Goal: Transaction & Acquisition: Purchase product/service

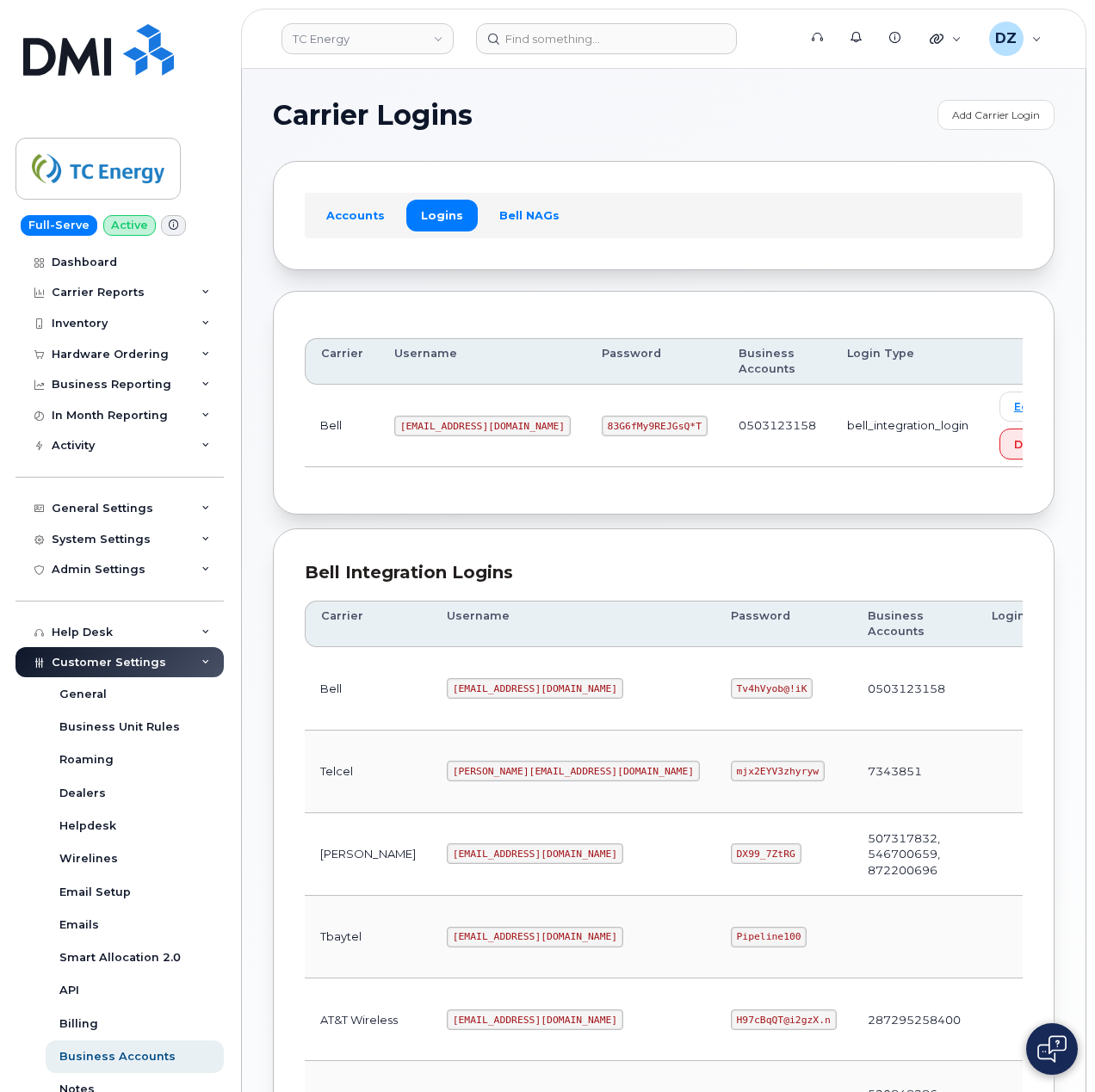
scroll to position [465, 0]
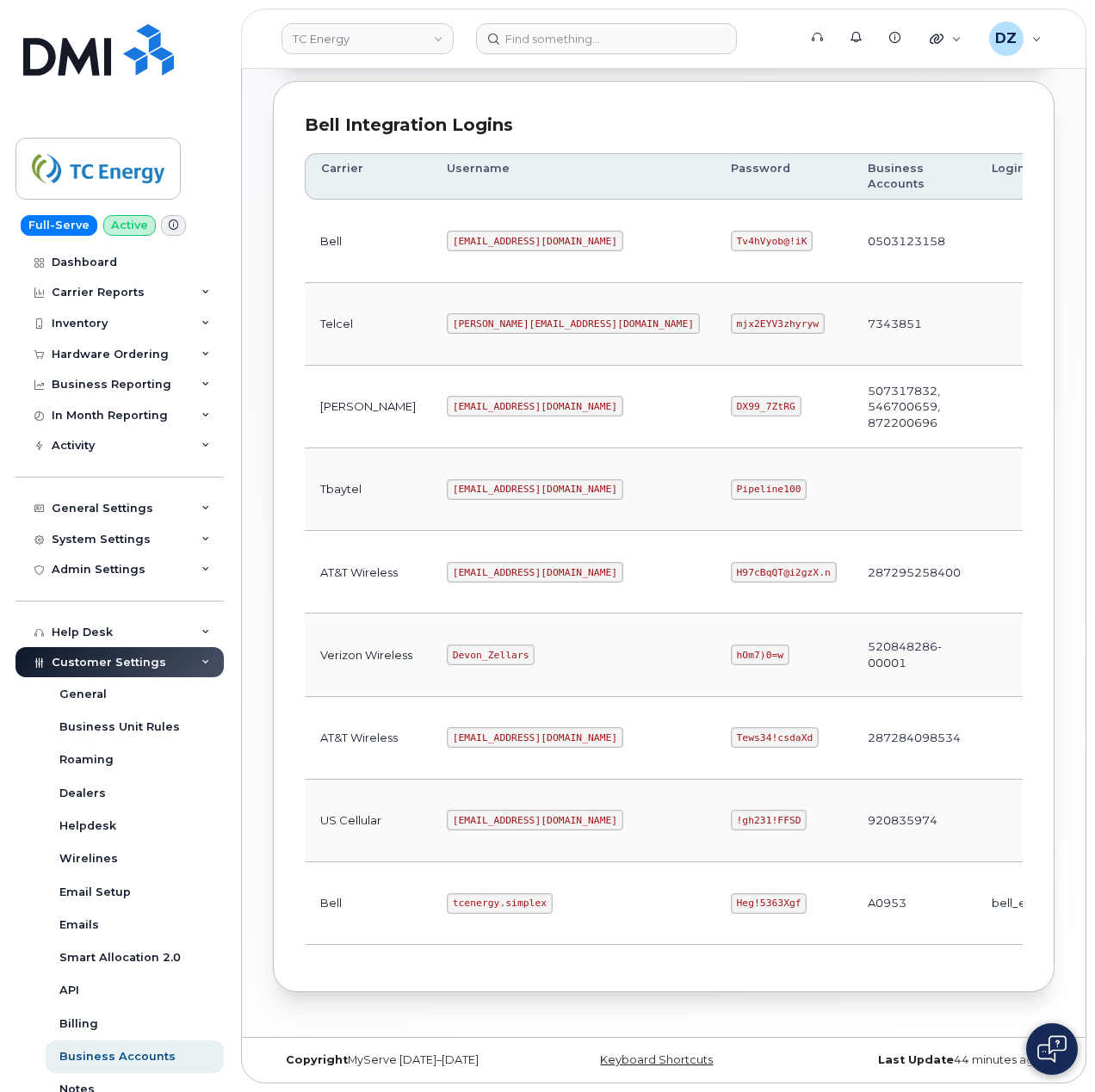
click at [446, 896] on code "tcenergy.simplex" at bounding box center [499, 904] width 105 height 21
click at [446, 895] on code "tcenergy.simplex" at bounding box center [499, 904] width 105 height 21
click at [470, 902] on code "tcenergy.simplex" at bounding box center [499, 904] width 105 height 21
copy code "tcenergy.simplex"
click at [731, 898] on code "Heg!5363Xgf" at bounding box center [768, 904] width 76 height 21
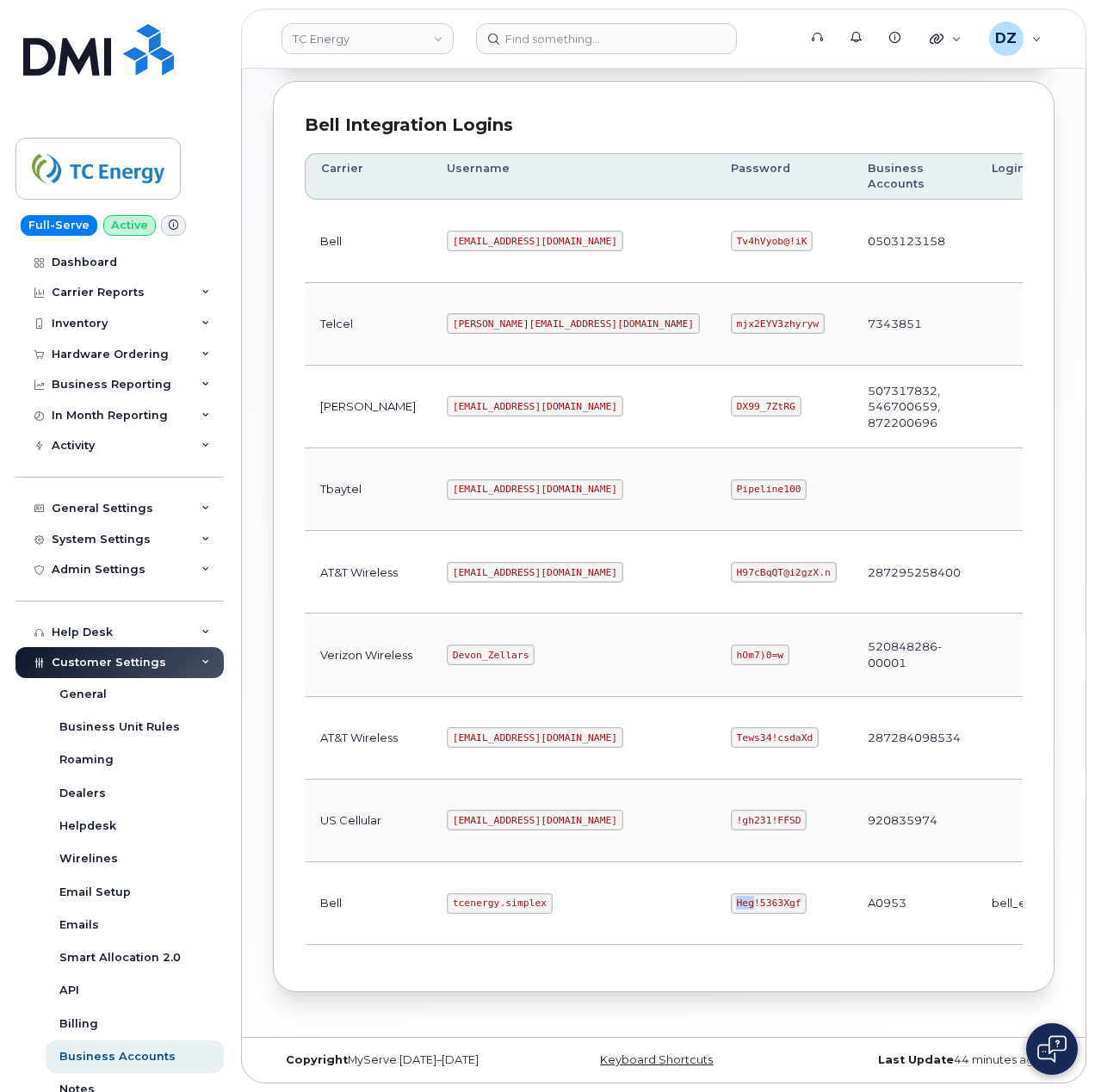
click at [731, 898] on code "Heg!5363Xgf" at bounding box center [768, 904] width 76 height 21
click at [731, 896] on code "Heg!5363Xgf" at bounding box center [768, 904] width 76 height 21
copy code "Heg!5363Xgf"
click at [446, 563] on code "tcenergy@myserve.ca" at bounding box center [534, 572] width 176 height 21
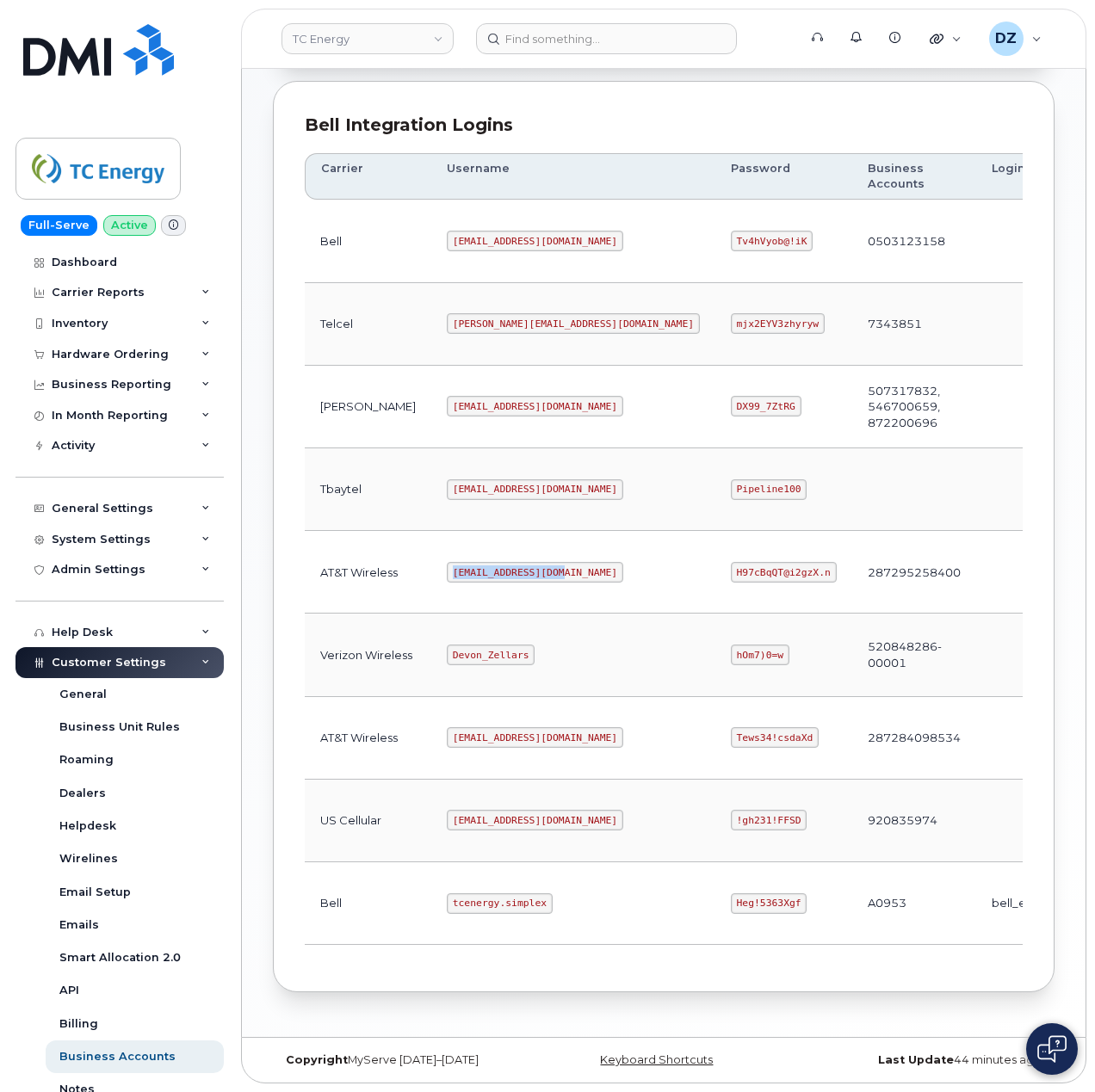
click at [500, 562] on code "tcenergy@myserve.ca" at bounding box center [534, 572] width 176 height 21
copy code "tcenergy@myserve.ca"
click at [731, 562] on code "H97cBqQT@i2gzX.n" at bounding box center [783, 572] width 105 height 21
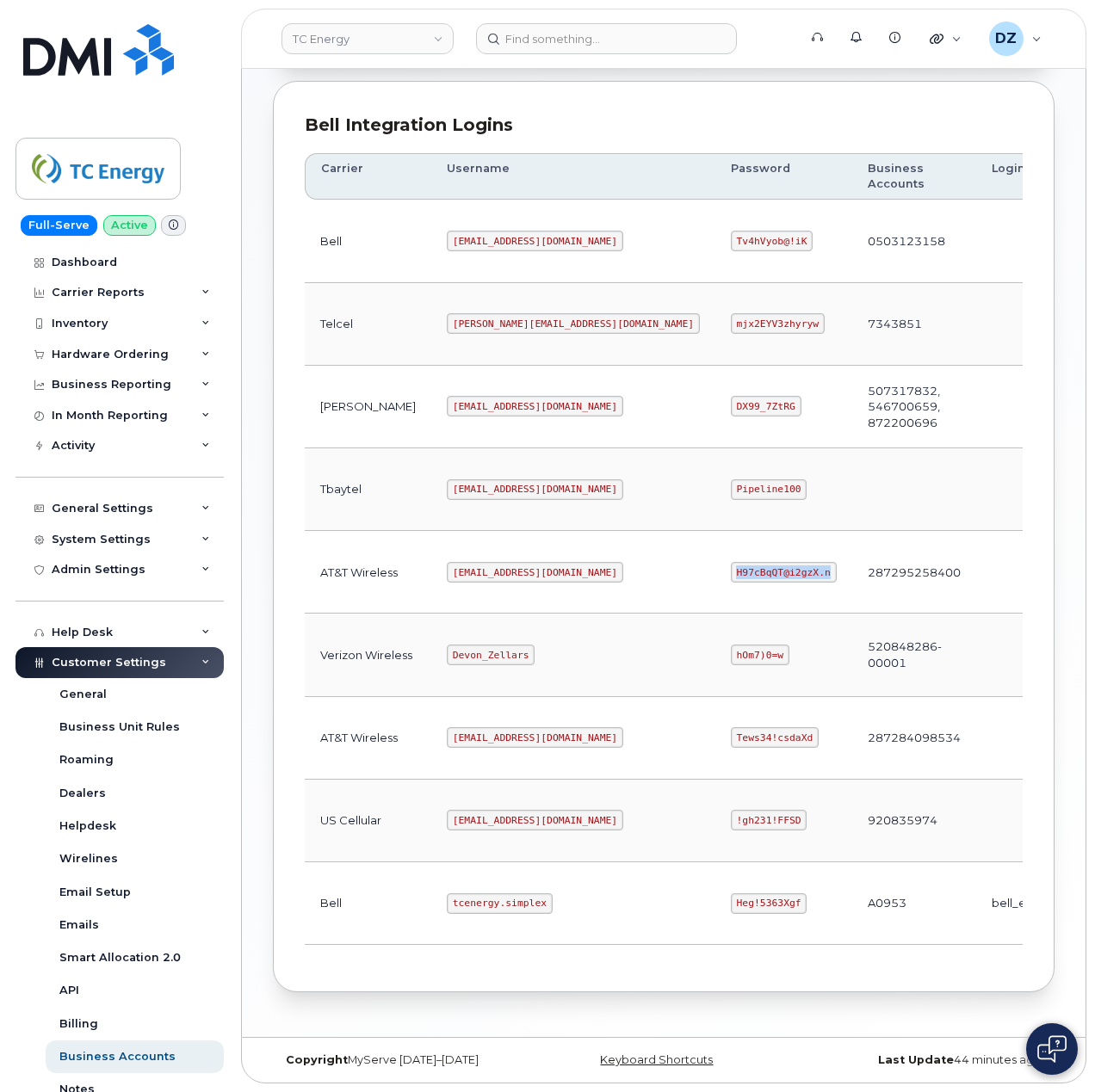
copy code "H97cBqQT@i2gzX.n"
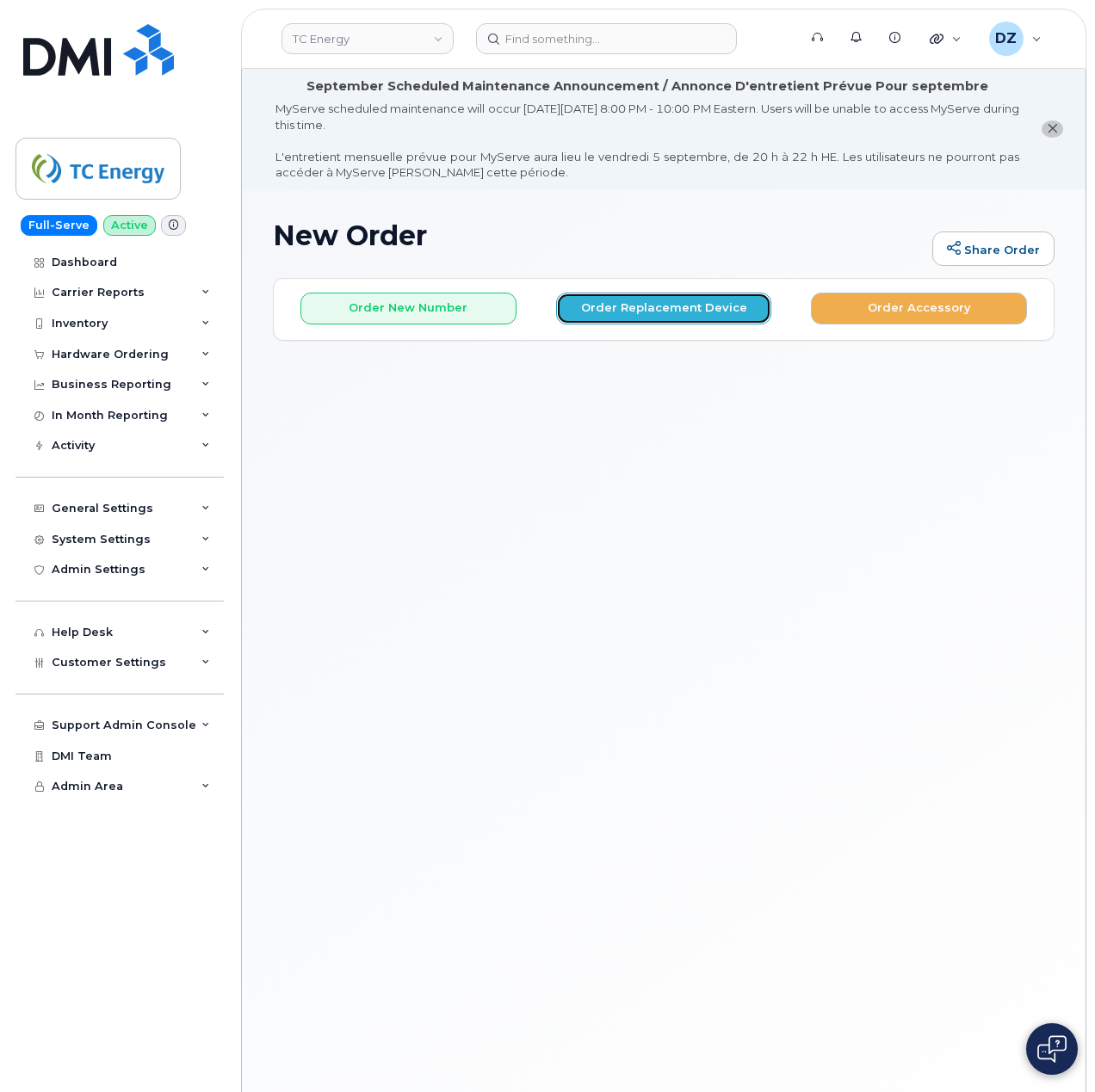
click at [685, 304] on button "Order Replacement Device" at bounding box center [663, 309] width 216 height 32
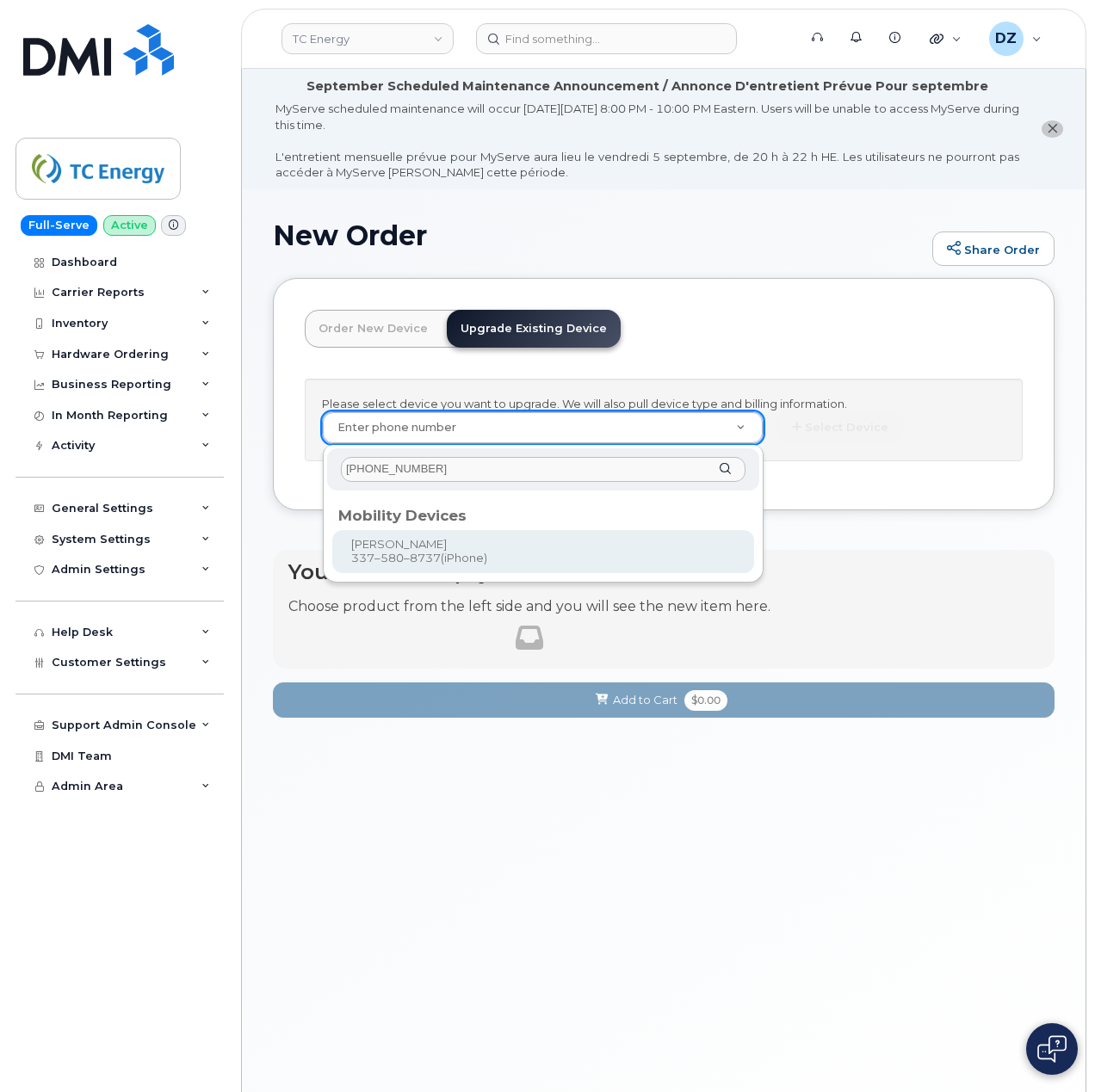
type input "[PHONE_NUMBER]"
type input "562070"
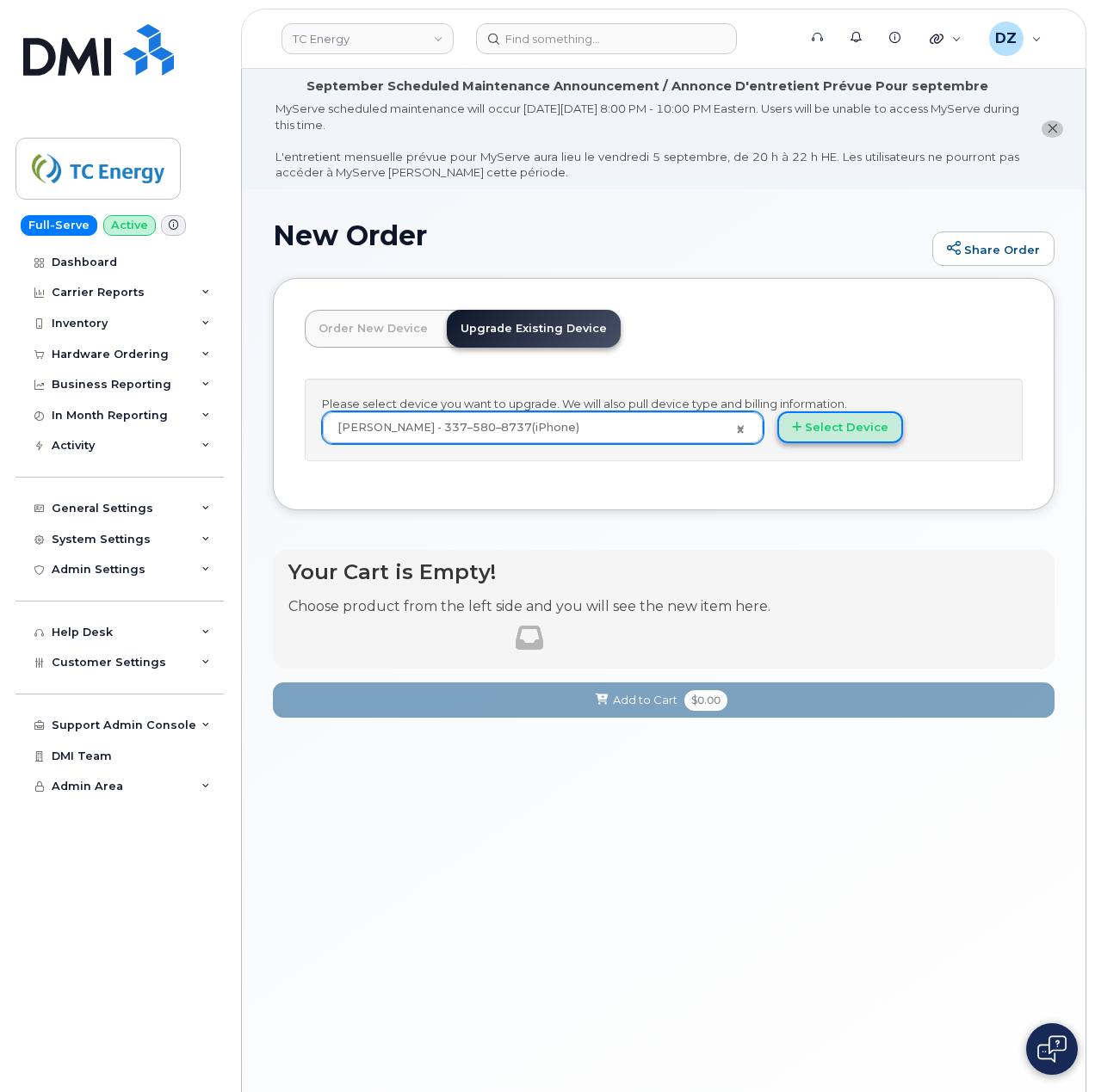
click at [852, 432] on button "Select Device" at bounding box center [839, 427] width 125 height 32
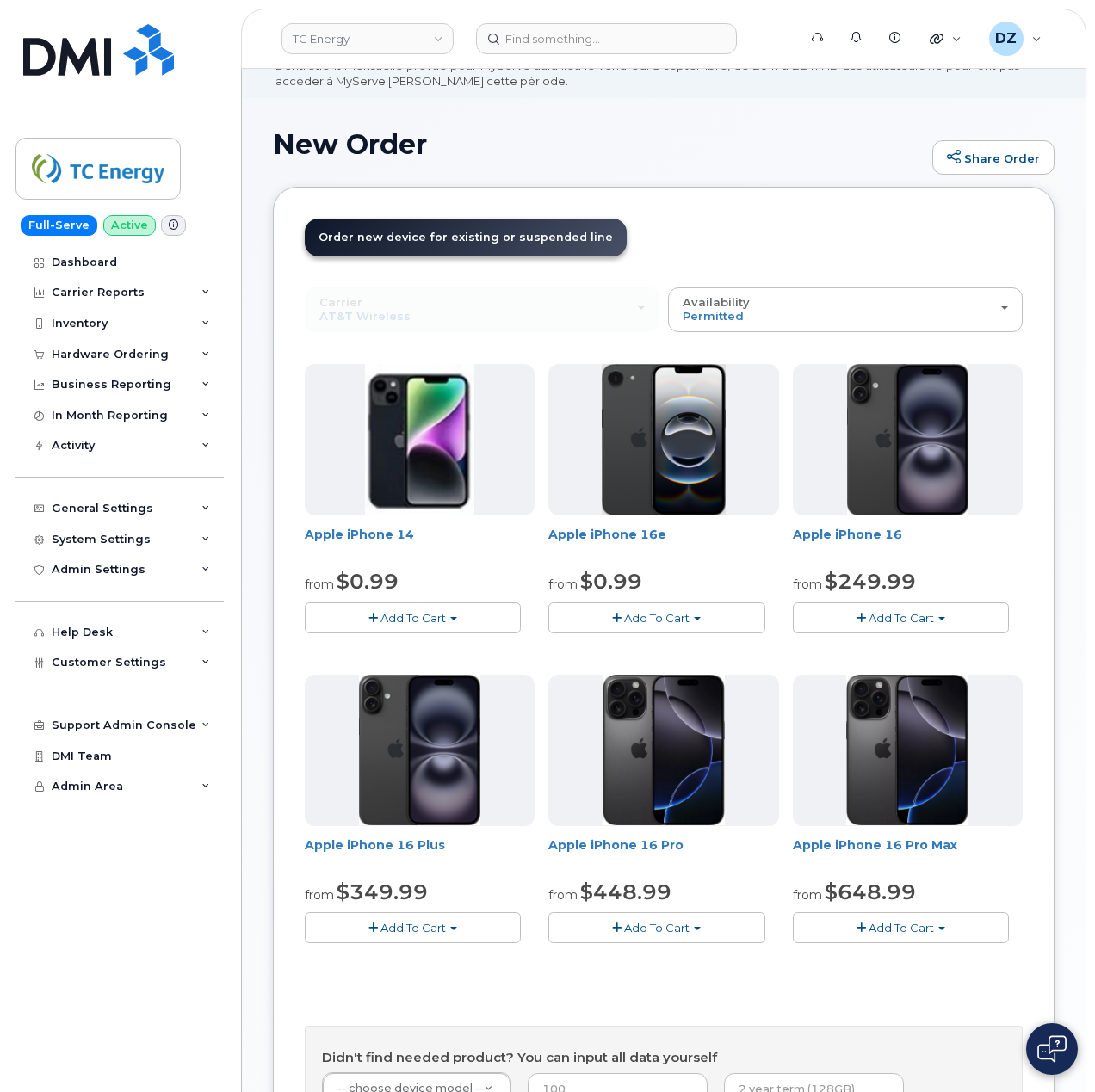
scroll to position [229, 0]
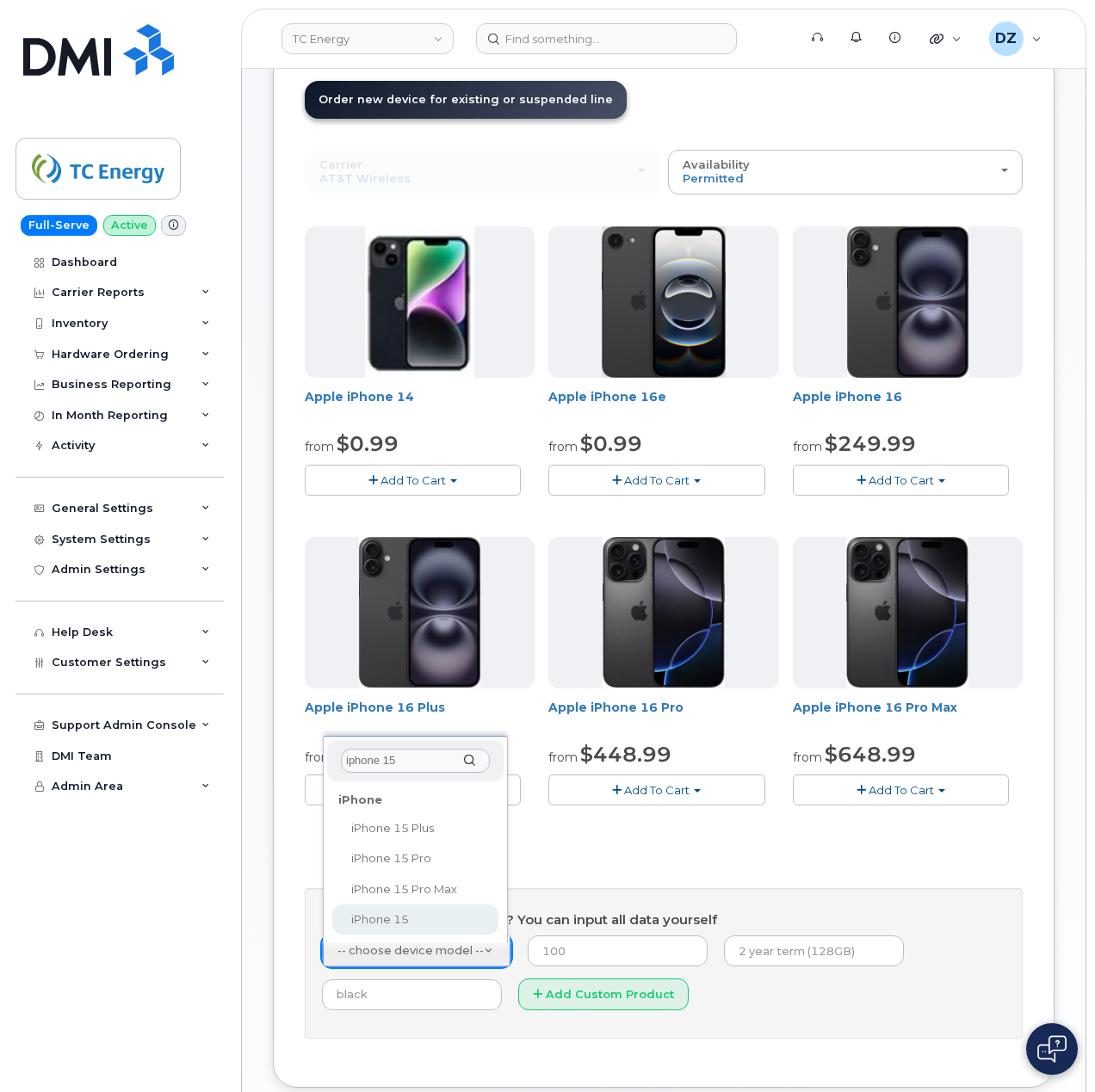
type input "iphone 15"
select select "3031"
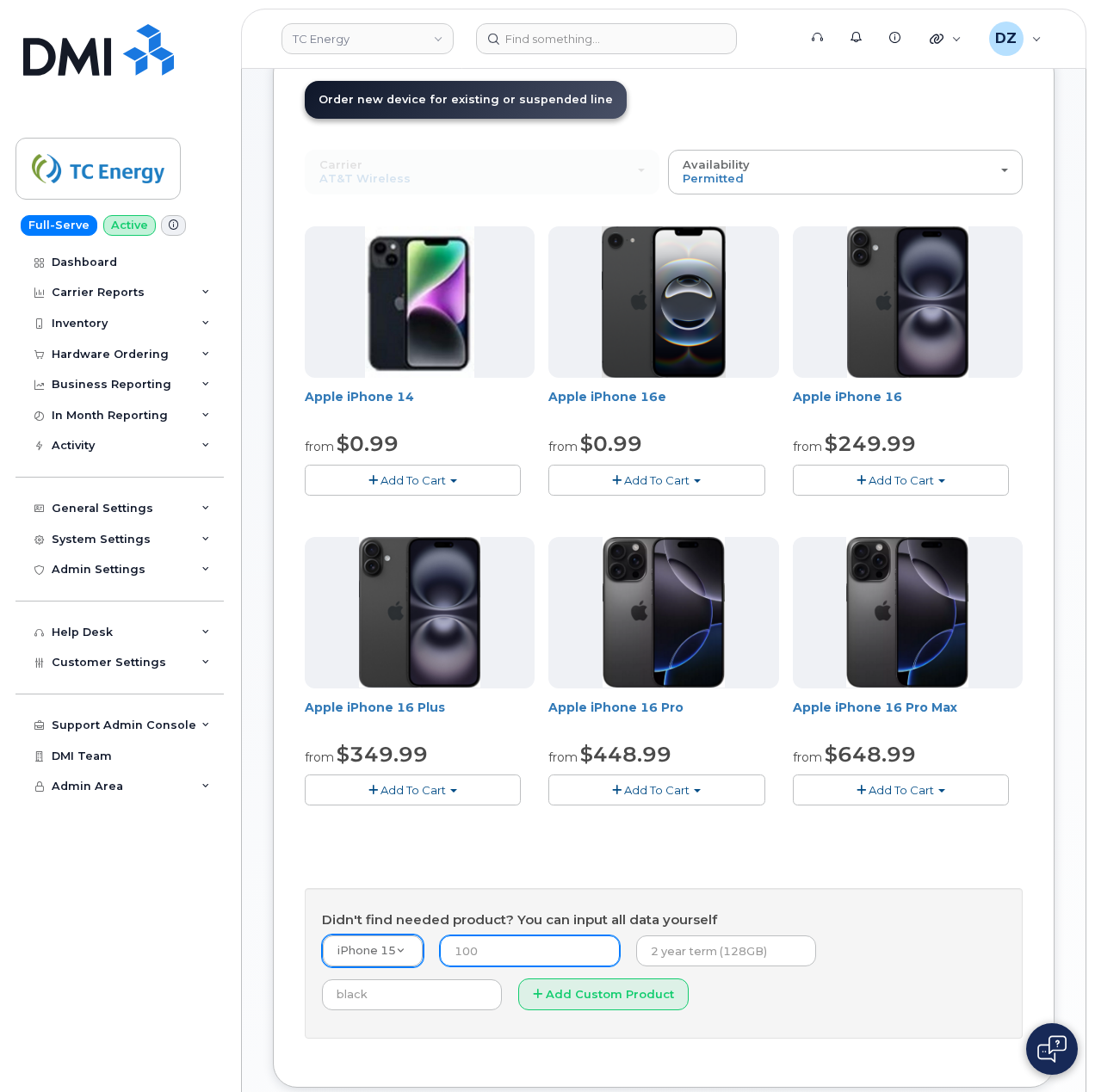
click at [530, 956] on input "number" at bounding box center [529, 951] width 180 height 31
type input "14.99"
click at [685, 955] on input "text" at bounding box center [725, 951] width 180 height 31
drag, startPoint x: 761, startPoint y: 956, endPoint x: 775, endPoint y: 956, distance: 14.0
click at [761, 956] on input "2 year term, 128GB" at bounding box center [725, 951] width 180 height 31
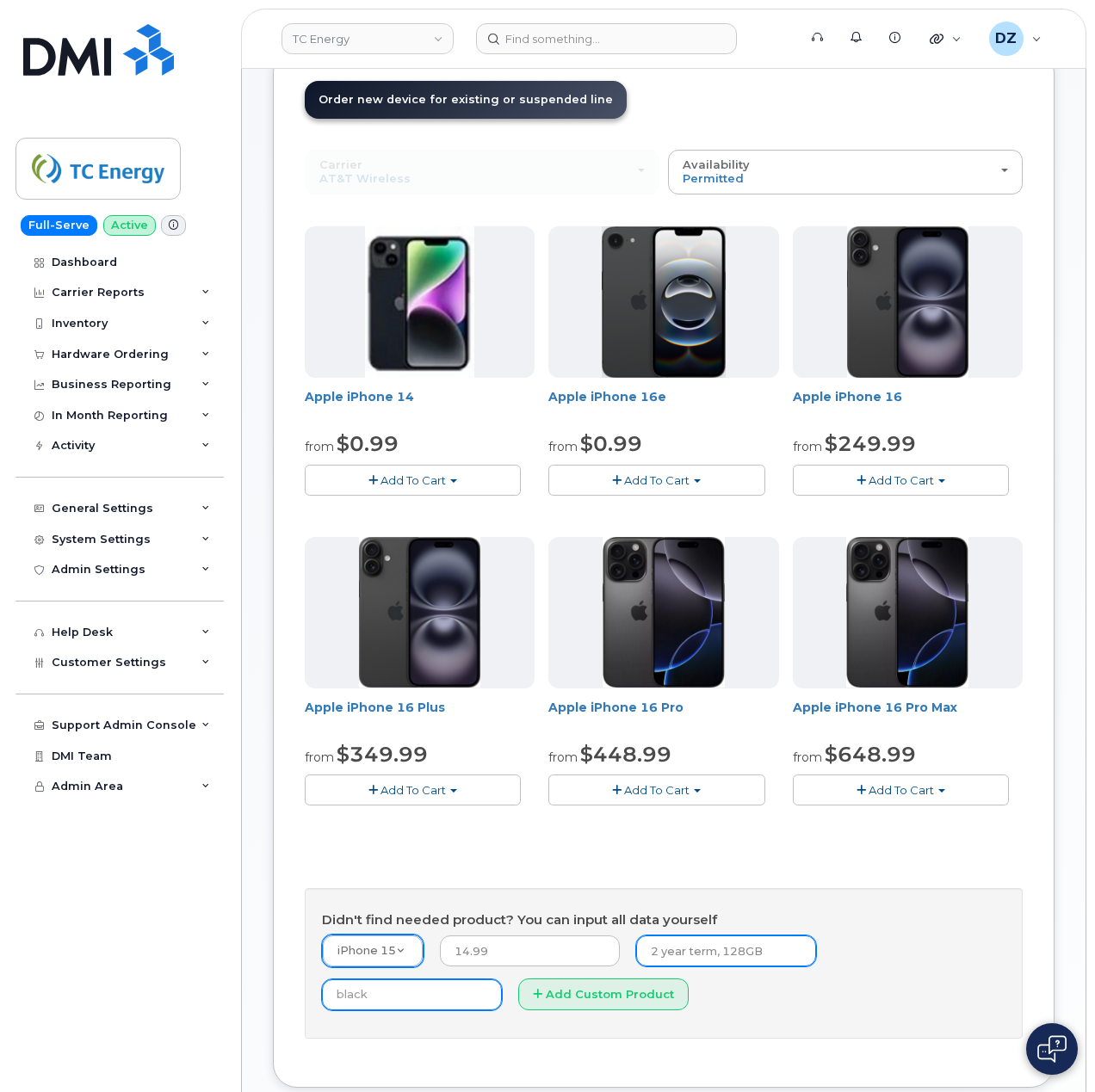
paste input "SCTASK0686262"
type input "2 year term, 128GB SCTASK0686262"
click at [502, 979] on input "text" at bounding box center [411, 994] width 180 height 31
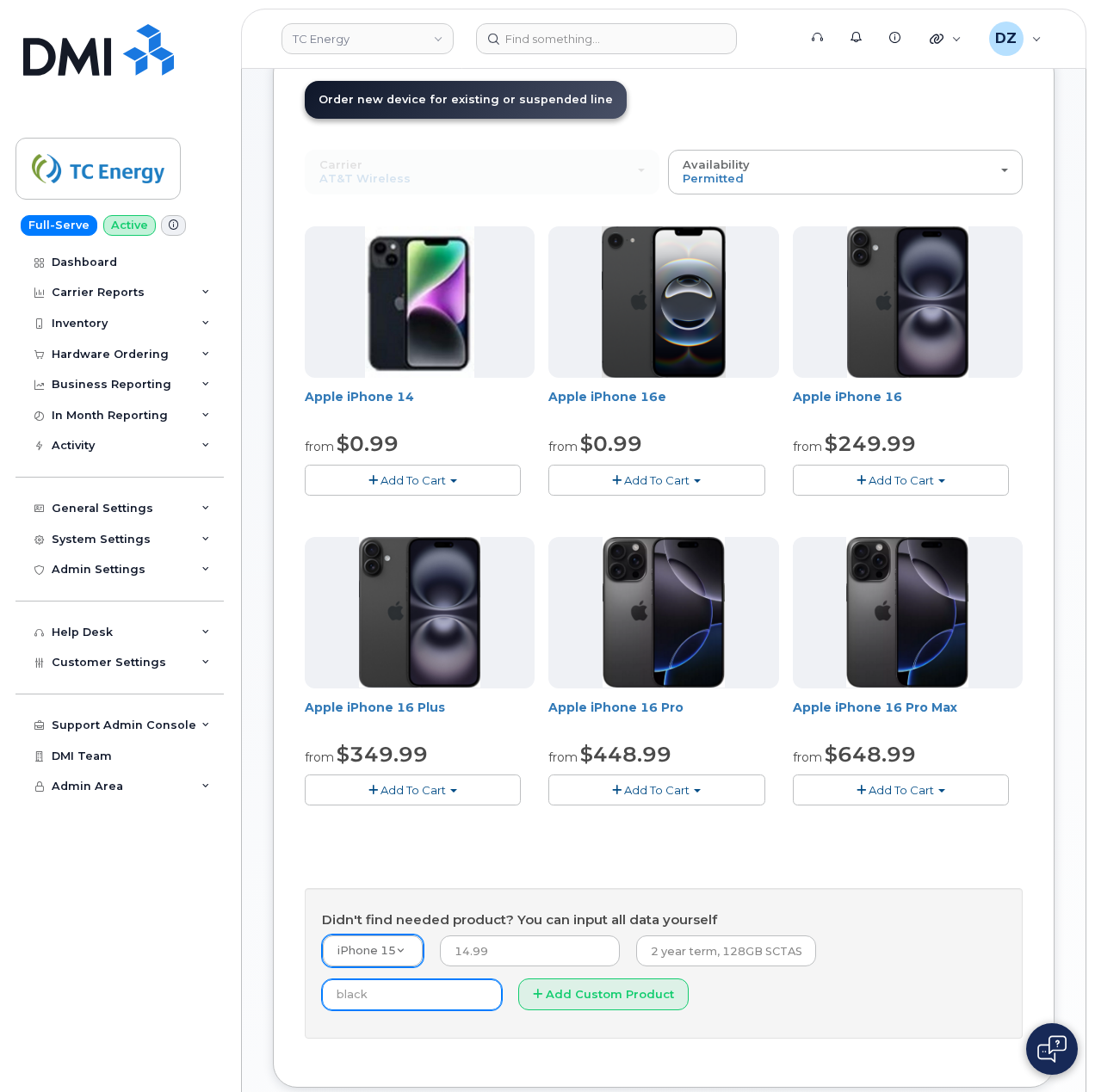
type input "Black"
click at [518, 993] on button "Add Custom Product" at bounding box center [603, 994] width 170 height 32
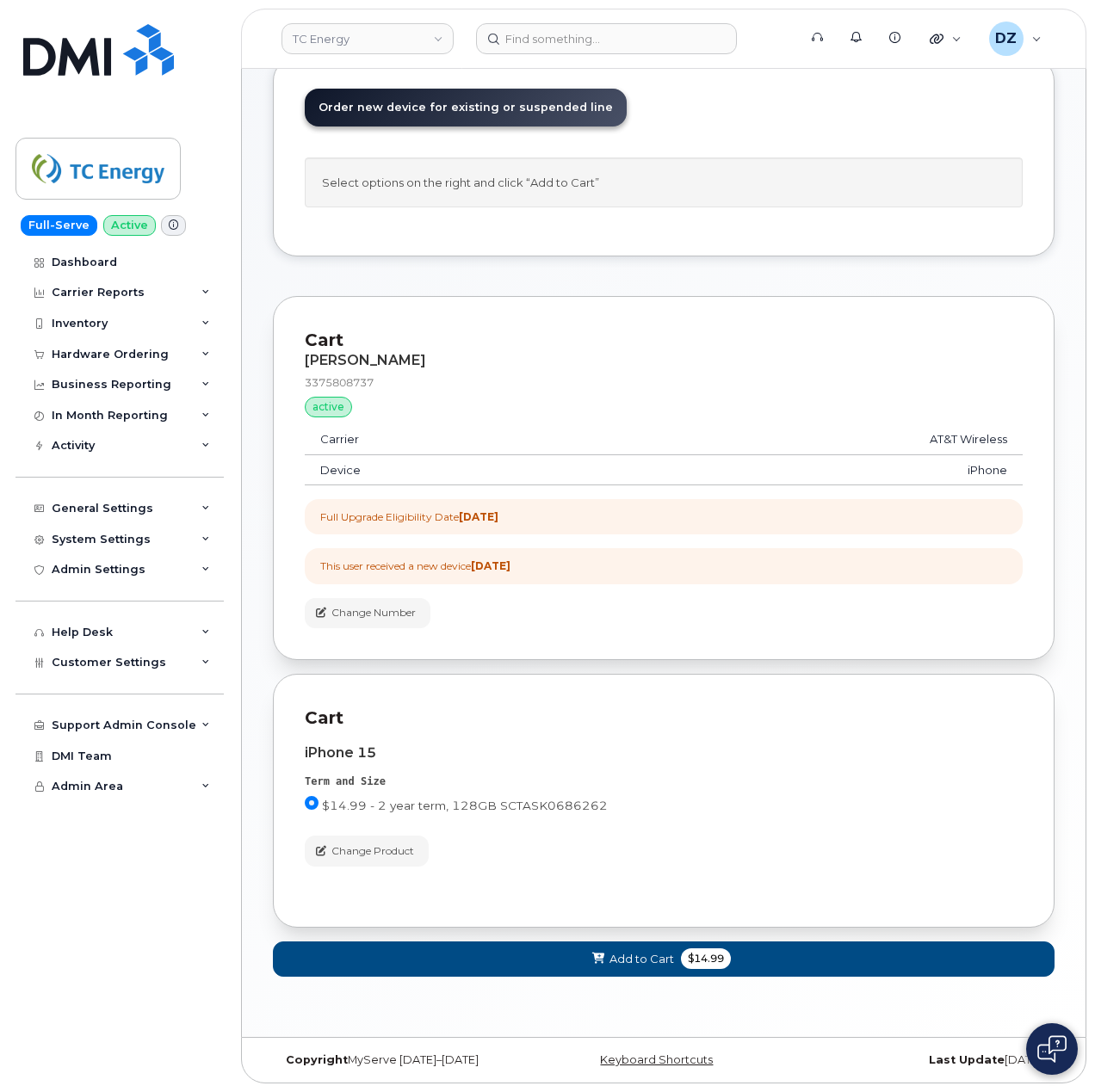
scroll to position [228, 0]
click at [655, 956] on span "Add to Cart" at bounding box center [641, 958] width 65 height 16
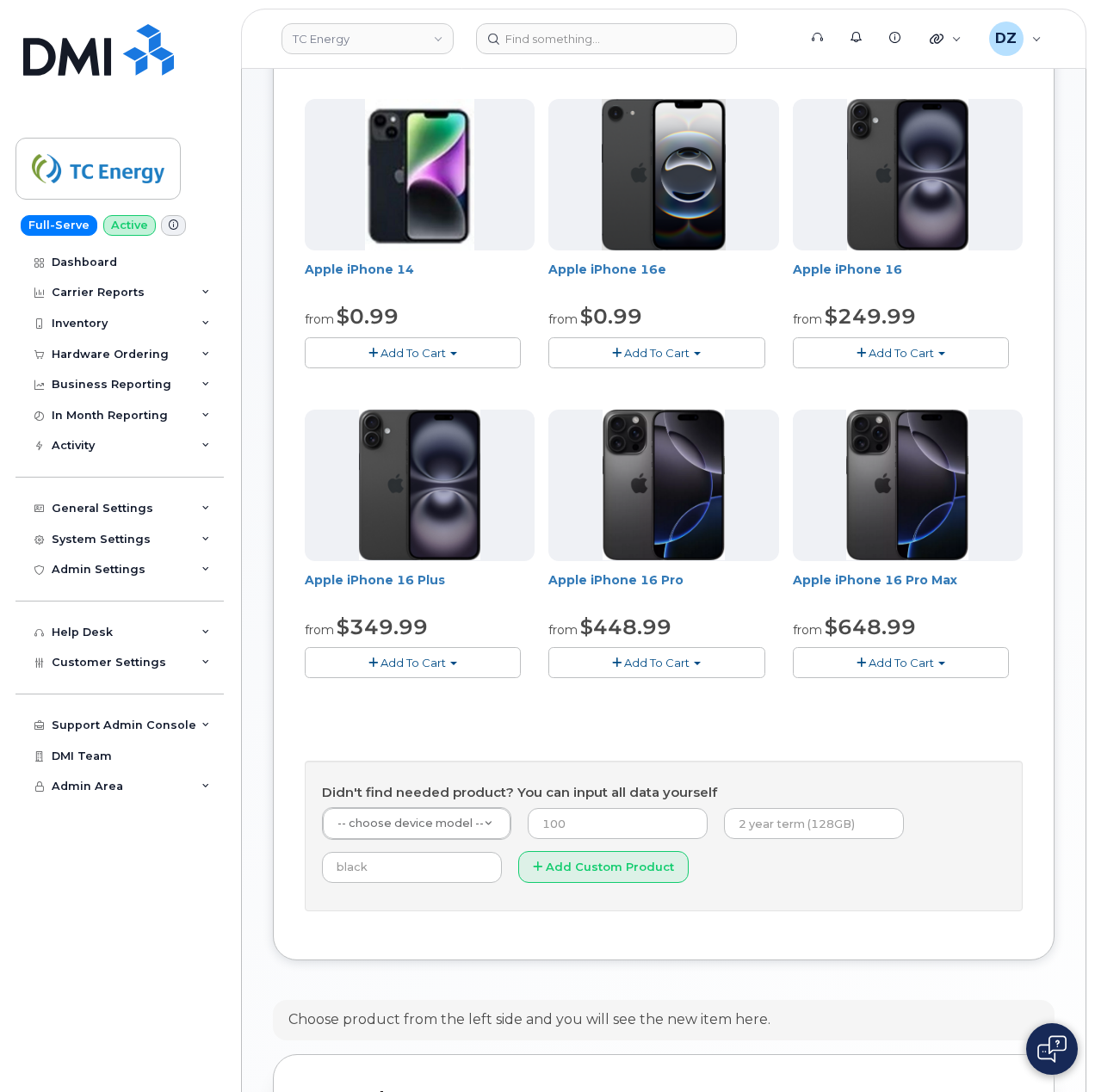
scroll to position [686, 0]
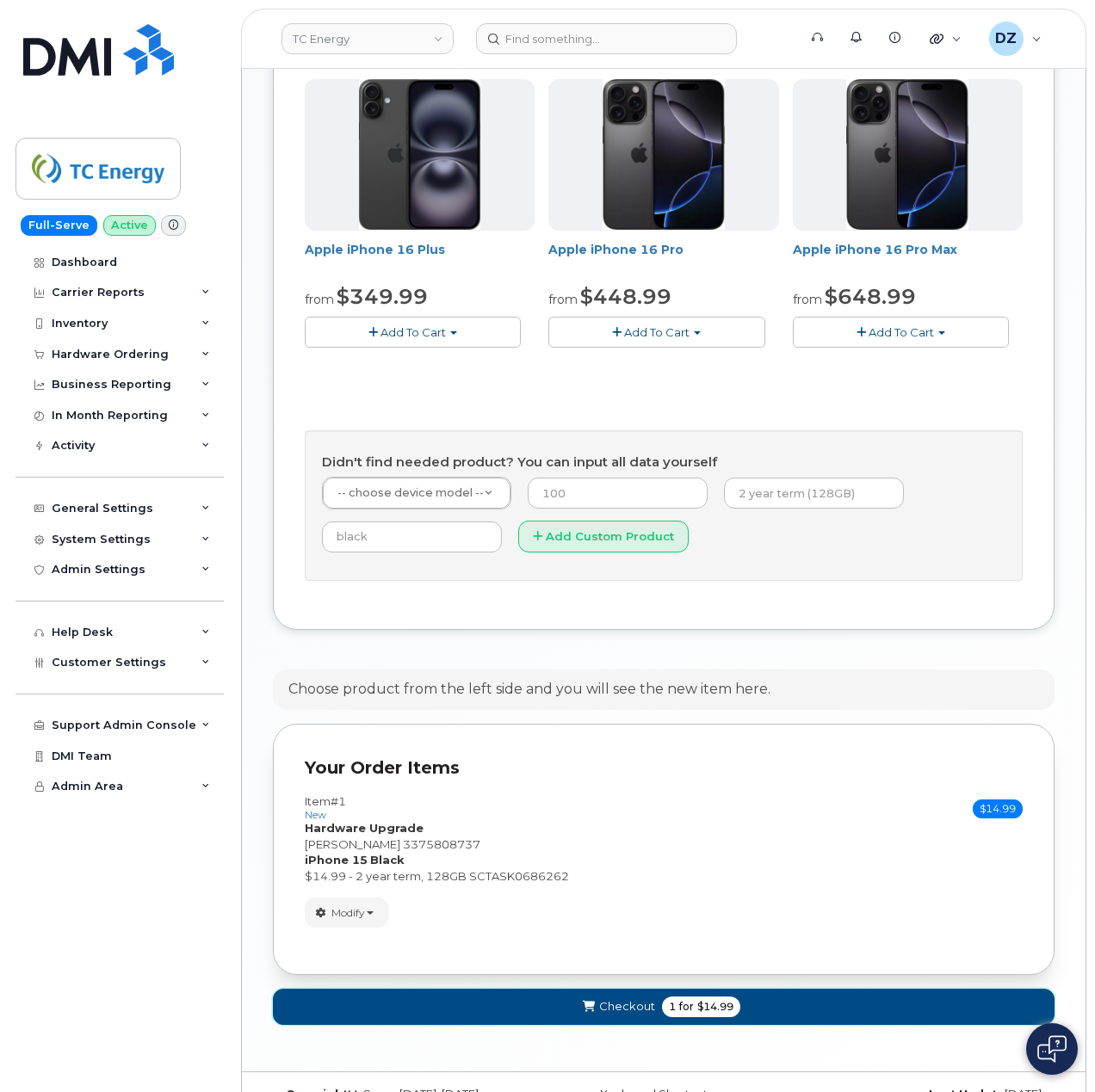
click at [676, 1009] on span "for" at bounding box center [686, 1006] width 22 height 15
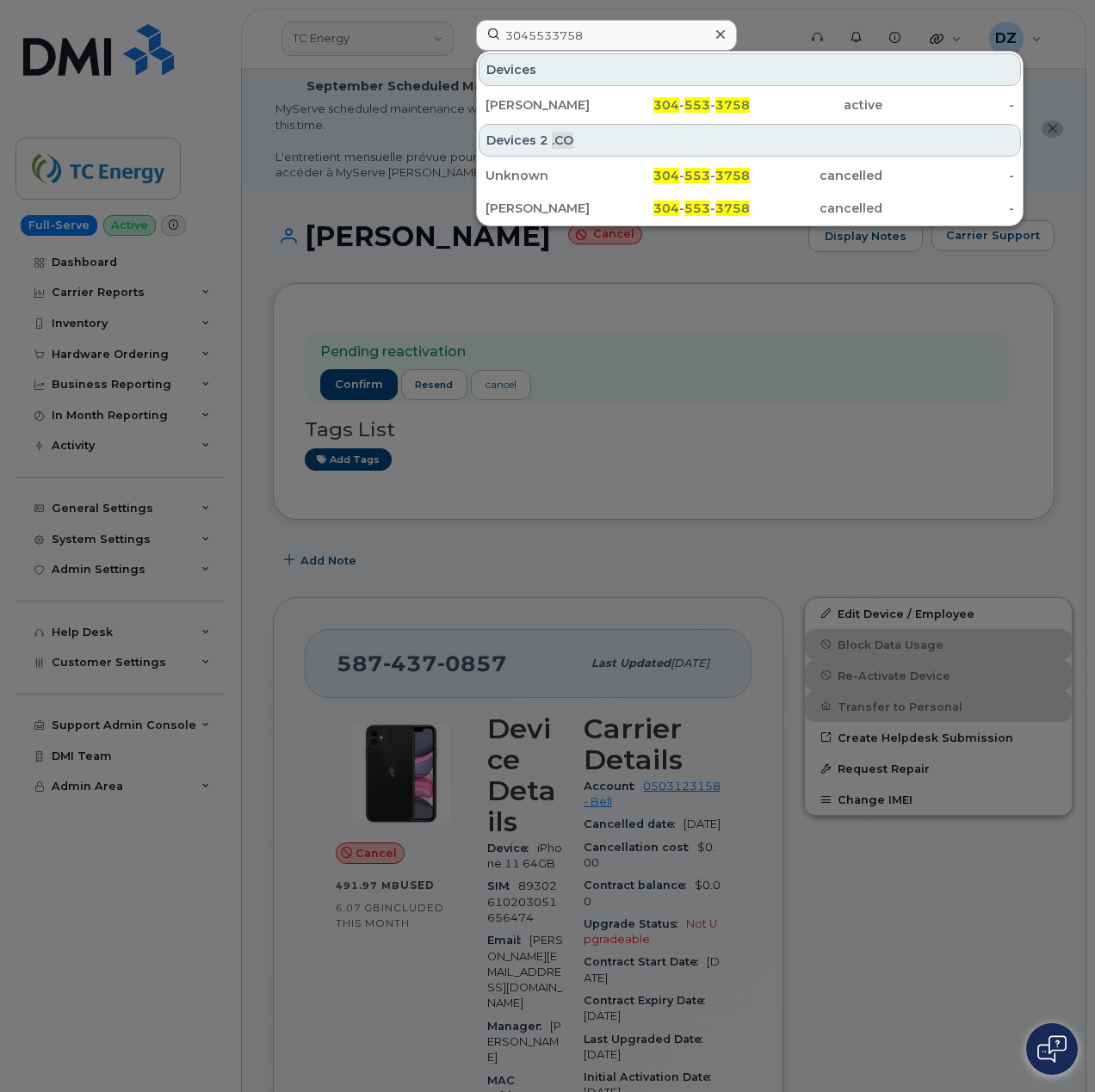
click at [587, 36] on input "3045533758" at bounding box center [605, 35] width 261 height 31
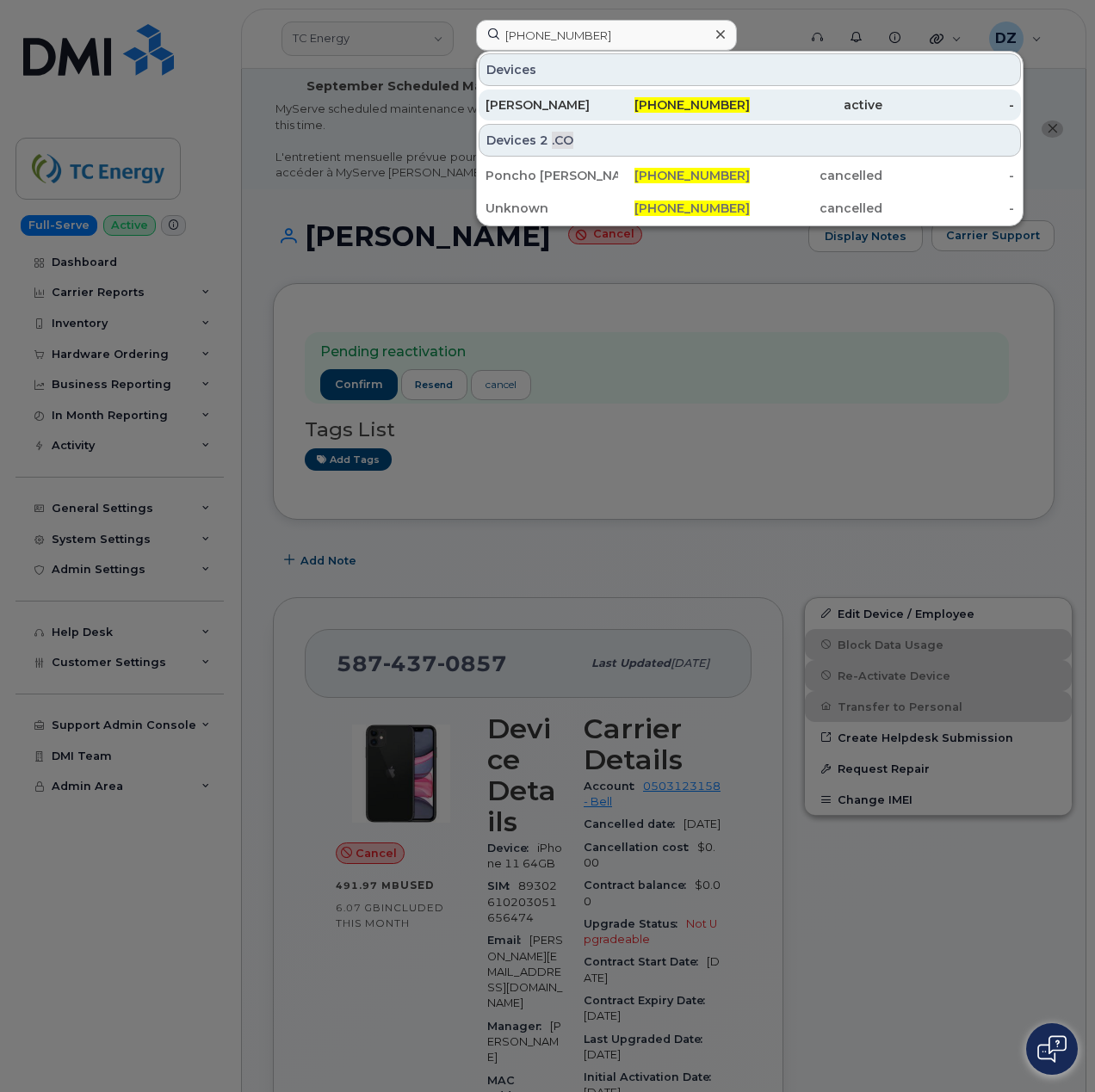
type input "[PHONE_NUMBER]"
click at [749, 93] on div "337-580-8737" at bounding box center [815, 104] width 133 height 31
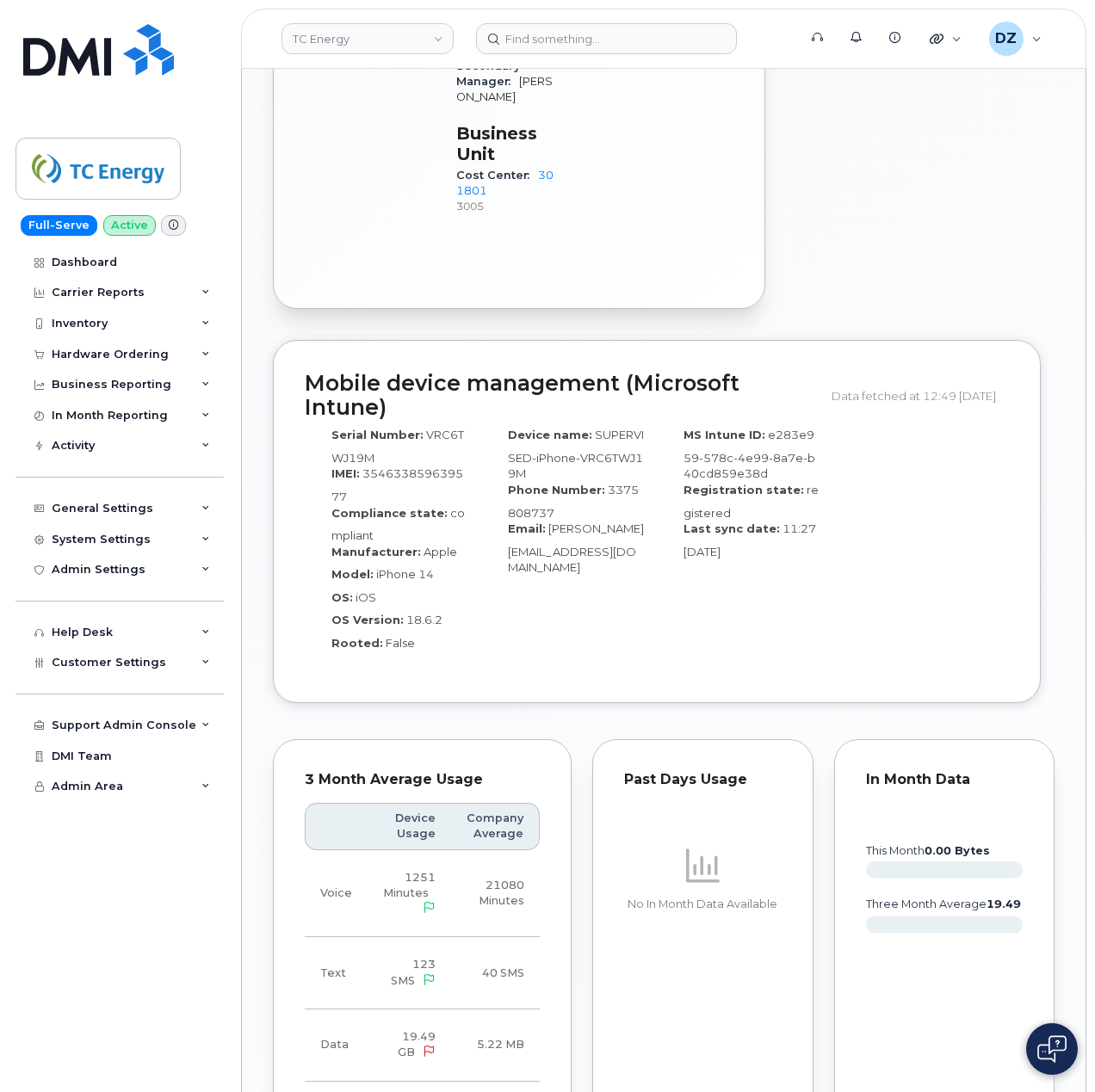
scroll to position [1721, 0]
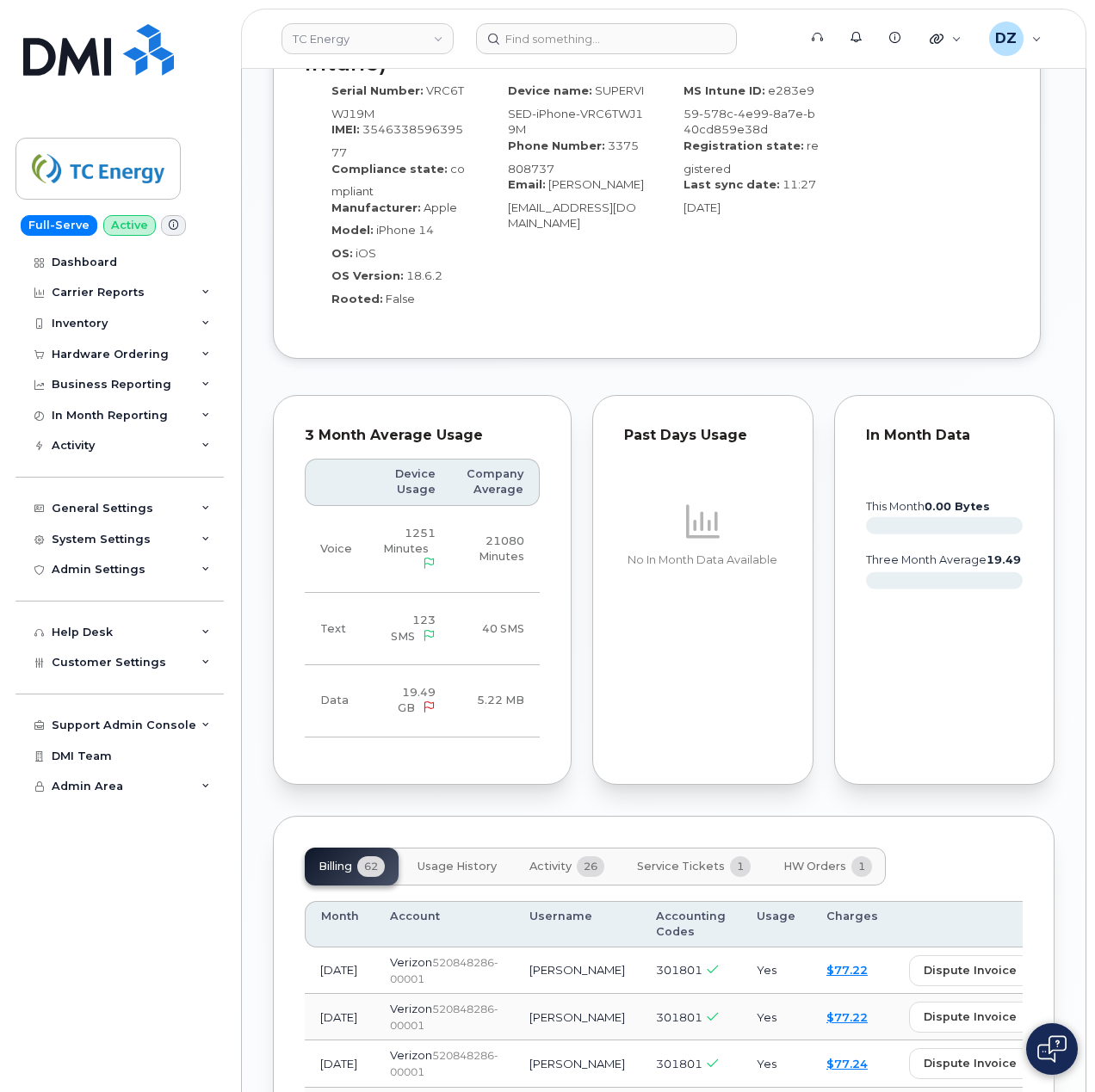
click at [825, 859] on span "HW Orders" at bounding box center [814, 866] width 63 height 14
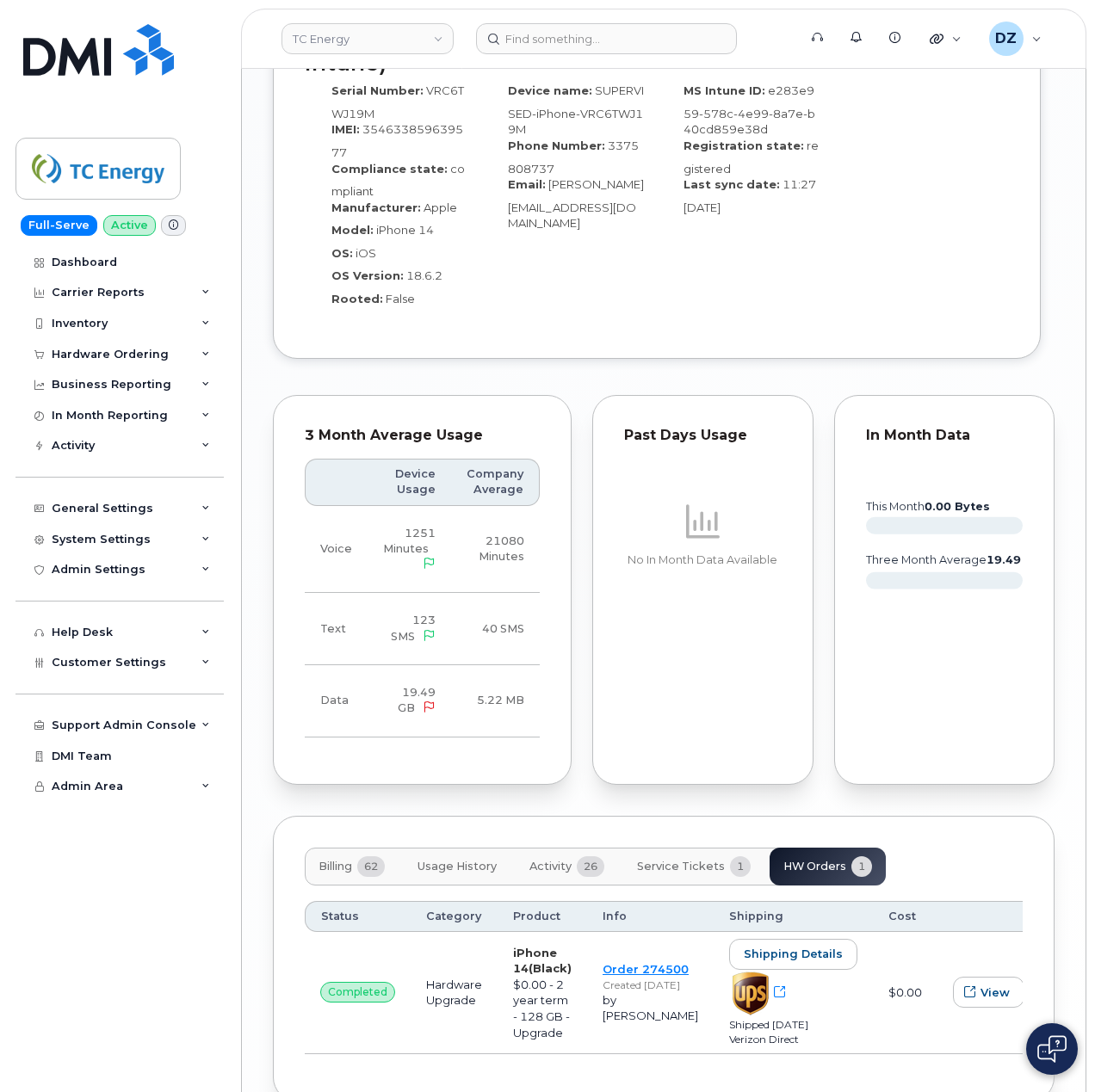
scroll to position [1702, 0]
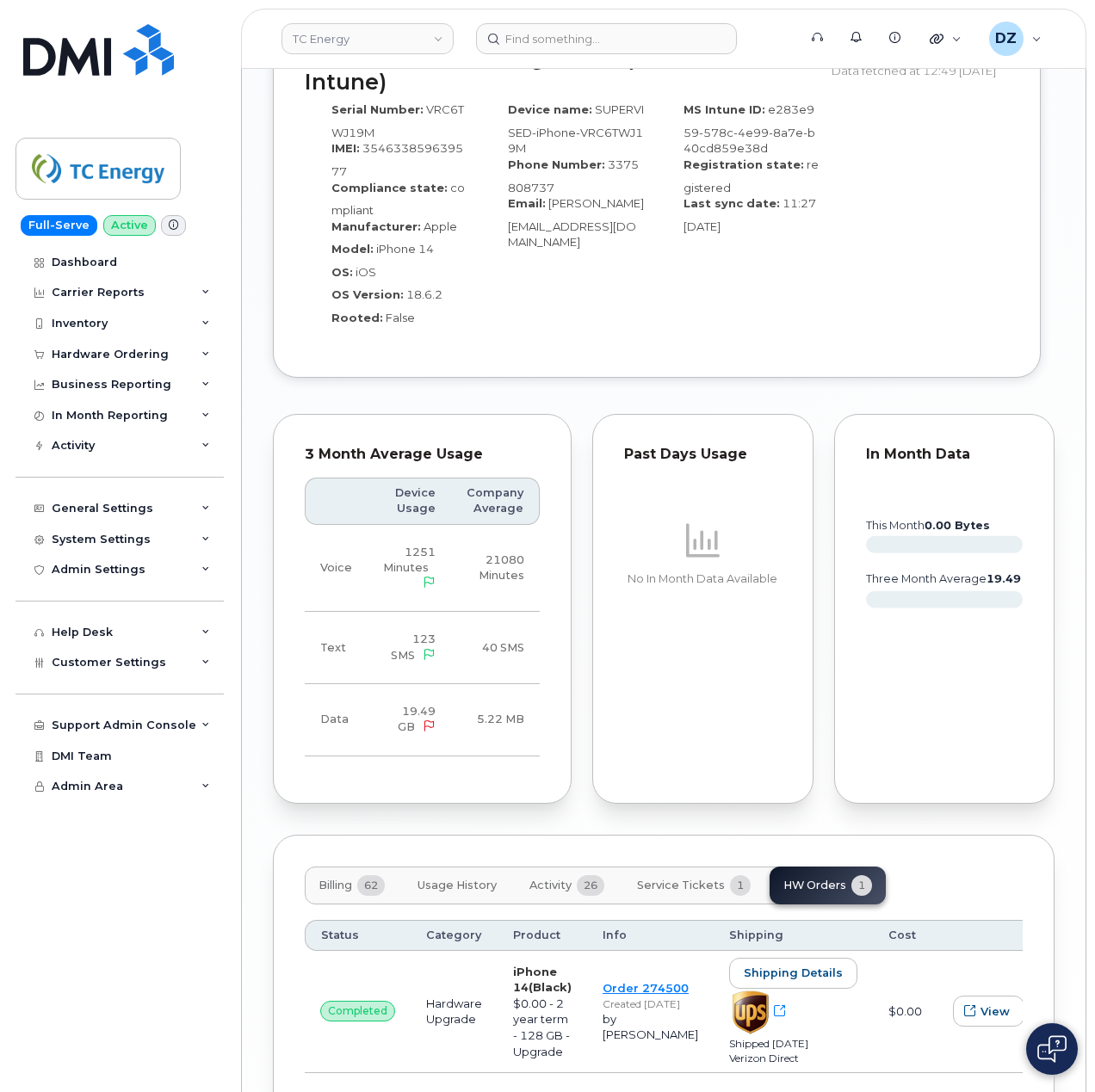
click at [345, 878] on span "Billing" at bounding box center [335, 885] width 34 height 14
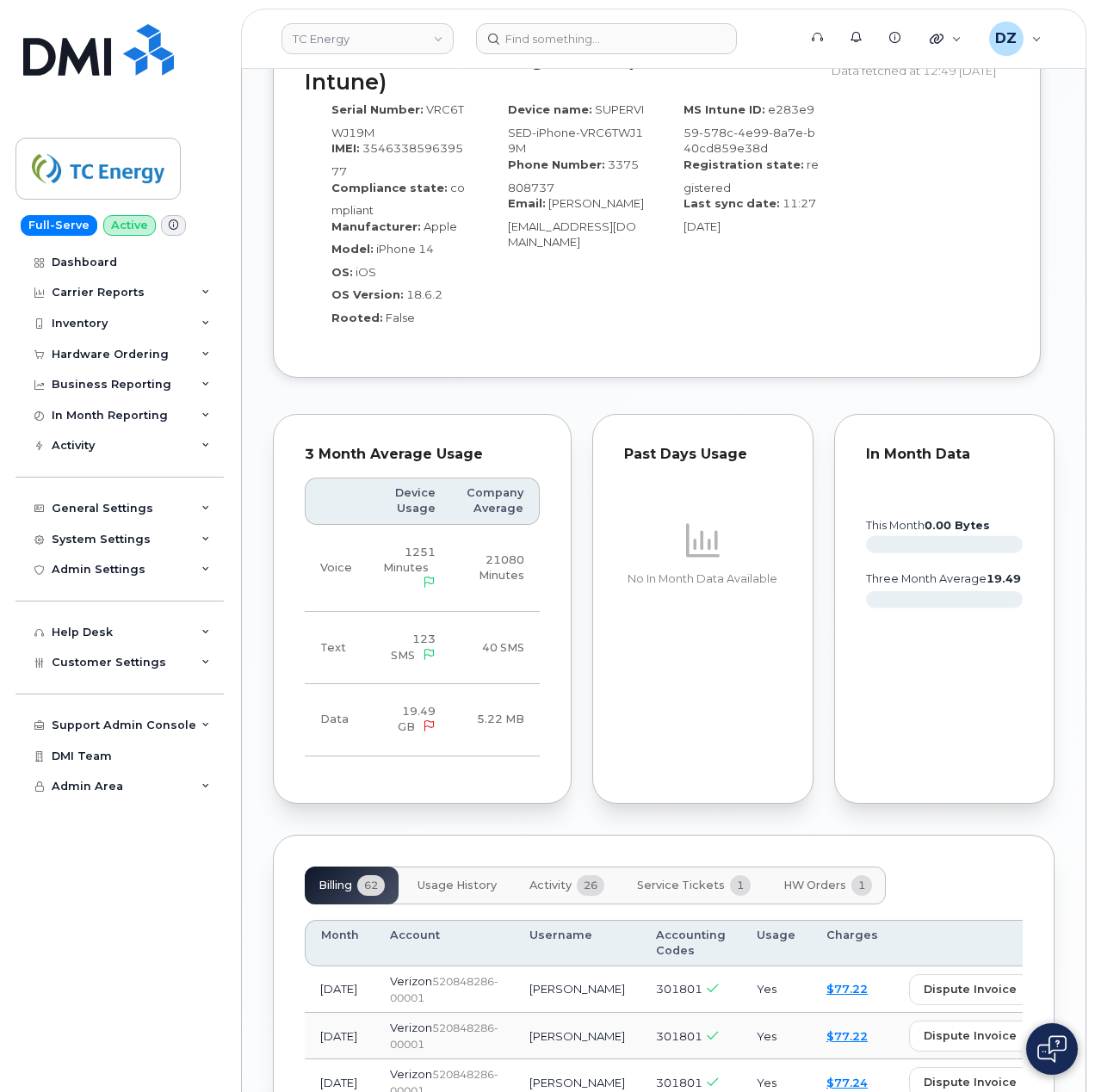
scroll to position [1244, 0]
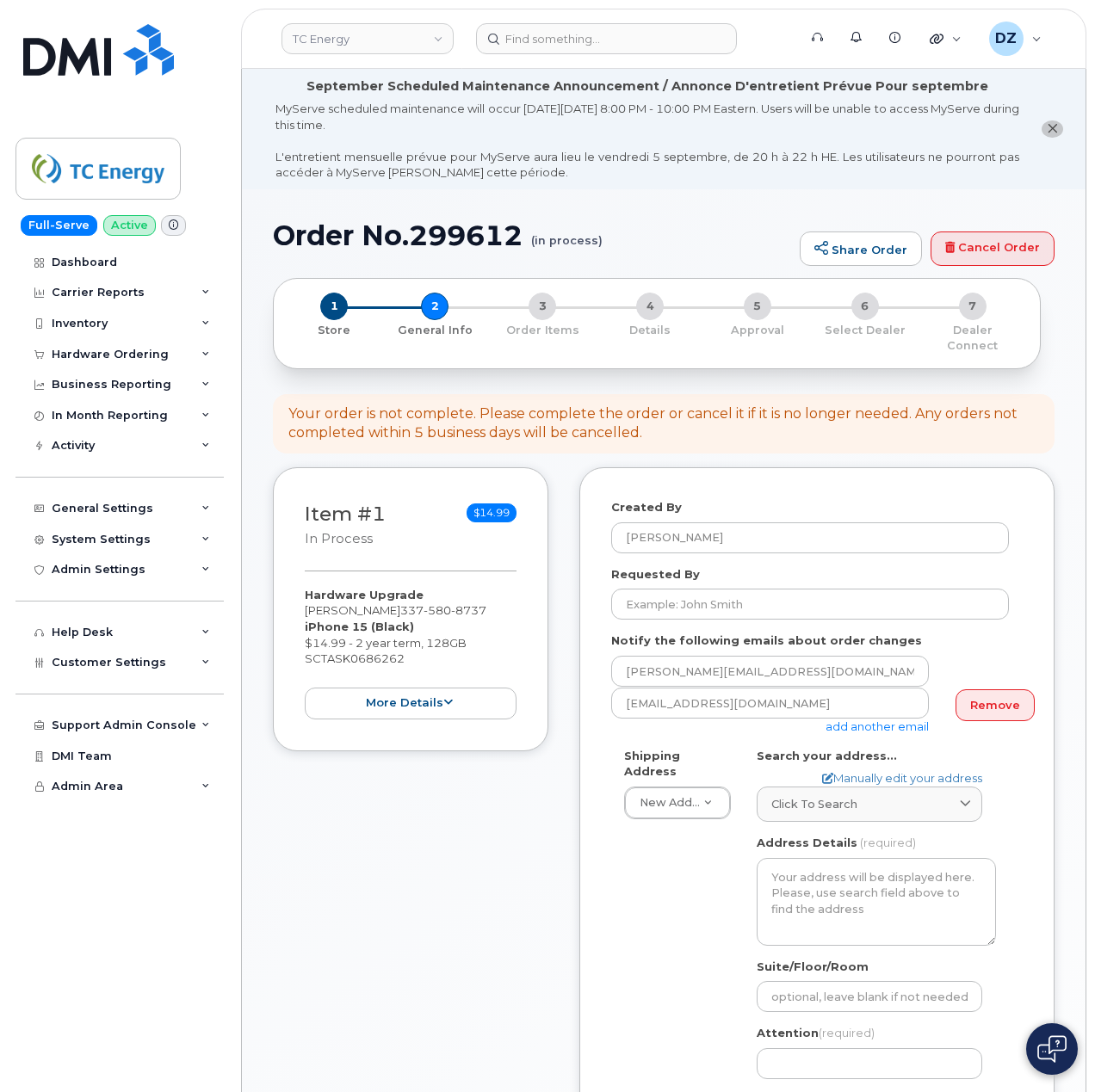
select select
click at [717, 588] on input "Requested By" at bounding box center [810, 603] width 397 height 31
paste input "SCTASK0686262"
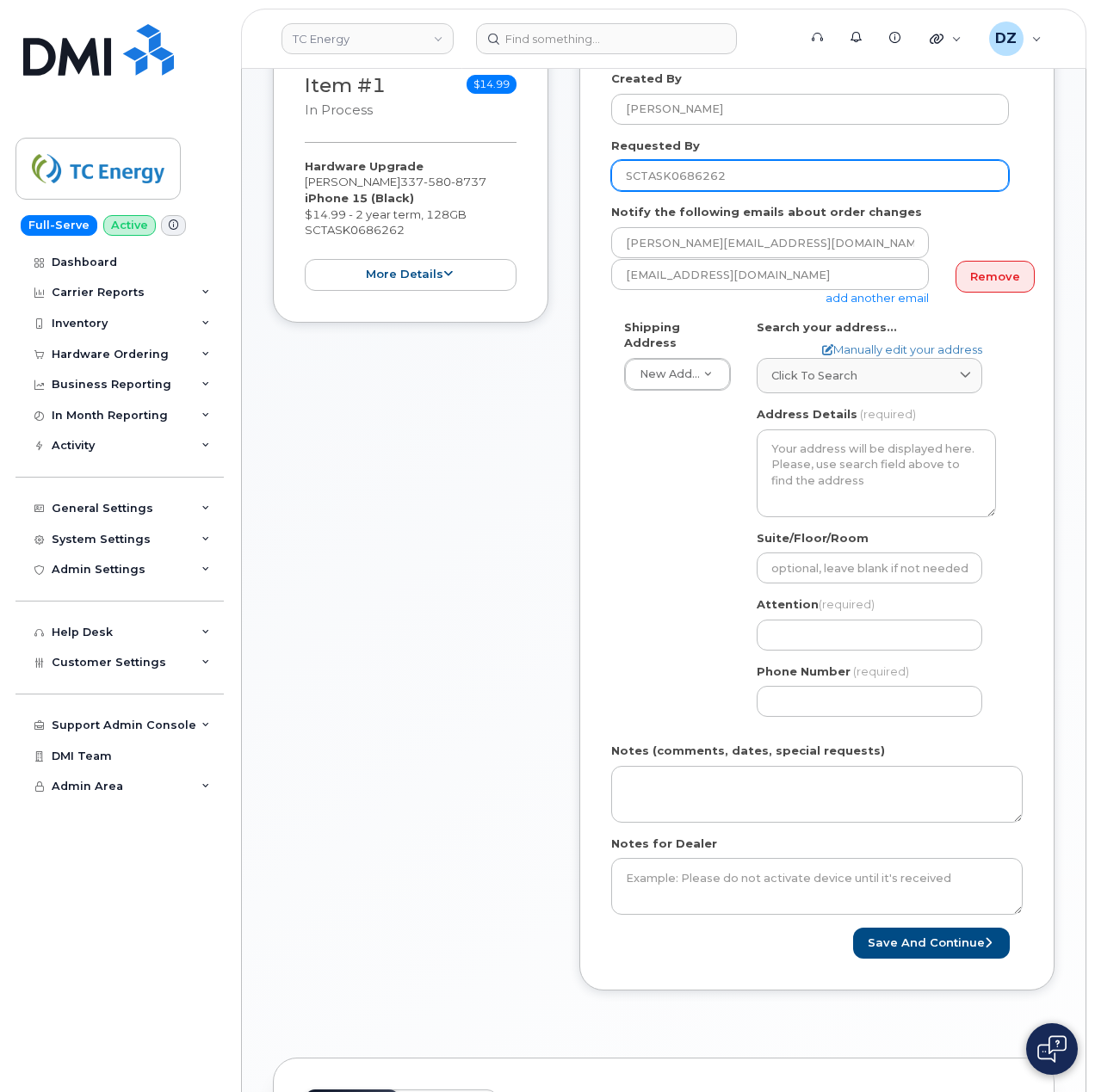
scroll to position [688, 0]
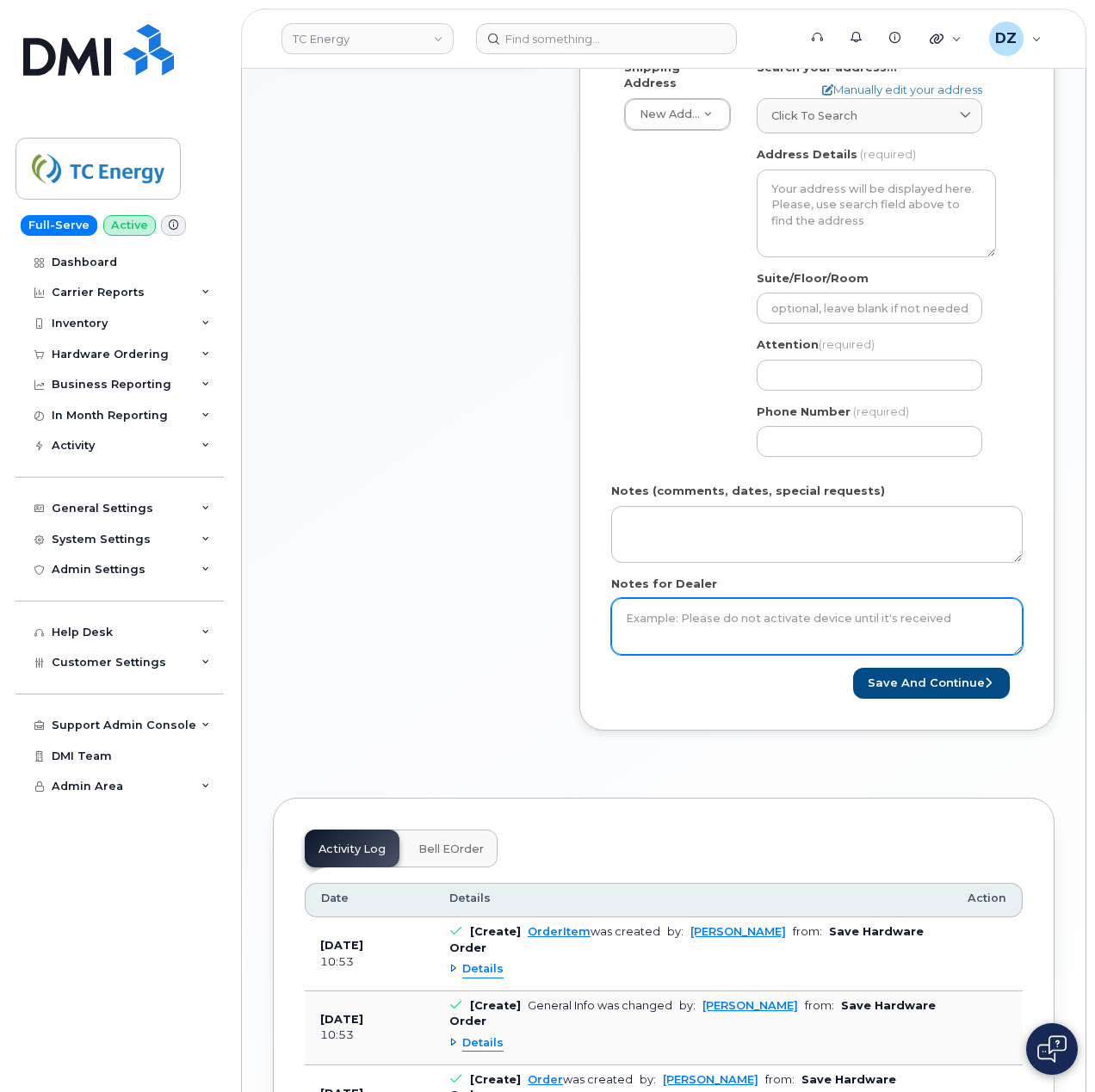
type input "SCTASK0686262"
click at [696, 631] on textarea "Notes for Dealer" at bounding box center [816, 626] width 411 height 56
paste textarea "SCTASK0686262"
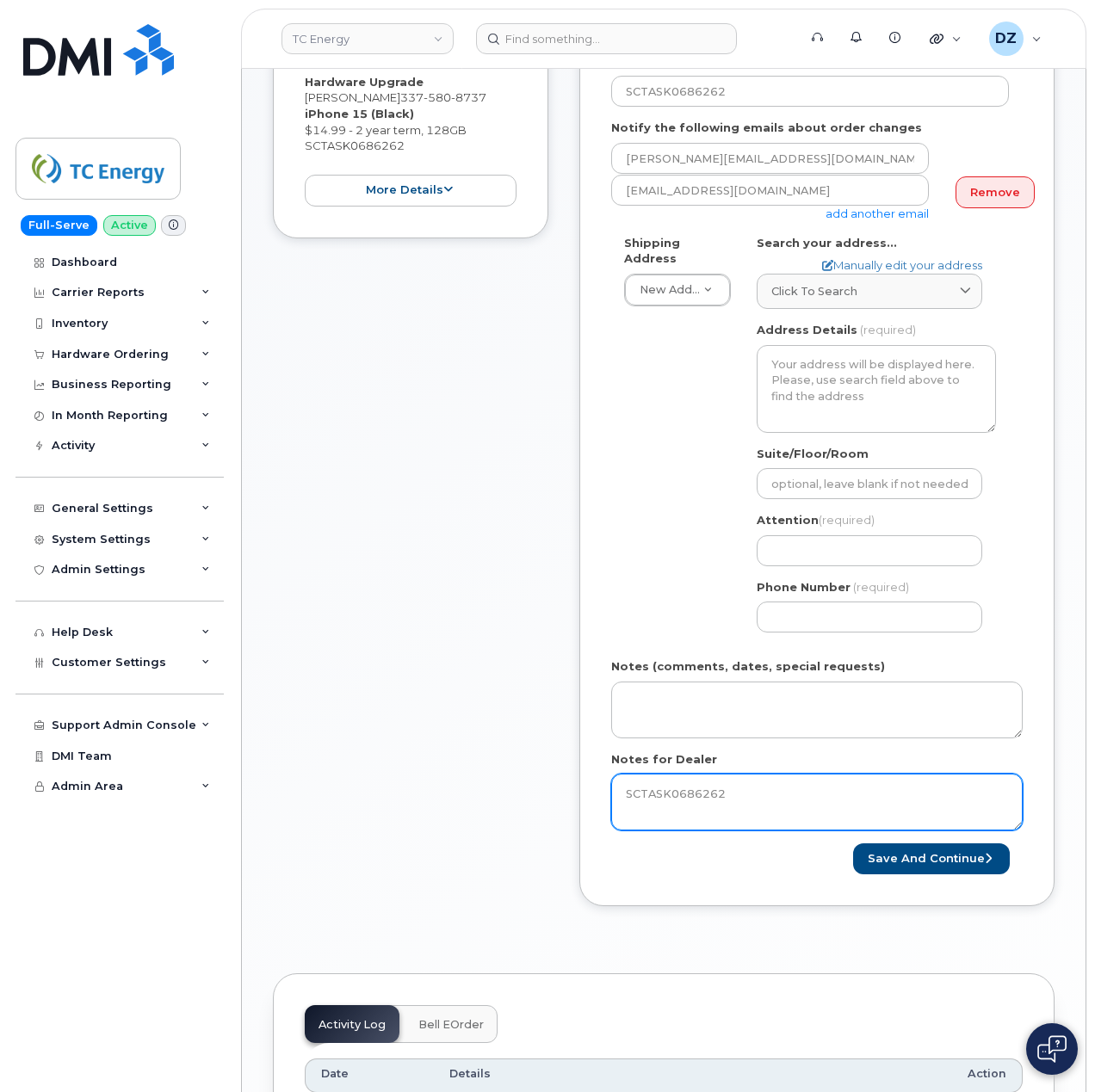
scroll to position [458, 0]
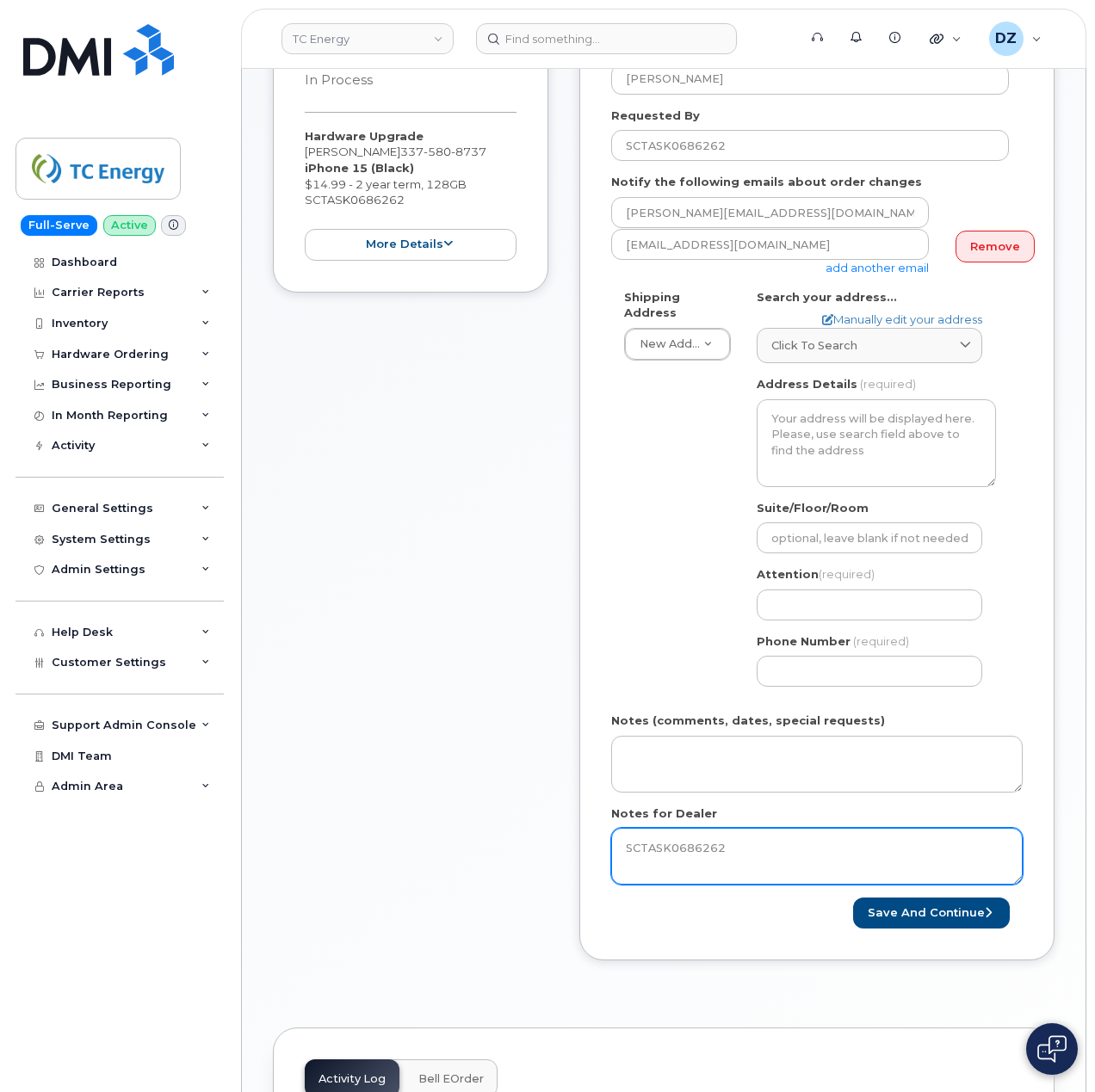
type textarea "SCTASK0686262"
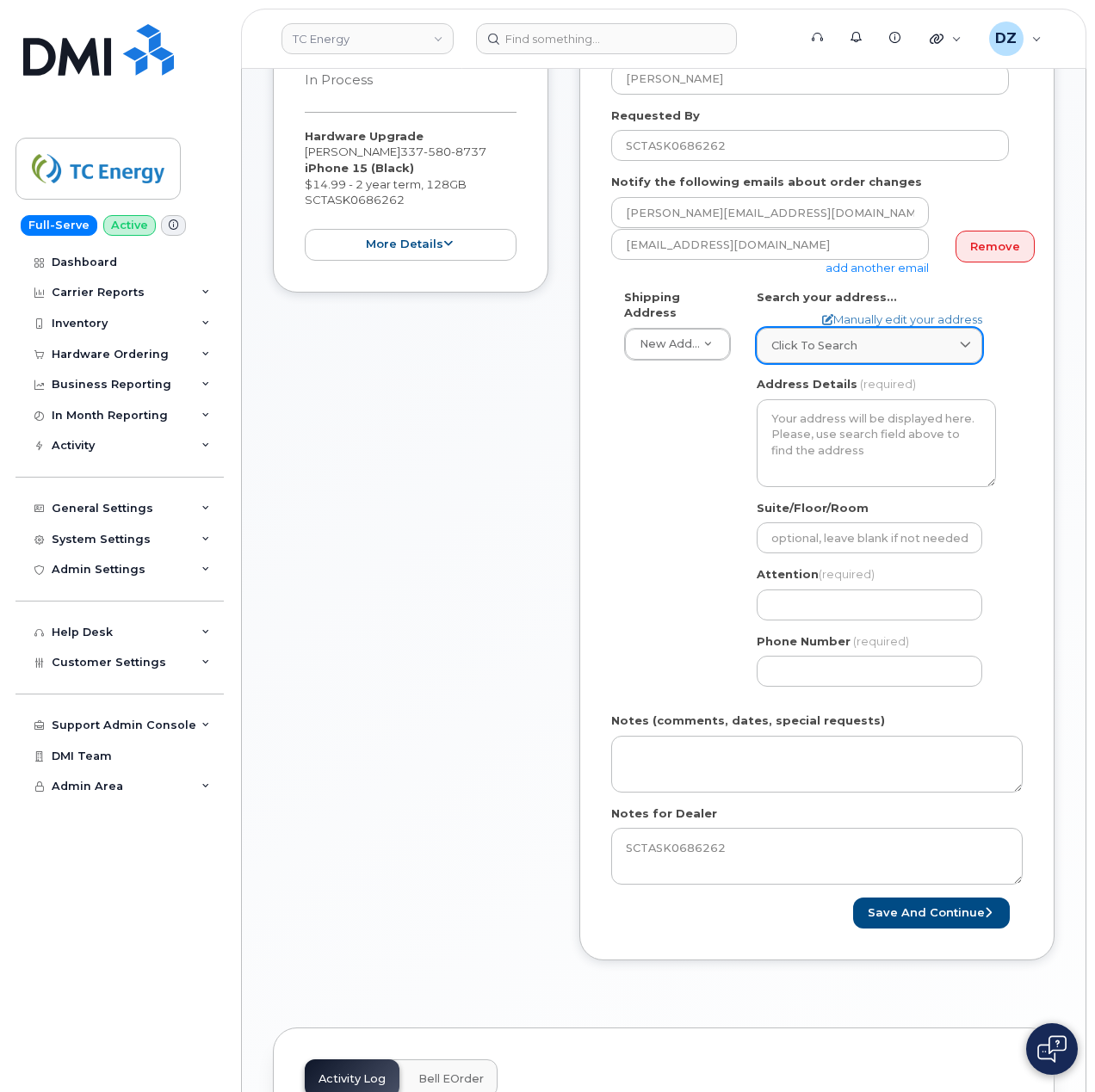
click at [862, 337] on div "Click to search" at bounding box center [869, 345] width 196 height 16
paste input "117 kohen dr Maurice LA 70555"
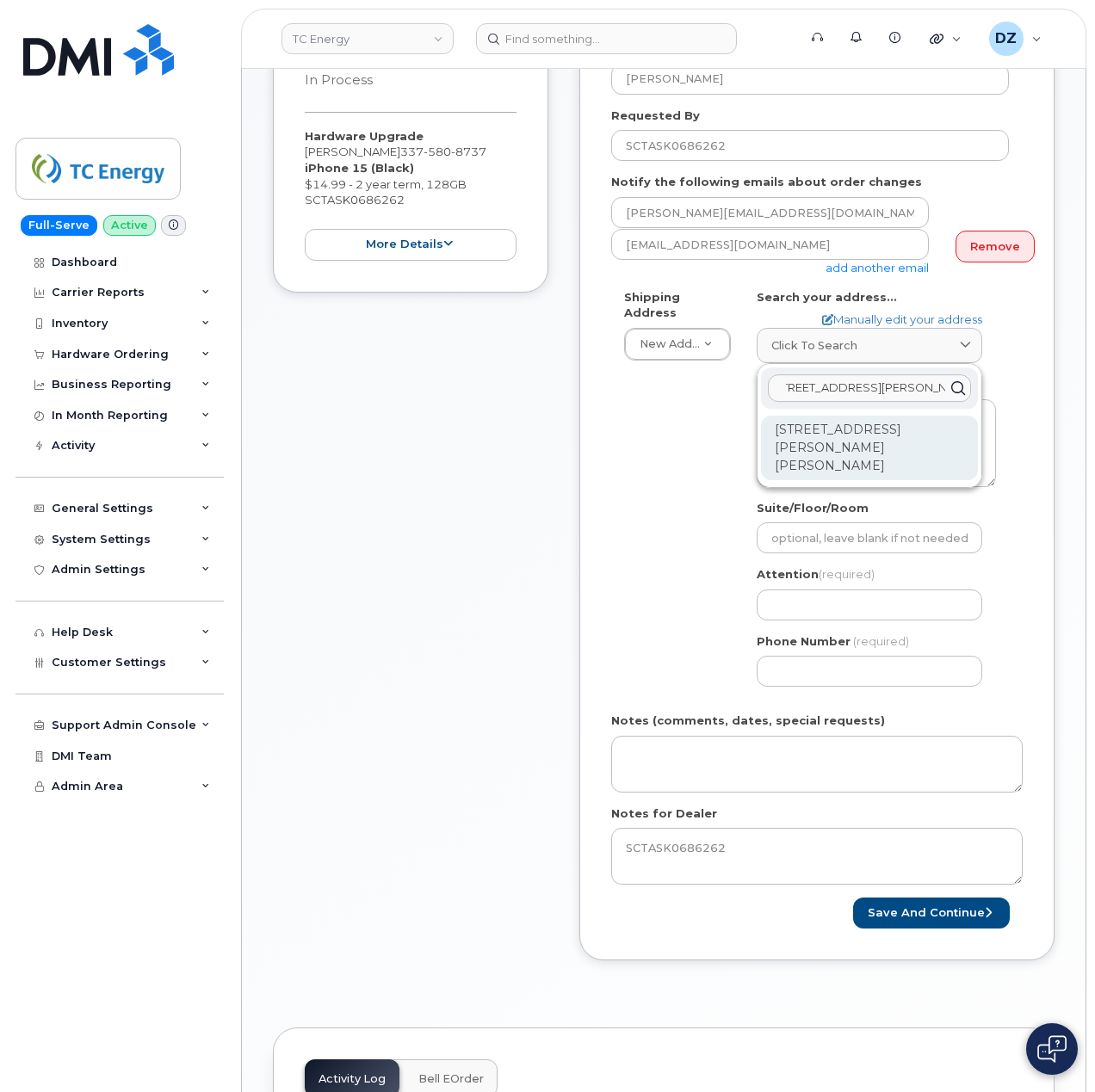
type input "117 kohen dr Maurice LA 70555"
click at [826, 426] on div "117 Kohen Dr Maurice LA 70555-3390" at bounding box center [869, 447] width 217 height 65
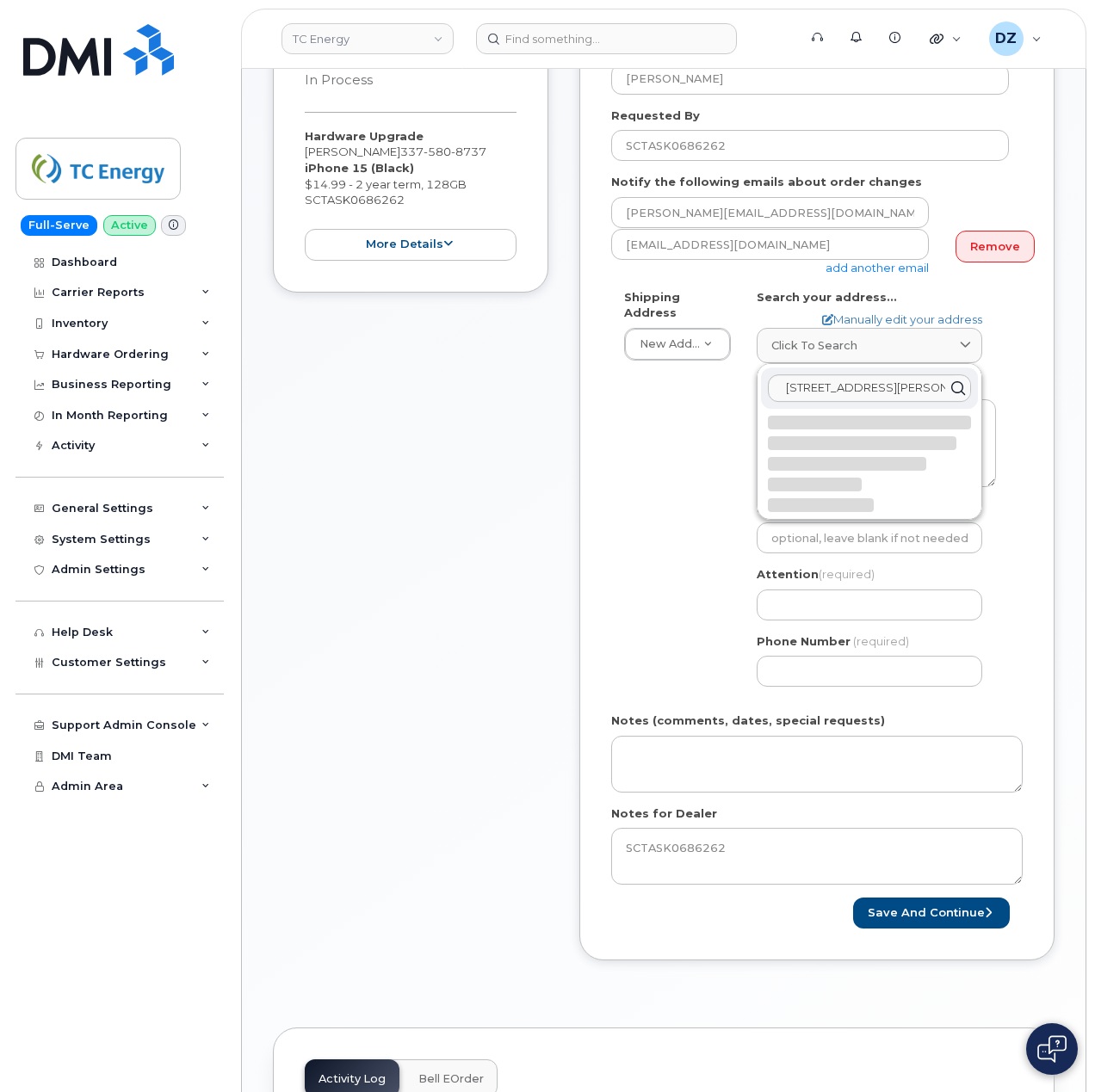
select select
type textarea "117 Kohen Dr MAURICE LA 70555-3390 UNITED STATES"
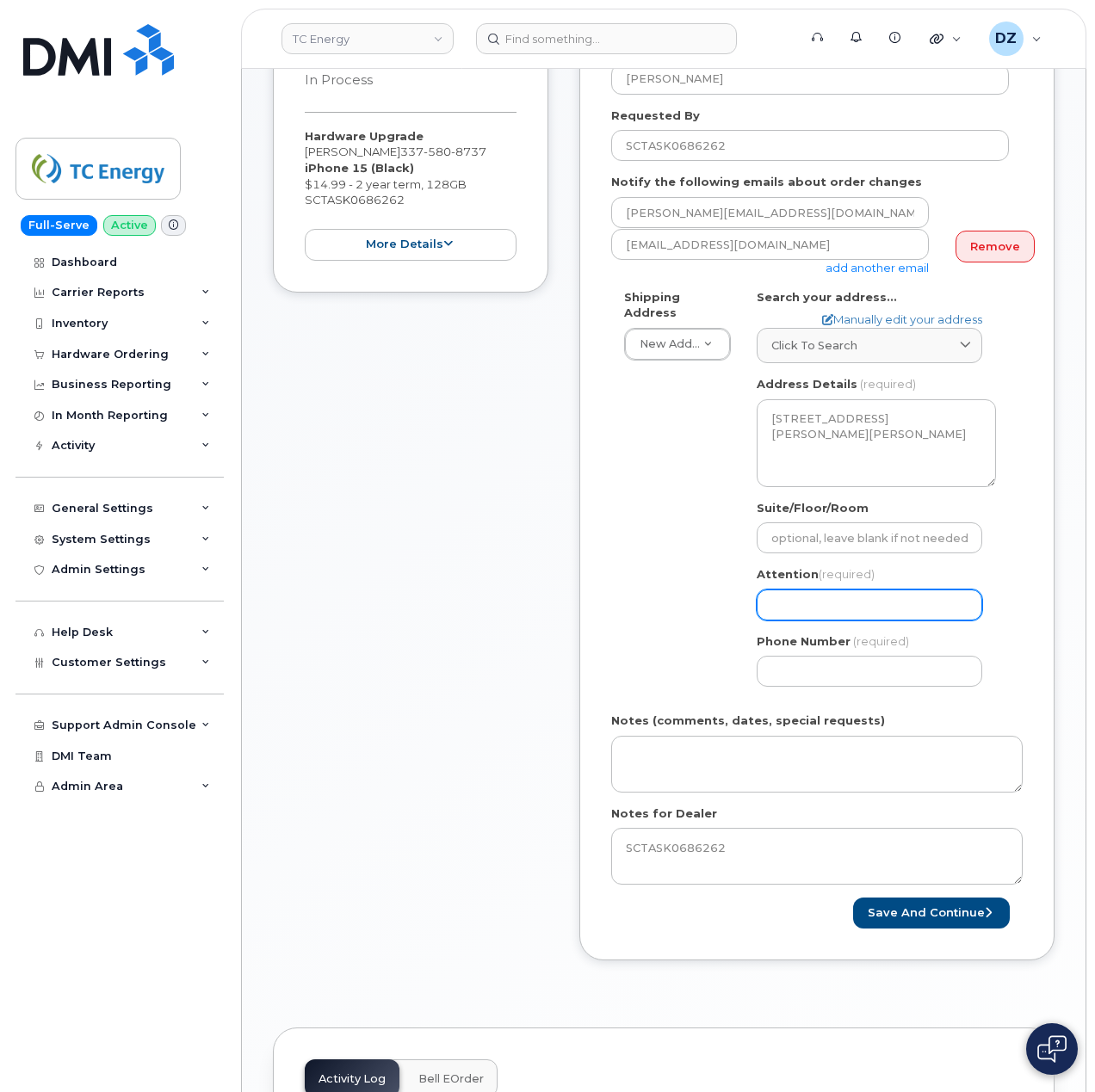
click at [842, 589] on input "Attention (required)" at bounding box center [868, 604] width 225 height 31
paste input "[PERSON_NAME]"
select select
type input "[PERSON_NAME]"
click at [792, 656] on input "Phone Number" at bounding box center [868, 671] width 225 height 31
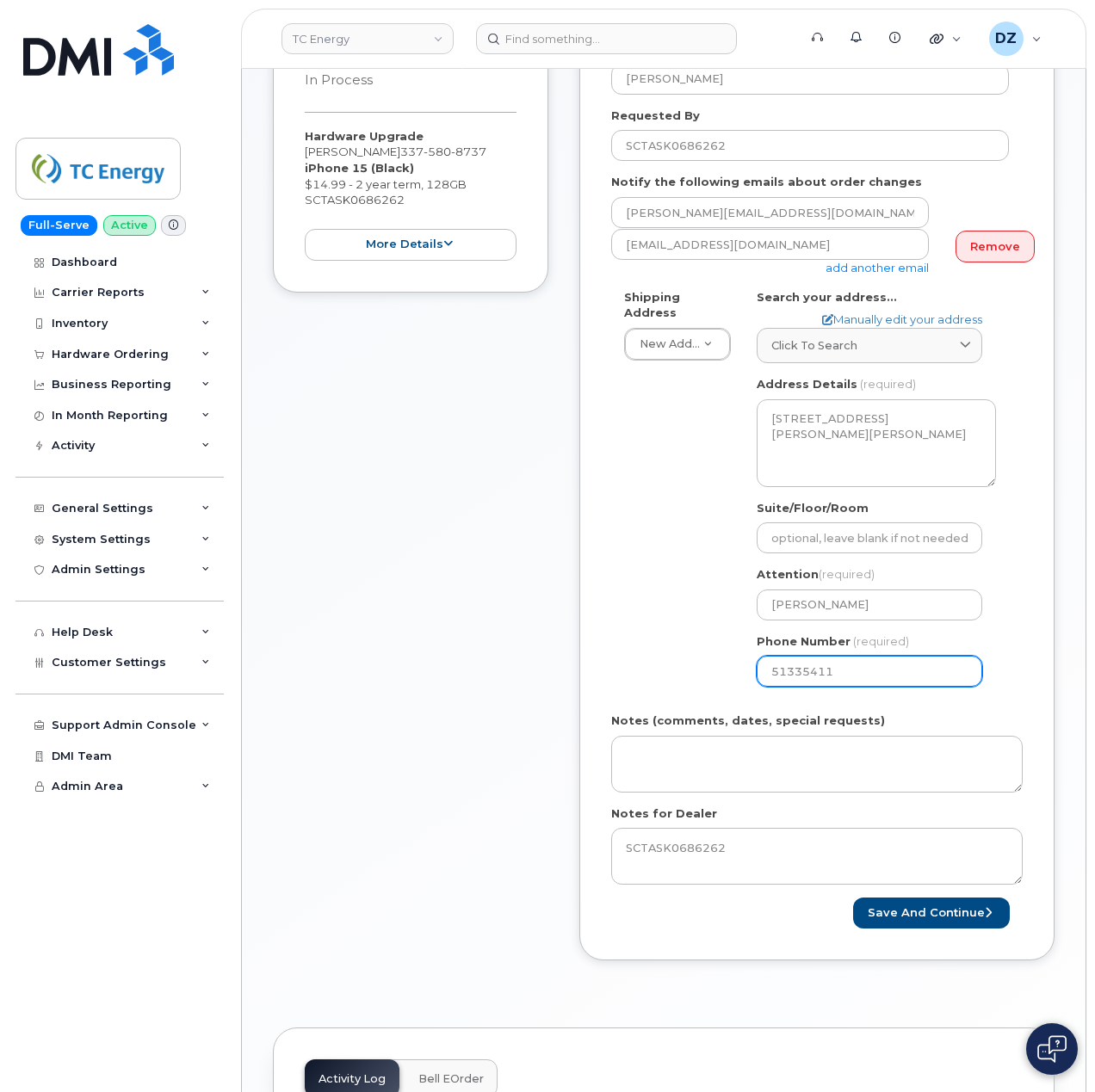
type input "513354115"
select select
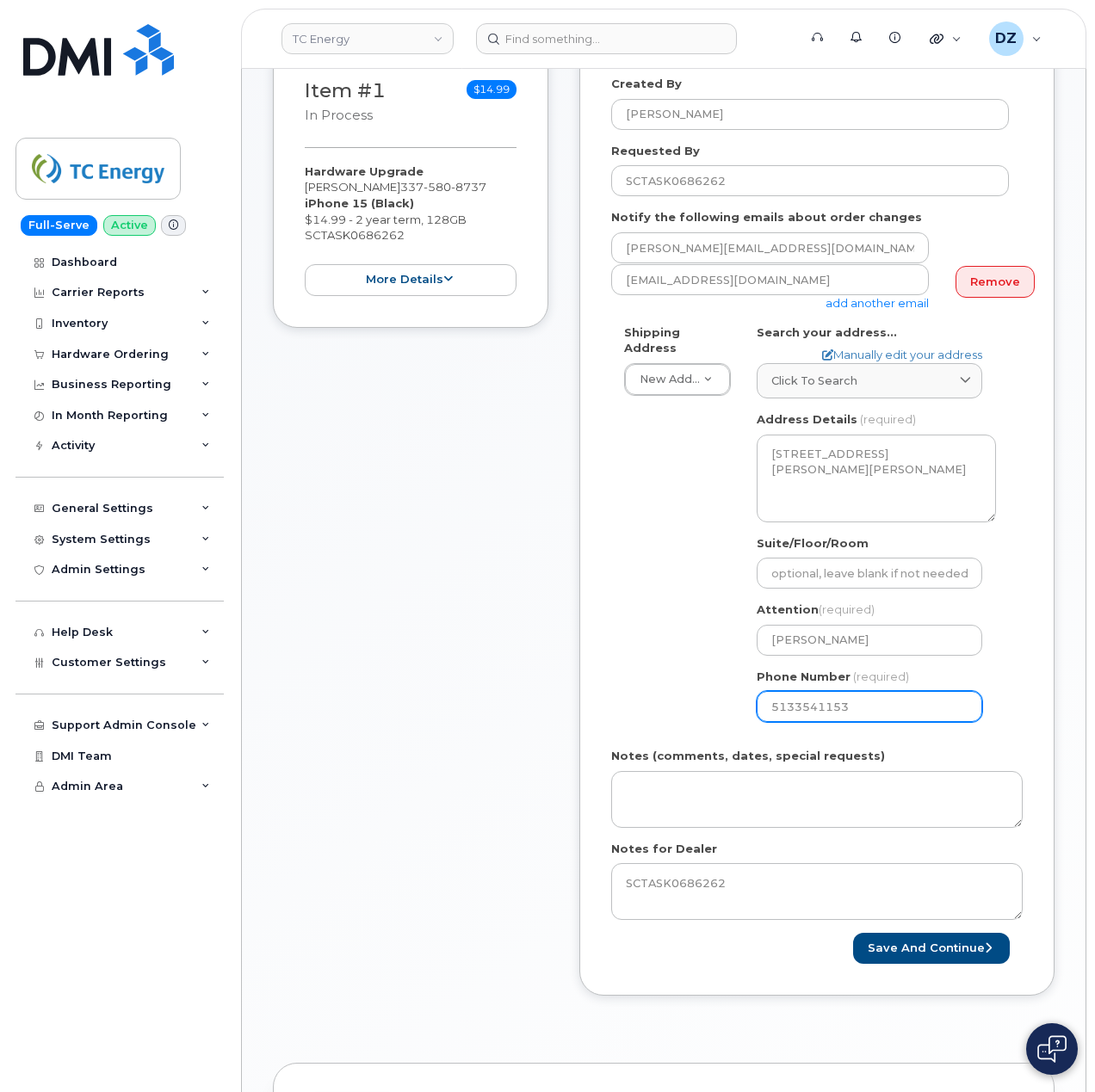
scroll to position [458, 0]
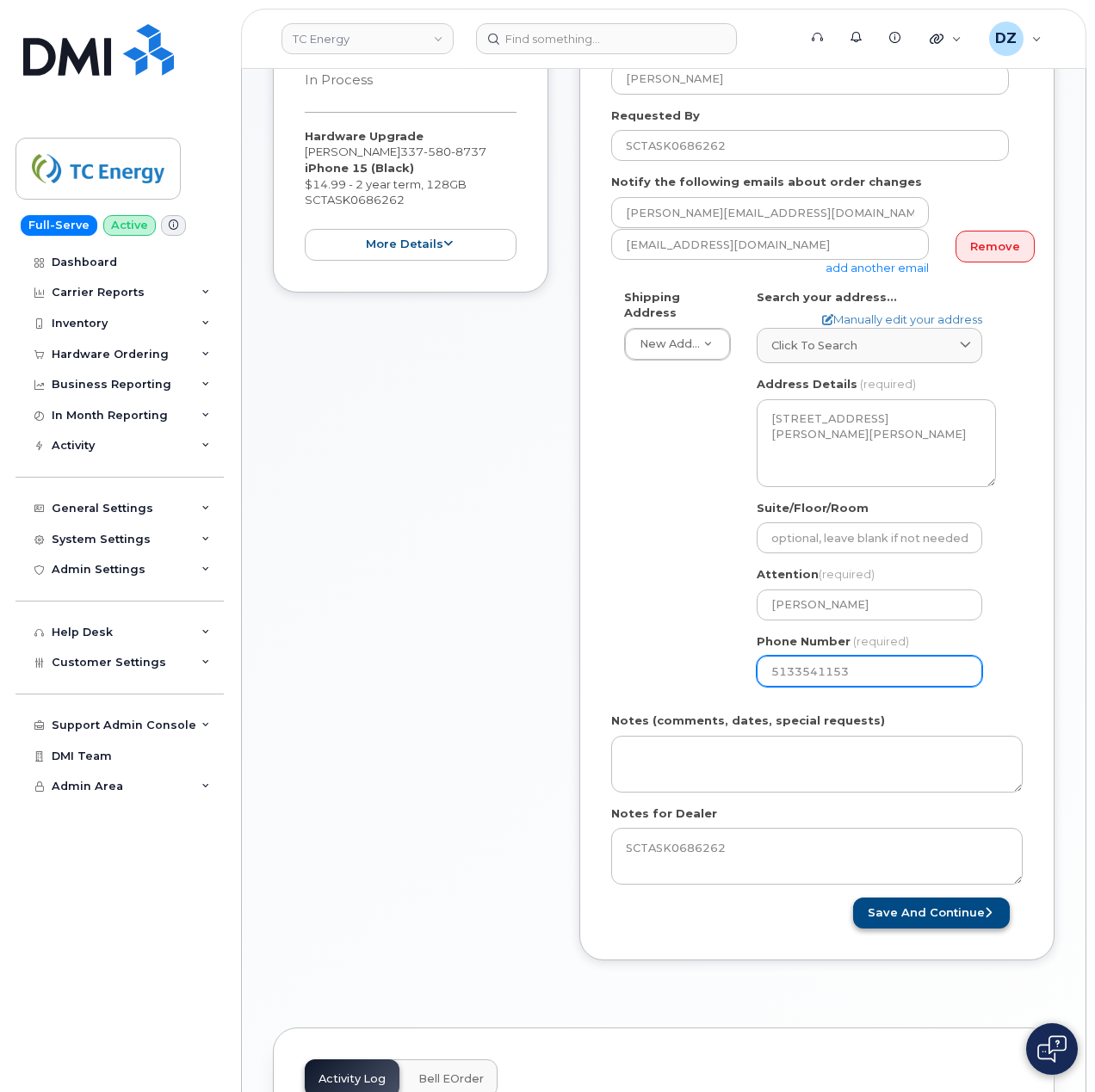
type input "5133541153"
click at [952, 898] on button "Save and Continue" at bounding box center [931, 913] width 156 height 32
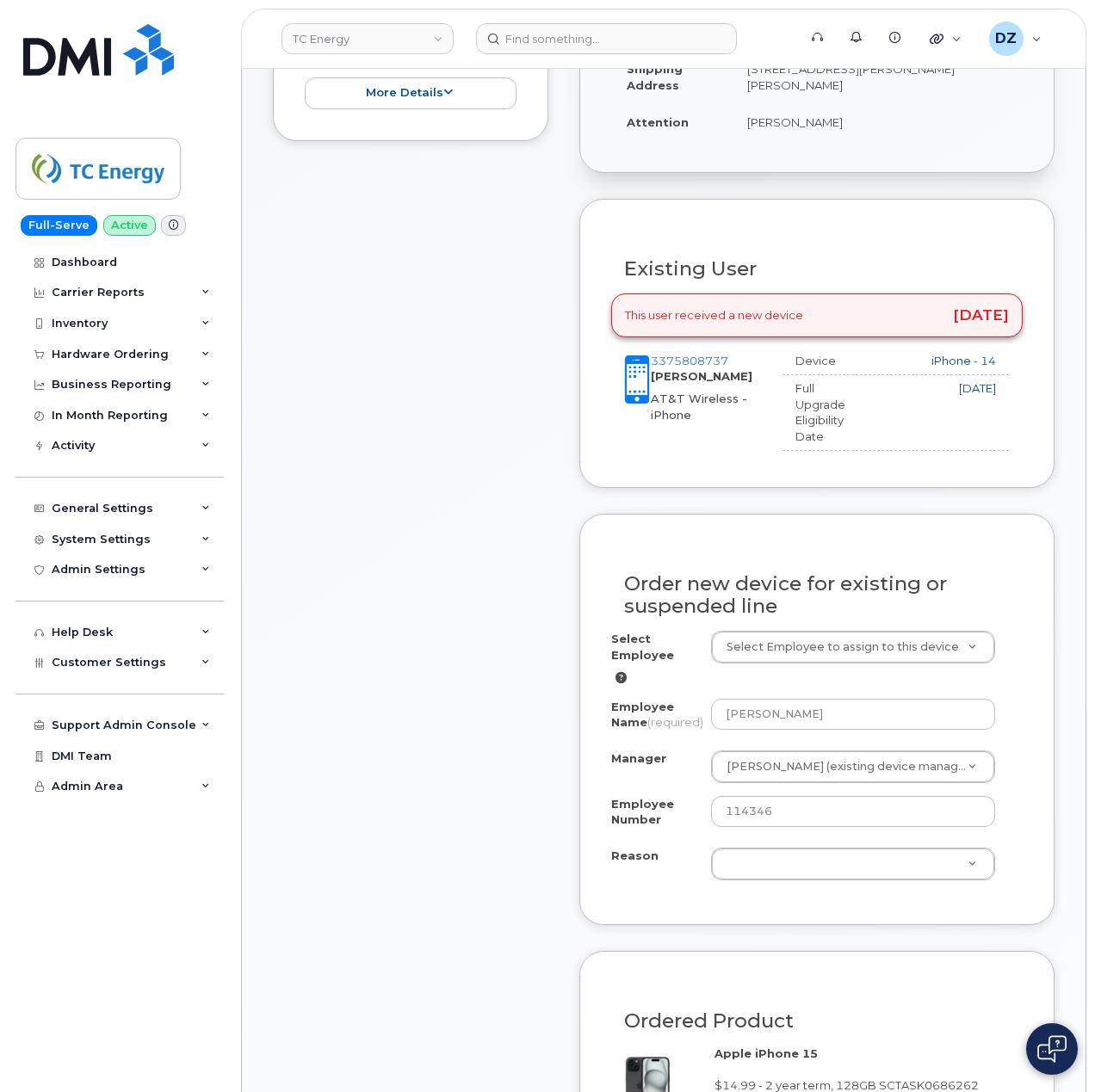
scroll to position [688, 0]
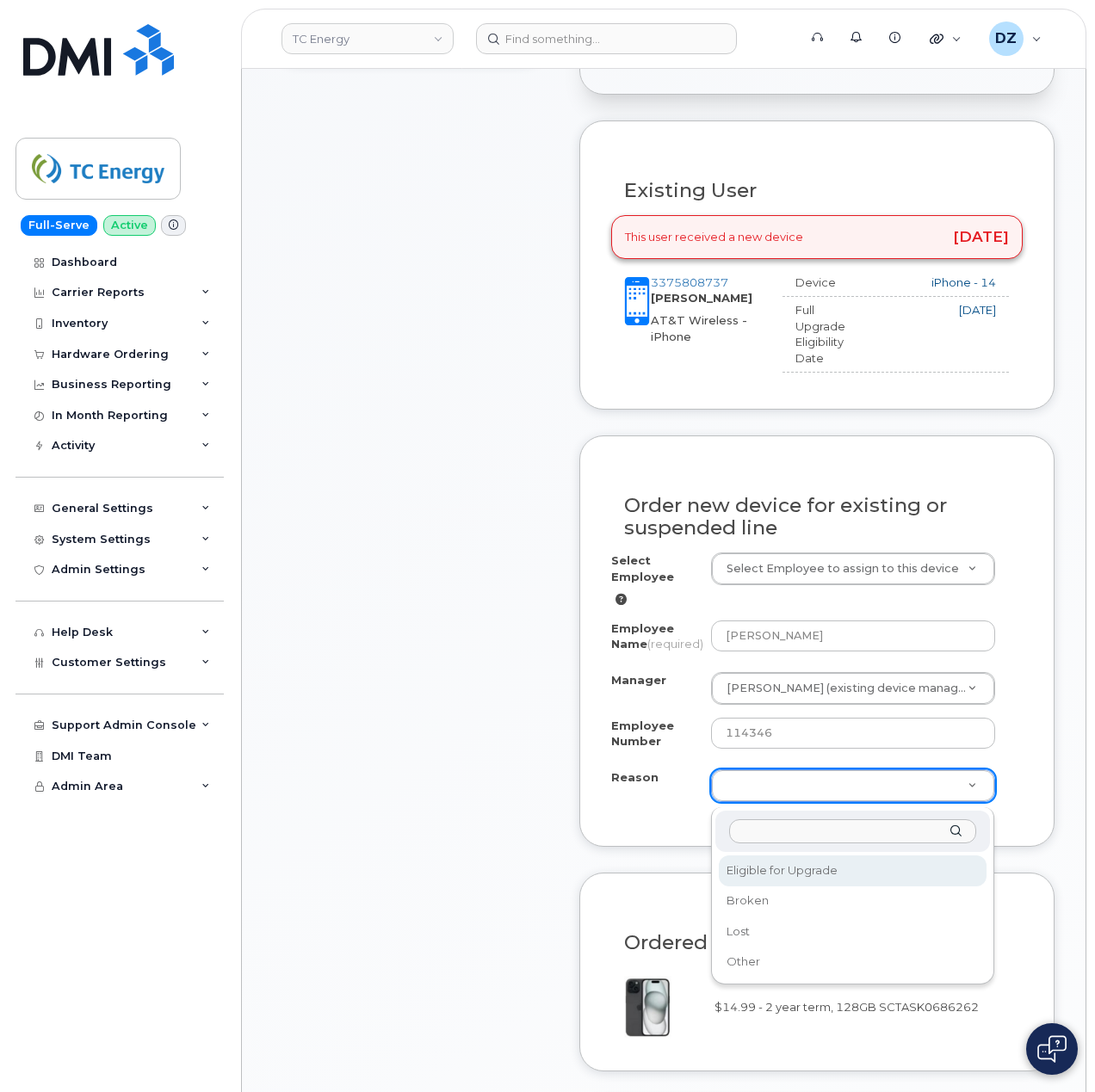
select select "eligible_for_upgrade"
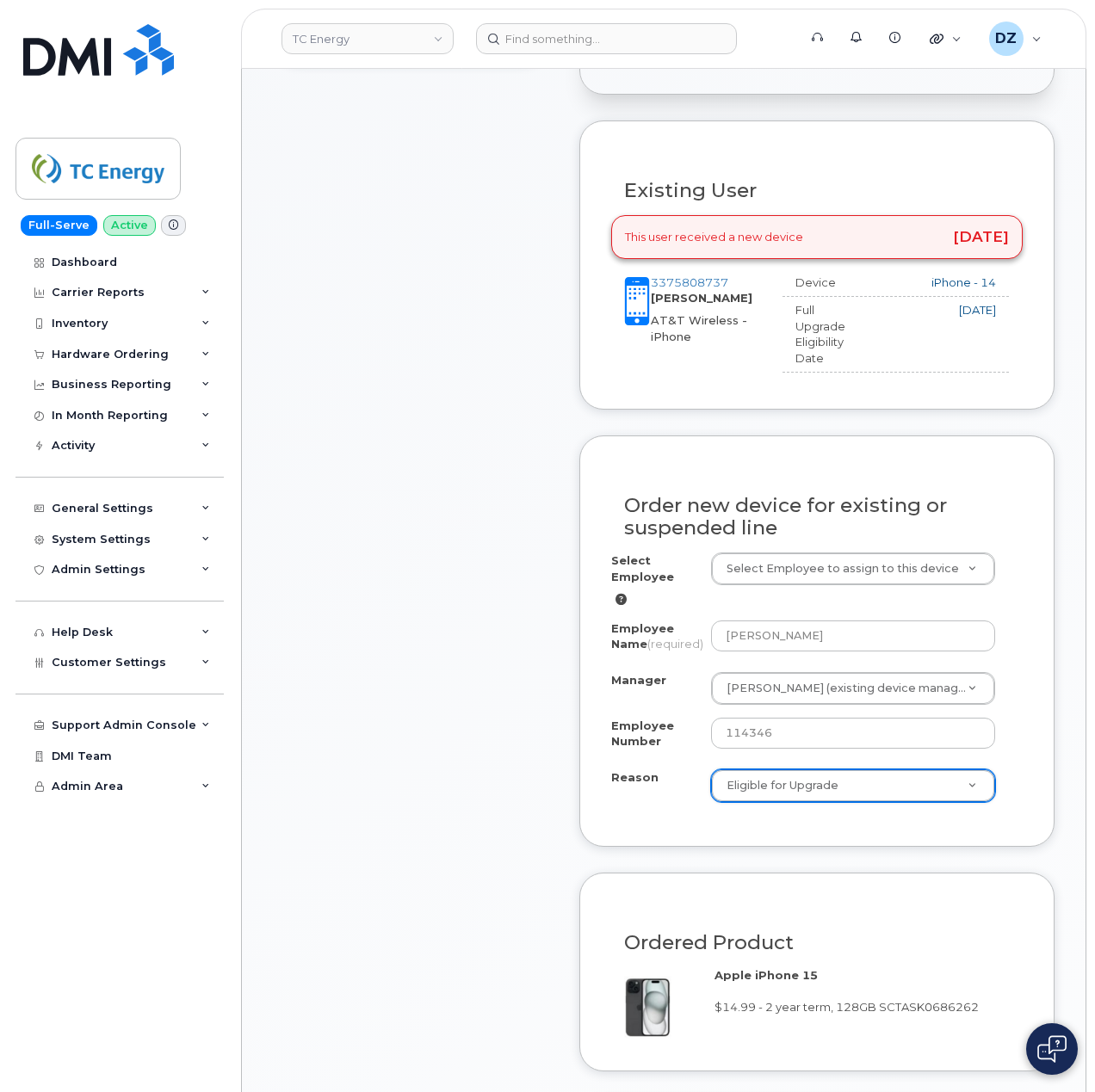
scroll to position [1147, 0]
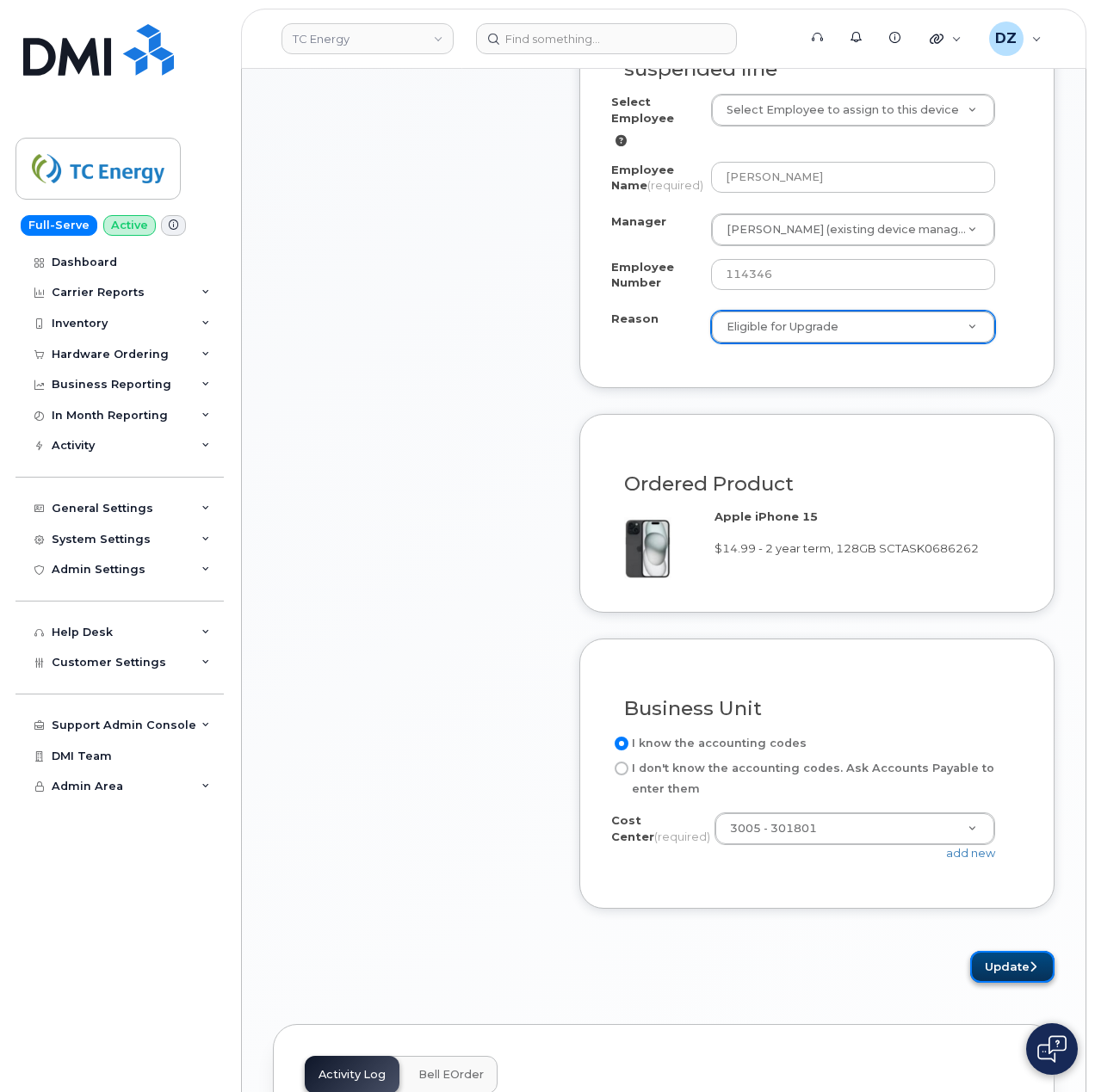
click at [1000, 972] on button "Update" at bounding box center [1012, 967] width 85 height 32
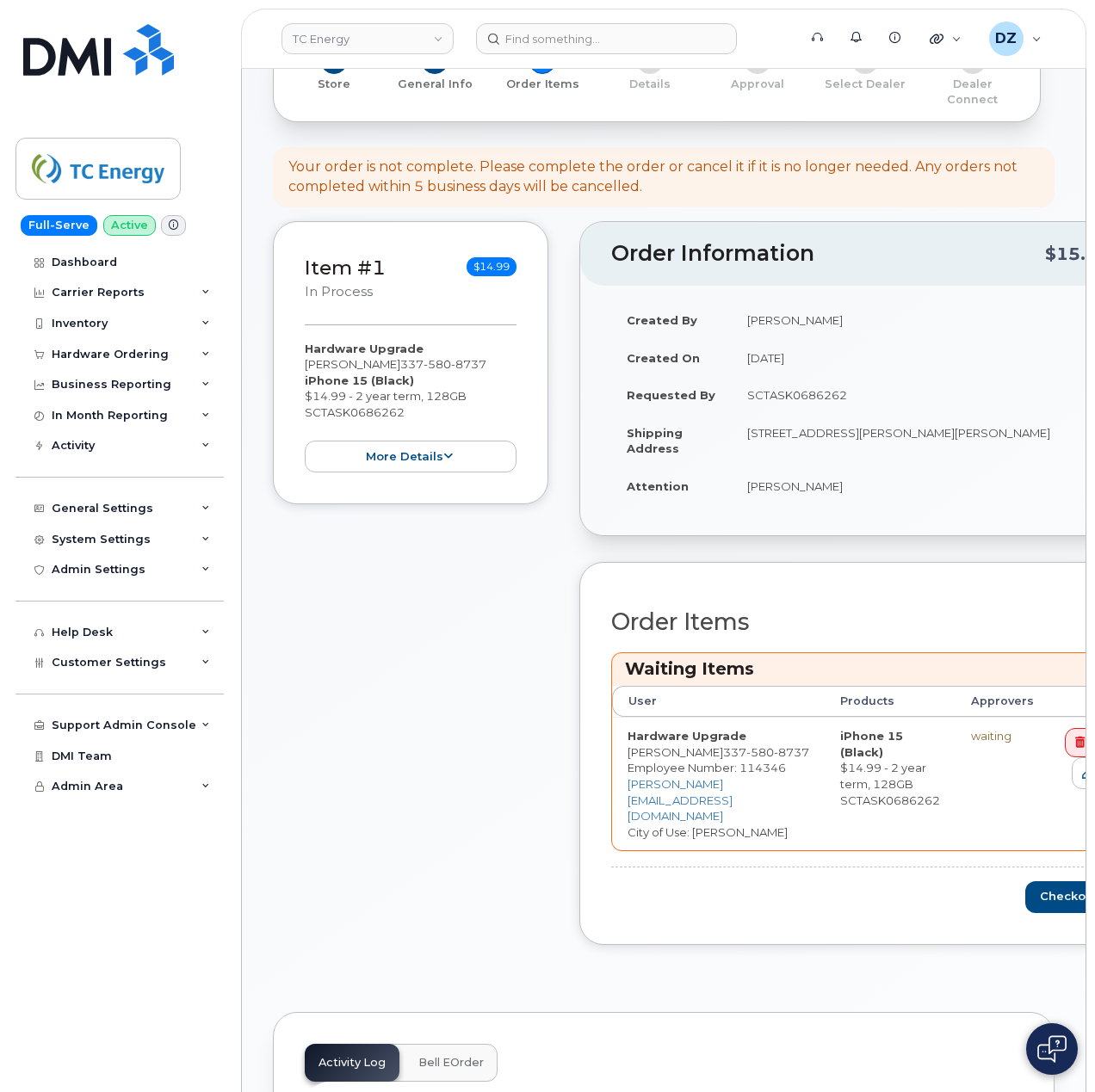
scroll to position [458, 0]
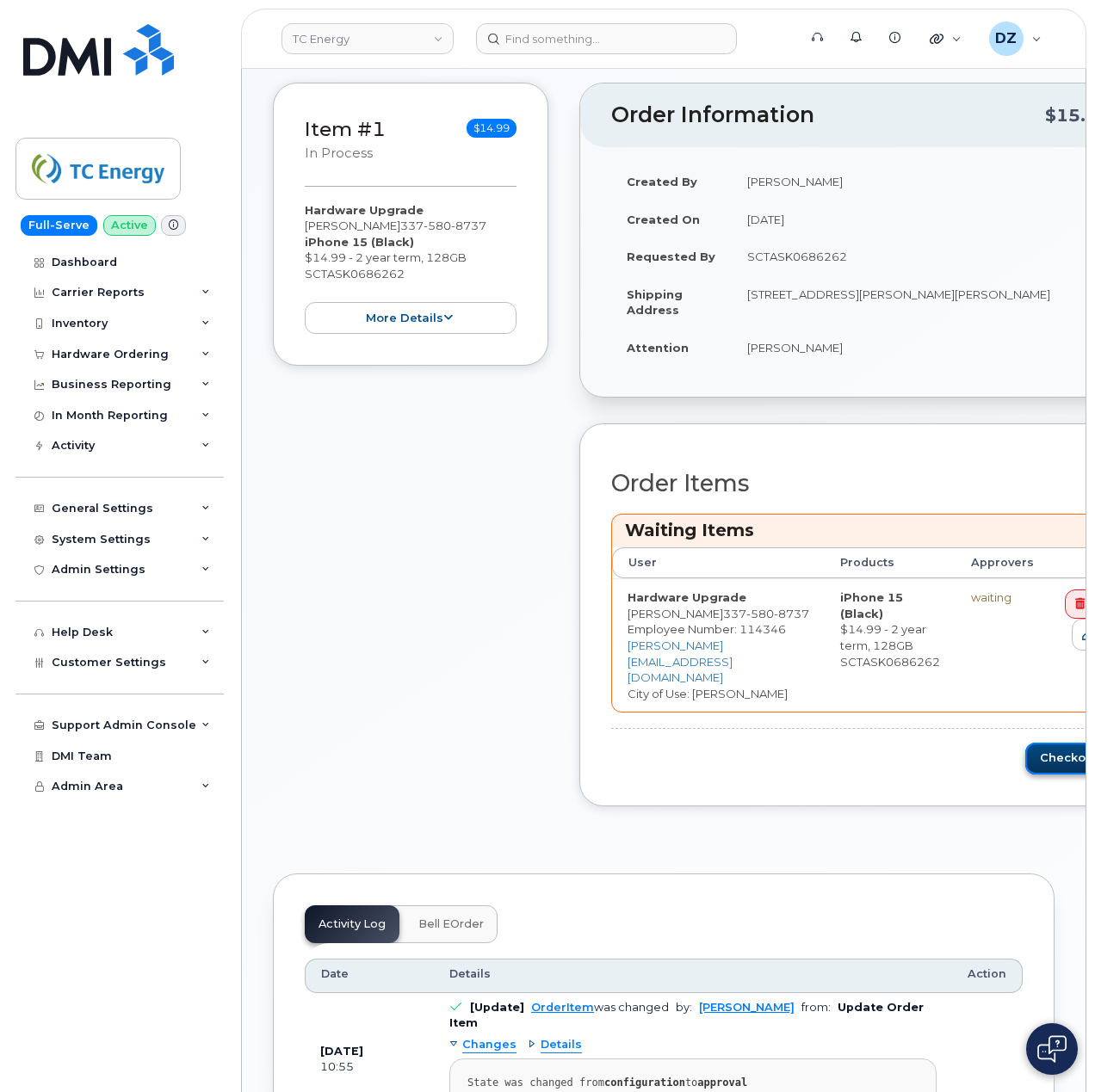
click at [1045, 743] on button "Checkout" at bounding box center [1073, 759] width 97 height 32
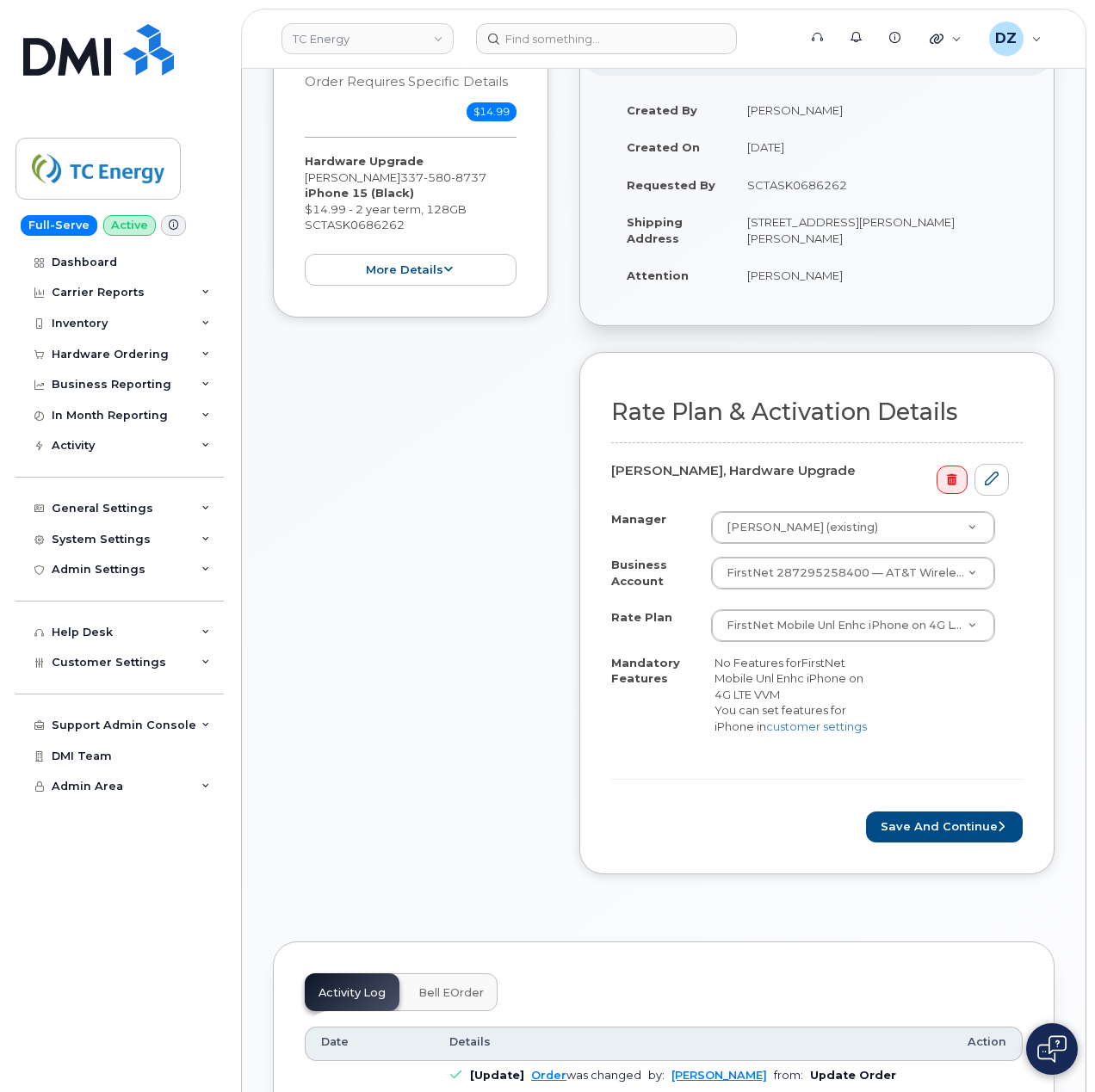
scroll to position [458, 0]
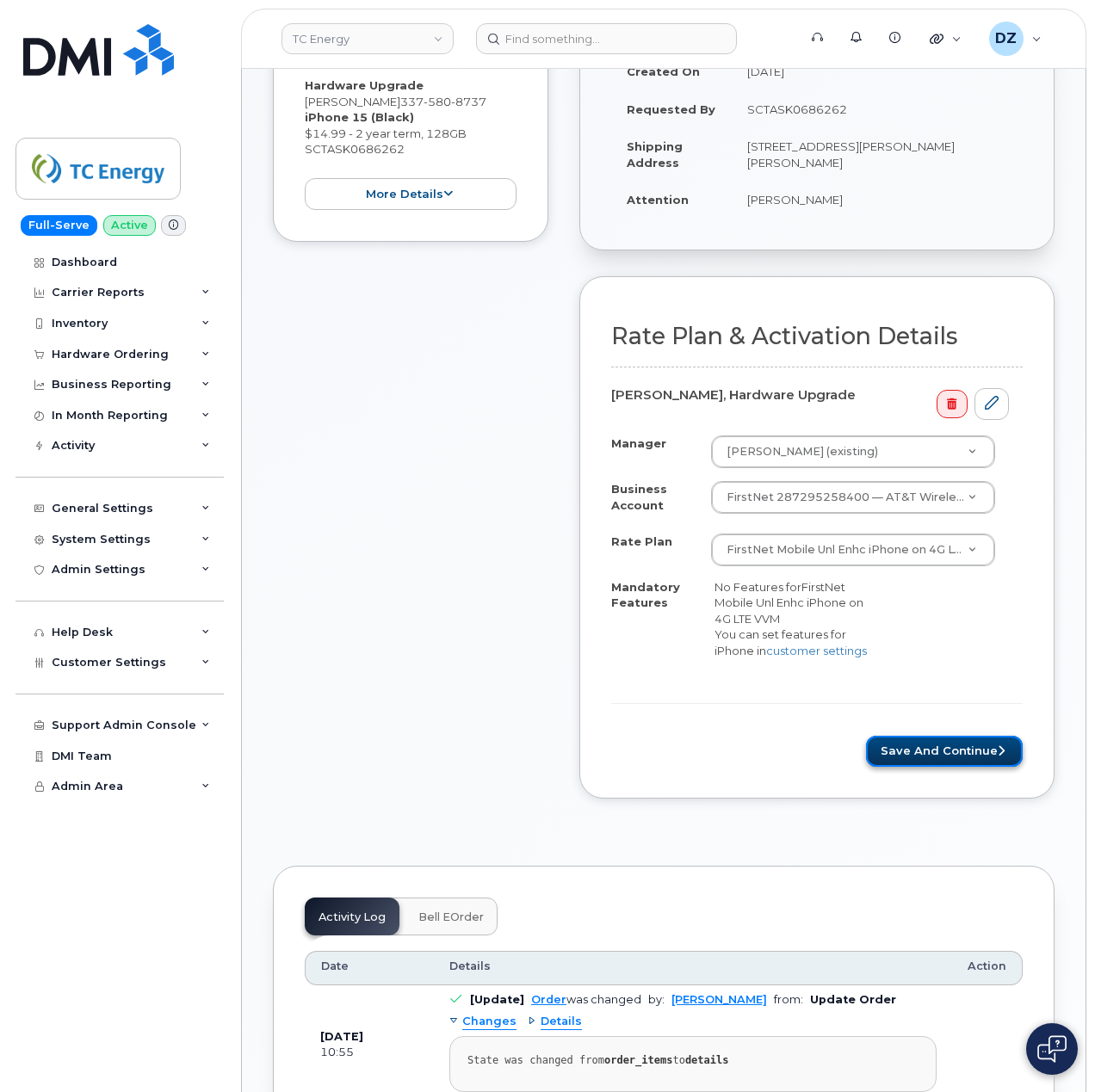
click at [926, 751] on button "Save and Continue" at bounding box center [944, 752] width 156 height 32
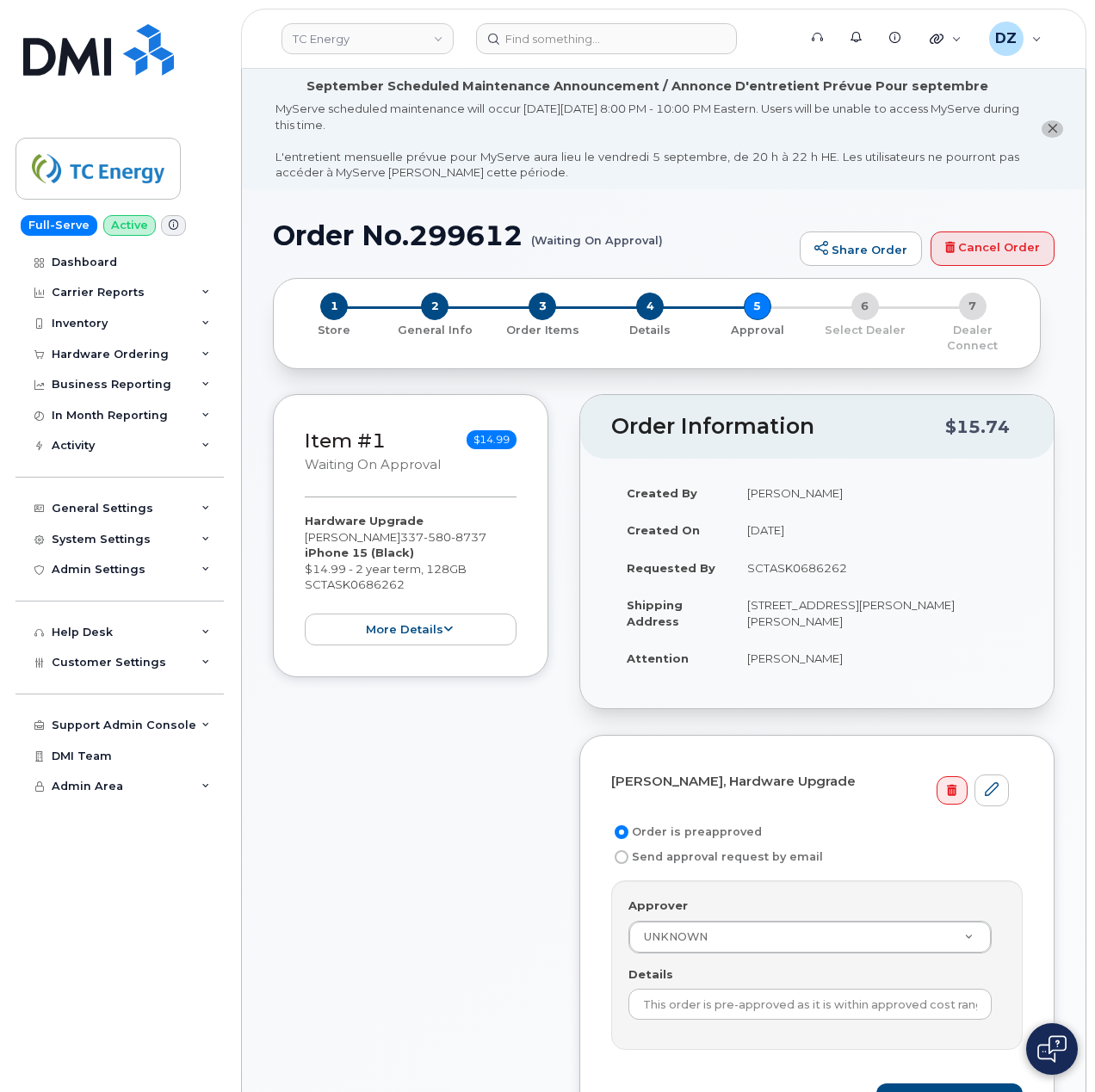
click at [800, 549] on td "SCTASK0686262" at bounding box center [877, 568] width 291 height 38
copy td "SCTASK0686262"
click at [796, 996] on input "This order is pre-approved as it is within approved cost range." at bounding box center [810, 1004] width 363 height 31
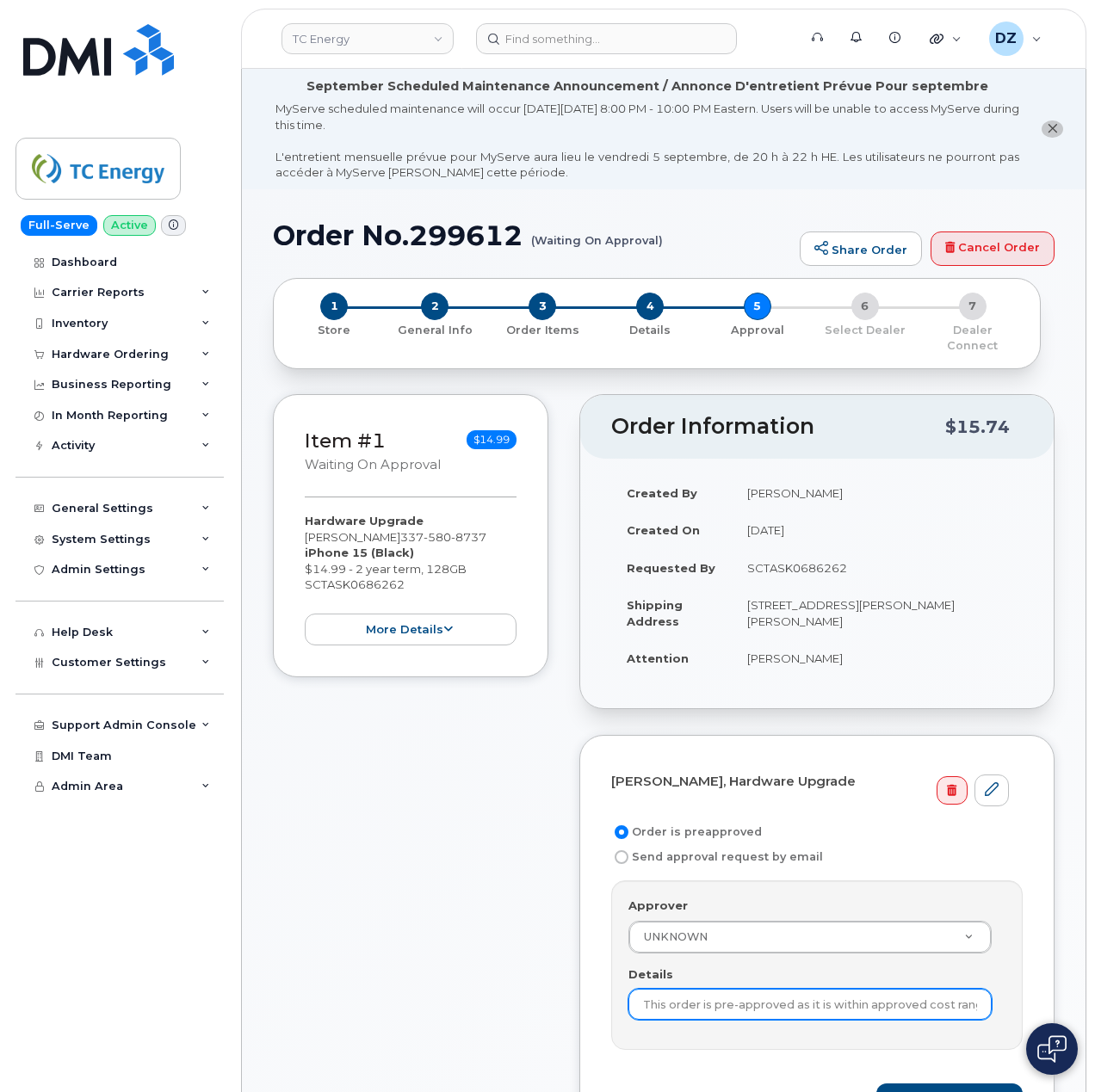
click at [796, 996] on input "This order is pre-approved as it is within approved cost range." at bounding box center [810, 1004] width 363 height 31
paste input "SCTASK0686262"
type input "SCTASK0686262"
click at [462, 910] on div "Item #1 Waiting On Approval $14.99 Hardware Upgrade James Bright 337 580 8737 i…" at bounding box center [411, 783] width 275 height 779
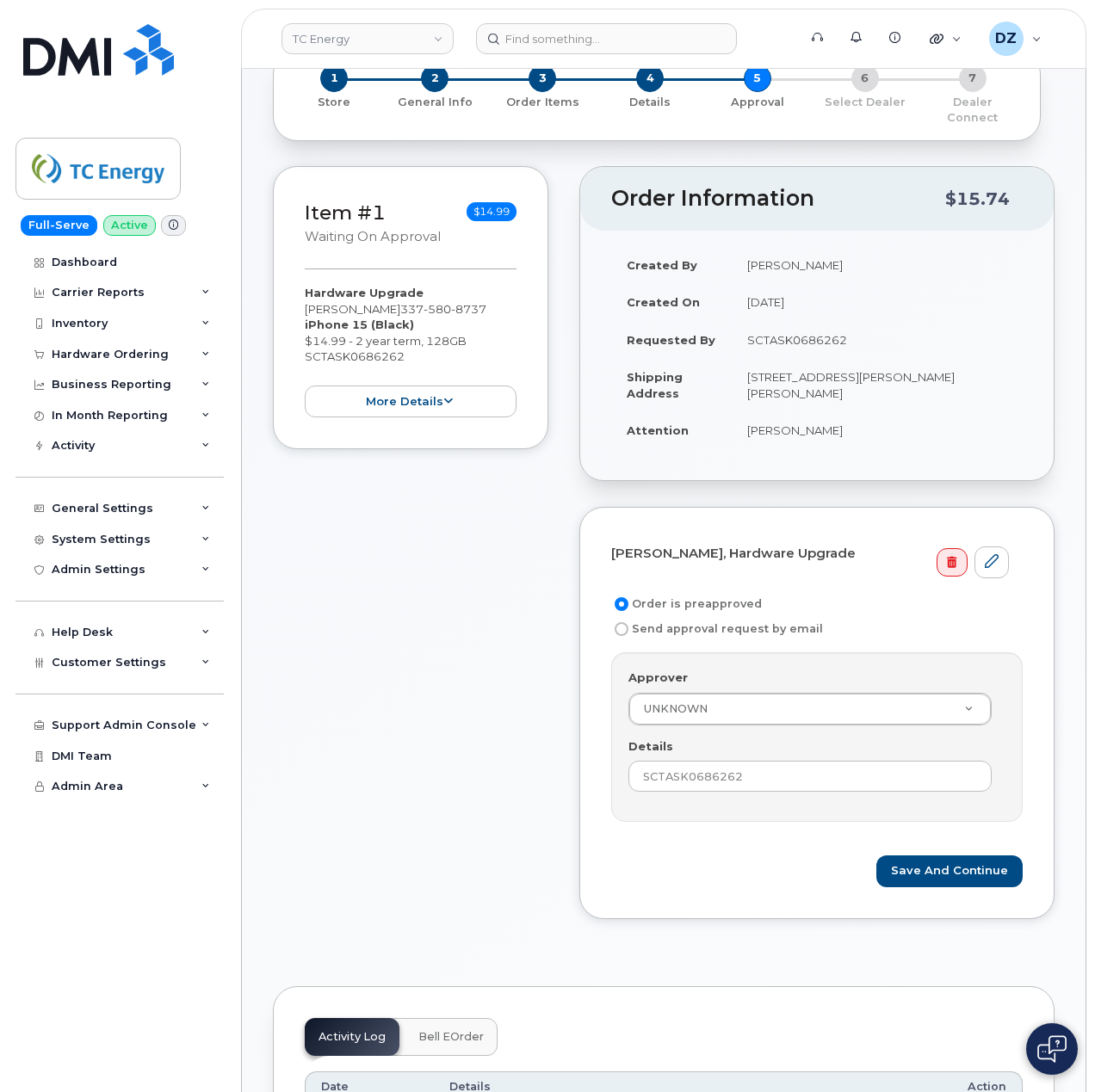
scroll to position [229, 0]
click at [948, 862] on button "Save and Continue" at bounding box center [948, 871] width 146 height 32
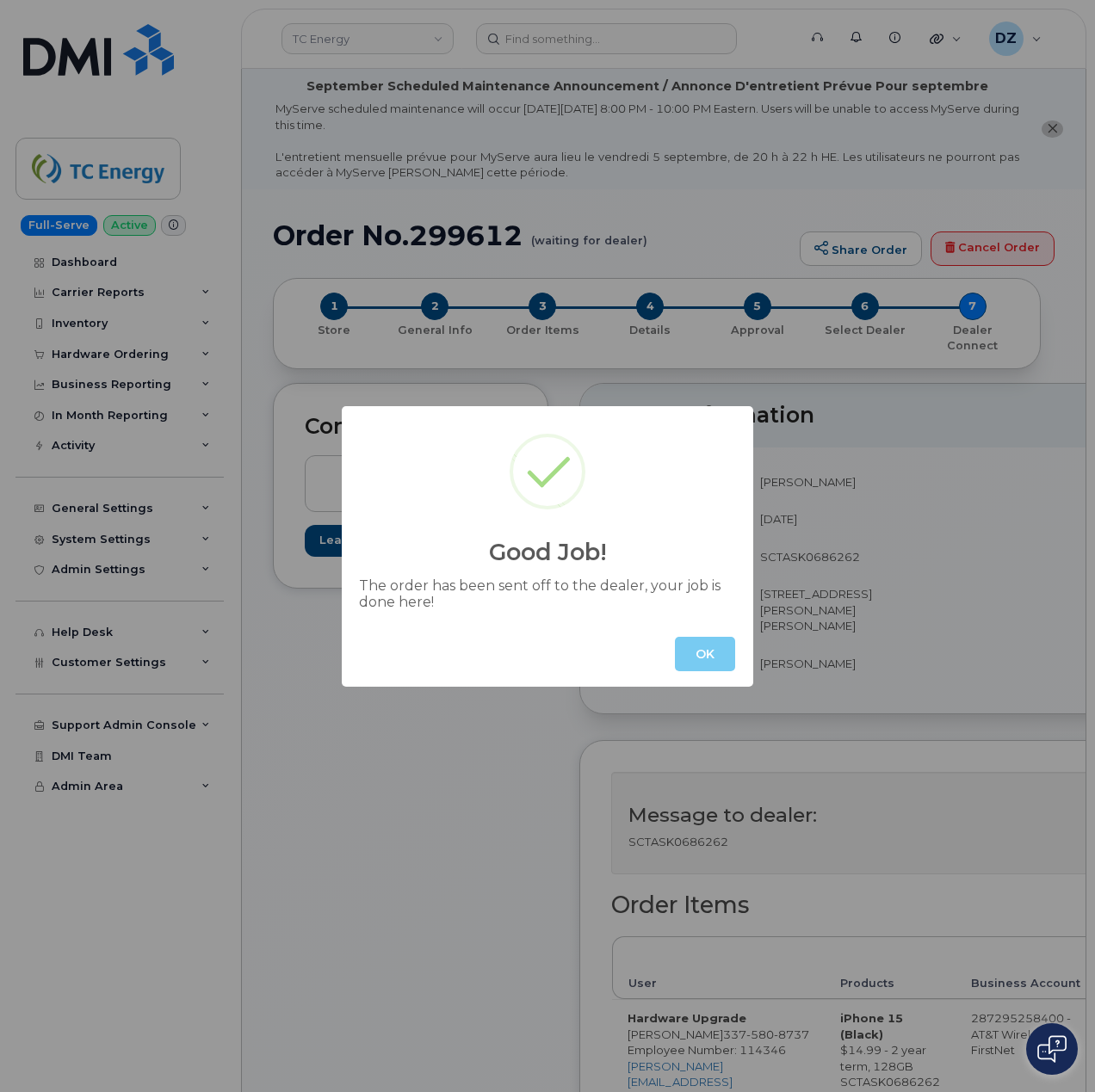
click at [689, 646] on button "OK" at bounding box center [705, 653] width 60 height 35
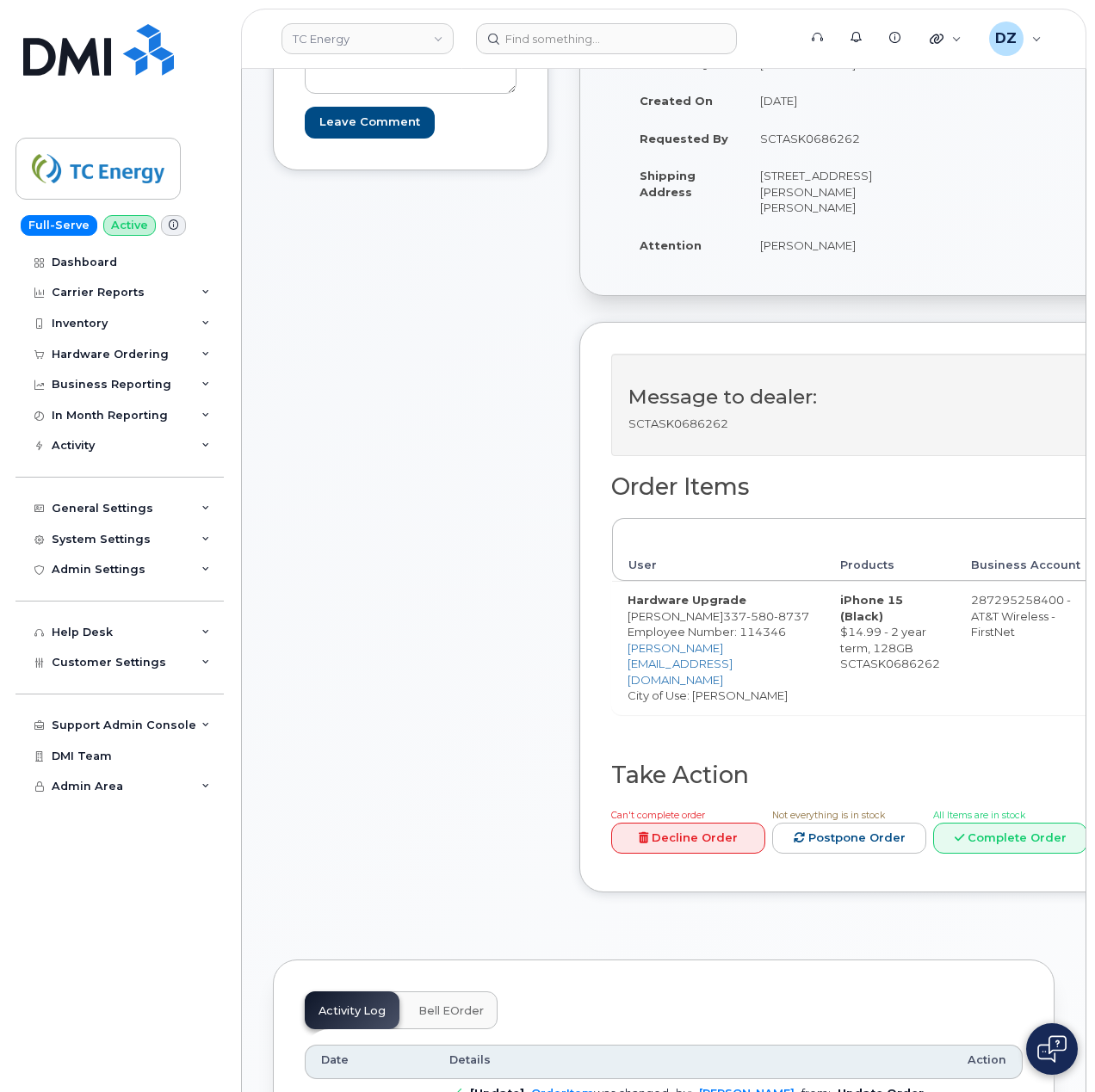
scroll to position [458, 0]
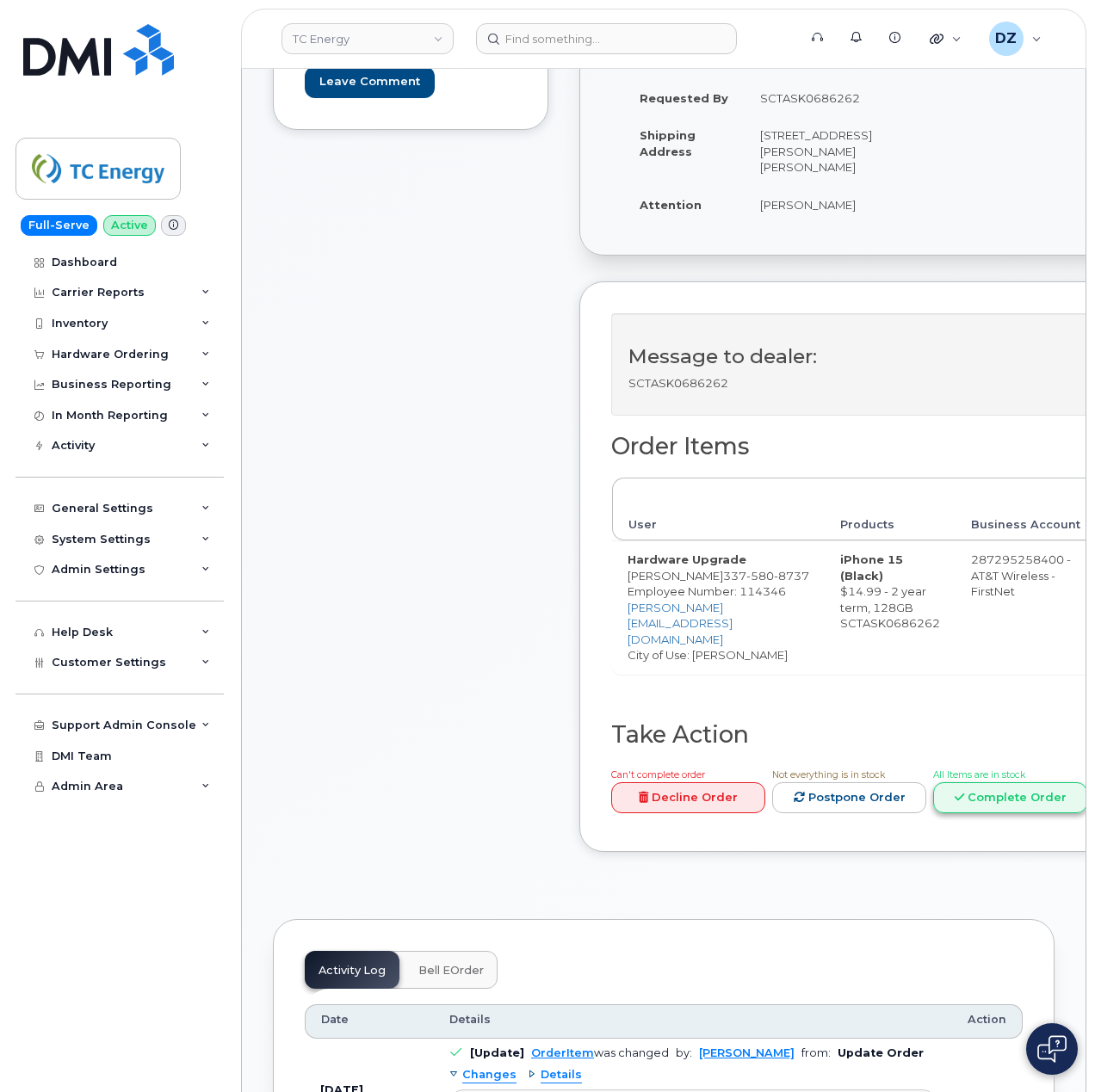
click at [983, 782] on link "Complete Order" at bounding box center [1010, 798] width 154 height 32
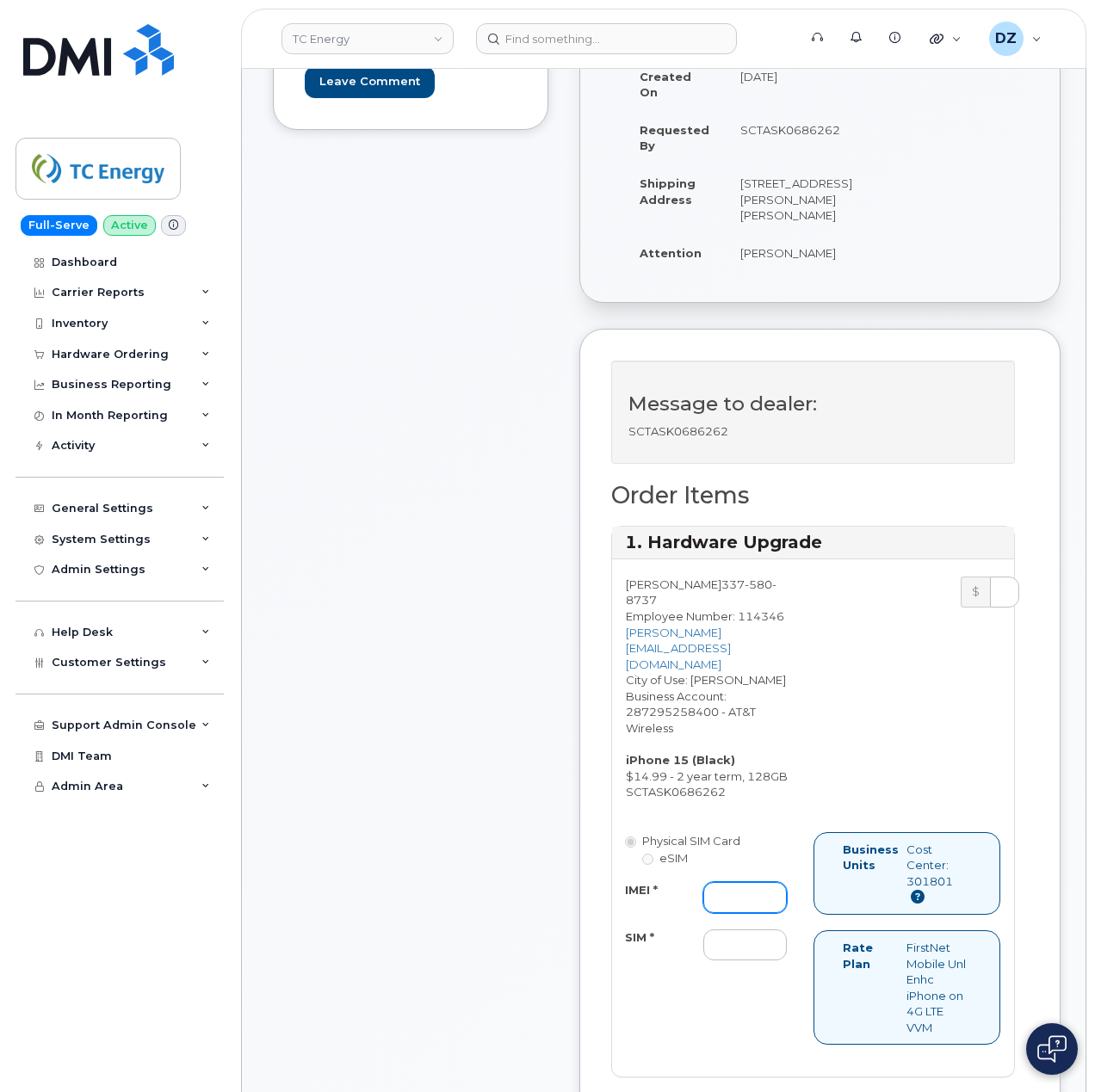
click at [754, 882] on input "IMEI *" at bounding box center [745, 897] width 84 height 31
paste input "355135952238348"
type input "355135952238348"
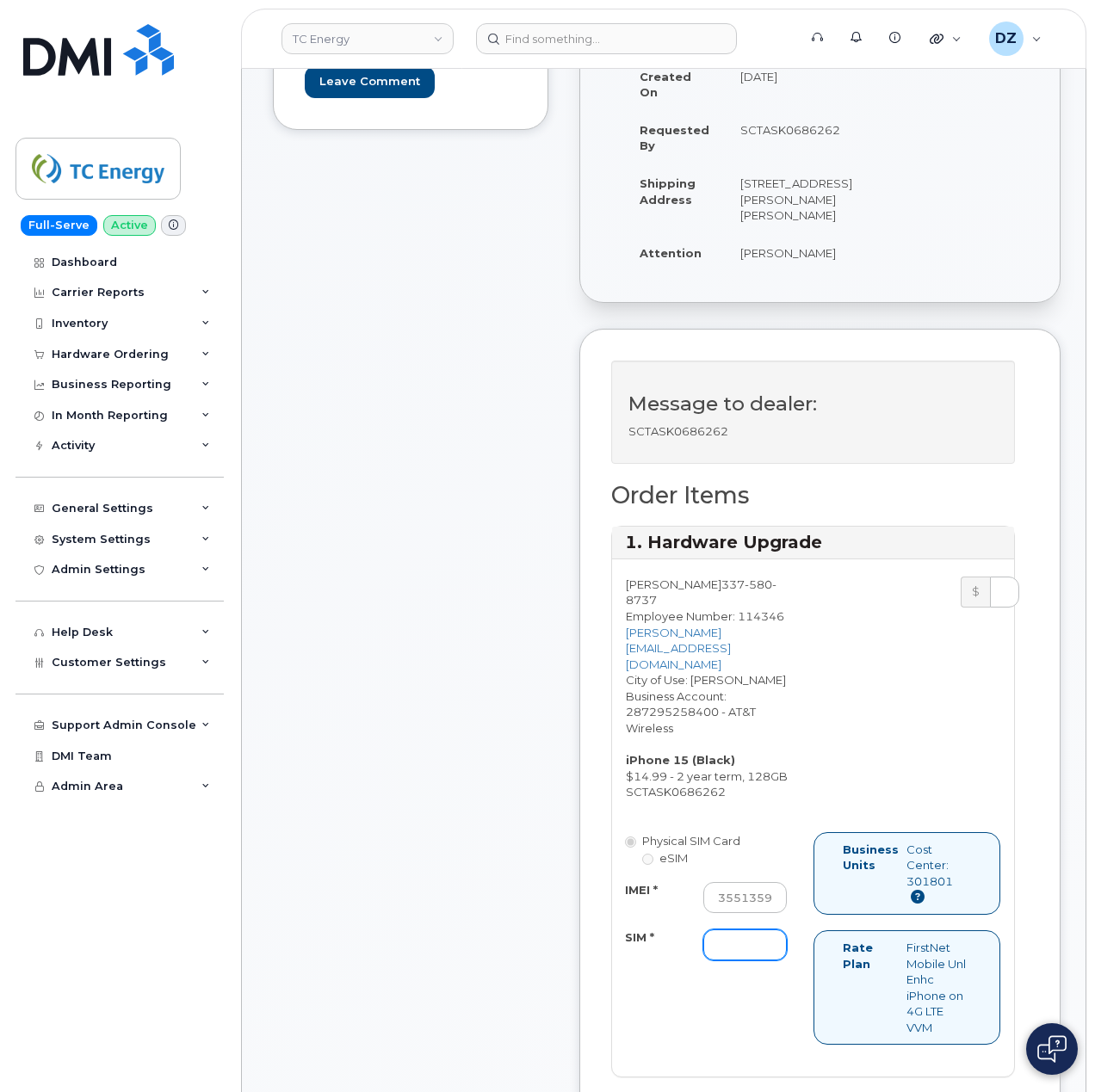
click at [741, 929] on input "SIM *" at bounding box center [745, 944] width 84 height 31
paste input "89049032007208888800193015476852"
type input "89049032007208888800193015476852"
click at [495, 908] on div "Comments Leave Comment" at bounding box center [411, 988] width 275 height 2128
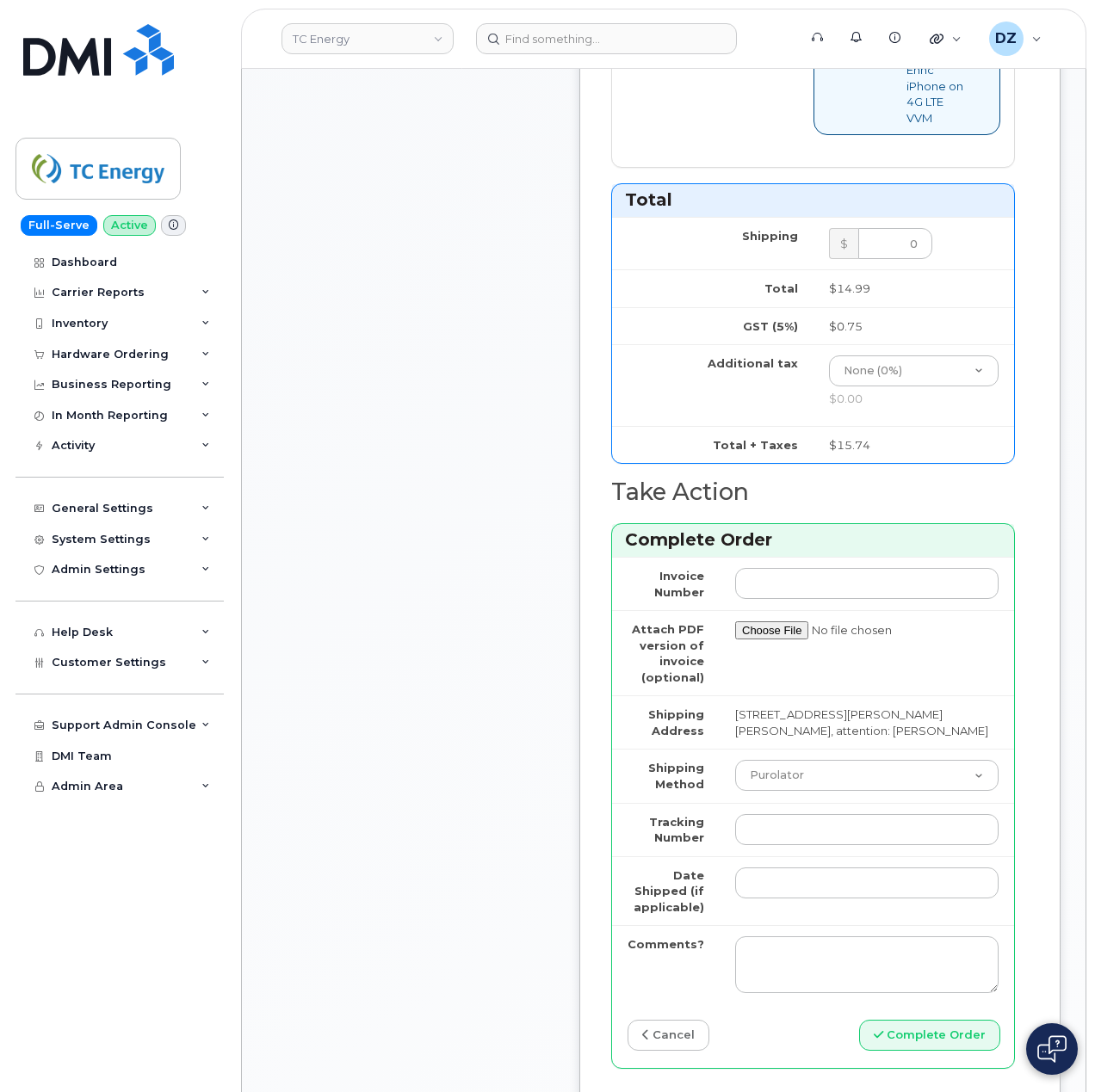
scroll to position [1376, 0]
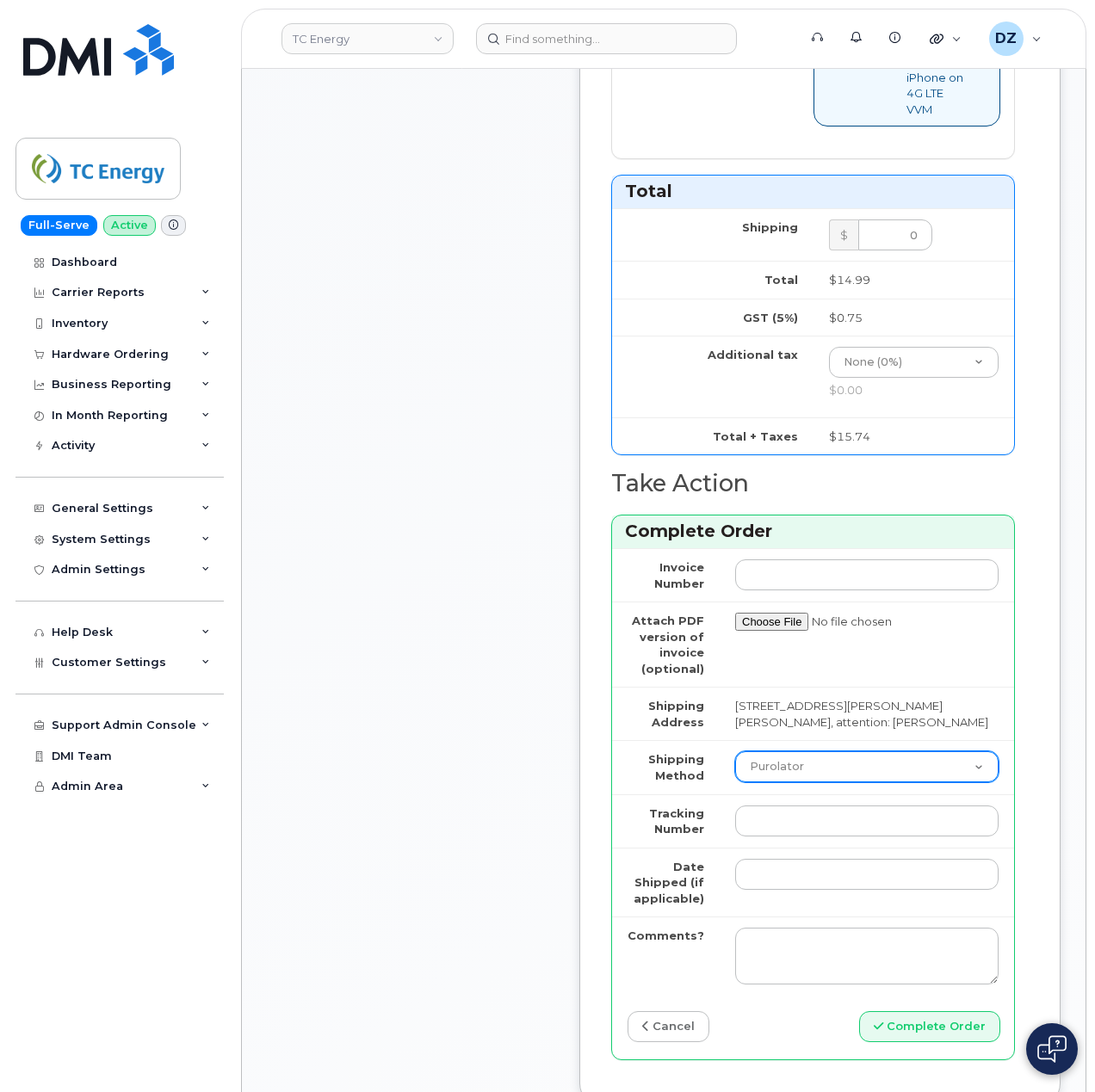
click at [824, 751] on select "Purolator UPS FedEx Canada Post Courier Other Drop Off Pick Up" at bounding box center [867, 766] width 264 height 31
select select "FedEx"
click at [735, 751] on select "Purolator UPS FedEx Canada Post Courier Other Drop Off Pick Up" at bounding box center [867, 766] width 264 height 31
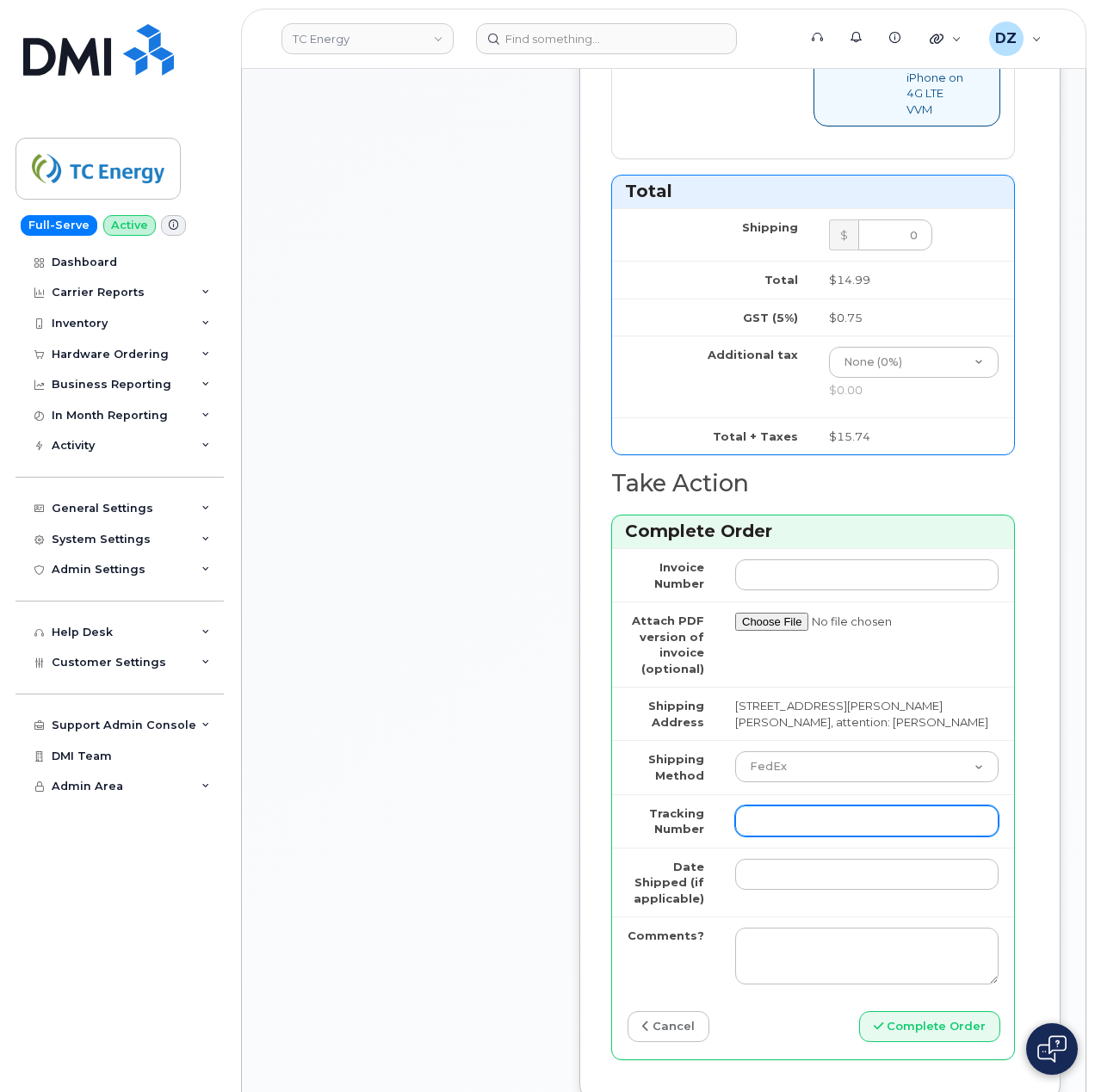
click at [811, 806] on input "Tracking Number" at bounding box center [867, 821] width 264 height 31
paste input "883846010297"
type input "883846010297"
click at [780, 859] on input "Date Shipped (if applicable)" at bounding box center [867, 874] width 264 height 31
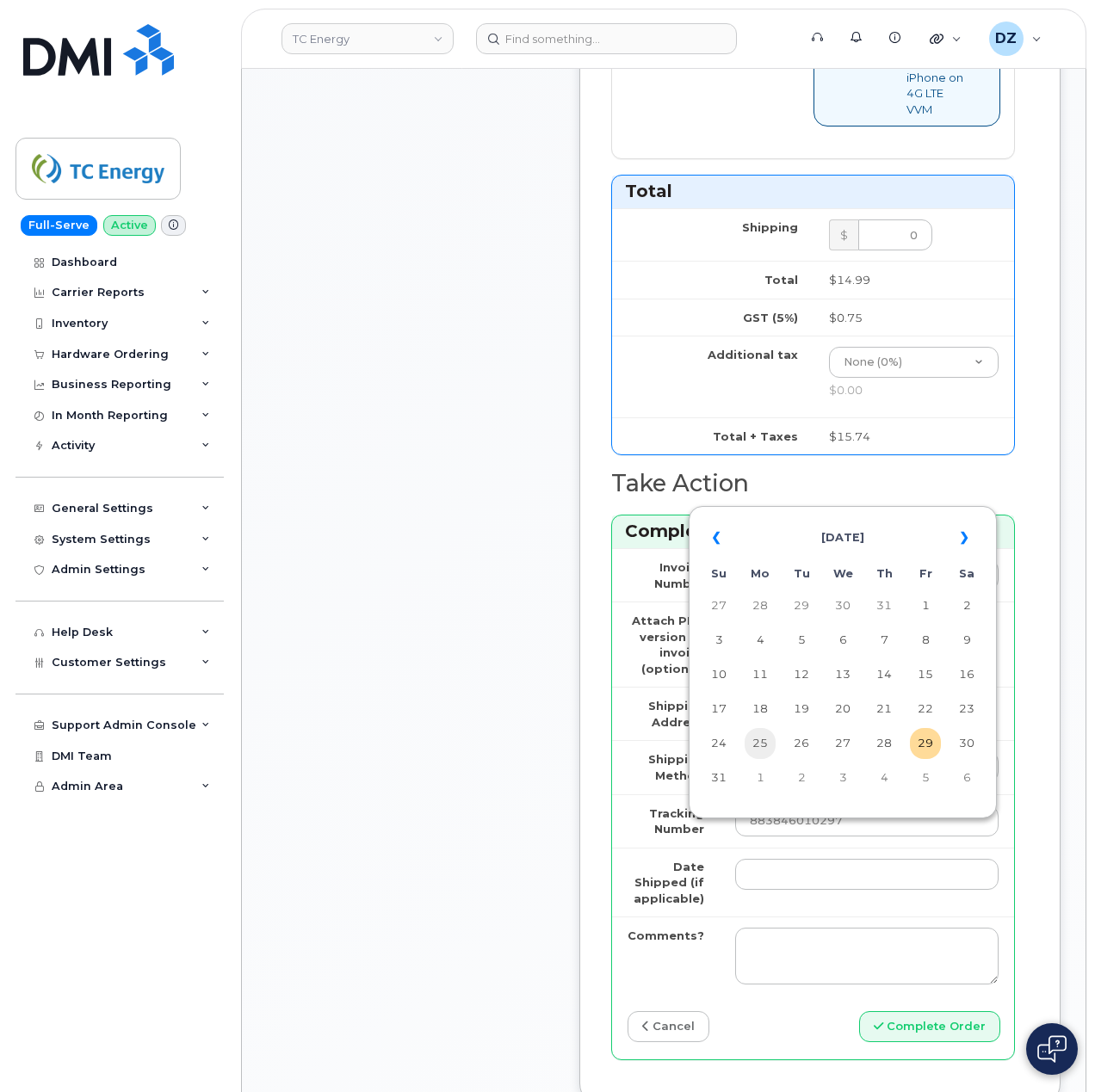
click at [759, 745] on td "25" at bounding box center [760, 743] width 31 height 31
type input "2025-08-25"
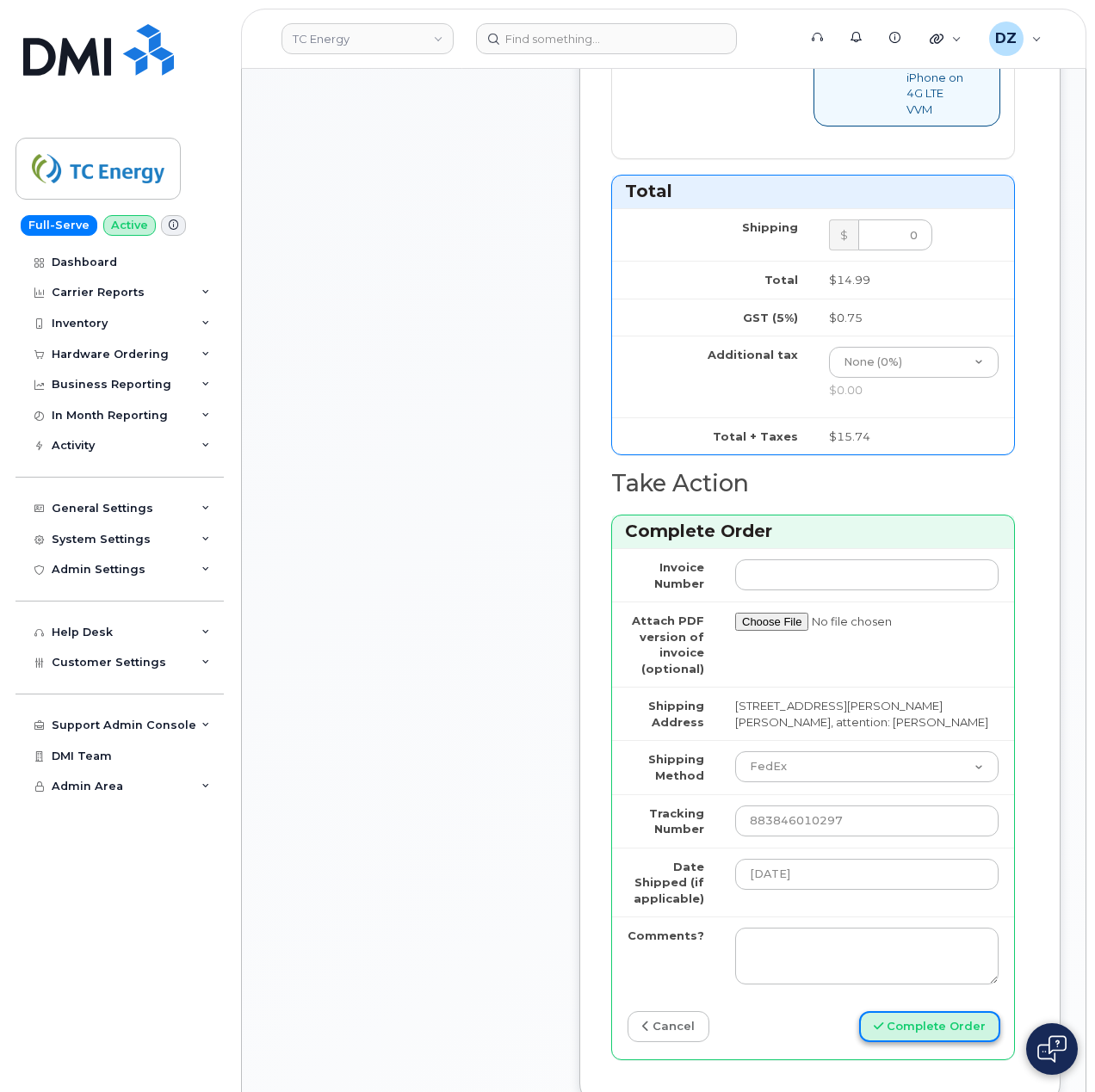
click at [942, 1011] on button "Complete Order" at bounding box center [929, 1027] width 141 height 32
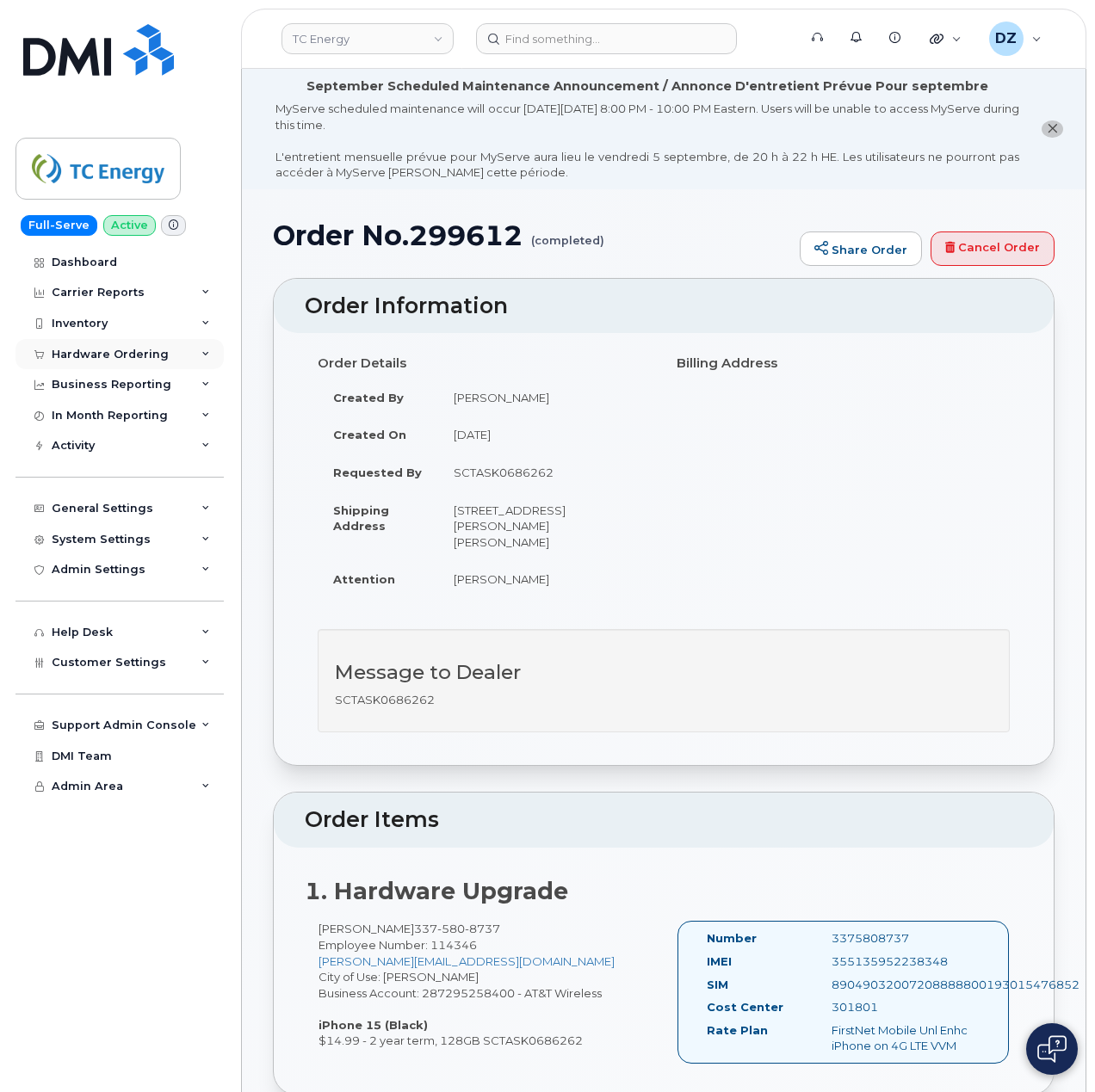
click at [156, 353] on div "Hardware Ordering" at bounding box center [110, 354] width 117 height 14
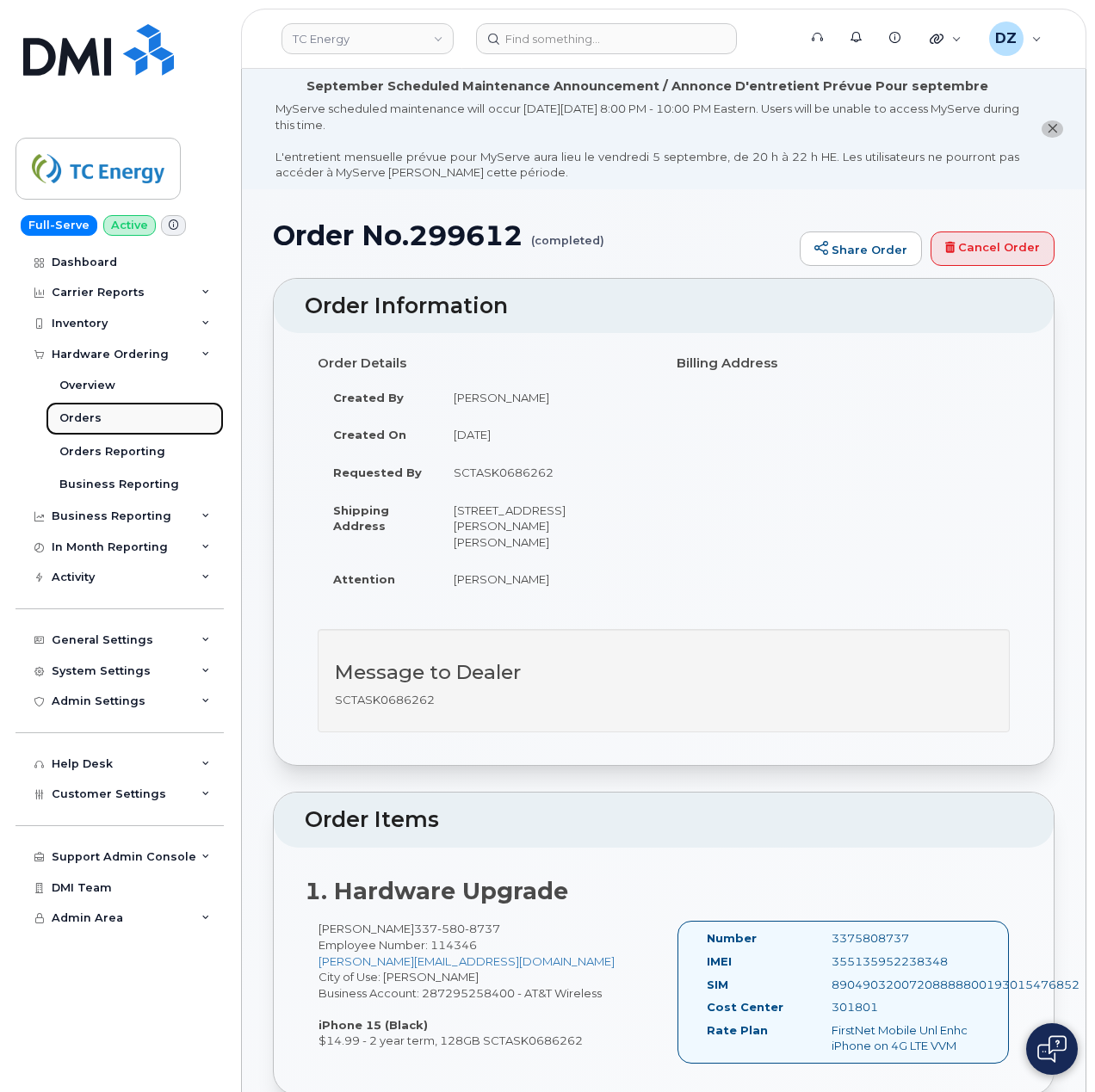
click at [121, 421] on link "Orders" at bounding box center [134, 418] width 178 height 33
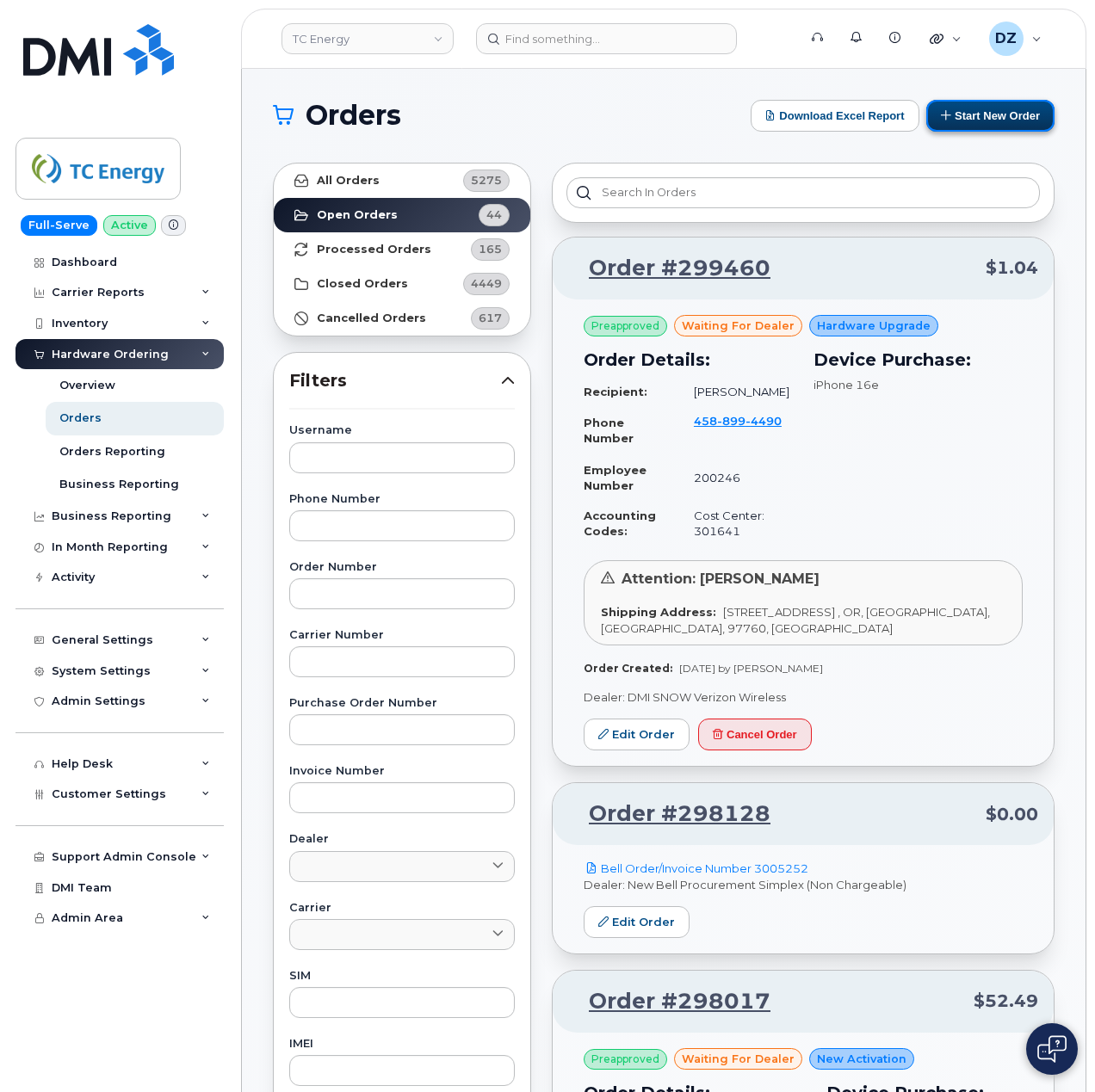
click at [995, 115] on button "Start New Order" at bounding box center [990, 116] width 128 height 32
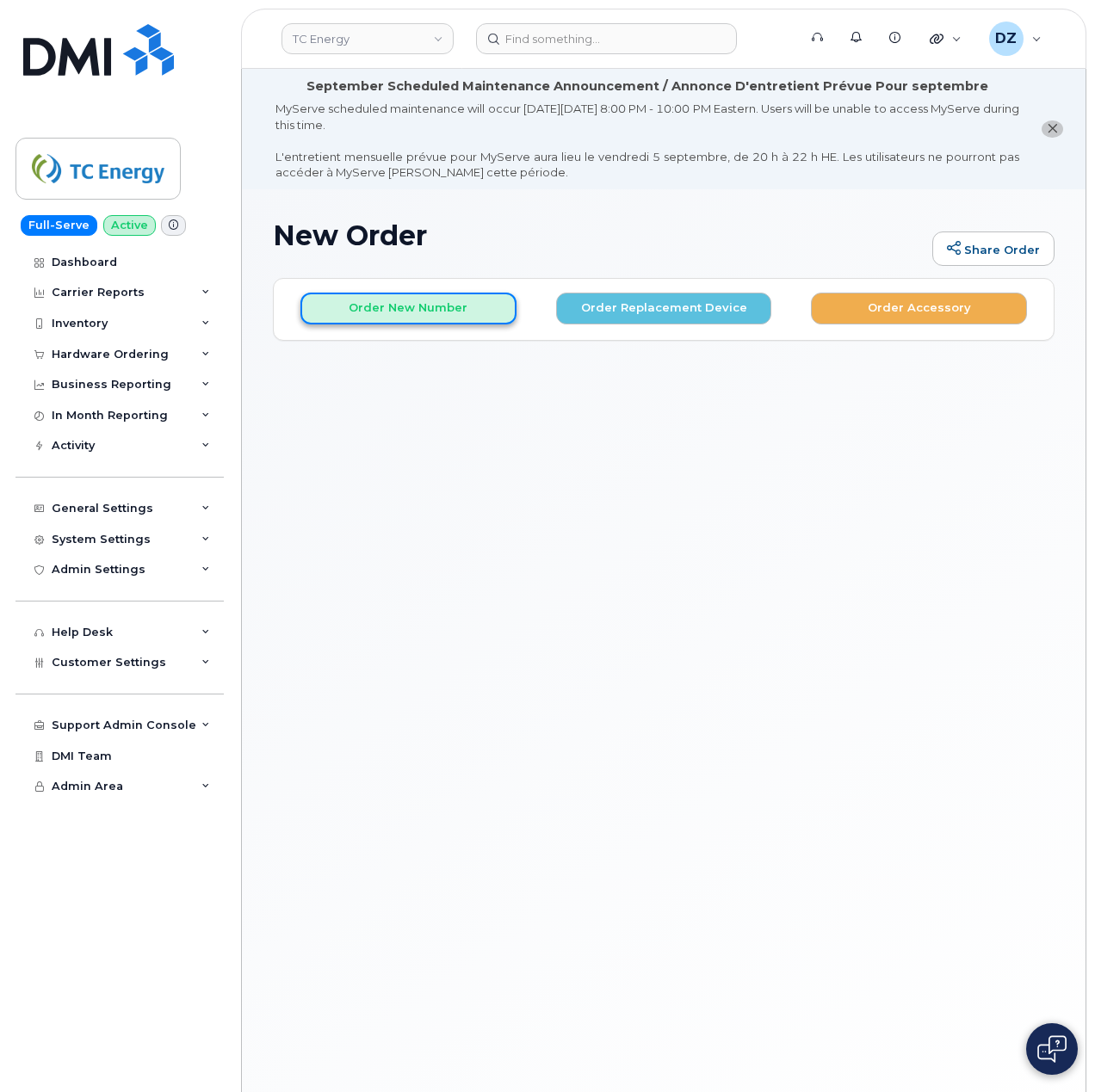
click at [415, 315] on button "Order New Number" at bounding box center [408, 309] width 216 height 32
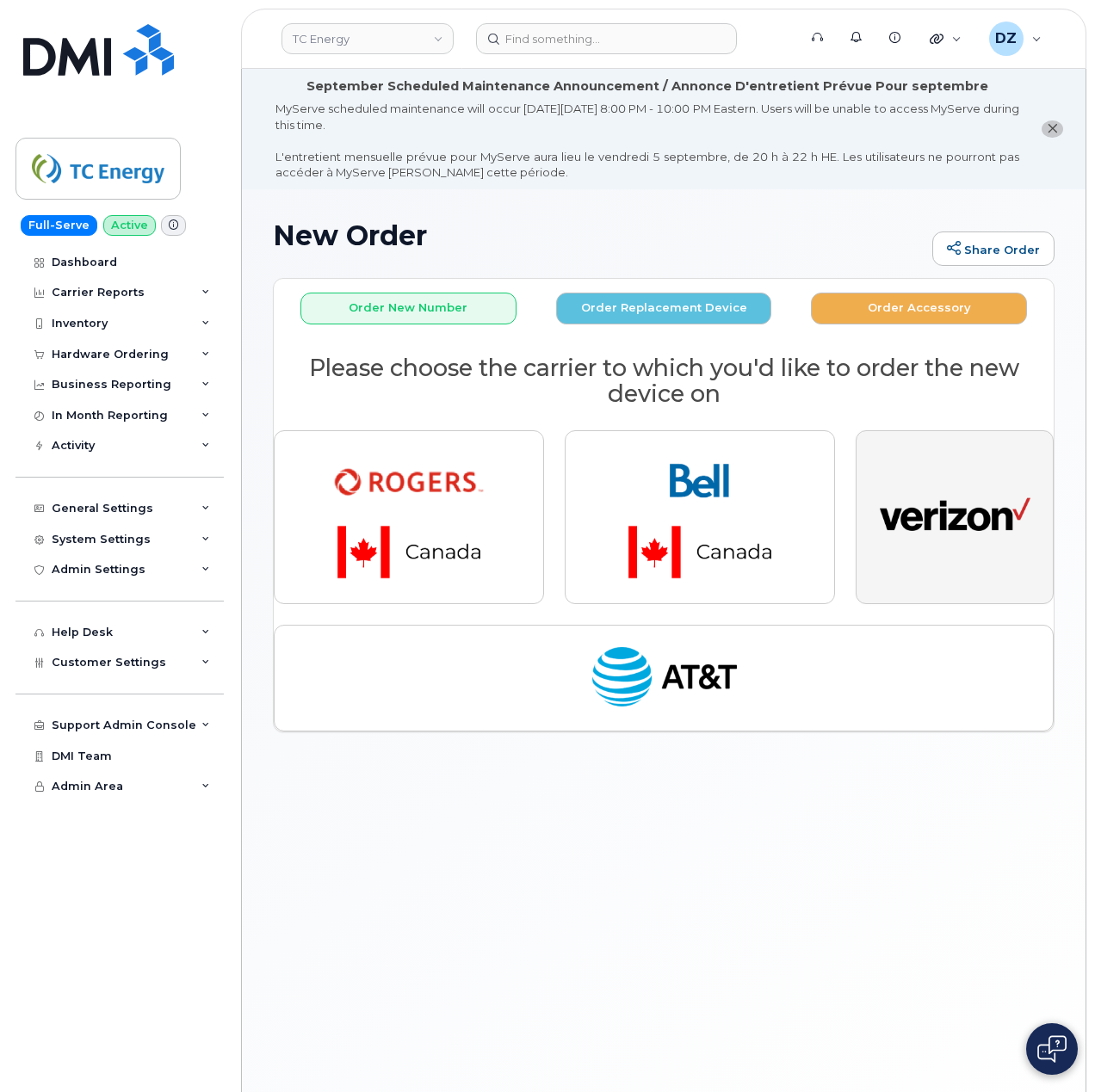
click at [974, 522] on img "button" at bounding box center [955, 517] width 151 height 77
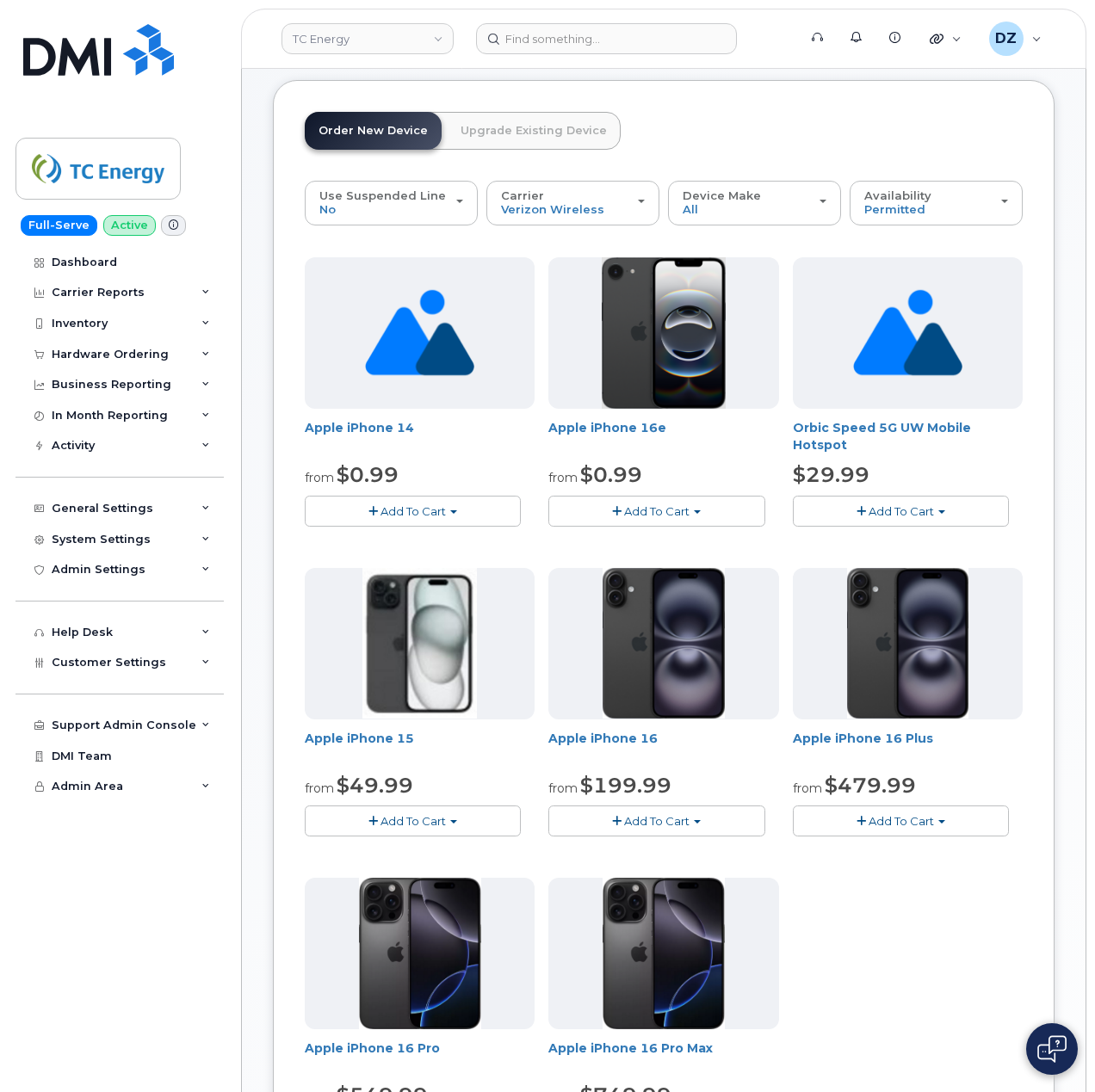
scroll to position [229, 0]
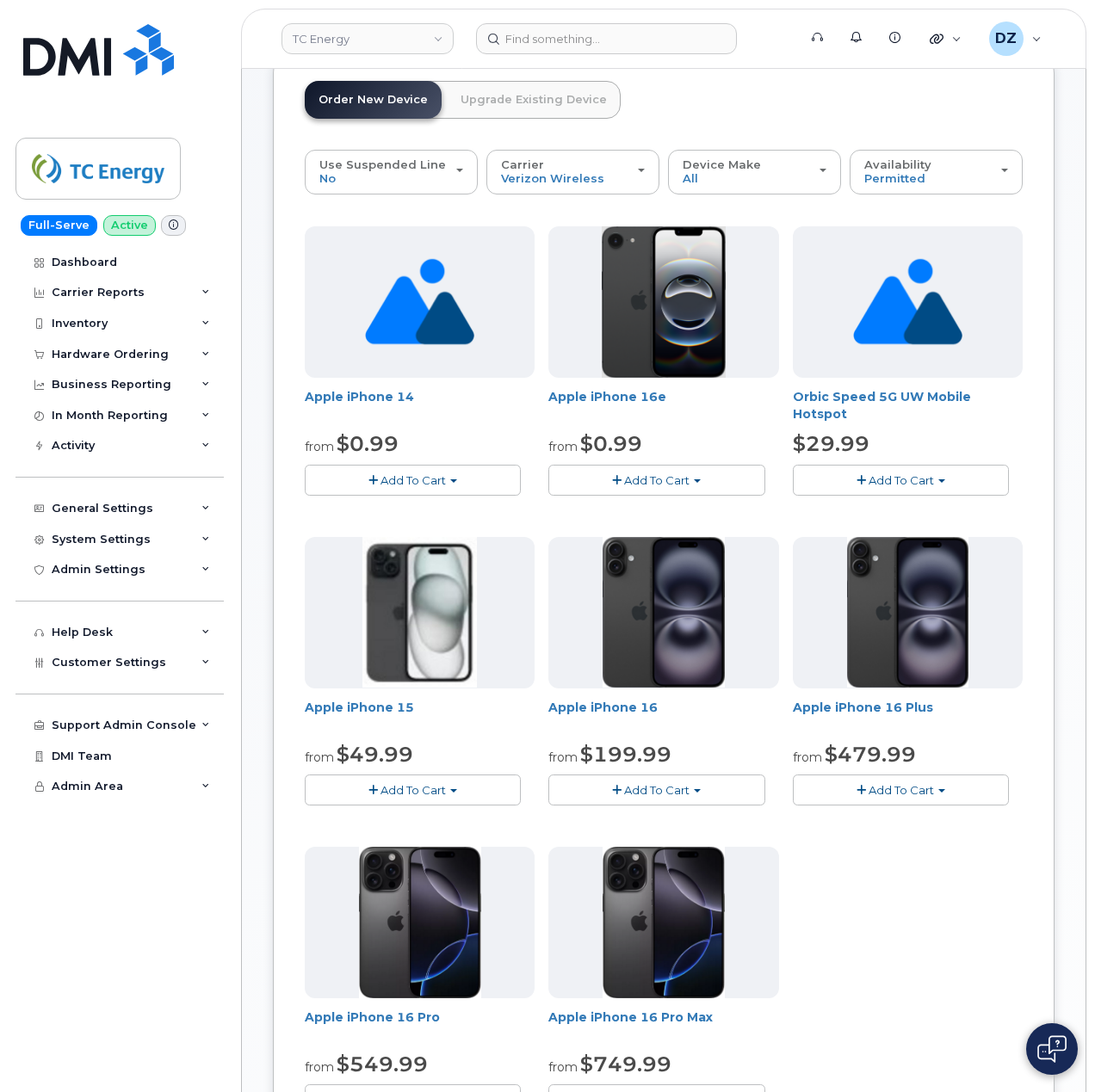
click at [430, 783] on span "Add To Cart" at bounding box center [412, 790] width 65 height 14
click at [458, 825] on link "$49.99 - 2 Year Activation (128 GB)" at bounding box center [428, 822] width 240 height 22
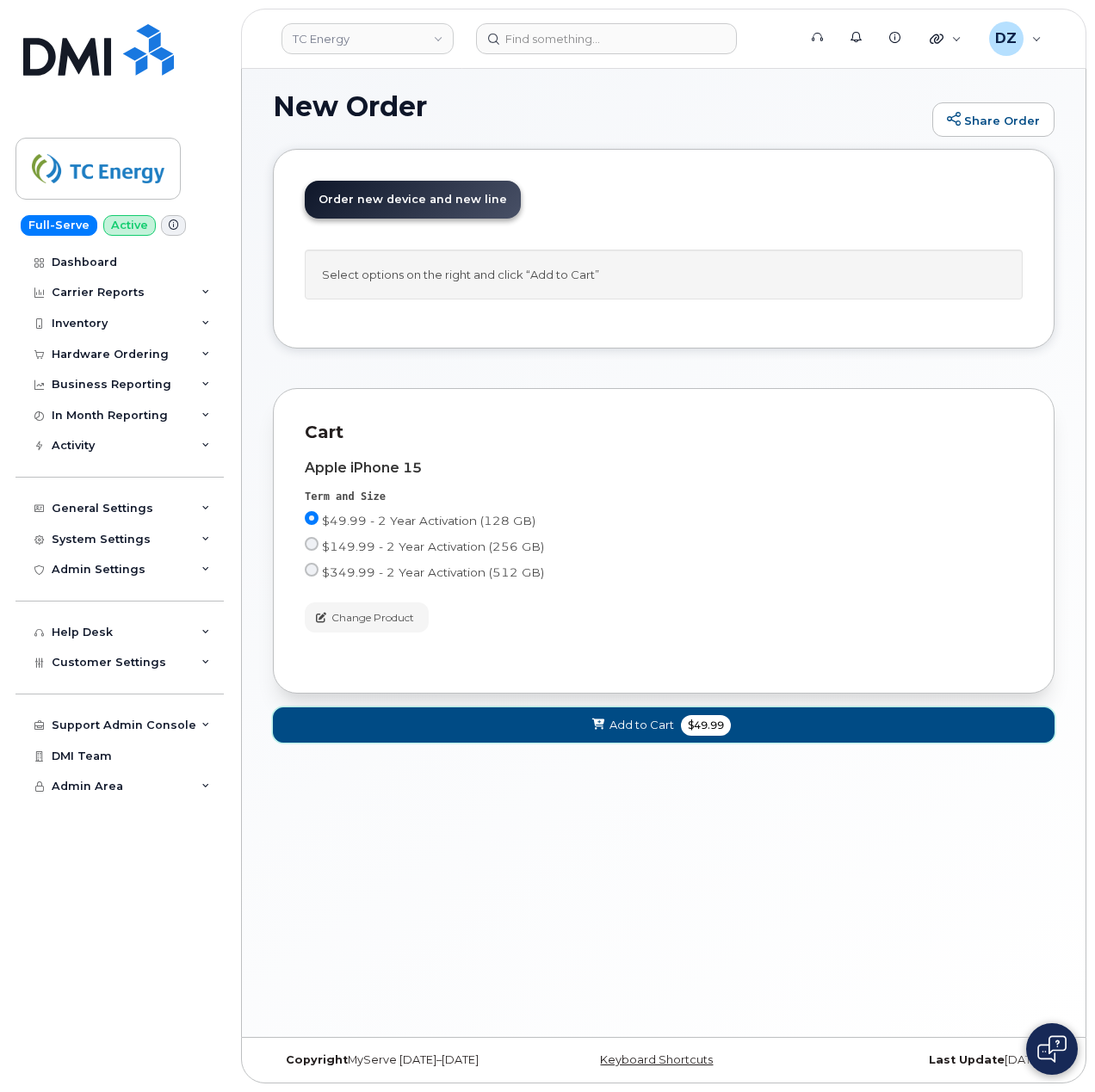
click at [693, 731] on span "$49.99" at bounding box center [705, 726] width 50 height 21
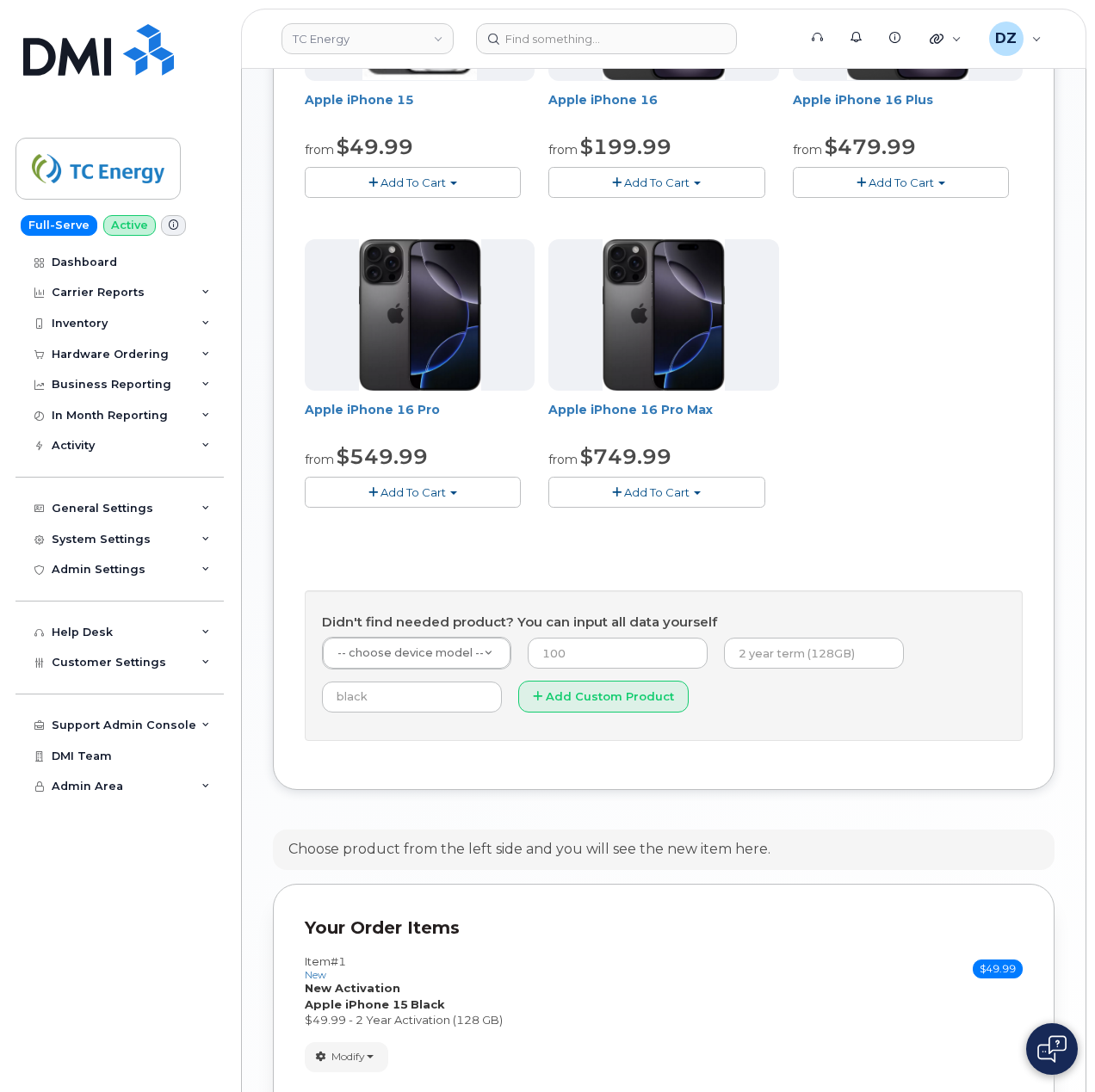
scroll to position [1022, 0]
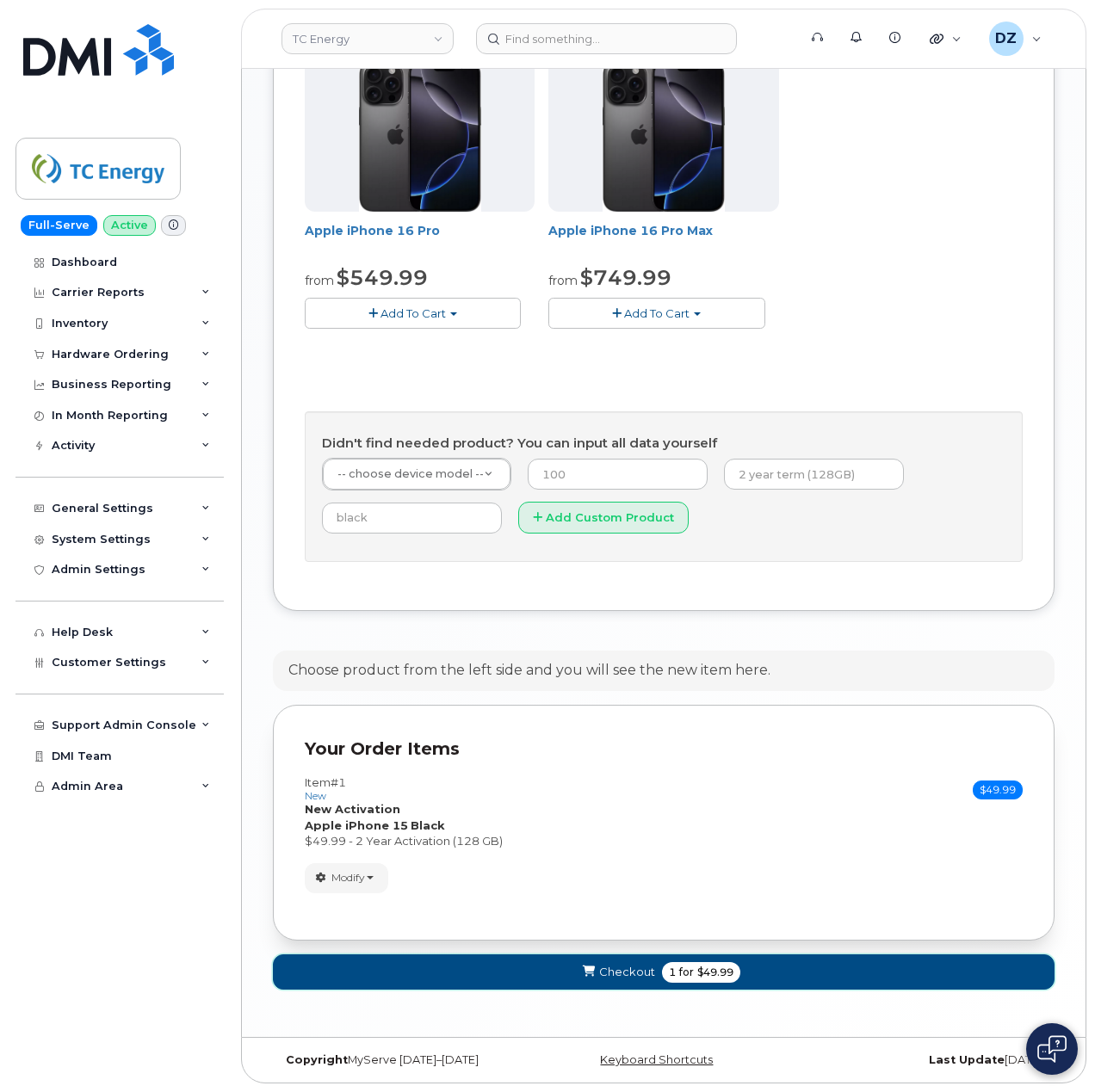
click at [645, 967] on span "Checkout" at bounding box center [626, 972] width 56 height 16
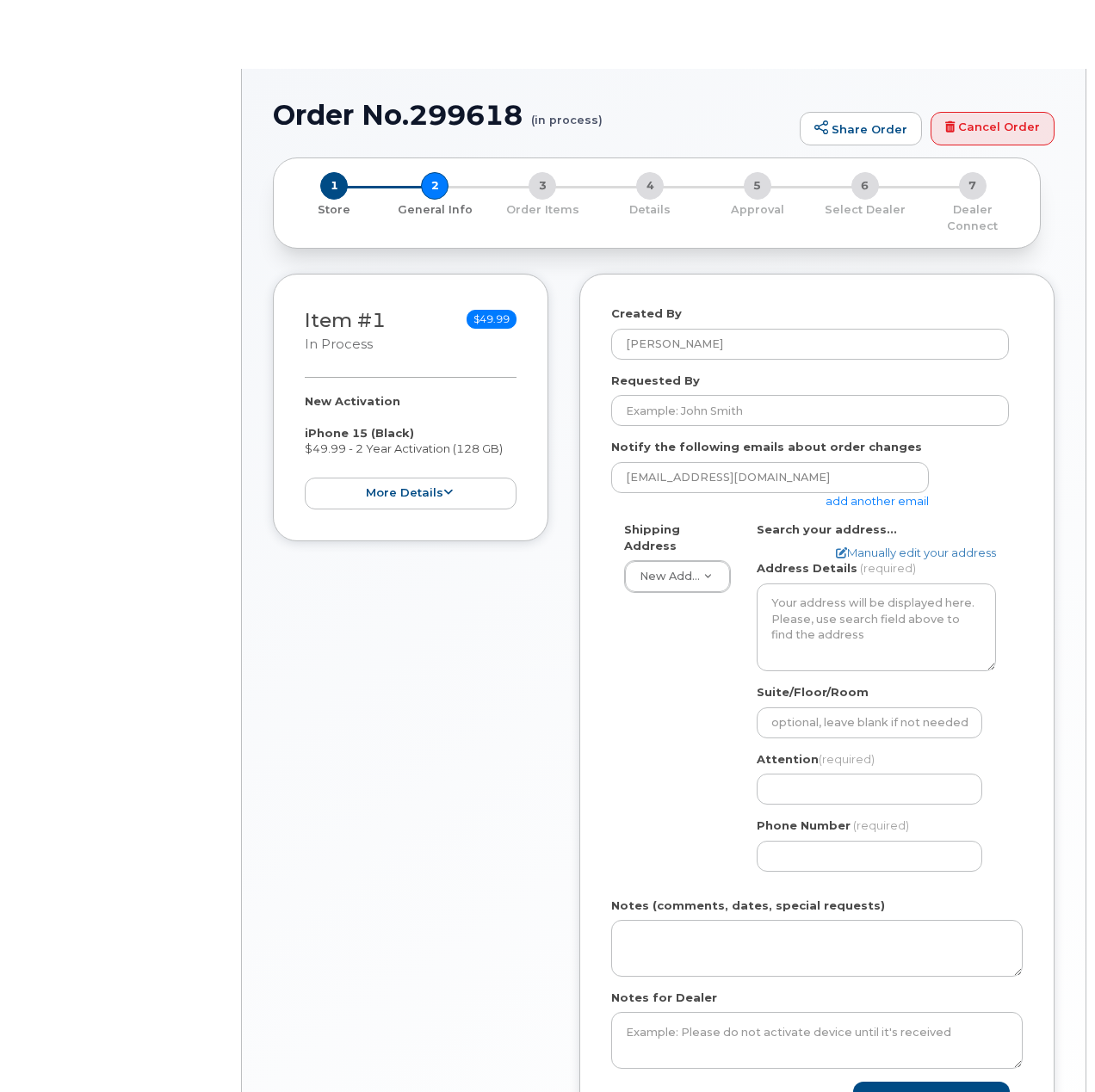
select select
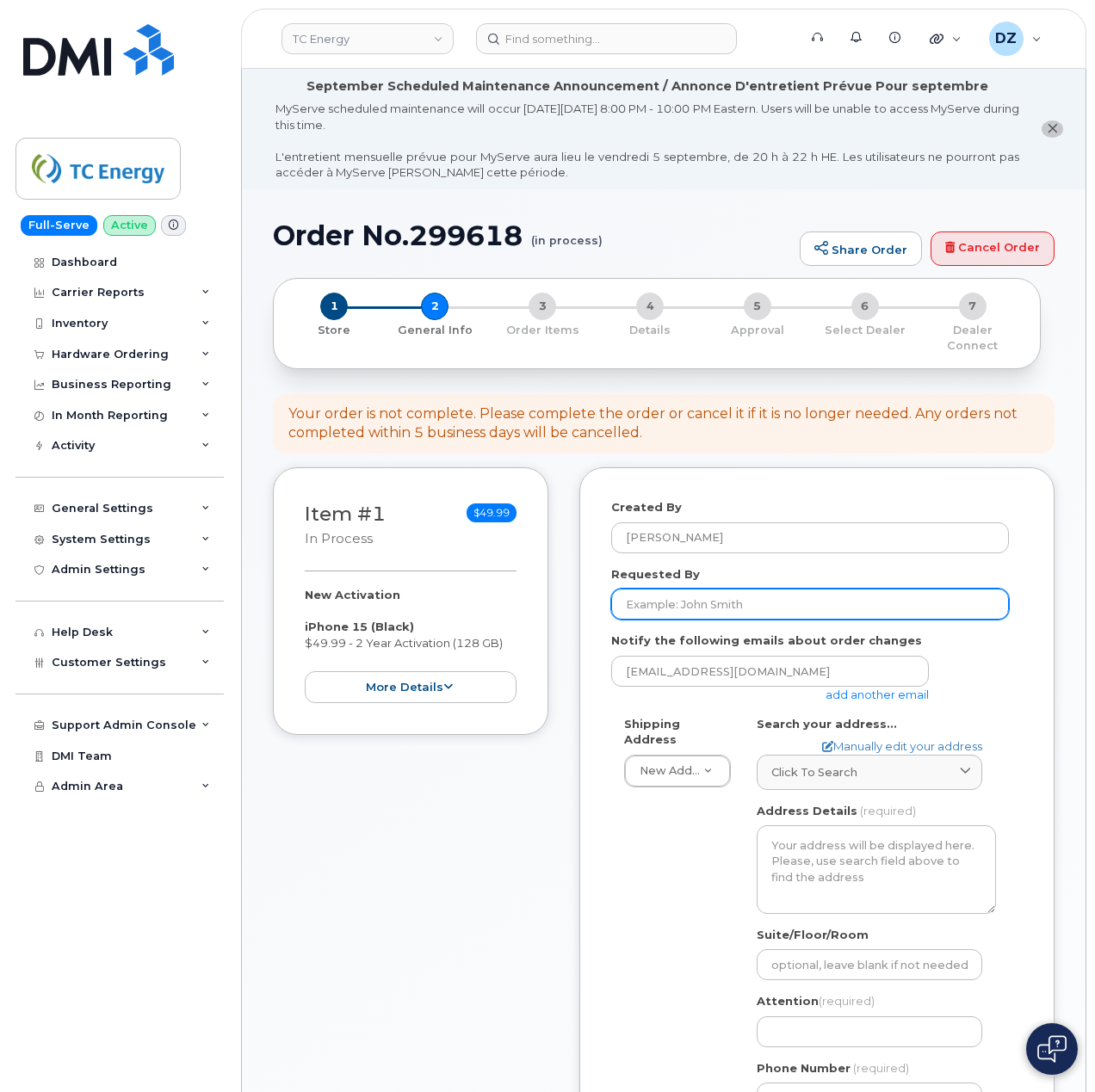
click at [696, 588] on input "Requested By" at bounding box center [810, 603] width 397 height 31
paste input "SCTASK0687063"
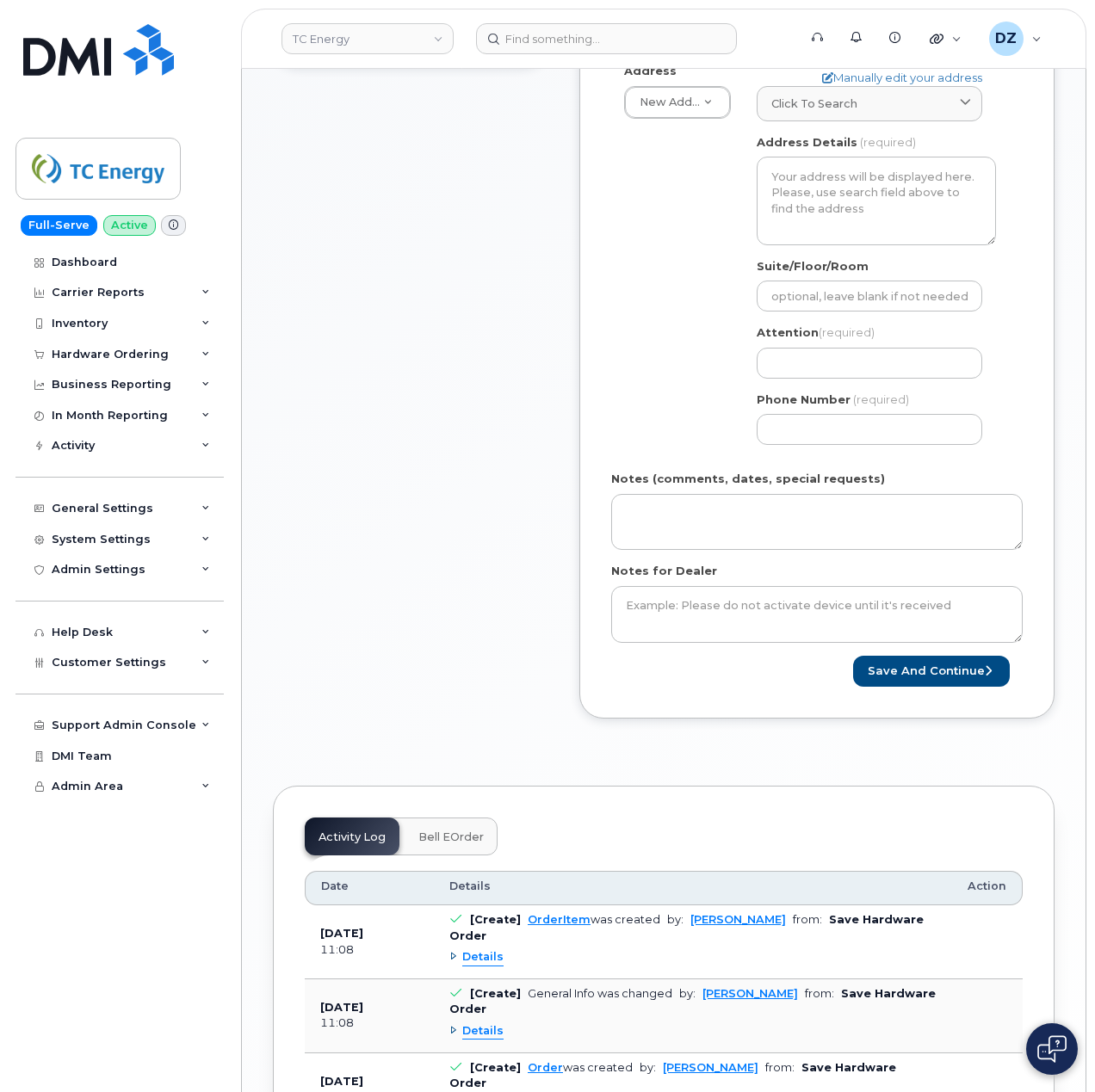
scroll to position [688, 0]
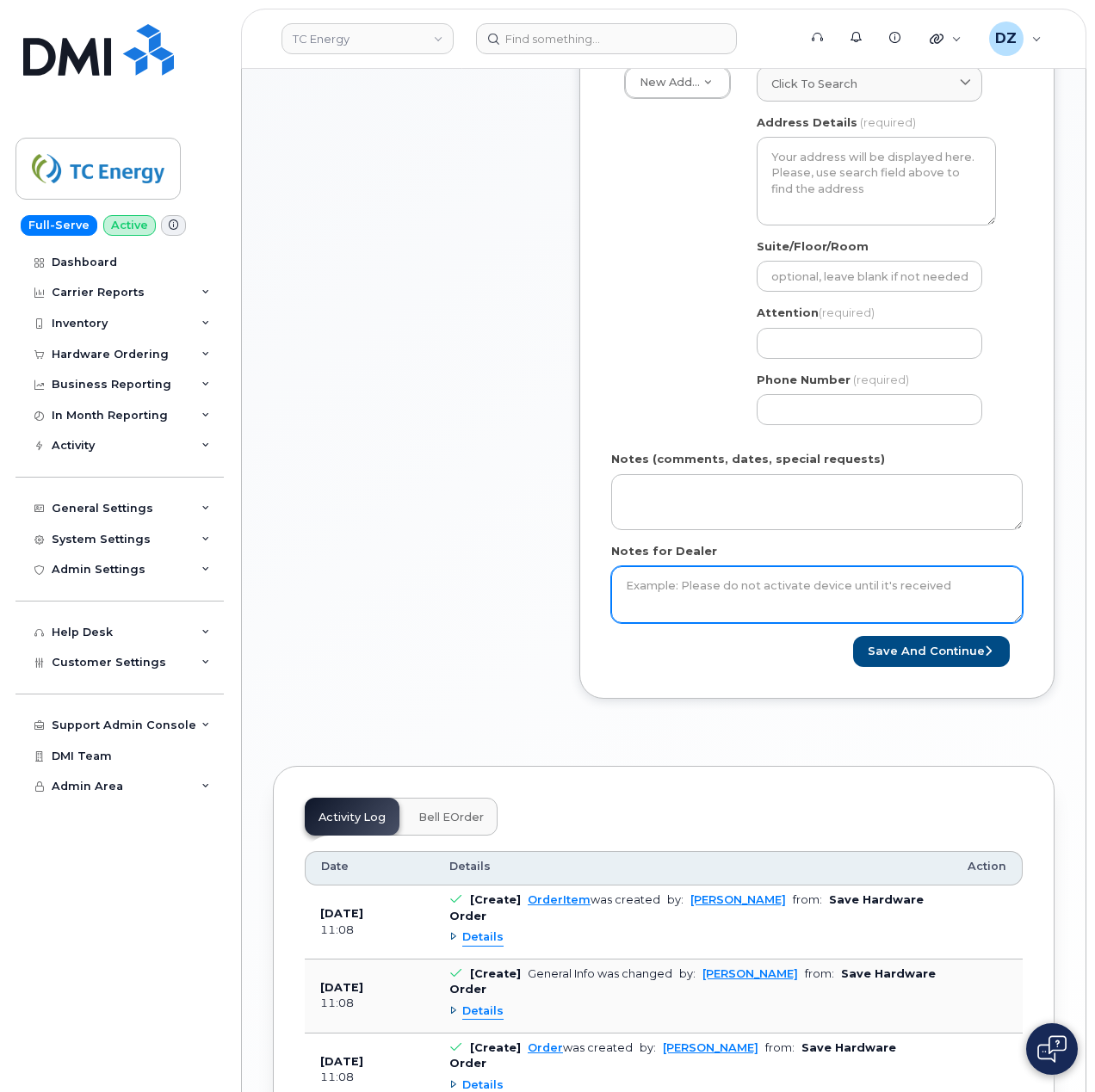
type input "SCTASK0687063"
click at [685, 579] on textarea "Notes for Dealer" at bounding box center [816, 594] width 411 height 56
paste textarea "SCTASK0687063"
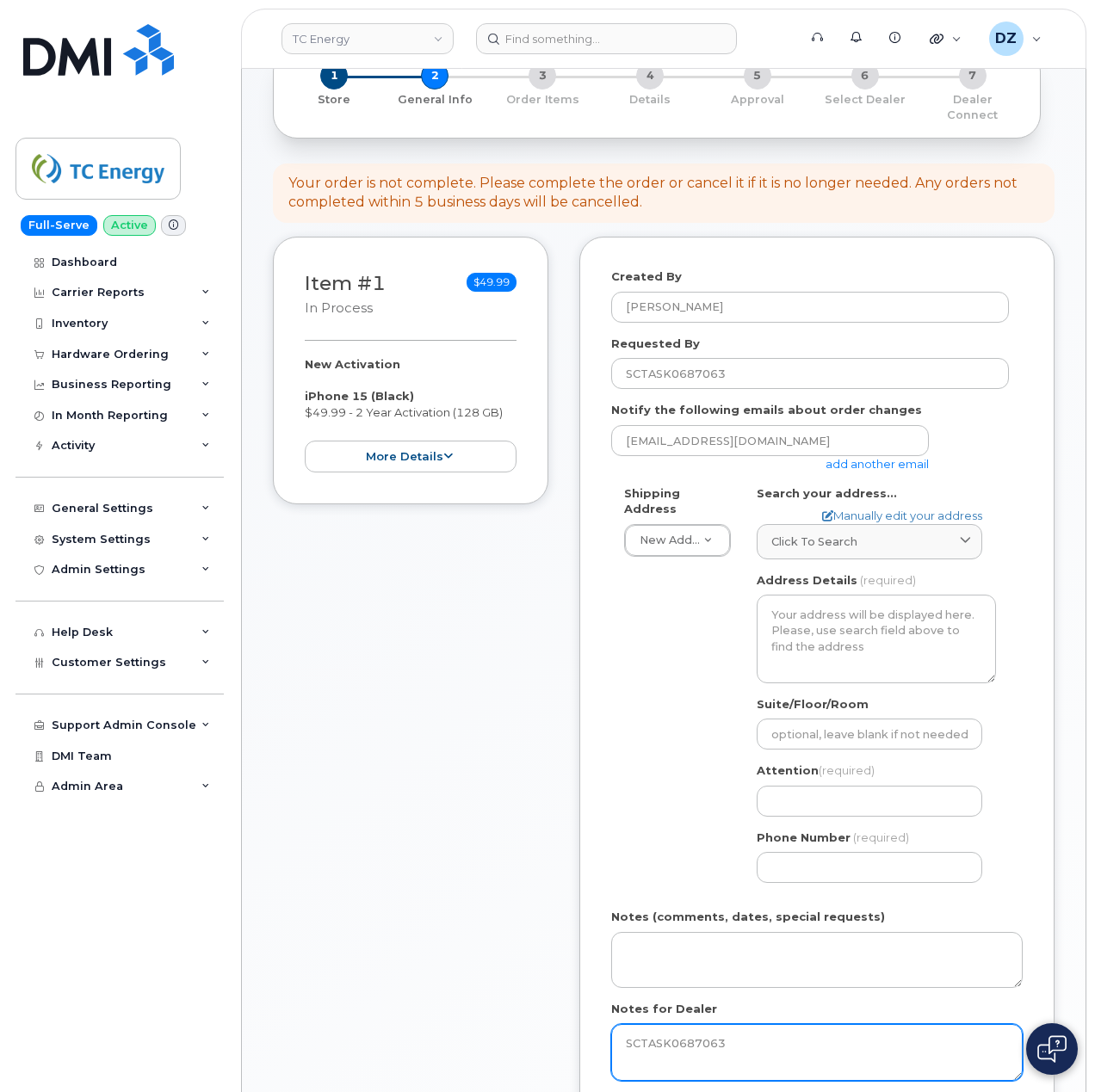
scroll to position [229, 0]
type textarea "SCTASK0687063"
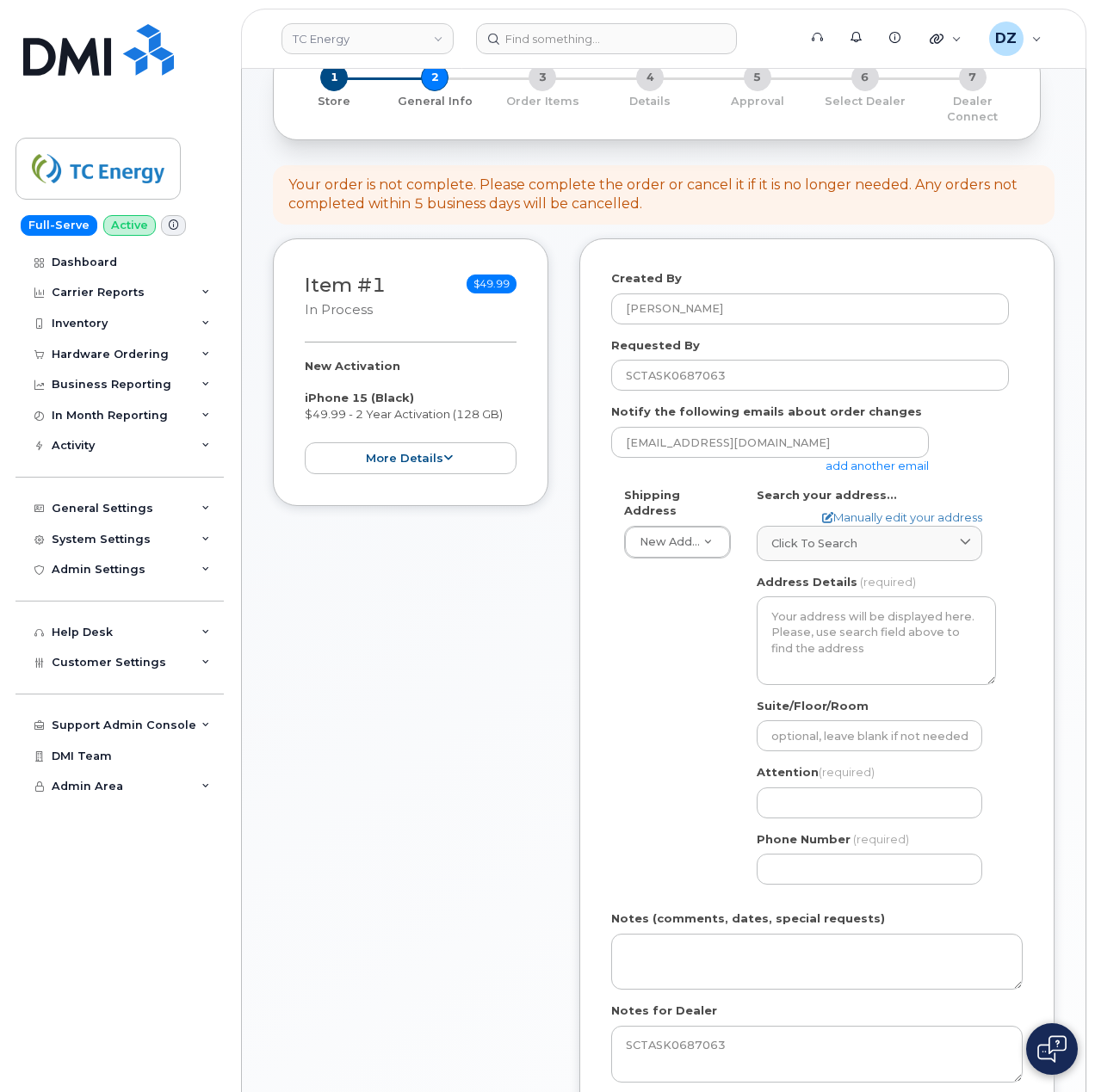
click at [854, 458] on link "add another email" at bounding box center [878, 465] width 104 height 14
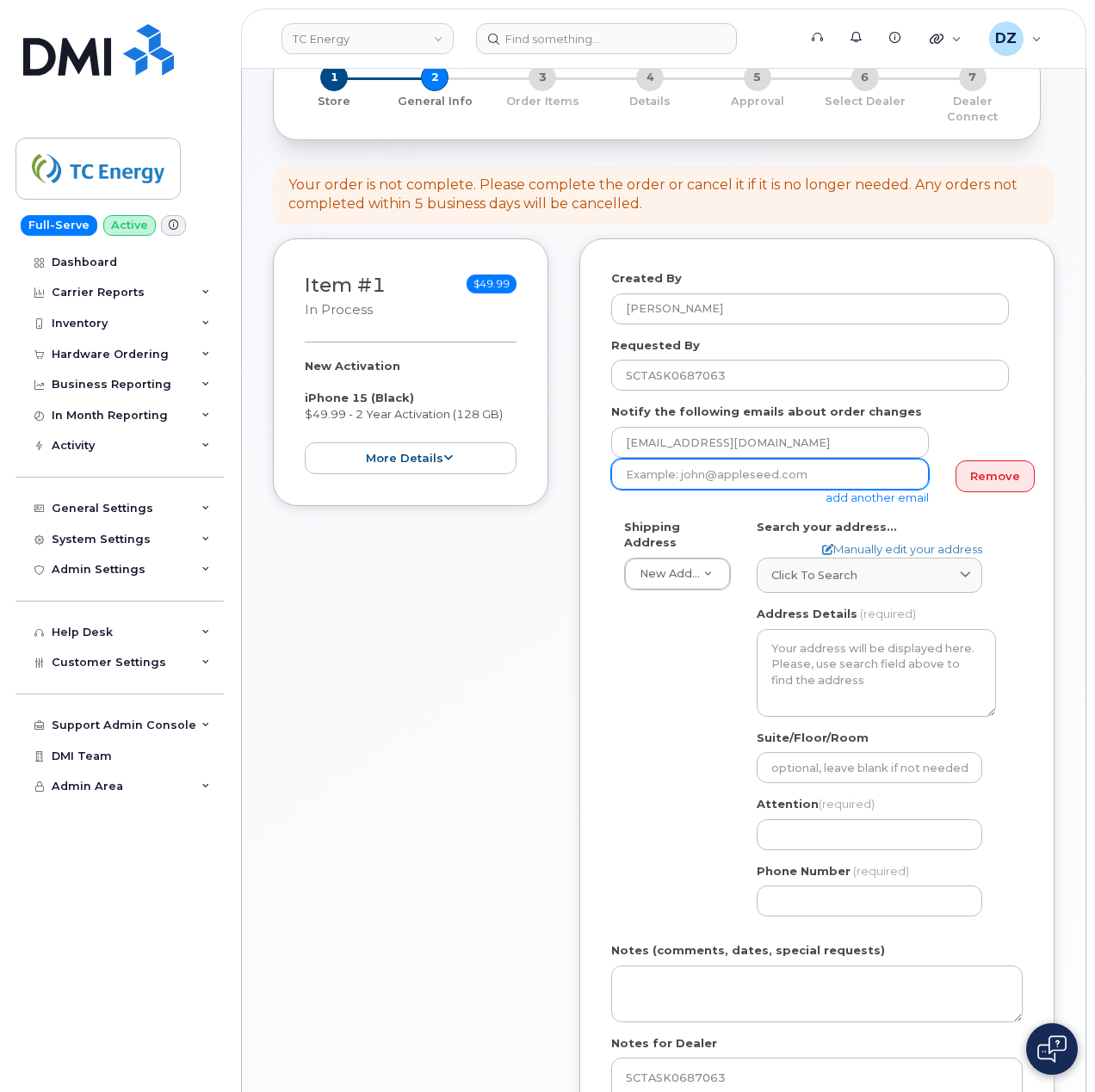
click at [768, 462] on input "email" at bounding box center [769, 474] width 317 height 31
paste input "josh_hoggatt@tcenergy.com"
type input "josh_hoggatt@tcenergy.com"
click at [638, 716] on div "Shipping Address New Address New Address 117 Kohen Dr 180 N La Salle St Ste 303…" at bounding box center [810, 724] width 397 height 411
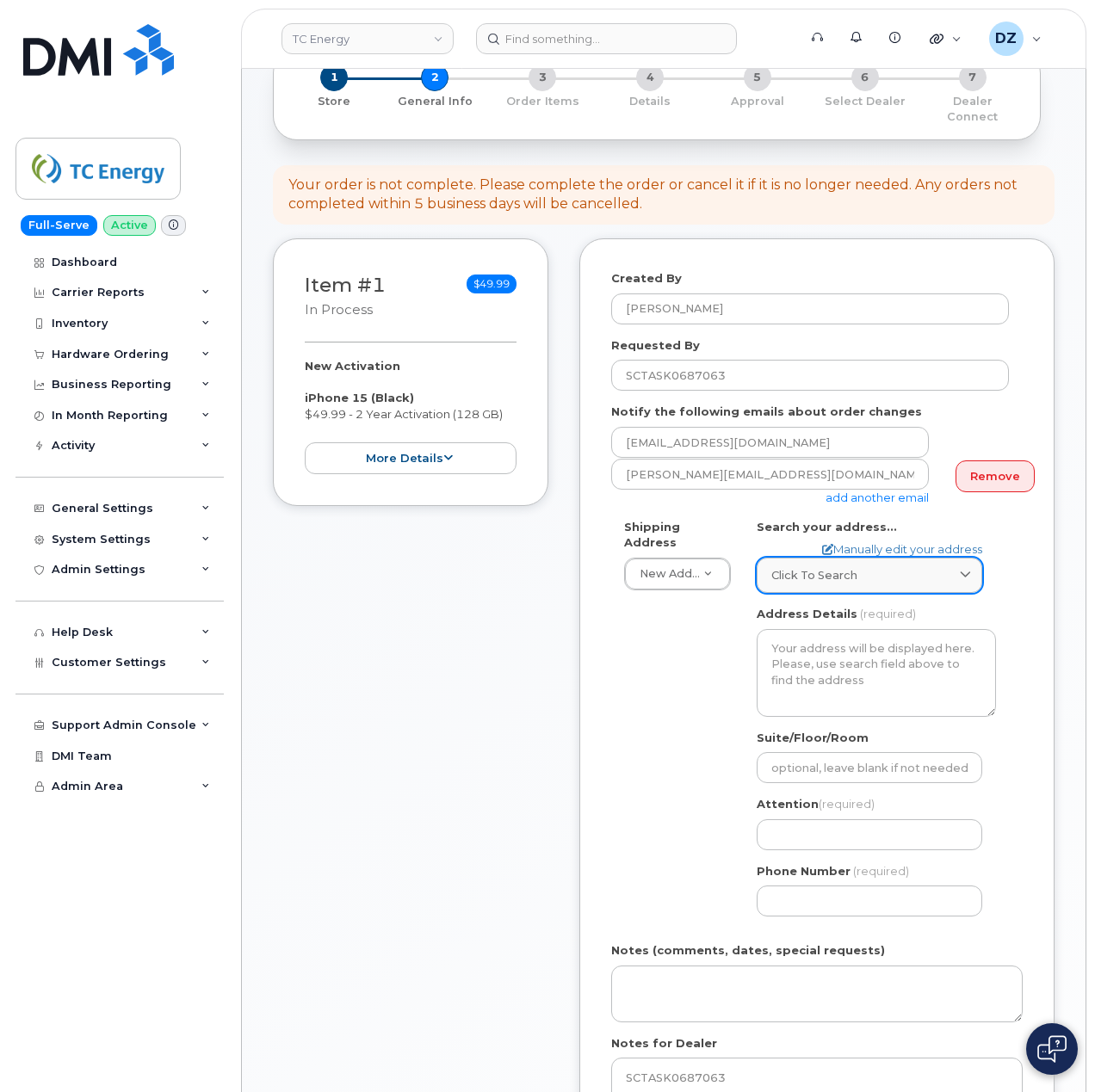
click at [896, 567] on div "Click to search" at bounding box center [869, 574] width 196 height 16
paste input "10255 South Washington Avenue, Marshfield, WI 54449"
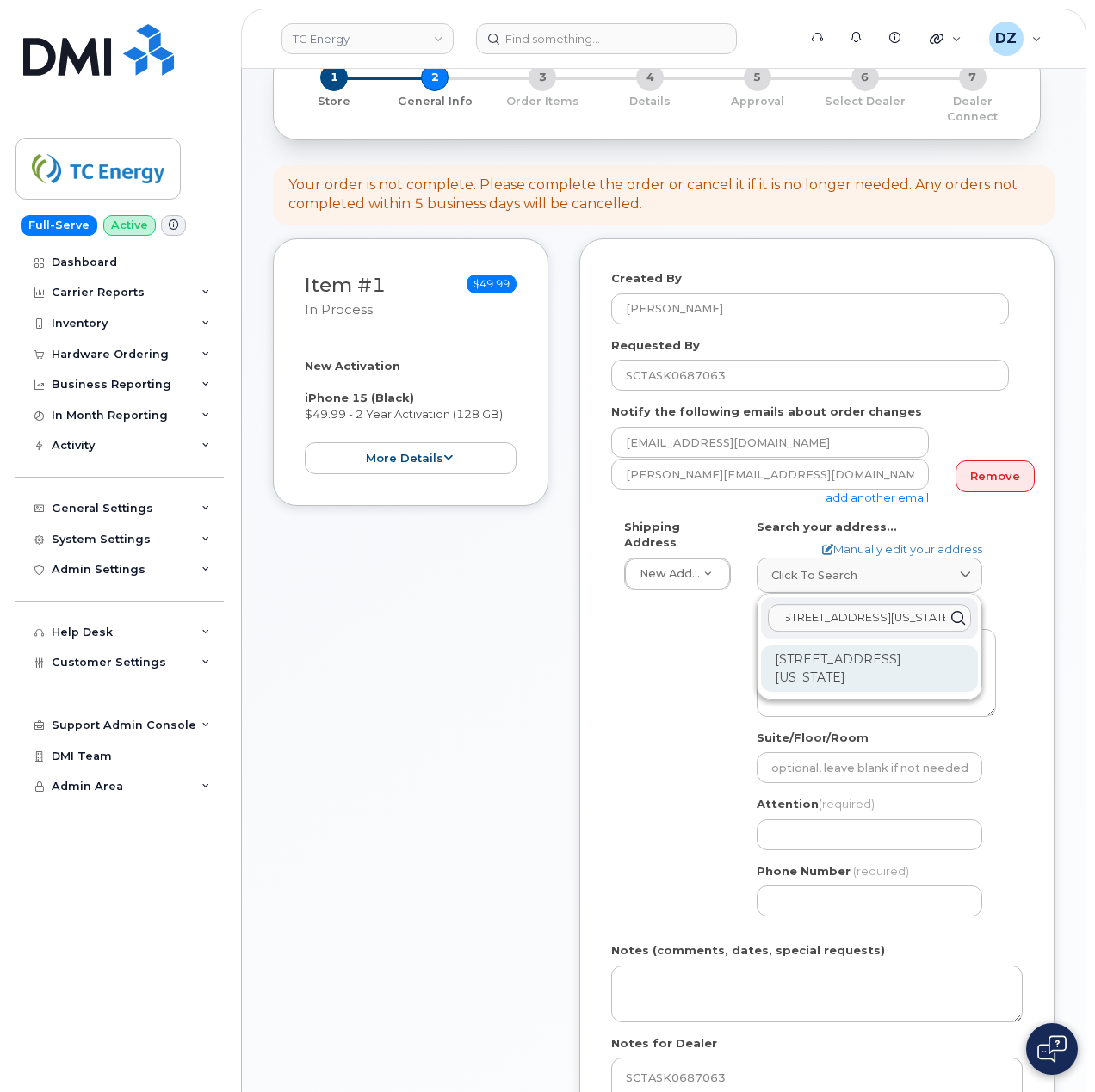
type input "10255 South Washington Avenue, Marshfield, WI 54449"
click at [842, 649] on div "10255 S Washington Ave Marshfield WI 54449-9687" at bounding box center [869, 668] width 217 height 46
select select
type textarea "10255 S Washington Ave MARSHFIELD WI 54449-9687 UNITED STATES"
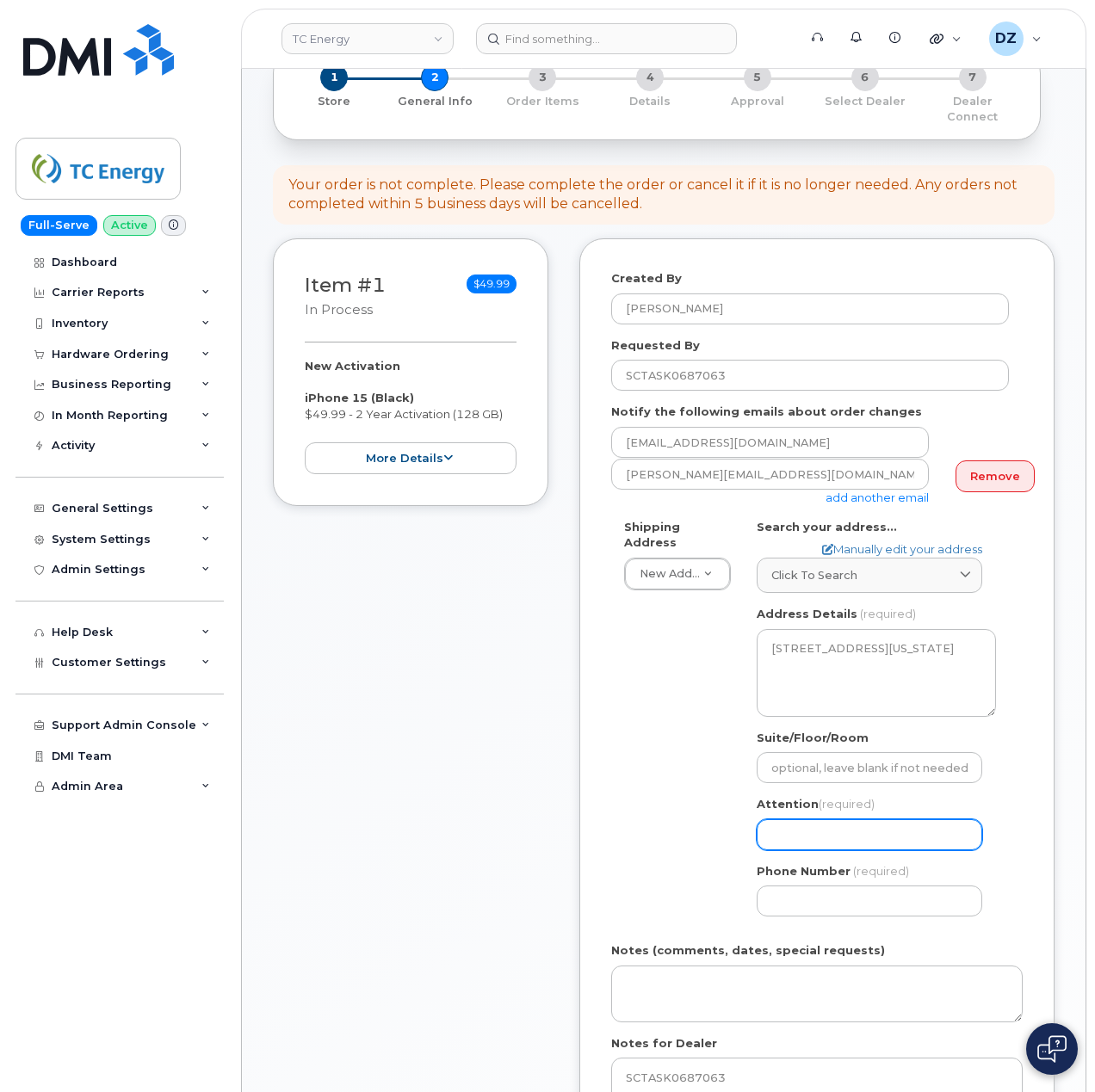
click at [797, 819] on input "Attention (required)" at bounding box center [868, 834] width 225 height 31
paste input "[PERSON_NAME]"
select select
type input "[PERSON_NAME]"
click at [666, 864] on div "Shipping Address New Address New Address 117 Kohen Dr 180 N La Salle St Ste 303…" at bounding box center [810, 724] width 397 height 411
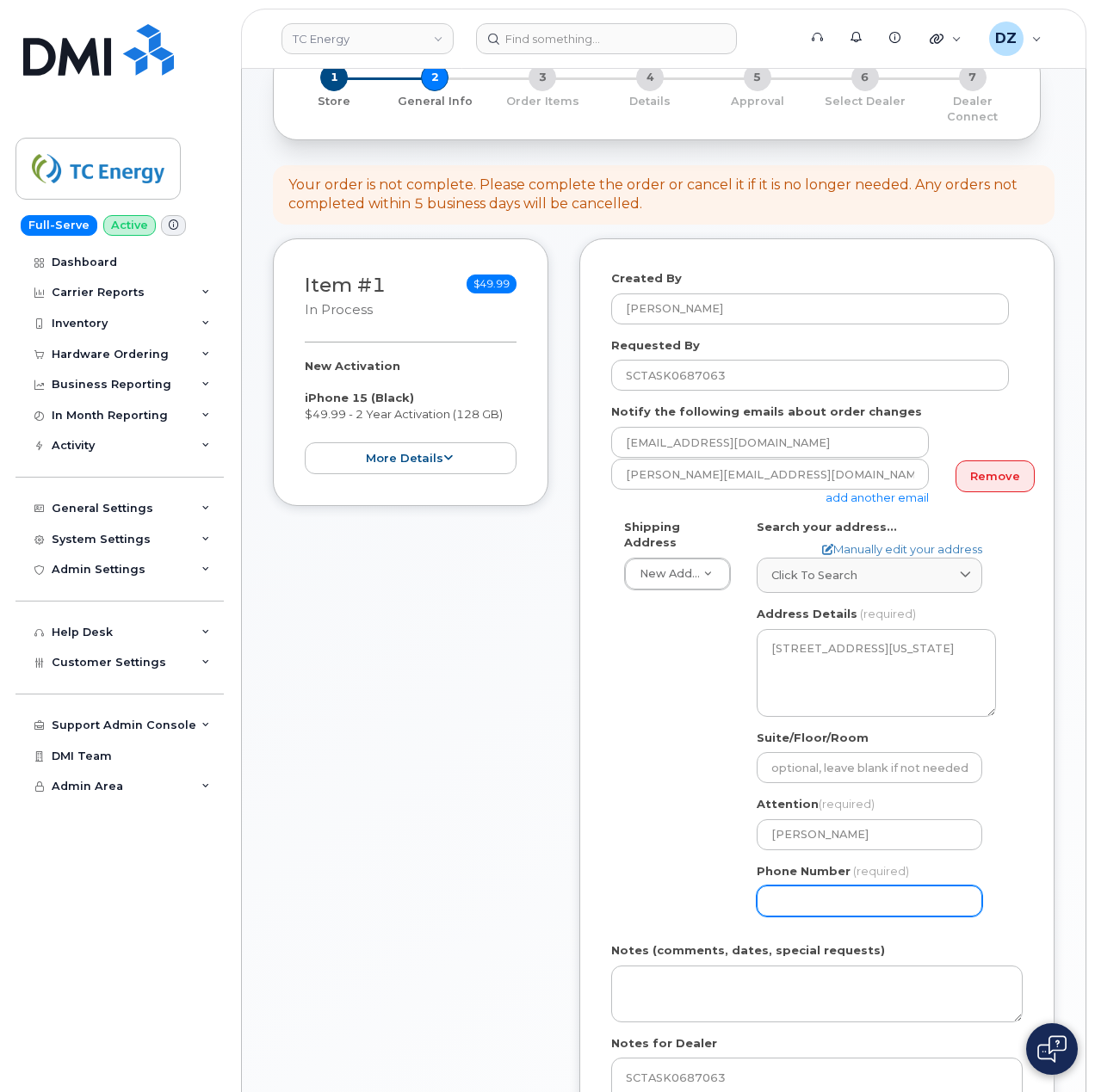
click at [830, 889] on input "Phone Number" at bounding box center [868, 901] width 225 height 31
type input "513354115"
select select
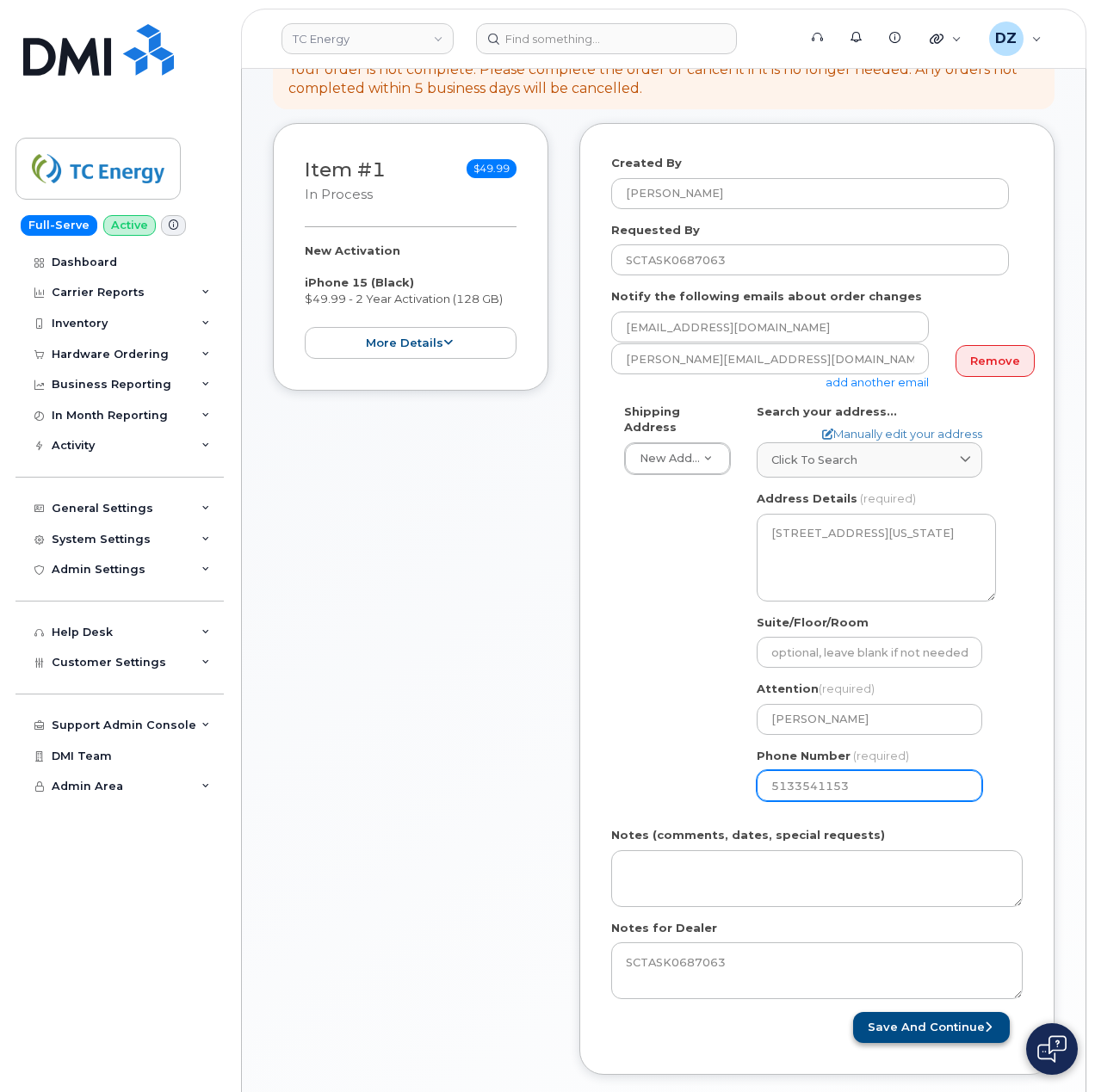
type input "5133541153"
click at [929, 1019] on button "Save and Continue" at bounding box center [931, 1028] width 156 height 32
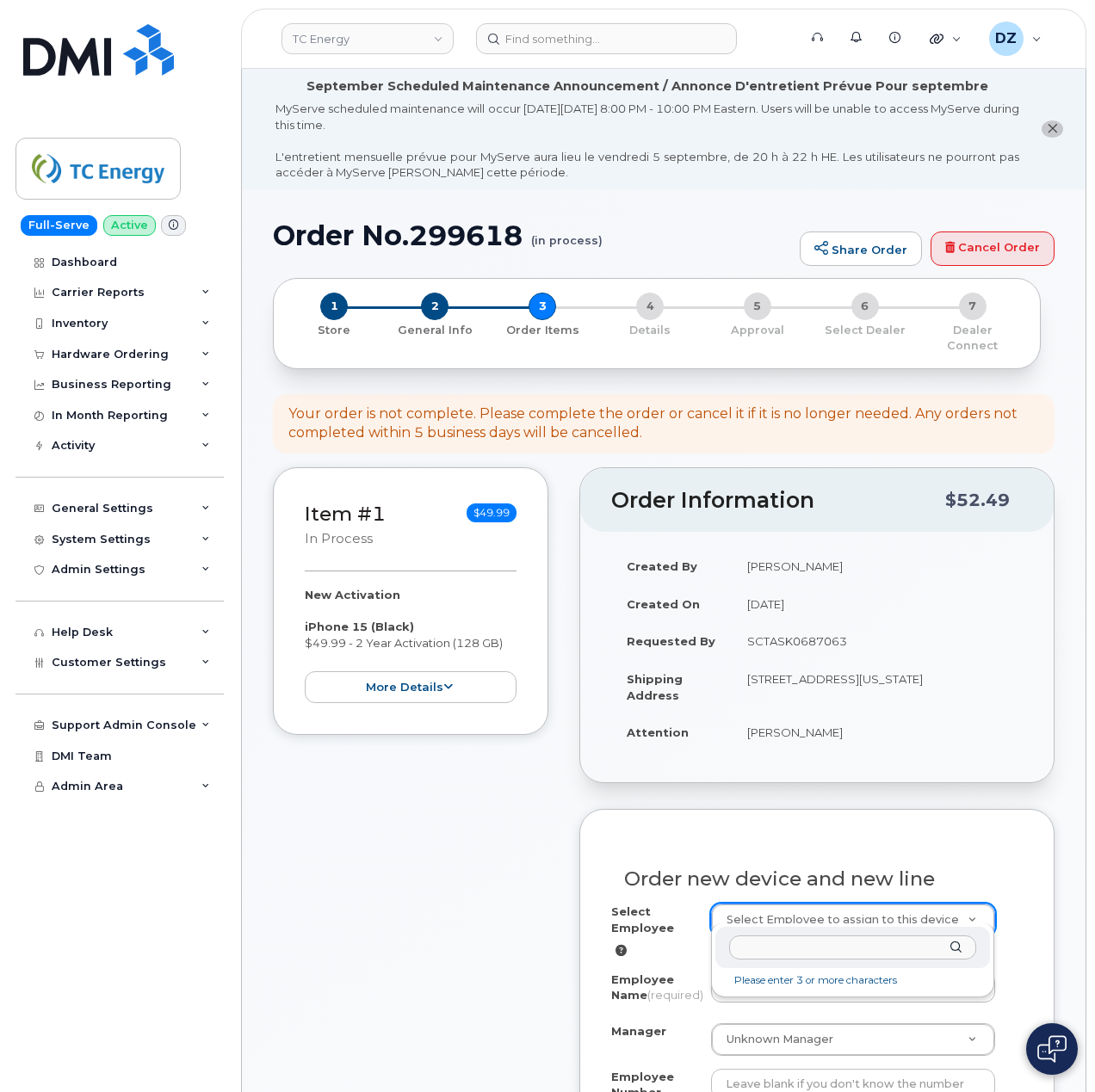
type input "207913"
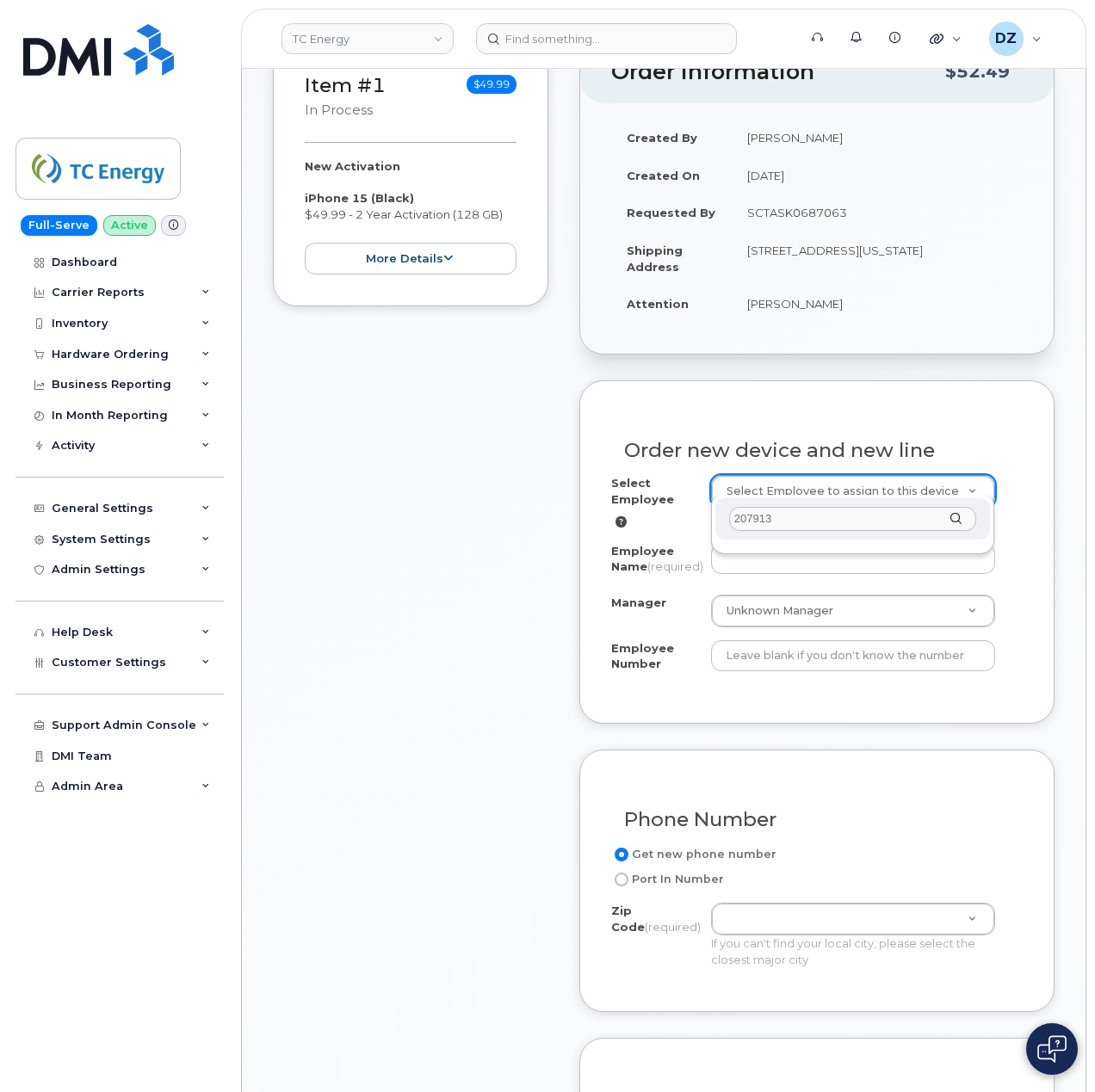
scroll to position [458, 0]
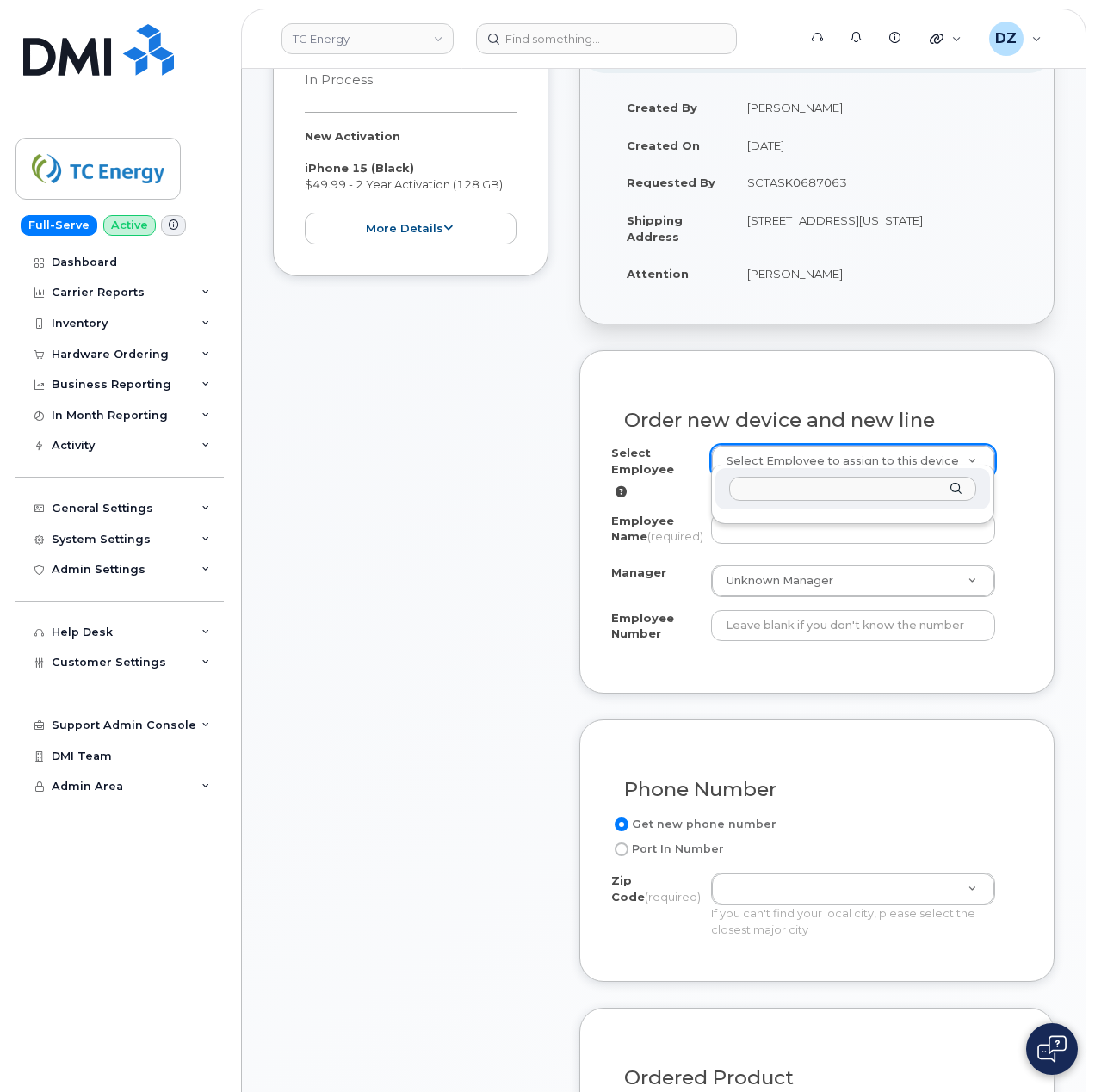
drag, startPoint x: 482, startPoint y: 566, endPoint x: 580, endPoint y: 627, distance: 115.4
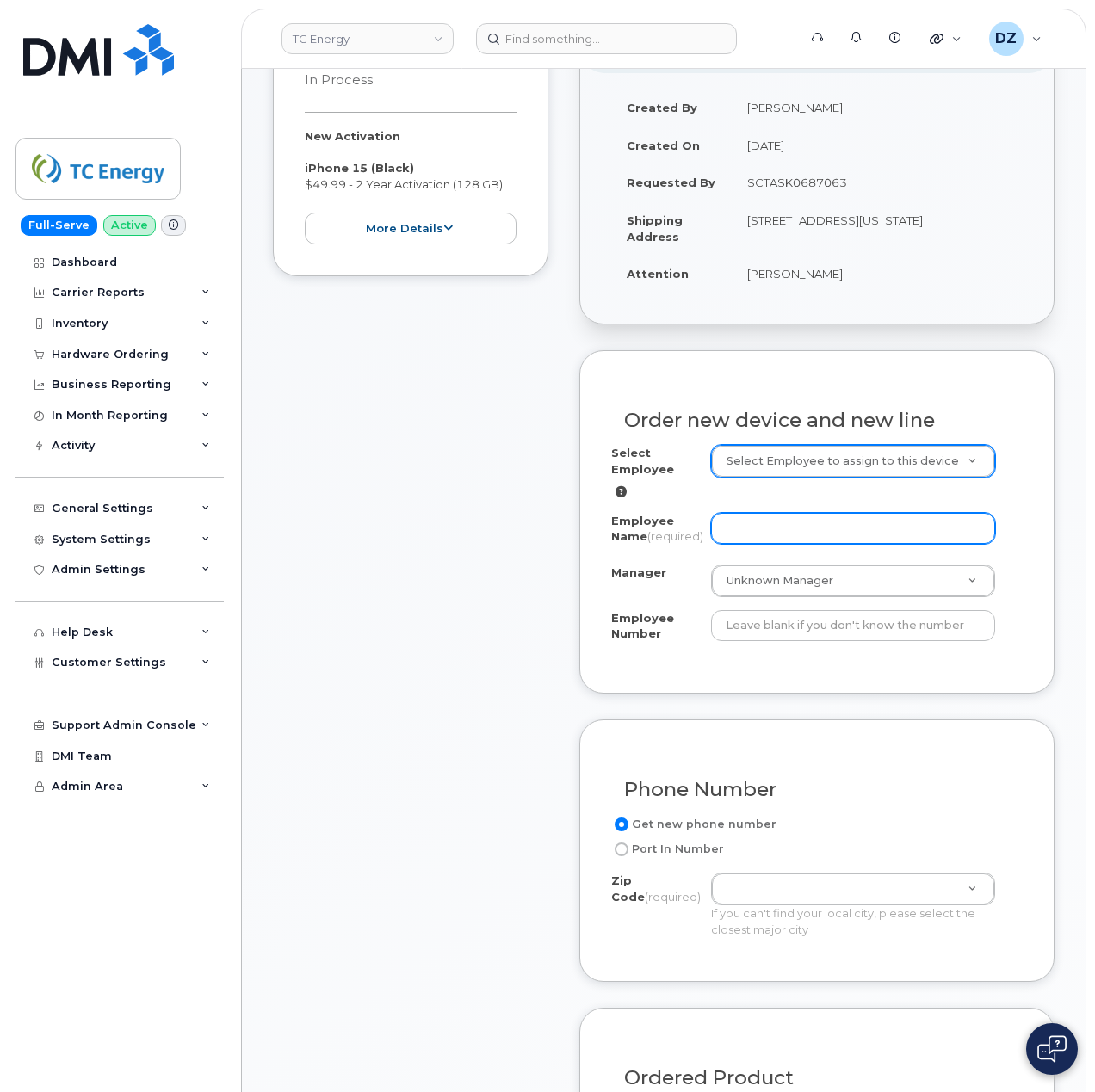
click at [806, 513] on input "Employee Name (required)" at bounding box center [853, 528] width 285 height 31
paste input "207913"
type input "207913"
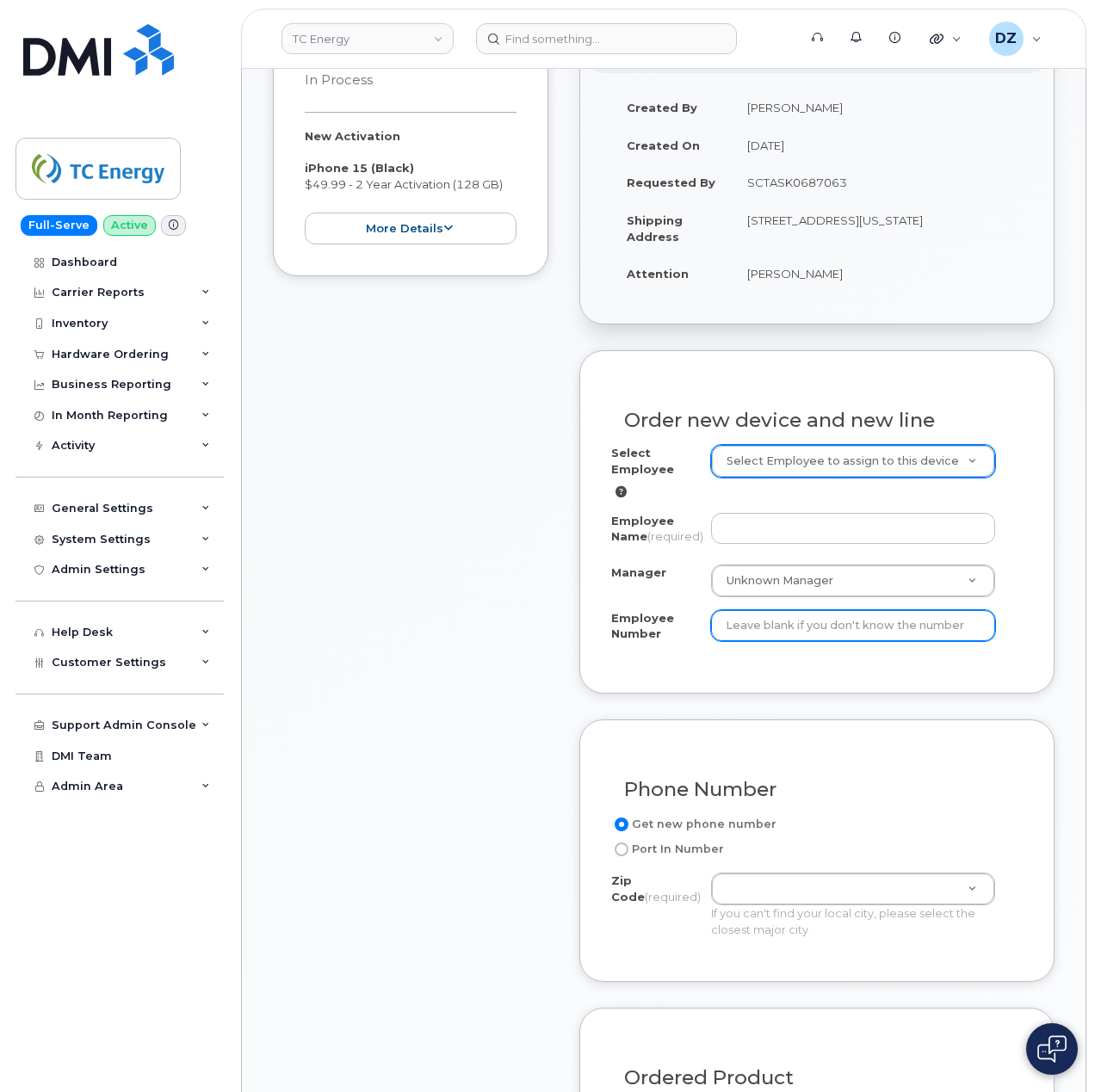
click at [778, 625] on input "Employee Number" at bounding box center [853, 625] width 285 height 31
paste input "207913"
type input "207913"
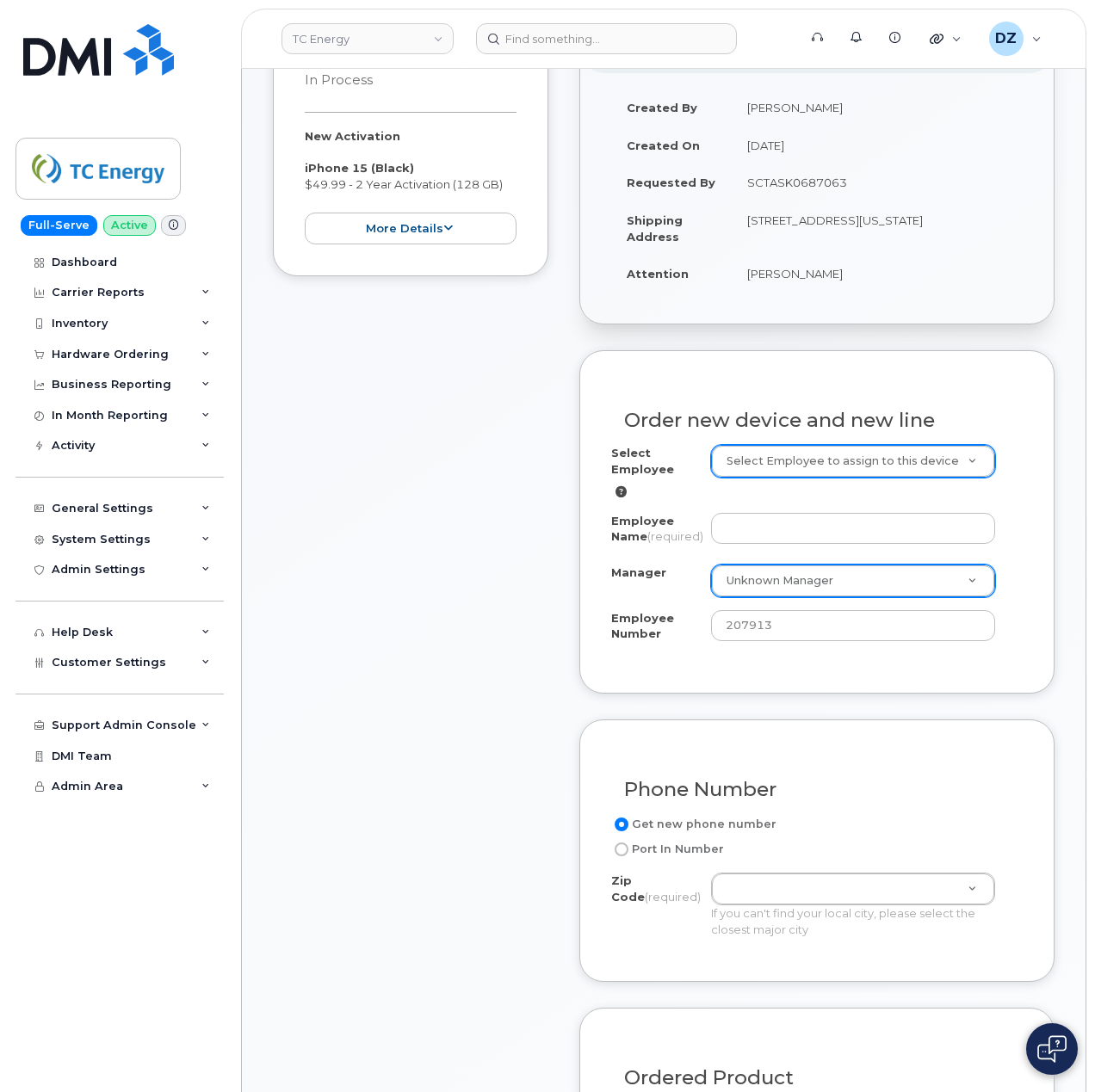
drag, startPoint x: 798, startPoint y: 586, endPoint x: 715, endPoint y: 601, distance: 84.3
paste input "Devon Shumaker"
type input "Devon Shumaker"
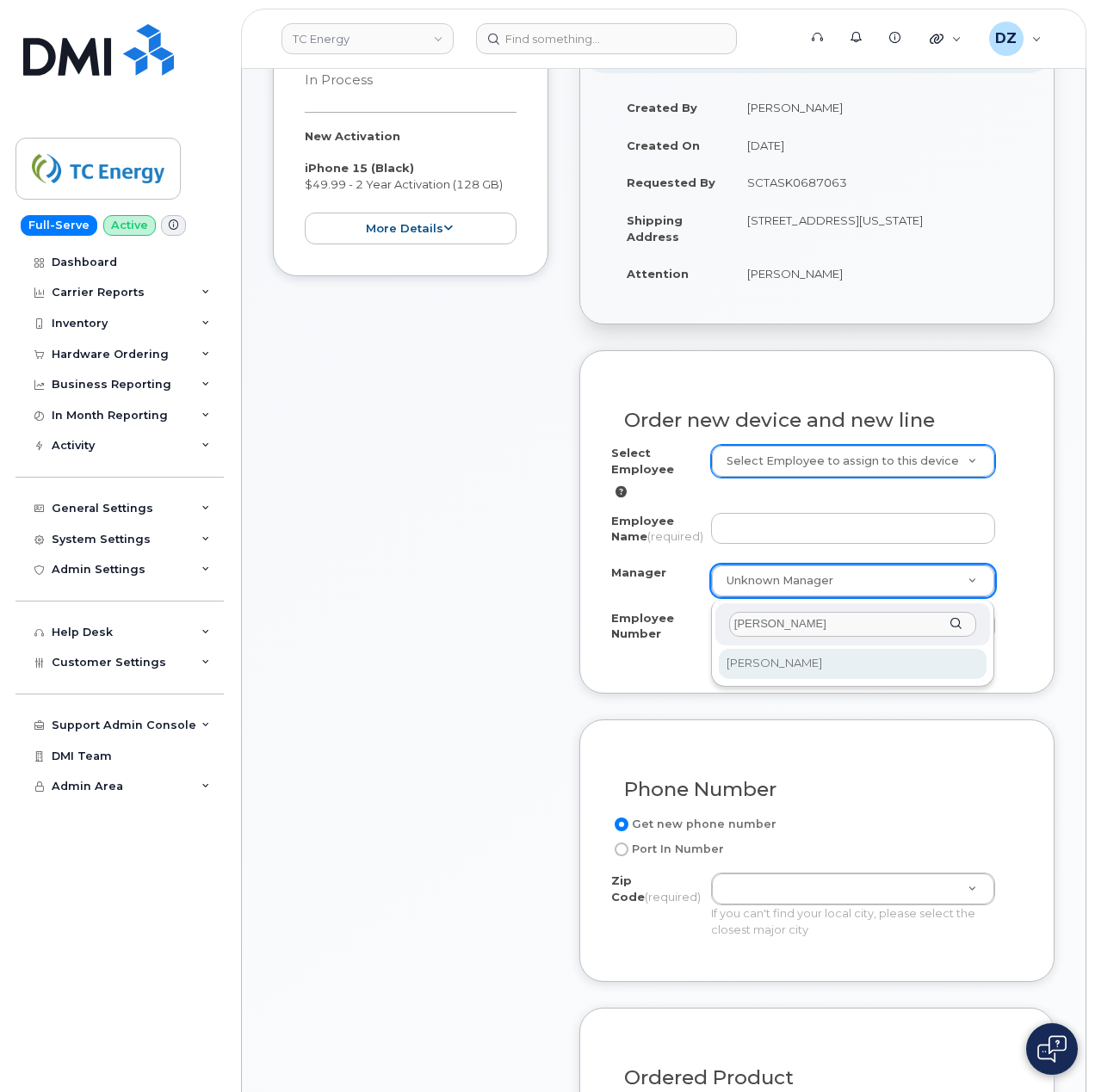
type input "Devon Shumaker"
select select "1403575"
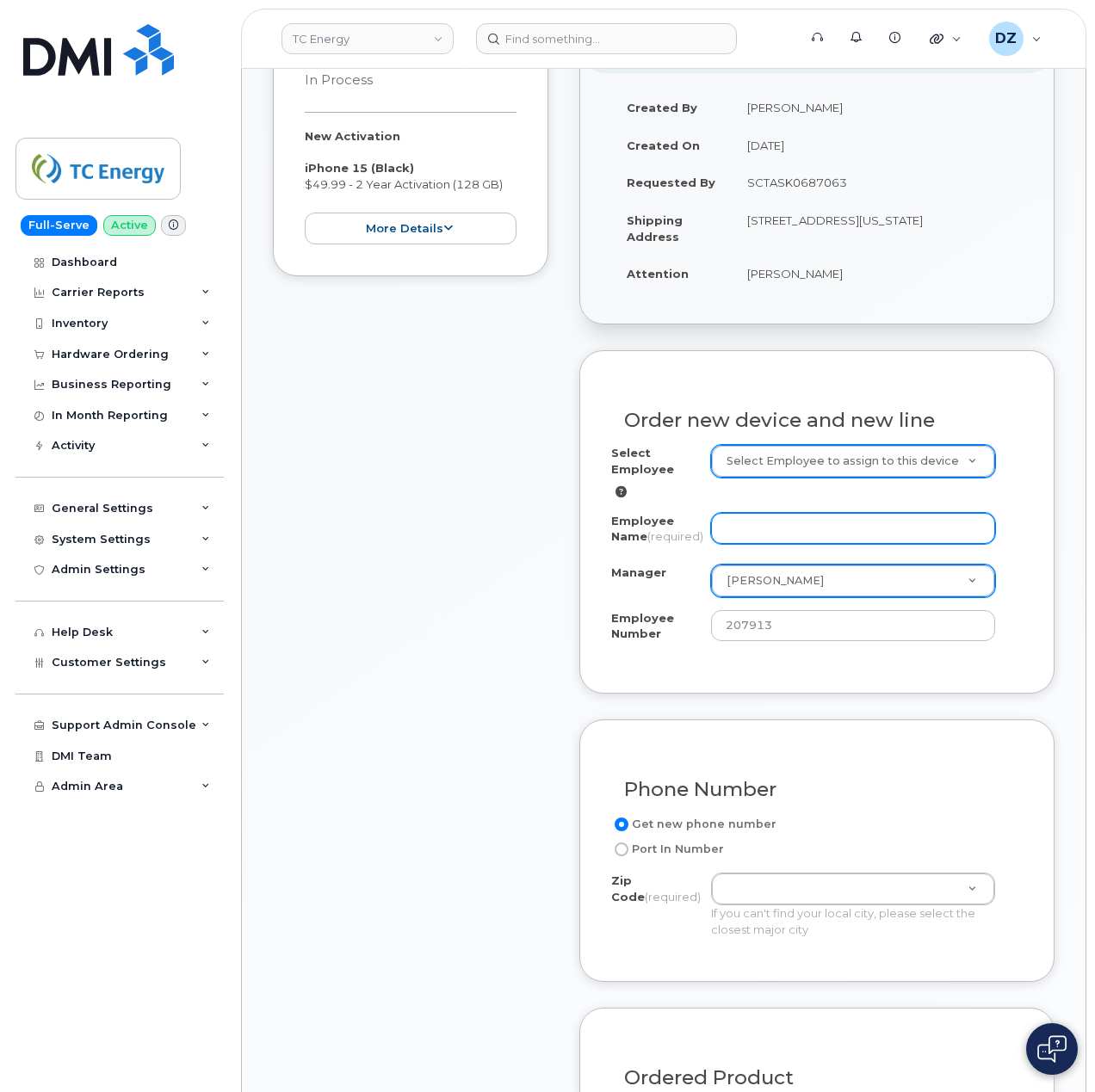
click at [793, 513] on input "Employee Name (required)" at bounding box center [853, 528] width 285 height 31
paste input "Josh Hoggatt"
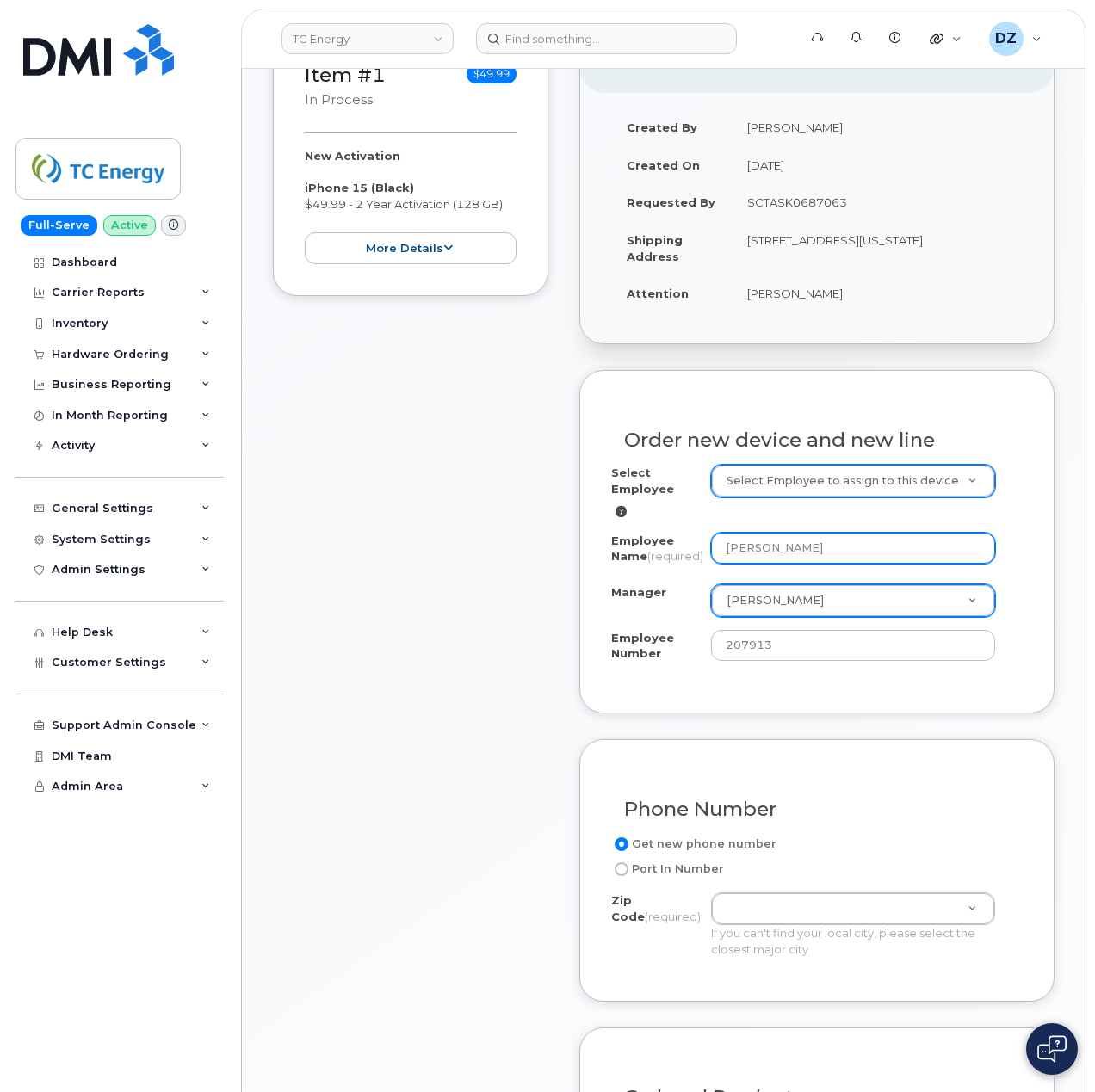
scroll to position [229, 0]
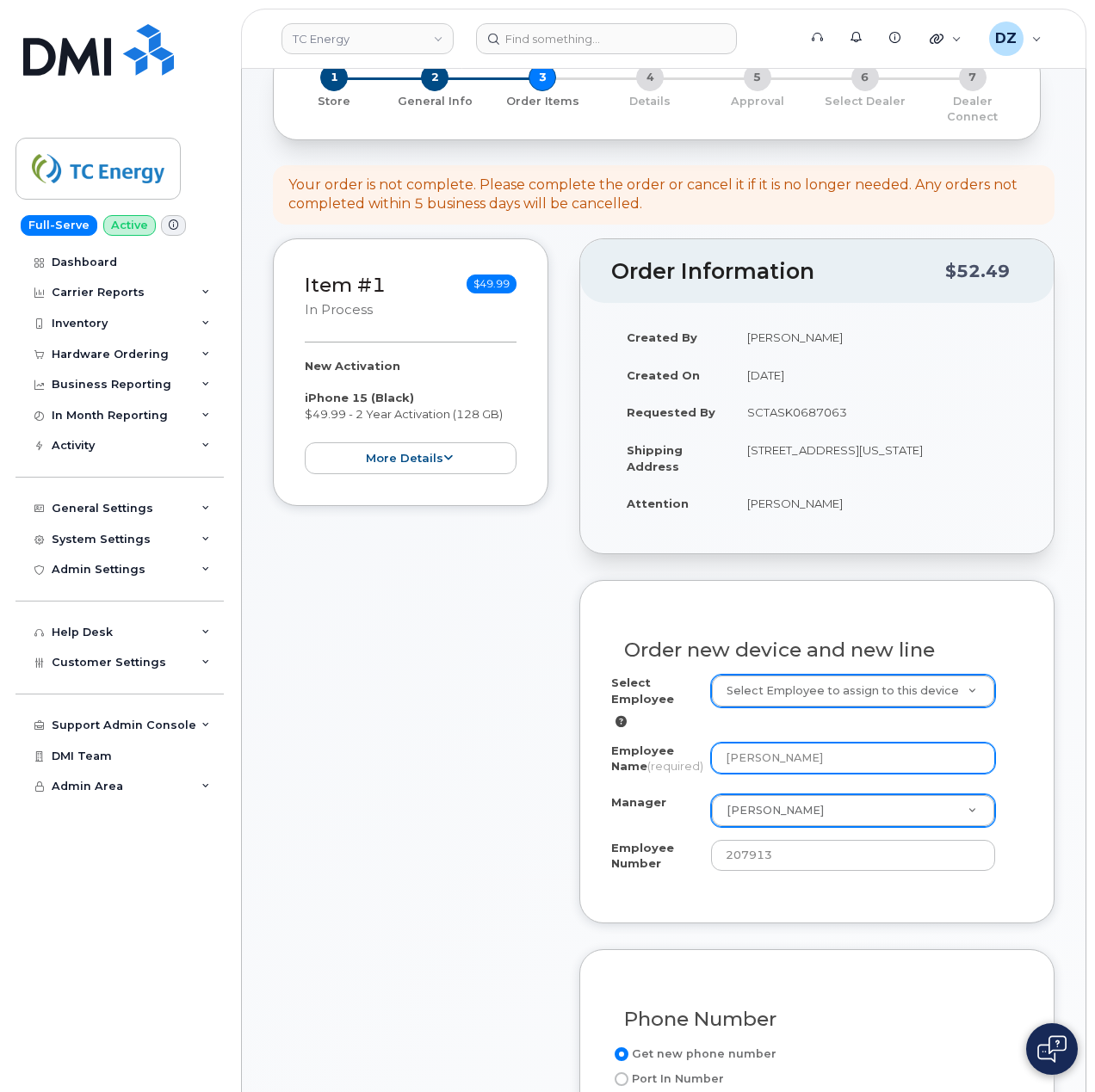
type input "Josh Hoggatt"
click at [765, 451] on td "10255 S Washington Ave MARSHFIELD WI 54449-9687 UNITED STATES" at bounding box center [877, 458] width 291 height 54
copy td "54449"
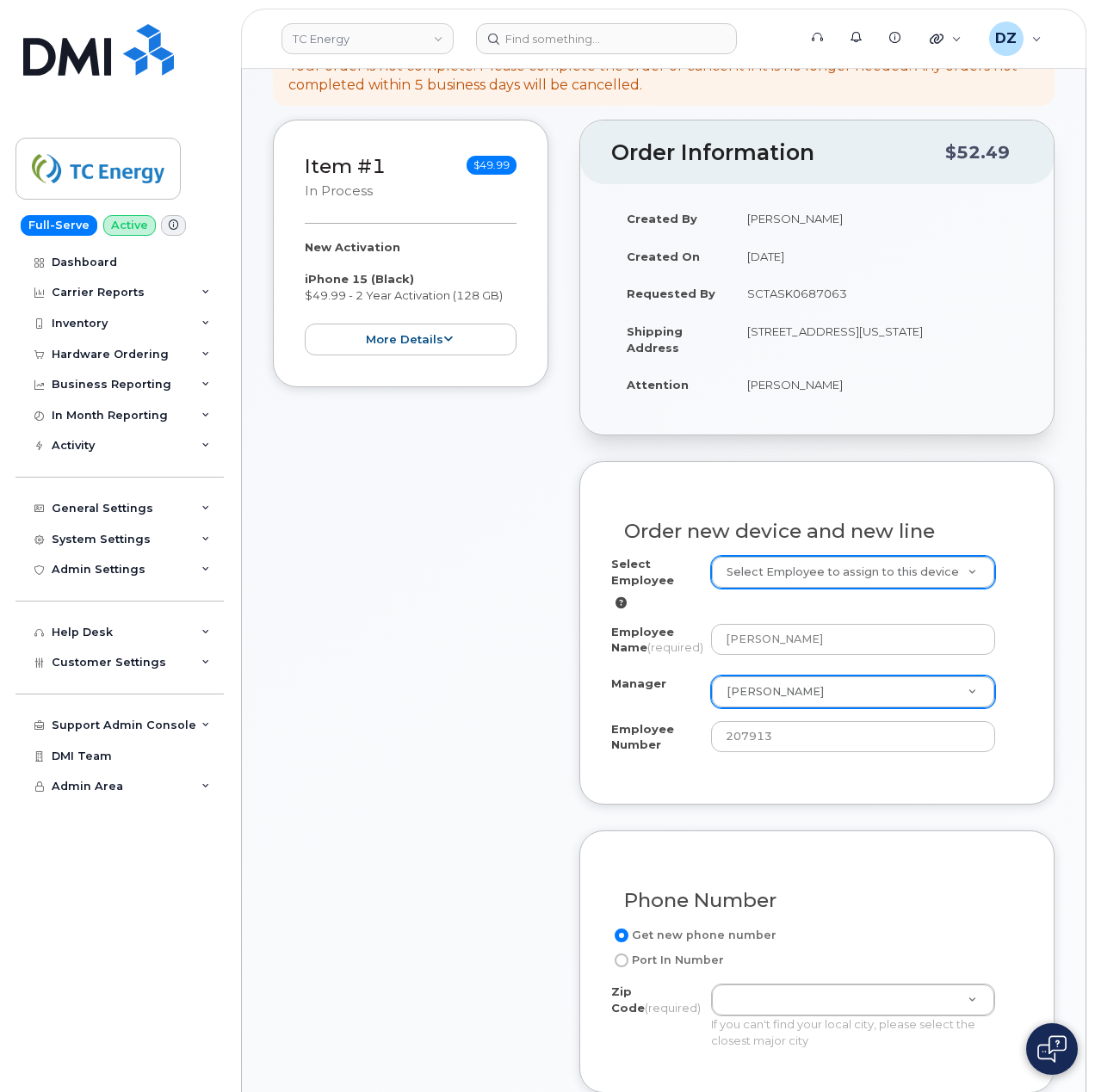
scroll to position [573, 0]
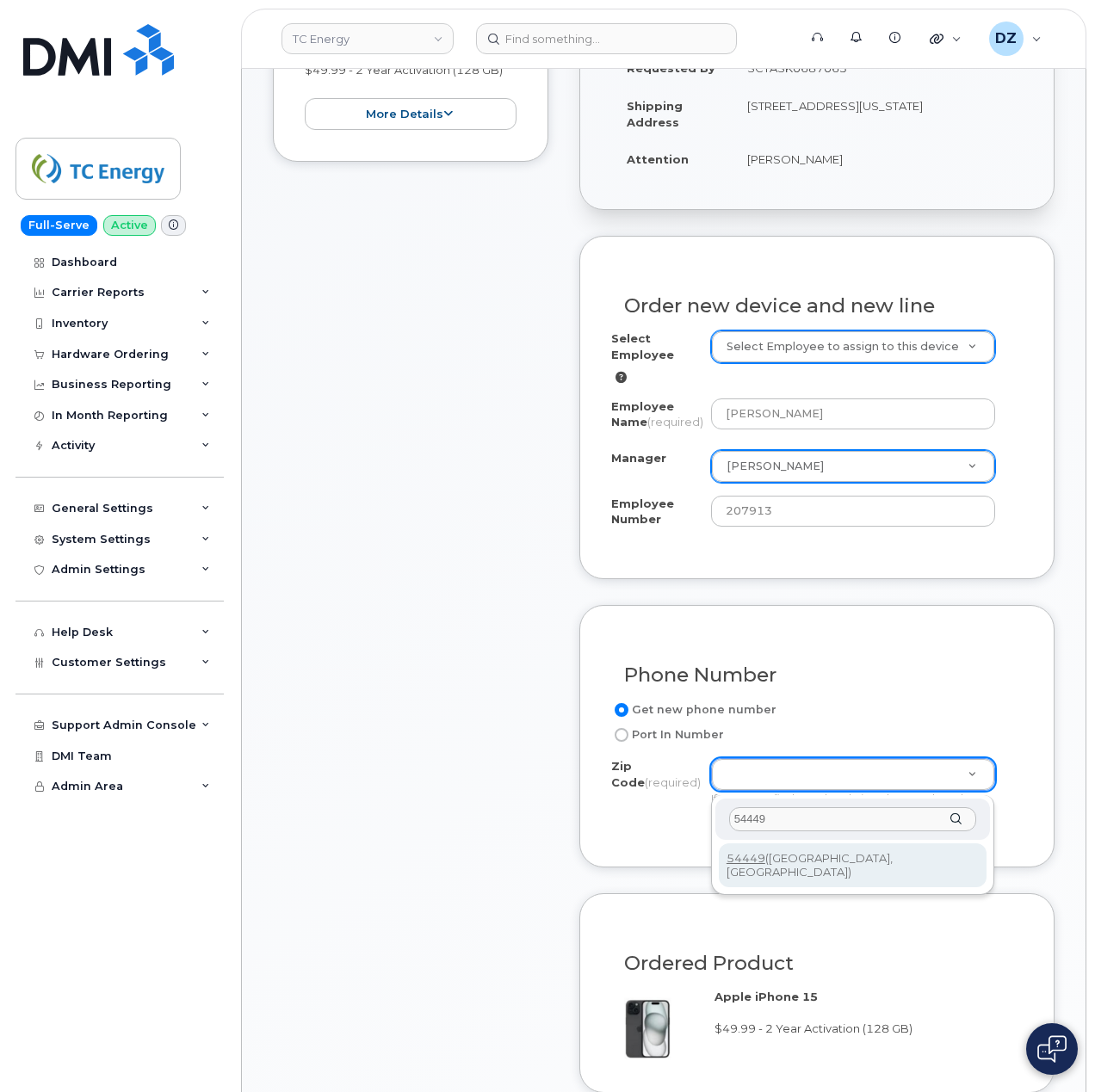
type input "54449"
type input "54449 (Marshfield, WI)"
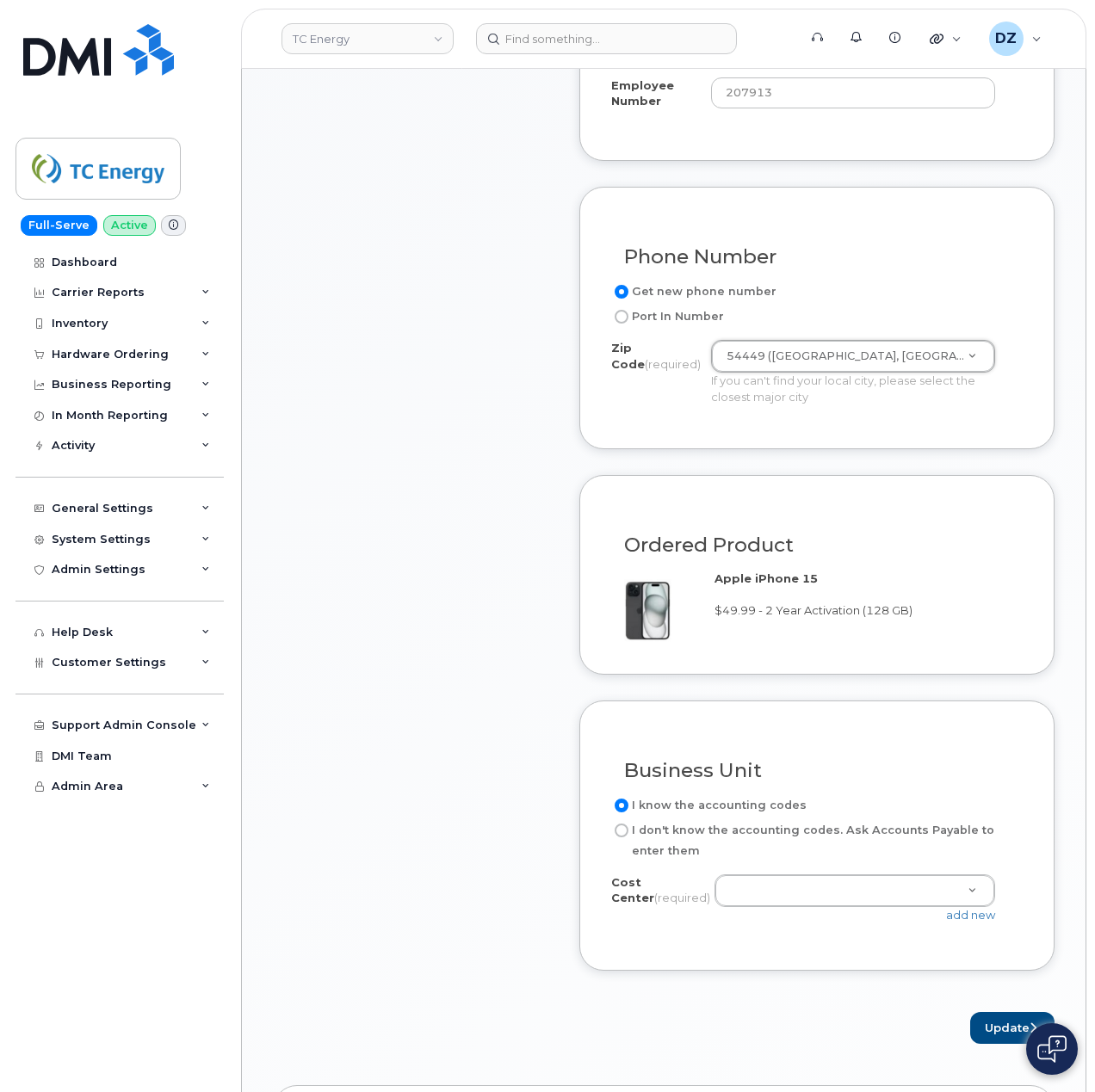
scroll to position [1033, 0]
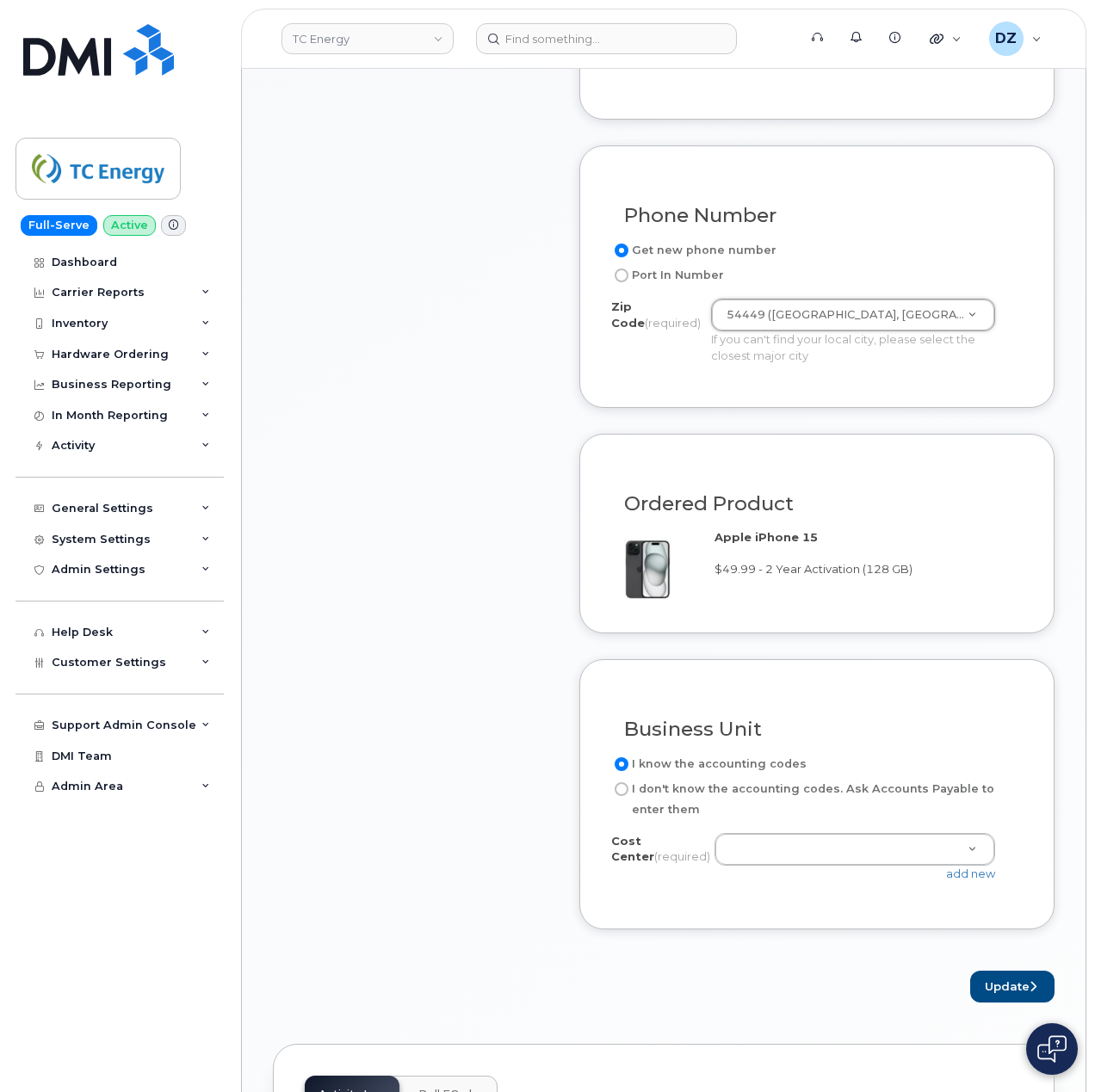
click at [621, 788] on input "I don't know the accounting codes. Ask Accounts Payable to enter them" at bounding box center [621, 789] width 14 height 14
radio input "true"
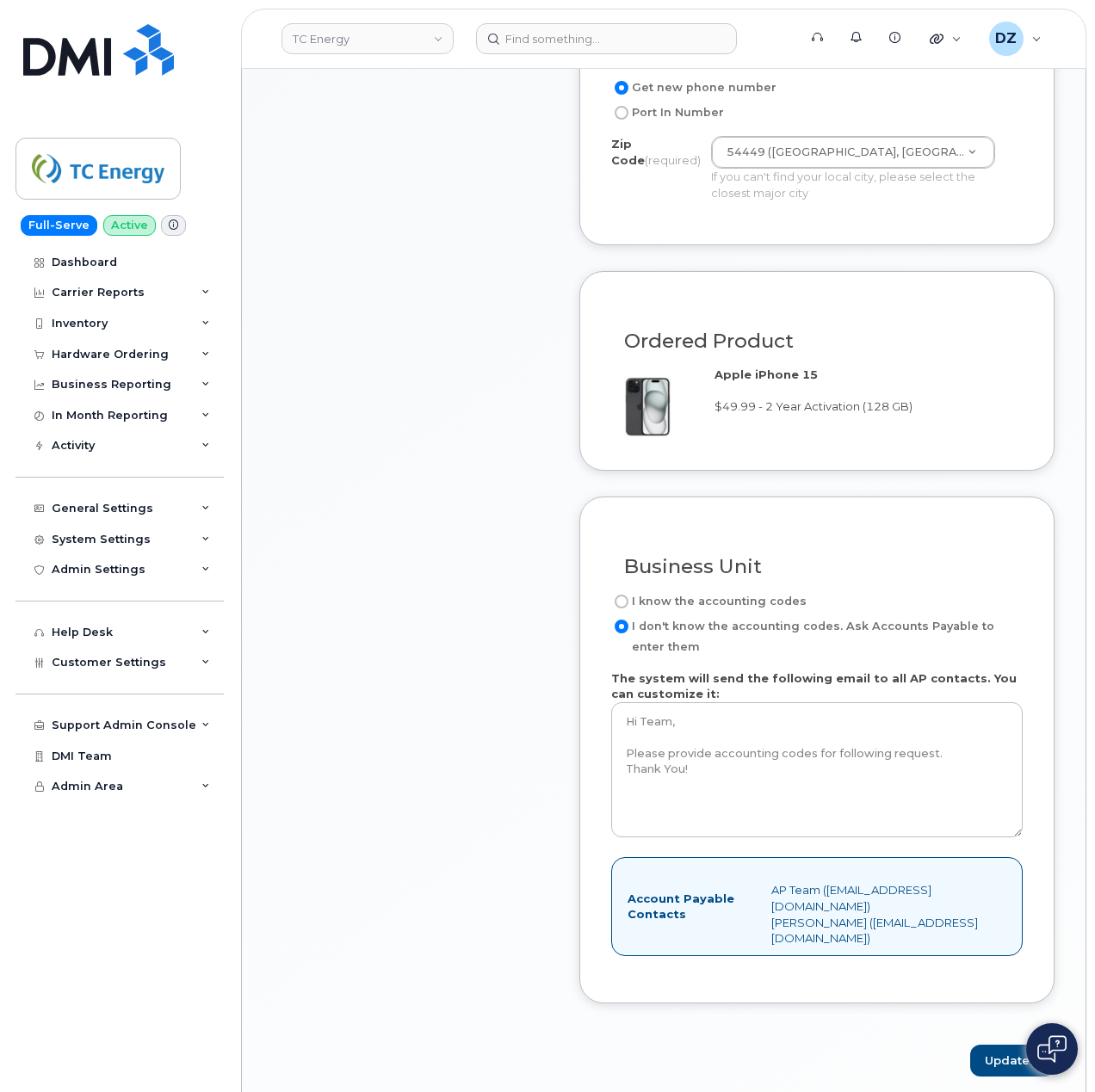
scroll to position [1376, 0]
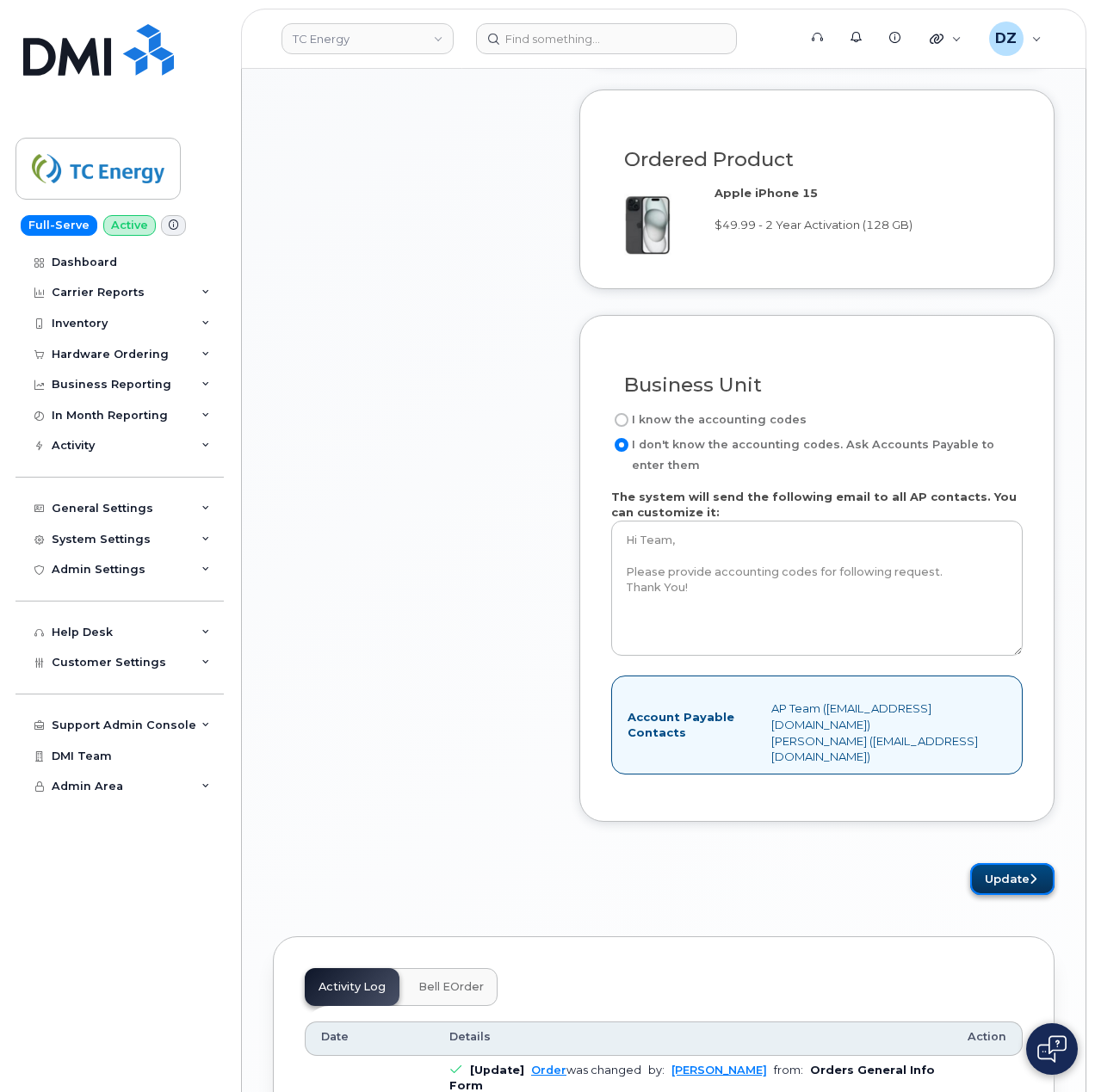
click at [1012, 895] on button "Update" at bounding box center [1012, 879] width 85 height 32
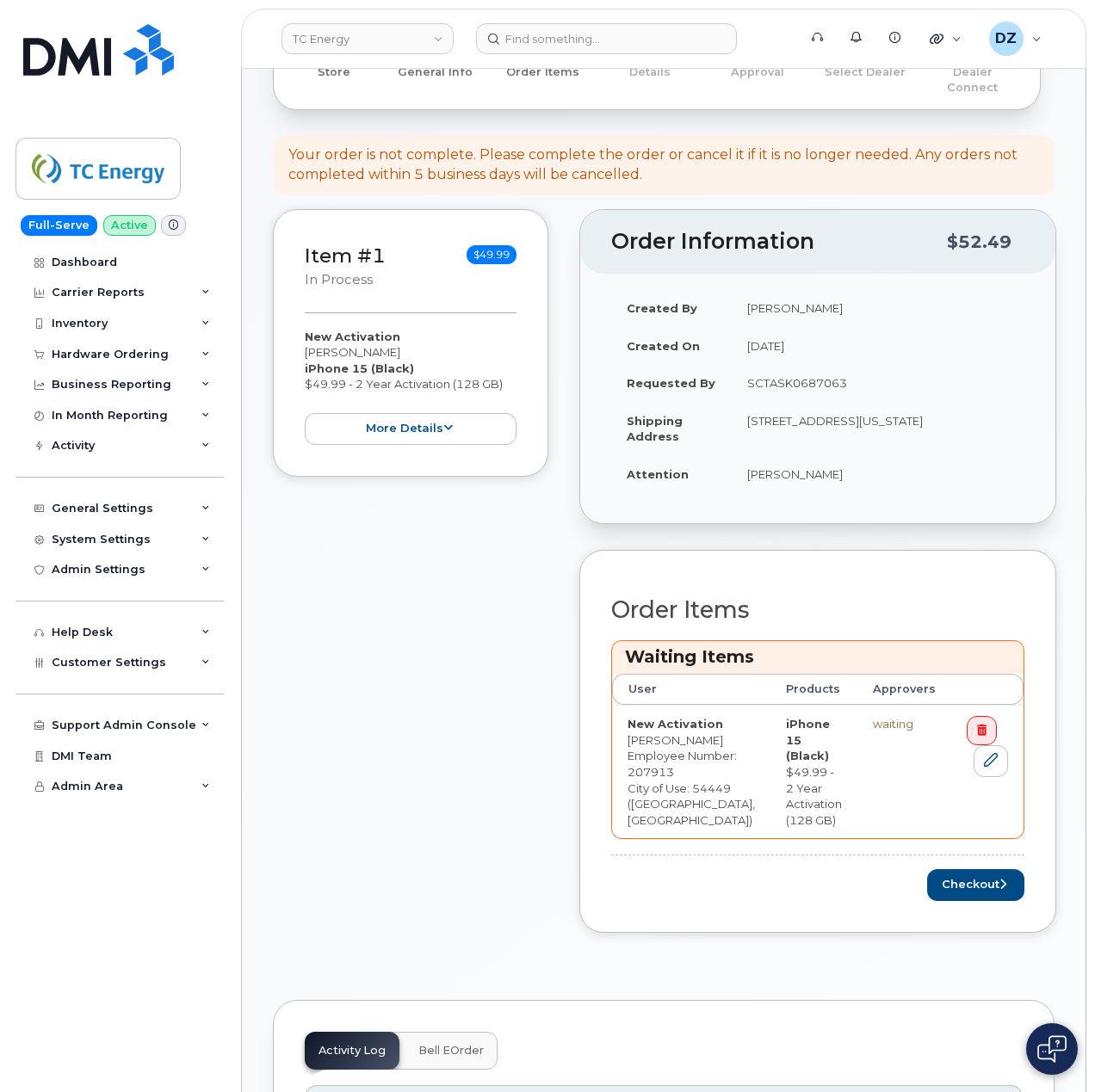
scroll to position [573, 0]
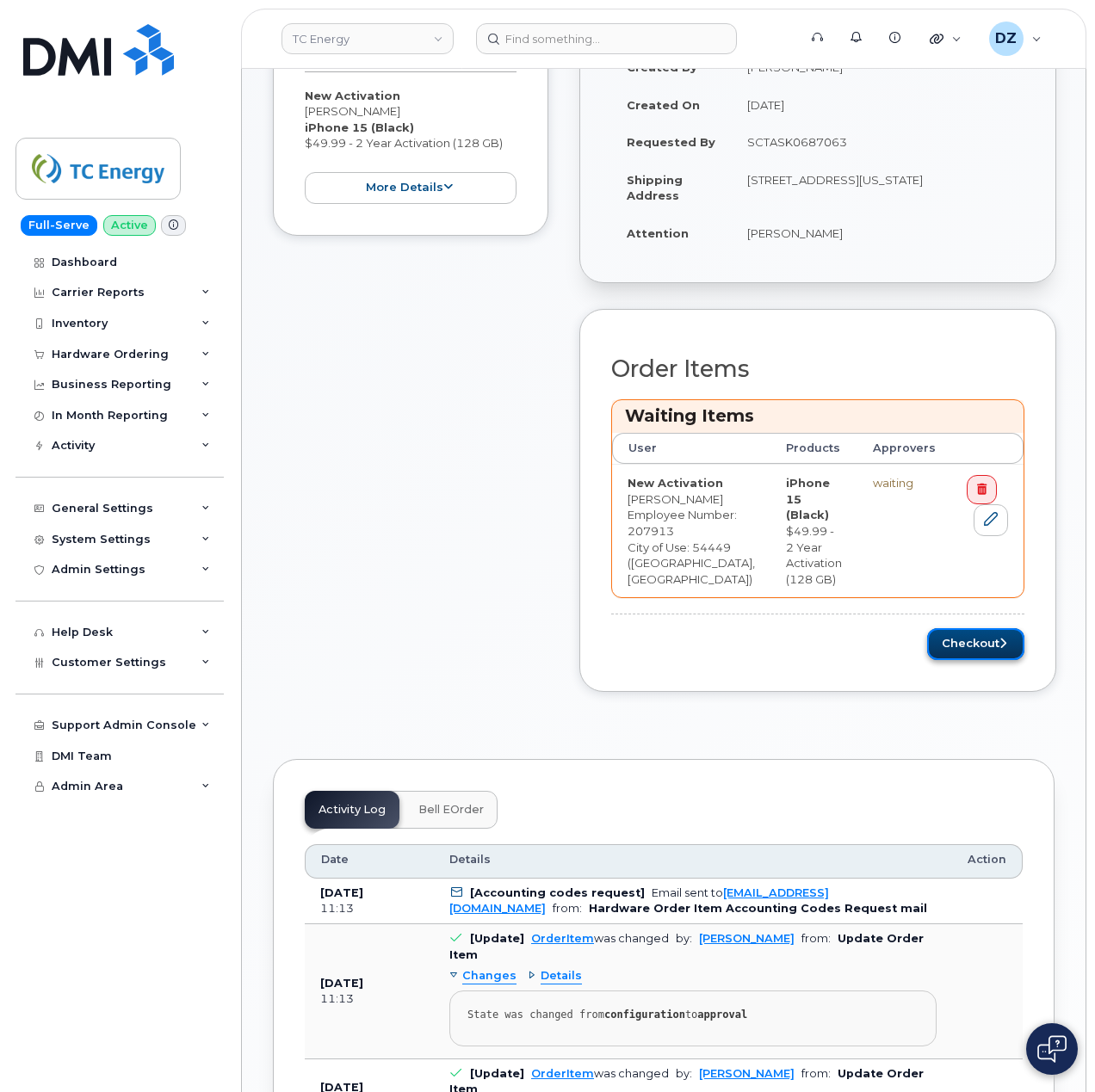
click at [991, 649] on button "Checkout" at bounding box center [974, 644] width 97 height 32
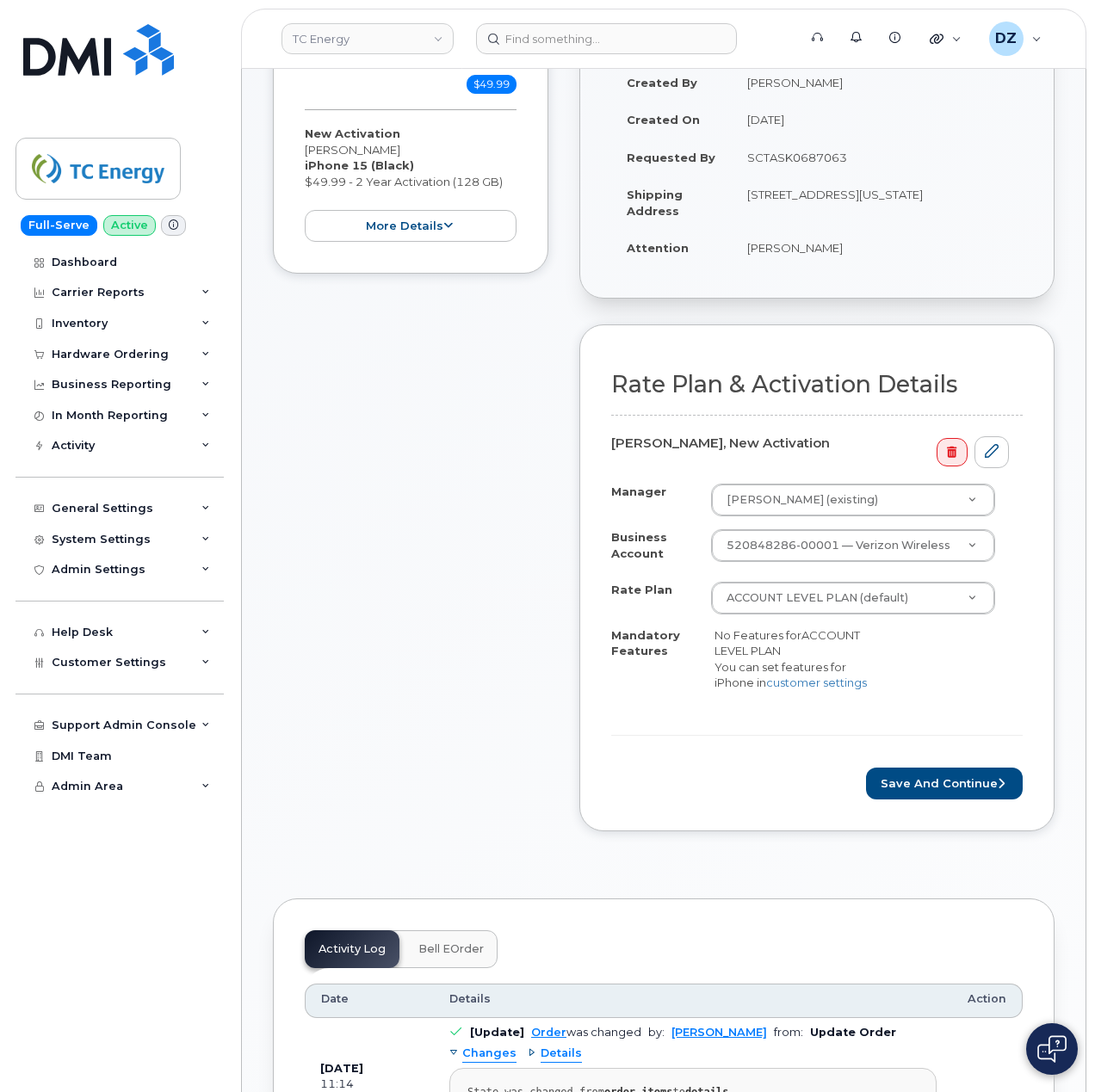
scroll to position [458, 0]
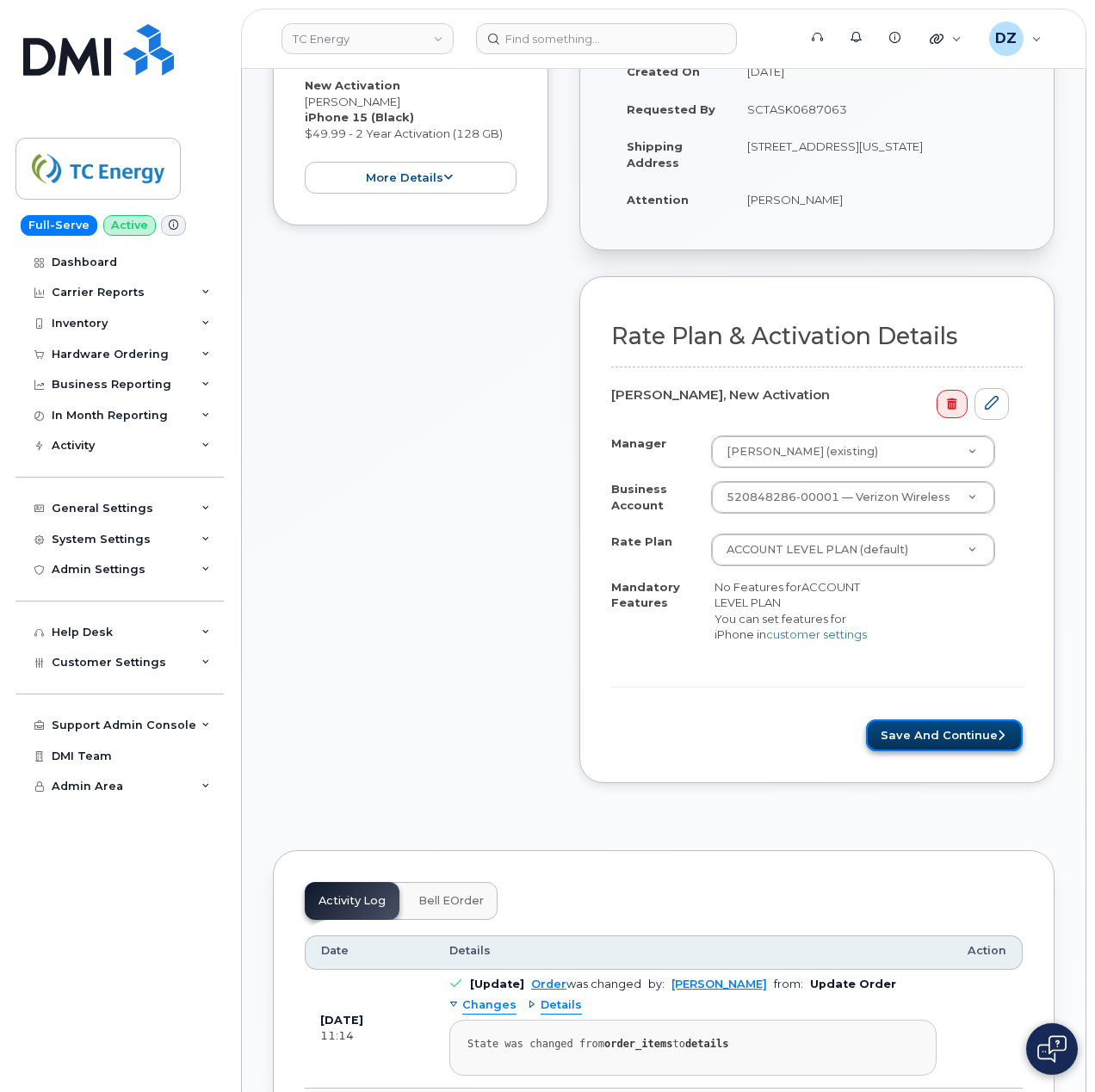
click at [927, 738] on button "Save and Continue" at bounding box center [944, 735] width 156 height 32
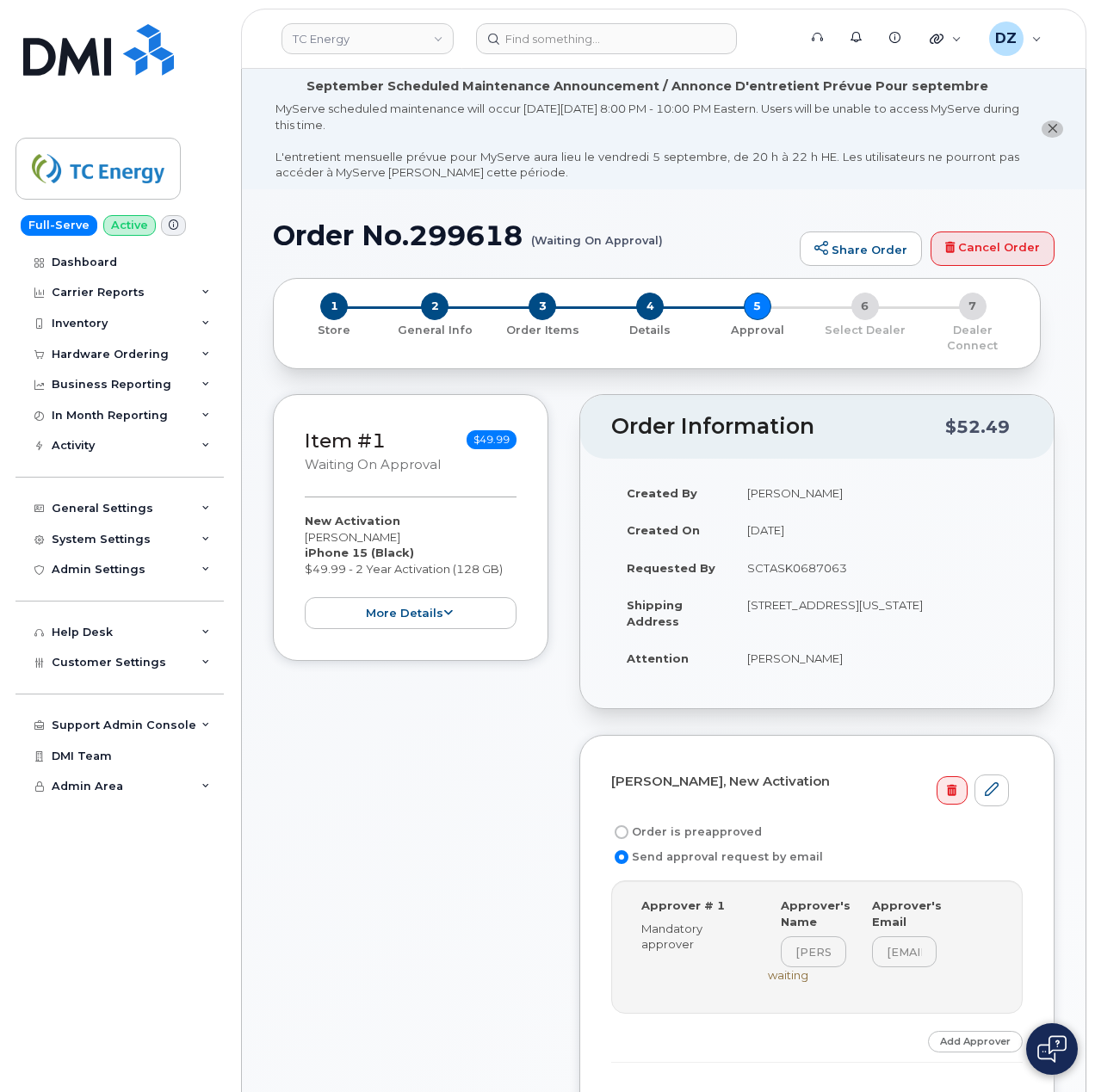
click at [699, 807] on form "[PERSON_NAME], New Activation Order is preapproved Send approval request by ema…" at bounding box center [816, 946] width 411 height 360
click at [699, 822] on label "Order is preapproved" at bounding box center [686, 832] width 151 height 21
click at [628, 826] on input "Order is preapproved" at bounding box center [621, 832] width 14 height 14
radio input "true"
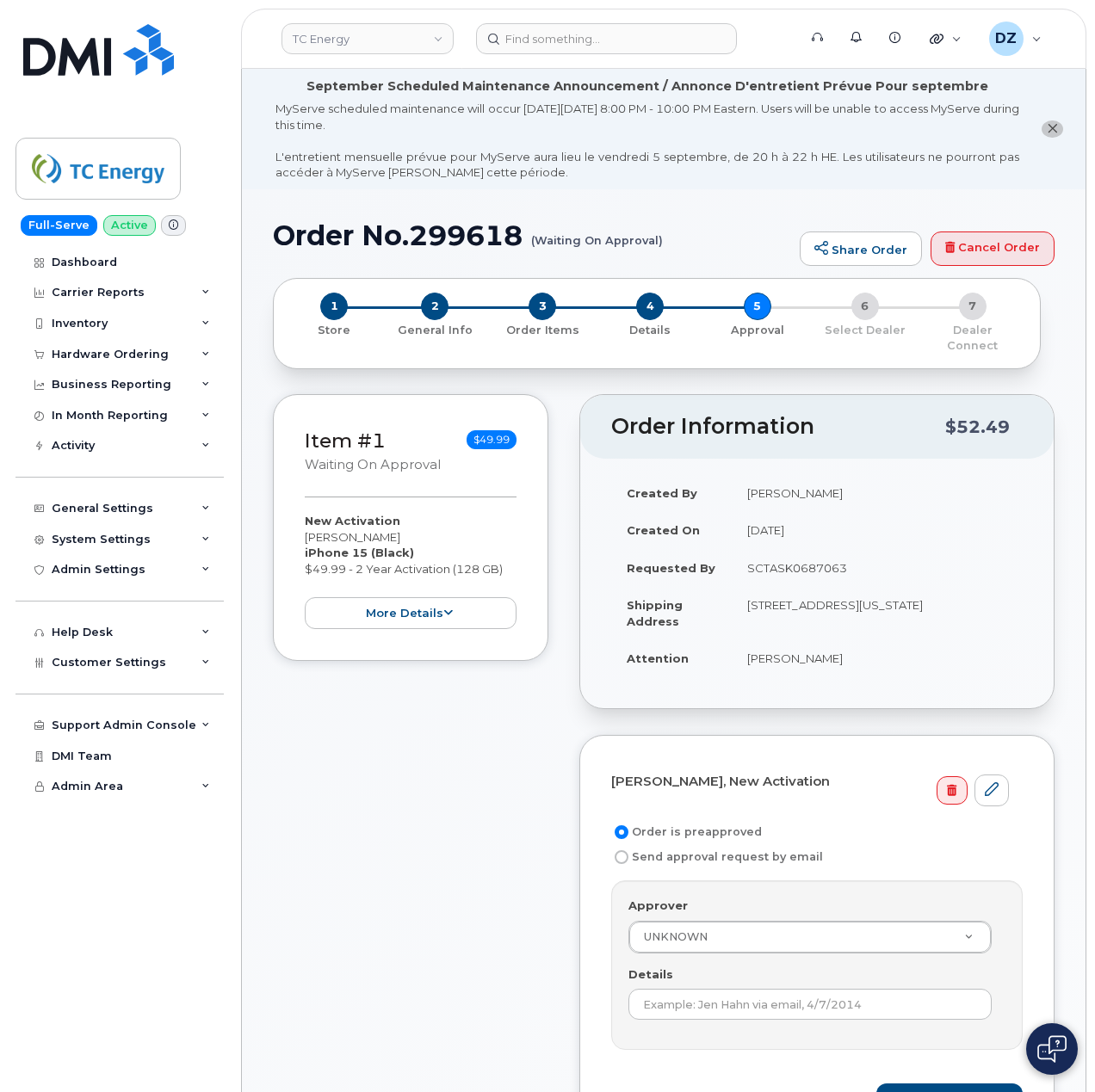
click at [806, 557] on td "SCTASK0687063" at bounding box center [877, 568] width 291 height 38
copy td "SCTASK0687063"
click at [717, 996] on input "Details" at bounding box center [810, 1004] width 363 height 31
paste input "SCTASK0687063"
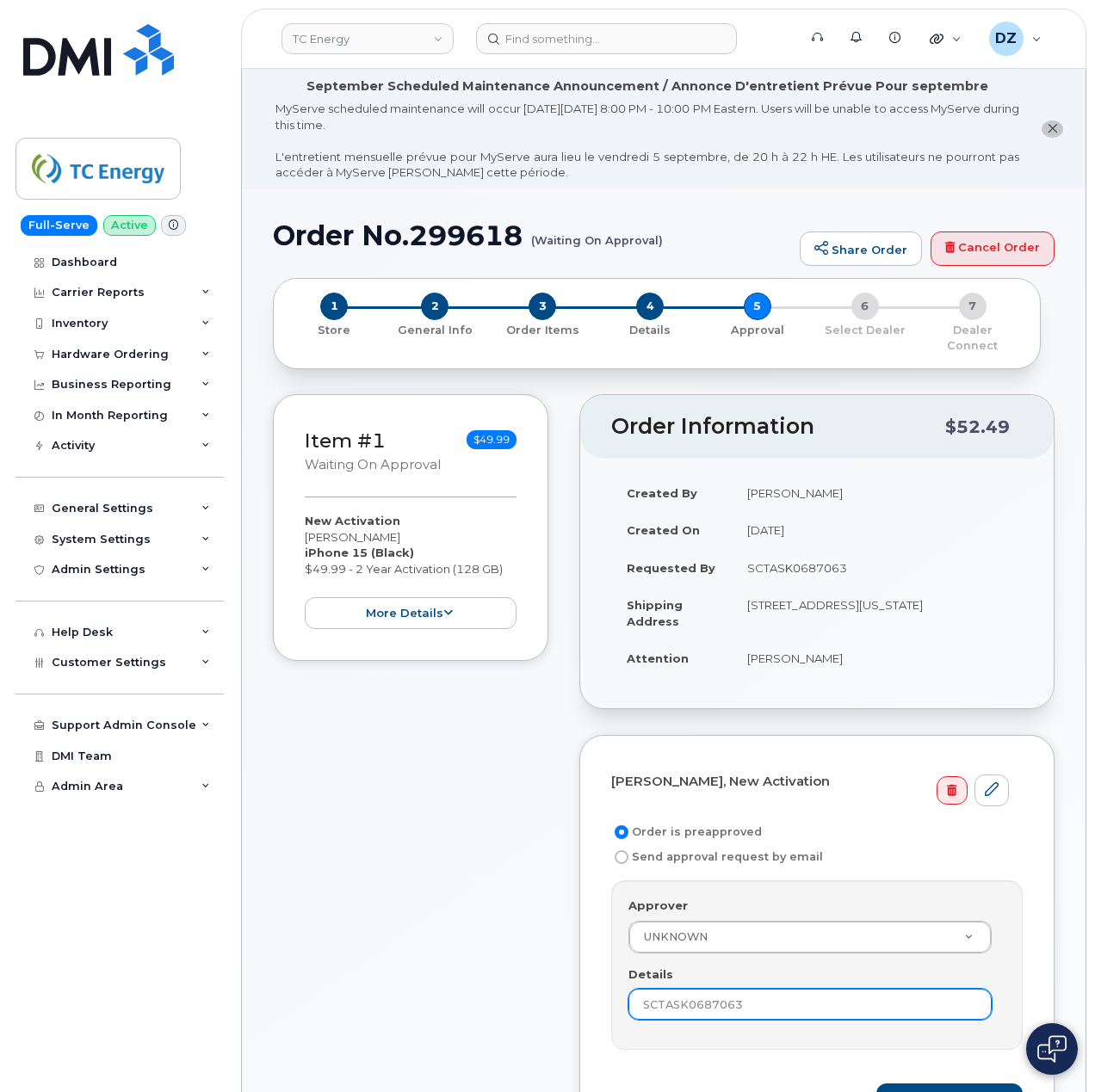
type input "SCTASK0687063"
click at [495, 957] on div "Item #1 Waiting On Approval $49.99 New Activation Josh Hoggatt iPhone 15 (Black…" at bounding box center [411, 783] width 275 height 779
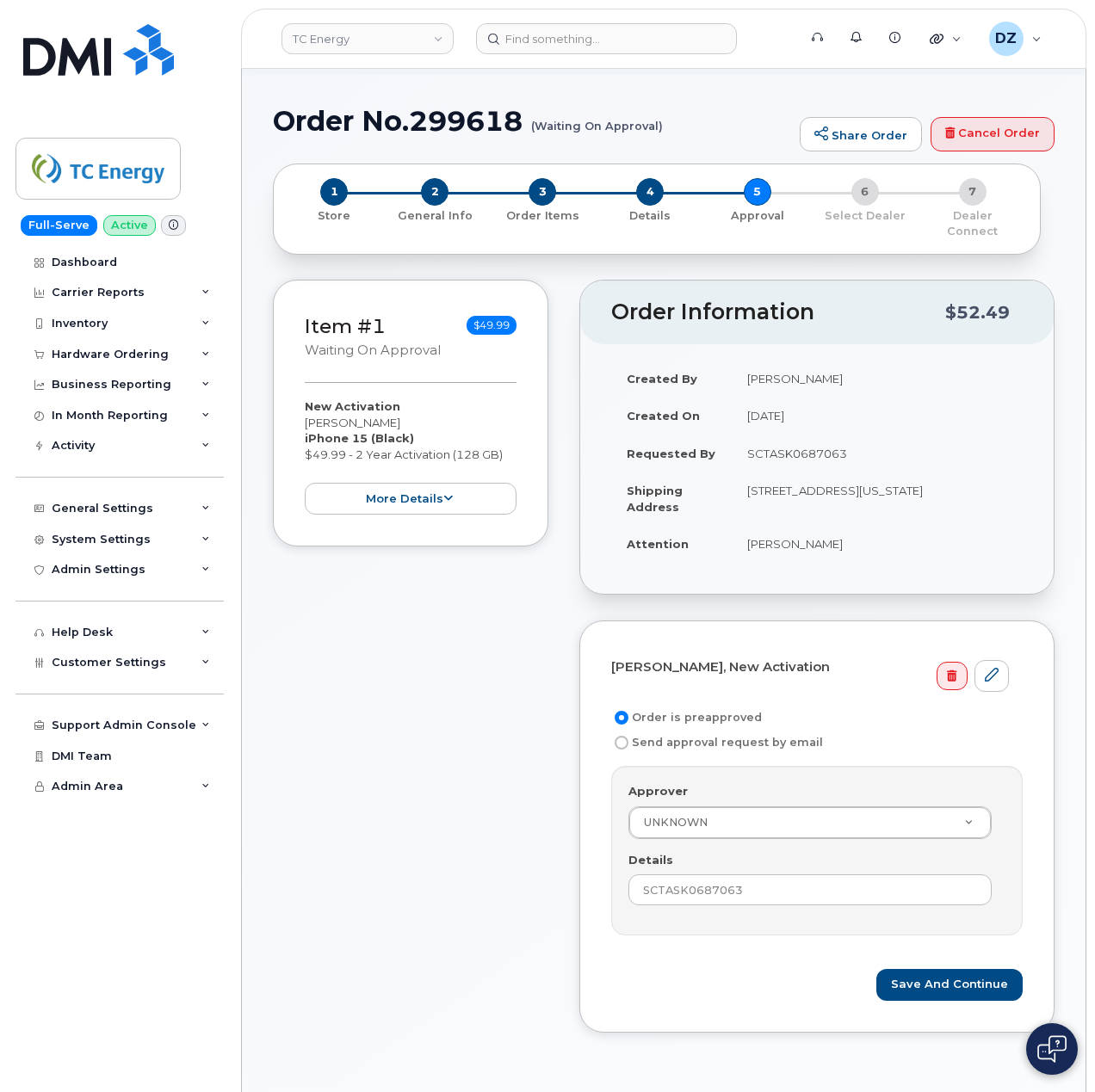
scroll to position [229, 0]
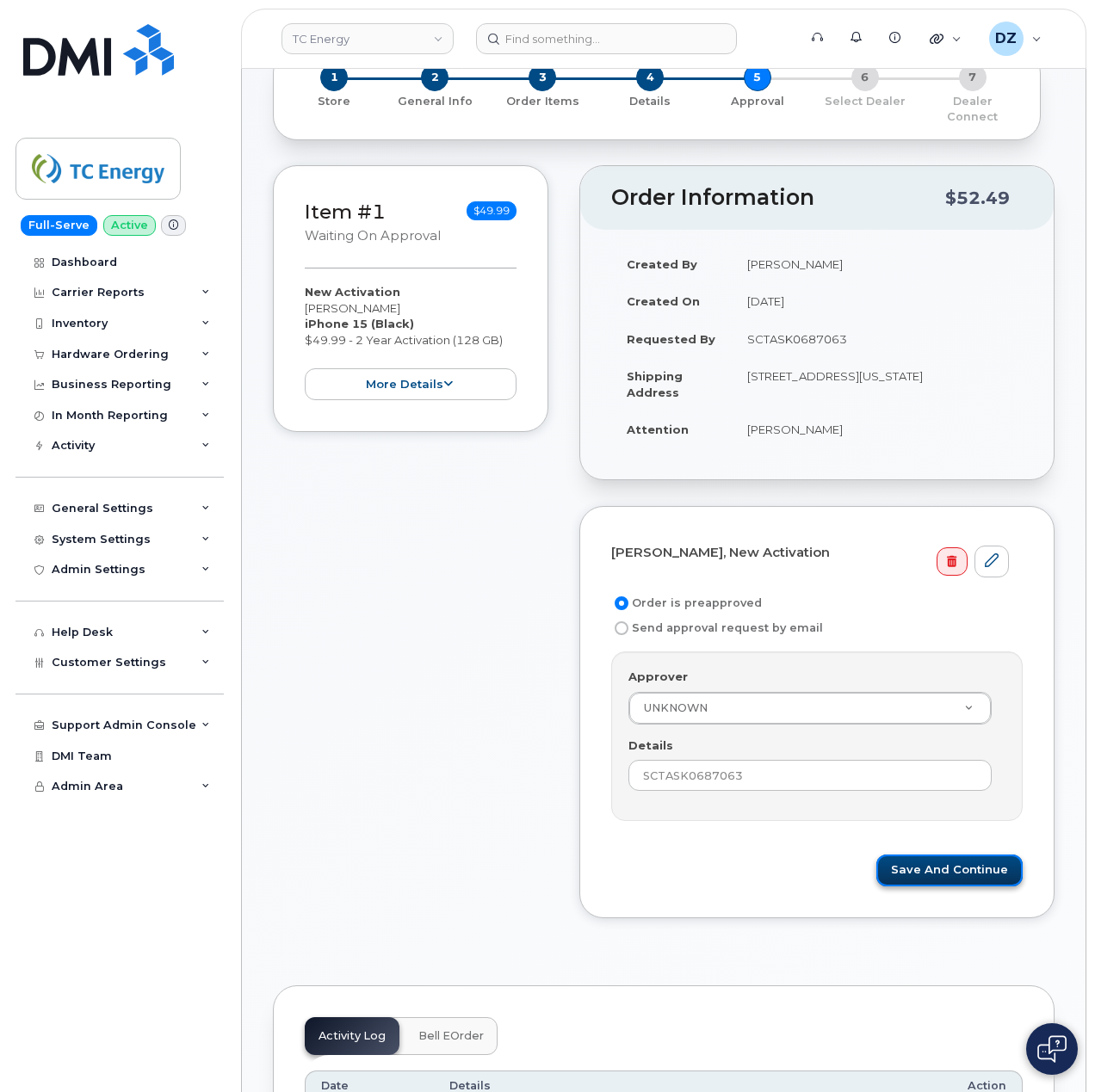
click at [965, 860] on button "Save and Continue" at bounding box center [948, 871] width 146 height 32
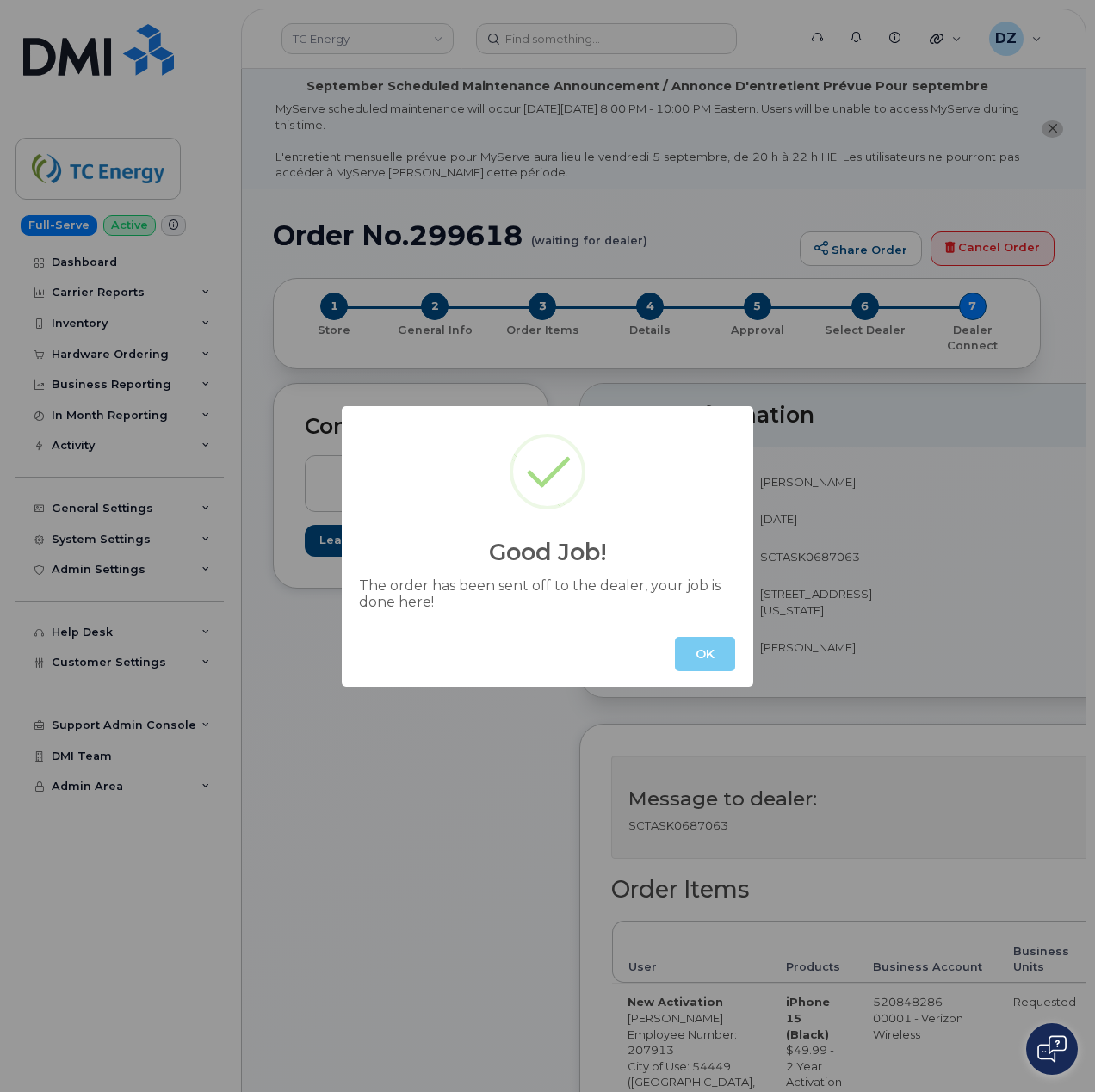
click at [696, 652] on button "OK" at bounding box center [705, 653] width 60 height 35
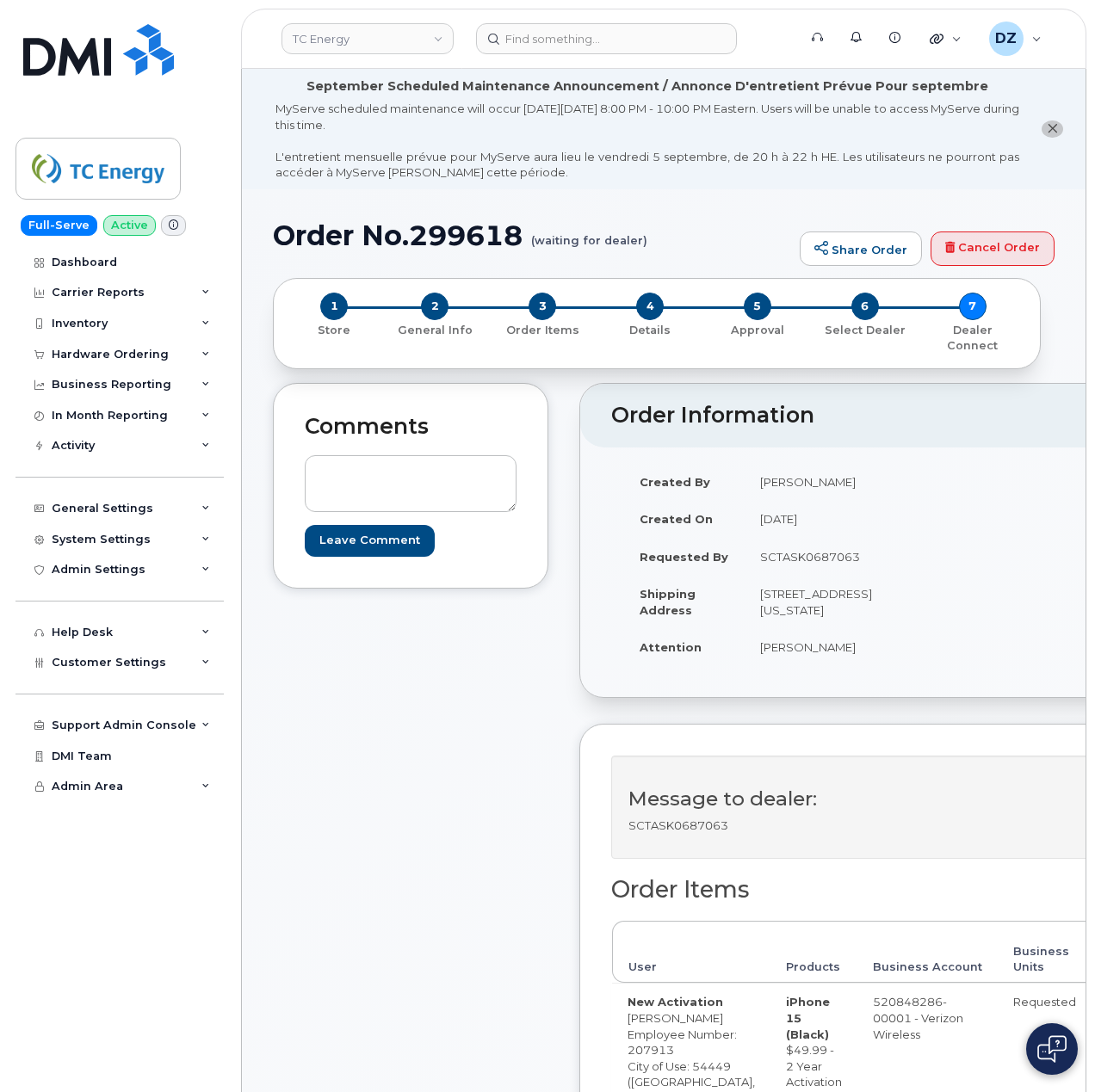
scroll to position [573, 0]
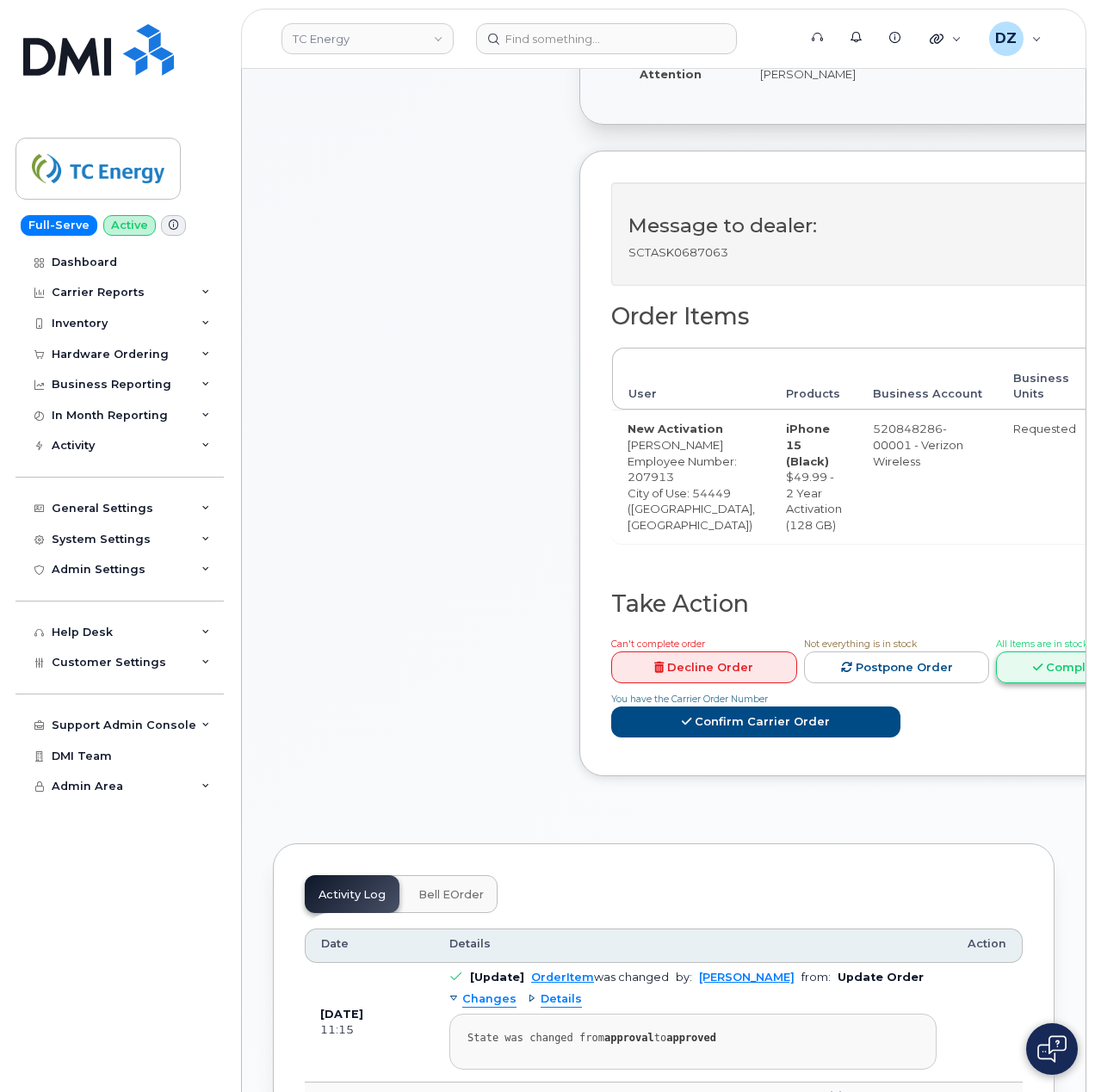
click at [1020, 683] on link "Complete Order" at bounding box center [1088, 667] width 185 height 32
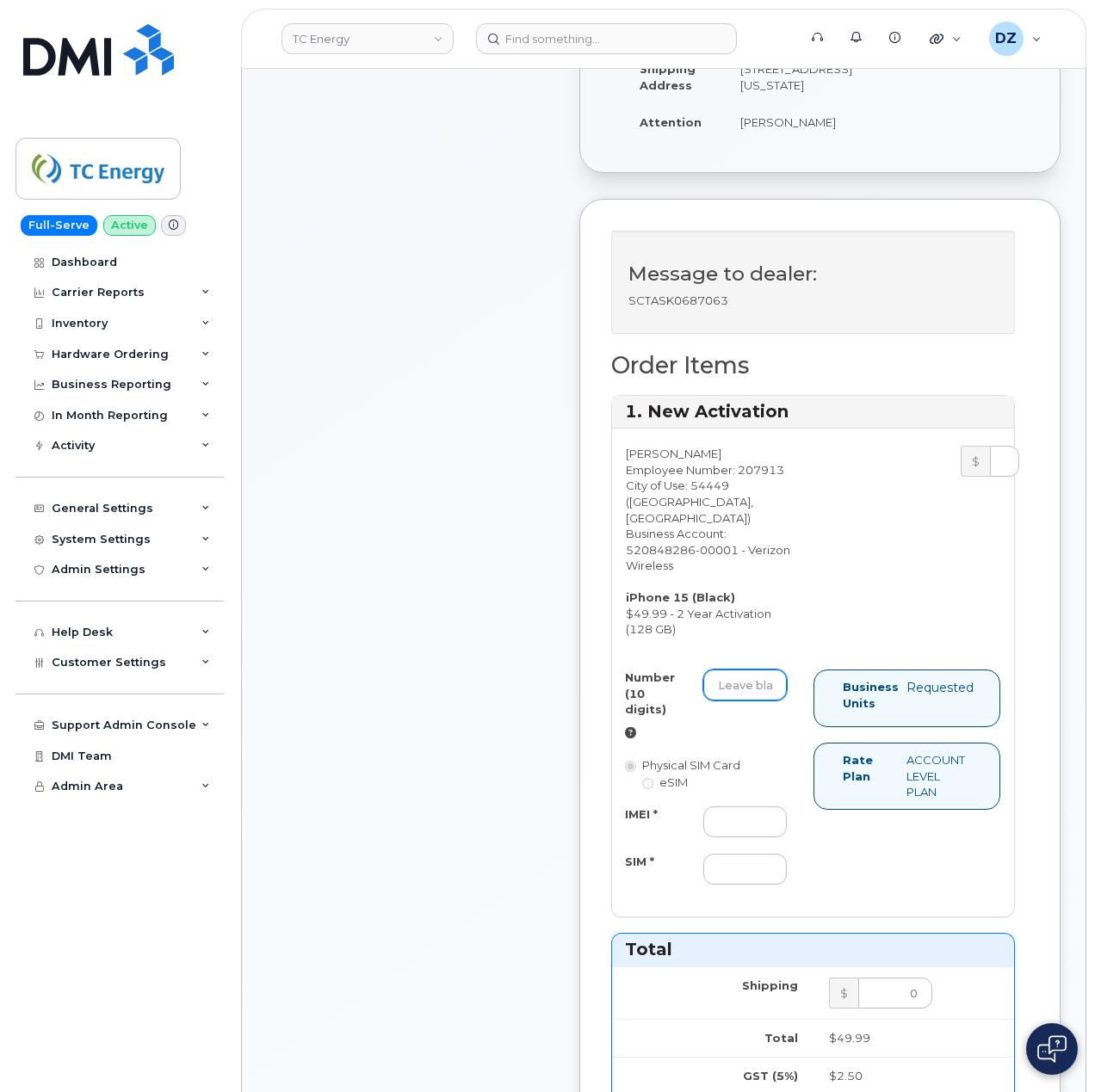
click at [744, 700] on input "Number (10 digits)" at bounding box center [745, 684] width 84 height 31
paste input "[PHONE_NUMBER]"
type input "7155911498"
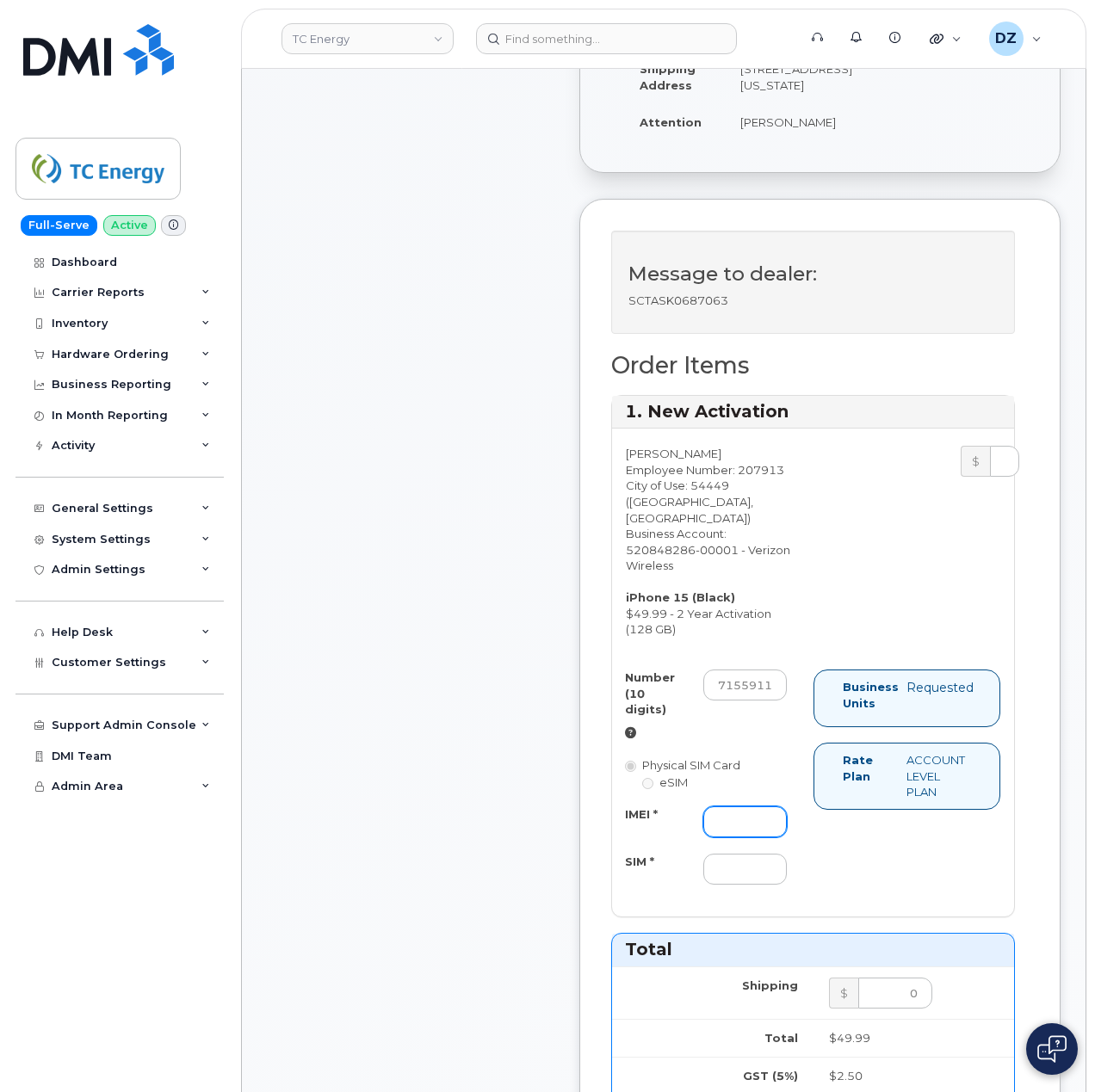
click at [723, 837] on input "IMEI *" at bounding box center [745, 821] width 84 height 31
paste input "357491836302638"
type input "357491836302638"
click at [735, 885] on input "SIM *" at bounding box center [745, 869] width 84 height 31
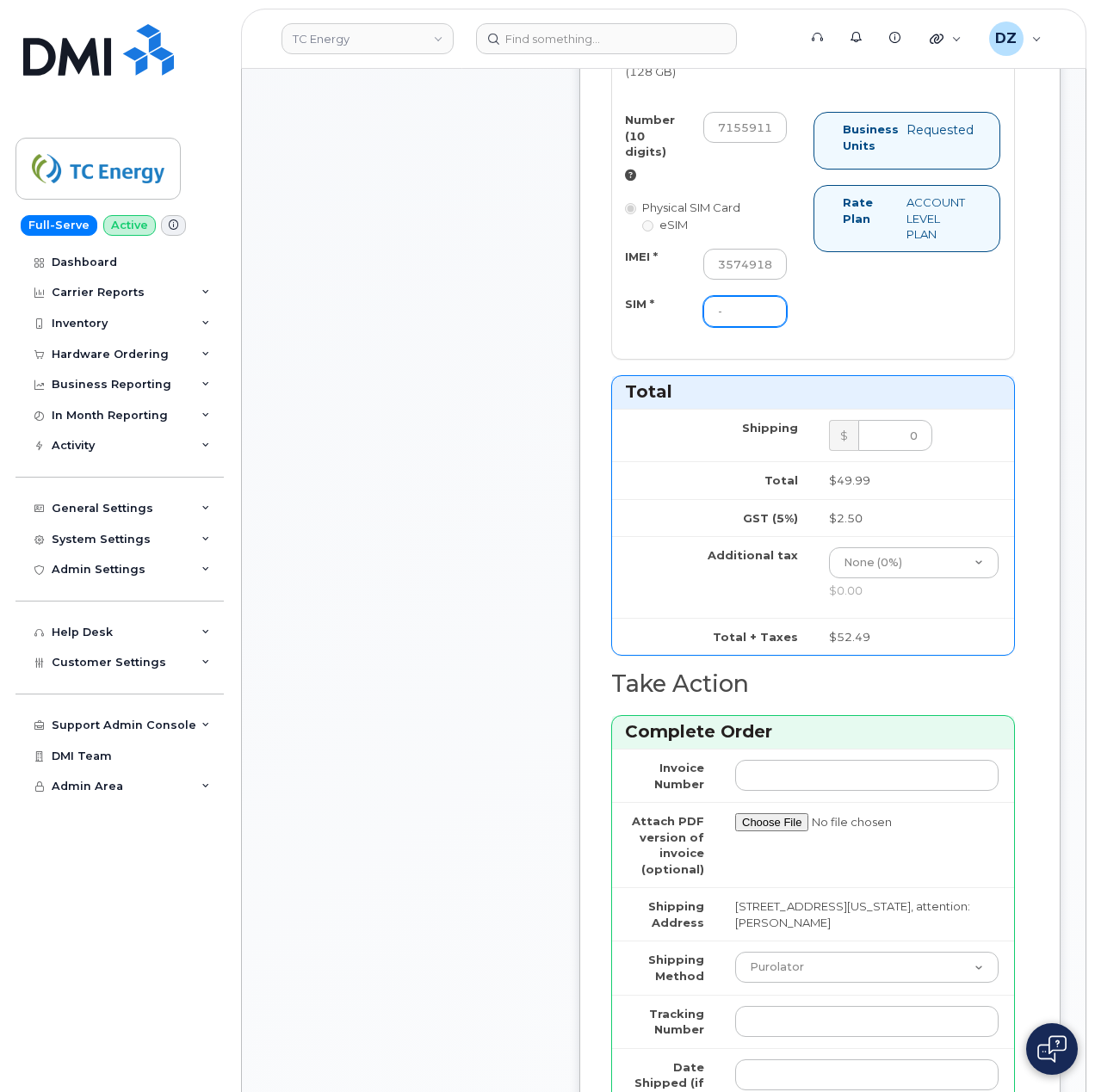
scroll to position [1376, 0]
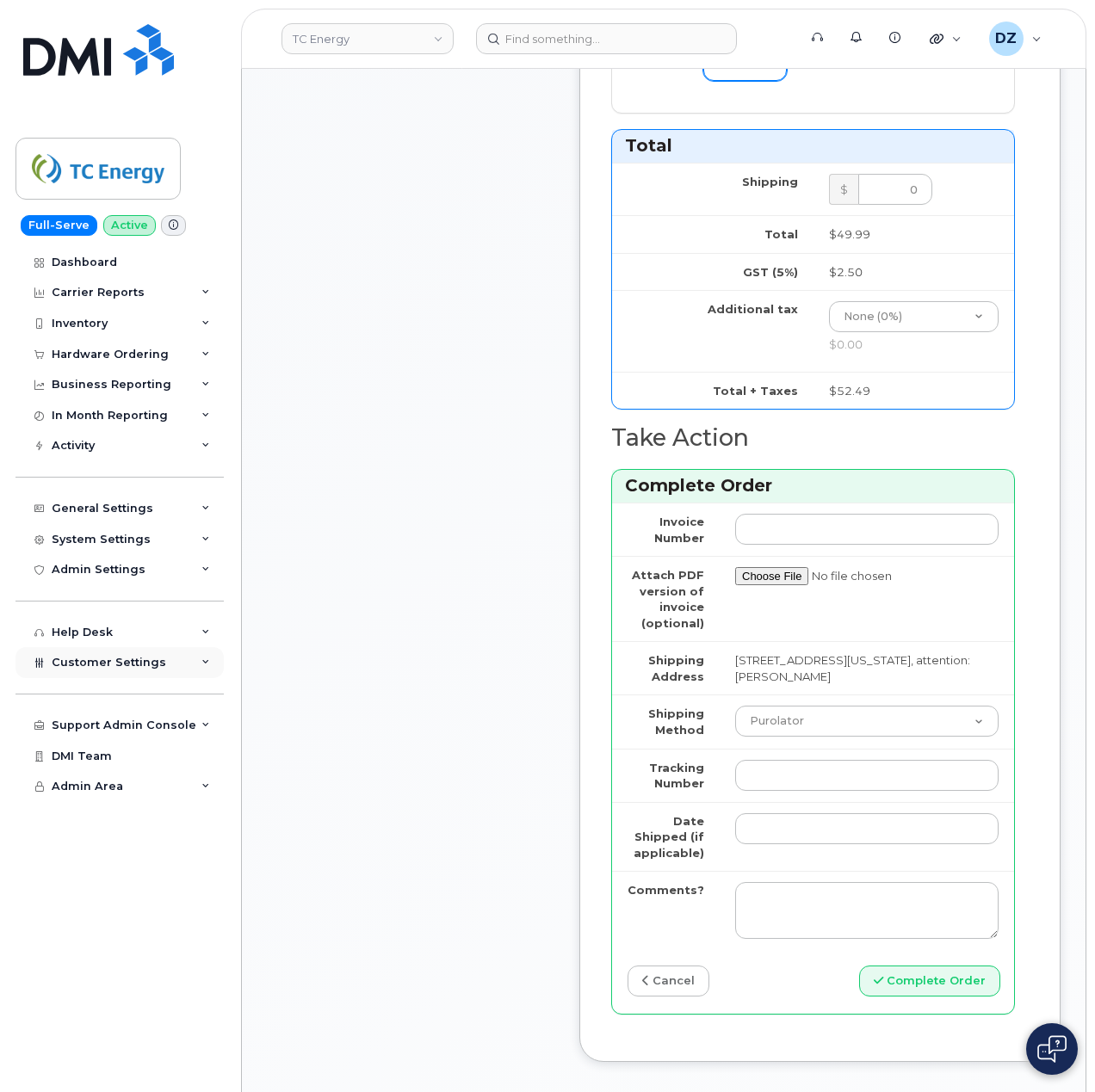
type input "-"
click at [828, 736] on select "Purolator UPS FedEx Canada Post Courier Other Drop Off Pick Up" at bounding box center [867, 721] width 264 height 31
select select "UPS"
click at [735, 736] on select "Purolator UPS FedEx Canada Post Courier Other Drop Off Pick Up" at bounding box center [867, 721] width 264 height 31
click at [796, 791] on input "Tracking Number" at bounding box center [867, 775] width 264 height 31
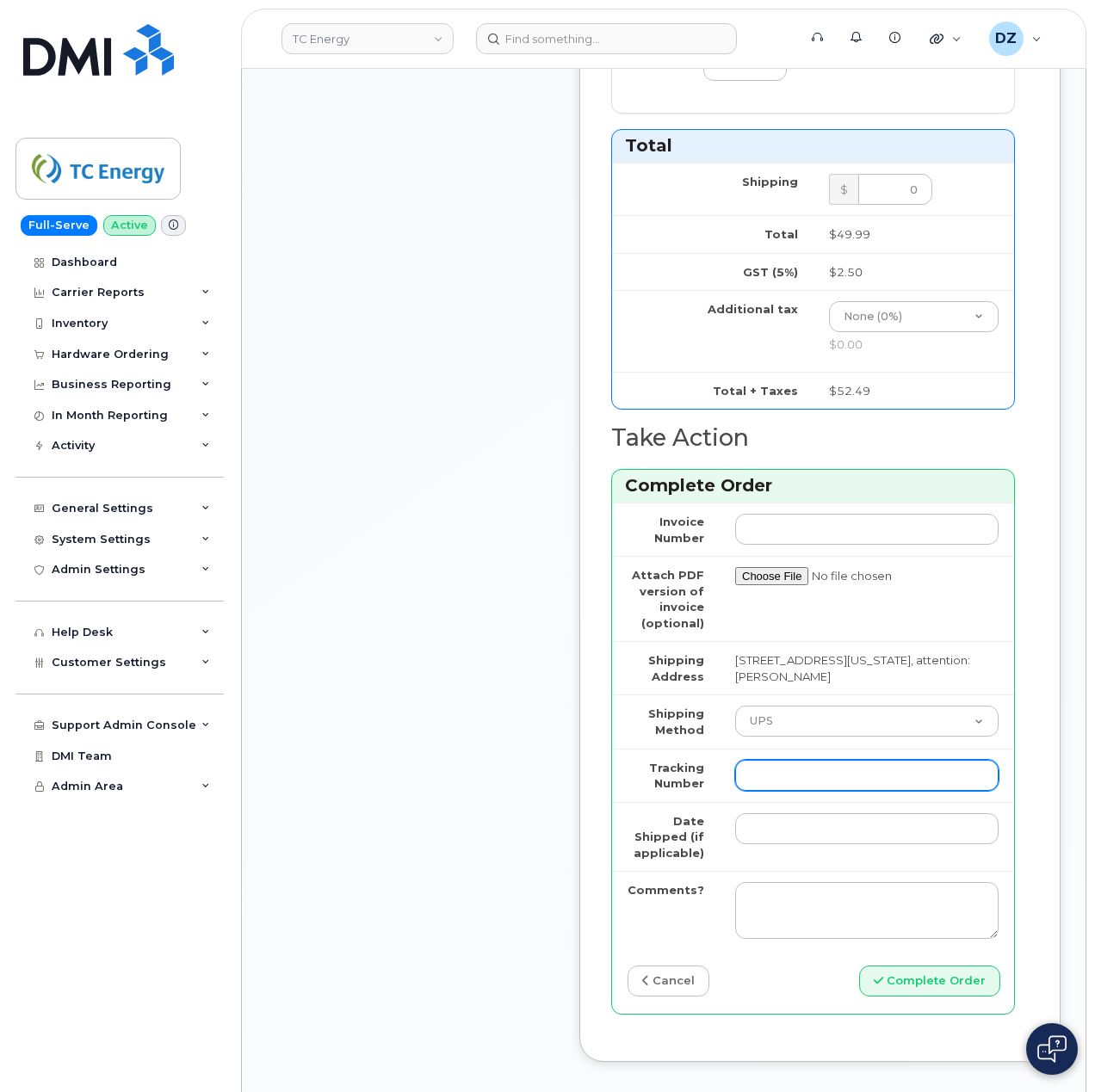
paste input "1ZHF12012915160122"
type input "1ZHF12012915160122"
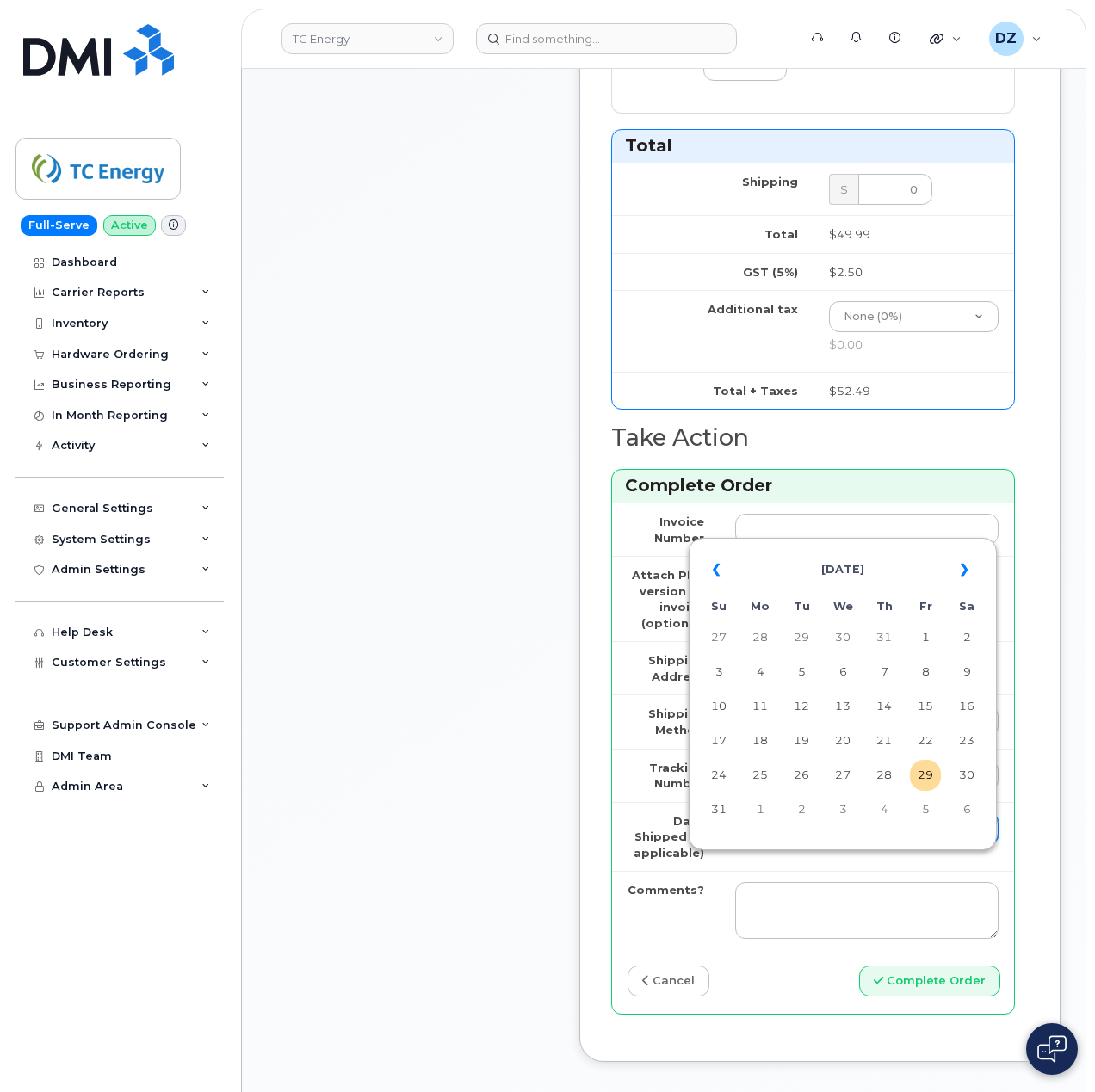
click at [776, 844] on input "Date Shipped (if applicable)" at bounding box center [867, 828] width 264 height 31
click at [752, 771] on td "25" at bounding box center [760, 775] width 31 height 31
type input "2025-08-25"
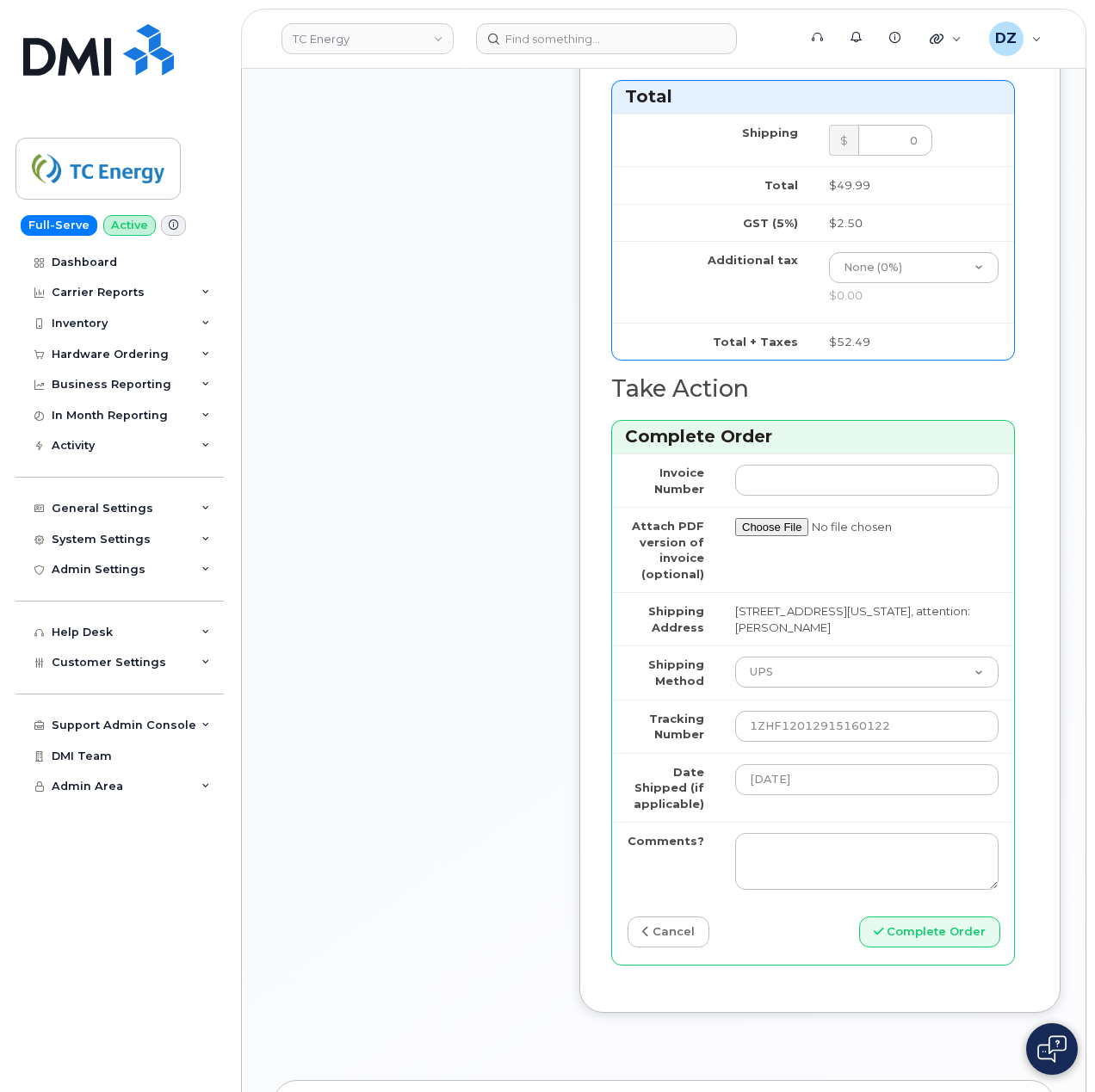
scroll to position [1836, 0]
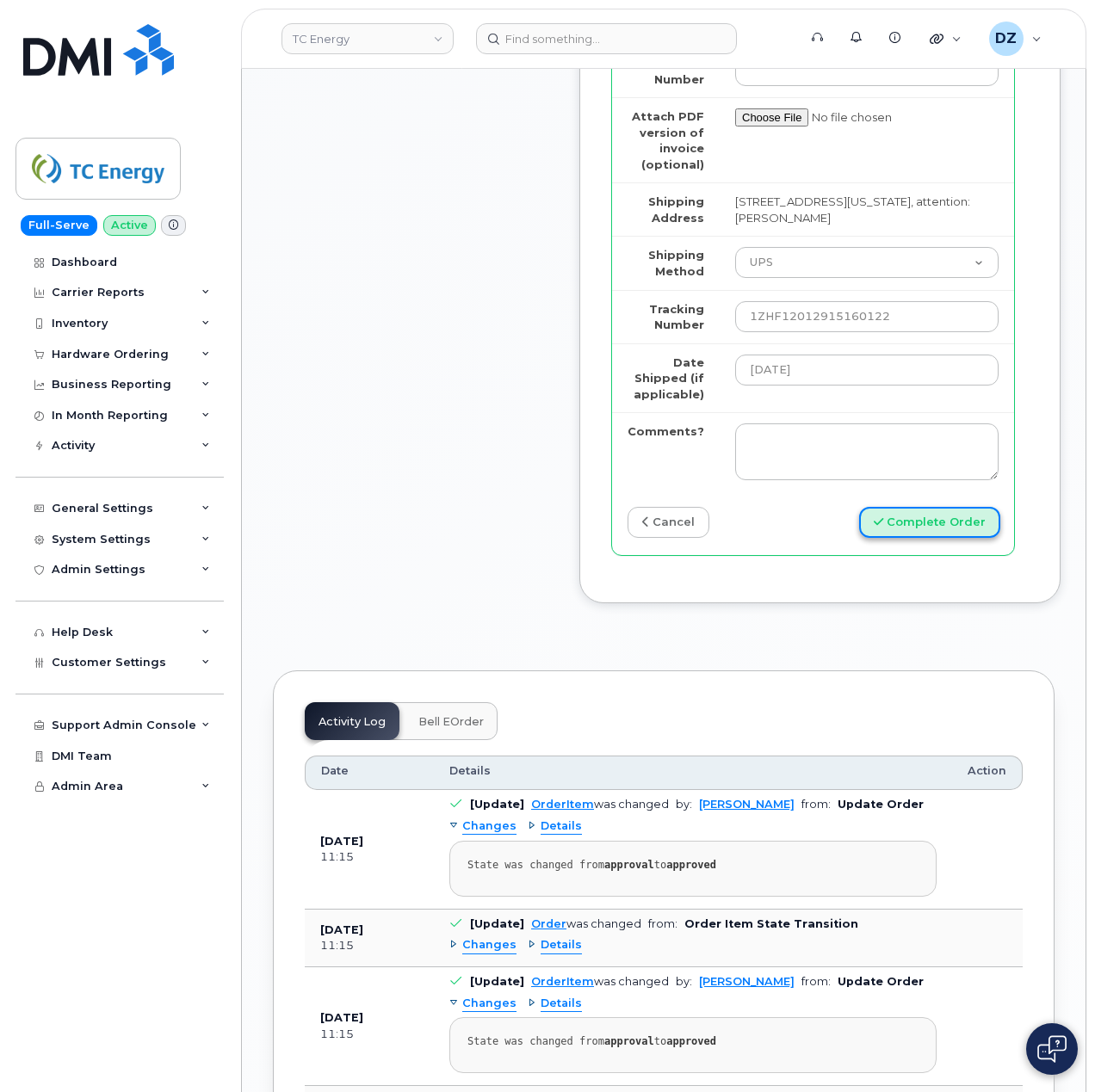
click at [942, 538] on button "Complete Order" at bounding box center [929, 522] width 141 height 32
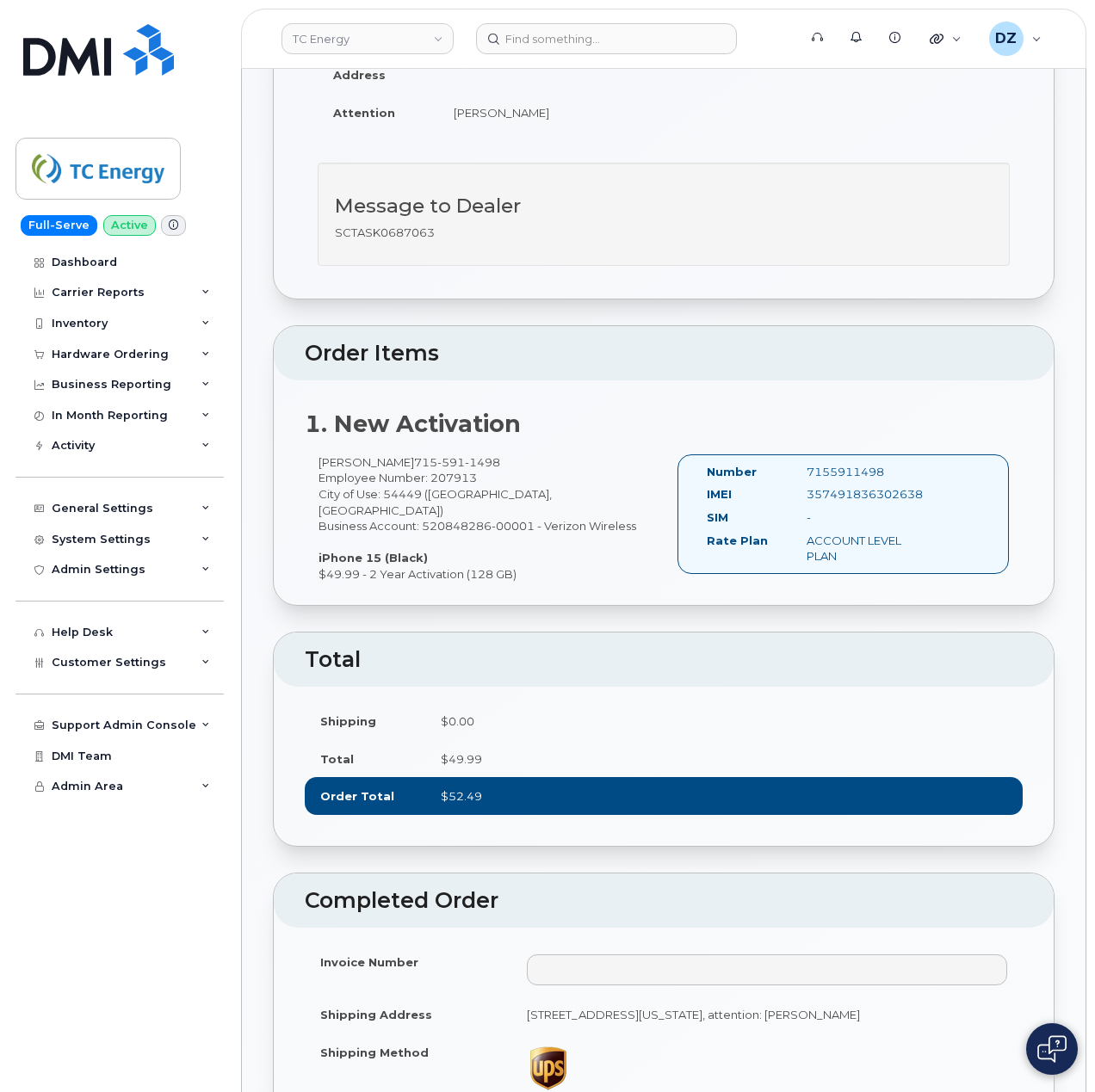
scroll to position [573, 0]
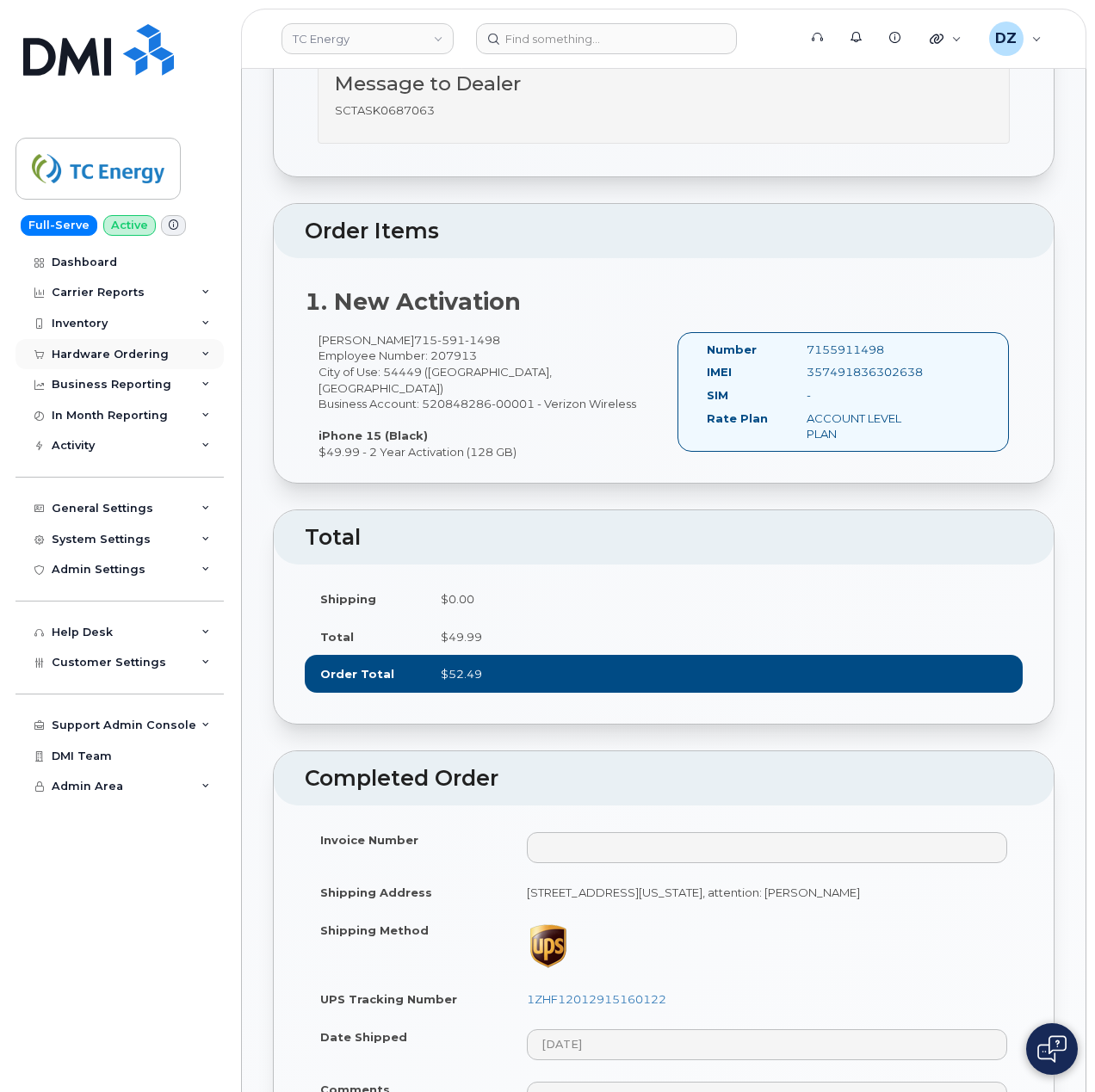
click at [155, 351] on div "Hardware Ordering" at bounding box center [110, 354] width 117 height 14
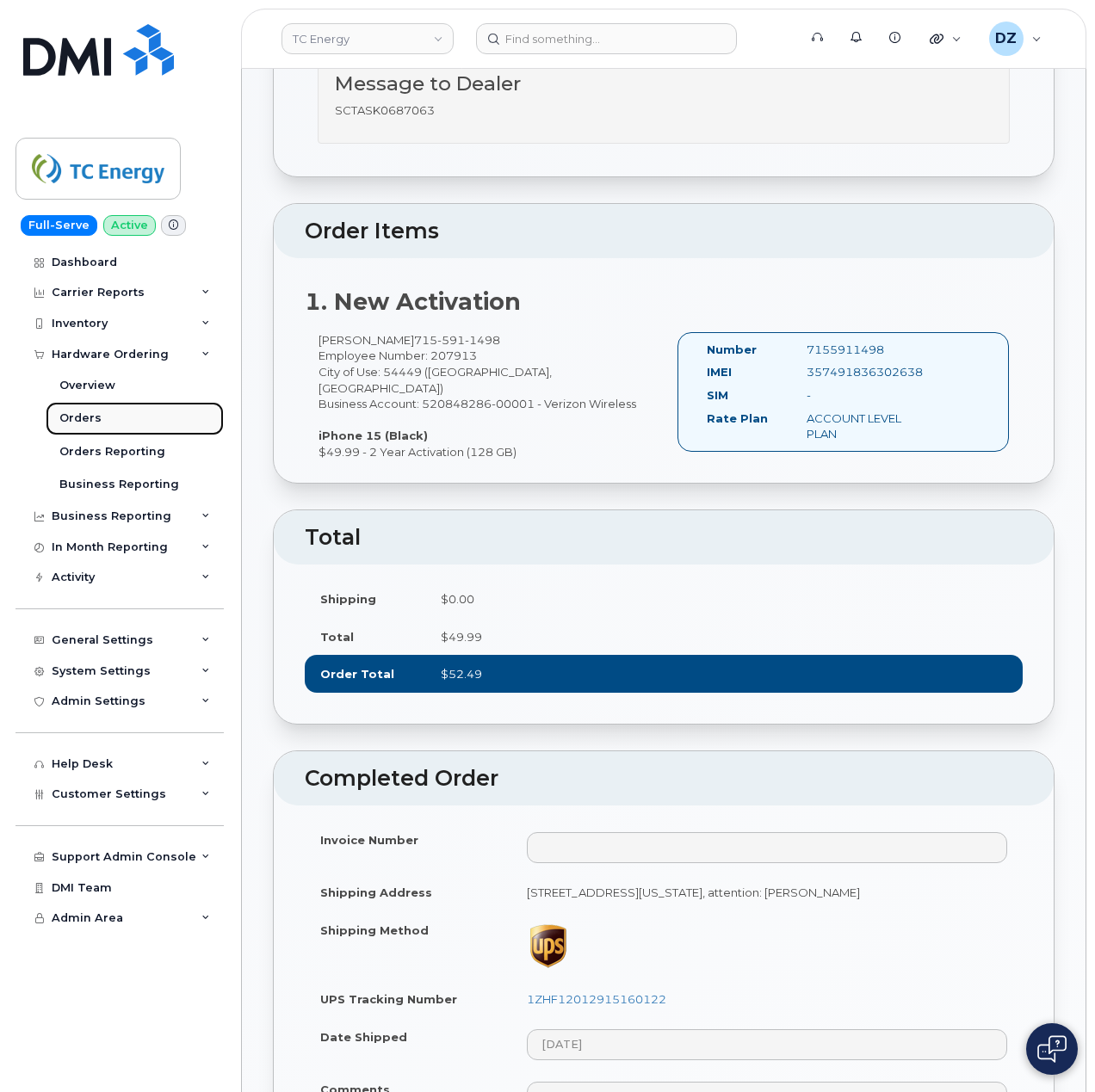
click at [115, 413] on link "Orders" at bounding box center [134, 418] width 178 height 33
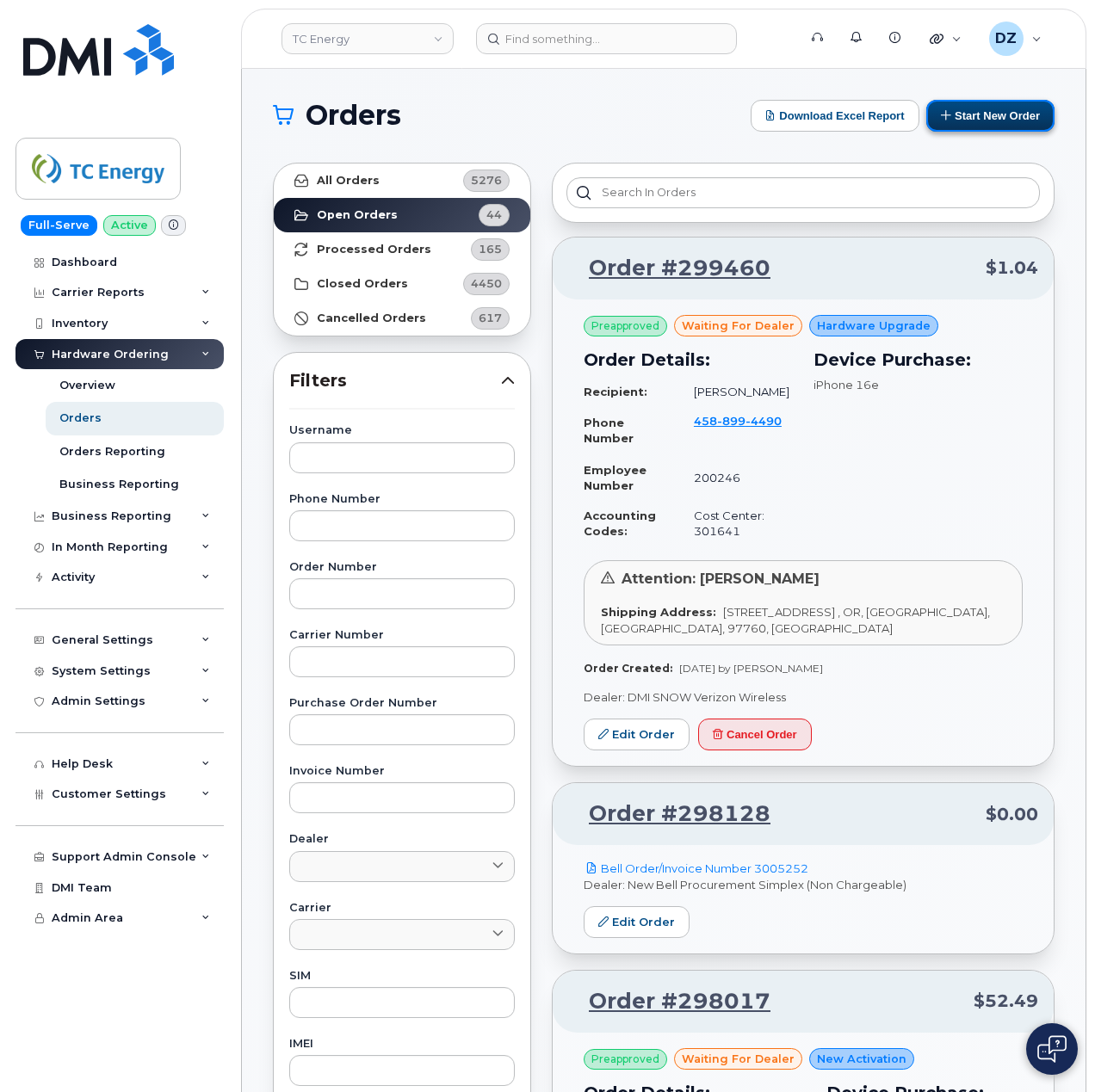
click at [996, 112] on button "Start New Order" at bounding box center [990, 116] width 128 height 32
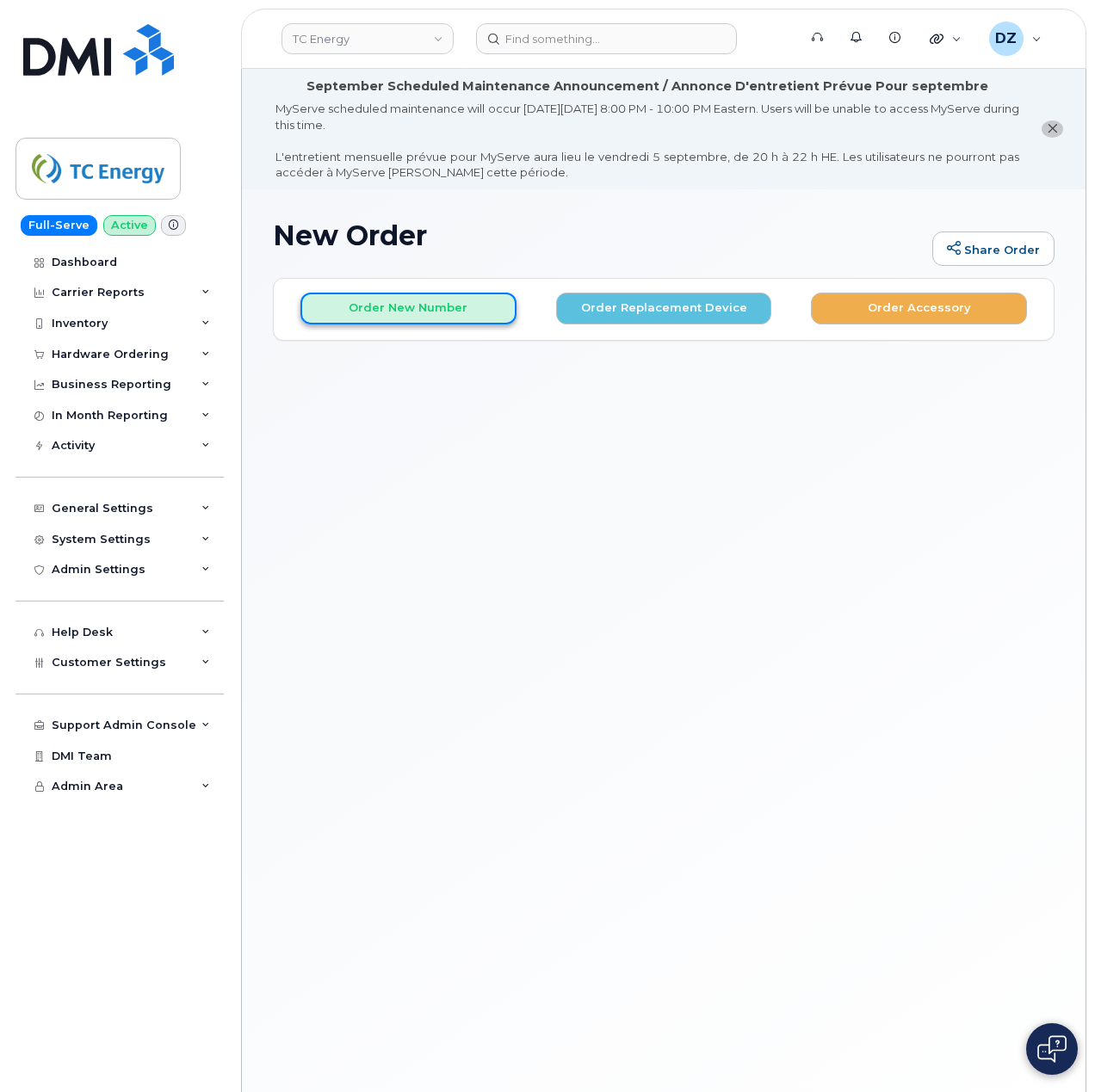
click at [430, 308] on button "Order New Number" at bounding box center [408, 309] width 216 height 32
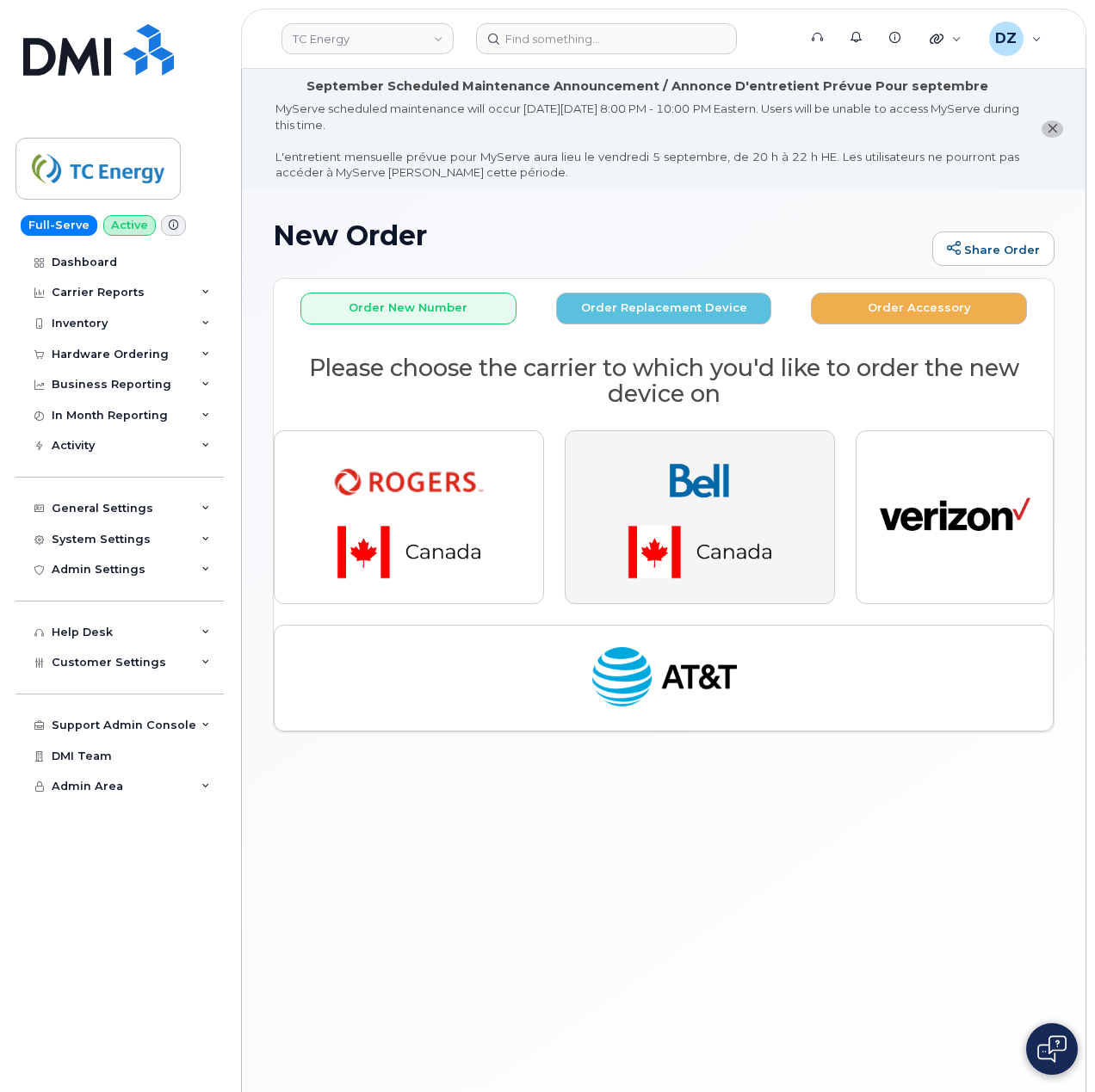
click at [730, 493] on img "button" at bounding box center [700, 518] width 241 height 145
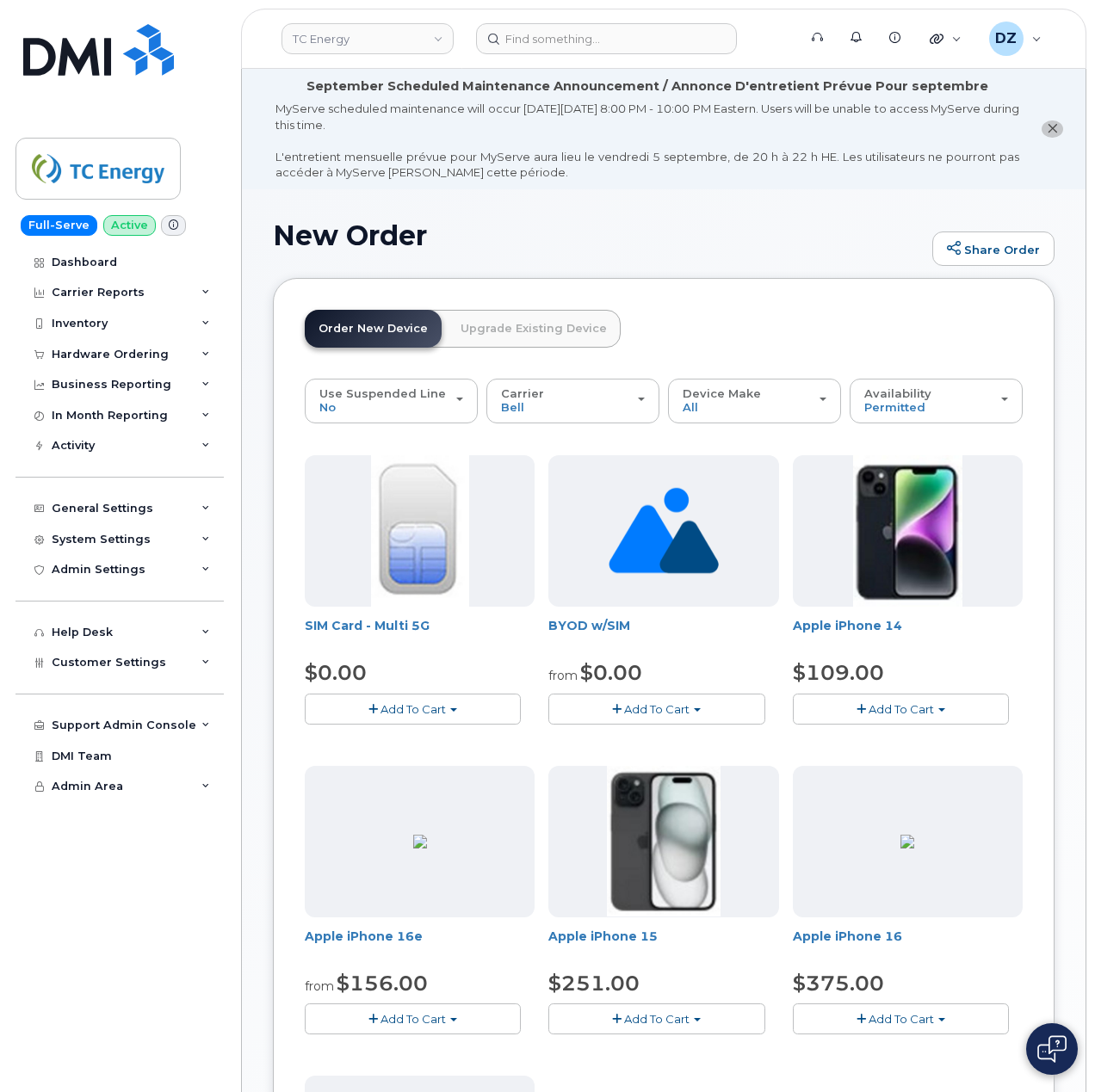
click at [669, 1020] on span "Add To Cart" at bounding box center [656, 1019] width 65 height 14
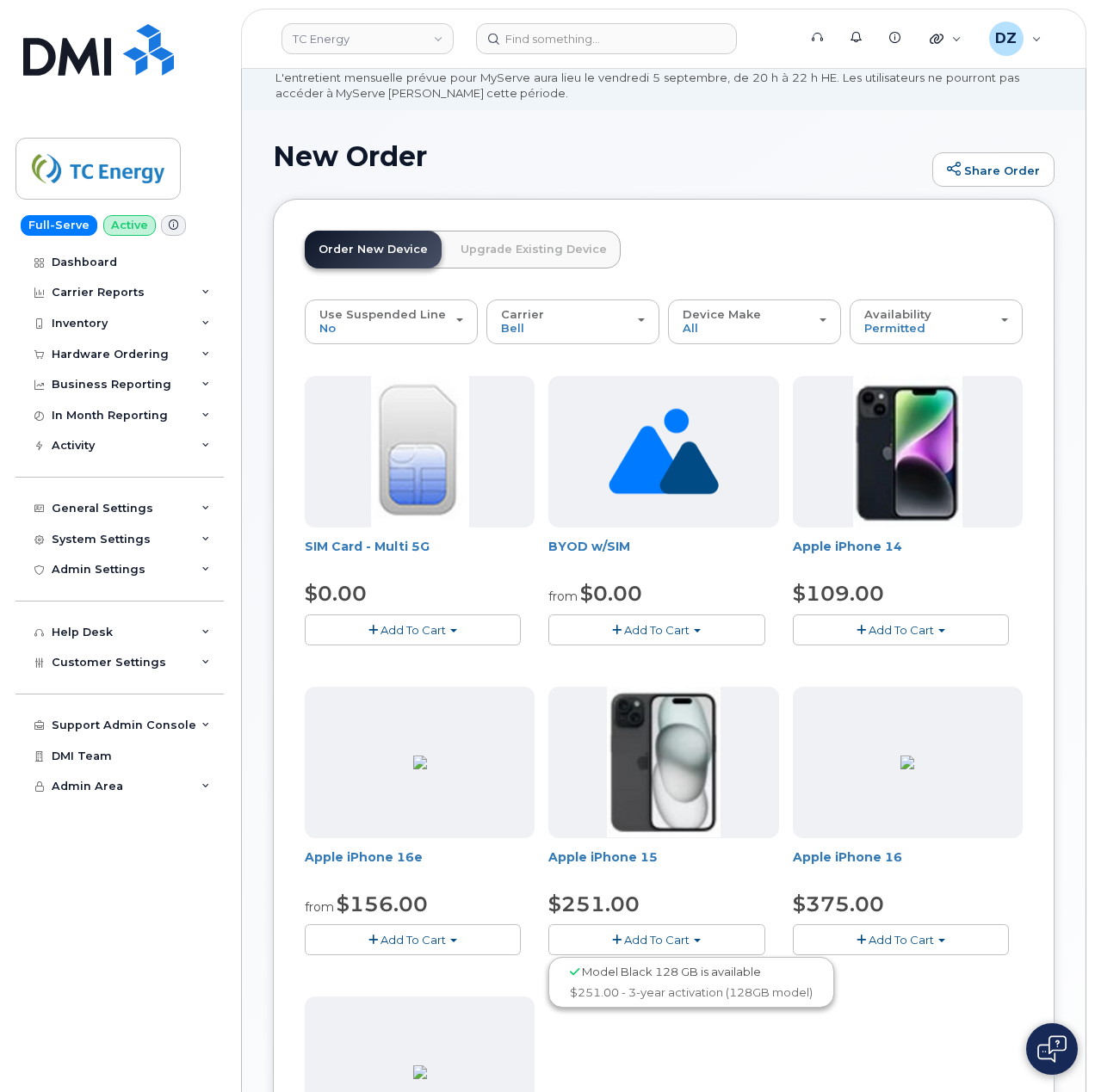
scroll to position [115, 0]
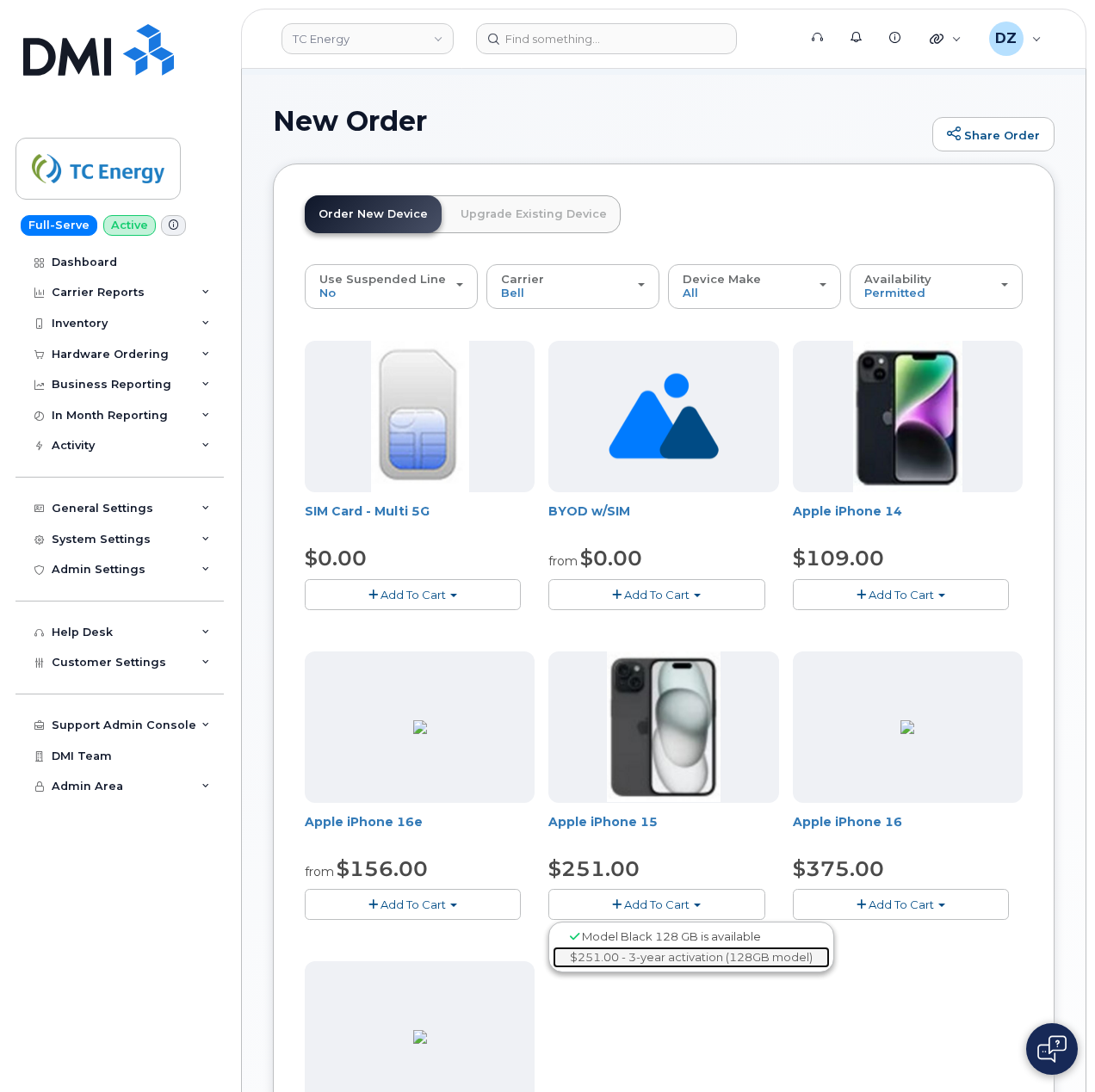
click at [678, 956] on link "$251.00 - 3-year activation (128GB model)" at bounding box center [691, 956] width 277 height 22
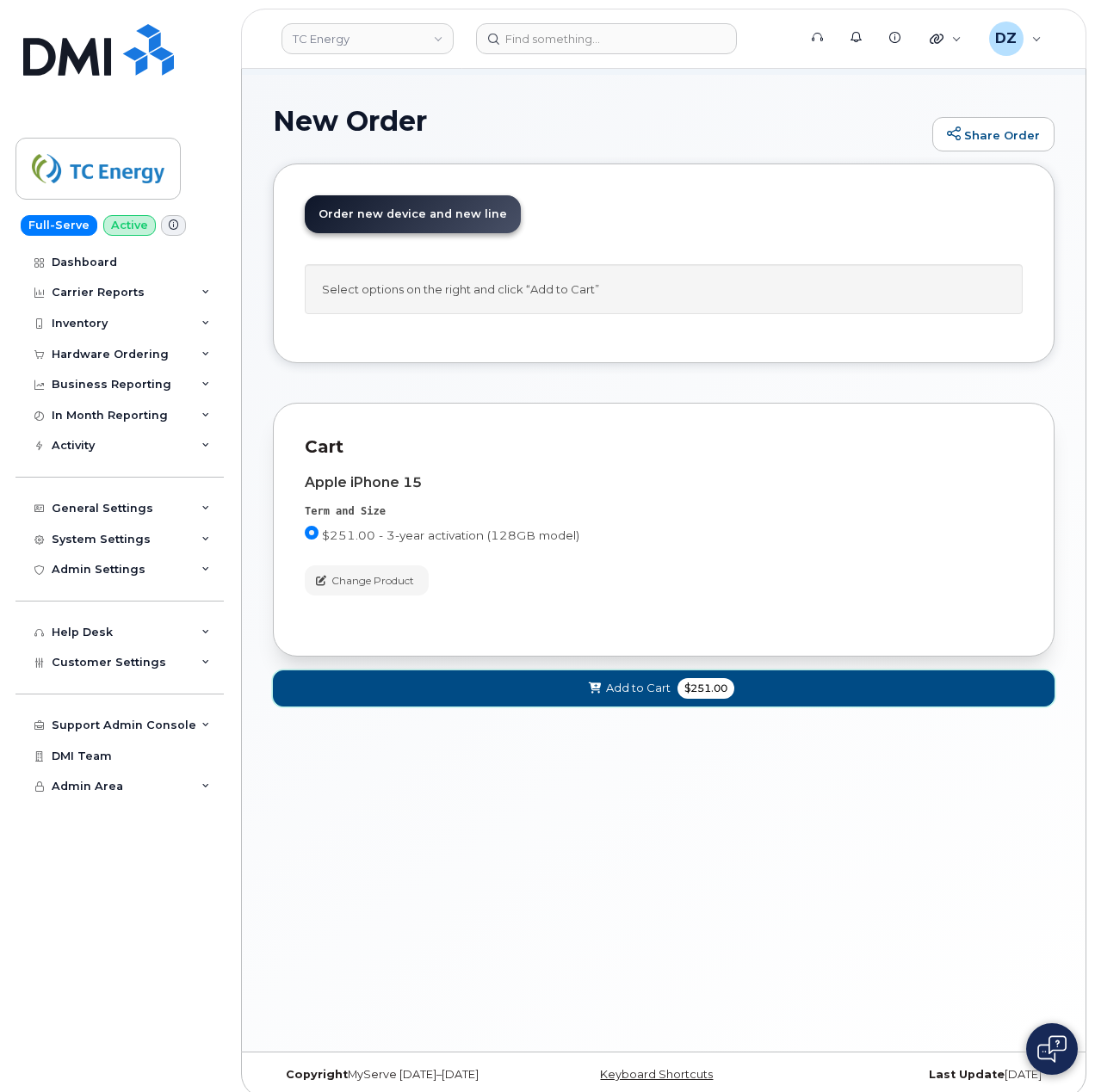
click at [656, 696] on span "Add to Cart" at bounding box center [637, 687] width 65 height 16
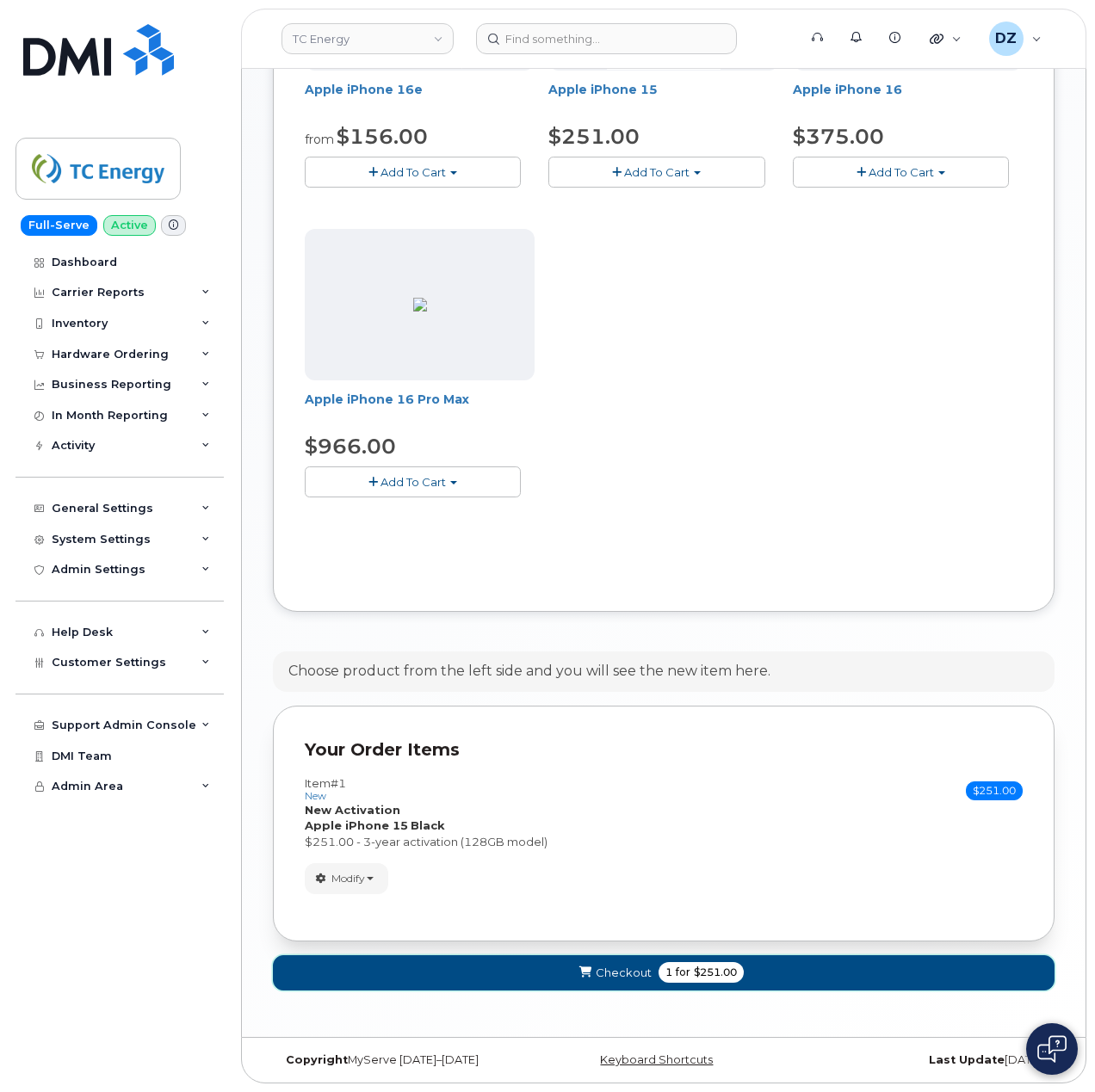
click at [693, 962] on span "1 for $251.00" at bounding box center [700, 972] width 85 height 21
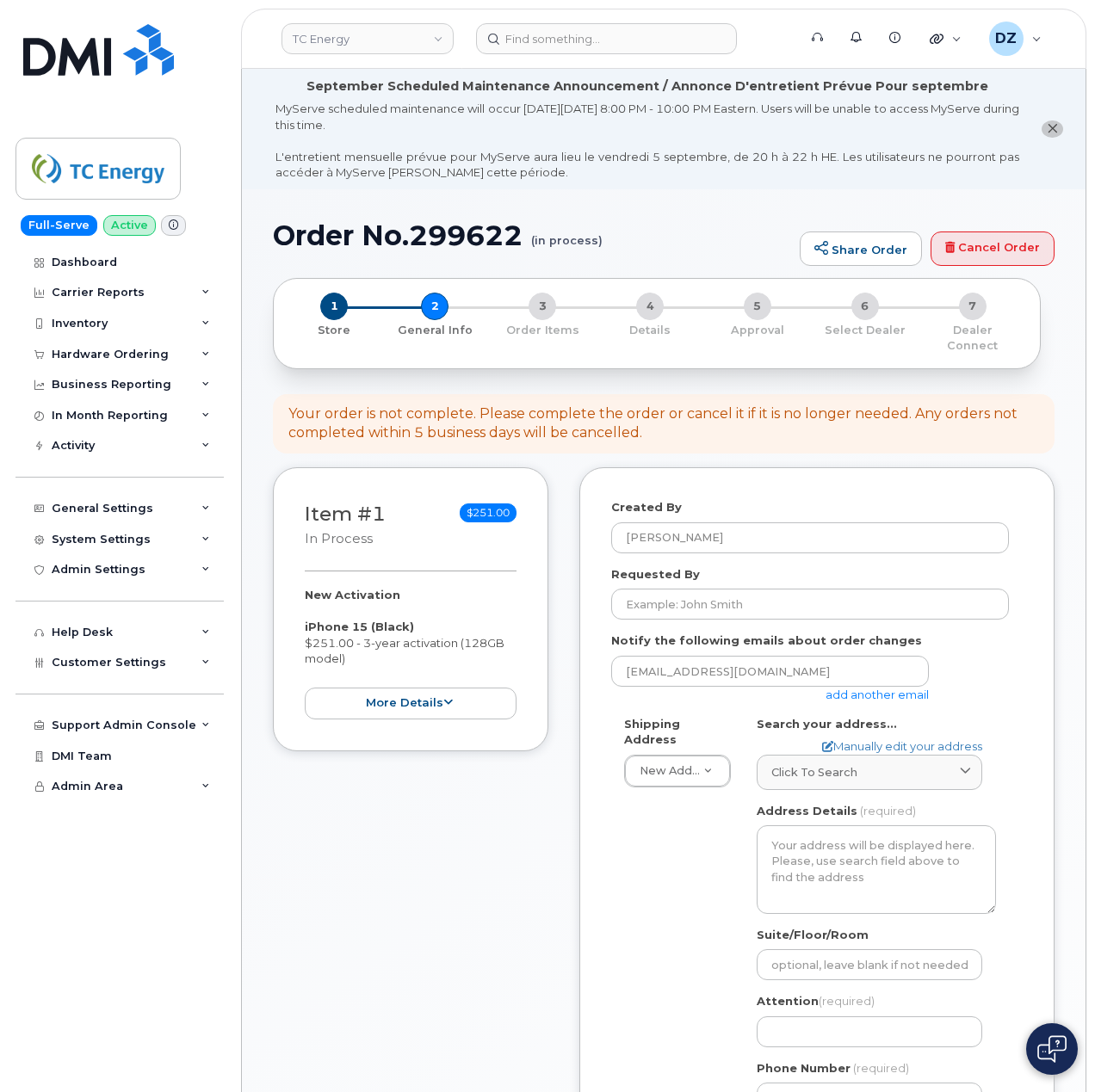
select select
drag, startPoint x: 762, startPoint y: 586, endPoint x: 762, endPoint y: 602, distance: 16.0
click at [762, 588] on input "Requested By" at bounding box center [810, 603] width 397 height 31
paste input "SCTASK0687182"
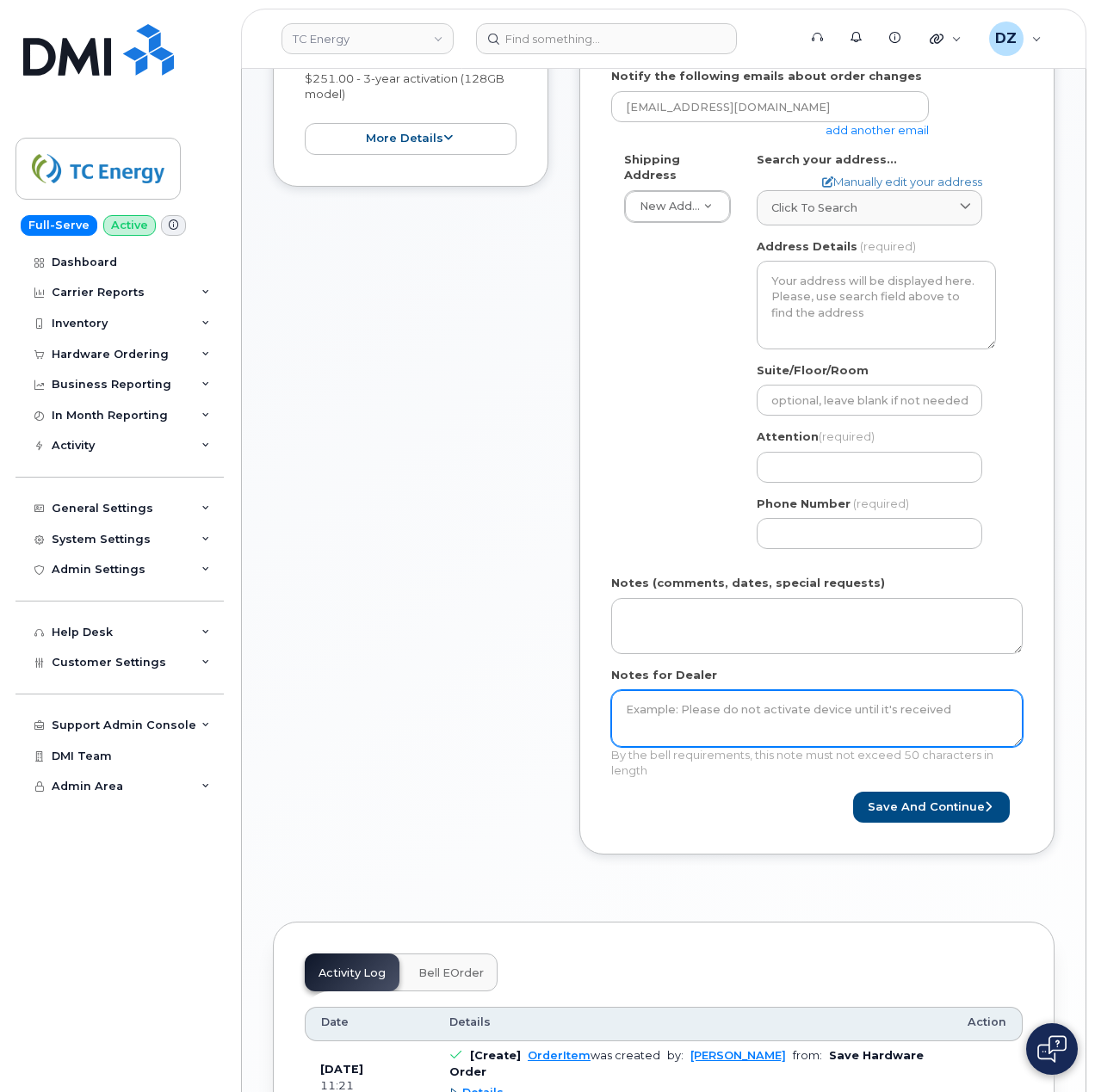
scroll to position [573, 0]
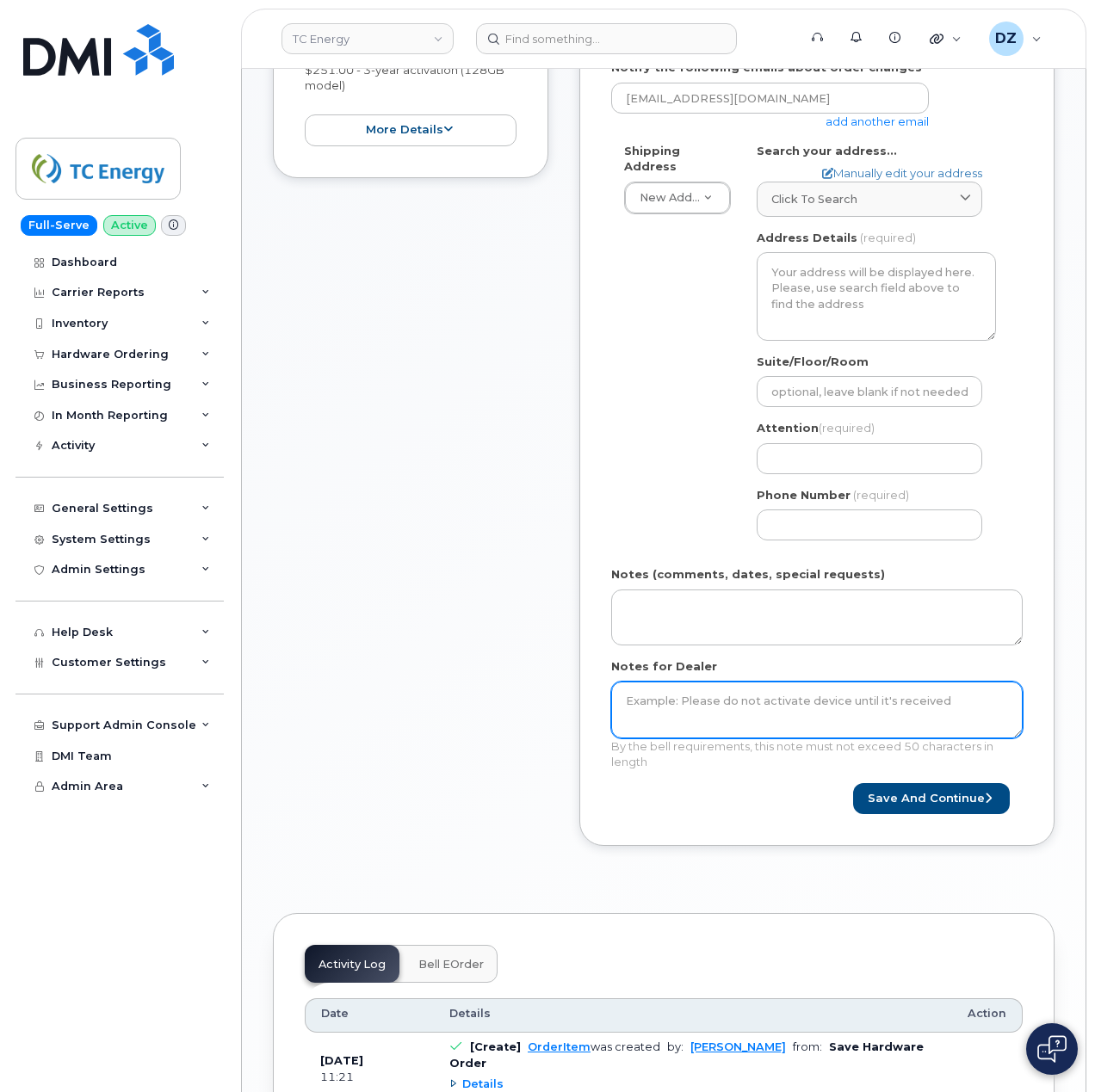
type input "SCTASK0687182"
click at [733, 709] on textarea "Notes for Dealer" at bounding box center [816, 710] width 411 height 56
paste textarea "SCTASK0687182"
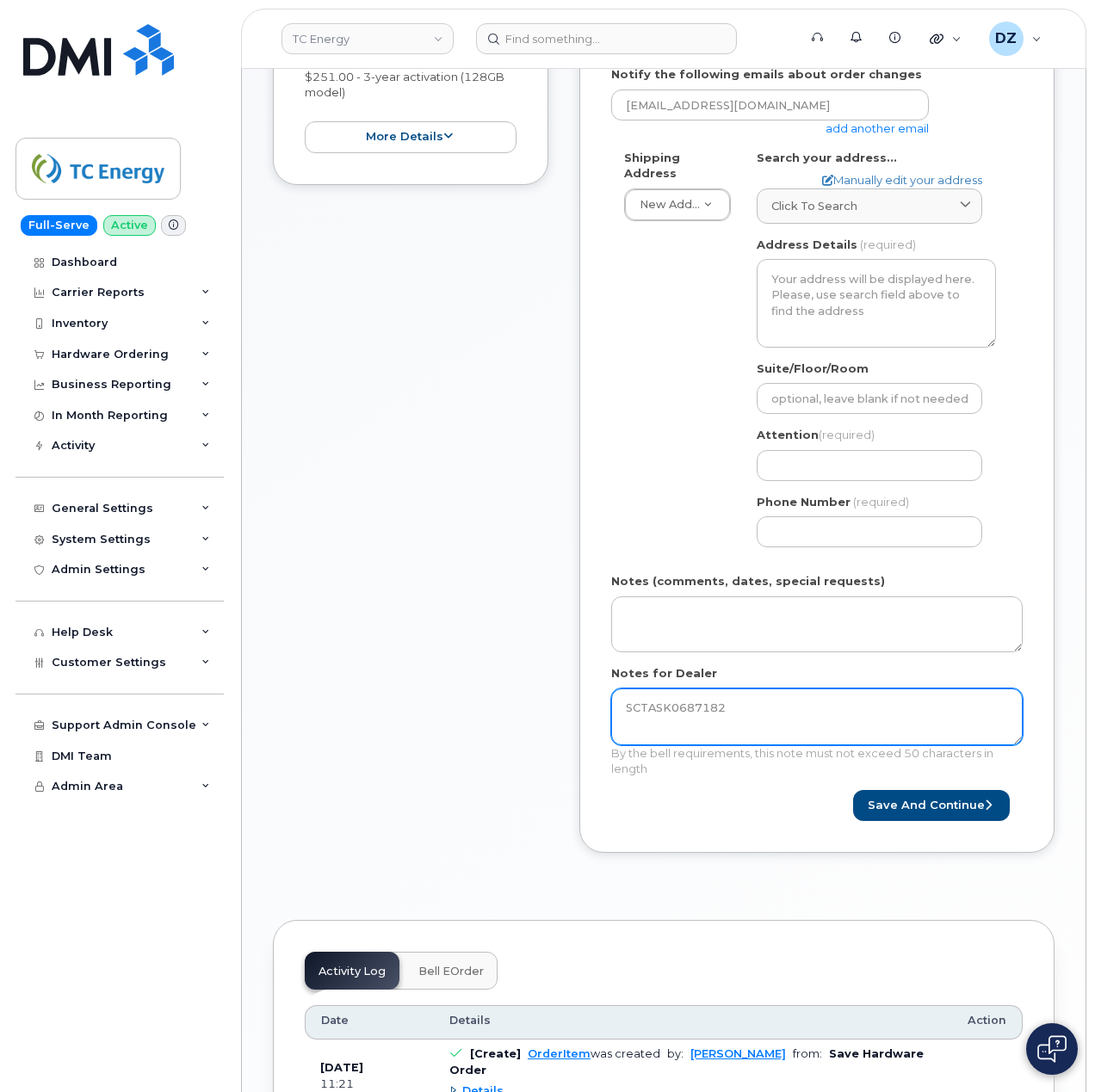
scroll to position [115, 0]
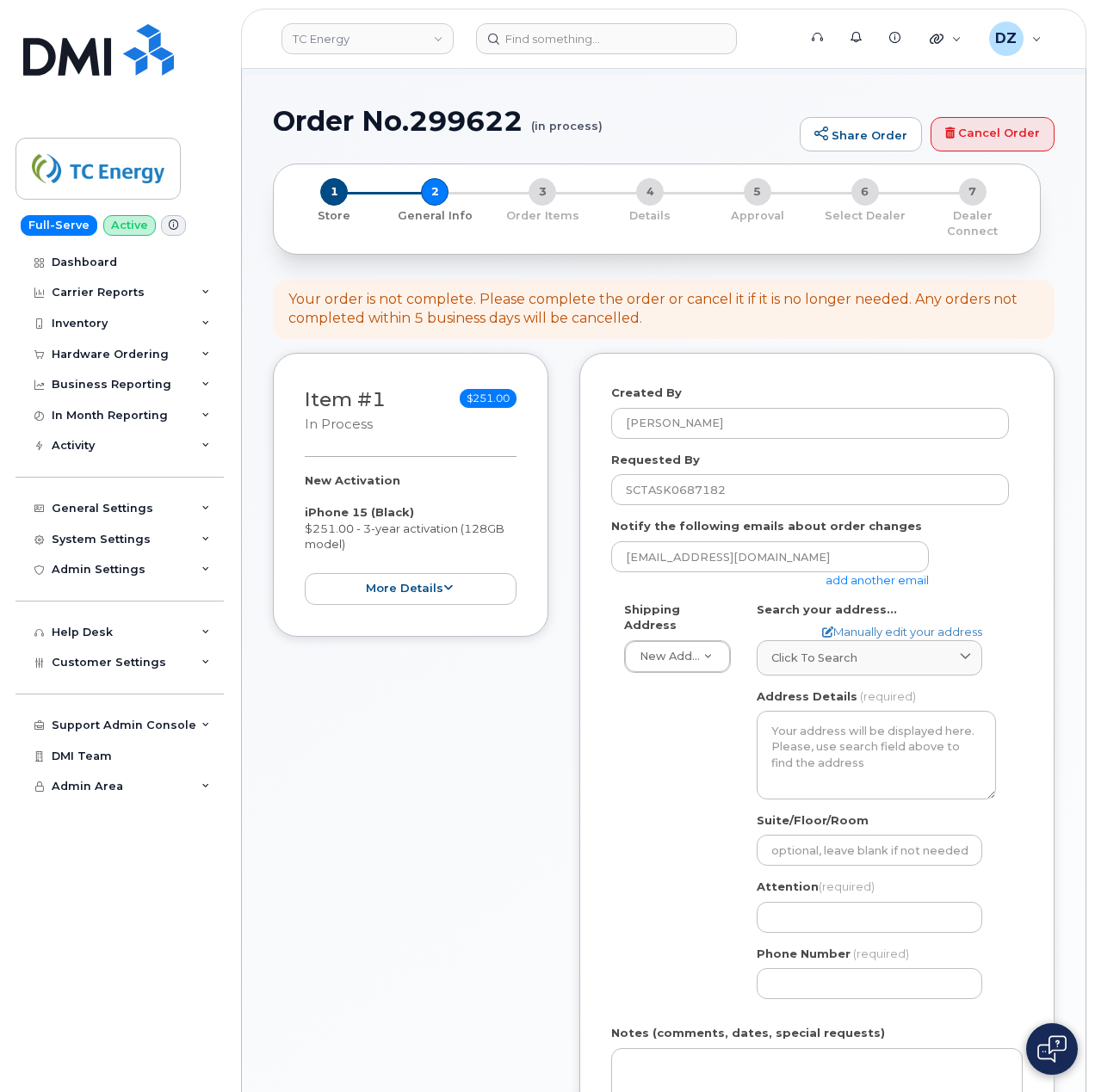
type textarea "SCTASK0687182"
click at [883, 573] on link "add another email" at bounding box center [878, 580] width 104 height 14
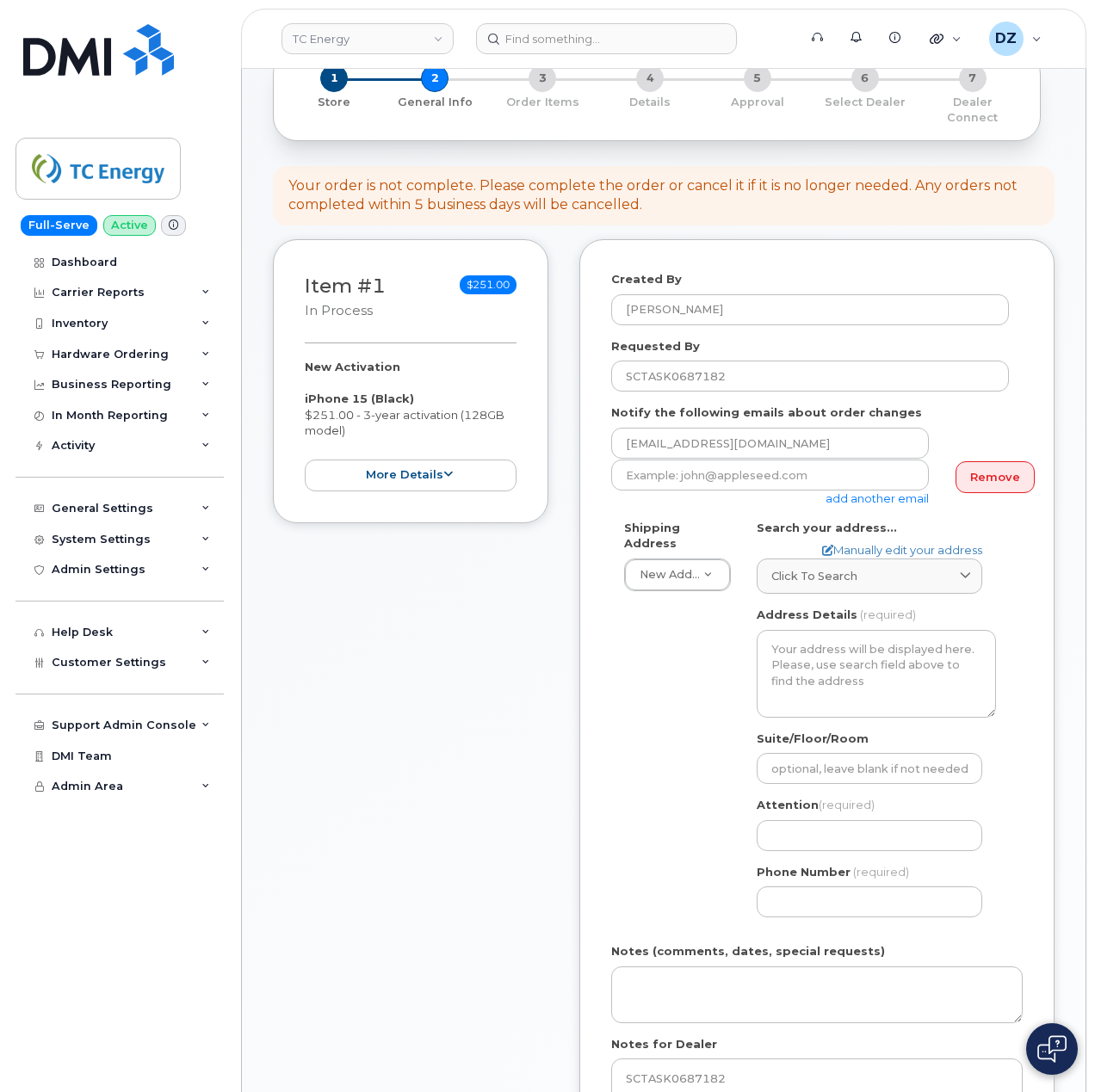
scroll to position [229, 0]
click at [859, 567] on div "Click to search" at bounding box center [869, 574] width 196 height 16
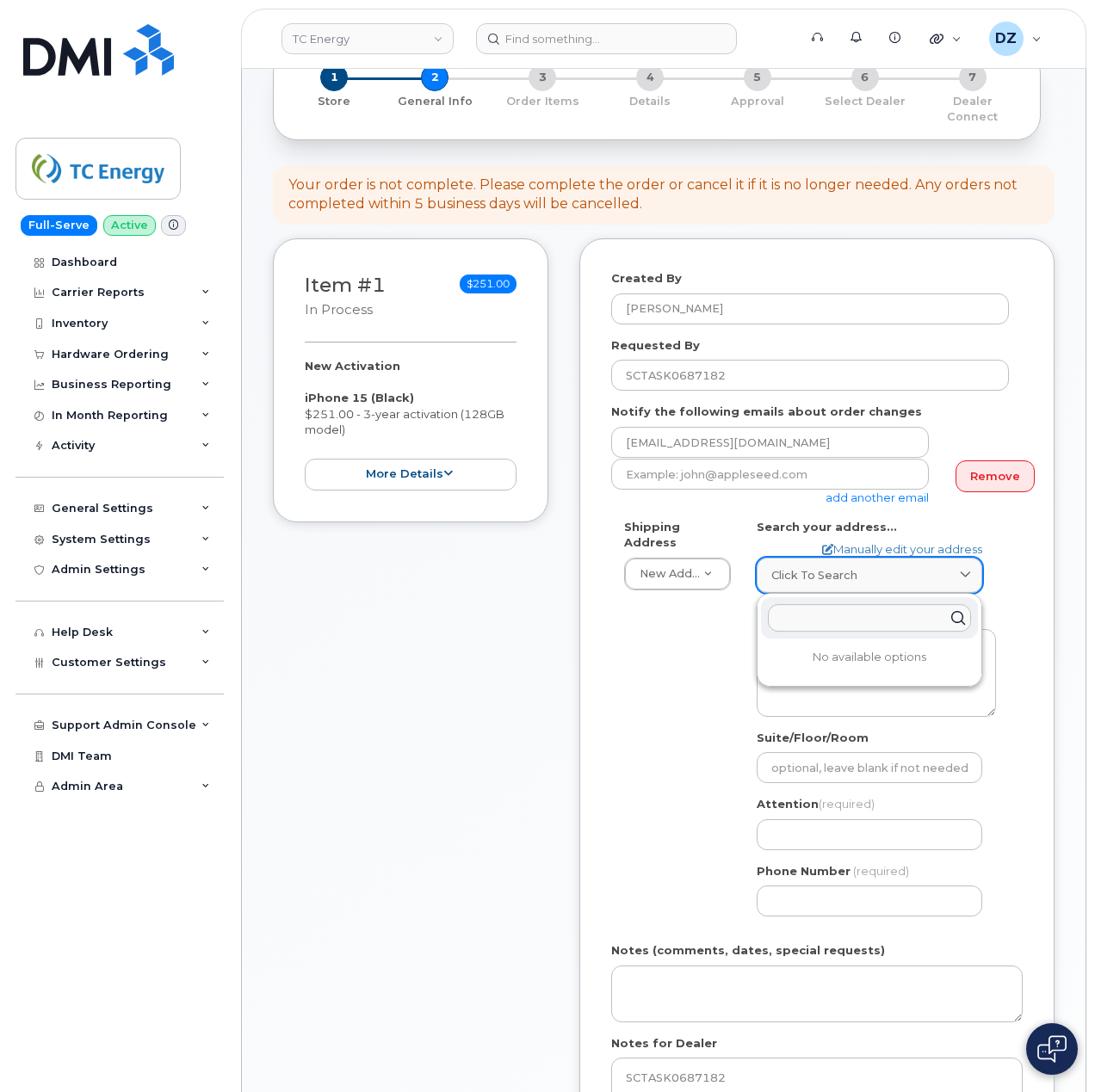
paste input "[STREET_ADDRESS]"
type input "5276 County Road 20, Martintown, ON K0C 1S0"
click at [836, 657] on div "5276 County Rd 20 Martintown ON K0C 1S0" at bounding box center [869, 660] width 217 height 28
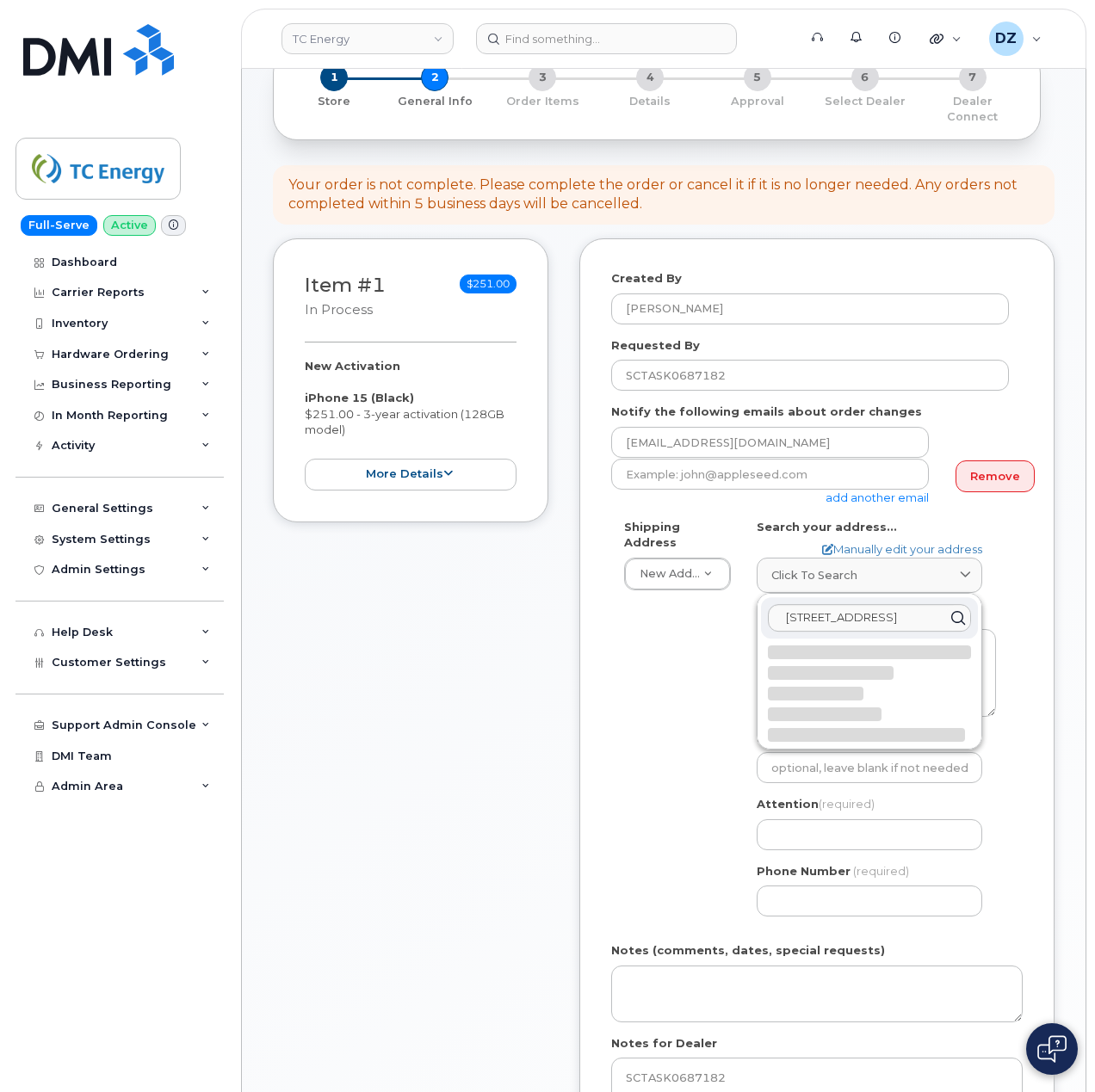
select select
type textarea "5276 County Rd 20 MARTINTOWN ON K0C 1S0 CANADA"
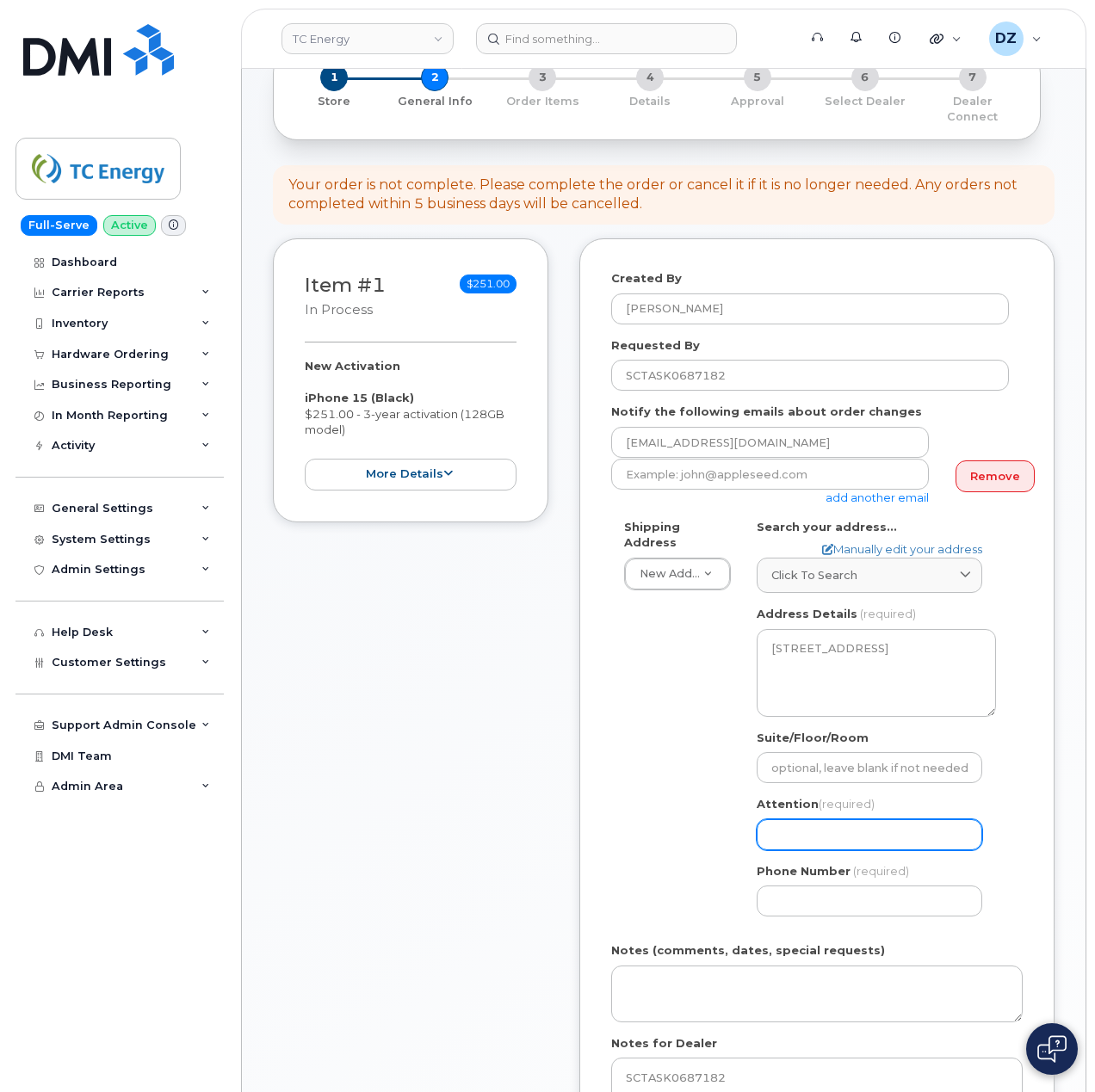
click at [842, 819] on input "Attention (required)" at bounding box center [868, 834] width 225 height 31
paste input "[PERSON_NAME]"
select select
type input "[PERSON_NAME]"
click at [841, 891] on input "Phone Number" at bounding box center [868, 901] width 225 height 31
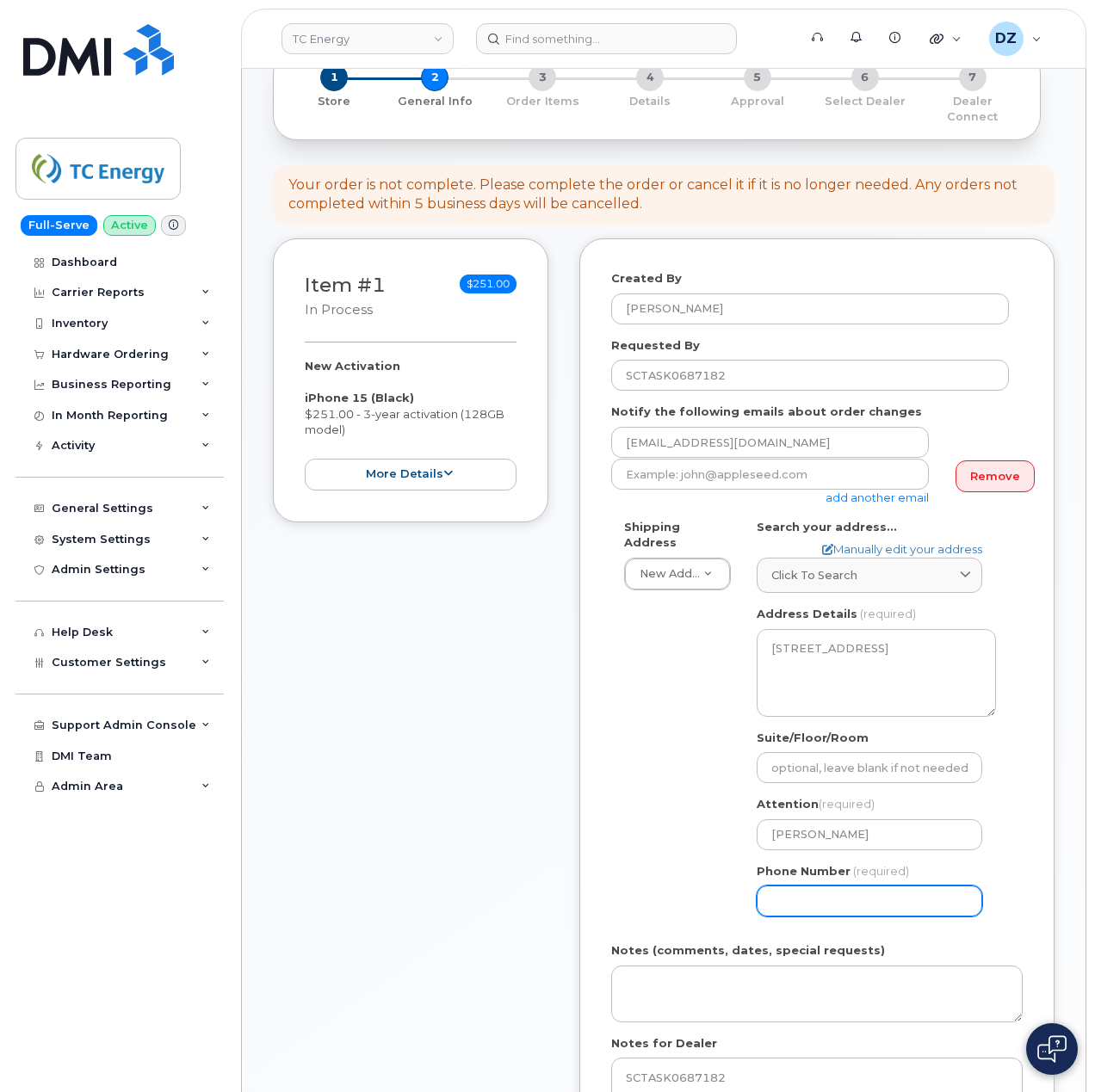
paste input "6135304620"
type input "6135304620"
select select
type input "6135304620"
click at [614, 817] on div "Shipping Address New Address New Address 10255 S Washington Ave 117 Kohen Dr 18…" at bounding box center [810, 724] width 397 height 411
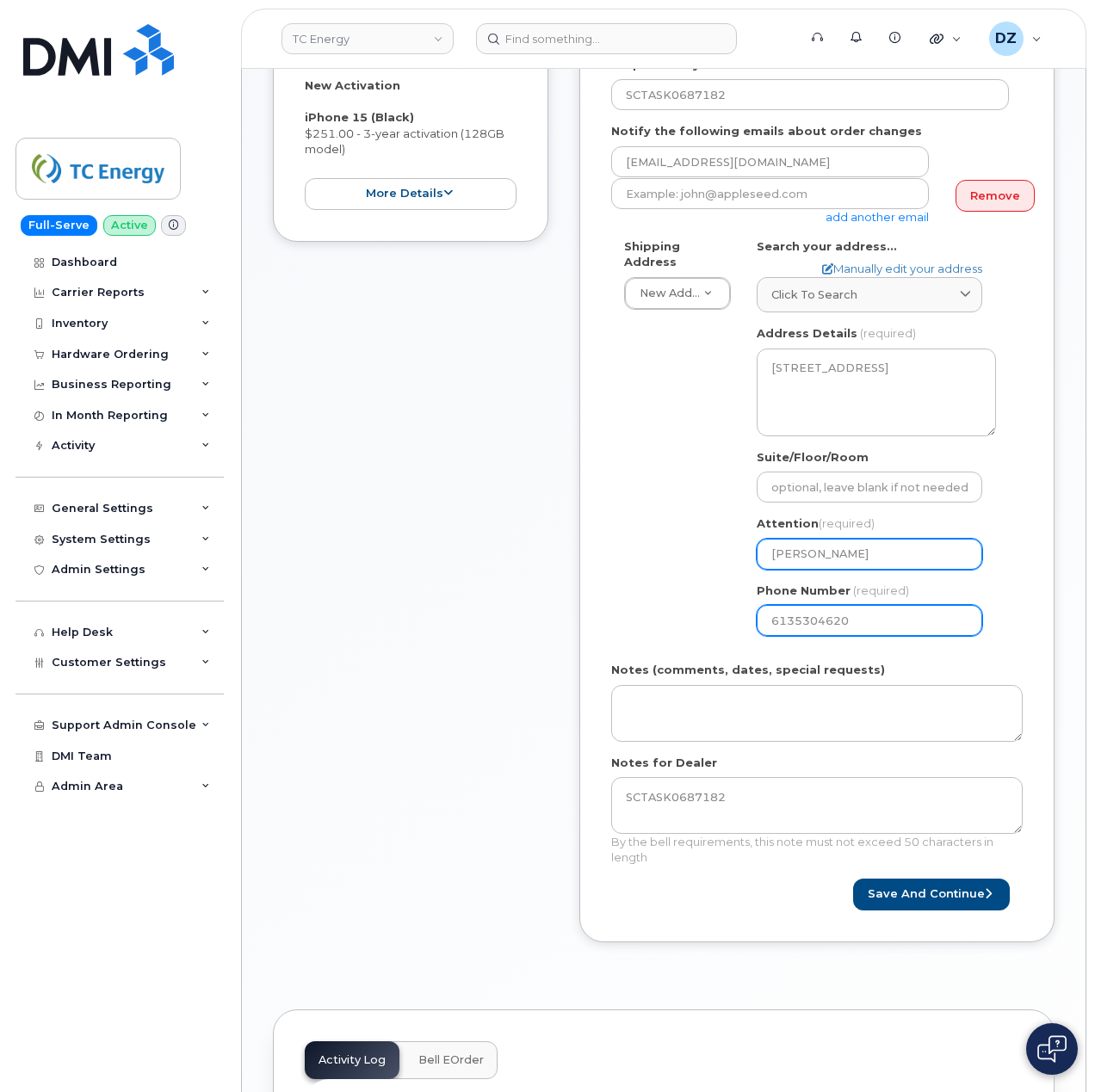
scroll to position [573, 0]
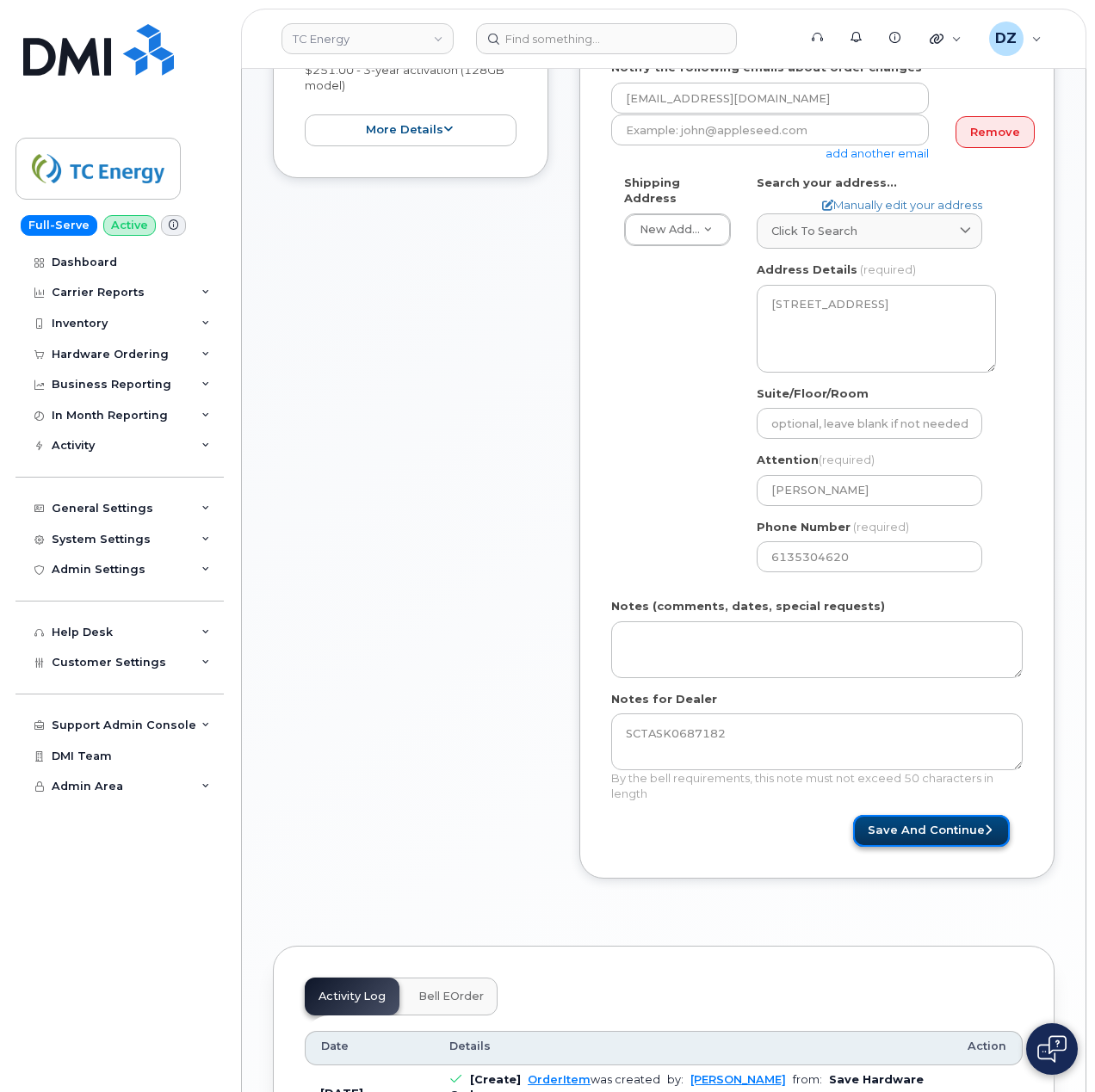
click at [951, 816] on button "Save and Continue" at bounding box center [931, 831] width 156 height 32
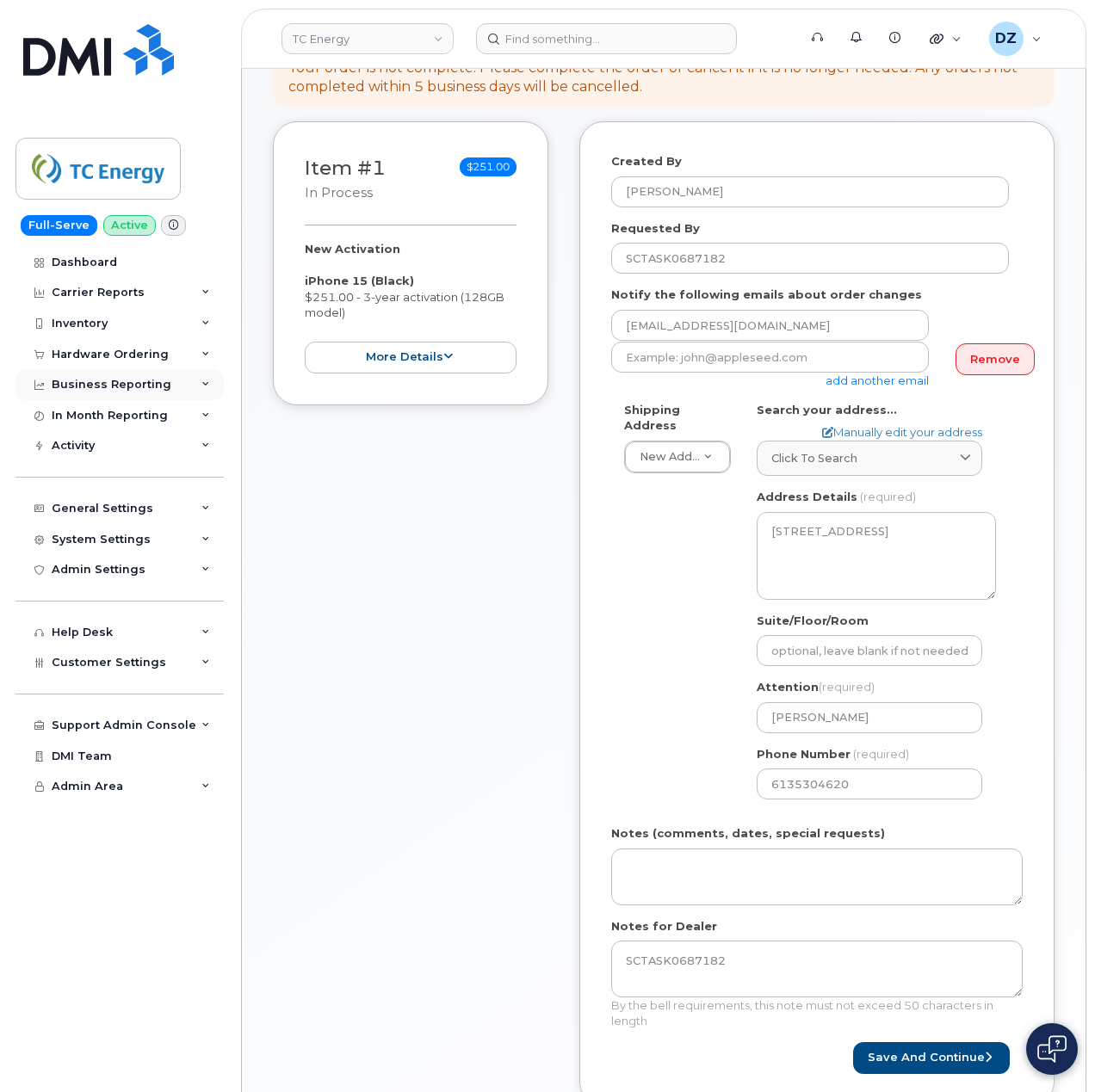
scroll to position [345, 0]
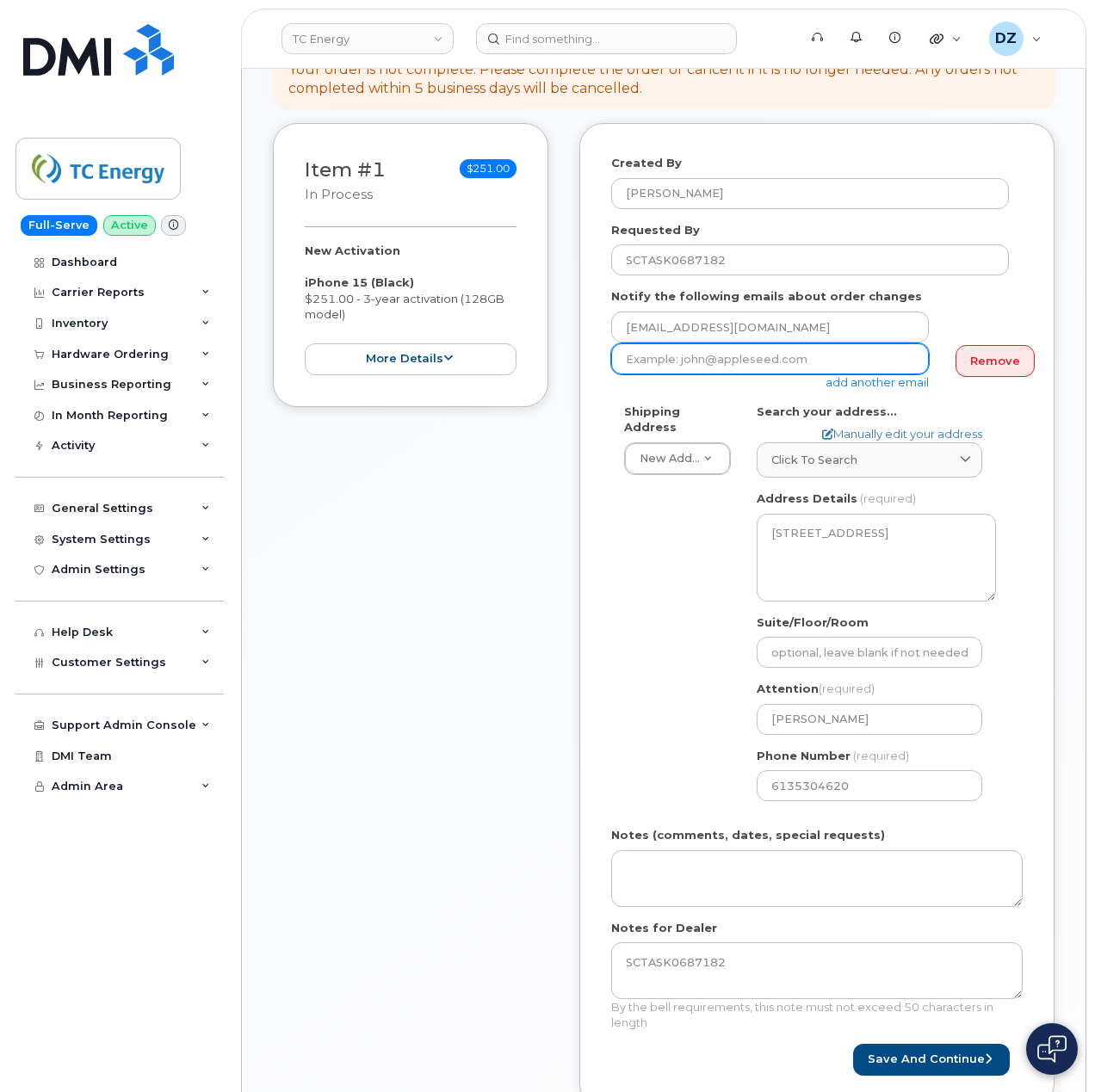
click at [734, 345] on input "email" at bounding box center [769, 359] width 317 height 31
paste input "[PERSON_NAME][EMAIL_ADDRESS][DOMAIN_NAME]"
type input "[PERSON_NAME][EMAIL_ADDRESS][DOMAIN_NAME]"
click at [605, 584] on div "Created By Devon Zellars Requested By SCTASK0687182 Notify the following emails…" at bounding box center [816, 615] width 475 height 984
click at [617, 647] on div "Shipping Address New Address New Address 10255 S Washington Ave 117 Kohen Dr 18…" at bounding box center [810, 609] width 397 height 411
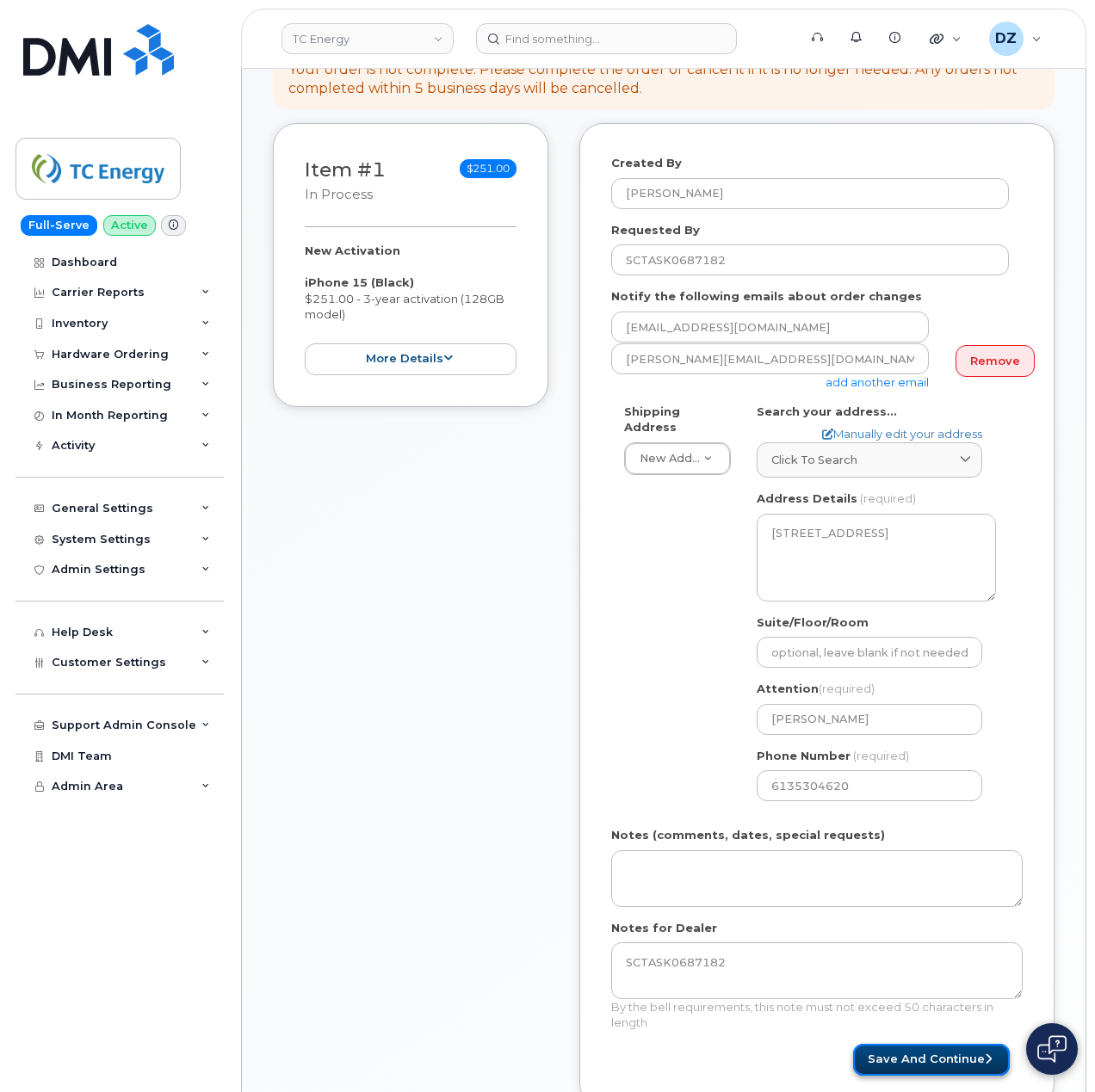
click at [933, 1047] on button "Save and Continue" at bounding box center [931, 1060] width 156 height 32
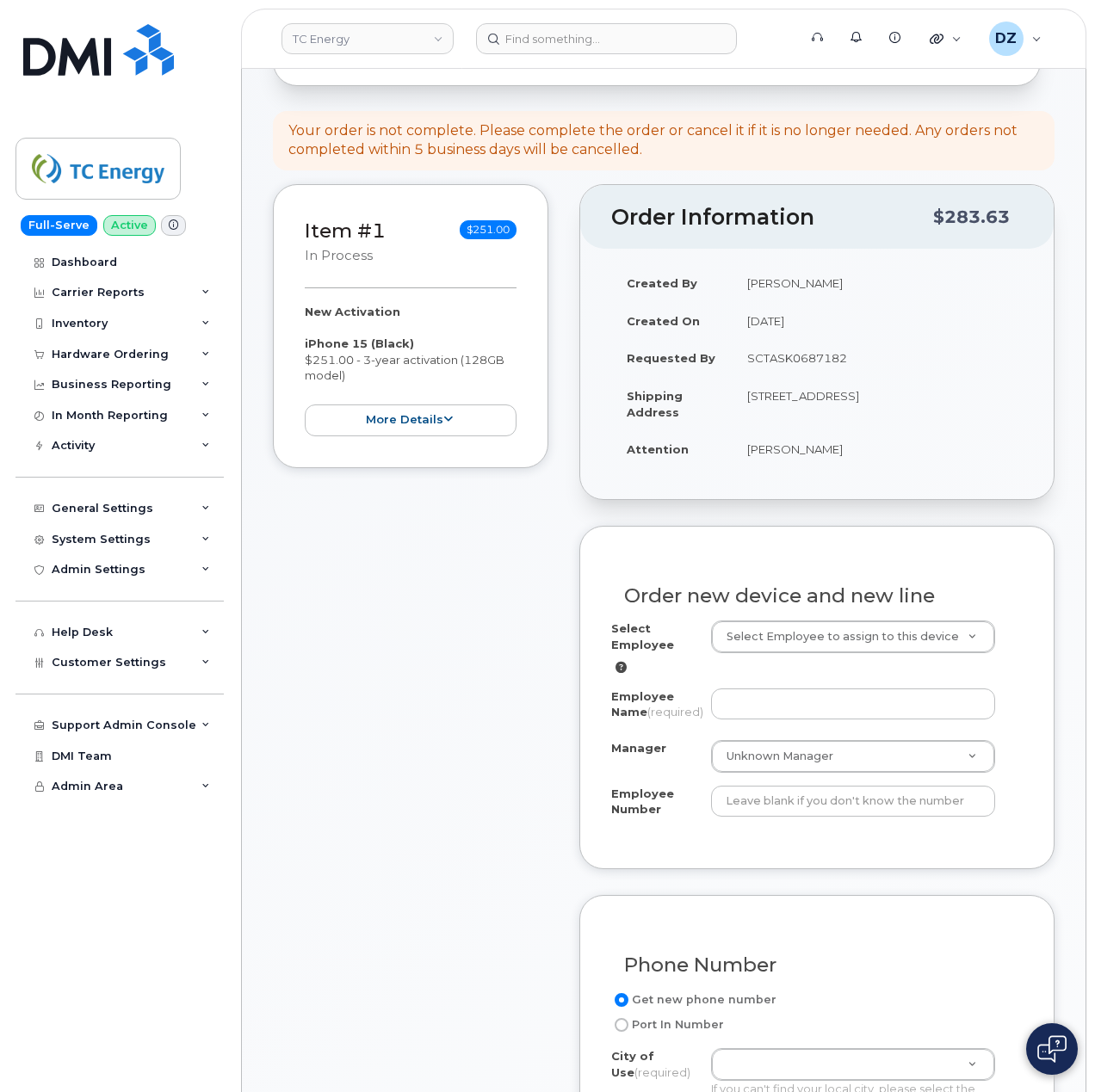
scroll to position [345, 0]
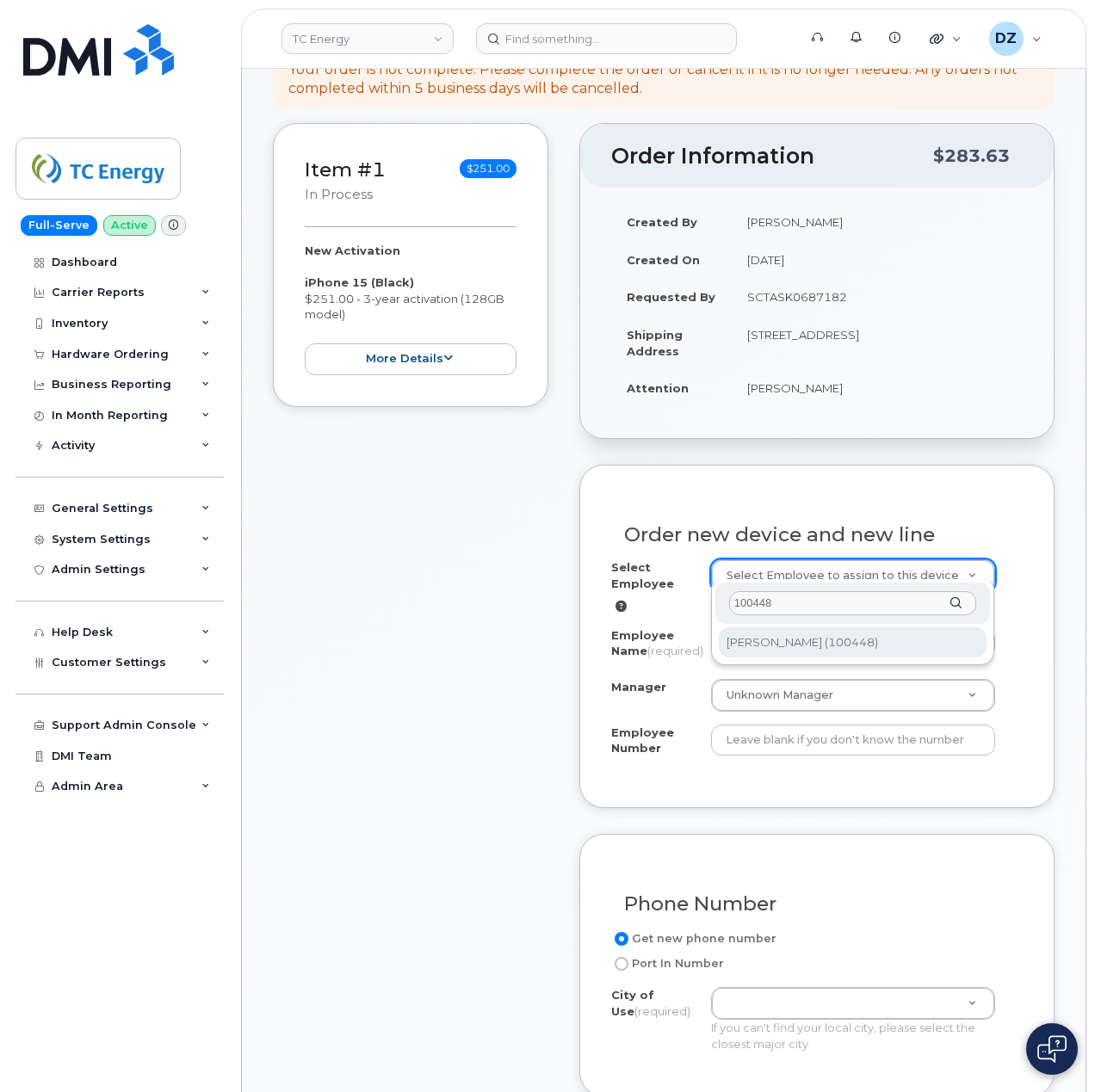
type input "100448"
type input "1373839"
type input "[PERSON_NAME]"
type input "100448"
type input "100672"
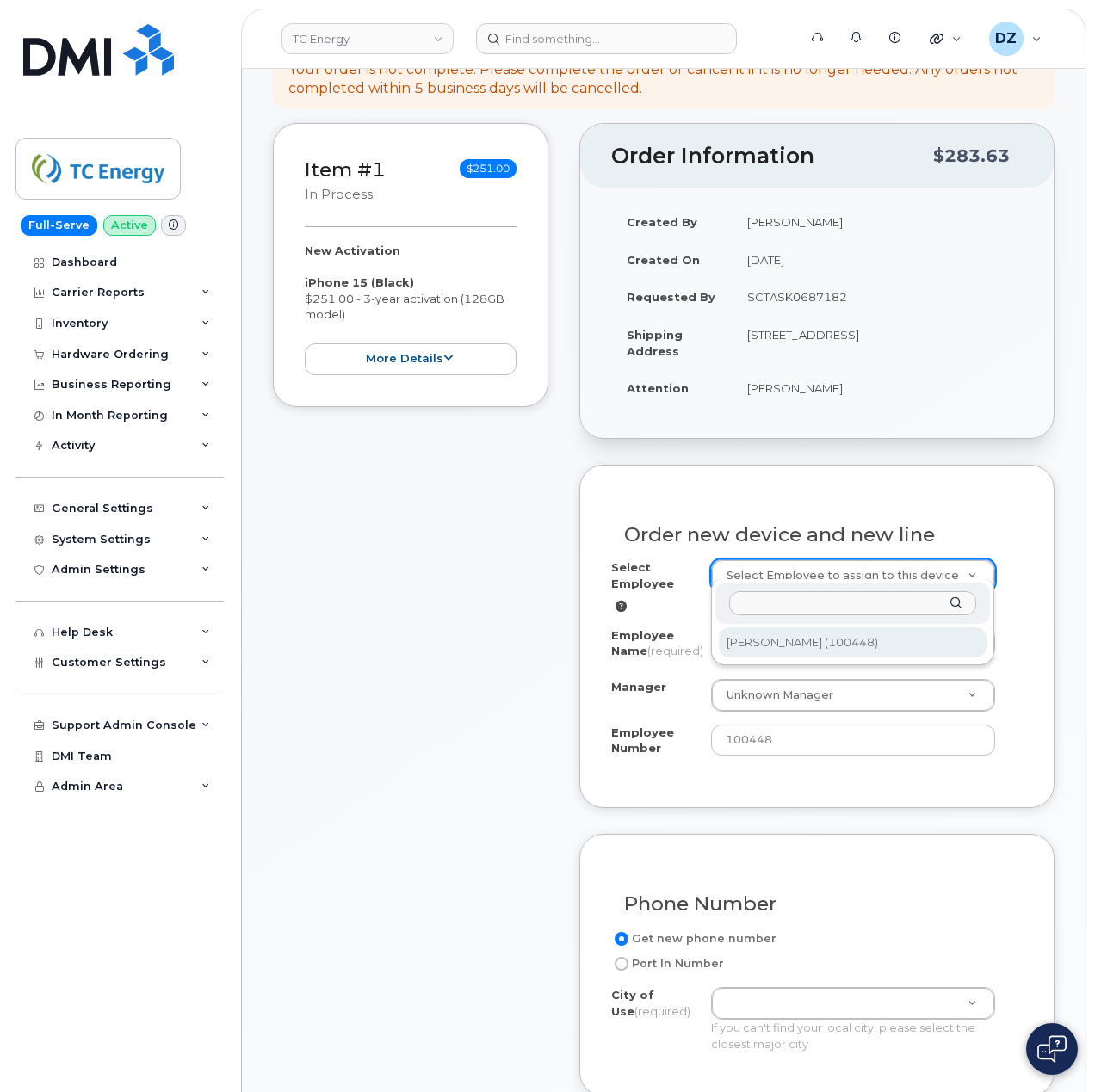
select select "1373839"
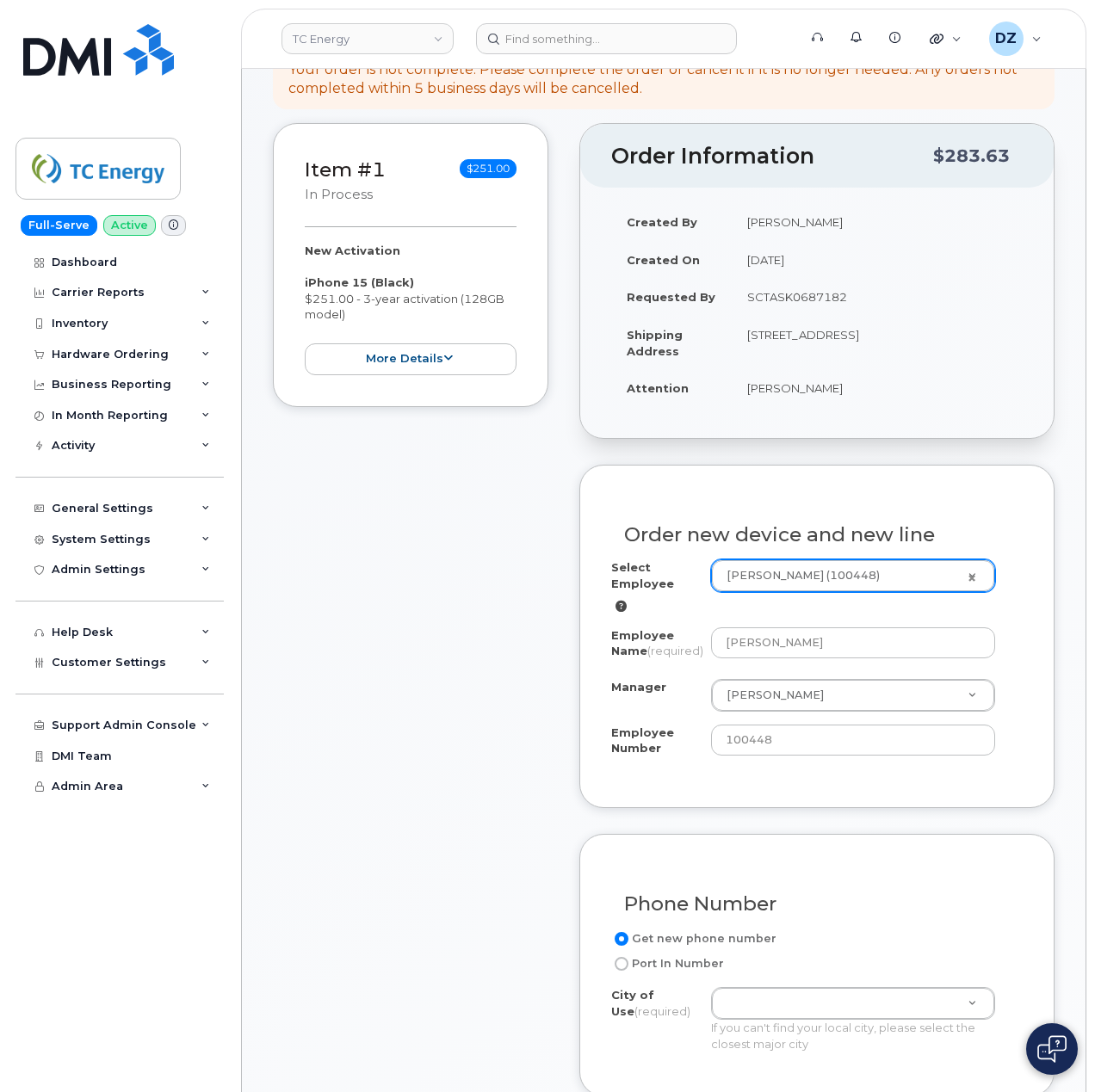
click at [889, 321] on td "[STREET_ADDRESS]" at bounding box center [877, 342] width 291 height 54
copy td "MARTINTOWN"
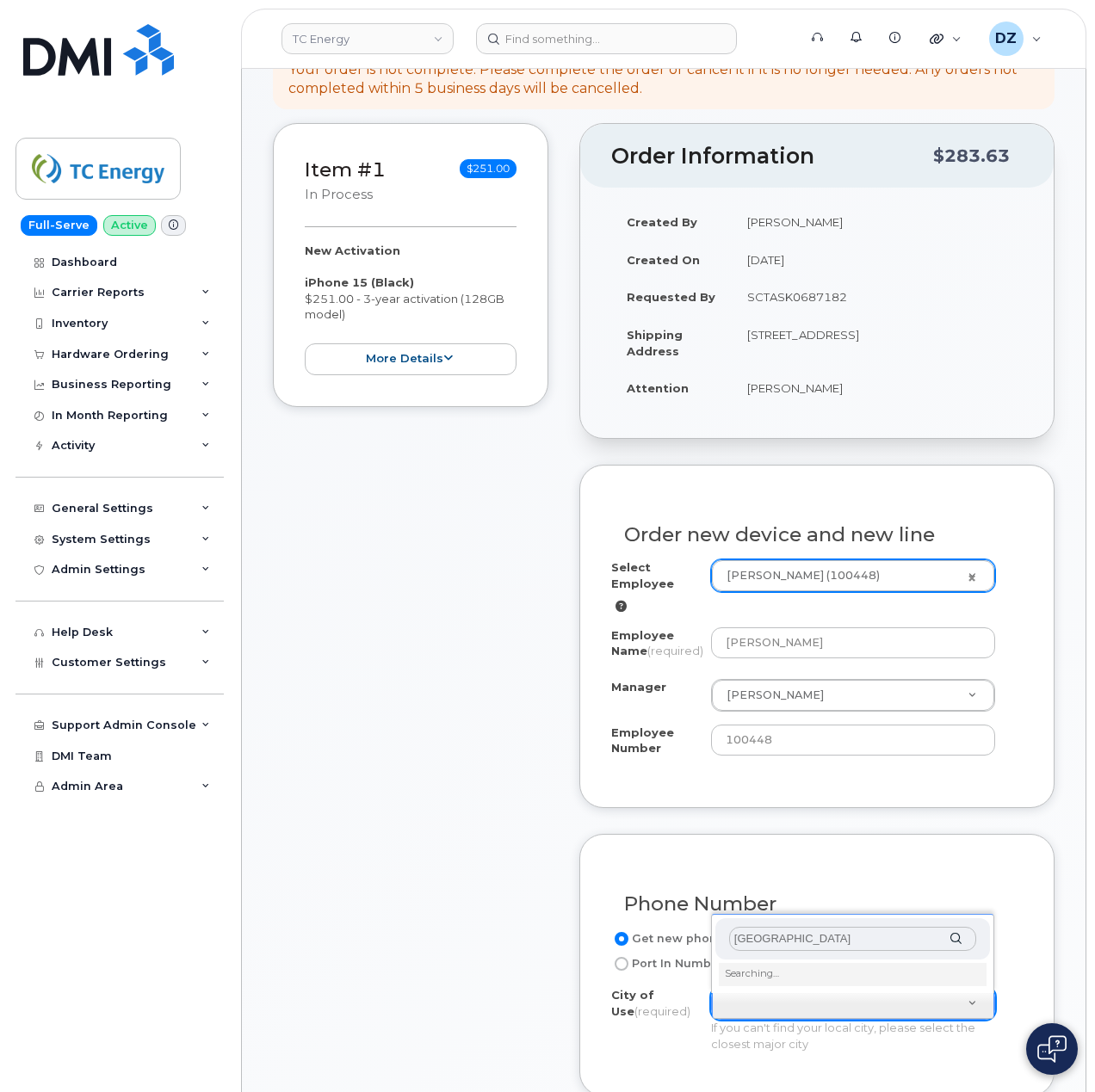
type input "MARTINTOWN"
type input "Toron"
type input "4934"
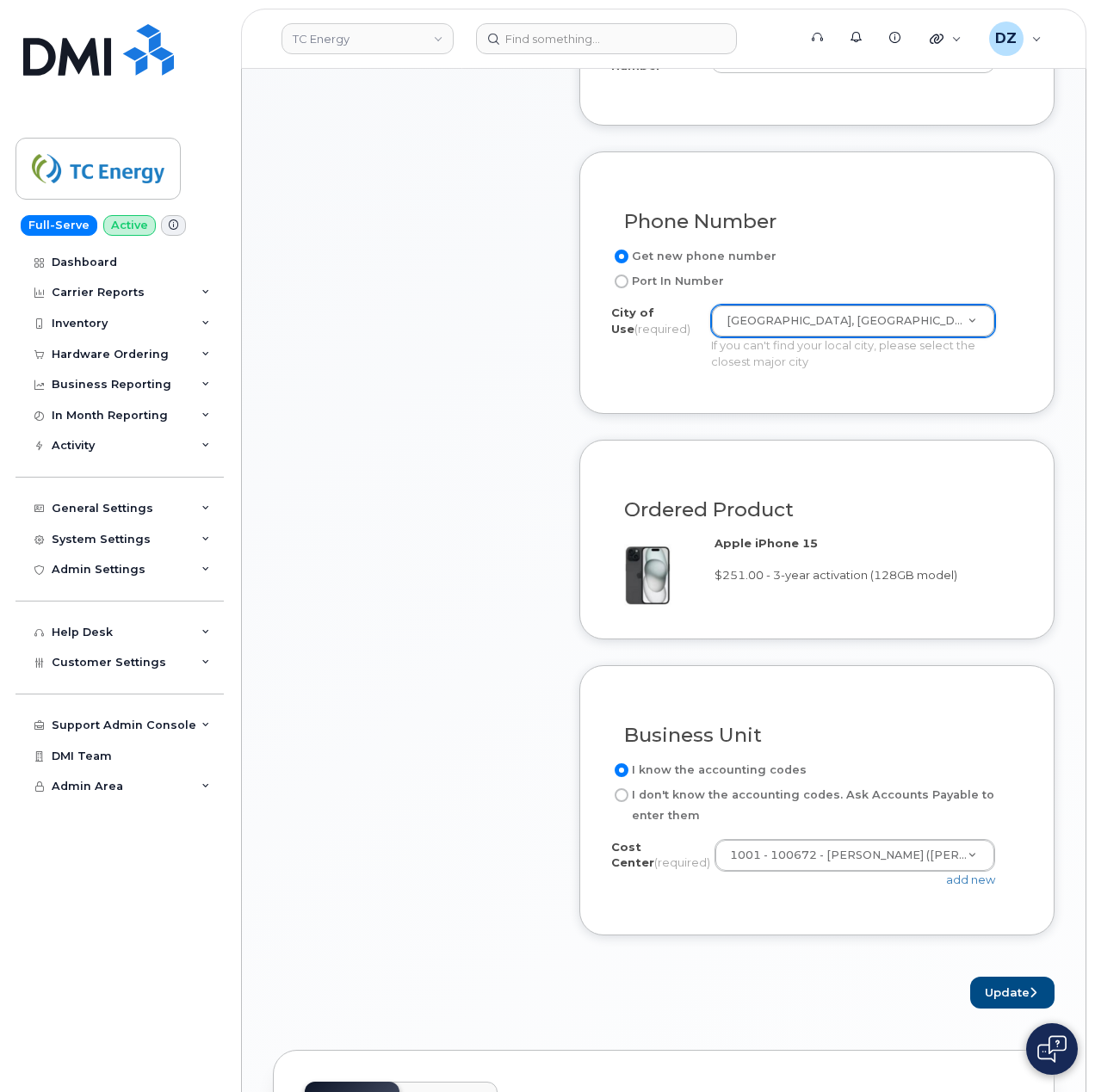
scroll to position [1033, 0]
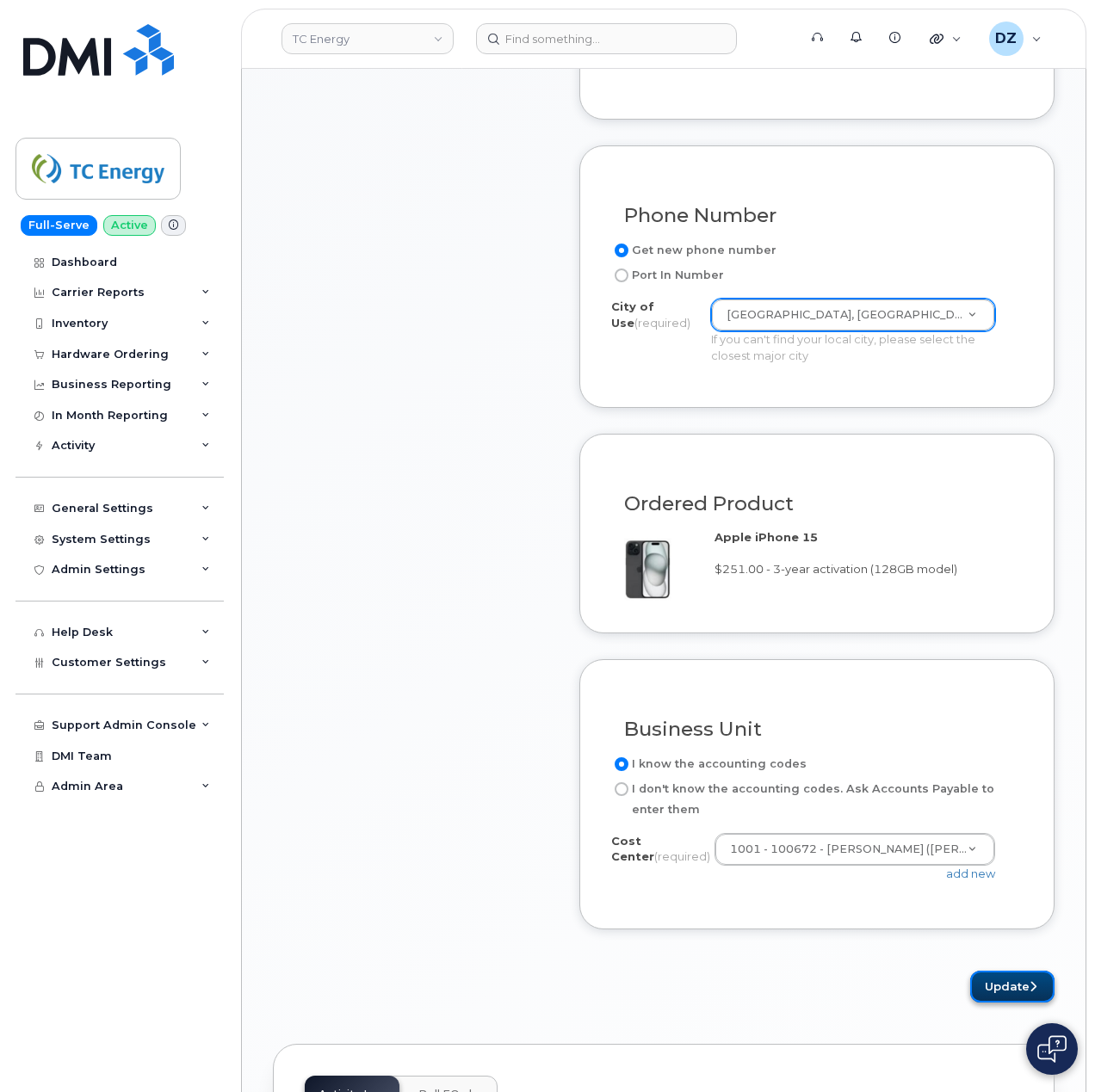
click at [1006, 988] on button "Update" at bounding box center [1012, 987] width 85 height 32
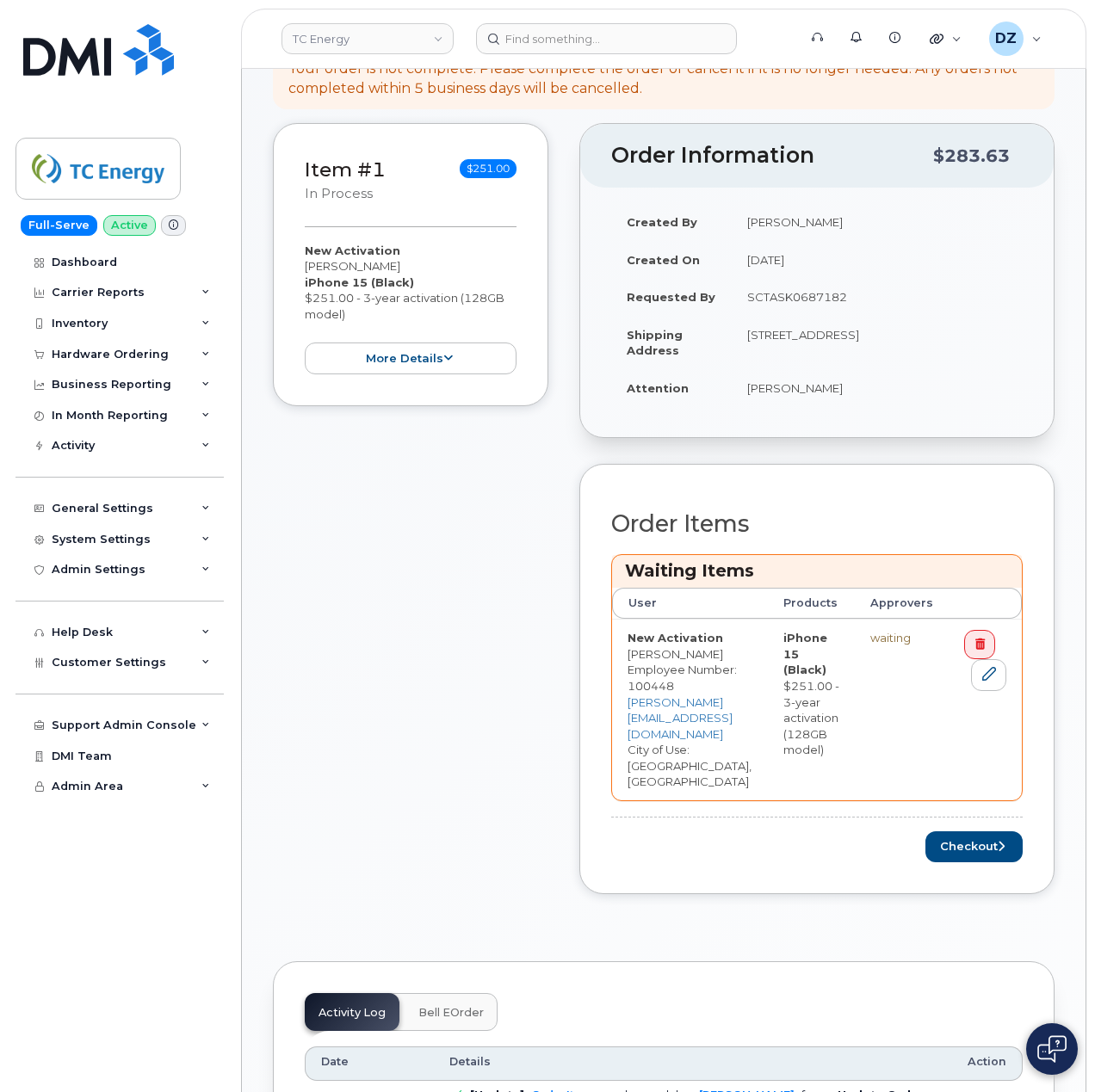
scroll to position [458, 0]
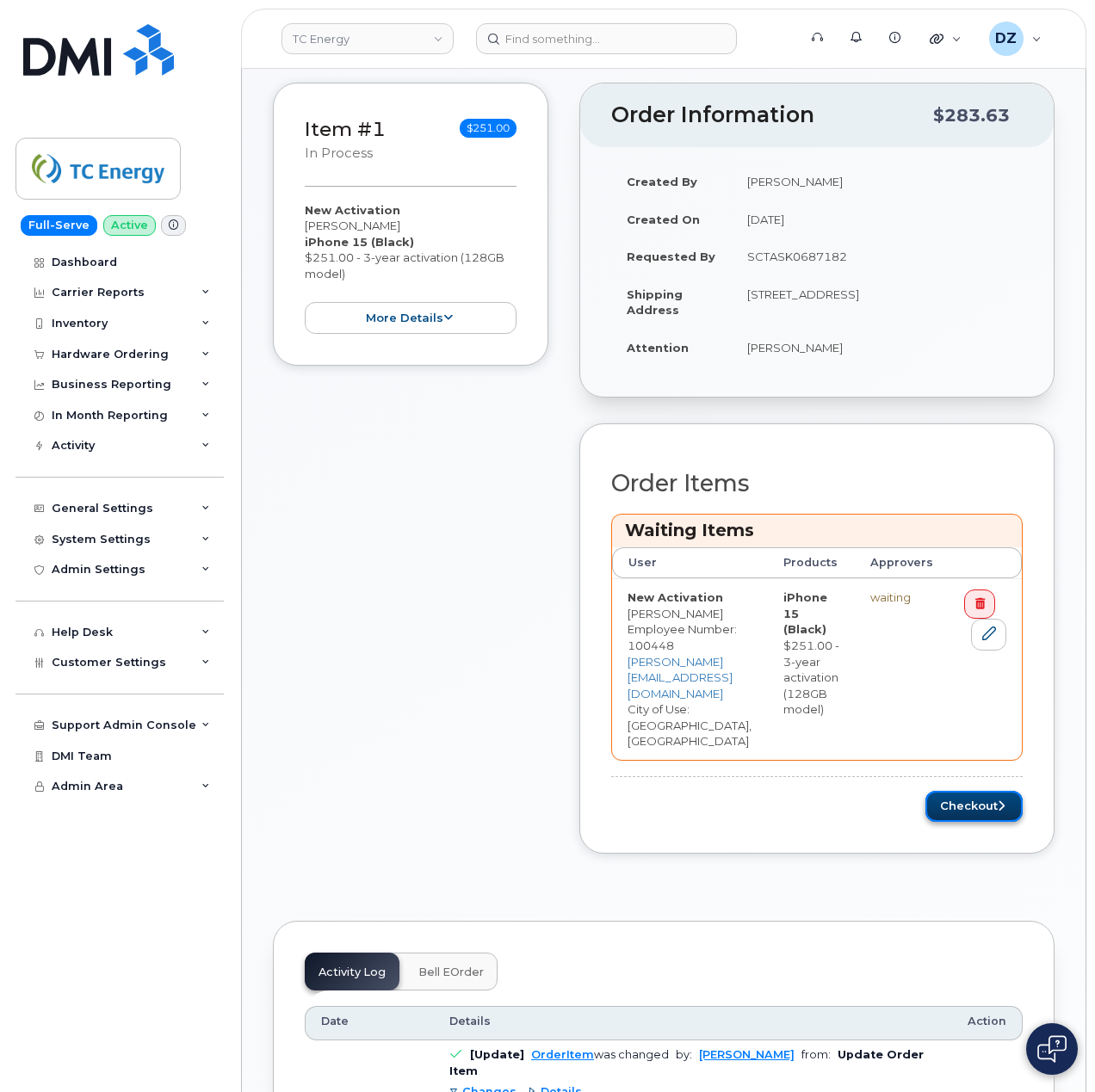
click at [1023, 791] on button "Checkout" at bounding box center [974, 807] width 97 height 32
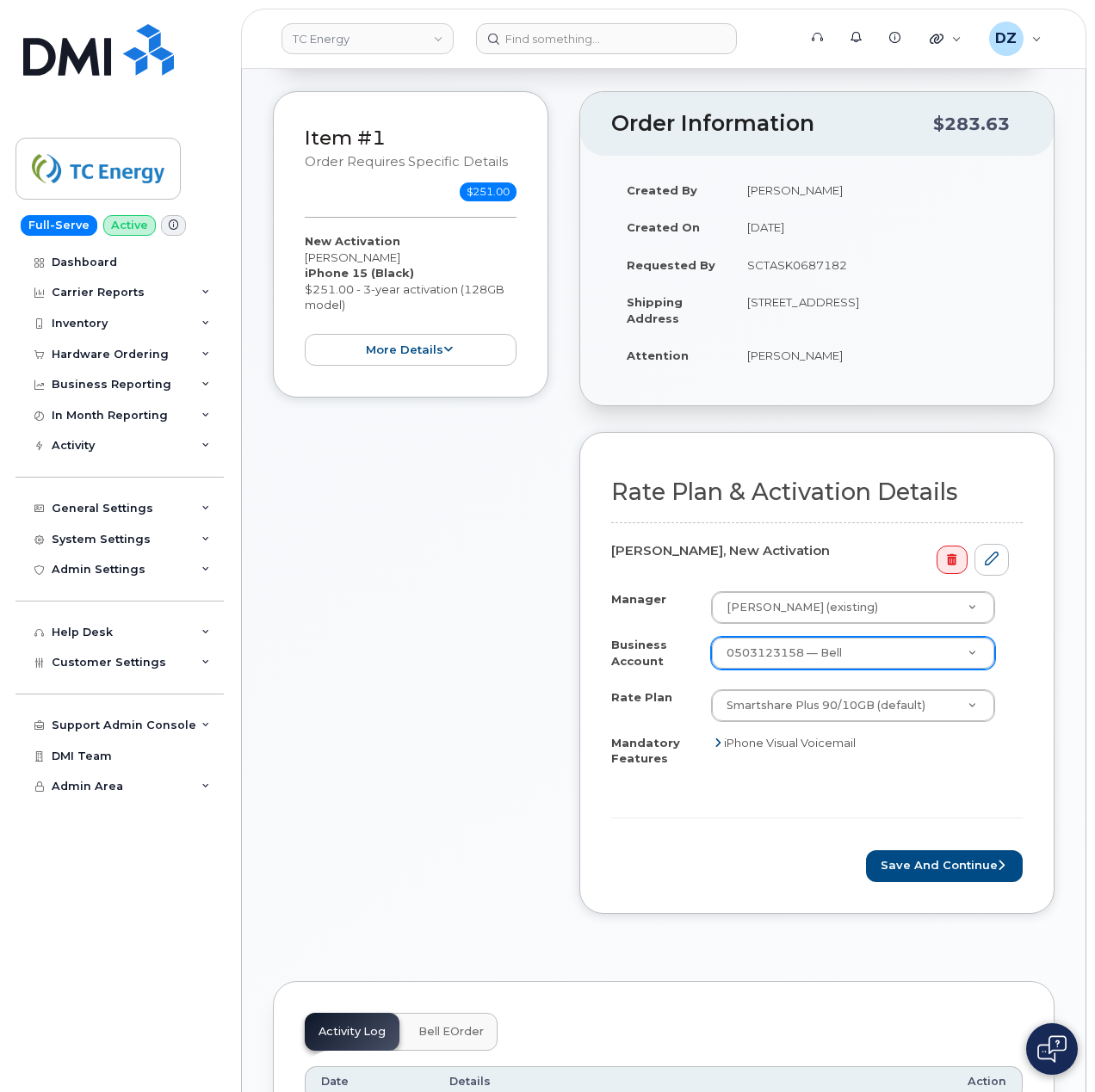
scroll to position [345, 0]
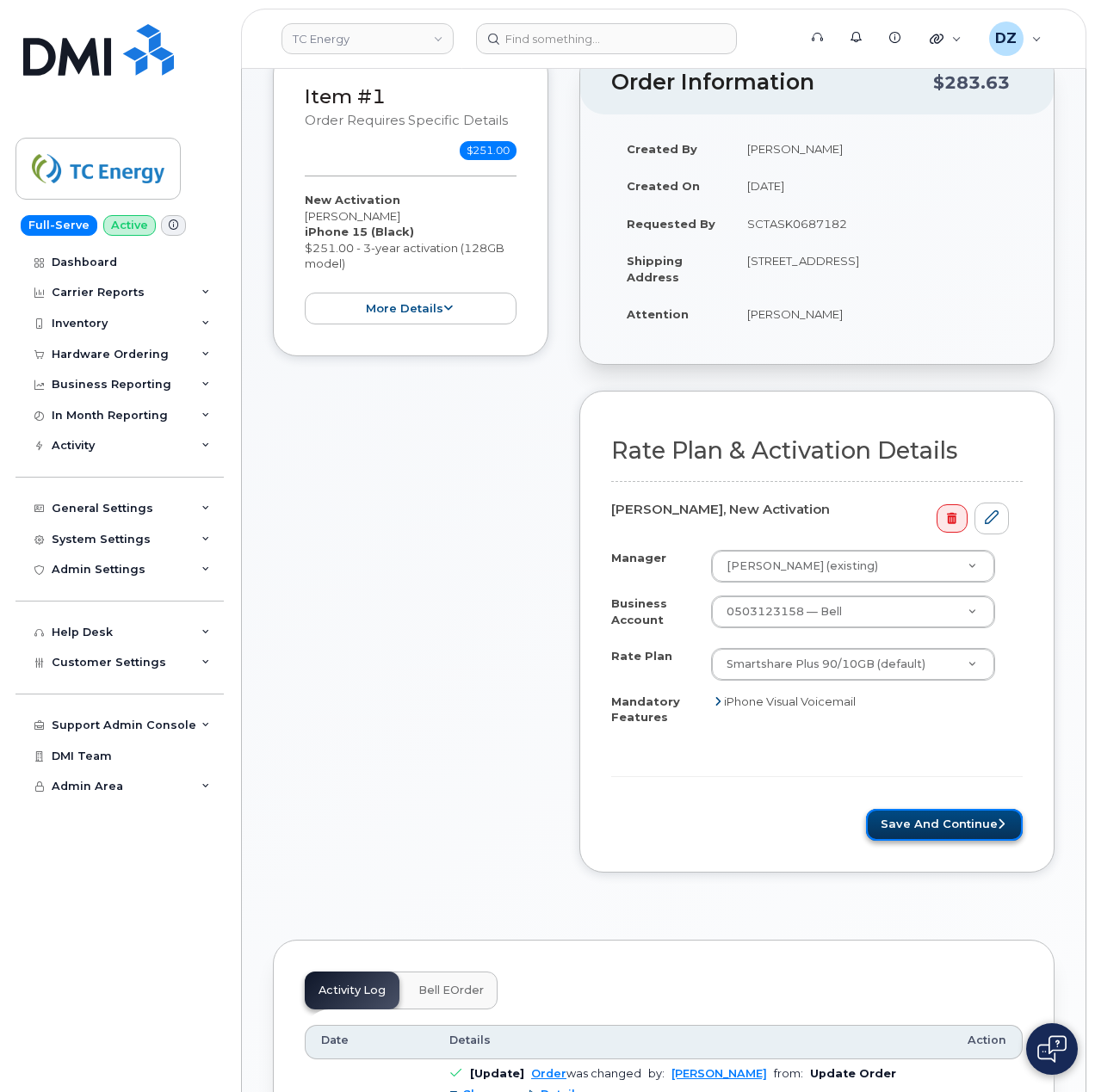
click at [926, 809] on button "Save and Continue" at bounding box center [944, 825] width 156 height 32
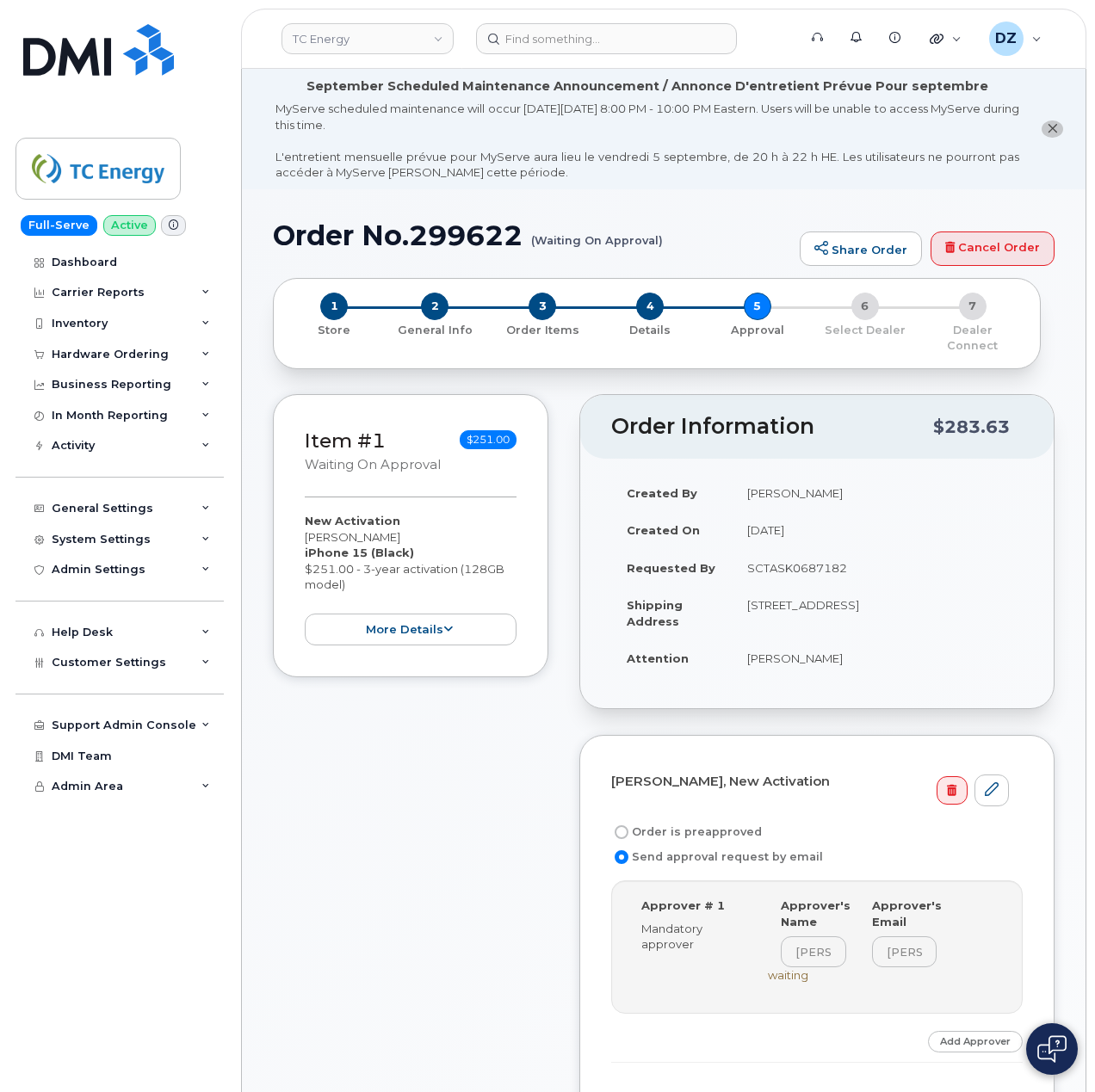
click at [673, 822] on label "Order is preapproved" at bounding box center [686, 832] width 151 height 21
click at [628, 826] on input "Order is preapproved" at bounding box center [621, 832] width 14 height 14
radio input "true"
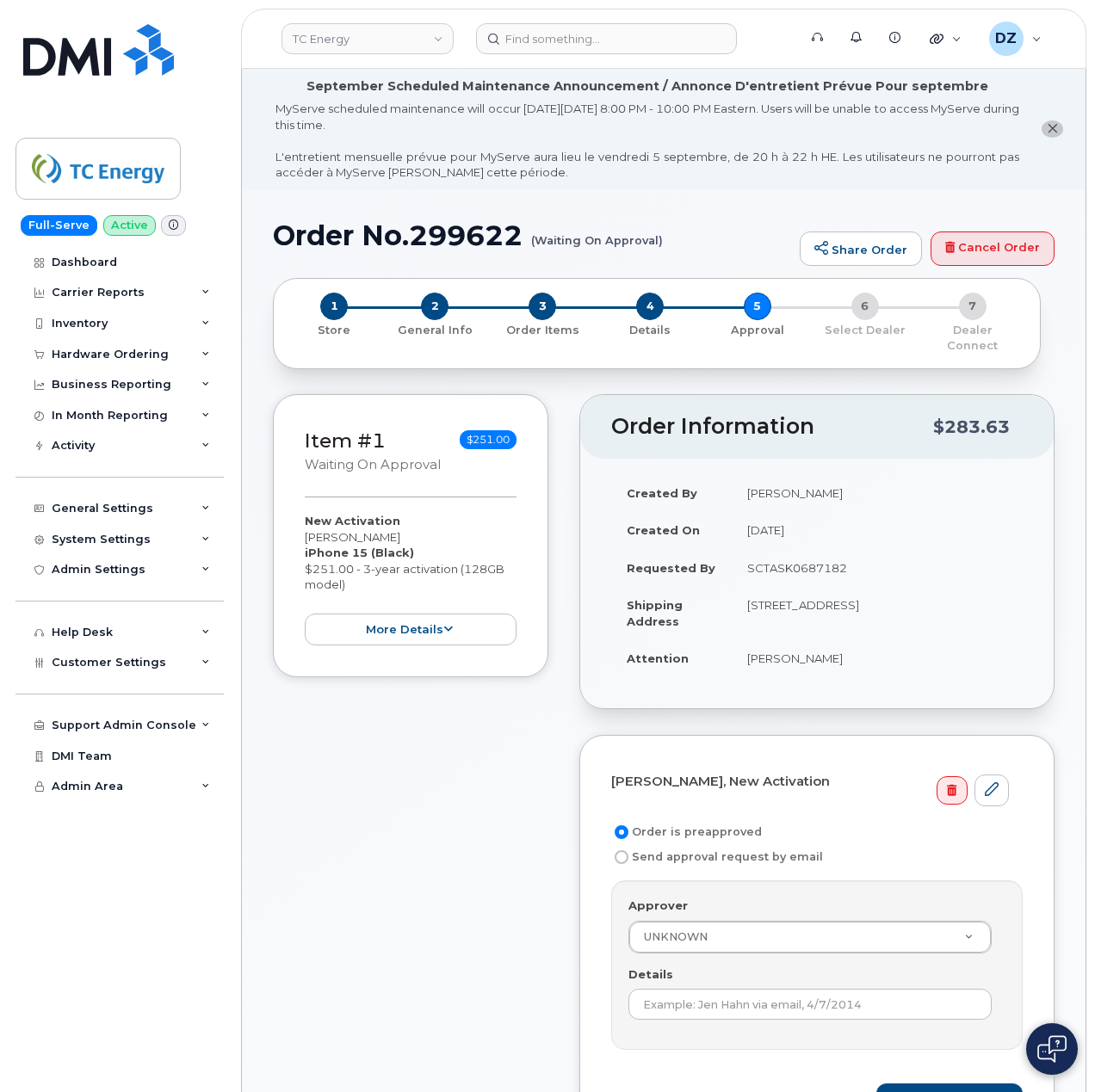
click at [786, 555] on td "SCTASK0687182" at bounding box center [877, 568] width 291 height 38
copy td "SCTASK0687182"
click at [733, 988] on input "Details" at bounding box center [810, 1004] width 363 height 31
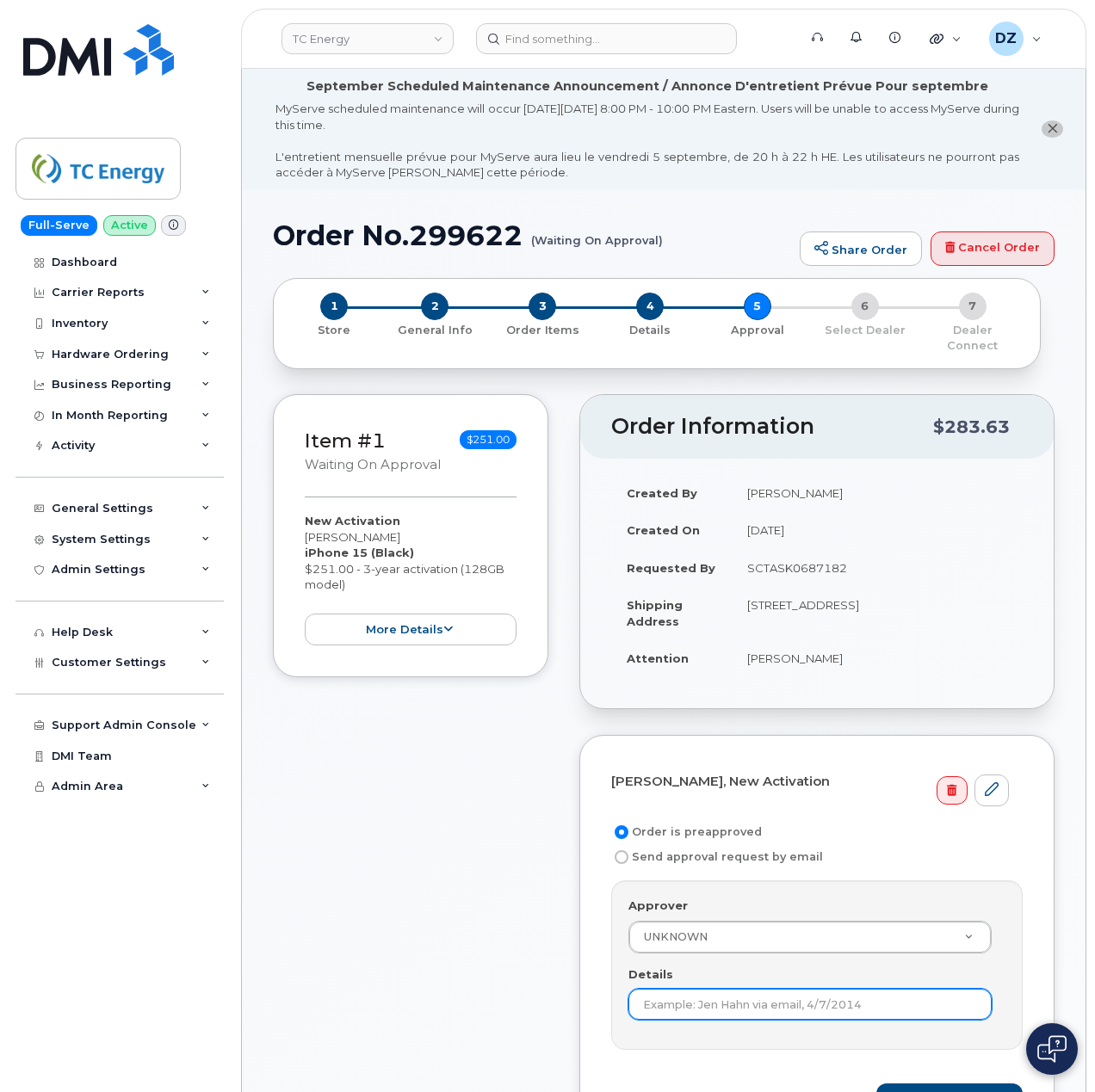
click at [733, 988] on input "Details" at bounding box center [810, 1004] width 363 height 31
paste input "SCTASK0687182"
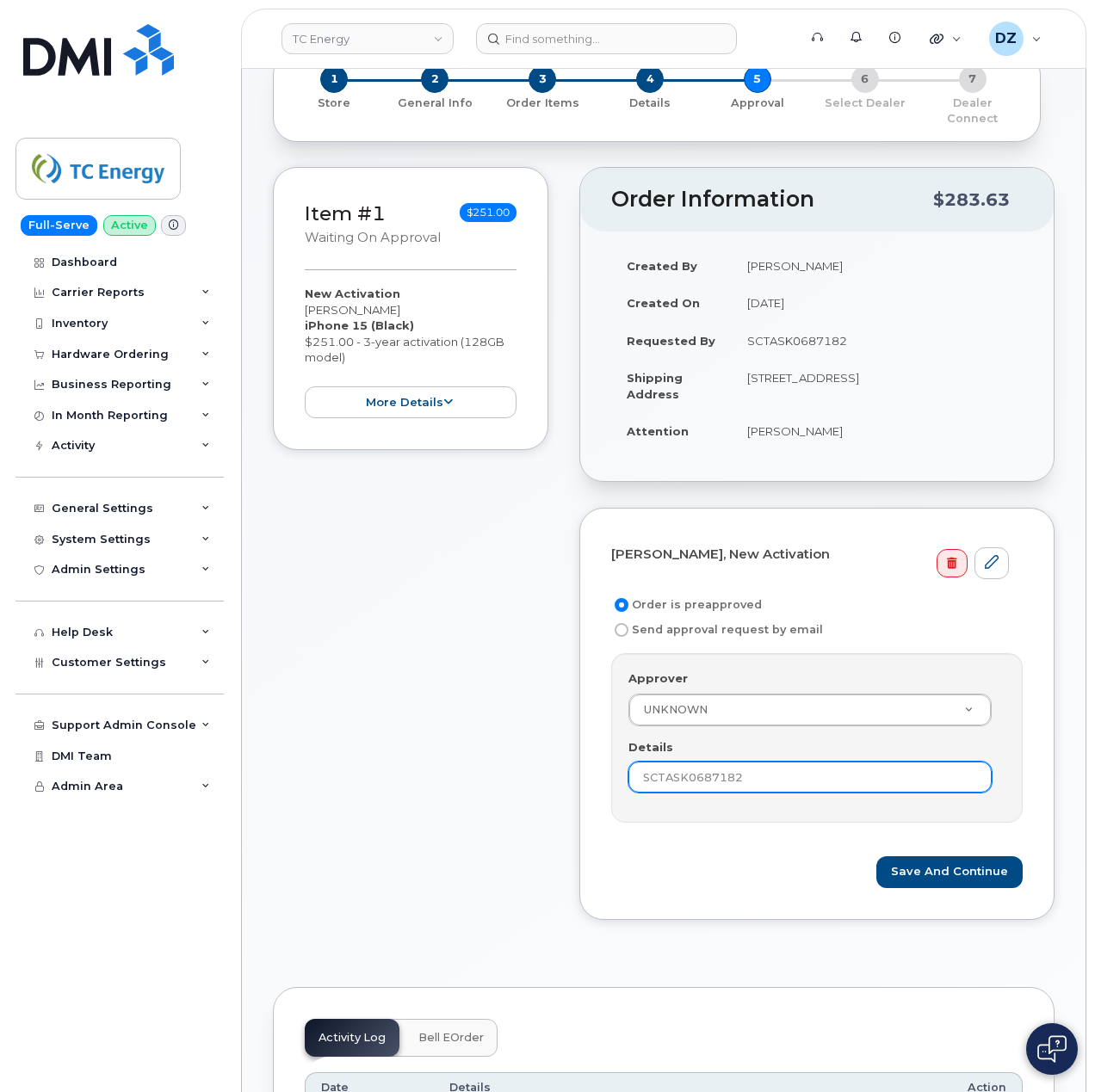
scroll to position [229, 0]
type input "SCTASK0687182"
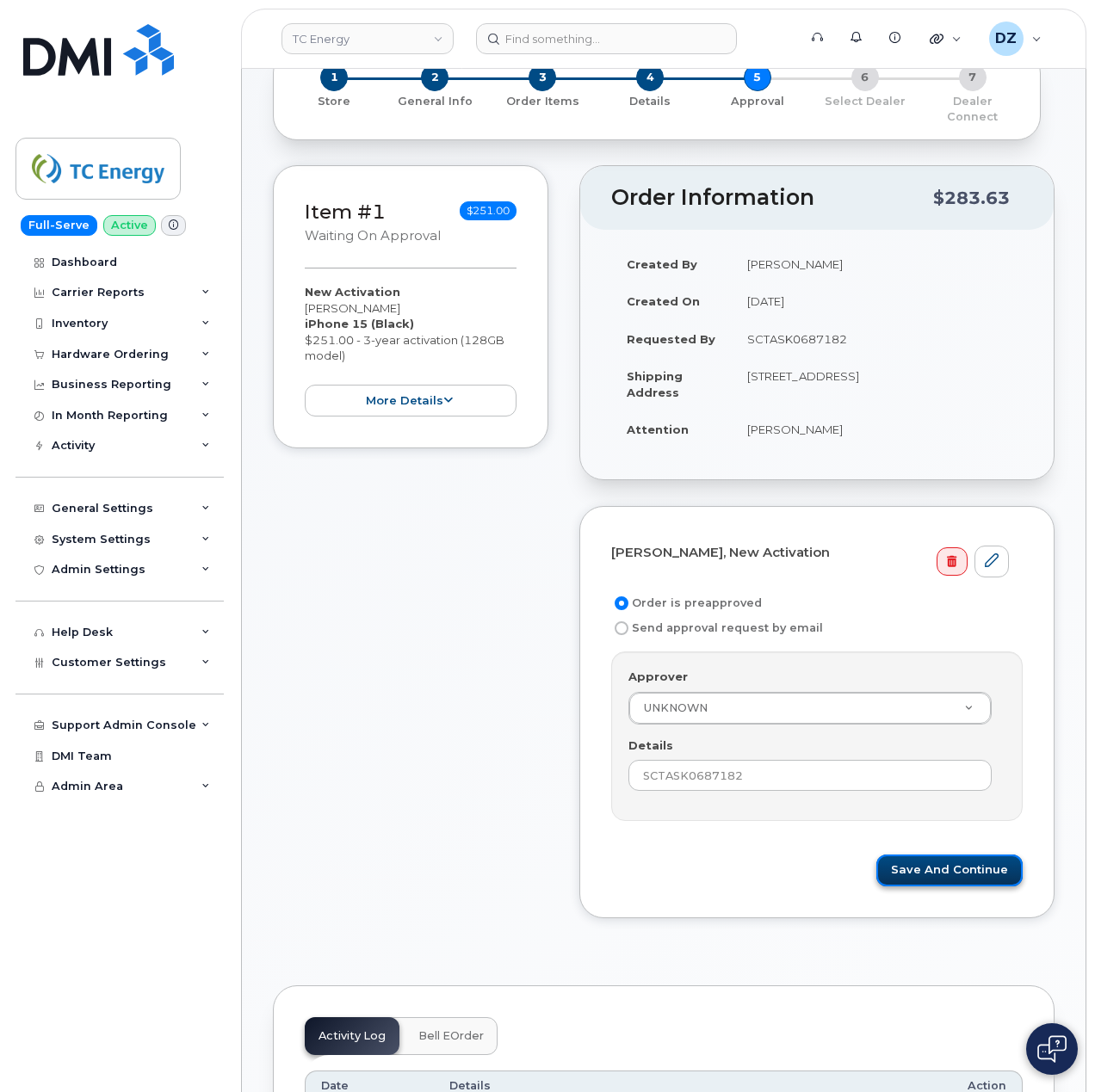
click at [977, 859] on button "Save and Continue" at bounding box center [948, 871] width 146 height 32
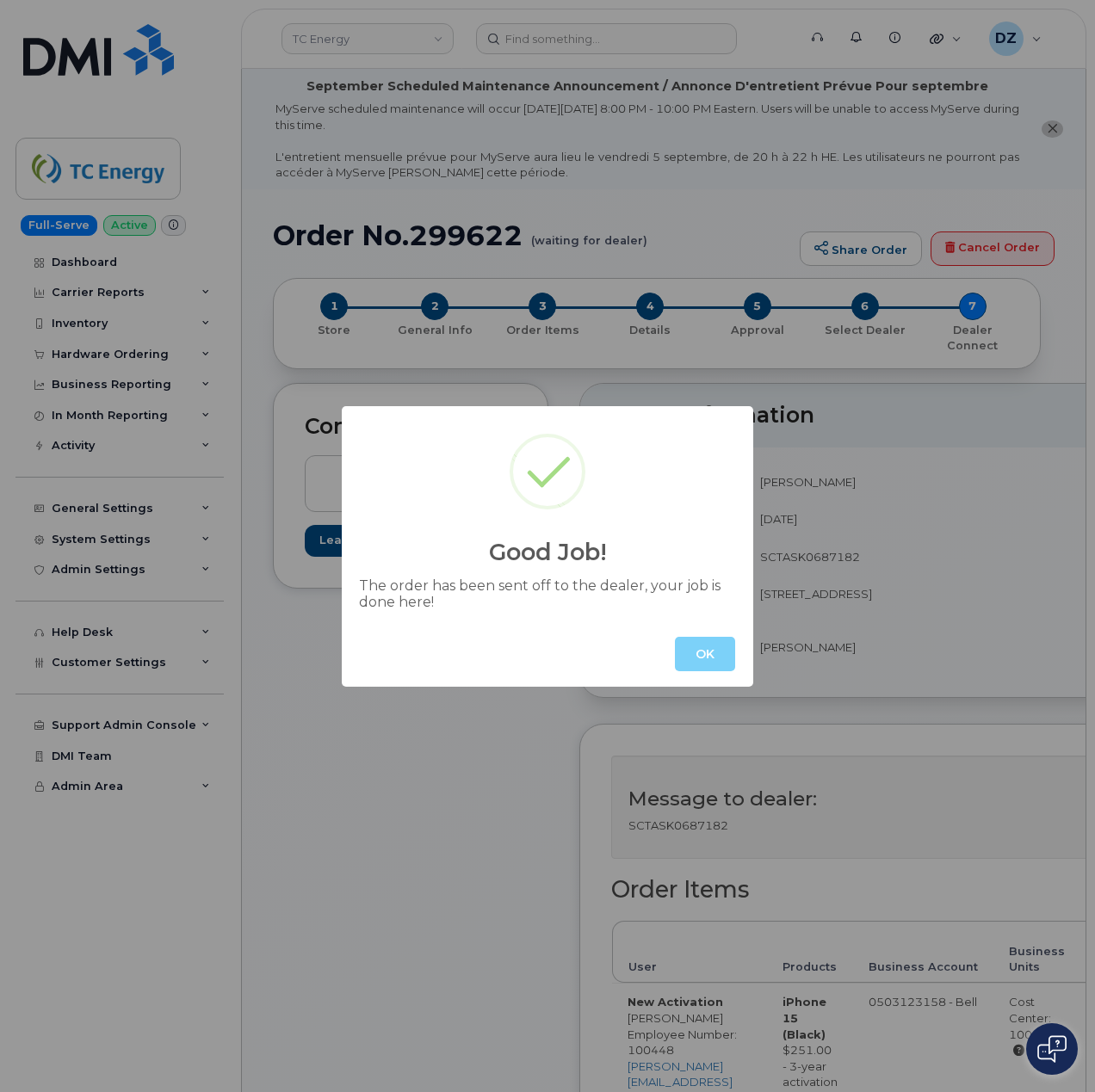
scroll to position [115, 0]
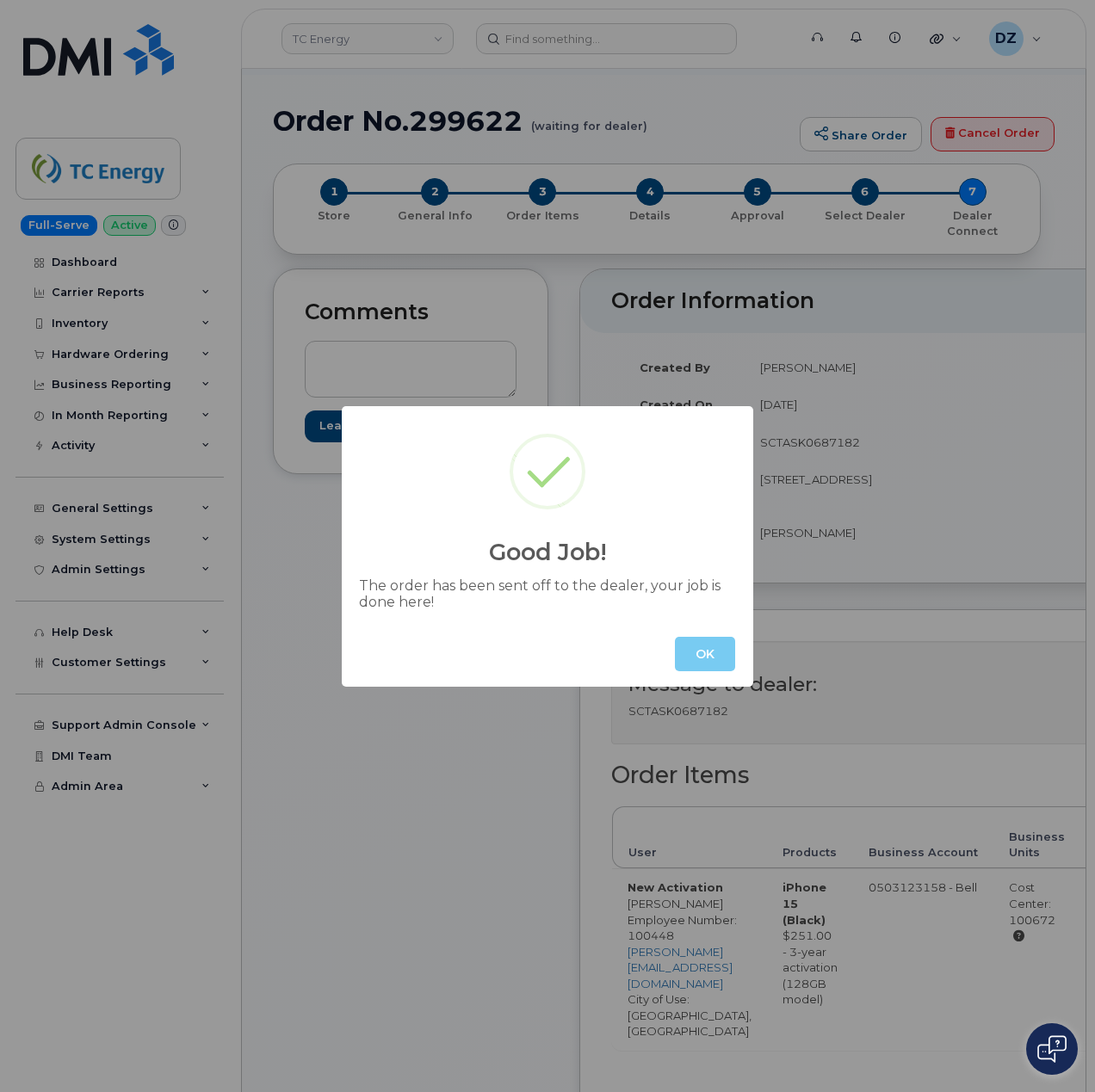
click at [693, 655] on button "OK" at bounding box center [705, 653] width 60 height 35
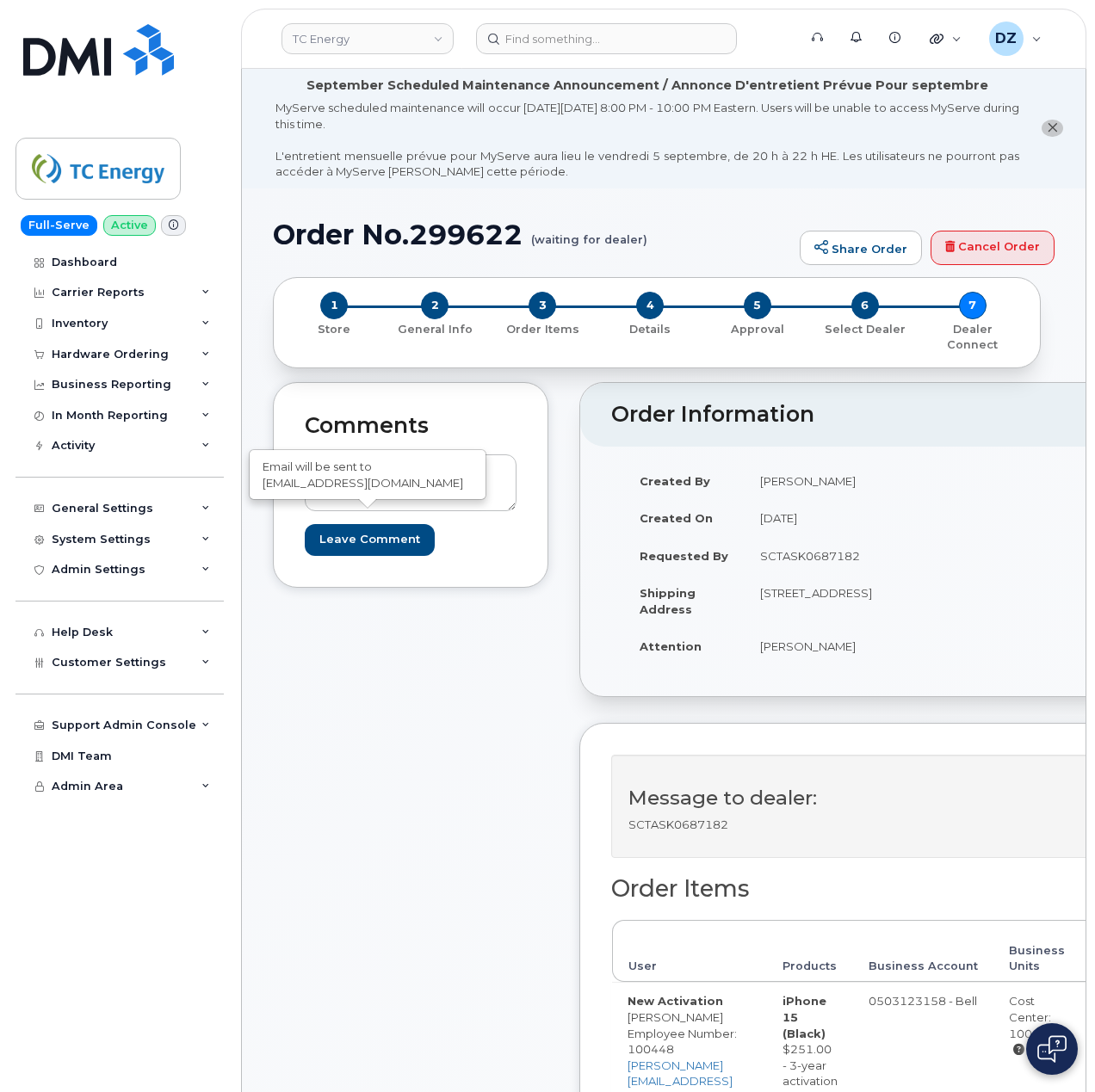
scroll to position [0, 0]
click at [304, 220] on h1 "Order No.299622 (waiting for dealer)" at bounding box center [532, 235] width 518 height 30
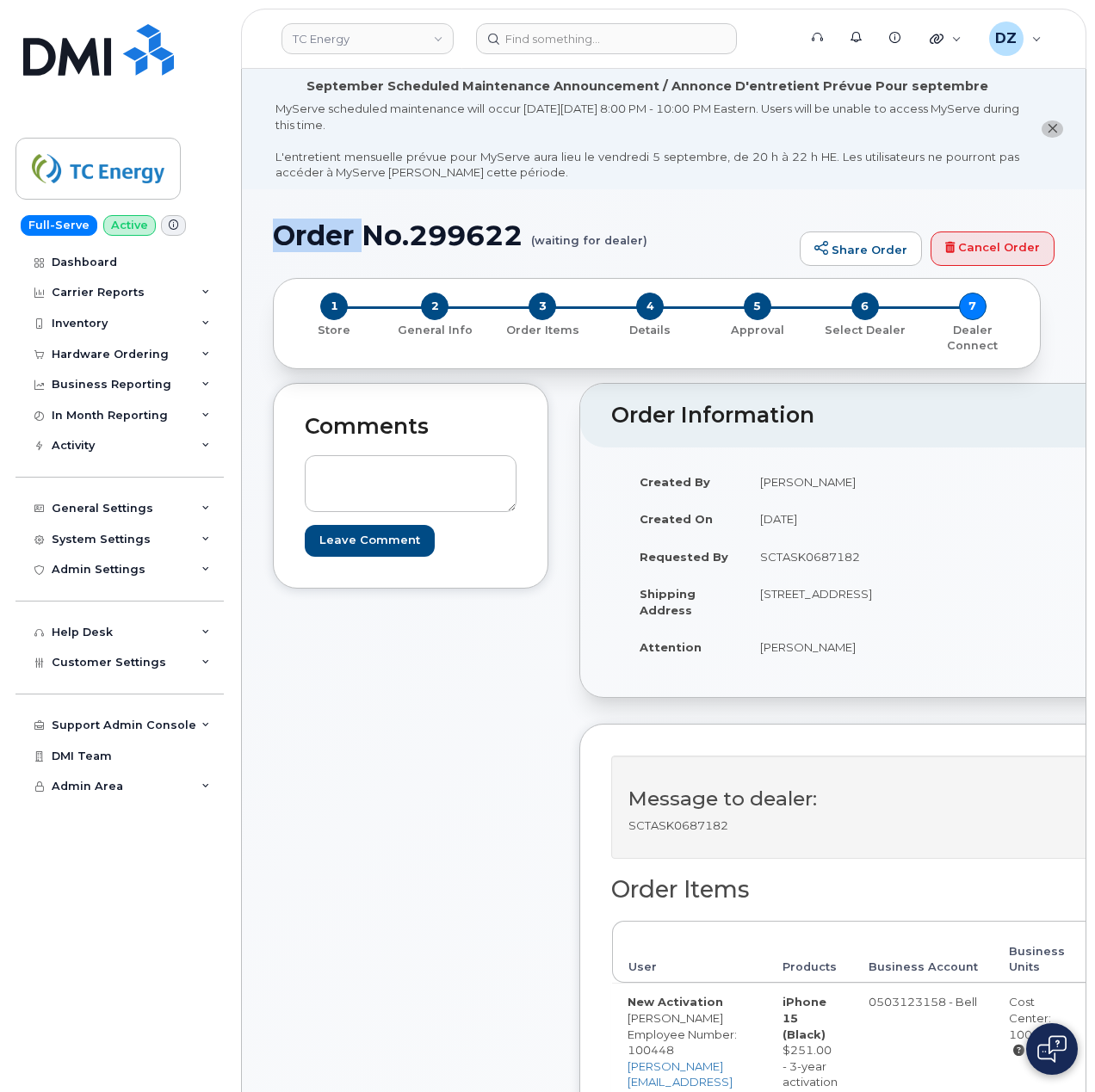
click at [304, 220] on h1 "Order No.299622 (waiting for dealer)" at bounding box center [532, 235] width 518 height 30
click at [493, 239] on h1 "Order No.299622 (waiting for dealer)" at bounding box center [532, 235] width 518 height 30
copy h1 "Order No.299622"
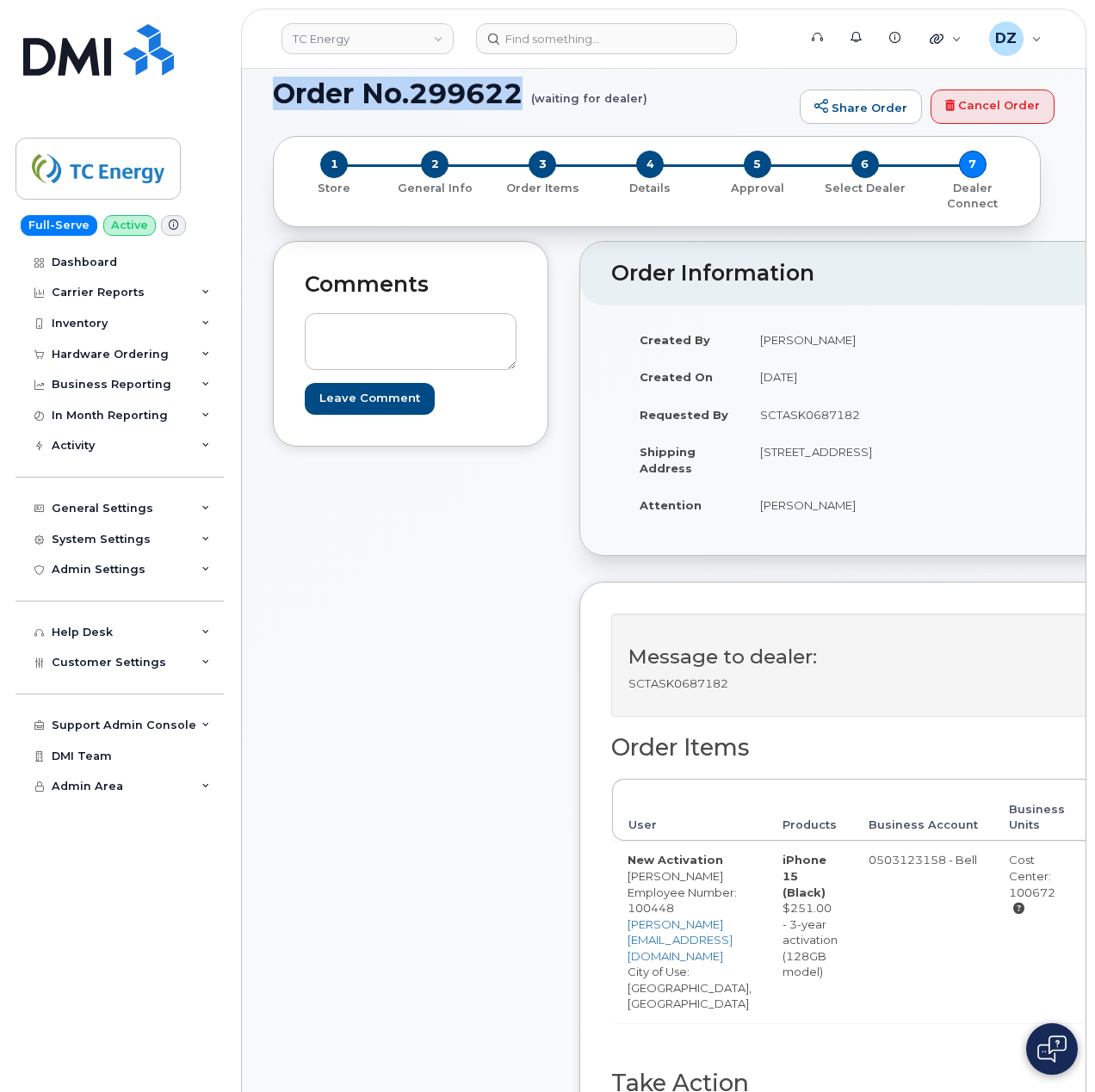
scroll to position [115, 0]
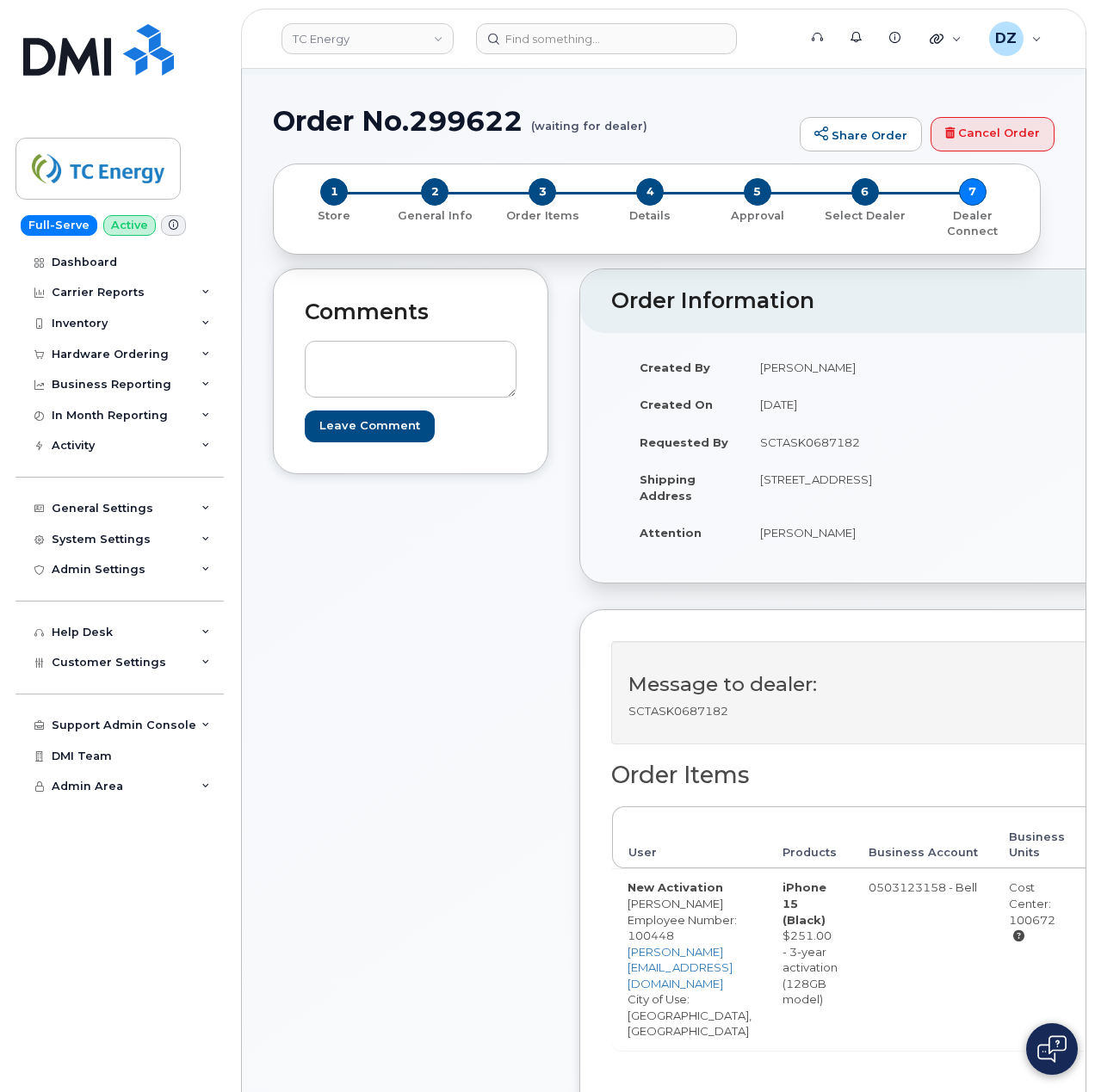
click at [510, 676] on div "Comments Leave Comment" at bounding box center [411, 788] width 275 height 1040
click at [486, 699] on div "Comments Leave Comment" at bounding box center [411, 788] width 275 height 1040
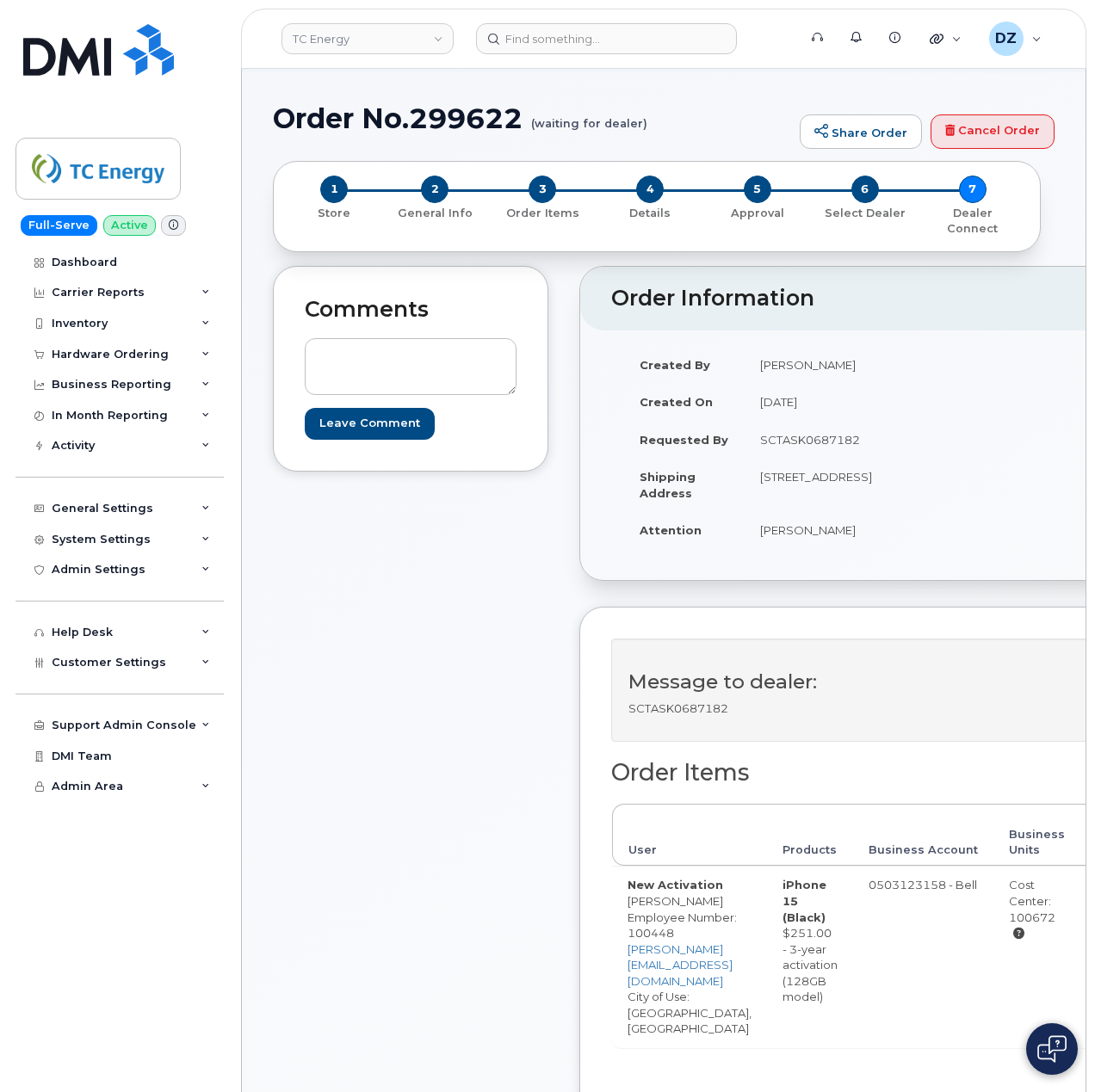
scroll to position [0, 0]
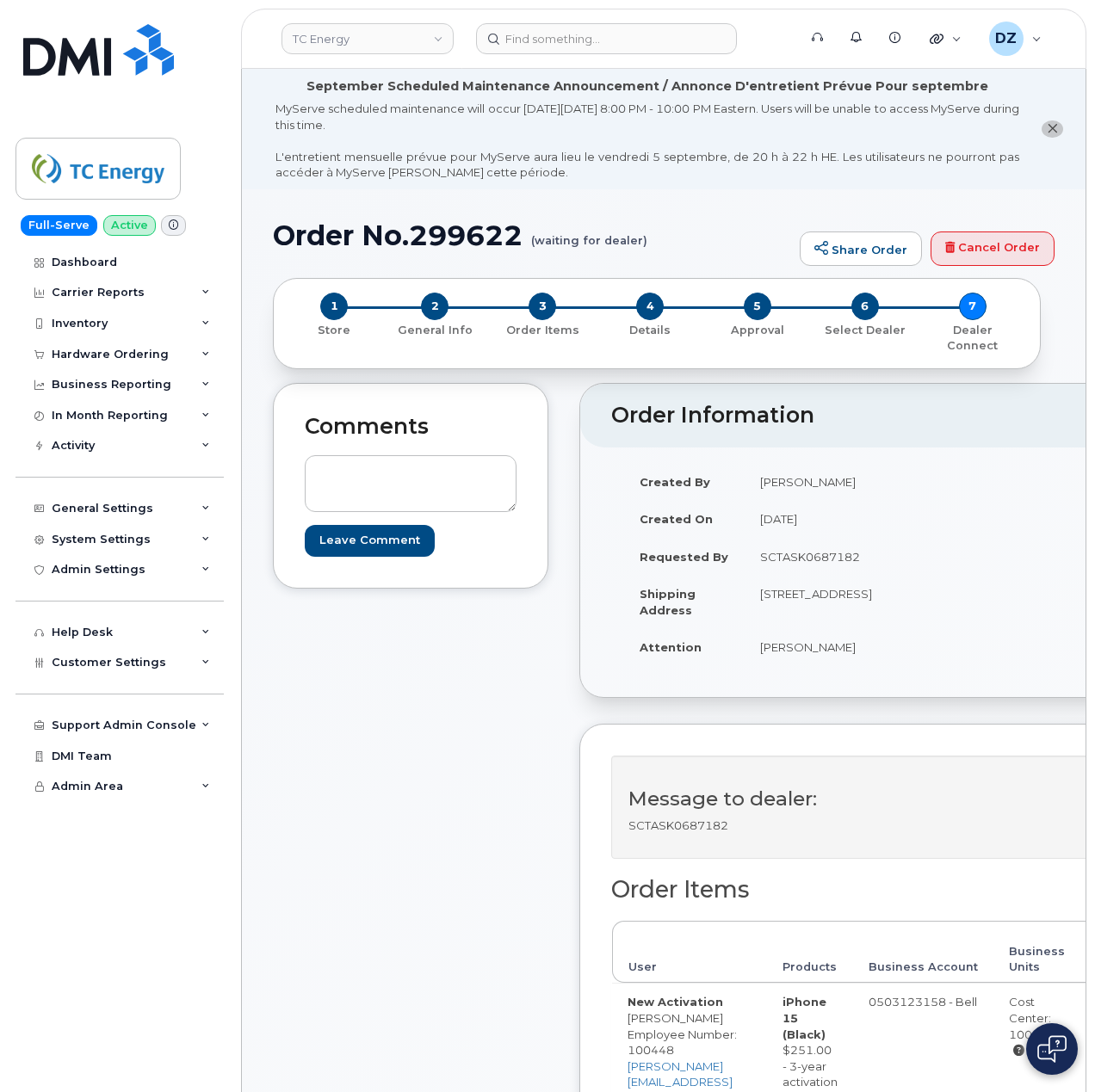
click at [445, 676] on div "Comments Leave Comment" at bounding box center [411, 903] width 275 height 1040
click at [185, 355] on div "Hardware Ordering" at bounding box center [119, 354] width 208 height 31
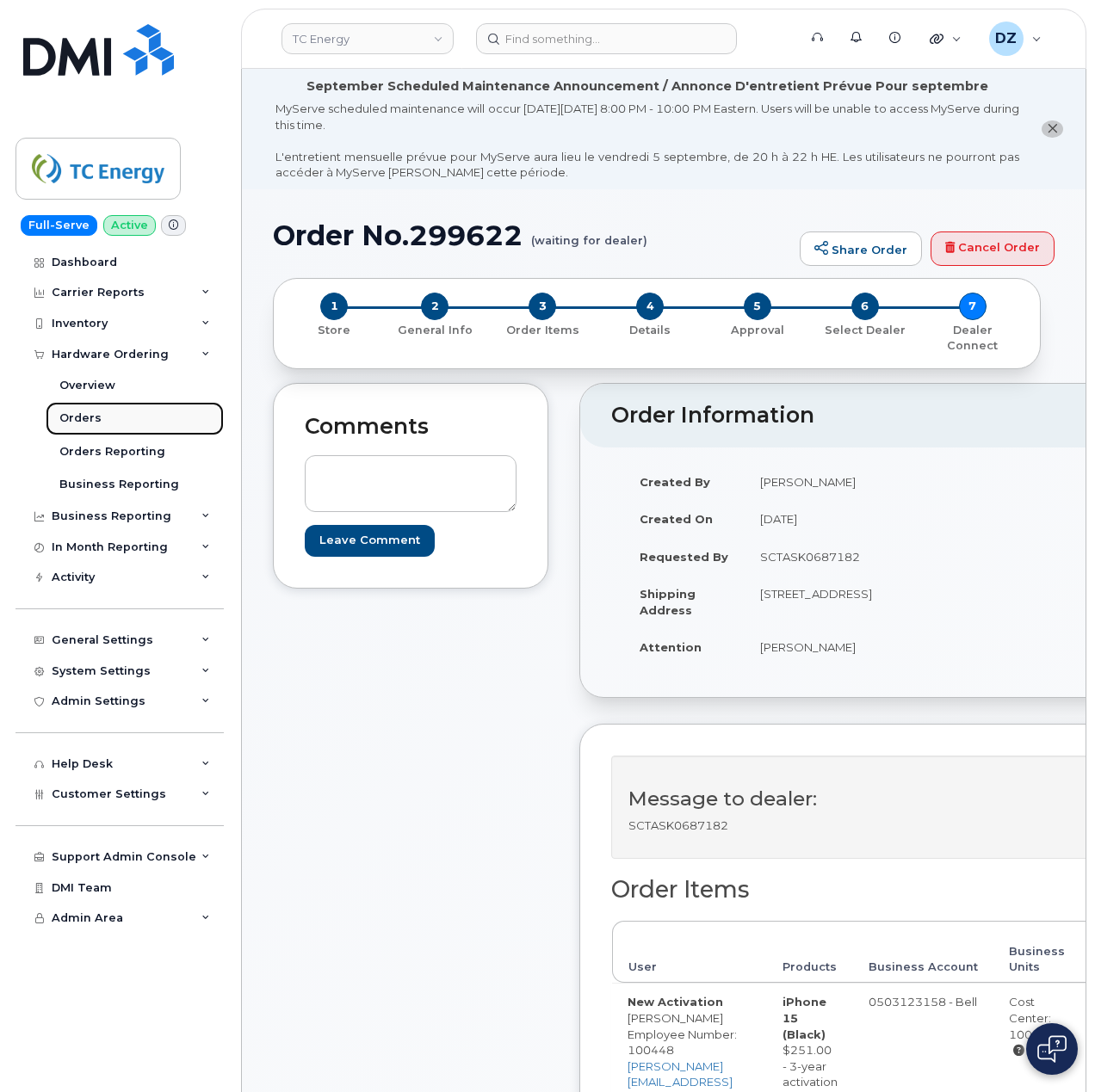
click at [136, 425] on link "Orders" at bounding box center [134, 418] width 178 height 33
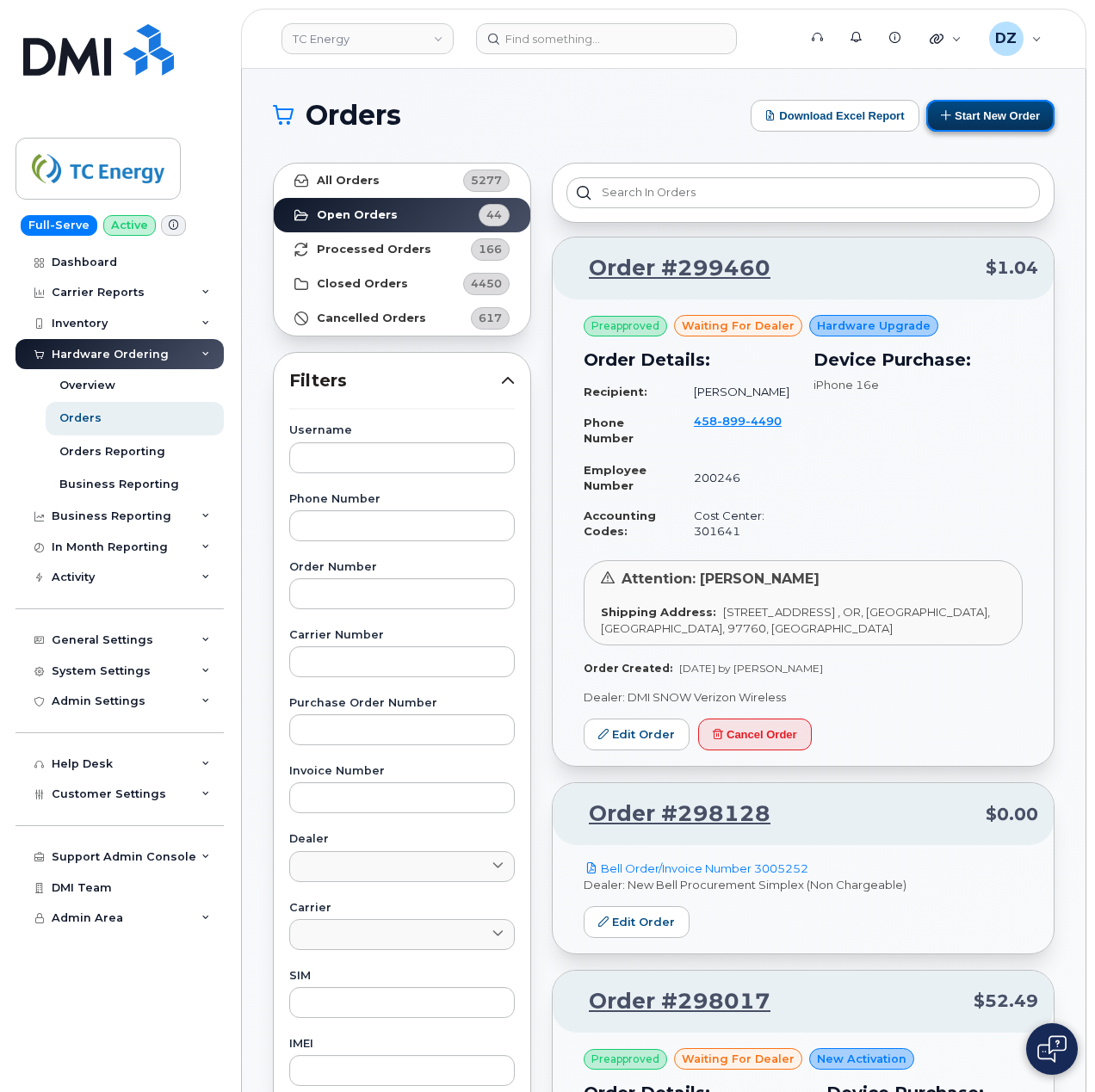
click at [996, 118] on button "Start New Order" at bounding box center [990, 116] width 128 height 32
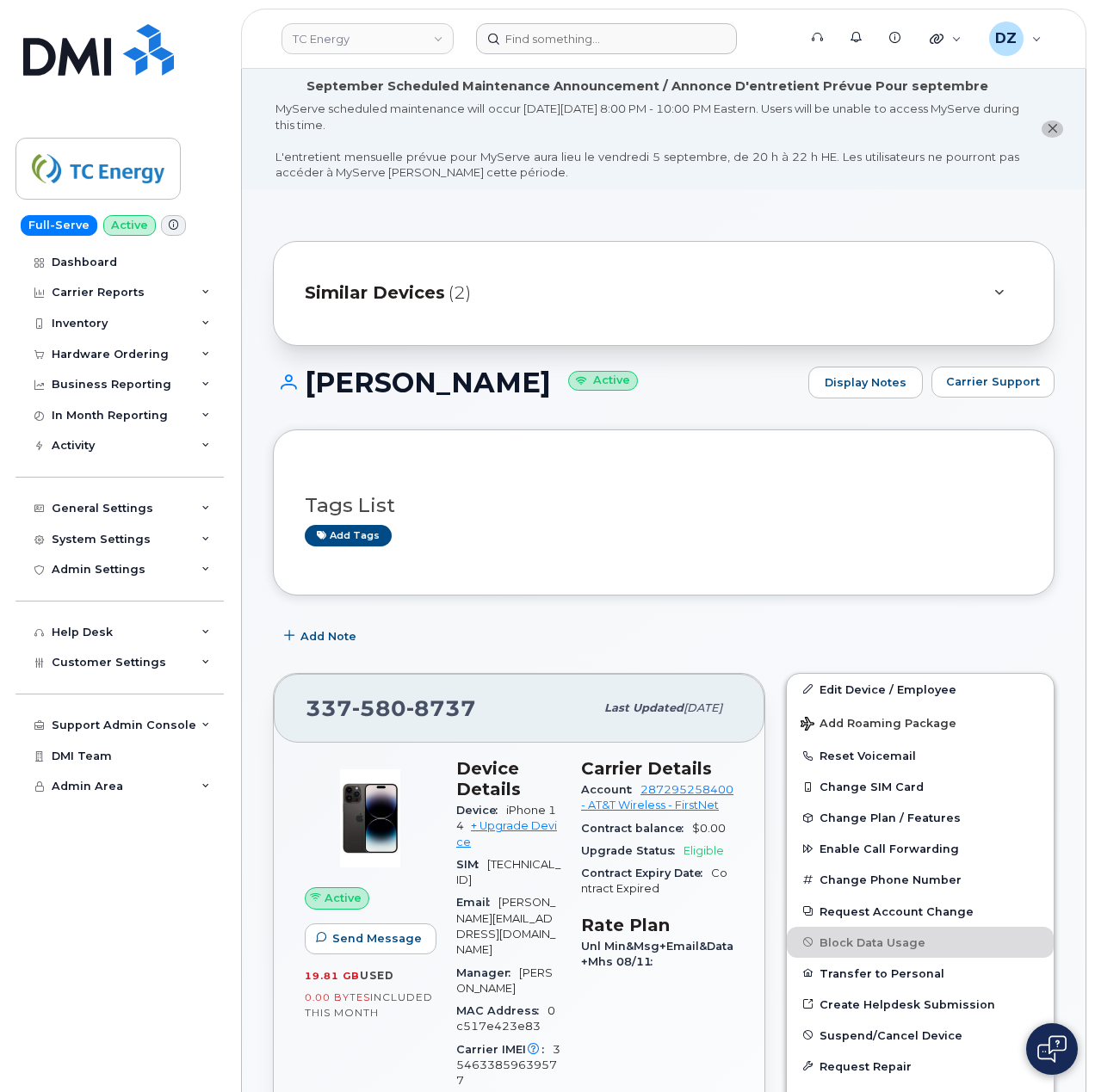
scroll to position [1244, 0]
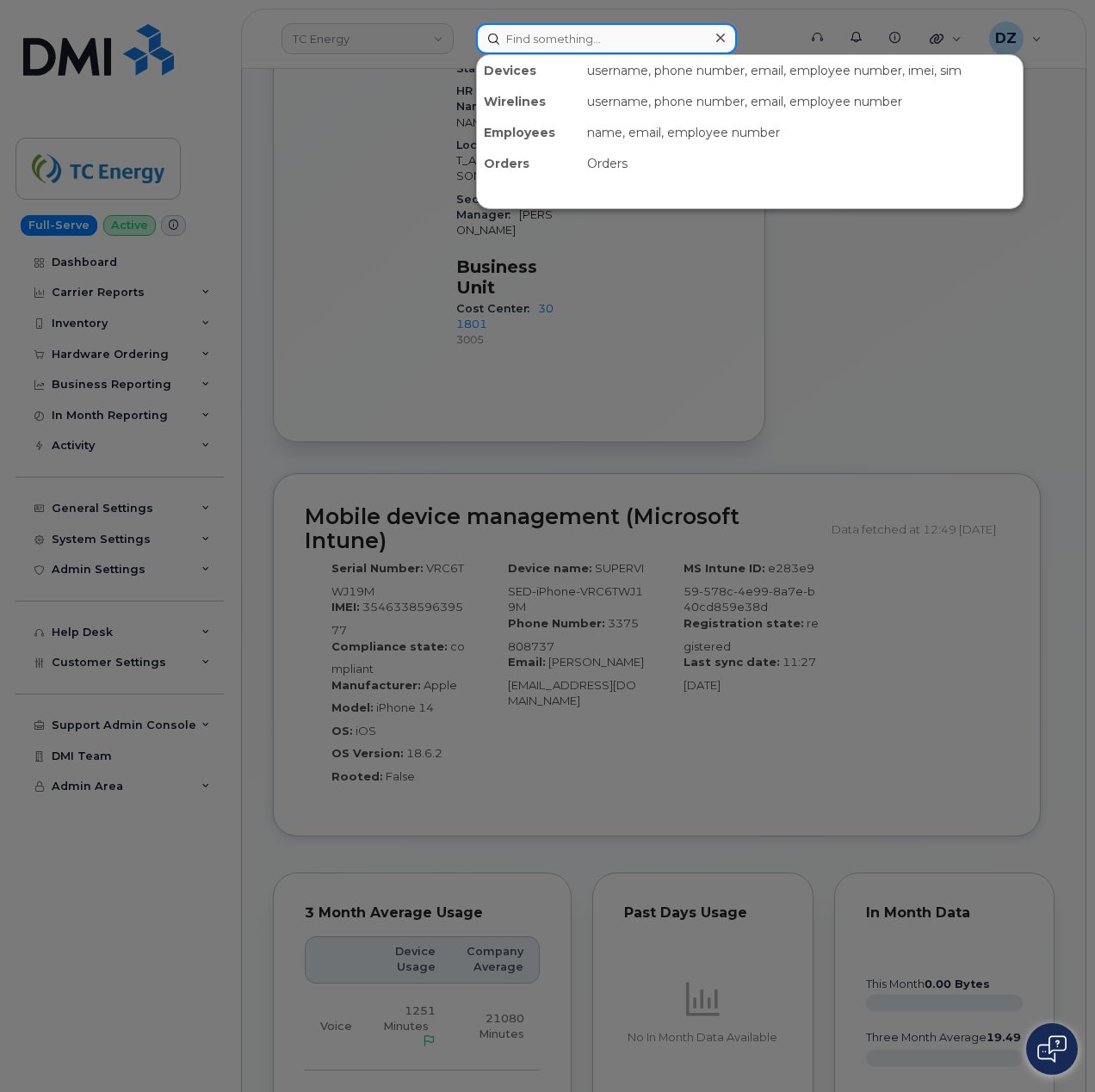
click at [542, 25] on input at bounding box center [605, 39] width 261 height 31
paste input "[PHONE_NUMBER]"
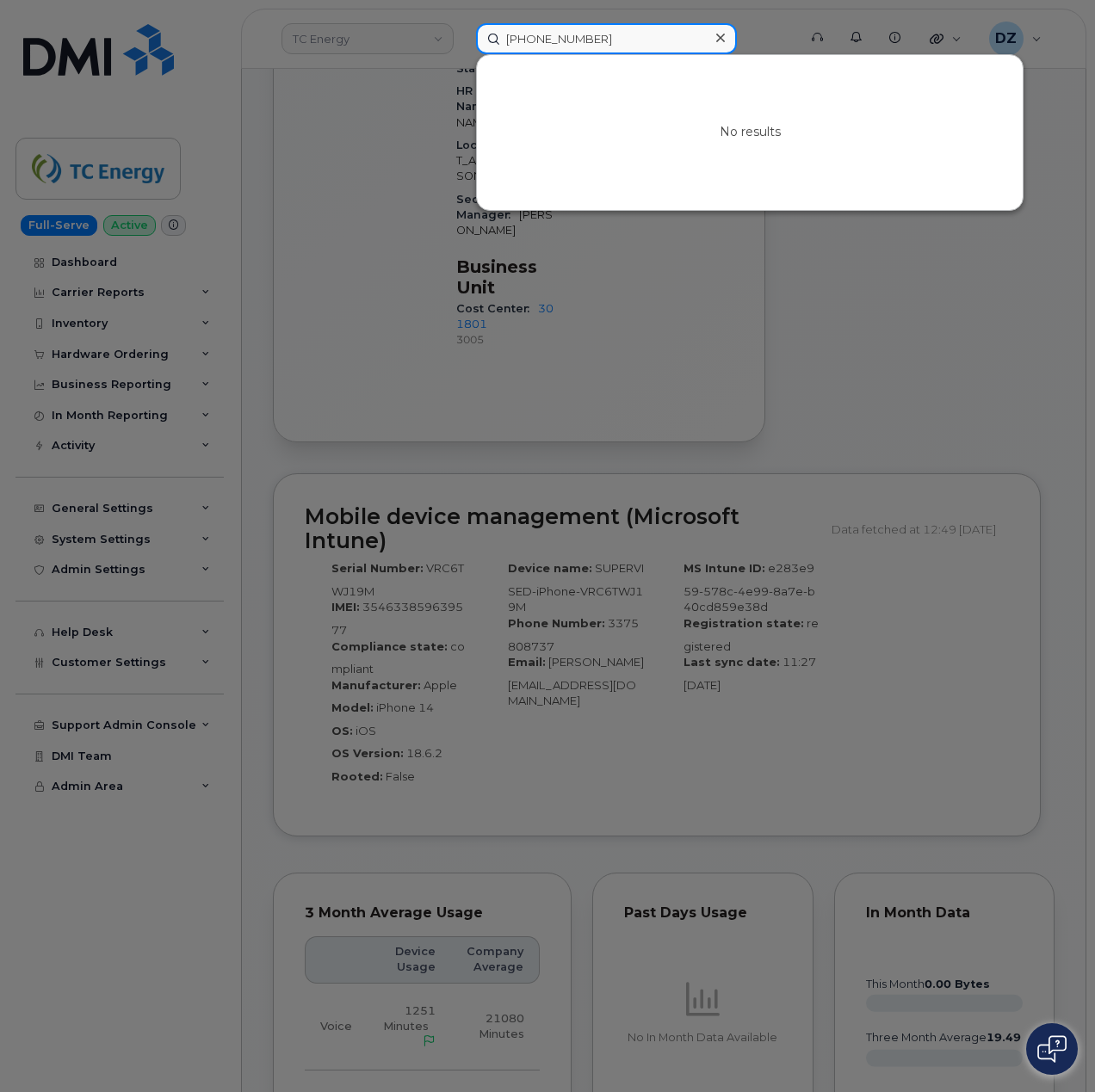
type input "[PHONE_NUMBER]"
click at [720, 35] on icon at bounding box center [719, 38] width 8 height 14
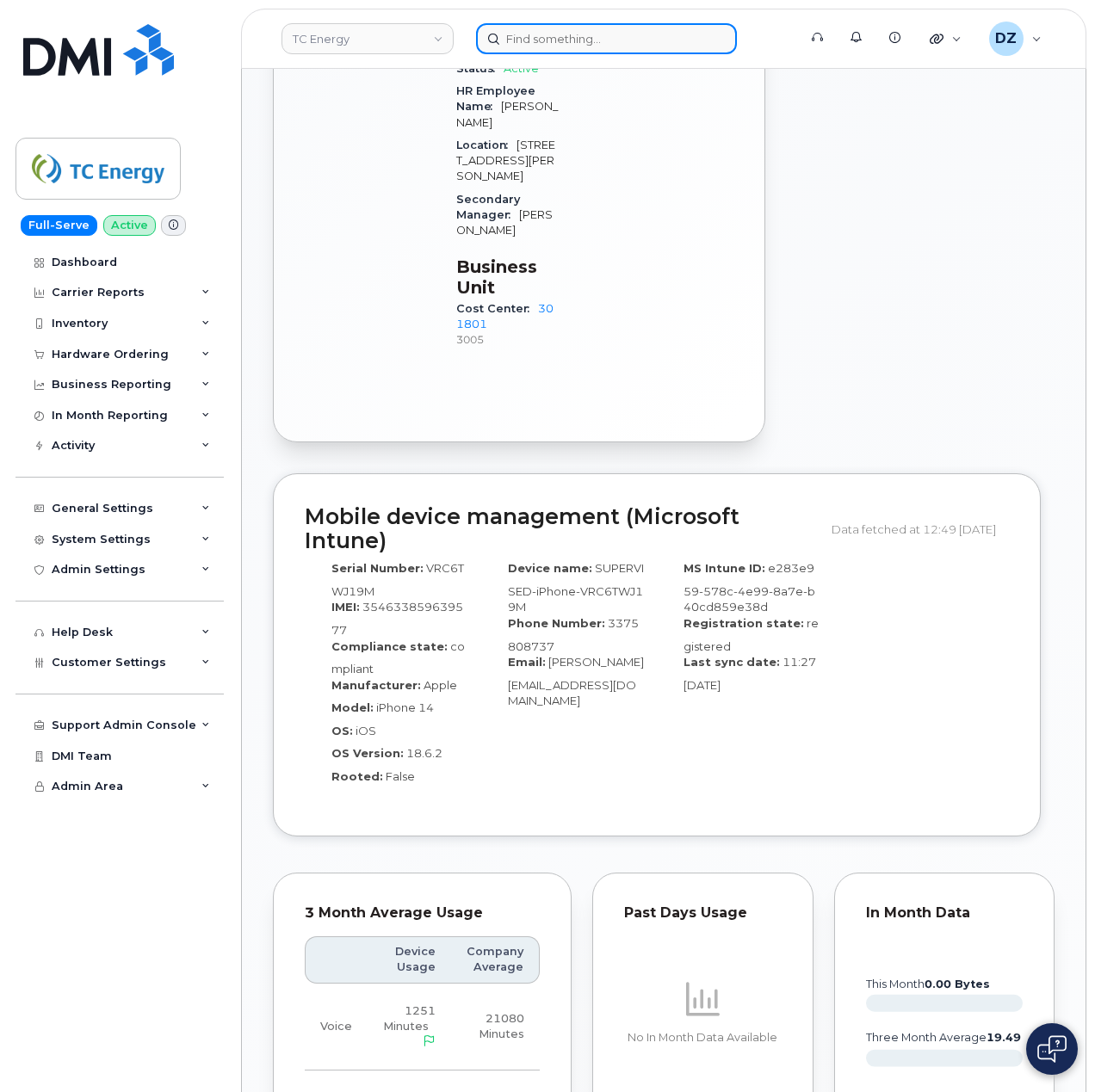
click at [556, 33] on input at bounding box center [605, 39] width 261 height 31
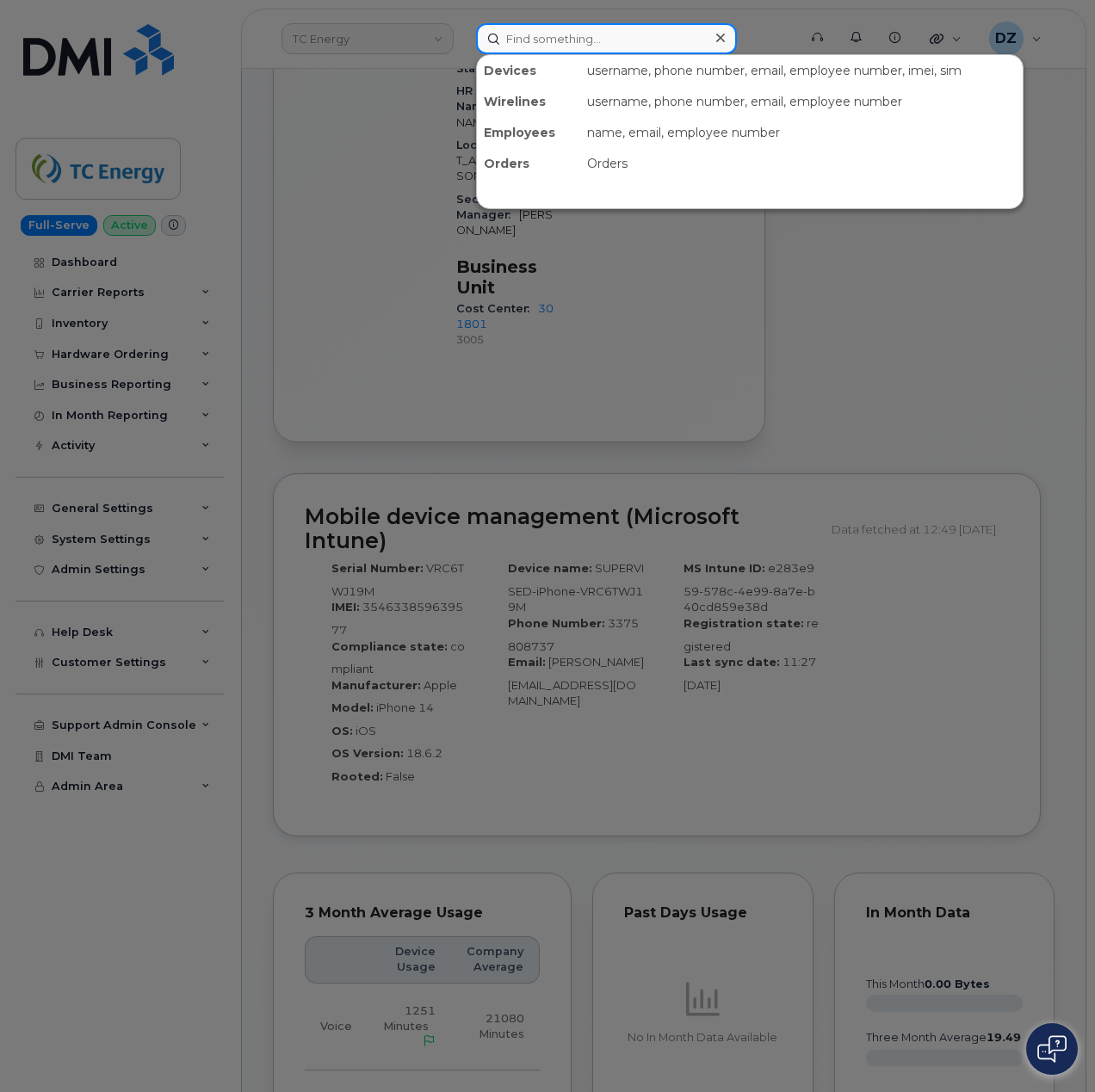
paste input "[PERSON_NAME]"
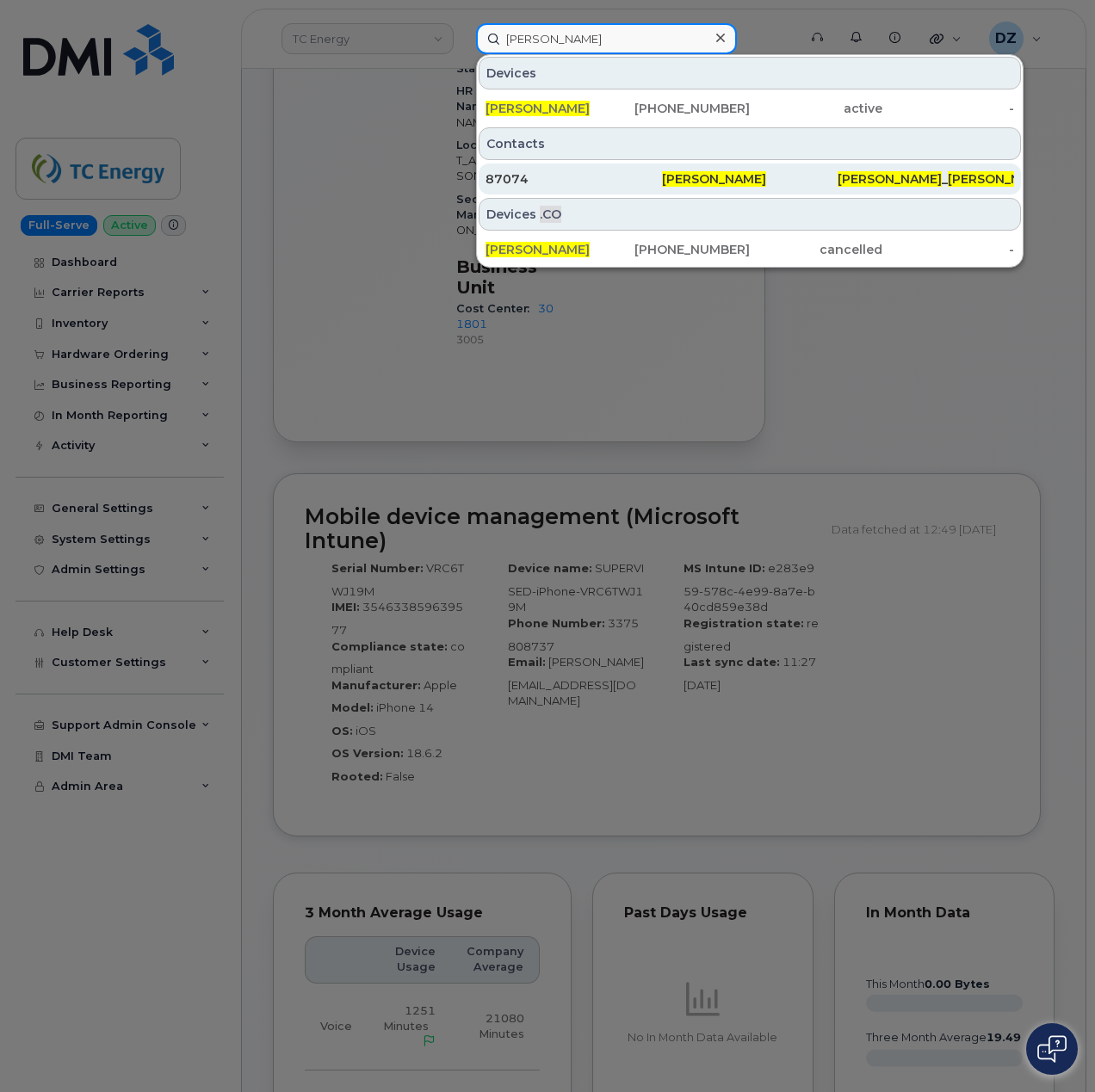
type input "[PERSON_NAME]"
click at [692, 185] on span "[PERSON_NAME]" at bounding box center [714, 179] width 105 height 15
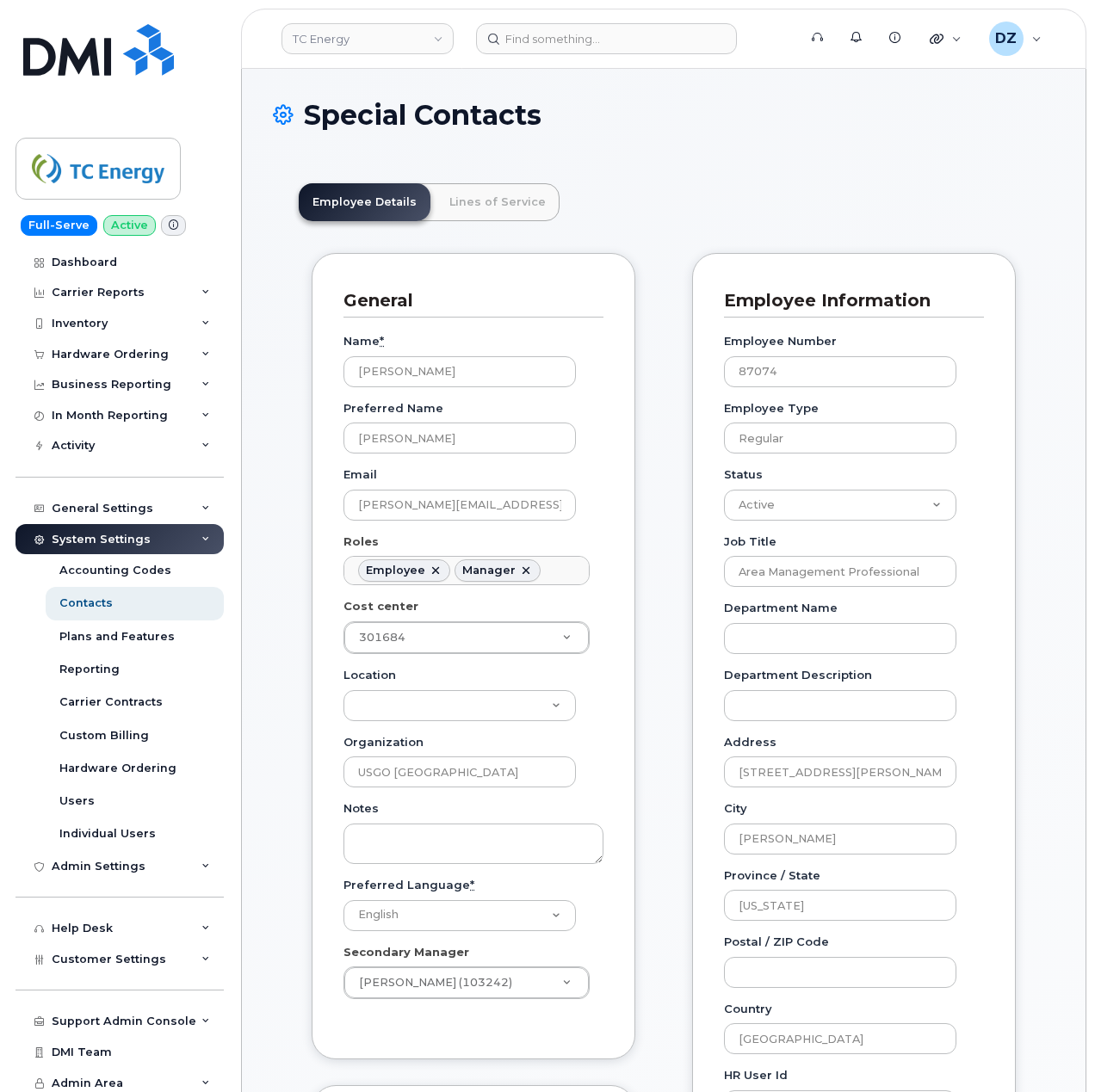
scroll to position [50, 0]
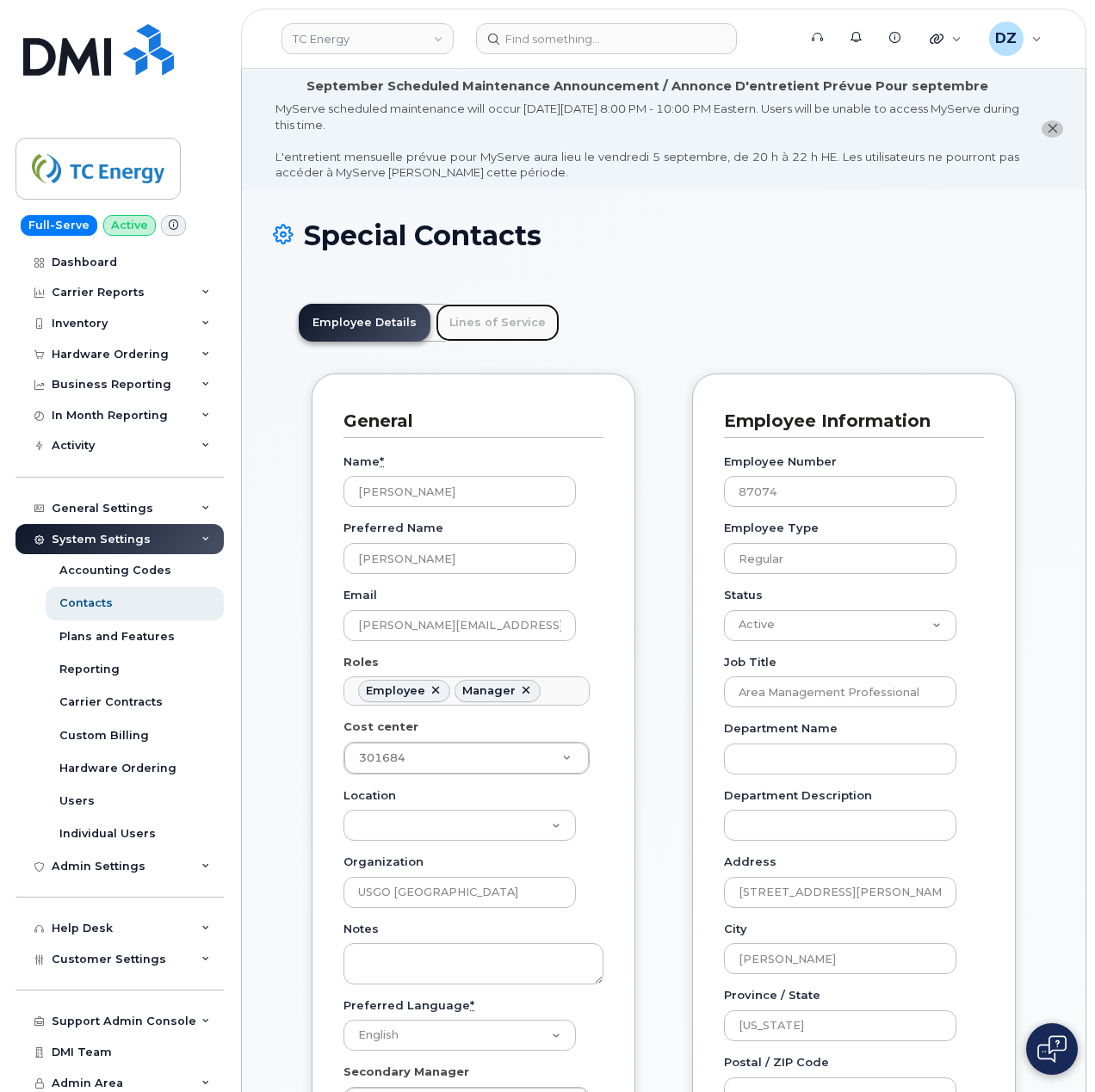
click at [470, 322] on link "Lines of Service" at bounding box center [498, 323] width 124 height 38
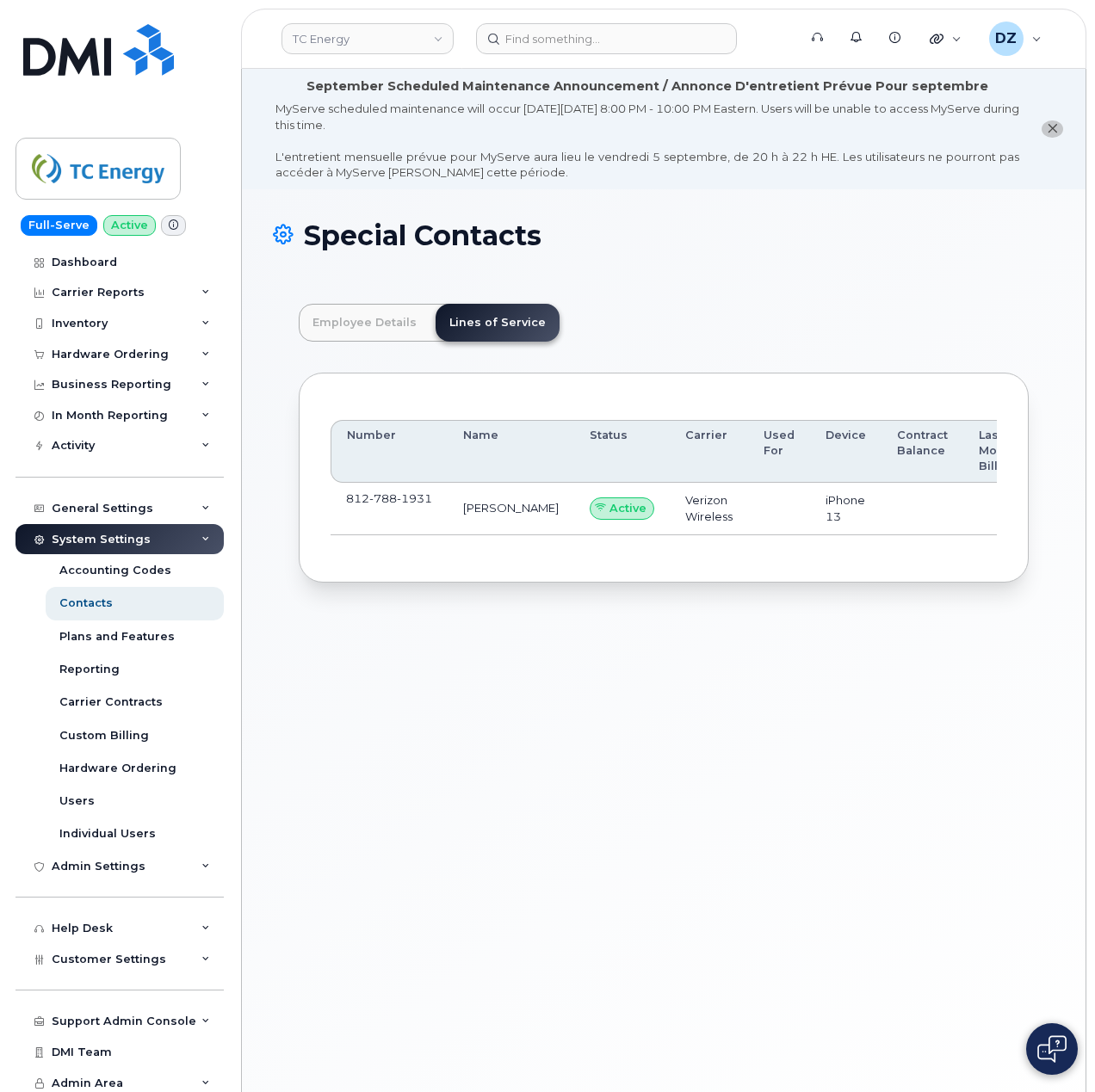
click at [289, 589] on div "Employee Details Lines of Service General Name * Jenna Cole Preferred Name Jenn…" at bounding box center [664, 442] width 781 height 330
click at [359, 334] on link "Employee Details" at bounding box center [364, 323] width 132 height 38
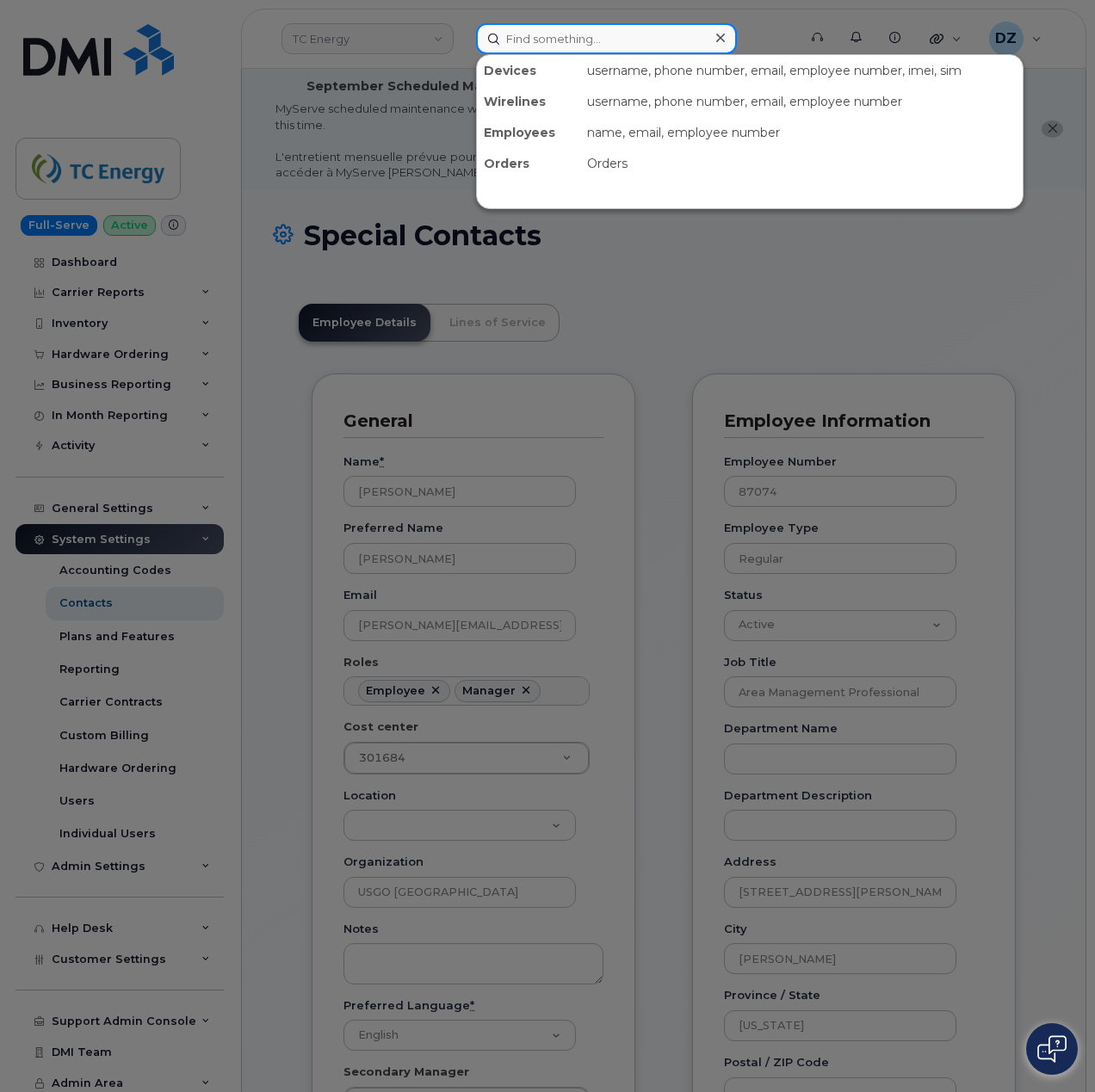
click at [596, 38] on input at bounding box center [605, 39] width 261 height 31
paste input "[PERSON_NAME]"
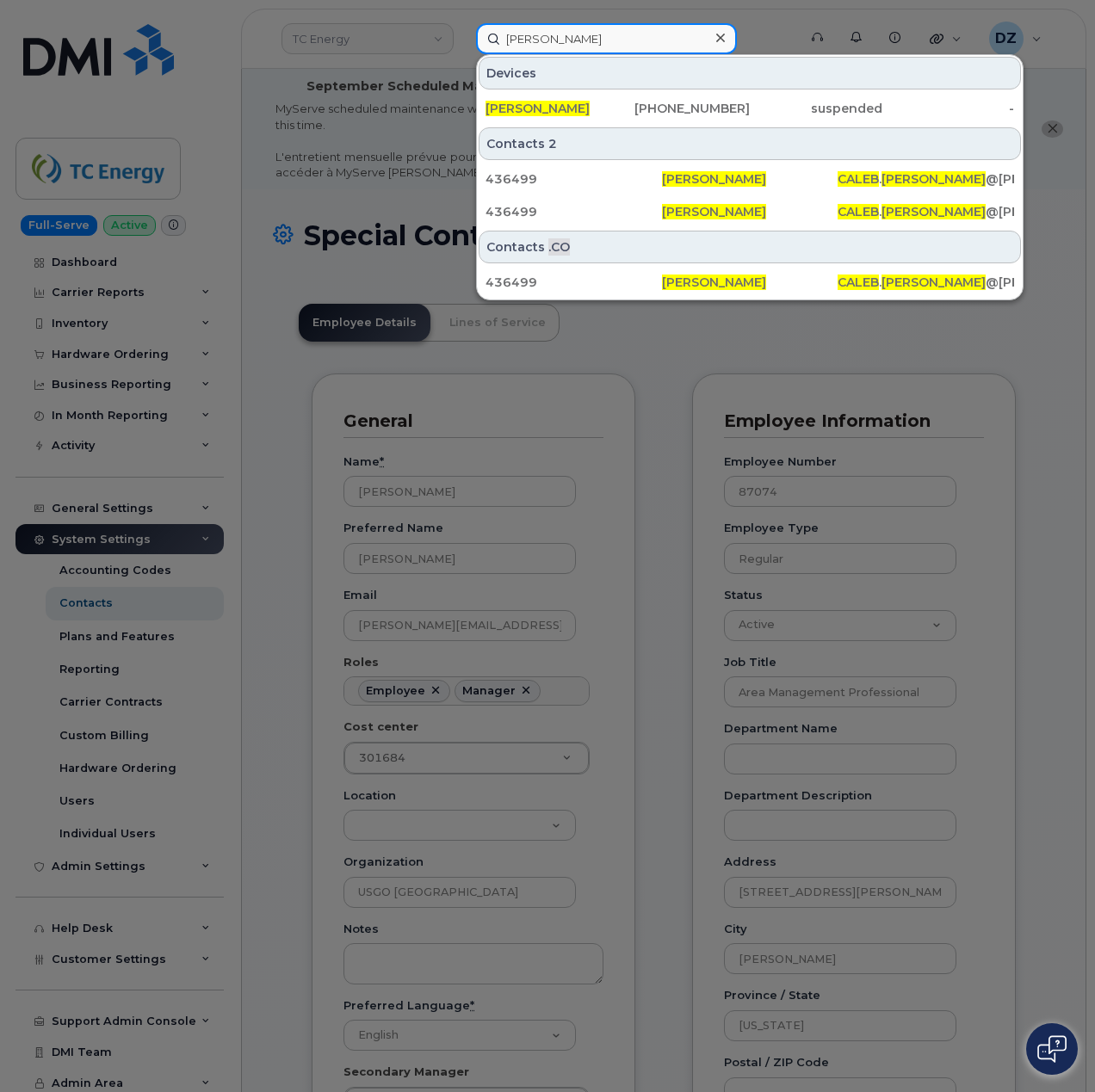
type input "[PERSON_NAME]"
click at [724, 35] on icon at bounding box center [719, 38] width 8 height 8
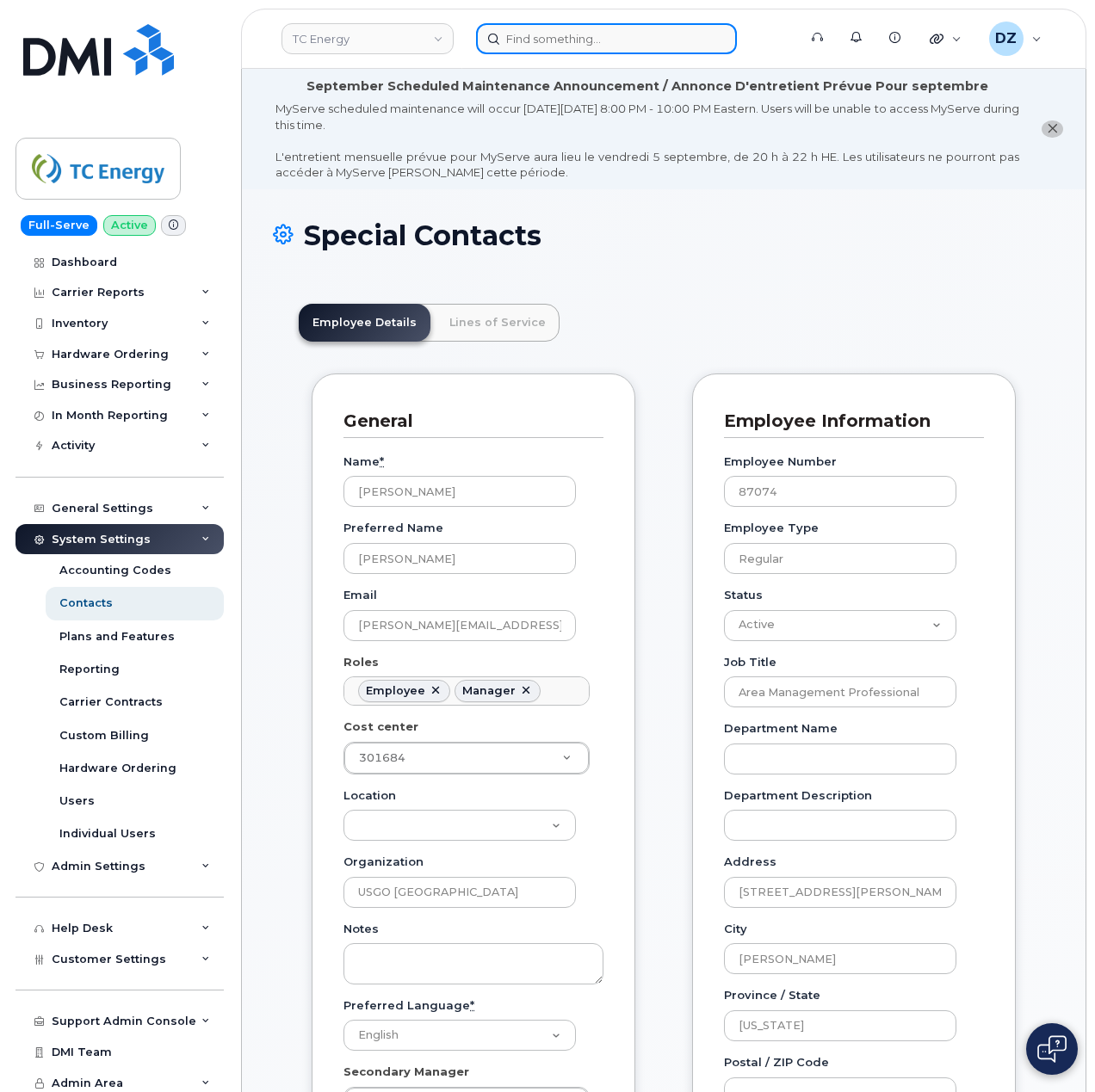
click at [589, 29] on input at bounding box center [605, 39] width 261 height 31
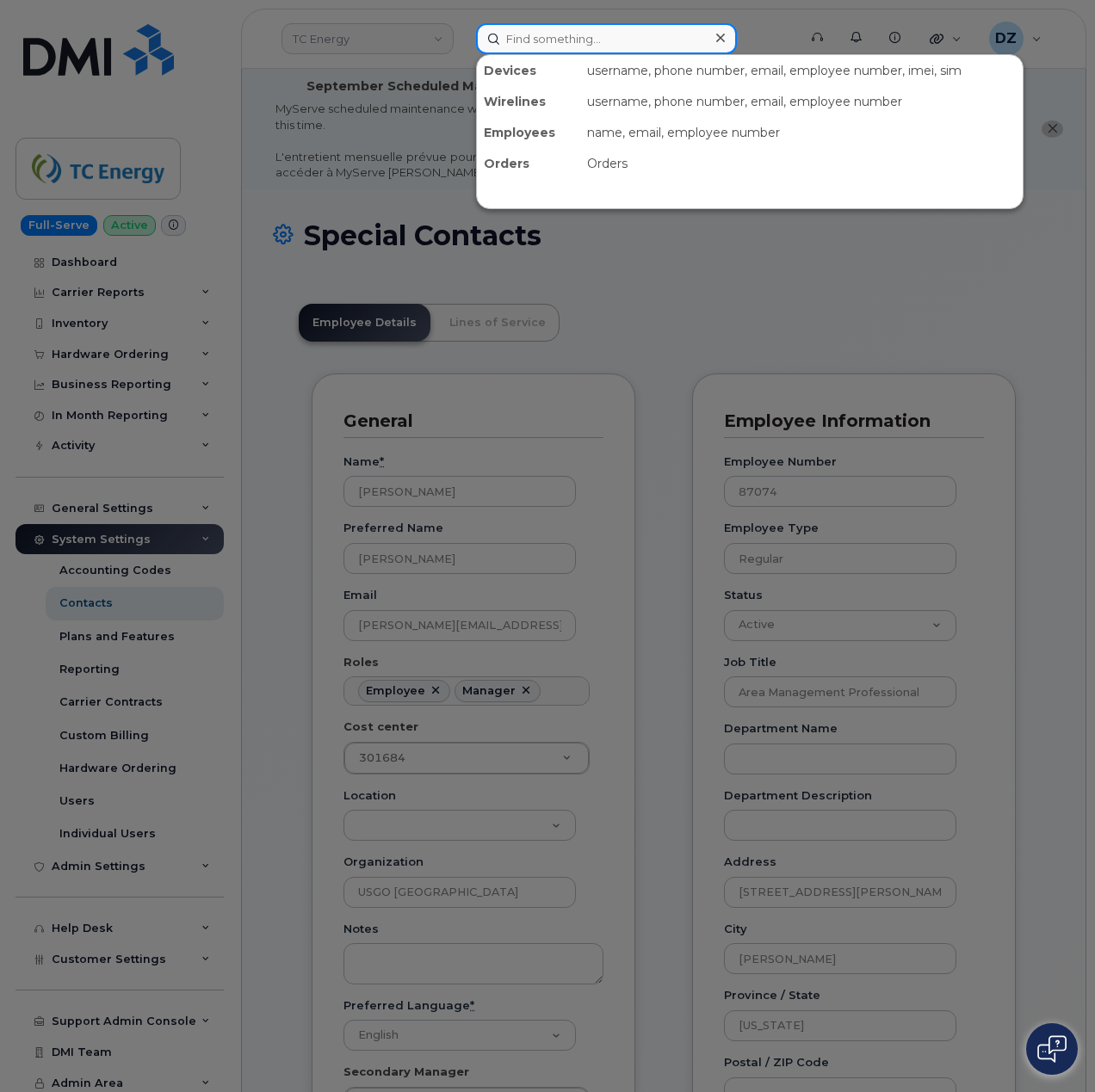
paste input "caleb_walker@tcenergy.com"
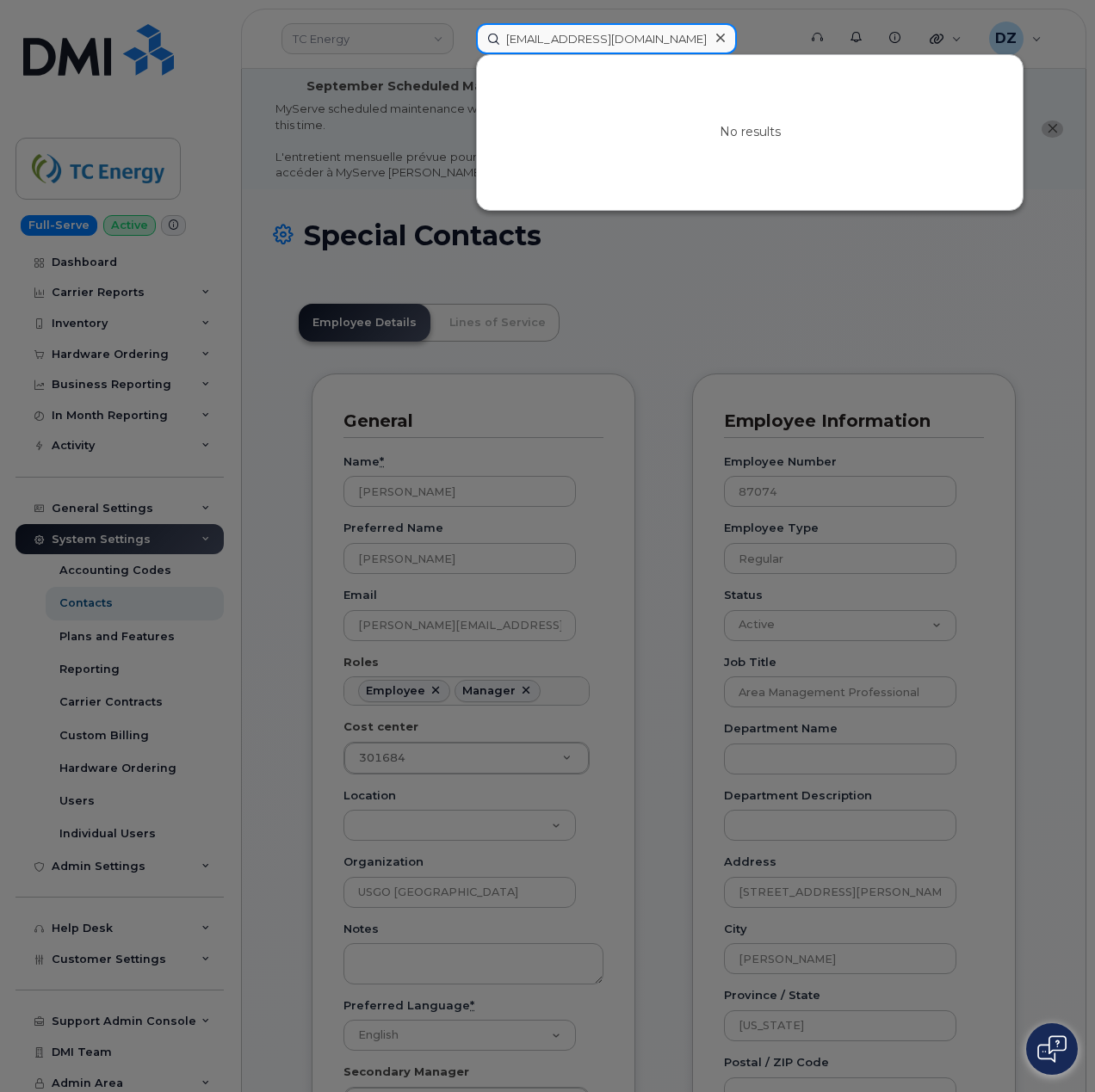
type input "caleb_walker@tcenergy.com"
click at [717, 38] on icon at bounding box center [719, 38] width 8 height 14
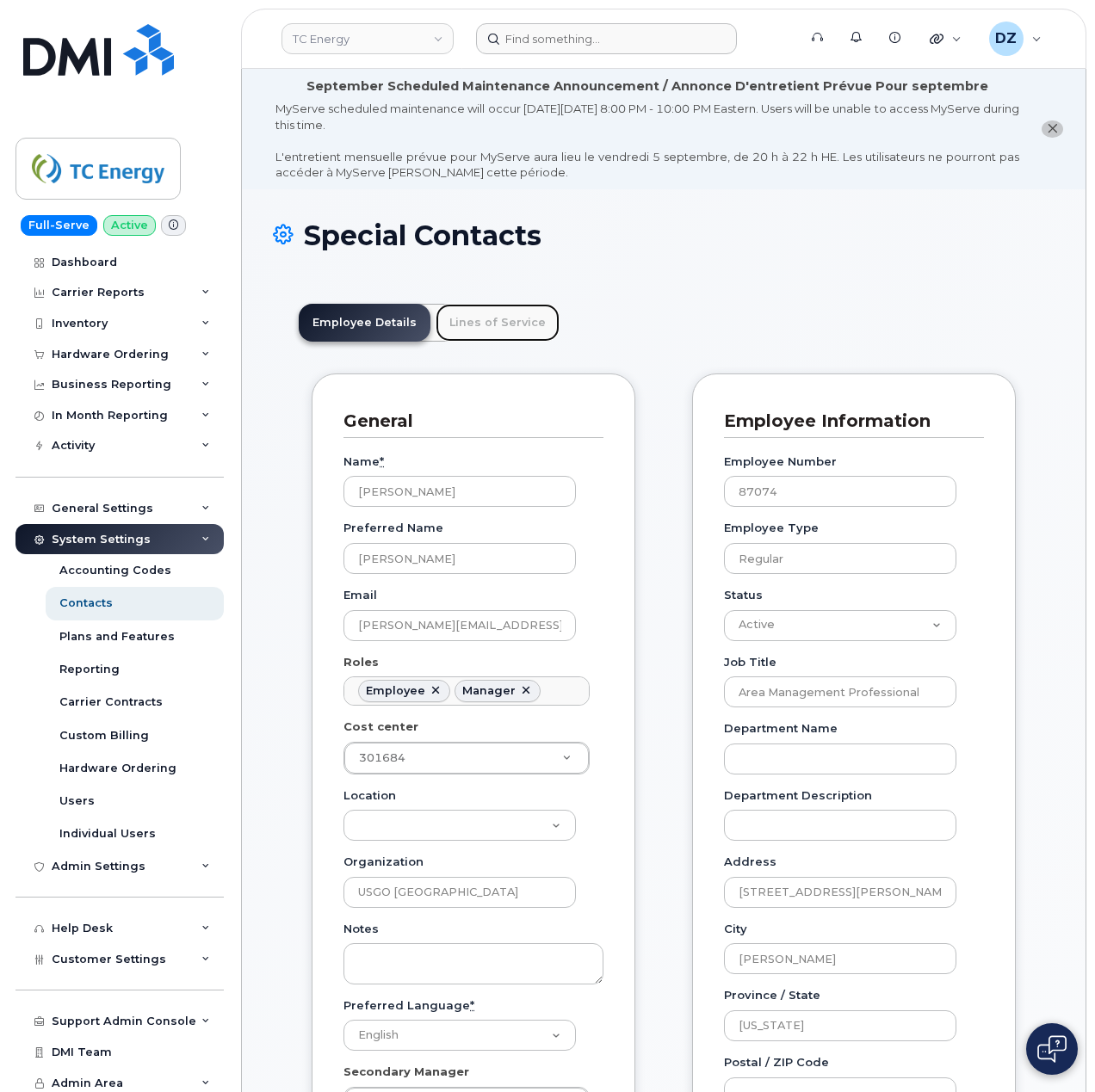
click at [491, 321] on link "Lines of Service" at bounding box center [498, 323] width 124 height 38
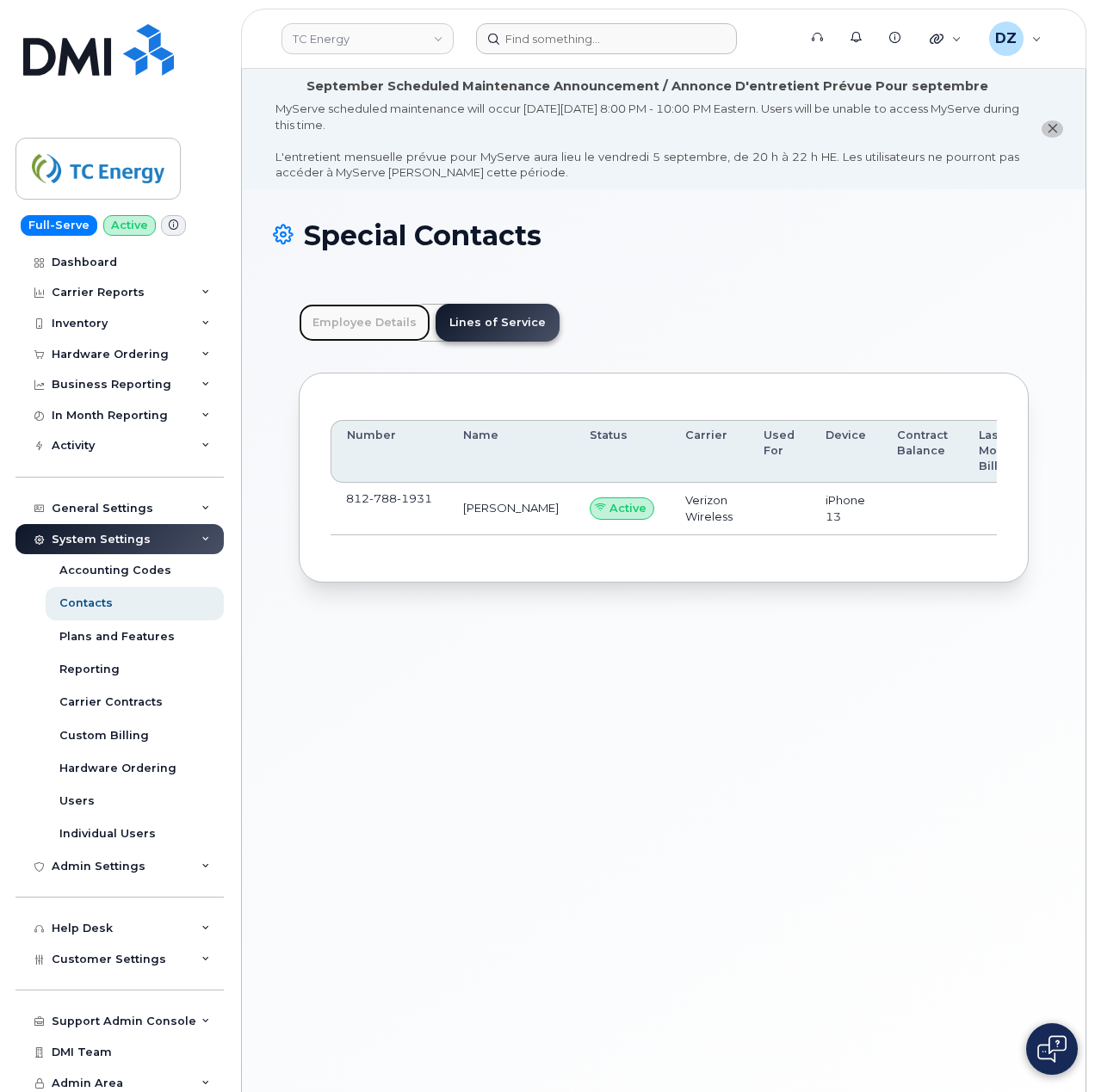
click at [378, 322] on link "Employee Details" at bounding box center [364, 323] width 132 height 38
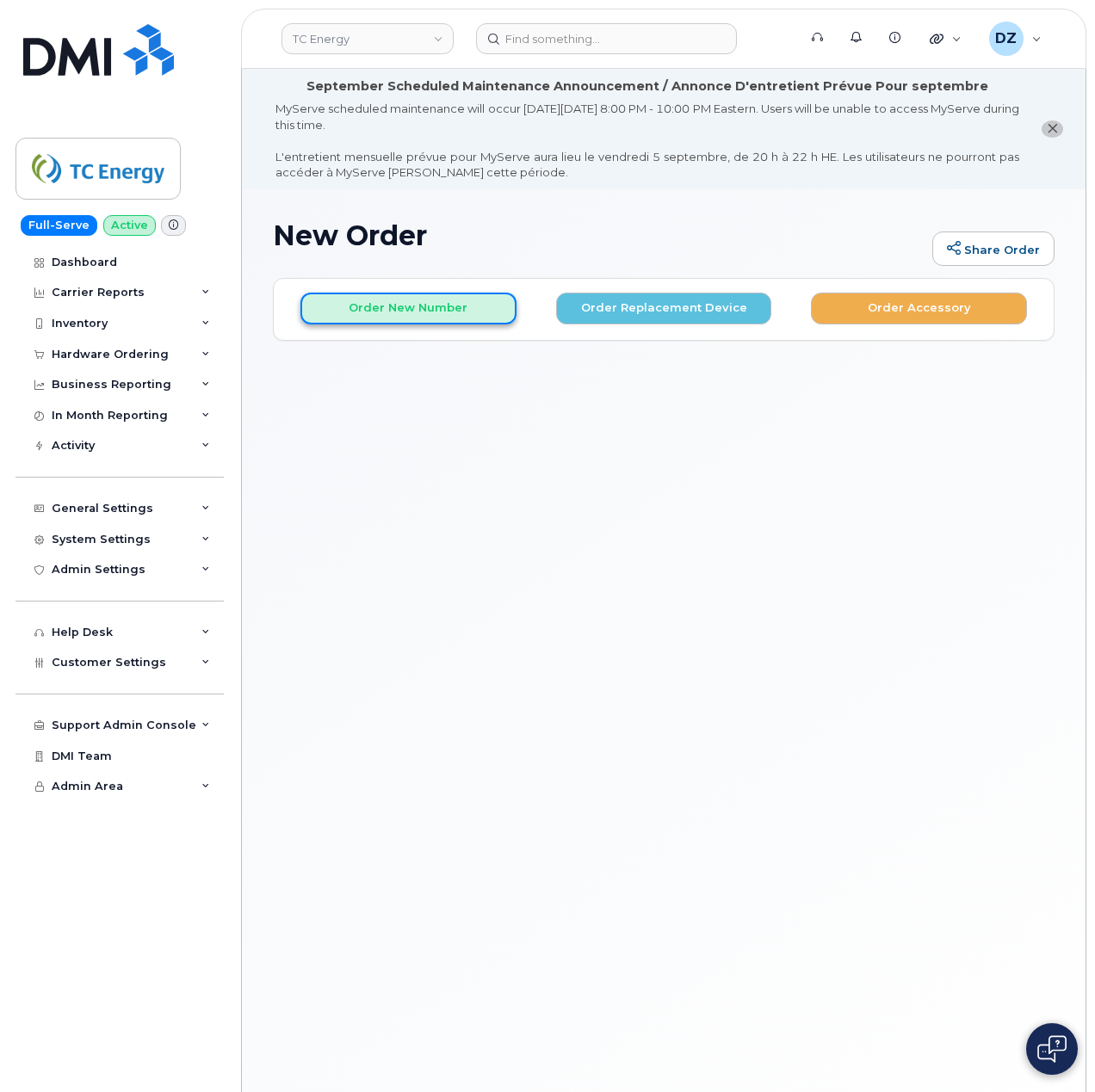
click at [397, 313] on button "Order New Number" at bounding box center [408, 309] width 216 height 32
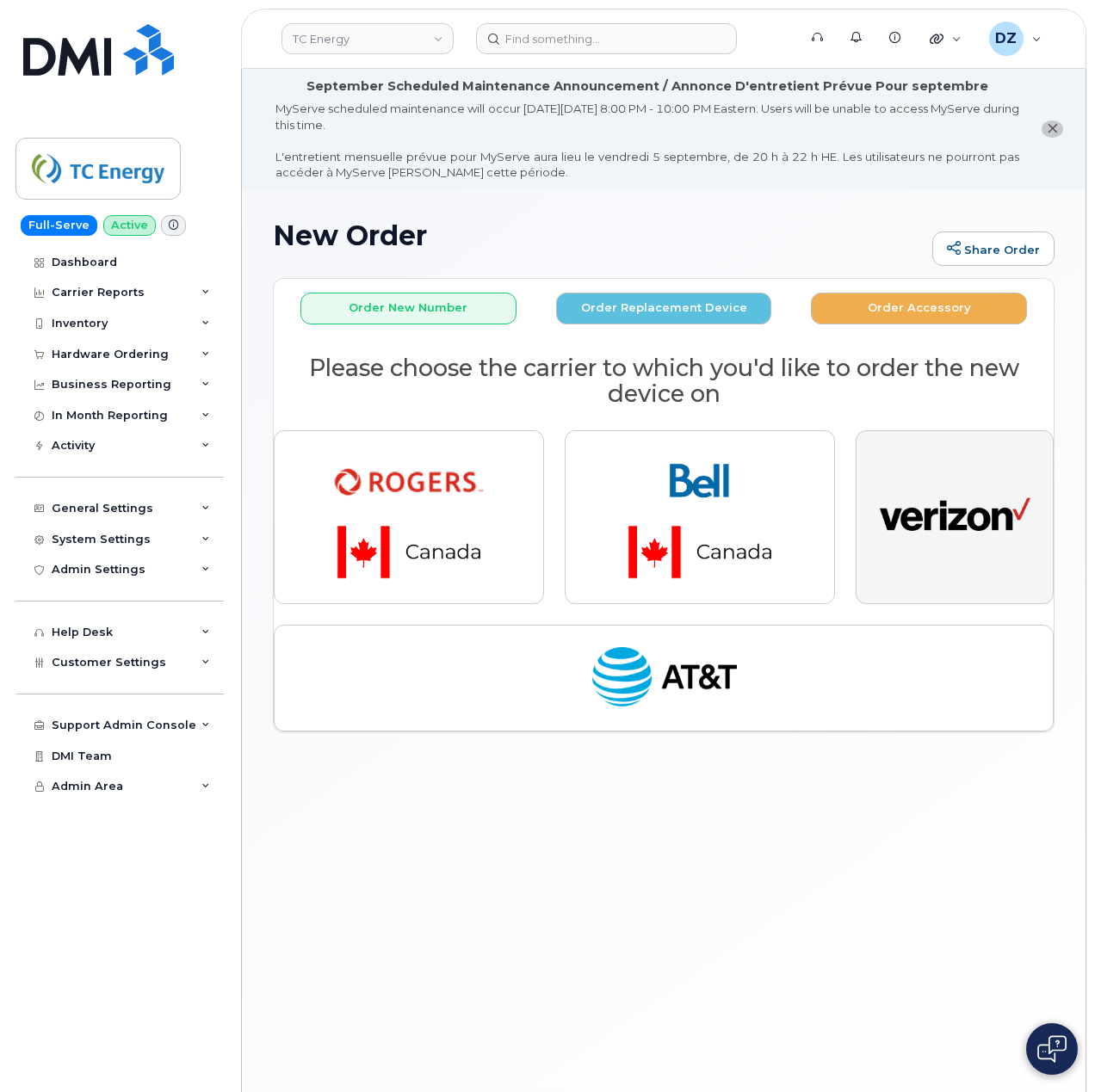
click at [943, 507] on img "button" at bounding box center [955, 517] width 151 height 77
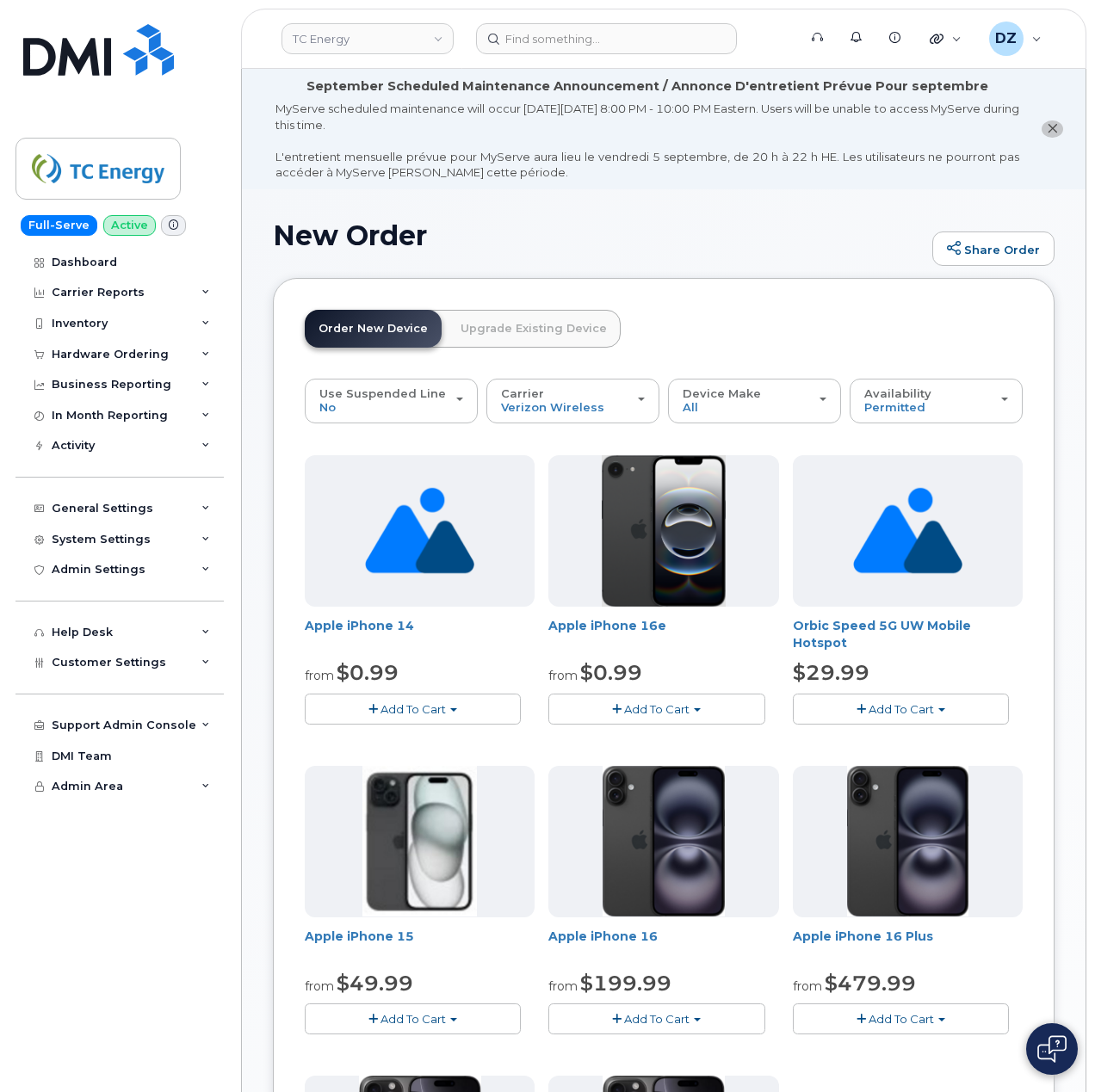
click at [416, 1019] on span "Add To Cart" at bounding box center [412, 1019] width 65 height 14
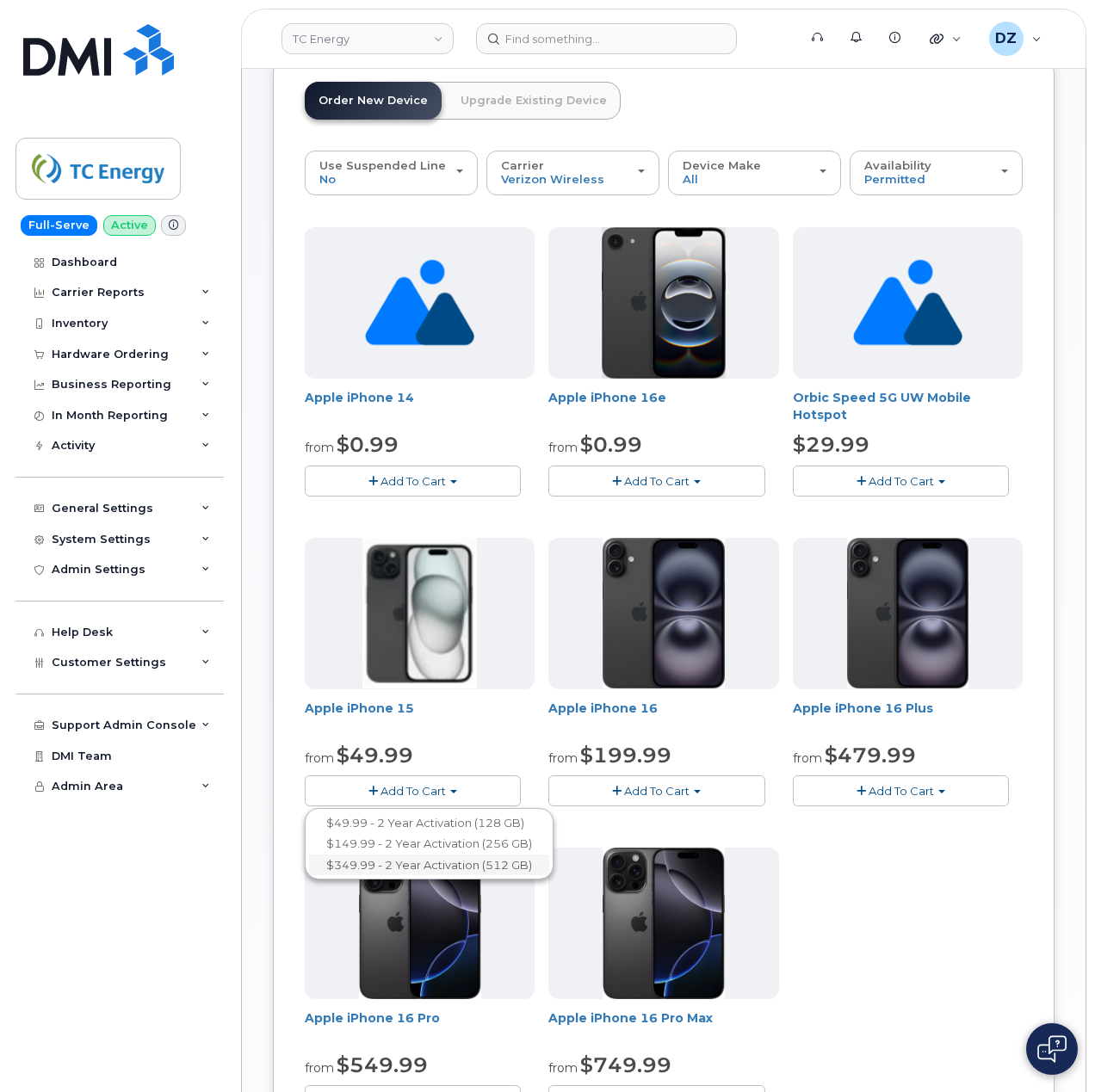
scroll to position [229, 0]
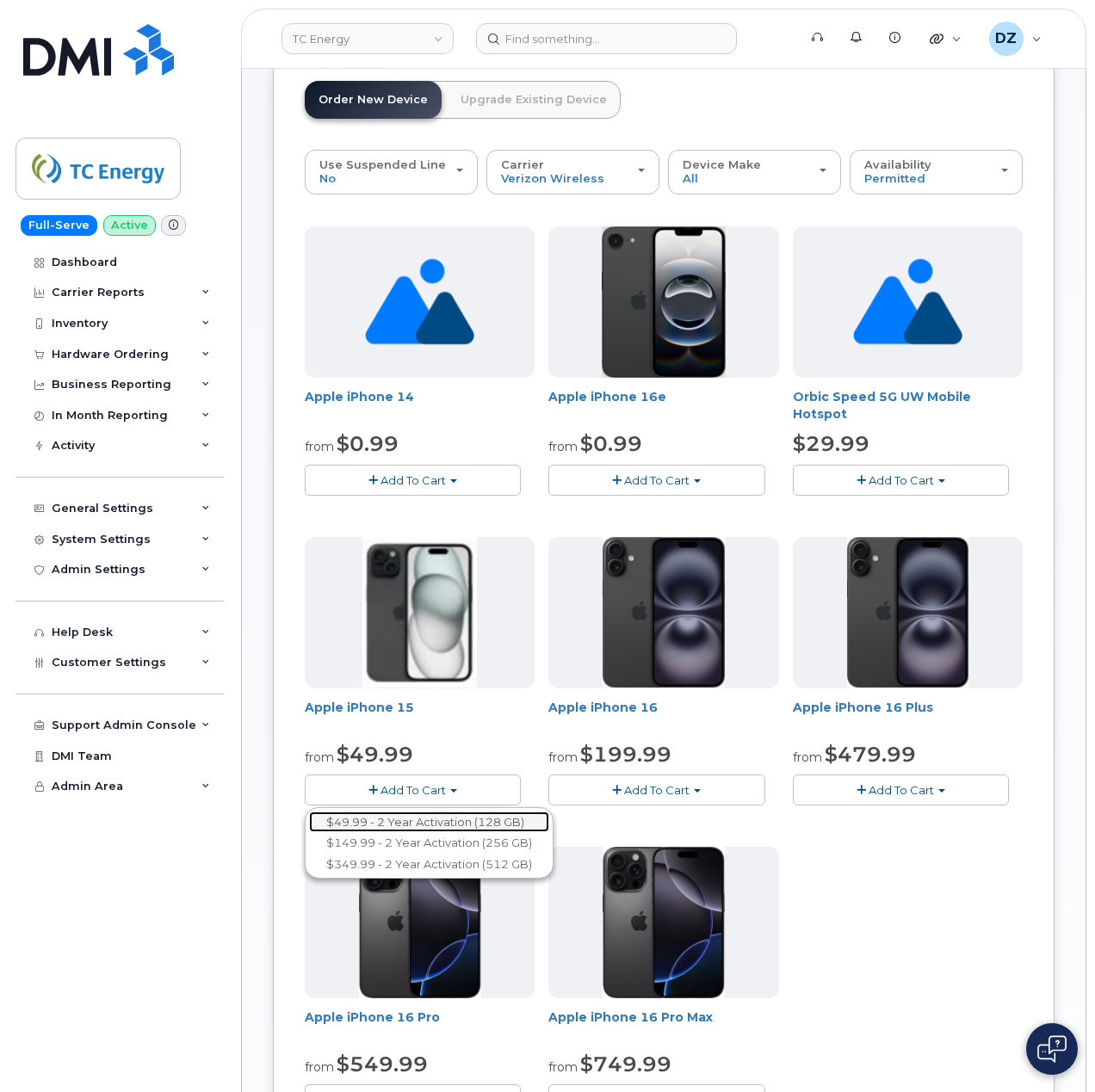
click at [435, 821] on link "$49.99 - 2 Year Activation (128 GB)" at bounding box center [428, 822] width 240 height 22
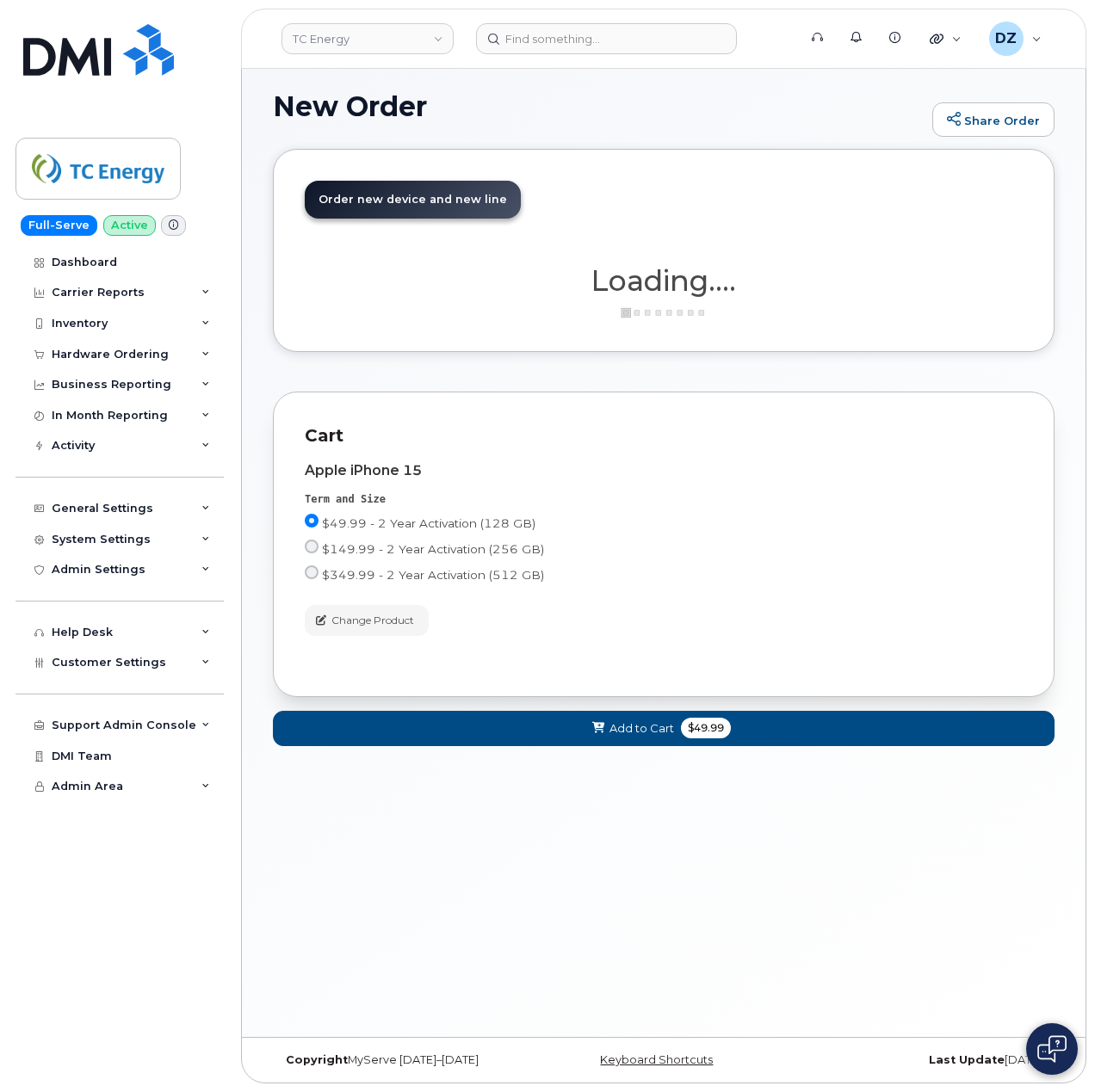
scroll to position [129, 0]
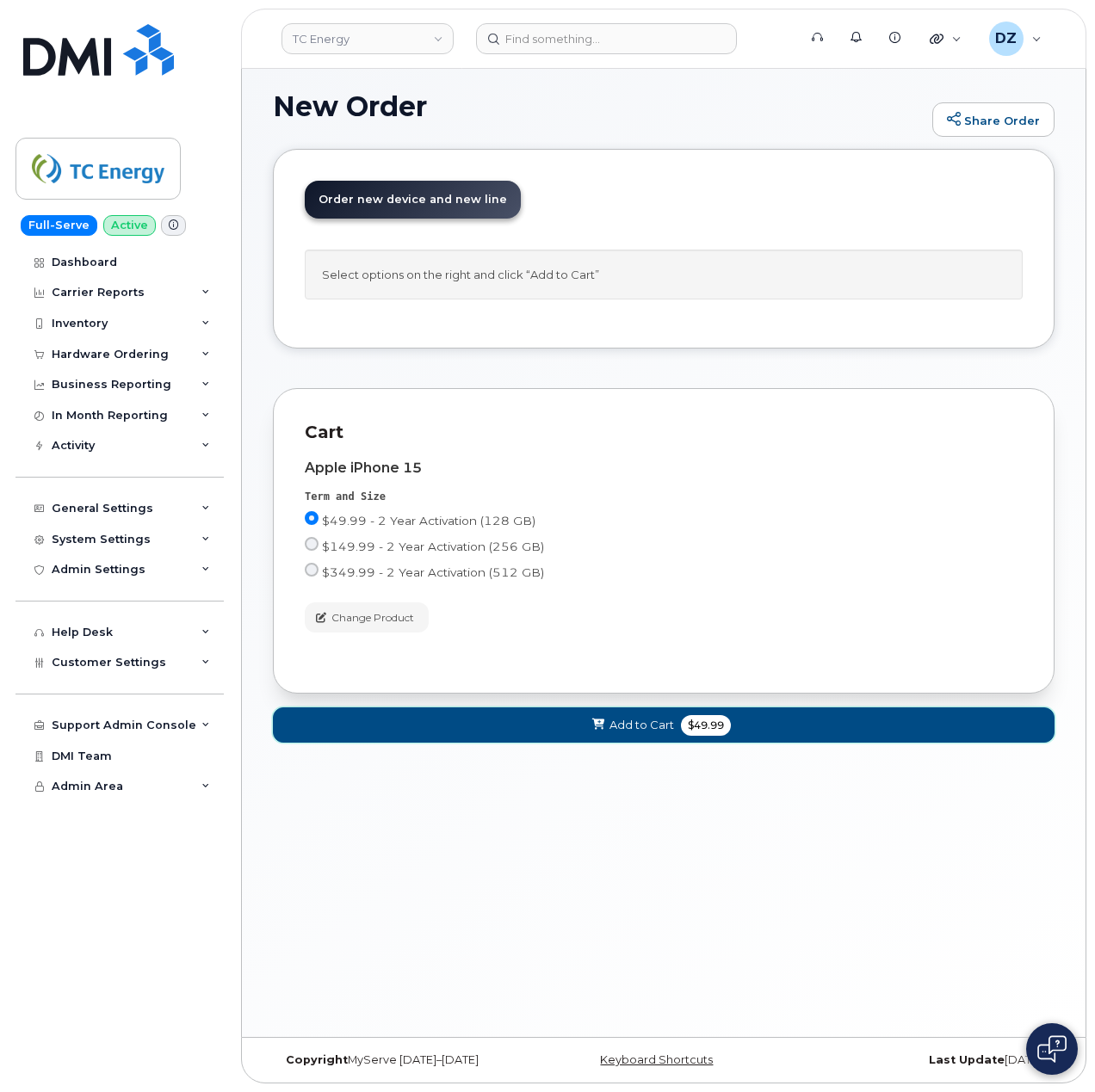
click at [692, 733] on span "$49.99" at bounding box center [705, 726] width 50 height 21
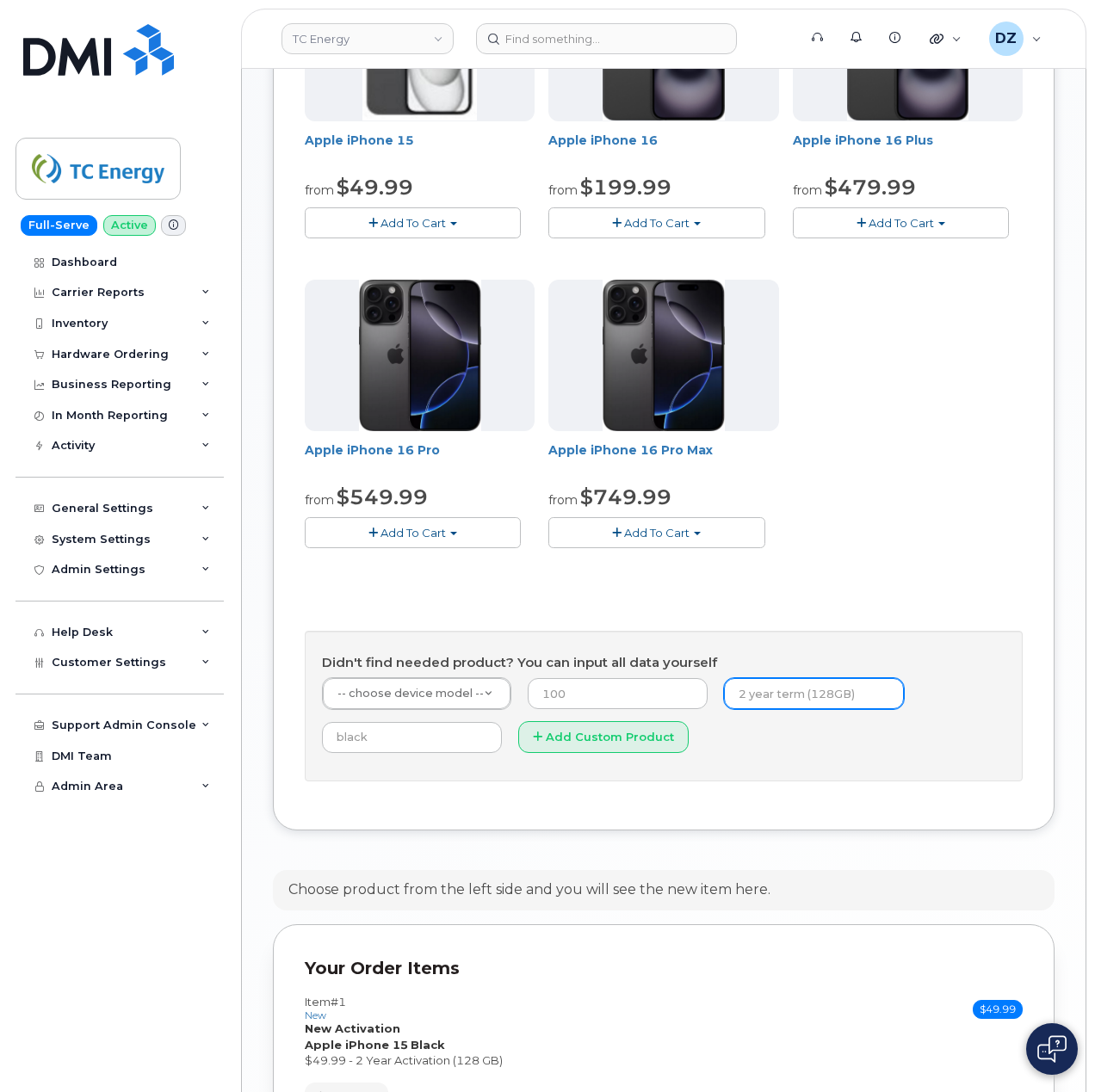
scroll to position [1022, 0]
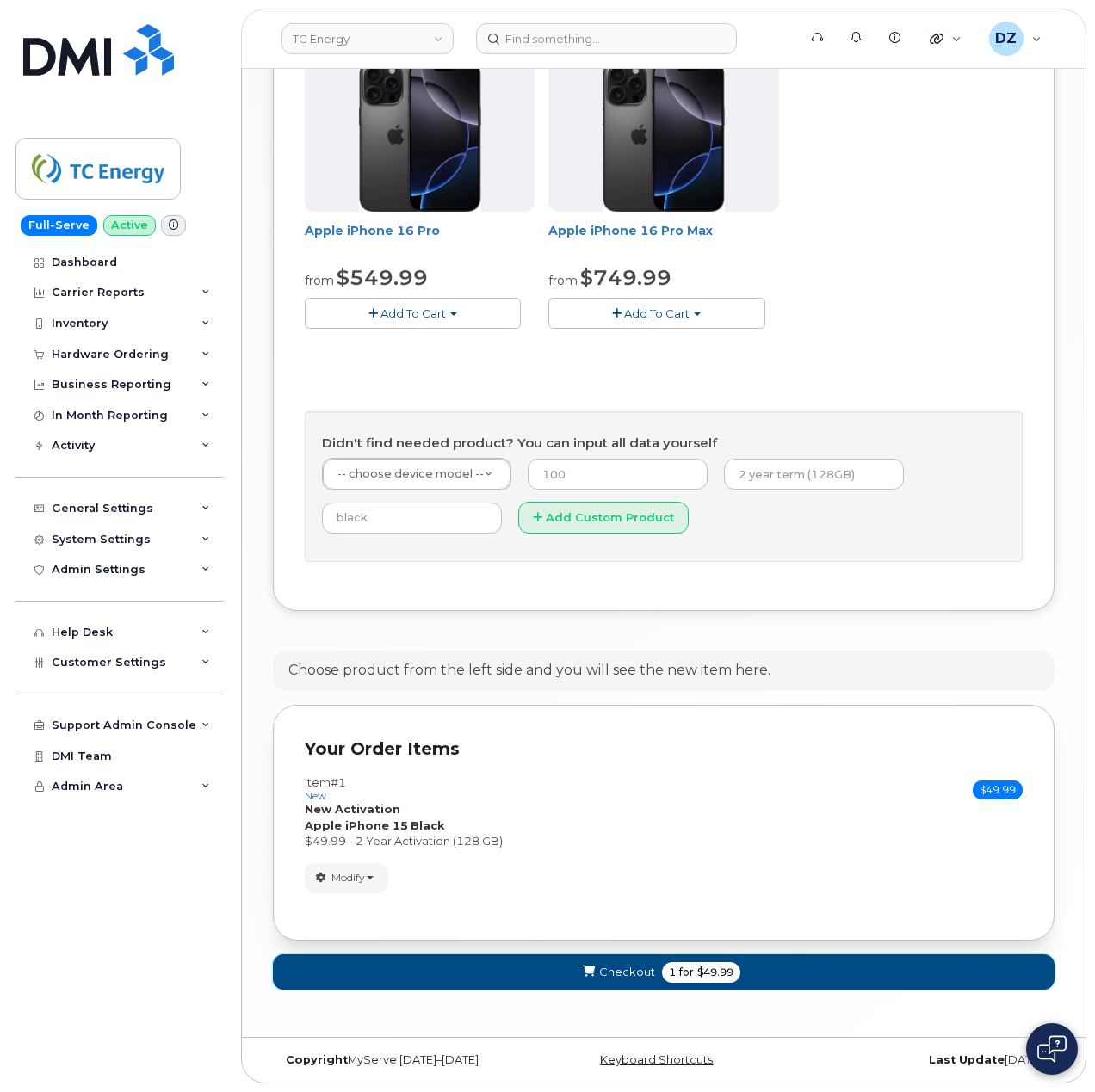
click at [671, 976] on span "1" at bounding box center [671, 972] width 7 height 15
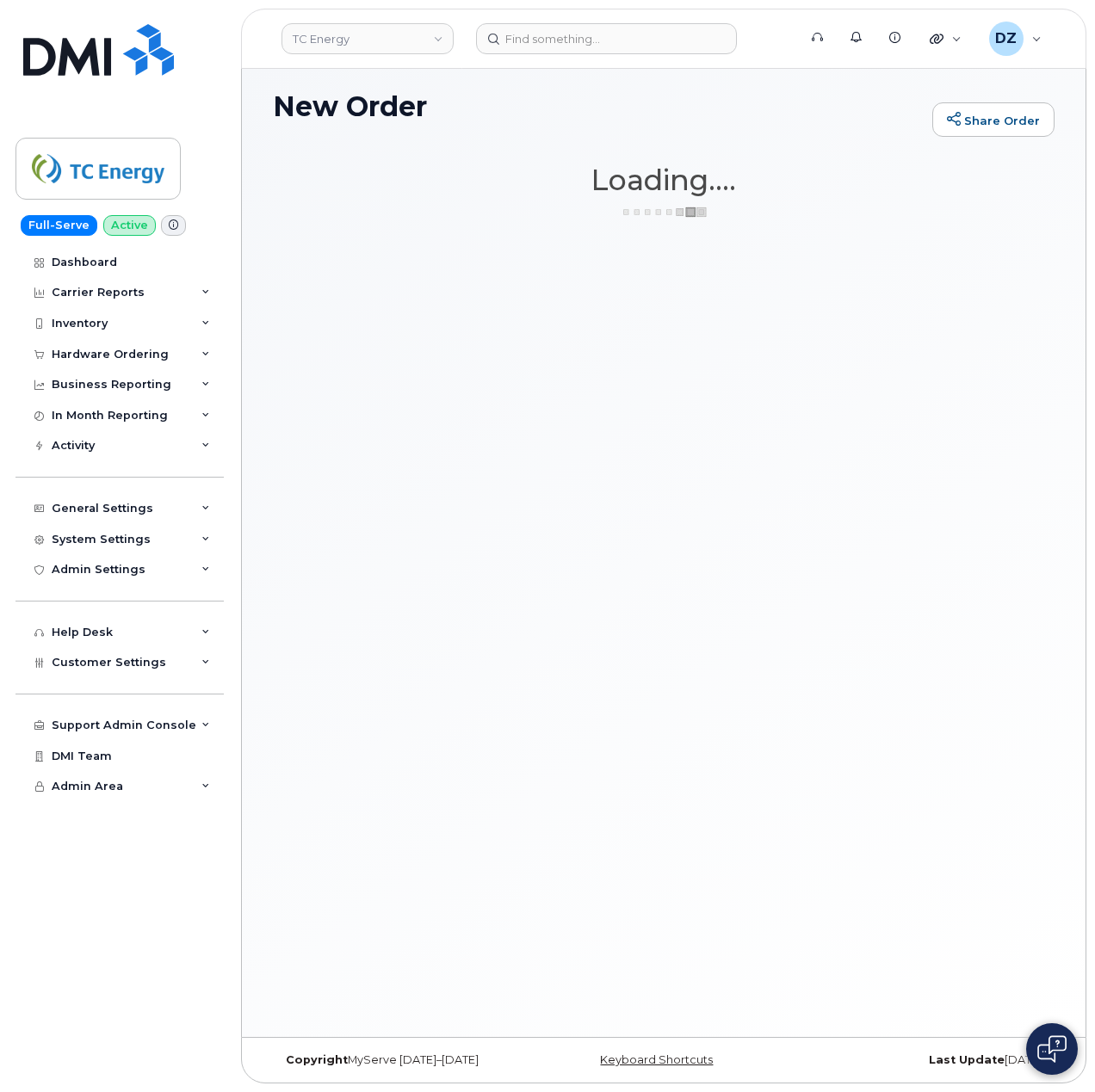
scroll to position [129, 0]
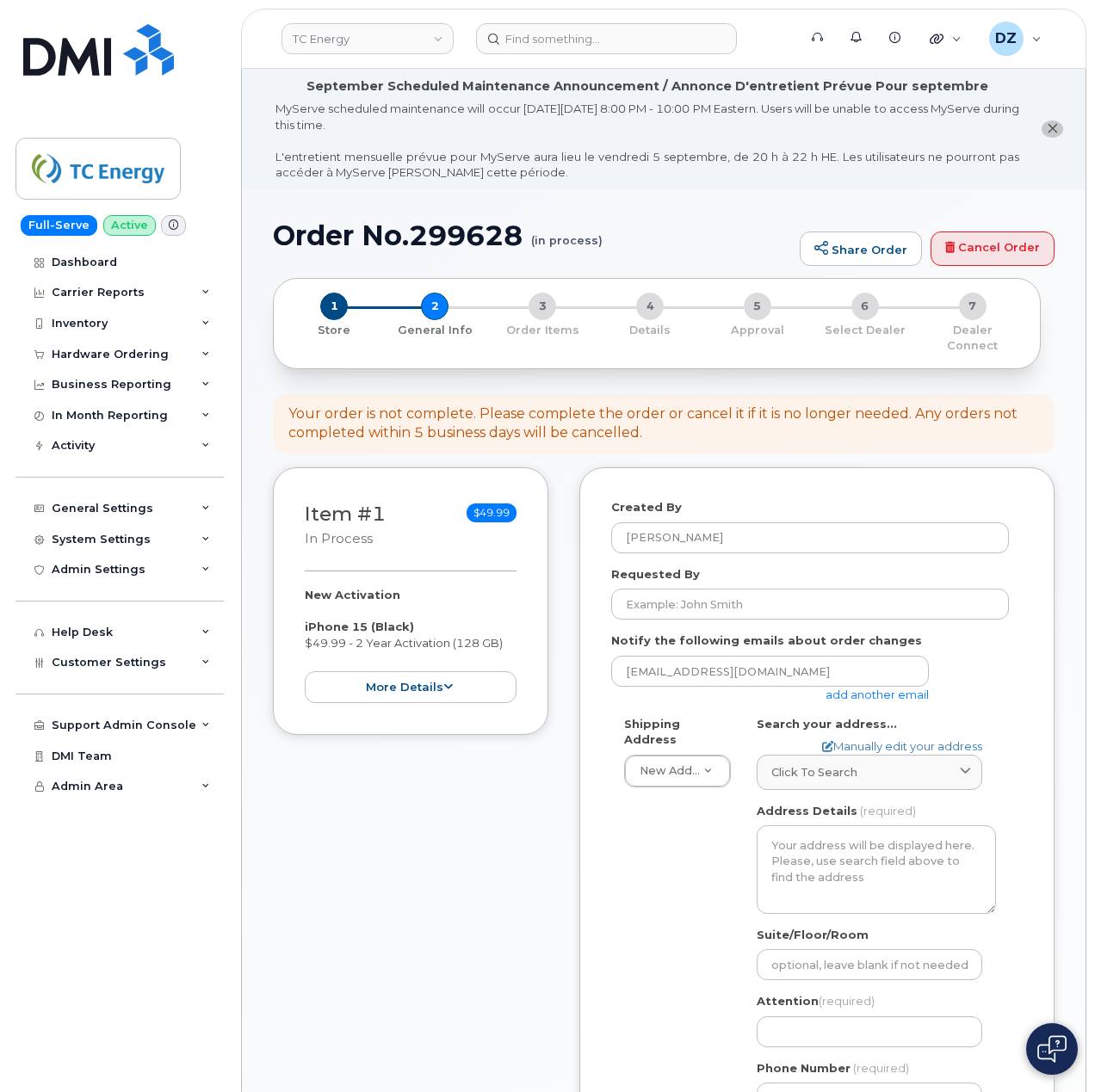
select select
click at [783, 588] on input "Requested By" at bounding box center [810, 603] width 397 height 31
type input "Already completed"
click at [593, 830] on div "Created By Devon Zellars Requested By Already completed Notify the following em…" at bounding box center [816, 926] width 475 height 920
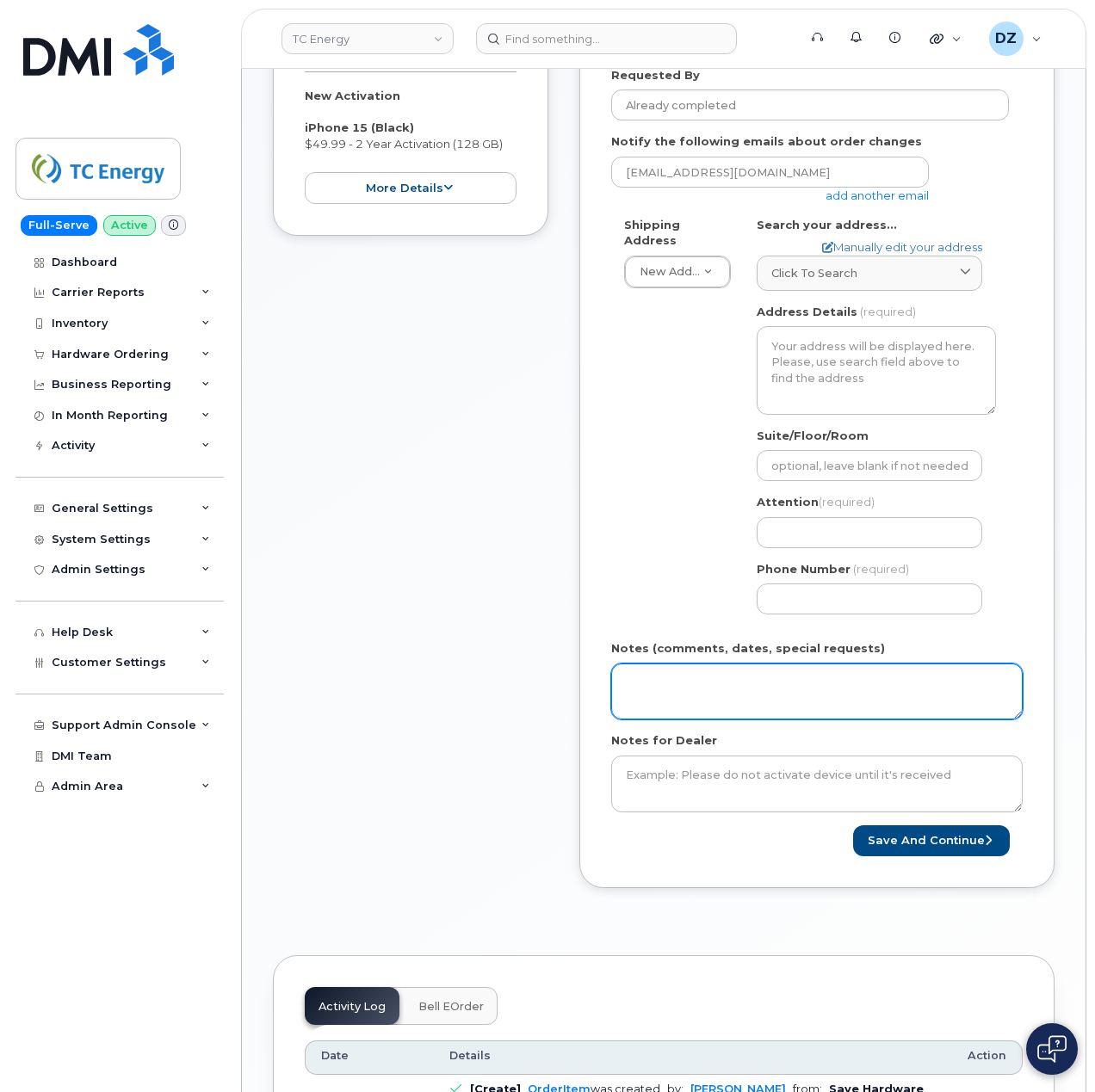
scroll to position [458, 0]
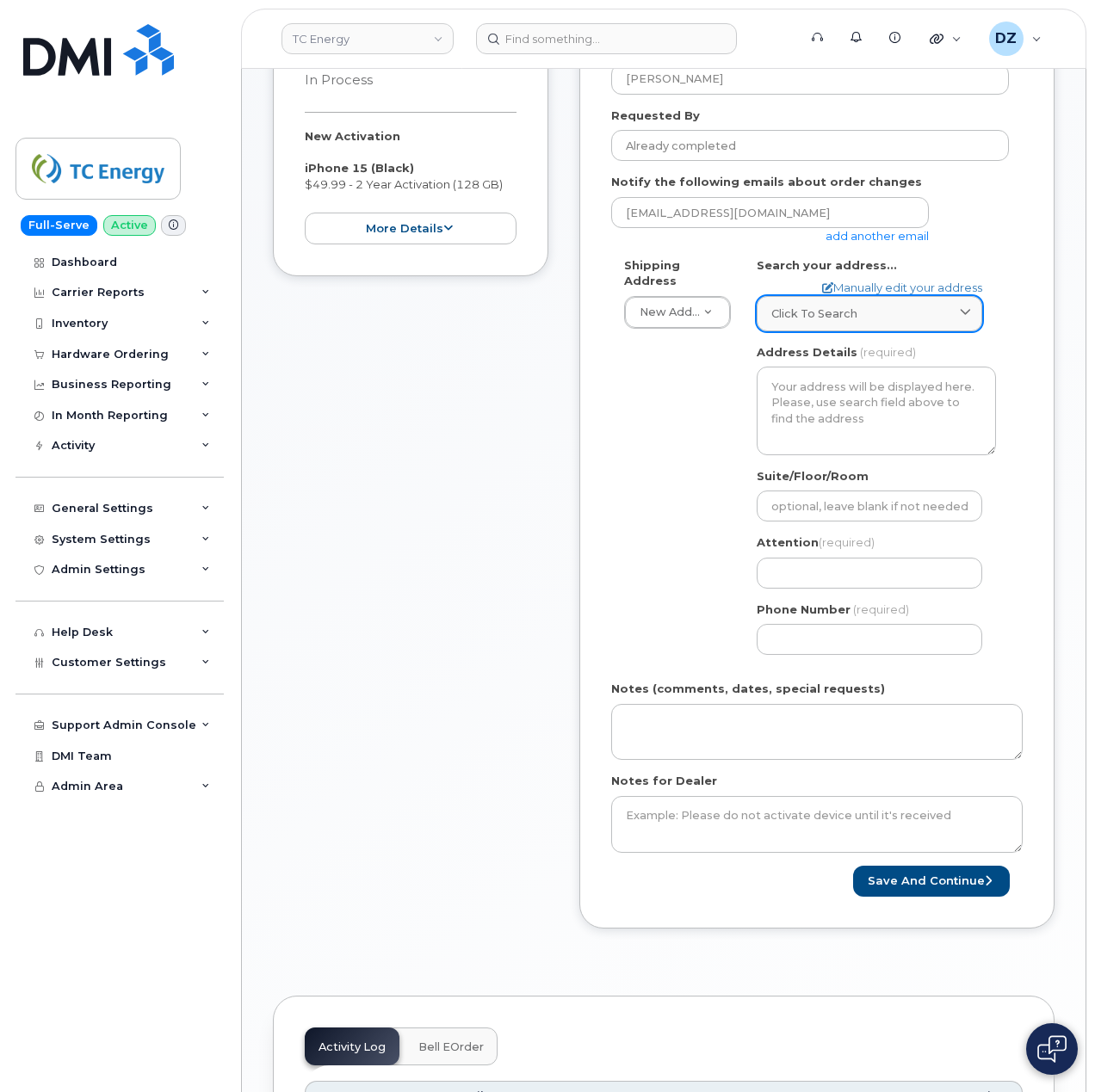
click at [810, 305] on span "Click to search" at bounding box center [813, 313] width 86 height 16
paste input "7845 N HWY 140"
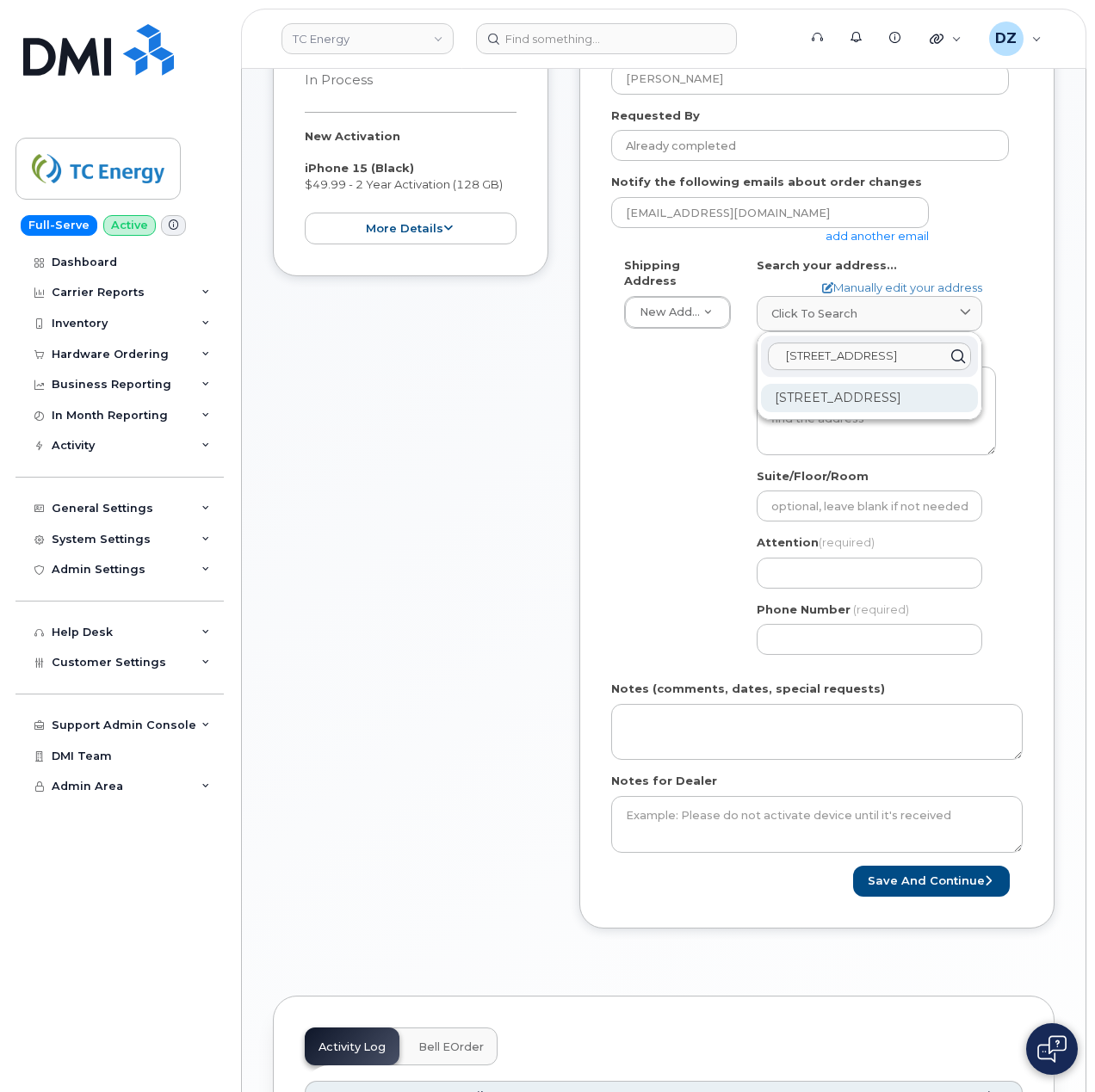
type input "7845 N HWY 140"
click at [810, 387] on div "7845 Highway 140 N Cottage Grove TN 38224-2117" at bounding box center [869, 398] width 217 height 28
select select
type textarea "7845 Highway 140 N COTTAGE GROVE TN 38224-2117 UNITED STATES"
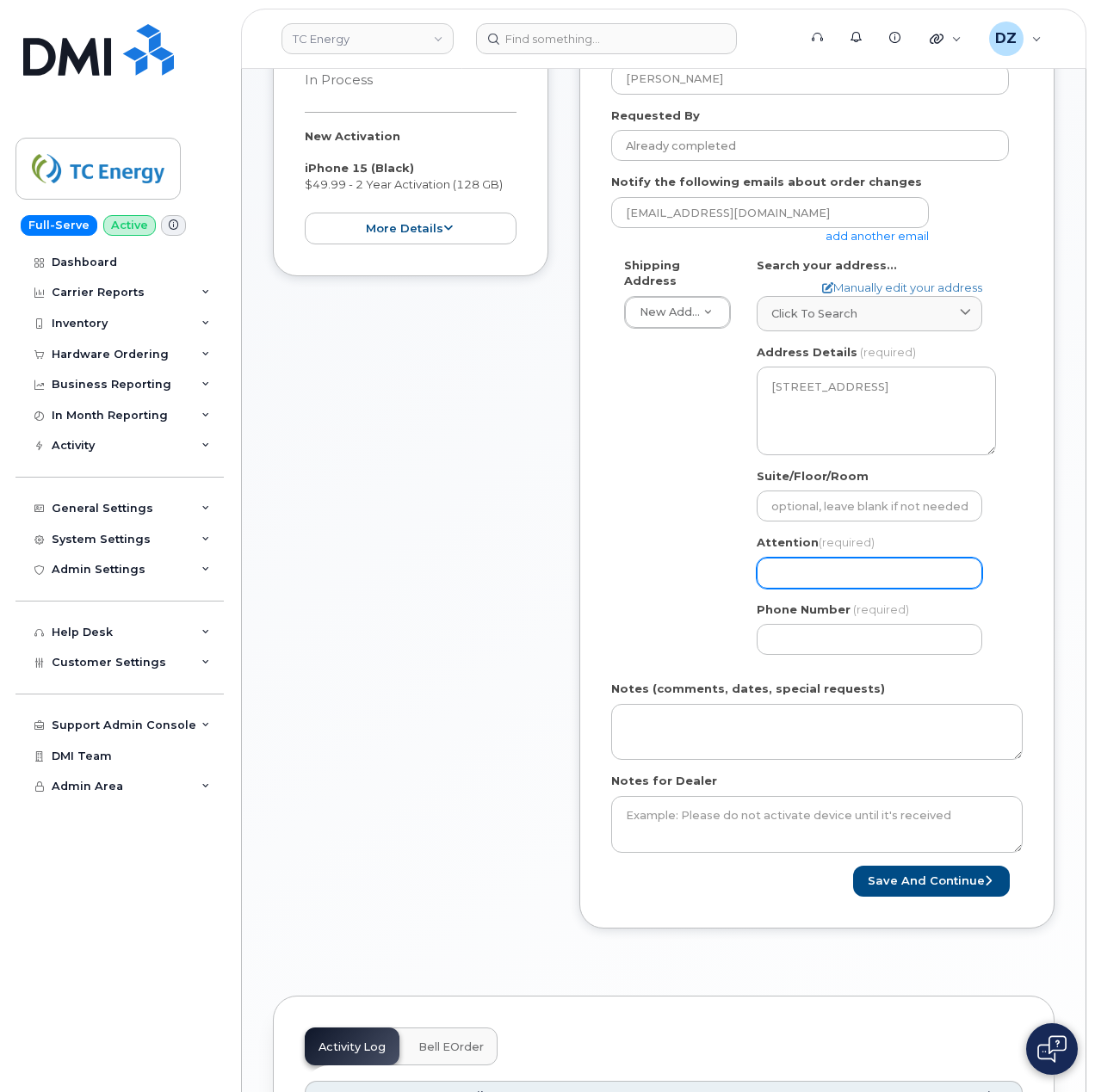
click at [854, 557] on input "Attention (required)" at bounding box center [868, 572] width 225 height 31
paste input "[PERSON_NAME]"
type input "[PERSON_NAME]"
select select
type input "[PERSON_NAME]"
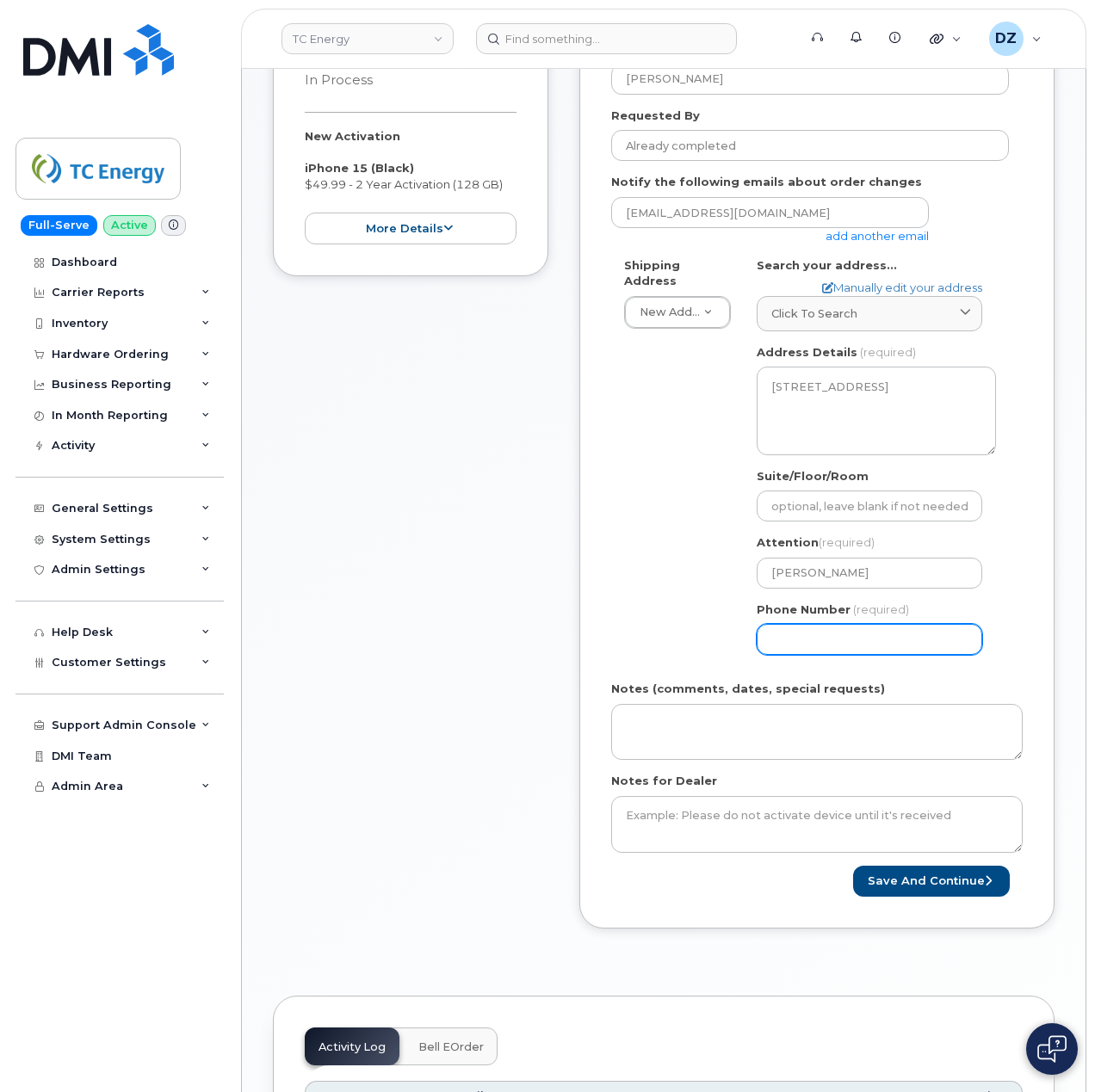
click at [566, 580] on div "Item #1 in process $49.99 New Activation iPhone 15 (Black) $49.99 - 2 Year Acti…" at bounding box center [664, 481] width 781 height 946
click at [813, 624] on input "Phone Number" at bounding box center [868, 639] width 225 height 31
type input "513354115"
select select
type input "5133541153"
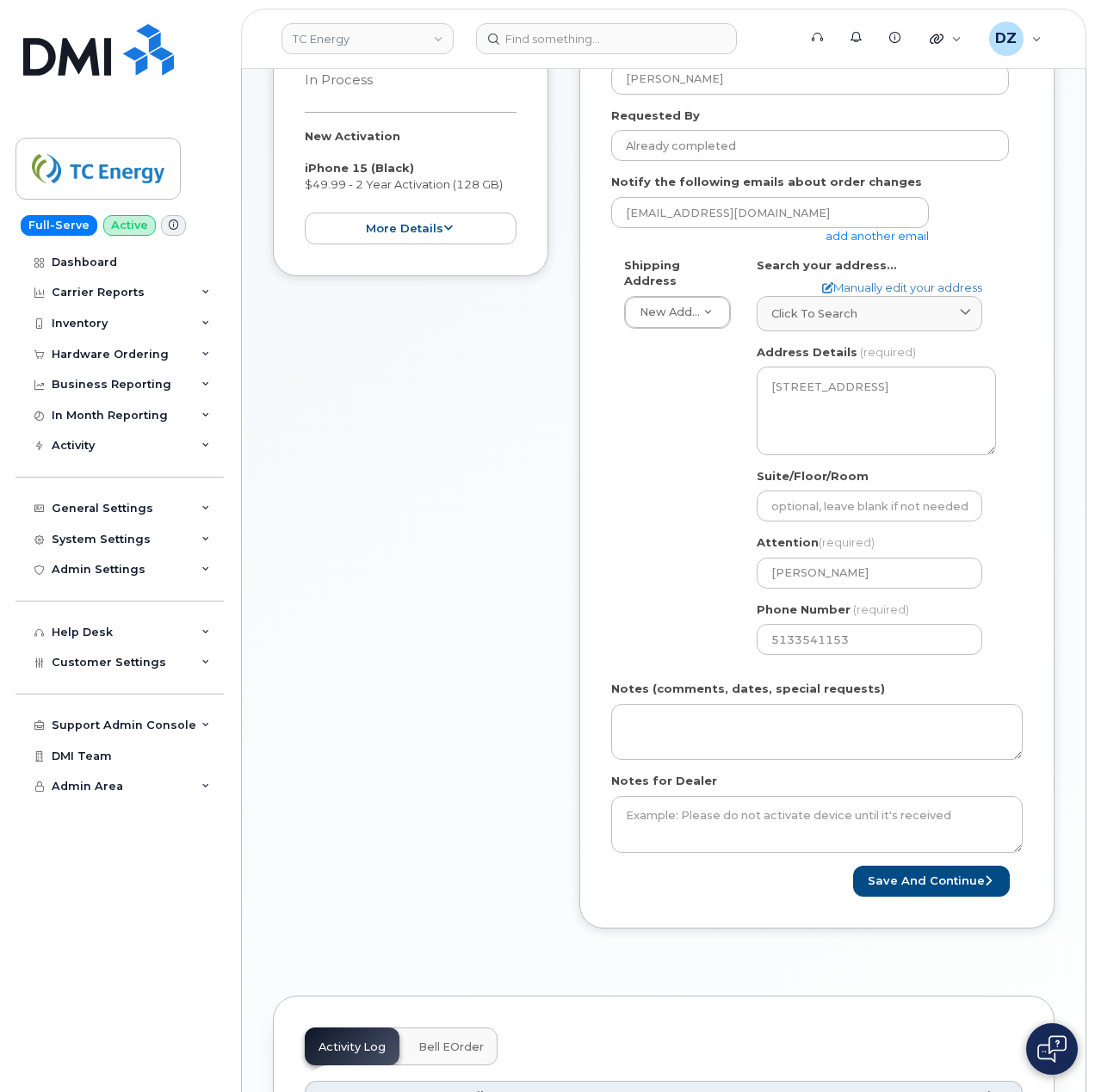
click at [586, 596] on div "Created By Devon Zellars Requested By Already completed Notify the following em…" at bounding box center [816, 468] width 475 height 920
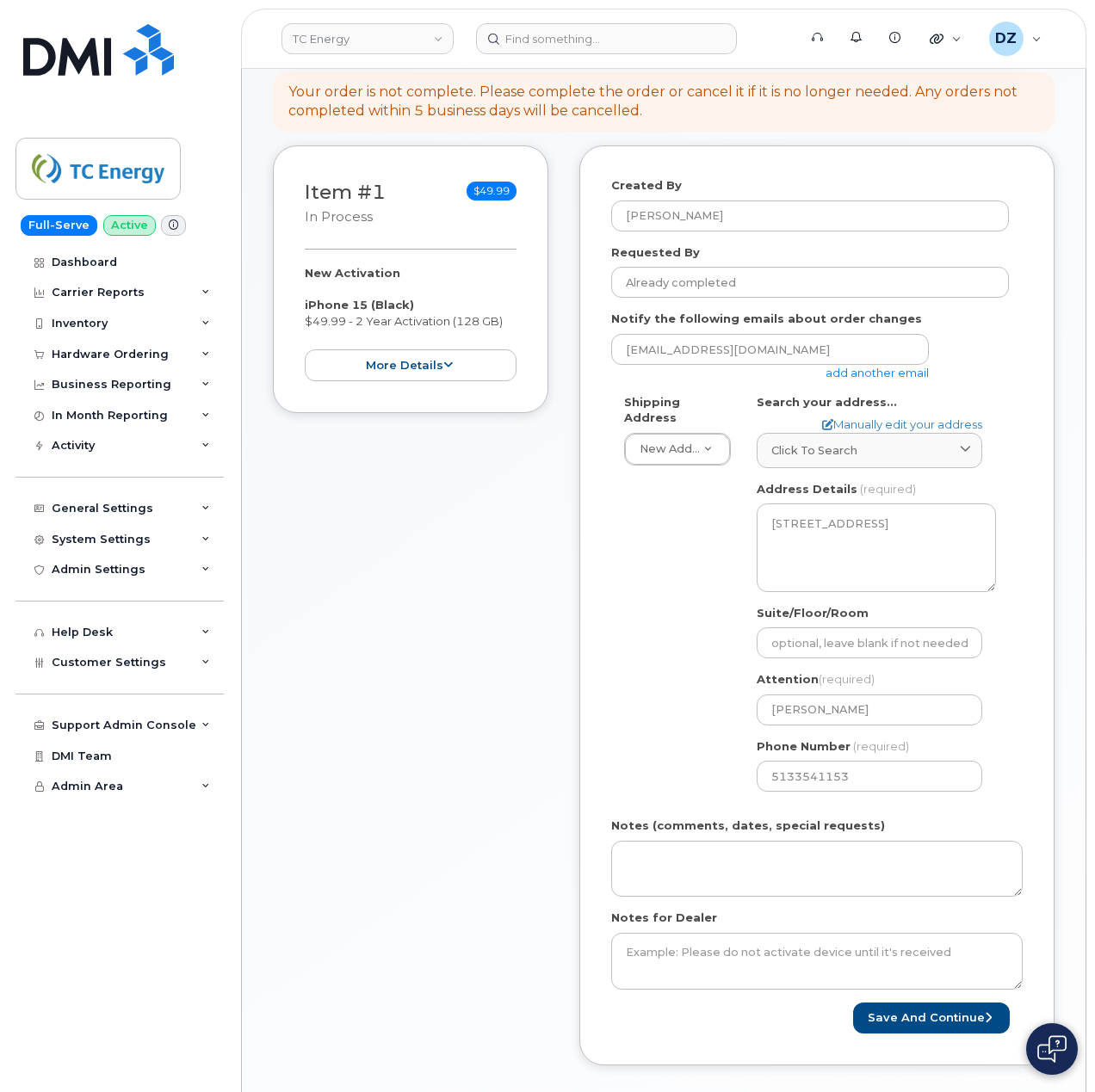
scroll to position [345, 0]
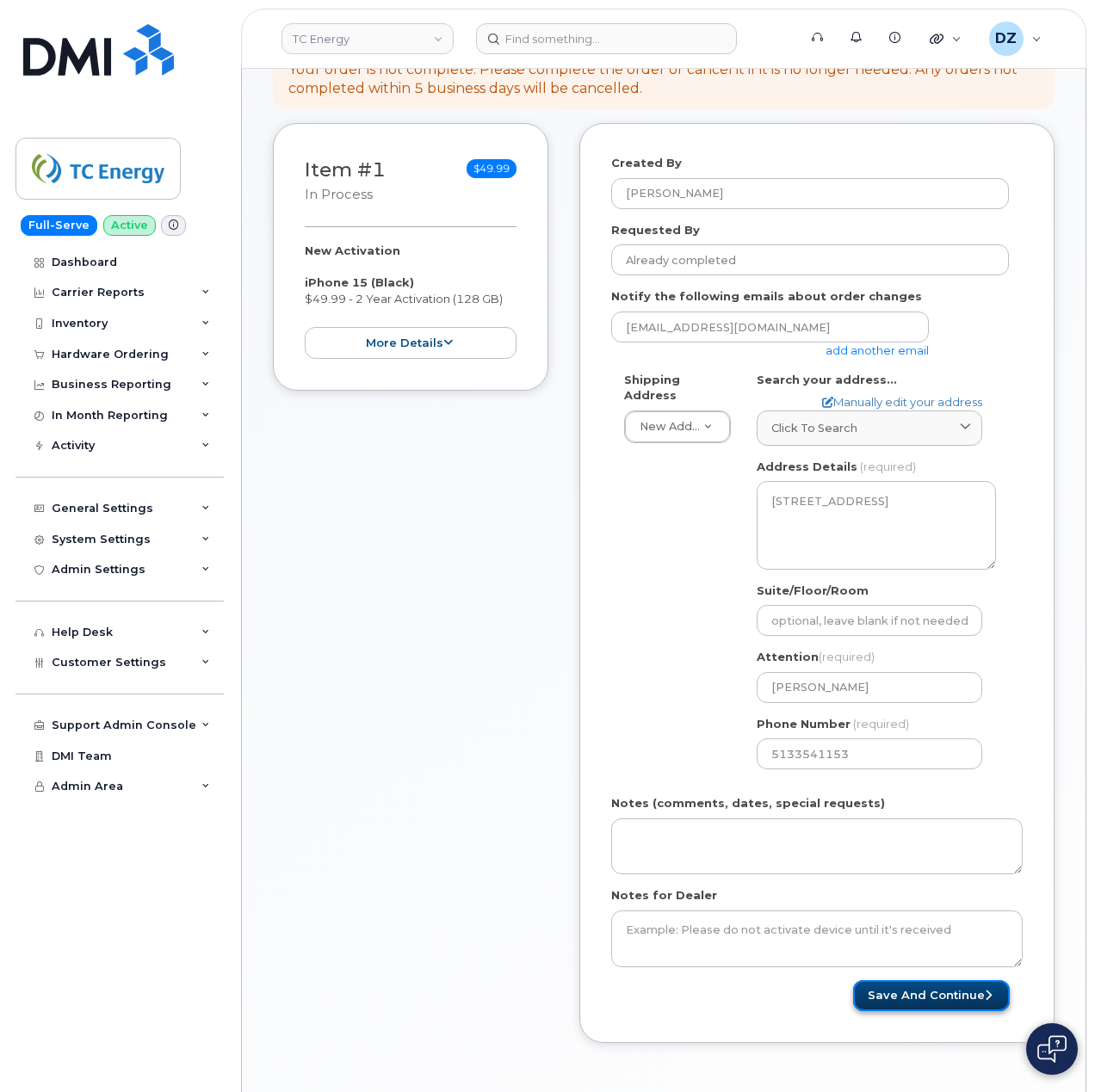
click at [926, 986] on button "Save and Continue" at bounding box center [931, 996] width 156 height 32
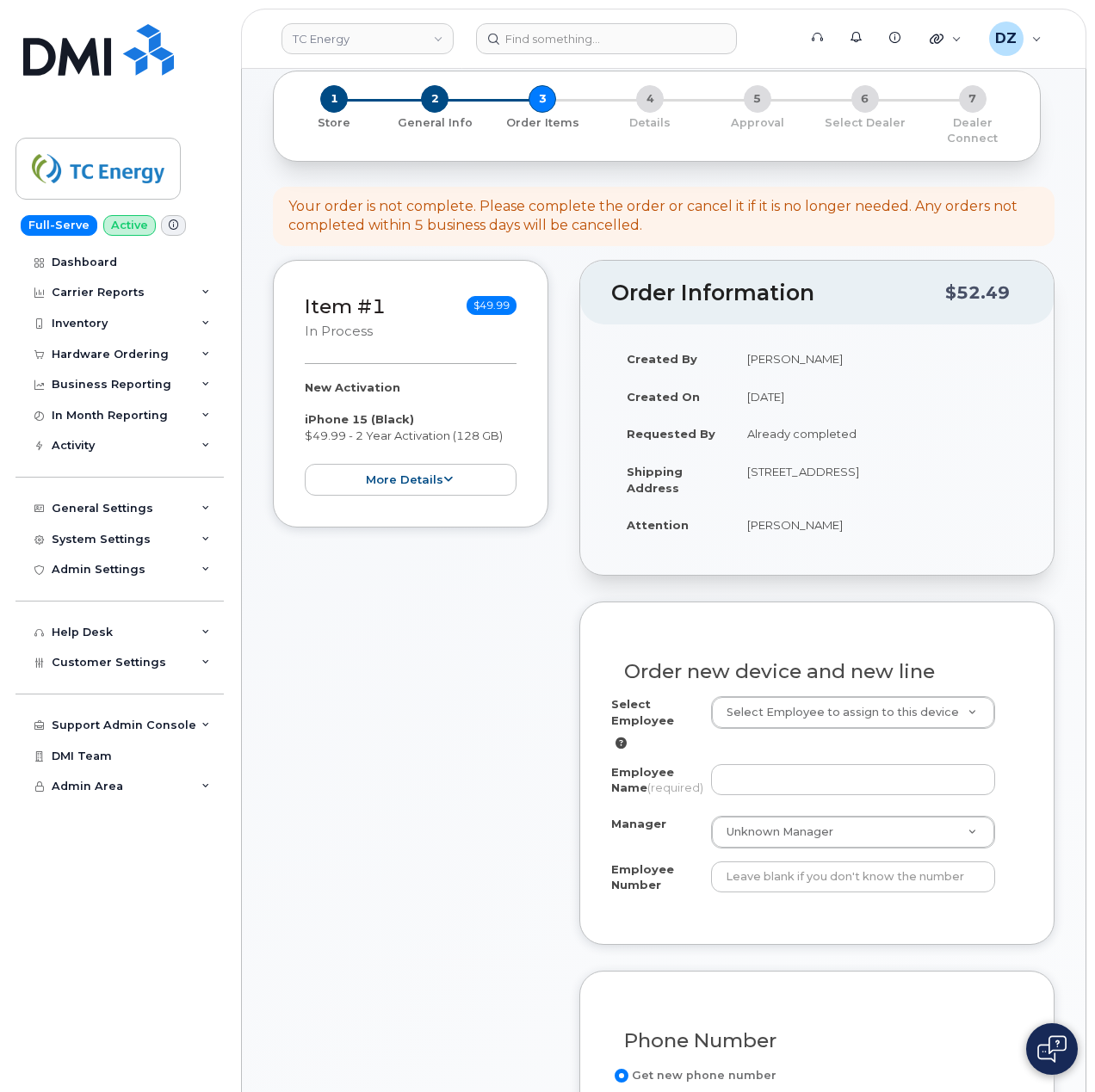
scroll to position [229, 0]
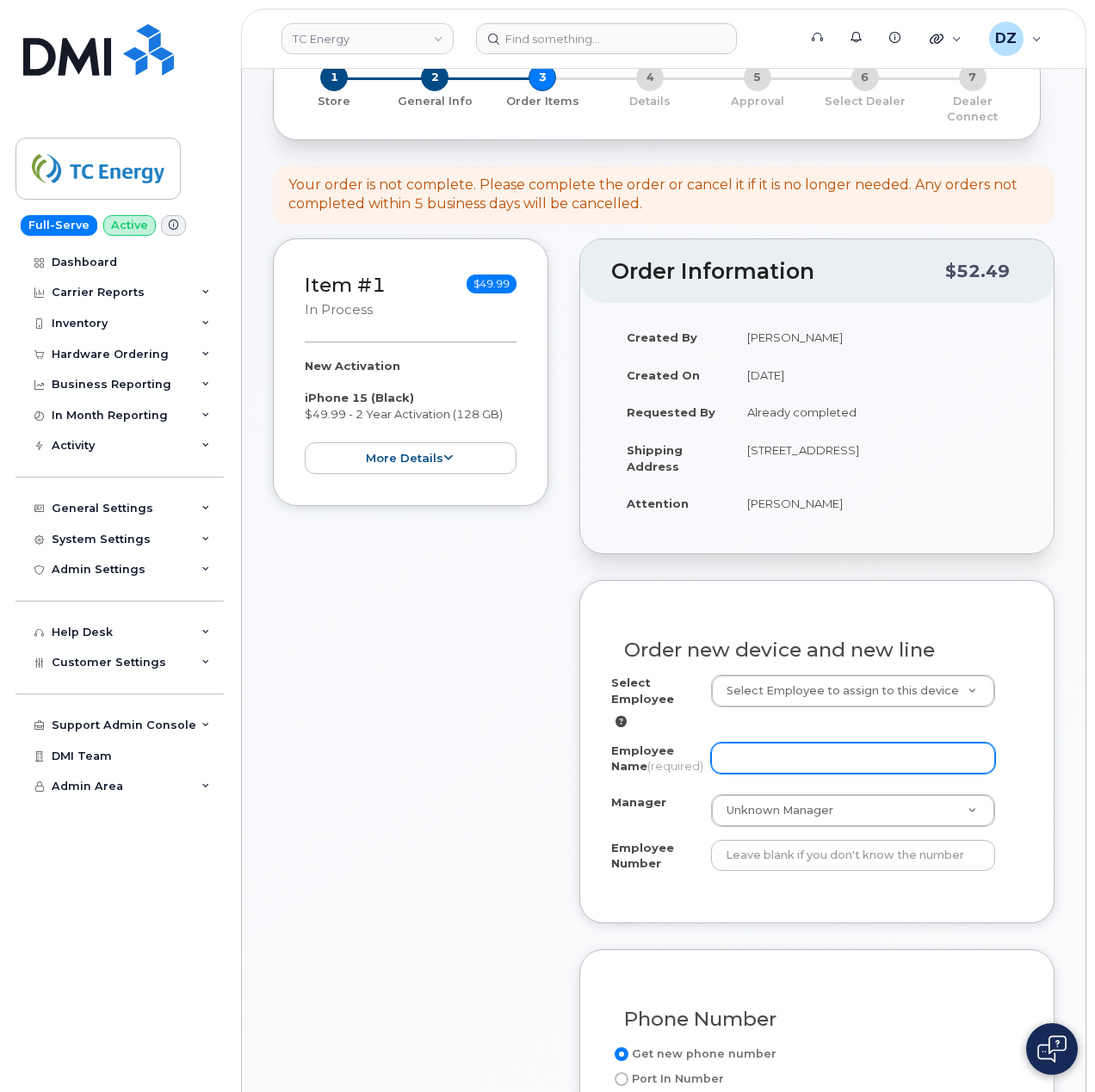
click at [747, 743] on input "Employee Name (required)" at bounding box center [853, 758] width 285 height 31
paste input "[PERSON_NAME]"
type input "[PERSON_NAME]"
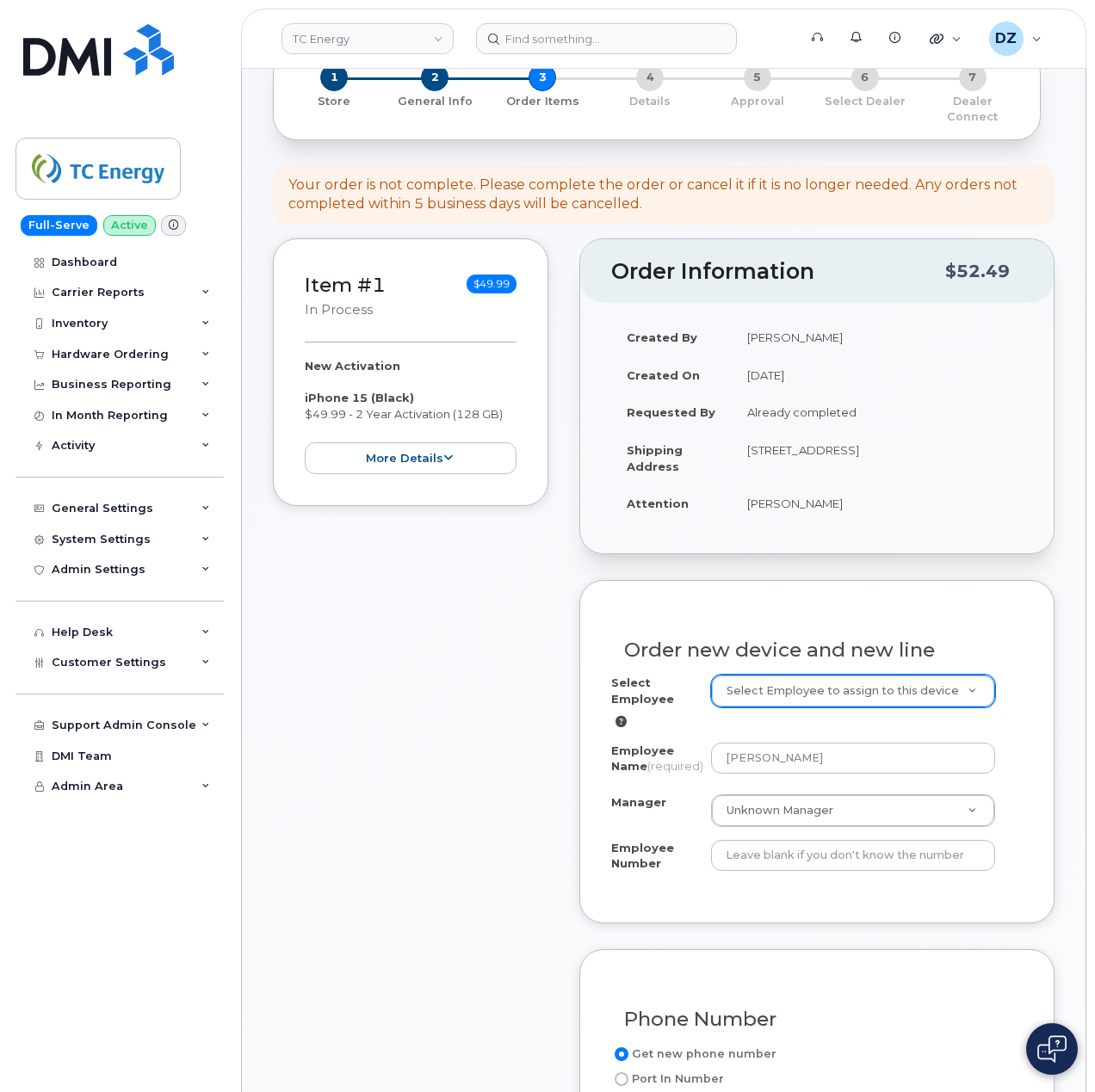
paste input "207934"
type input "207934"
click at [807, 845] on input "Employee Number" at bounding box center [853, 855] width 285 height 31
paste input "207934"
type input "207934"
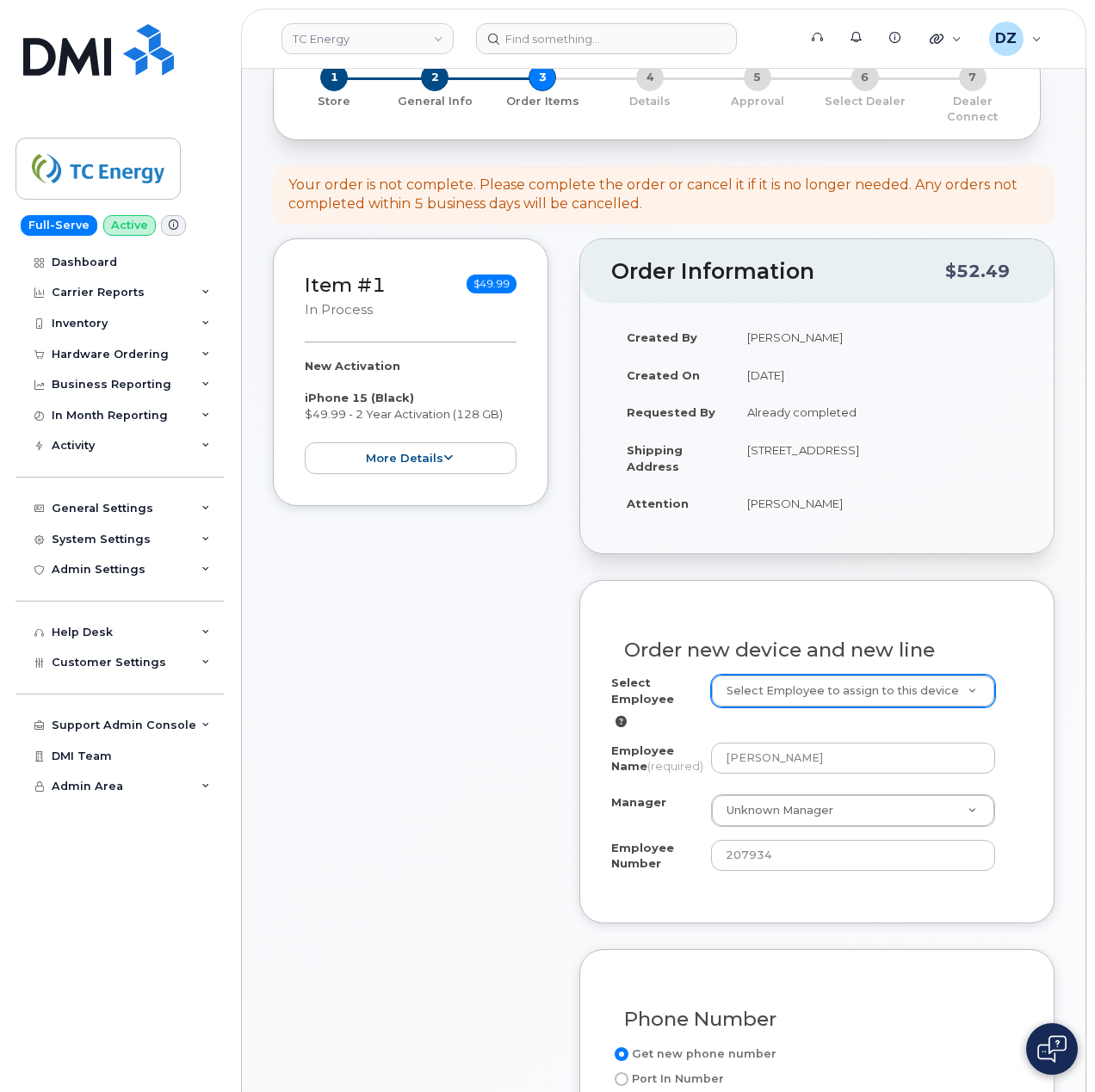
paste input "[PERSON_NAME]"
type input "[PERSON_NAME]"
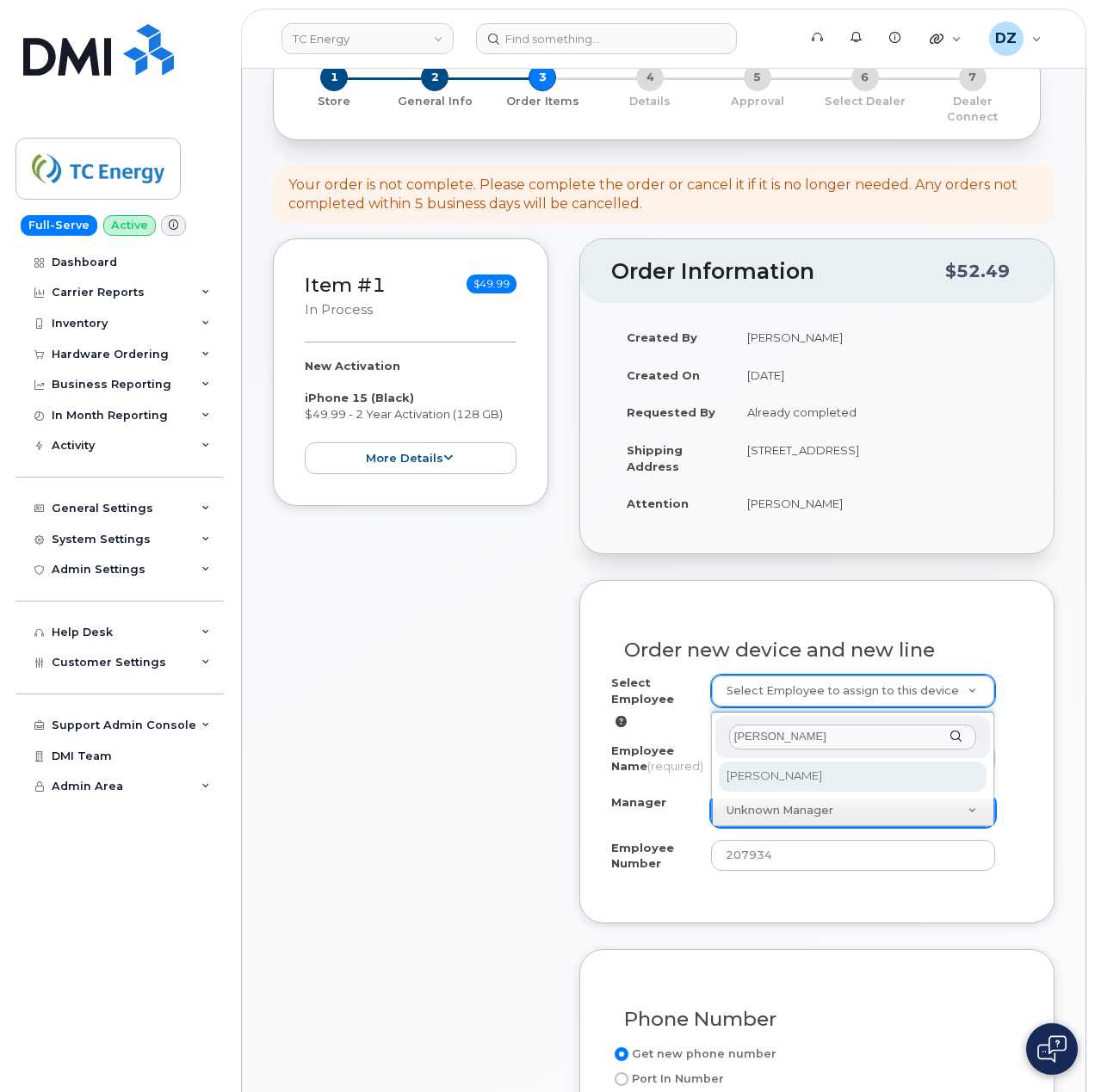
type input "[PERSON_NAME]"
select select "1393768"
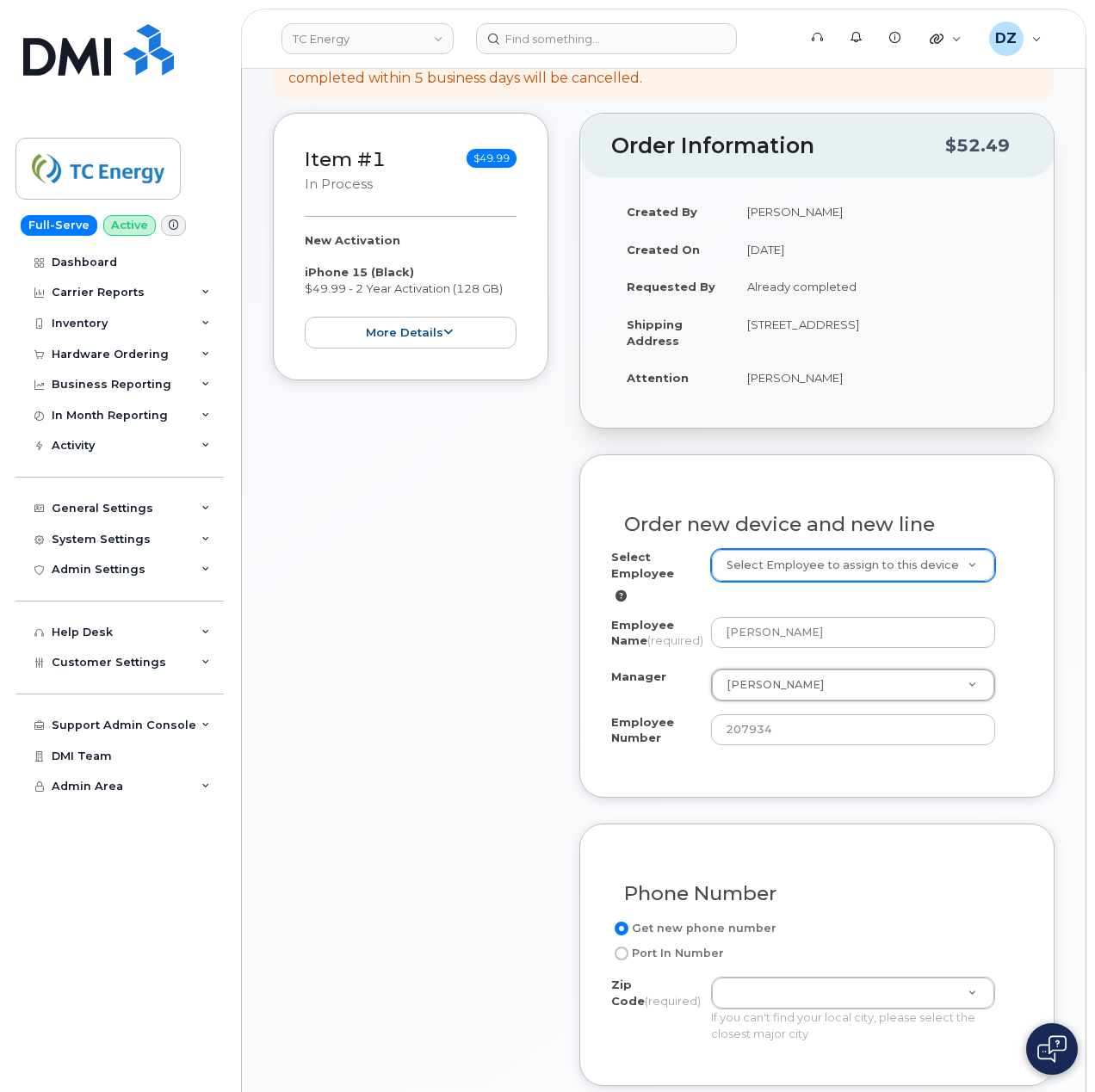
scroll to position [115, 0]
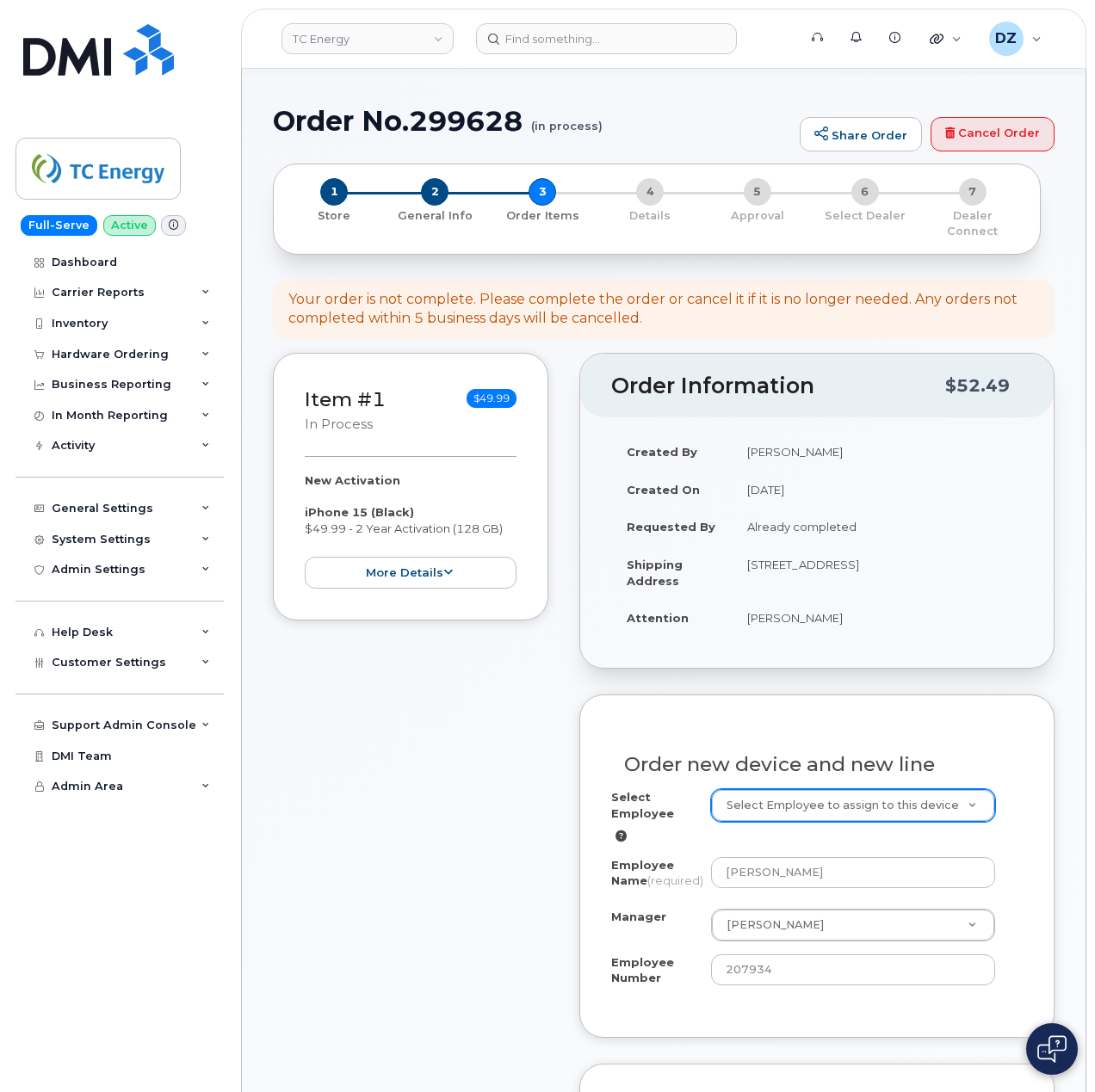
click at [780, 565] on td "[STREET_ADDRESS]" at bounding box center [877, 572] width 291 height 54
copy td "38224"
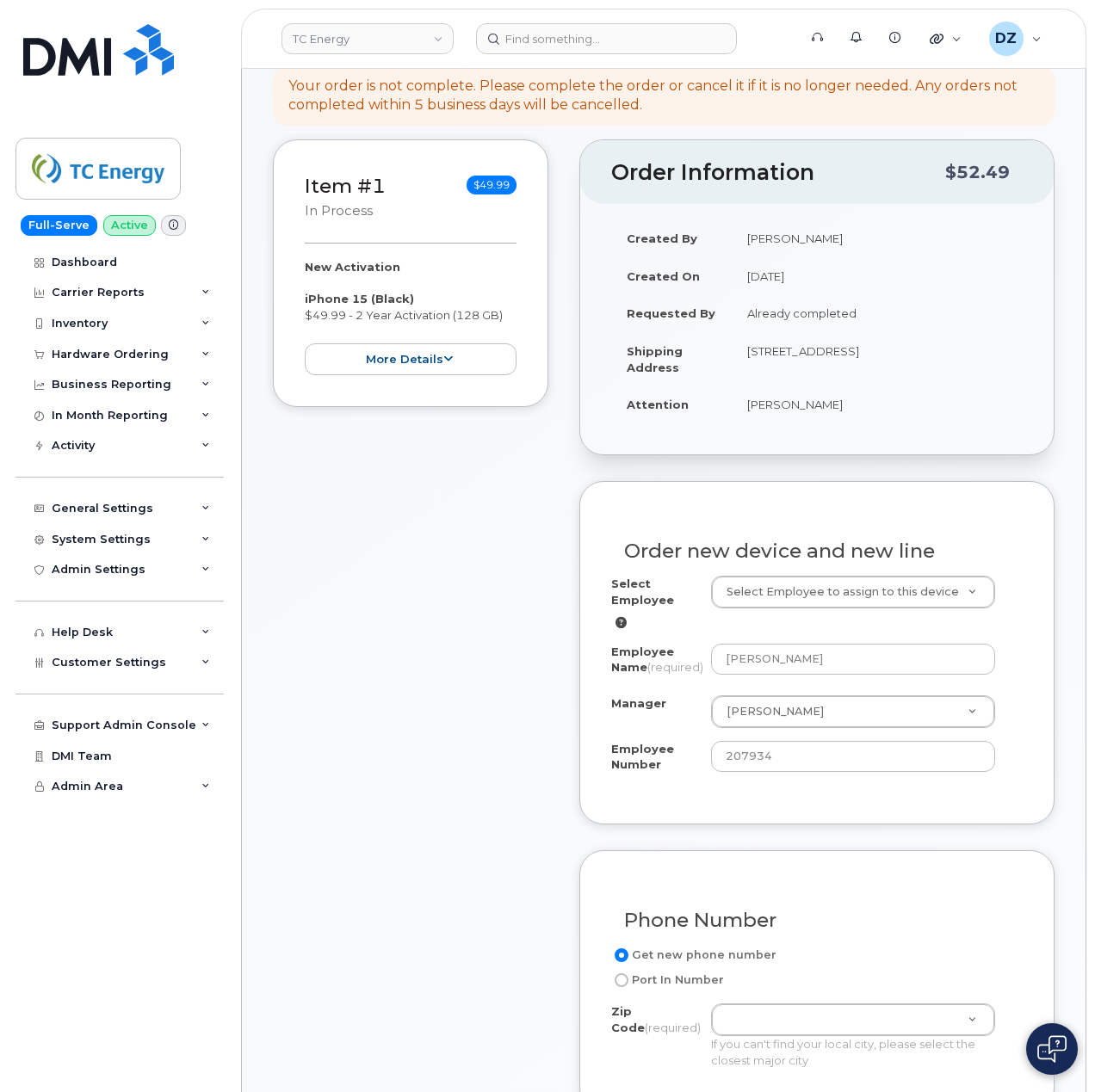
scroll to position [345, 0]
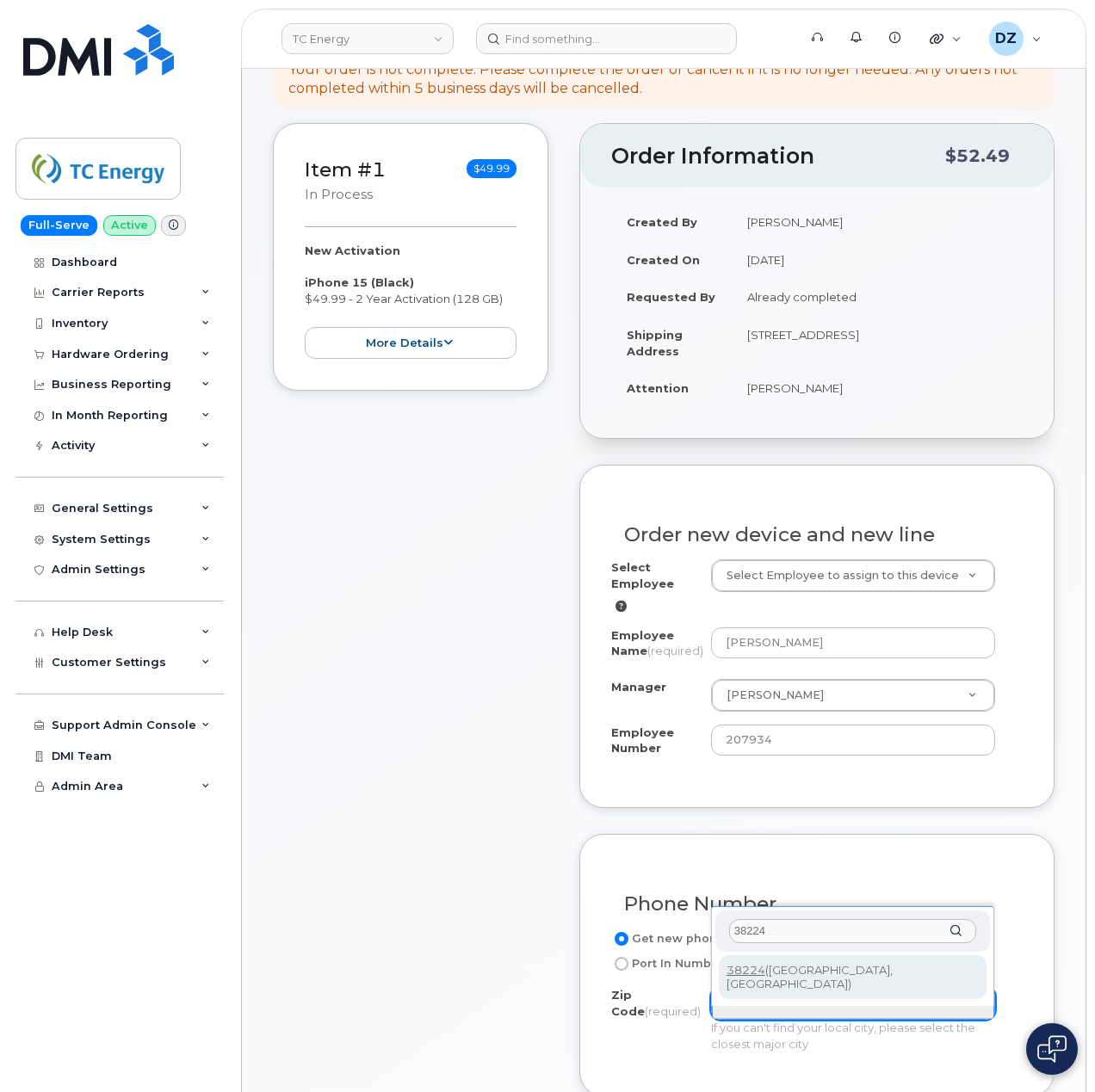
type input "38224"
type input "38224 (Cottage Grove, TN)"
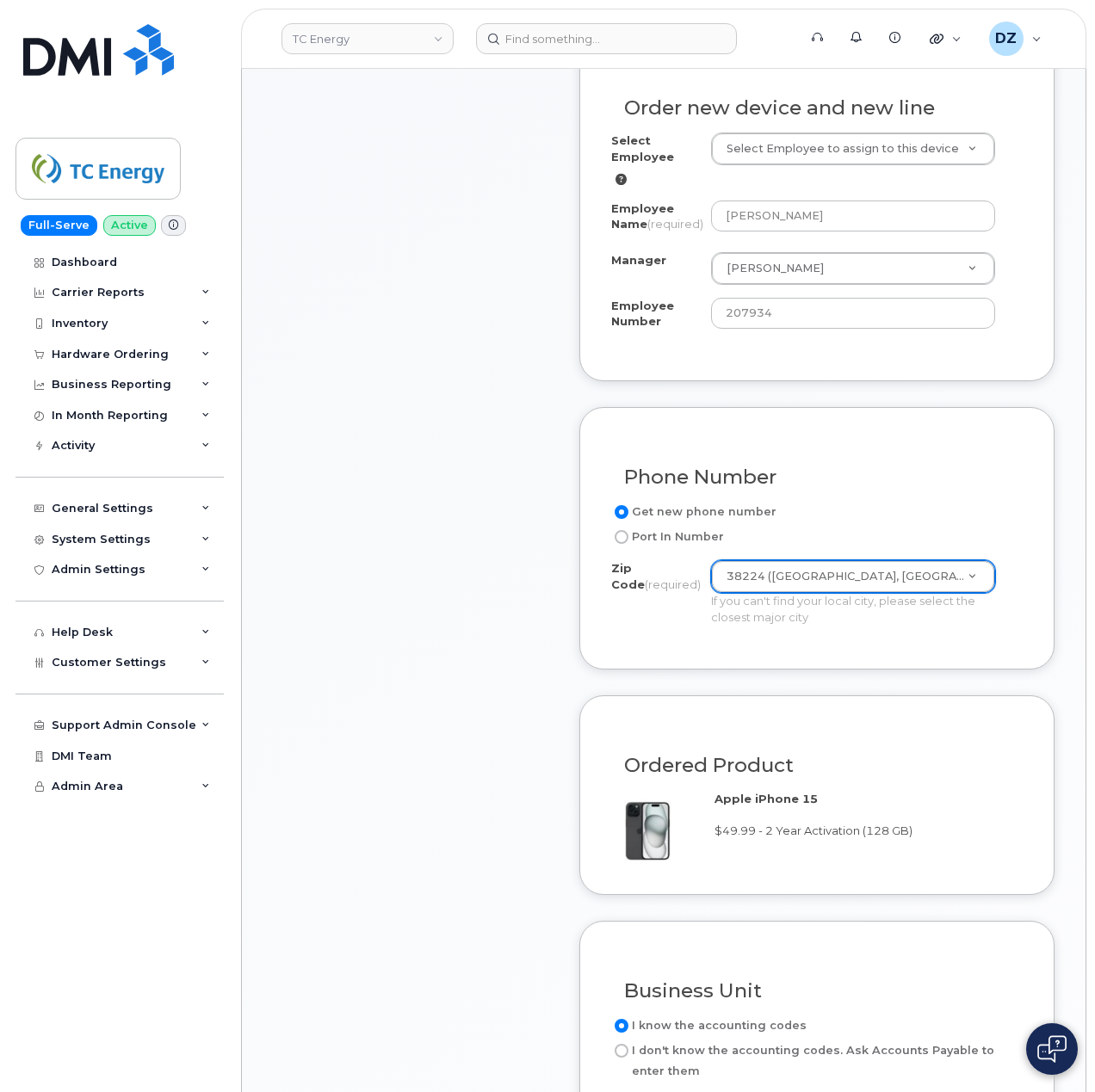
scroll to position [917, 0]
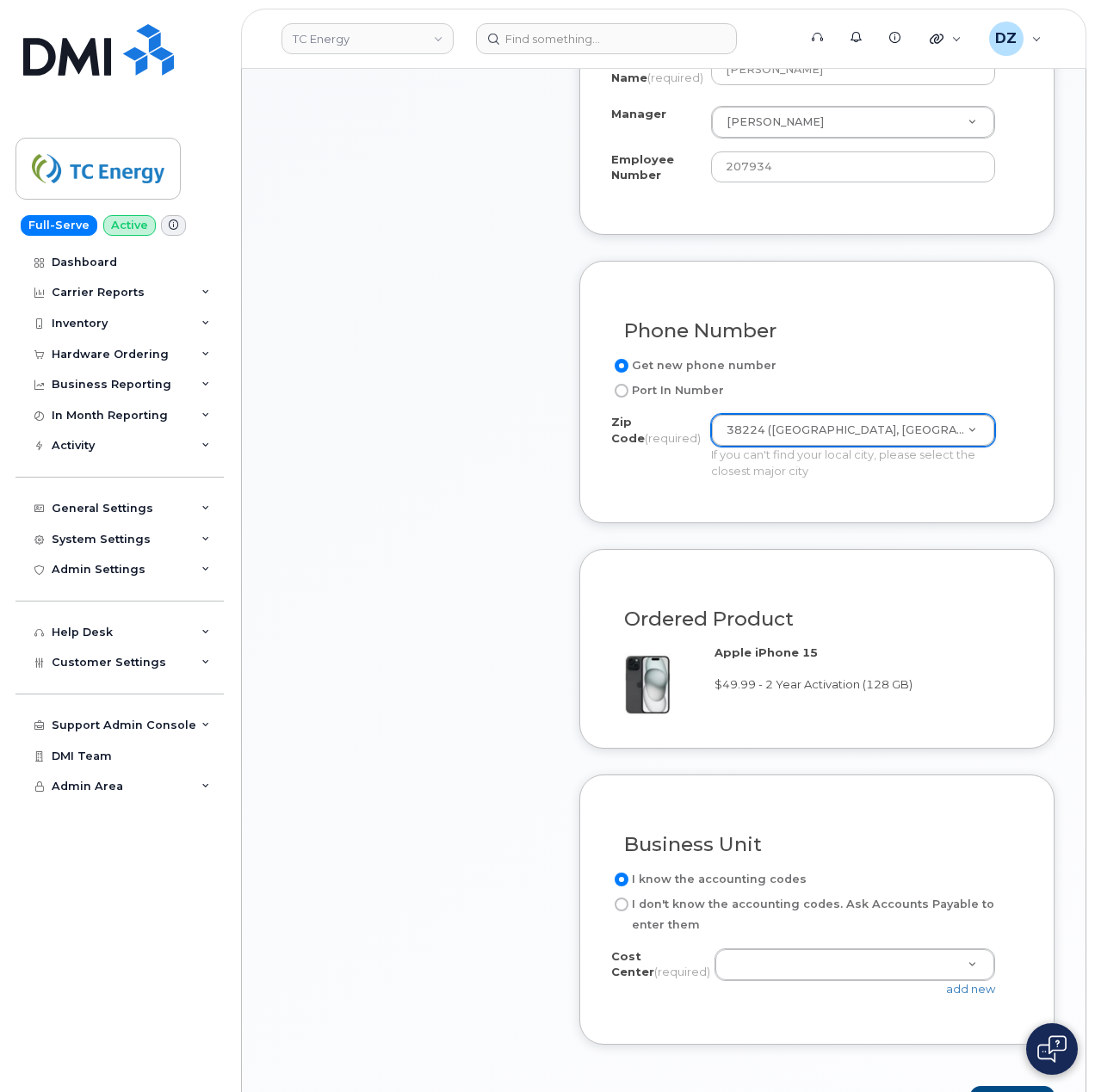
click at [645, 908] on label "I don't know the accounting codes. Ask Accounts Payable to enter them" at bounding box center [810, 915] width 397 height 41
click at [628, 908] on input "I don't know the accounting codes. Ask Accounts Payable to enter them" at bounding box center [621, 904] width 14 height 14
radio input "true"
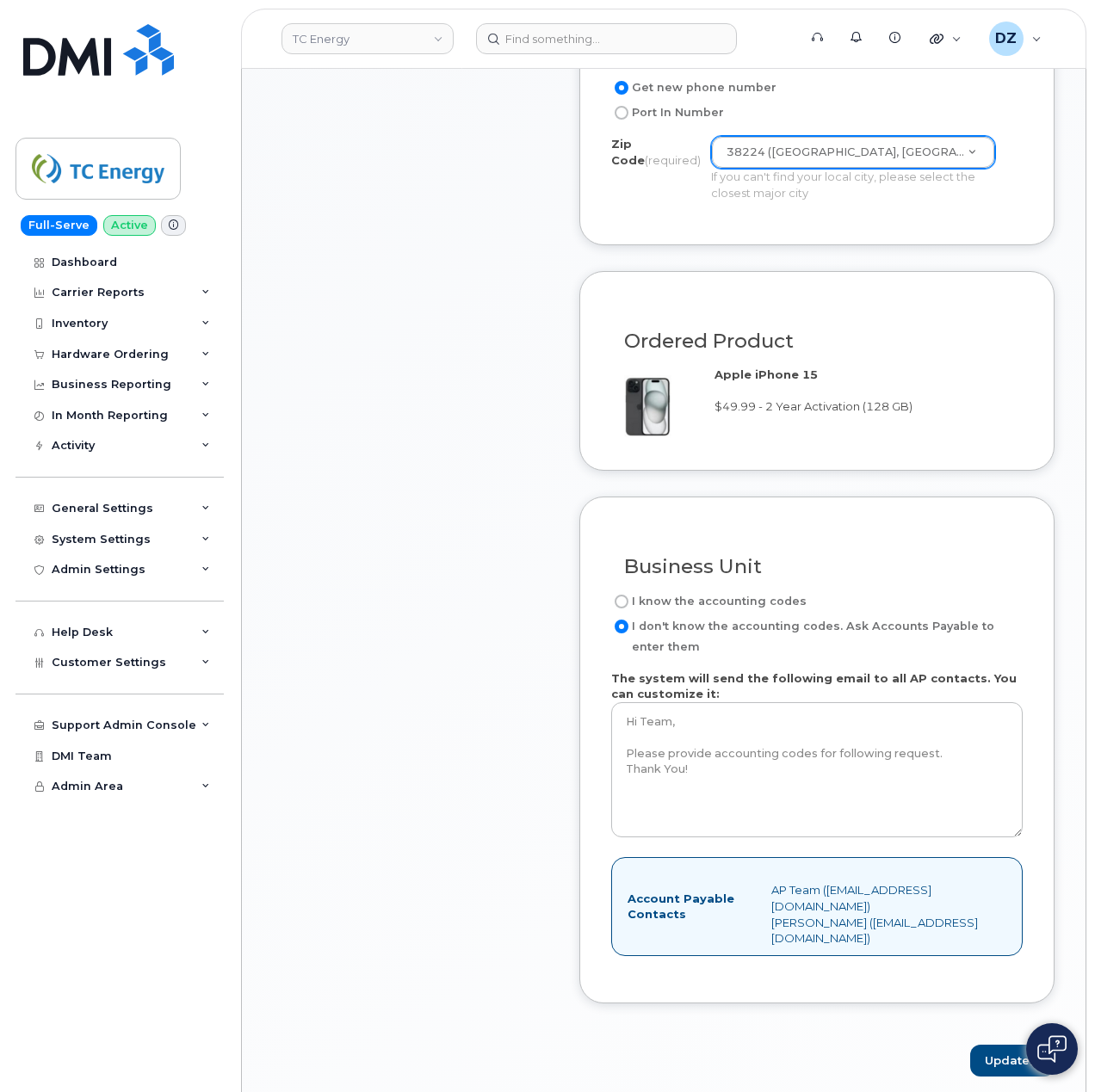
scroll to position [1261, 0]
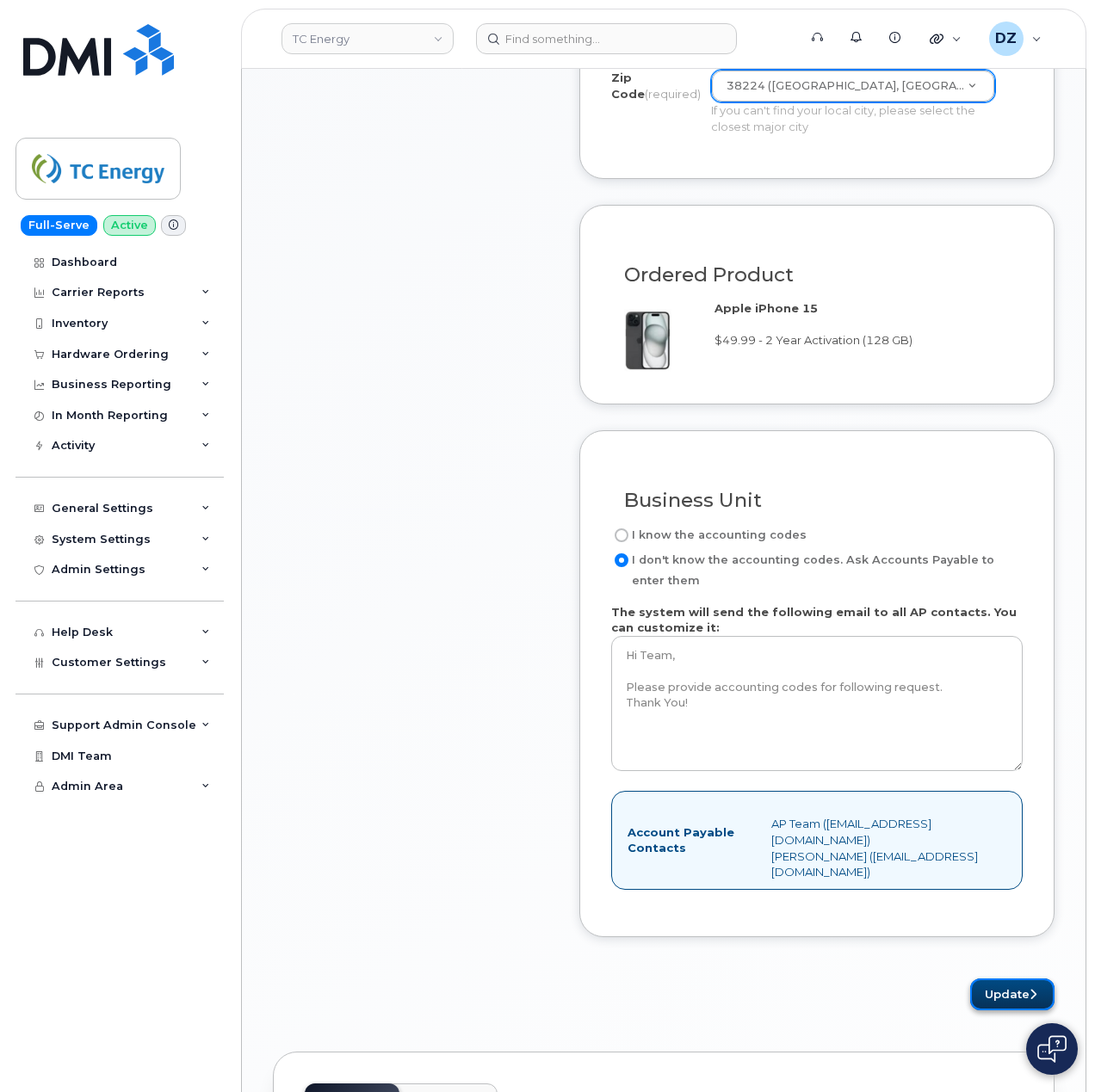
click at [998, 995] on button "Update" at bounding box center [1012, 994] width 85 height 32
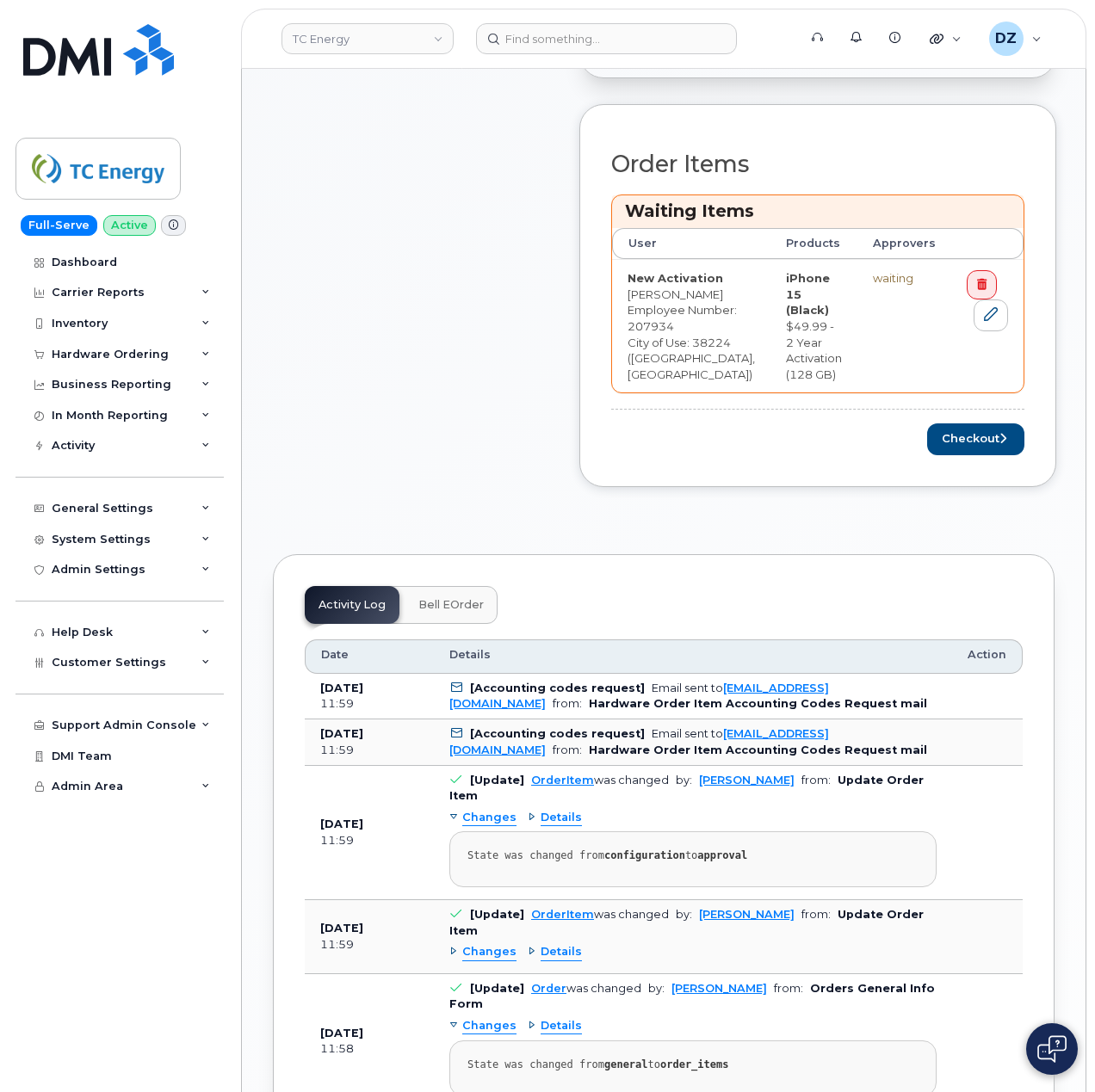
scroll to position [803, 0]
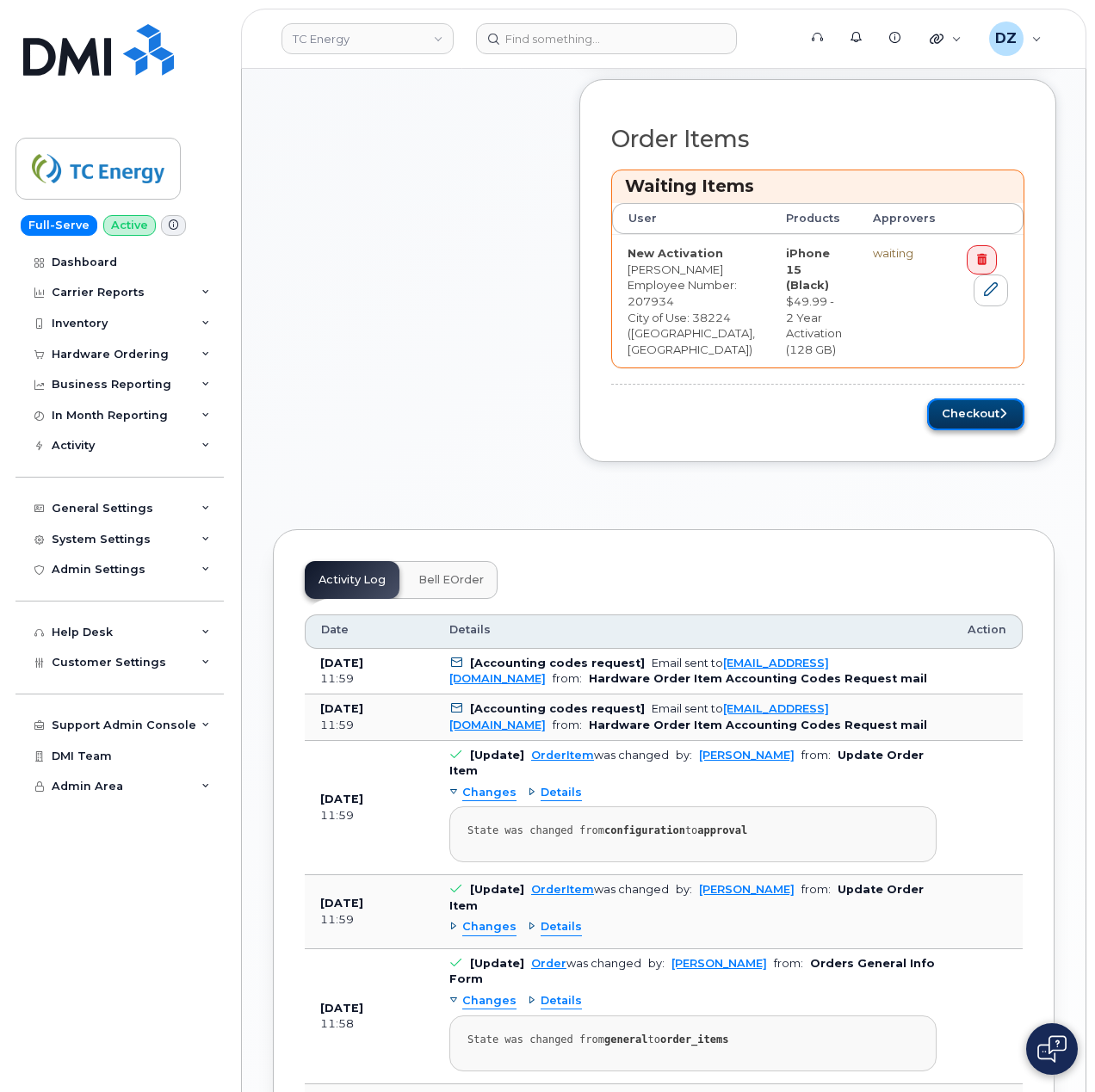
click at [977, 410] on button "Checkout" at bounding box center [974, 414] width 97 height 32
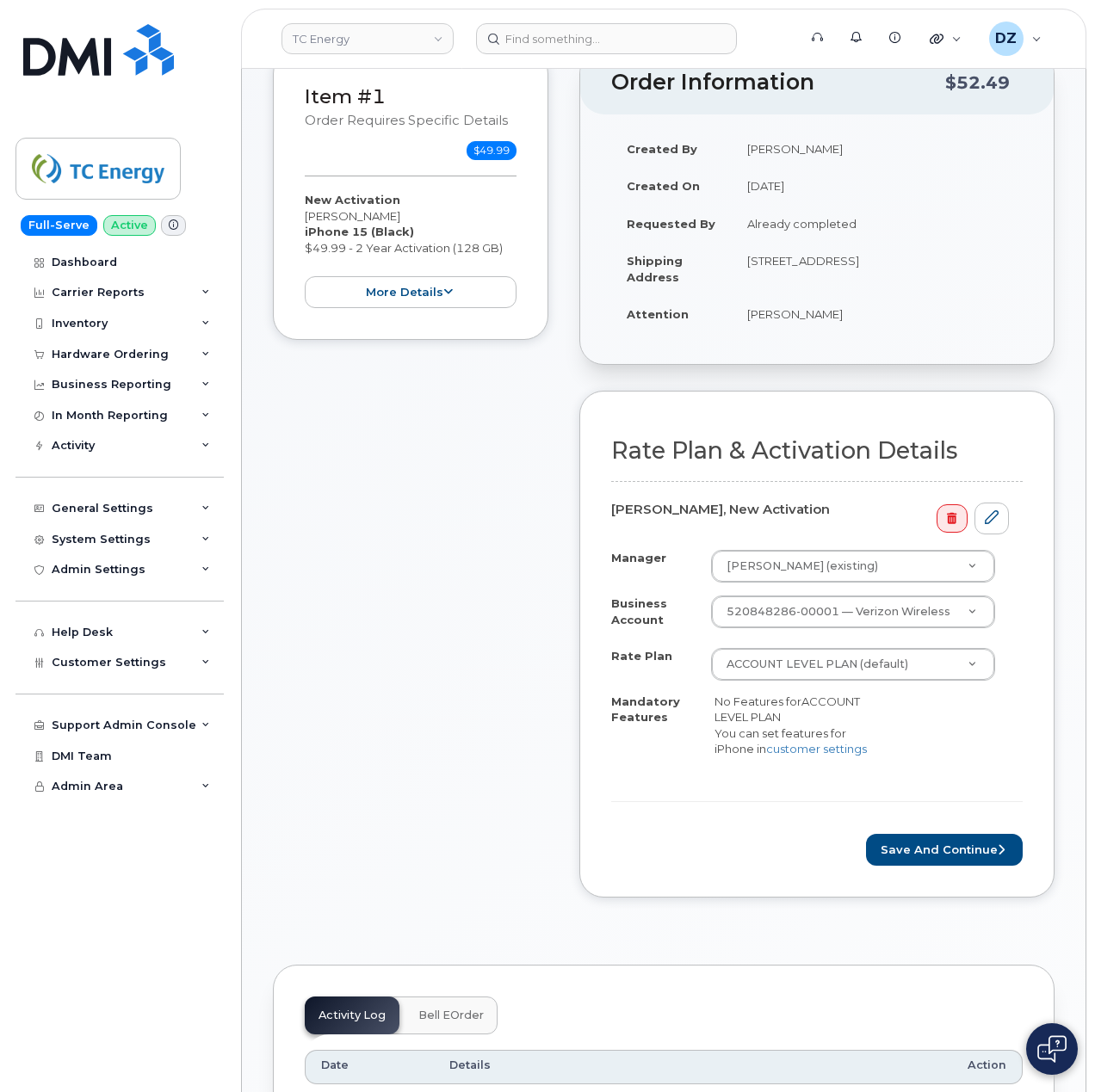
scroll to position [688, 0]
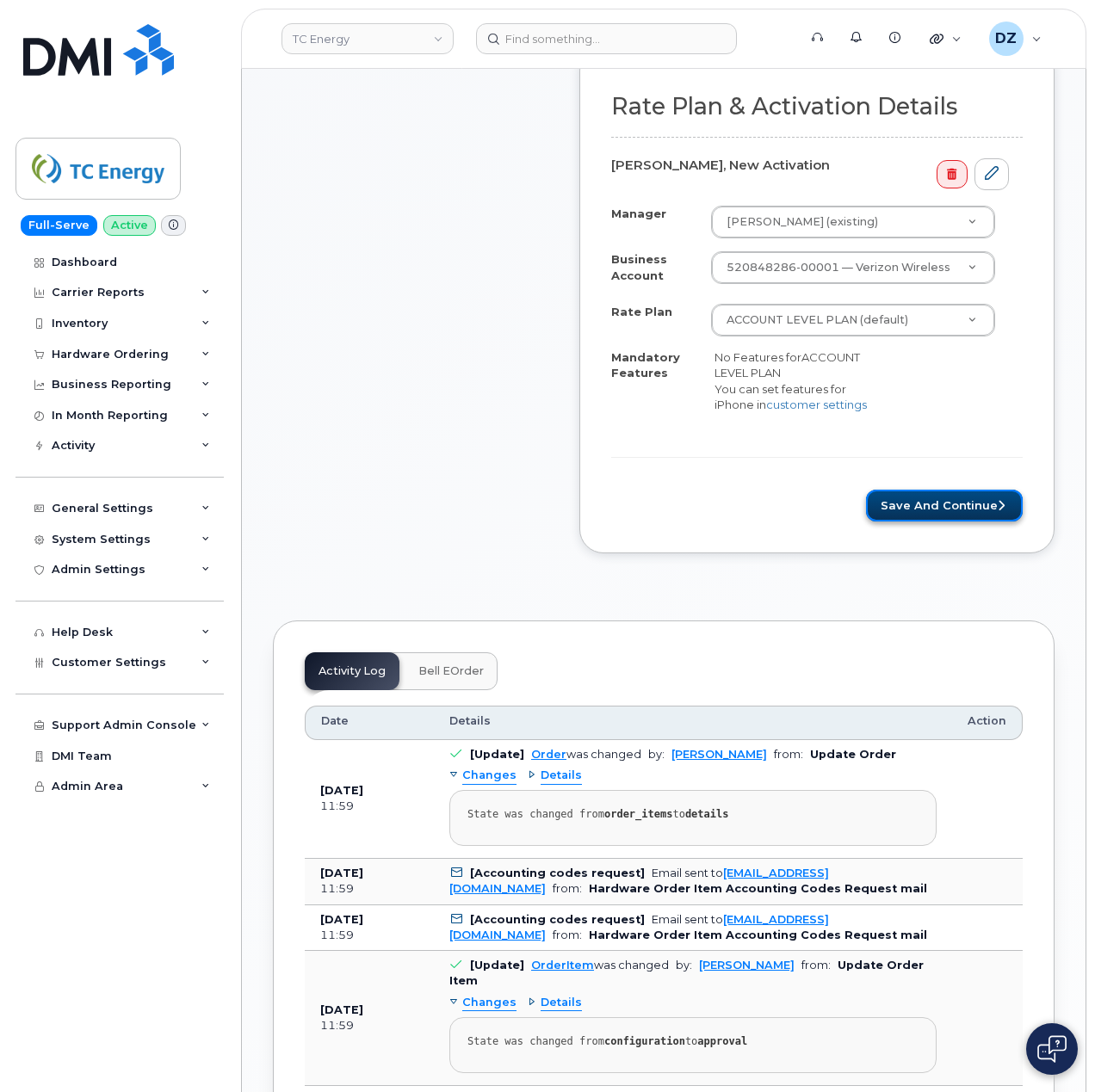
click at [944, 513] on button "Save and Continue" at bounding box center [944, 506] width 156 height 32
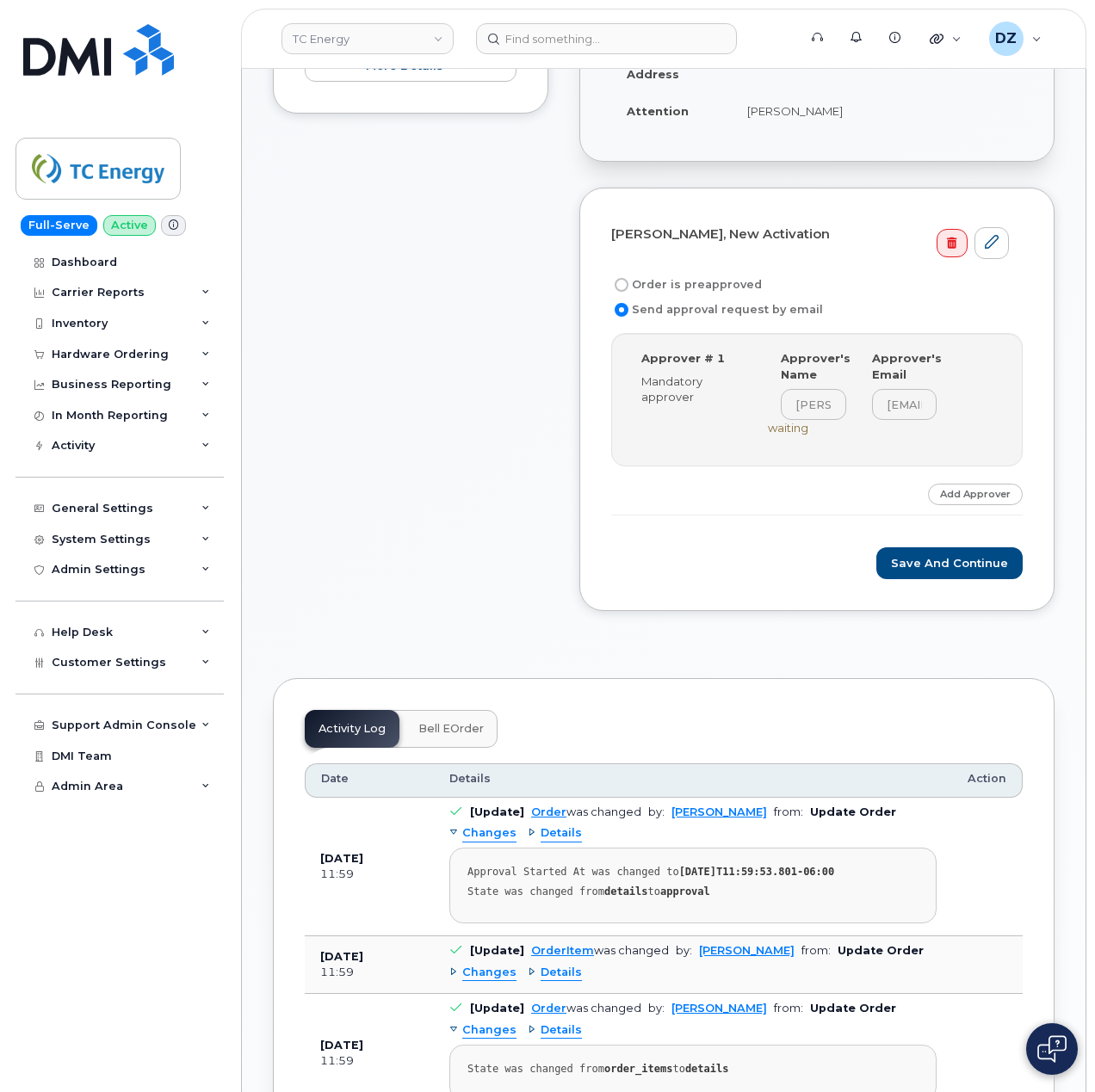
scroll to position [573, 0]
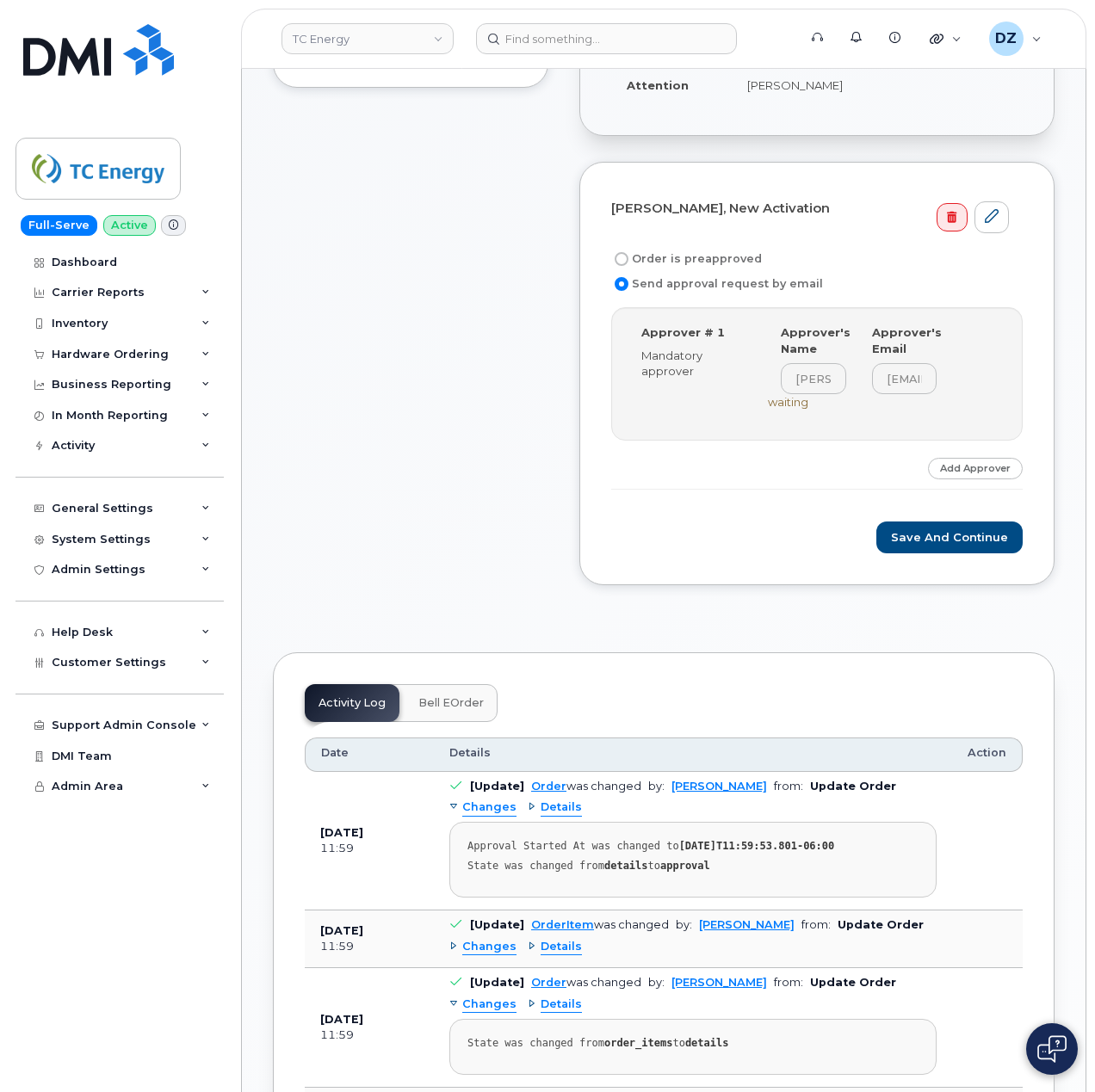
click at [675, 249] on label "Order is preapproved" at bounding box center [686, 259] width 151 height 21
click at [628, 252] on input "Order is preapproved" at bounding box center [621, 259] width 14 height 14
radio input "true"
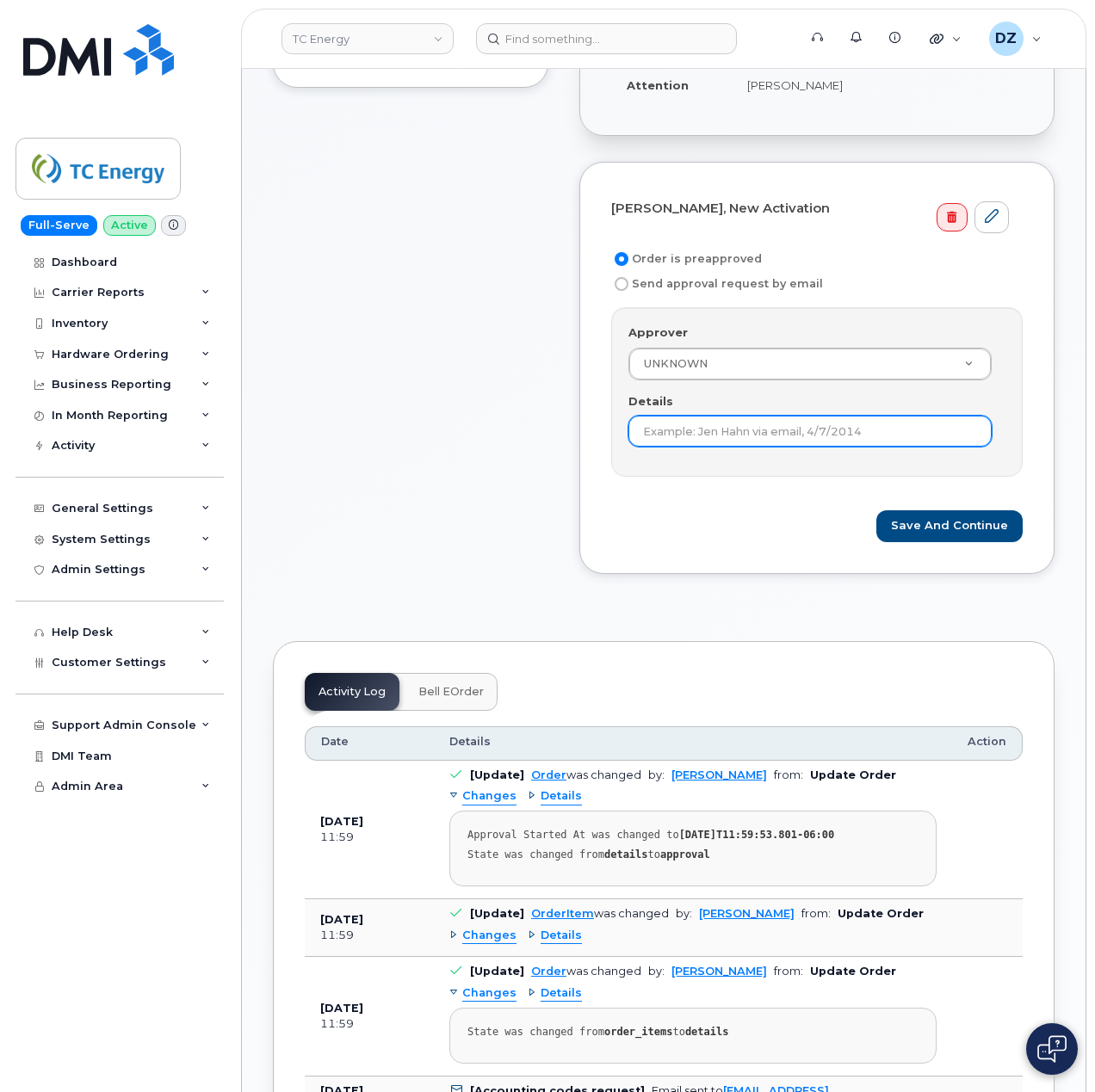
click at [719, 415] on input "Details" at bounding box center [810, 430] width 363 height 31
type input "-"
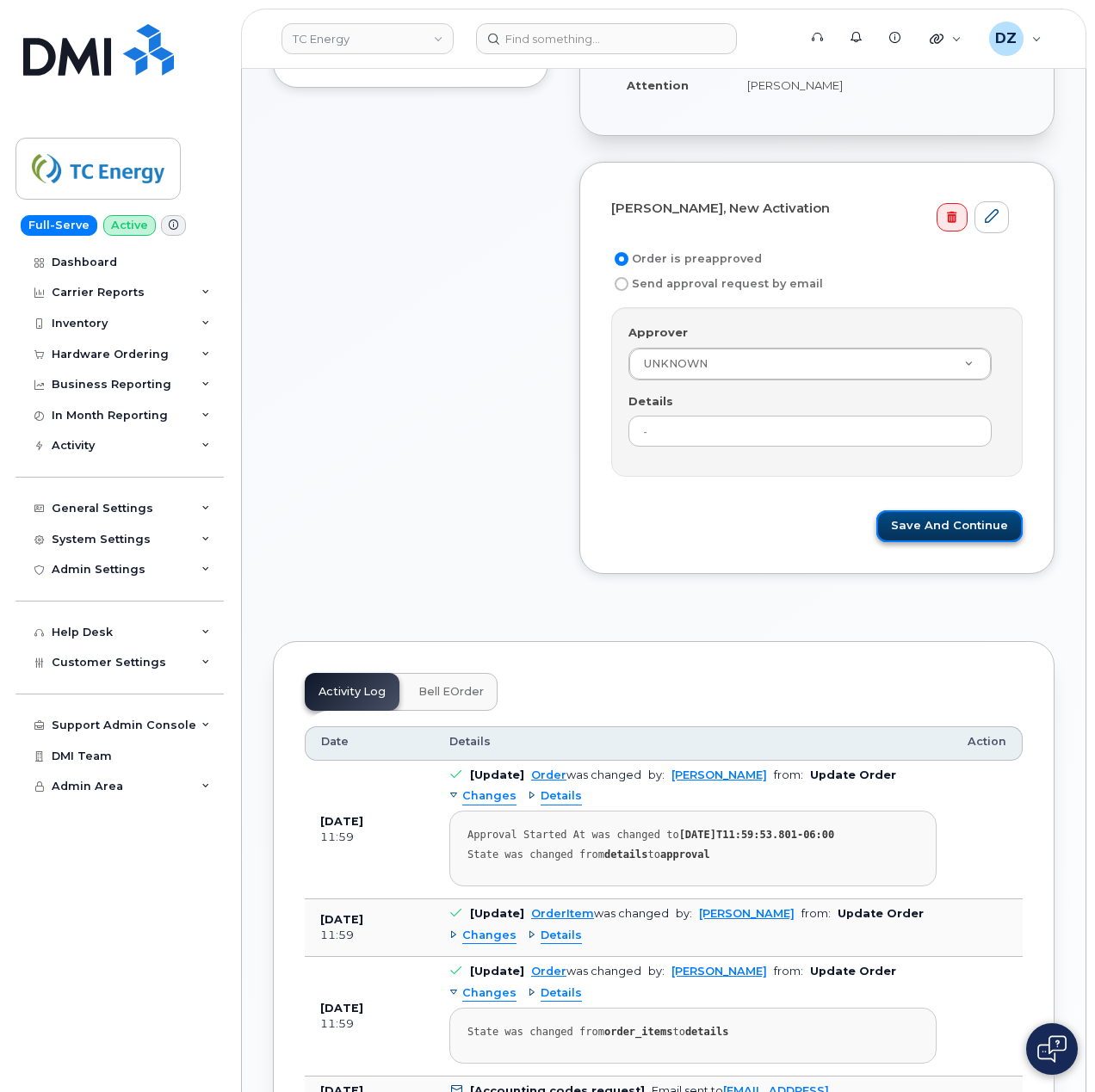
click at [962, 510] on button "Save and Continue" at bounding box center [948, 526] width 146 height 32
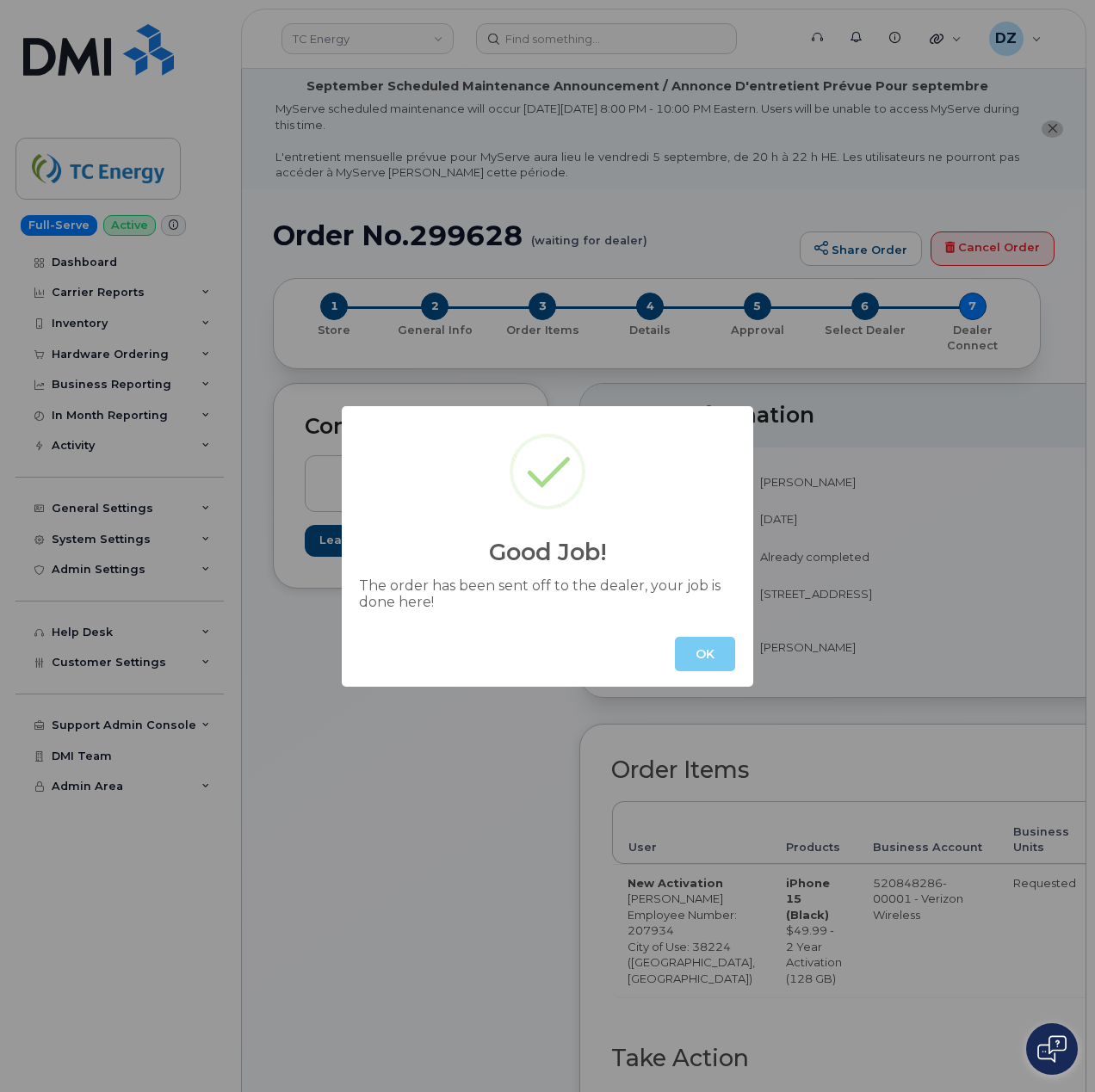
click at [716, 642] on button "OK" at bounding box center [705, 653] width 60 height 35
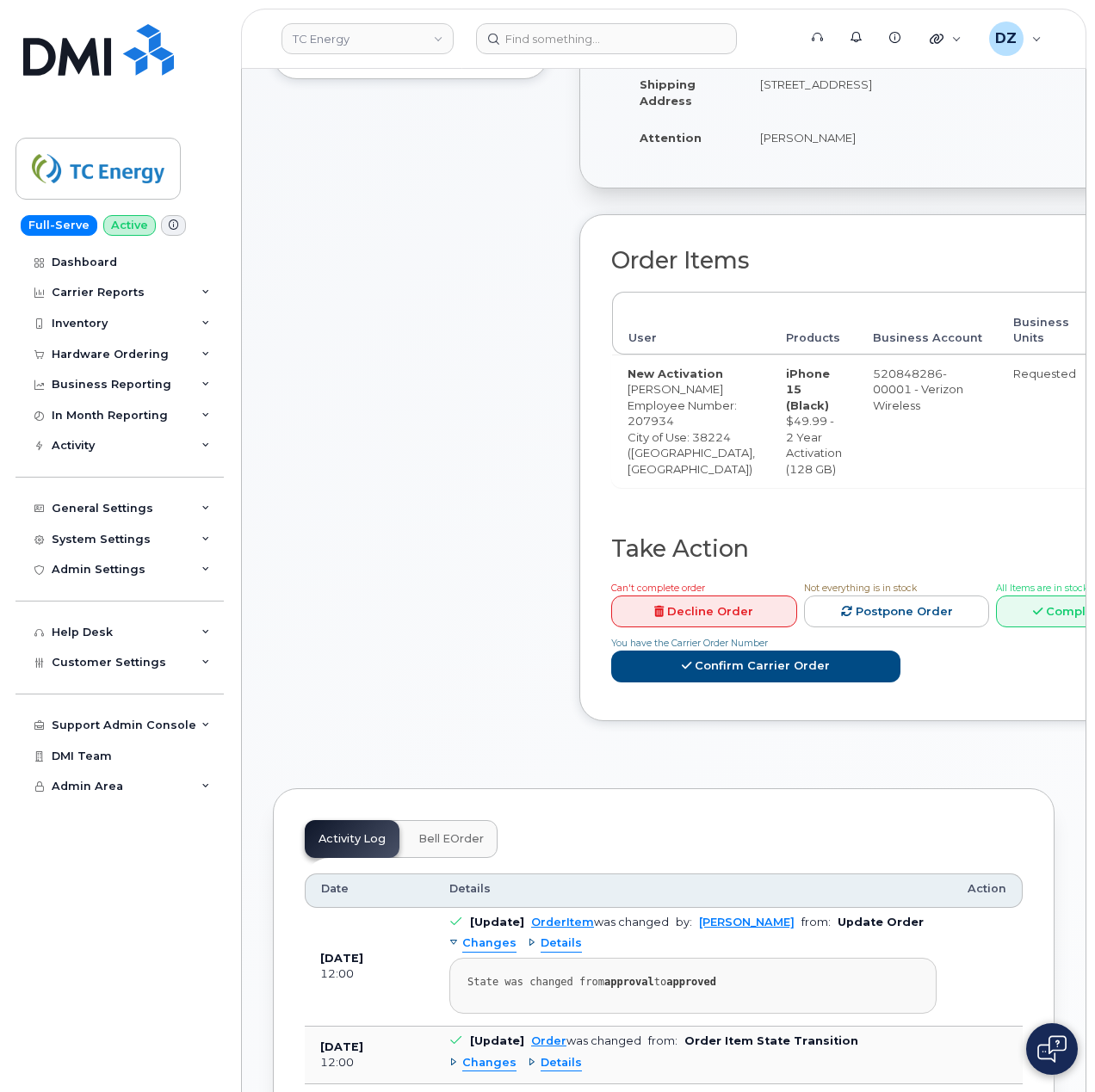
scroll to position [688, 0]
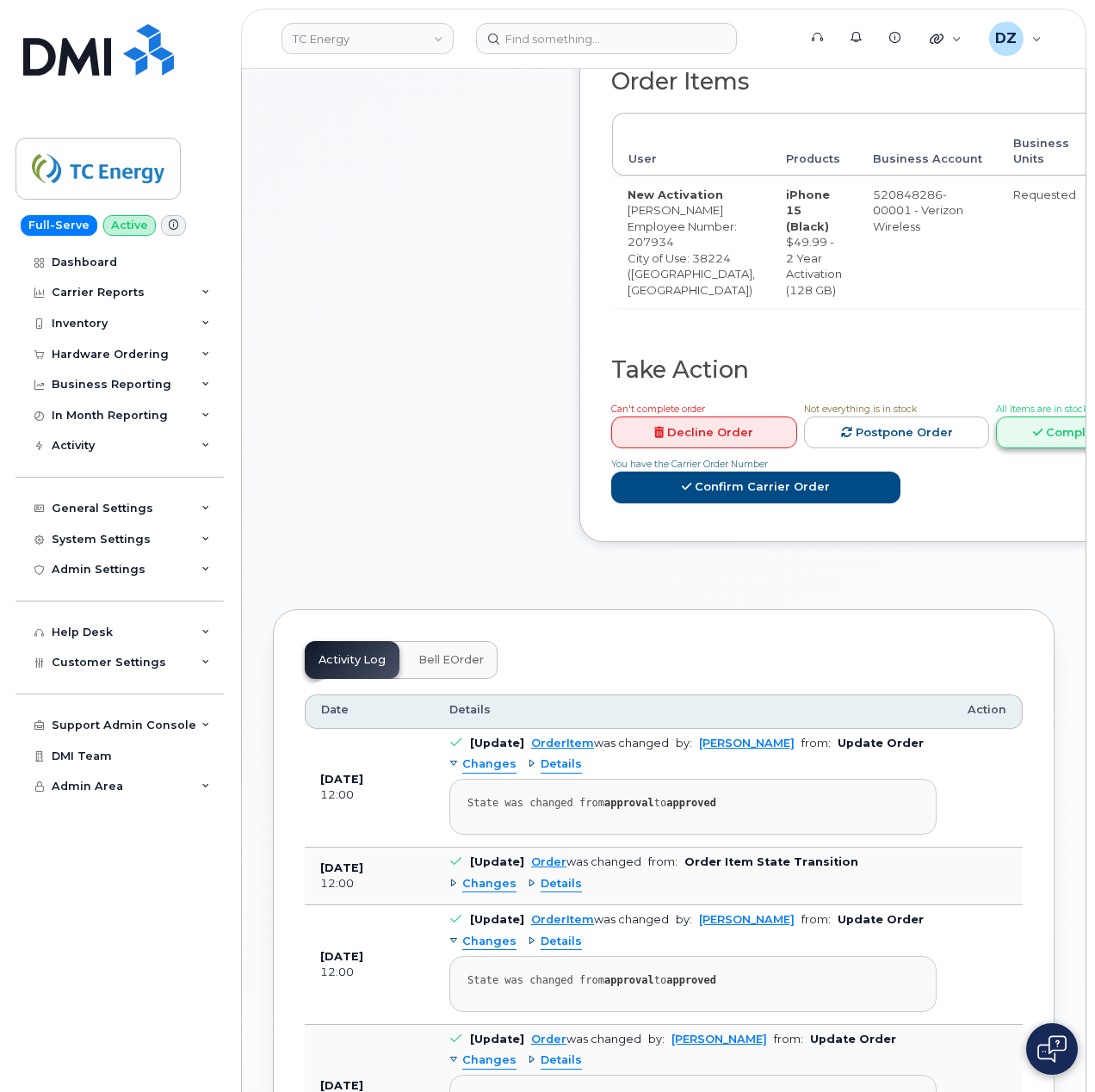
click at [1037, 448] on link "Complete Order" at bounding box center [1088, 432] width 185 height 32
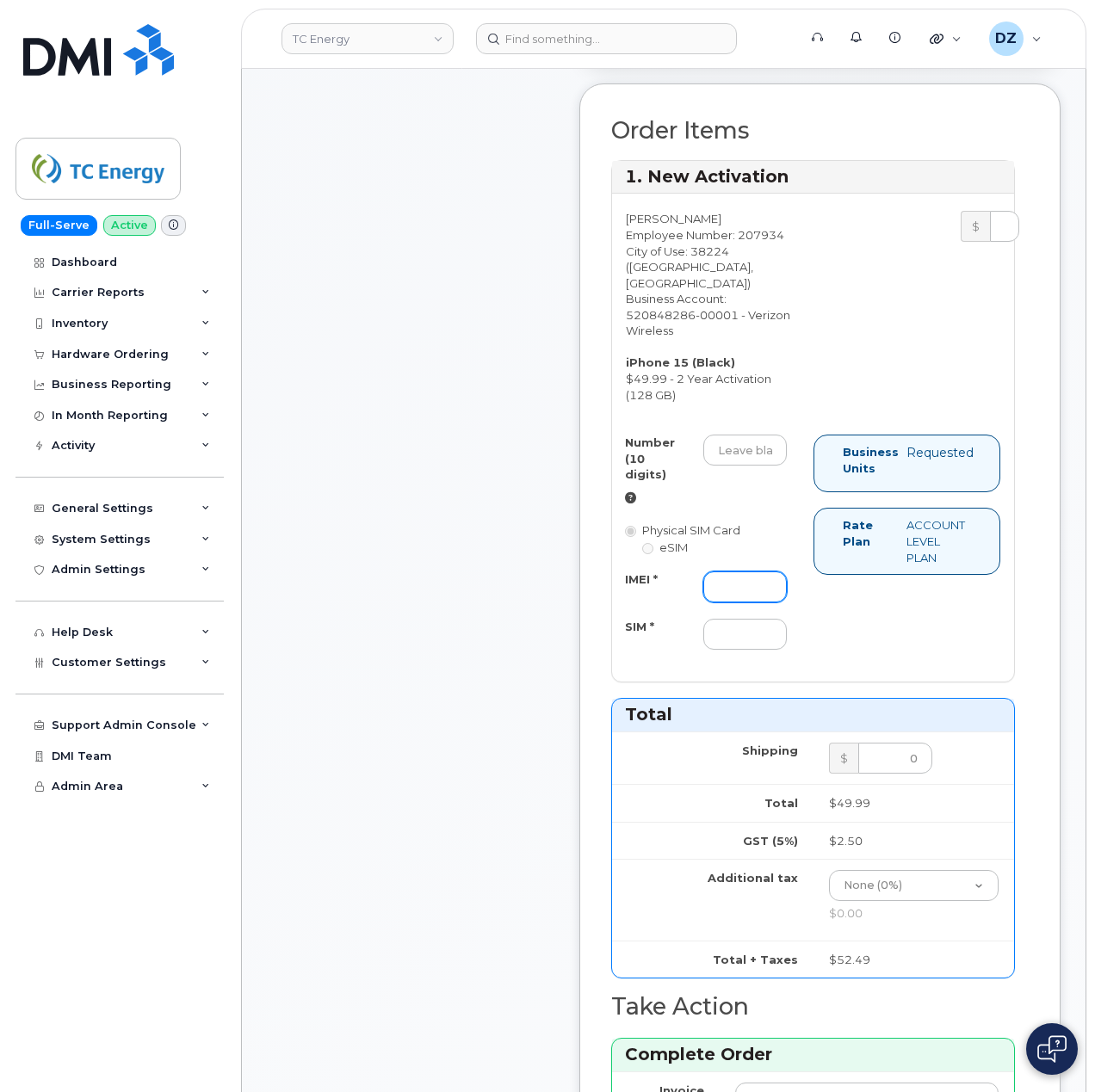
click at [749, 602] on input "IMEI *" at bounding box center [745, 586] width 84 height 31
paste input "355135956993849"
type input "355135956993849"
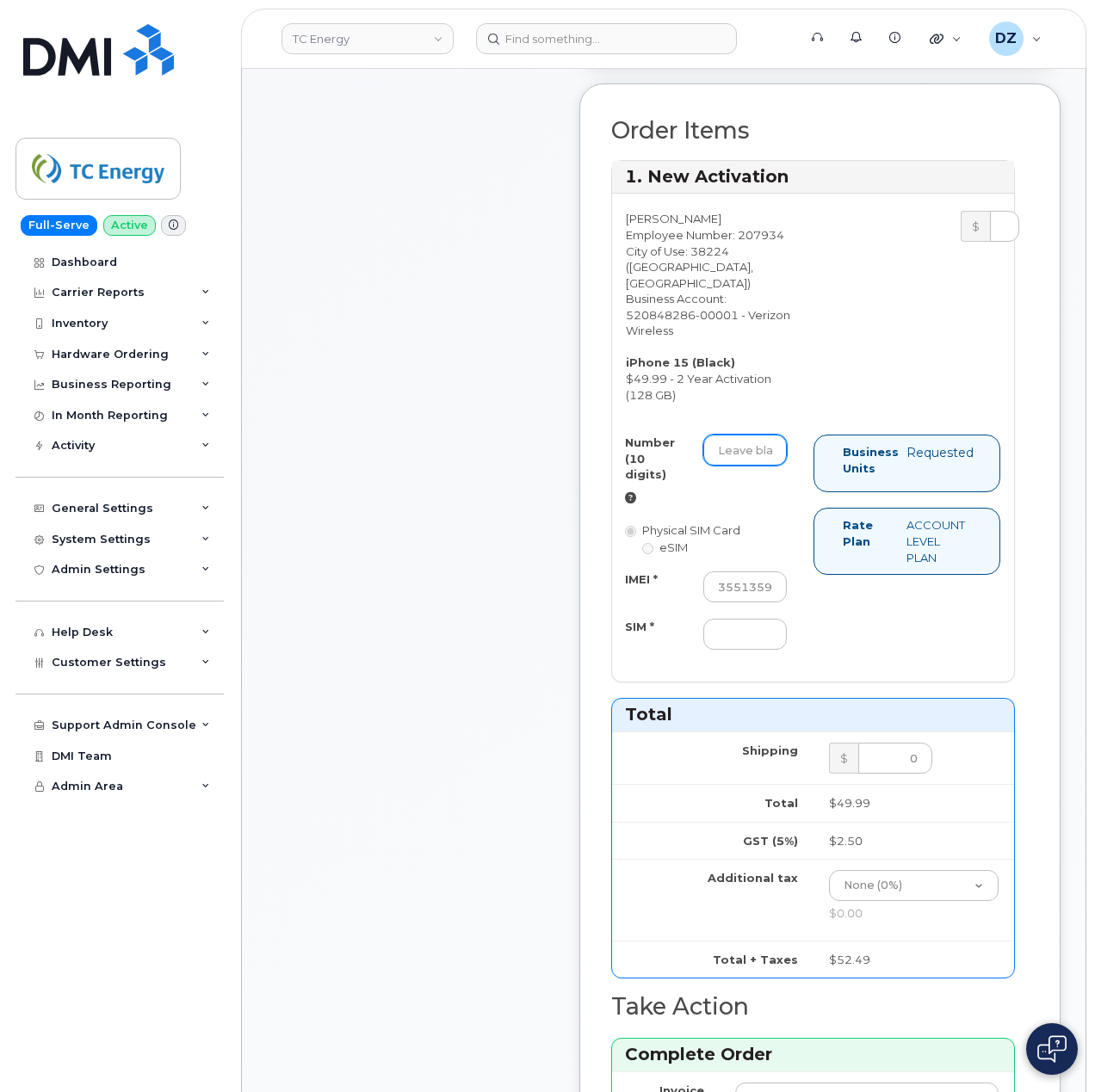
click at [755, 465] on input "Number (10 digits)" at bounding box center [745, 450] width 84 height 31
paste input "731.819.1784"
type input "731.819.1784"
click at [592, 719] on div "Order Items User Products Business Account Business Units Rate Plan and Feature…" at bounding box center [819, 858] width 481 height 1548
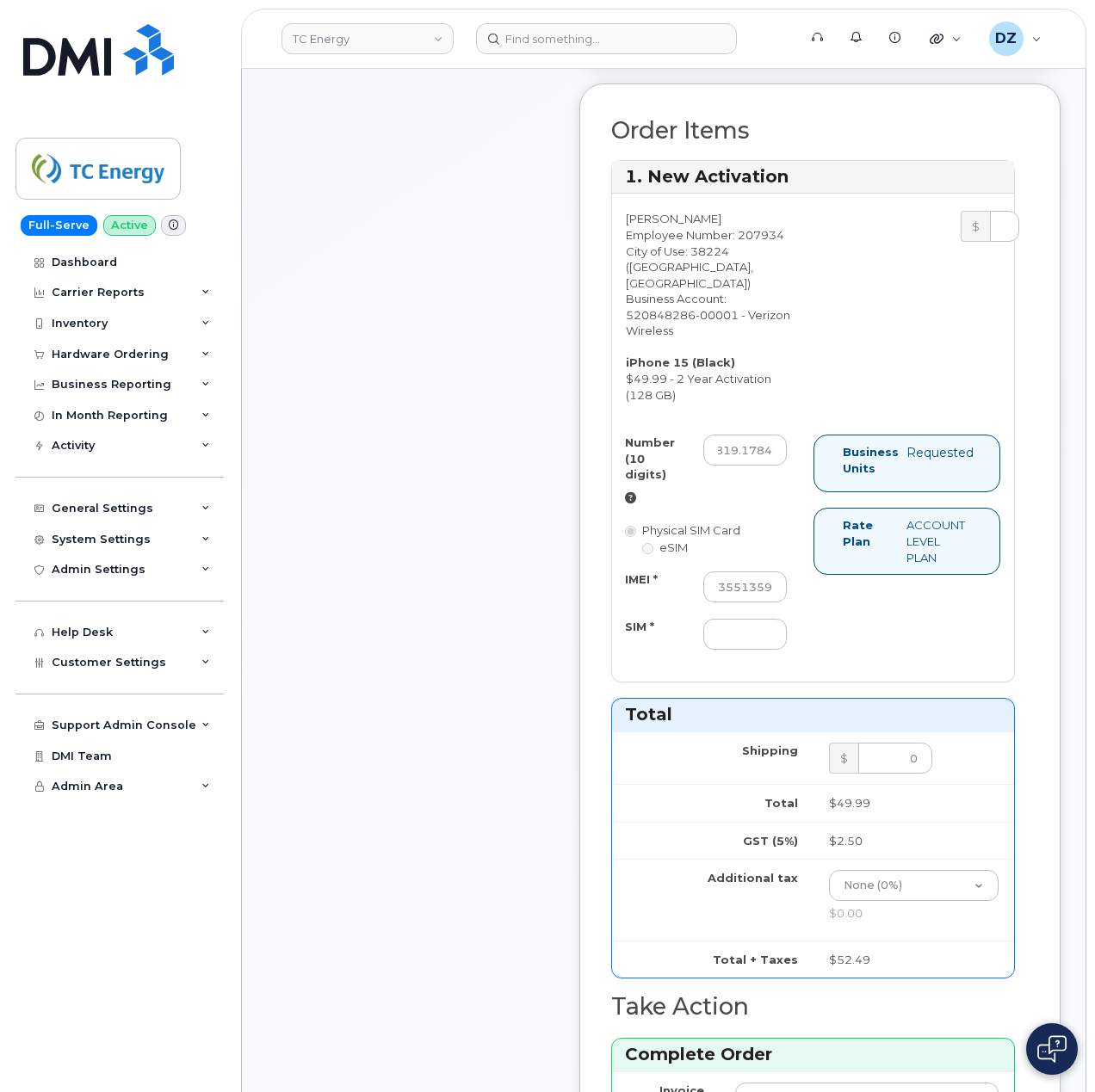
scroll to position [0, 0]
click at [744, 650] on input "SIM *" at bounding box center [745, 634] width 84 height 31
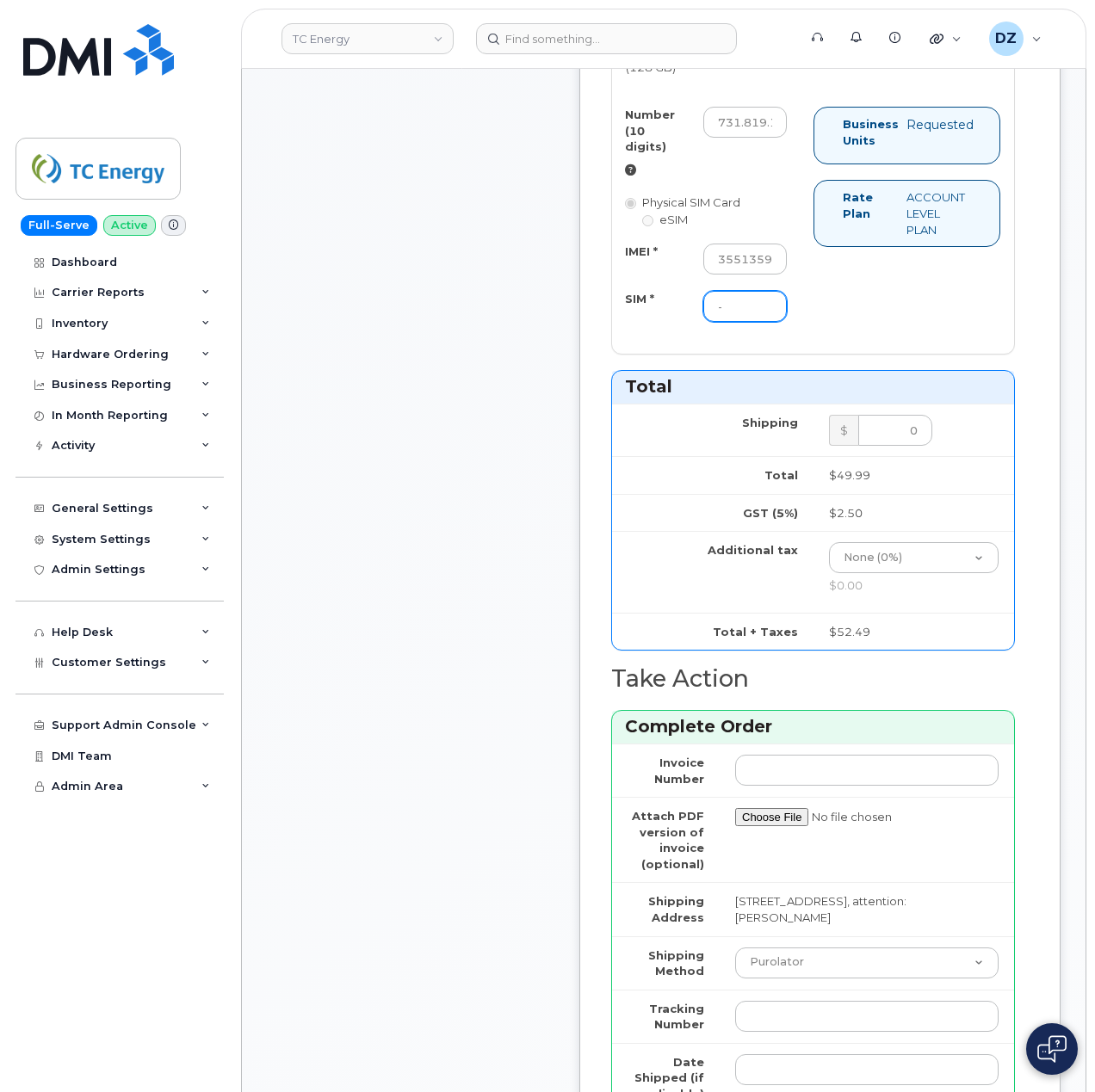
scroll to position [1376, 0]
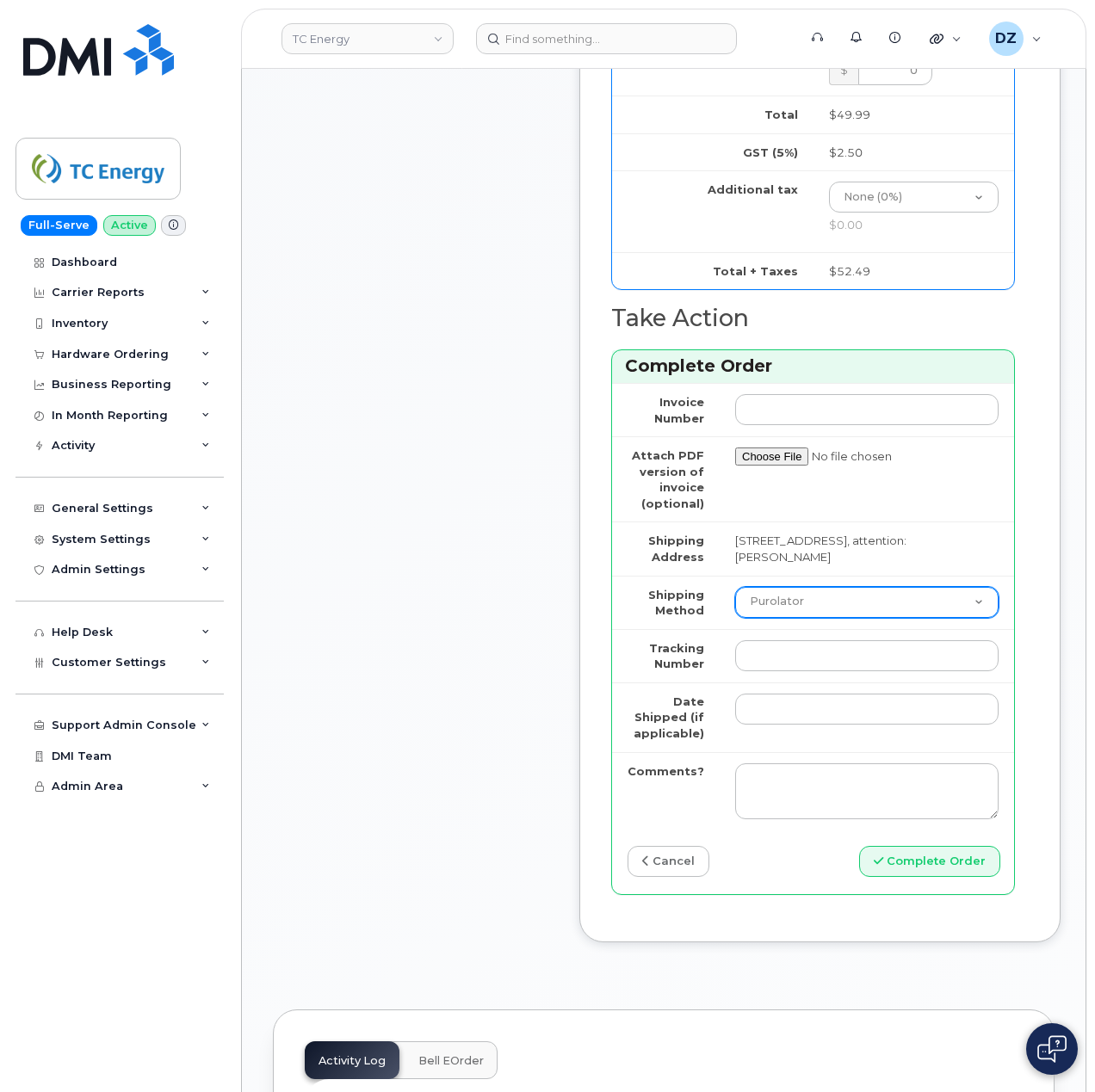
type input "-"
click at [867, 618] on select "Purolator UPS FedEx Canada Post Courier Other Drop Off Pick Up" at bounding box center [867, 602] width 264 height 31
select select "Drop Off"
click at [735, 618] on select "Purolator UPS FedEx Canada Post Courier Other Drop Off Pick Up" at bounding box center [867, 602] width 264 height 31
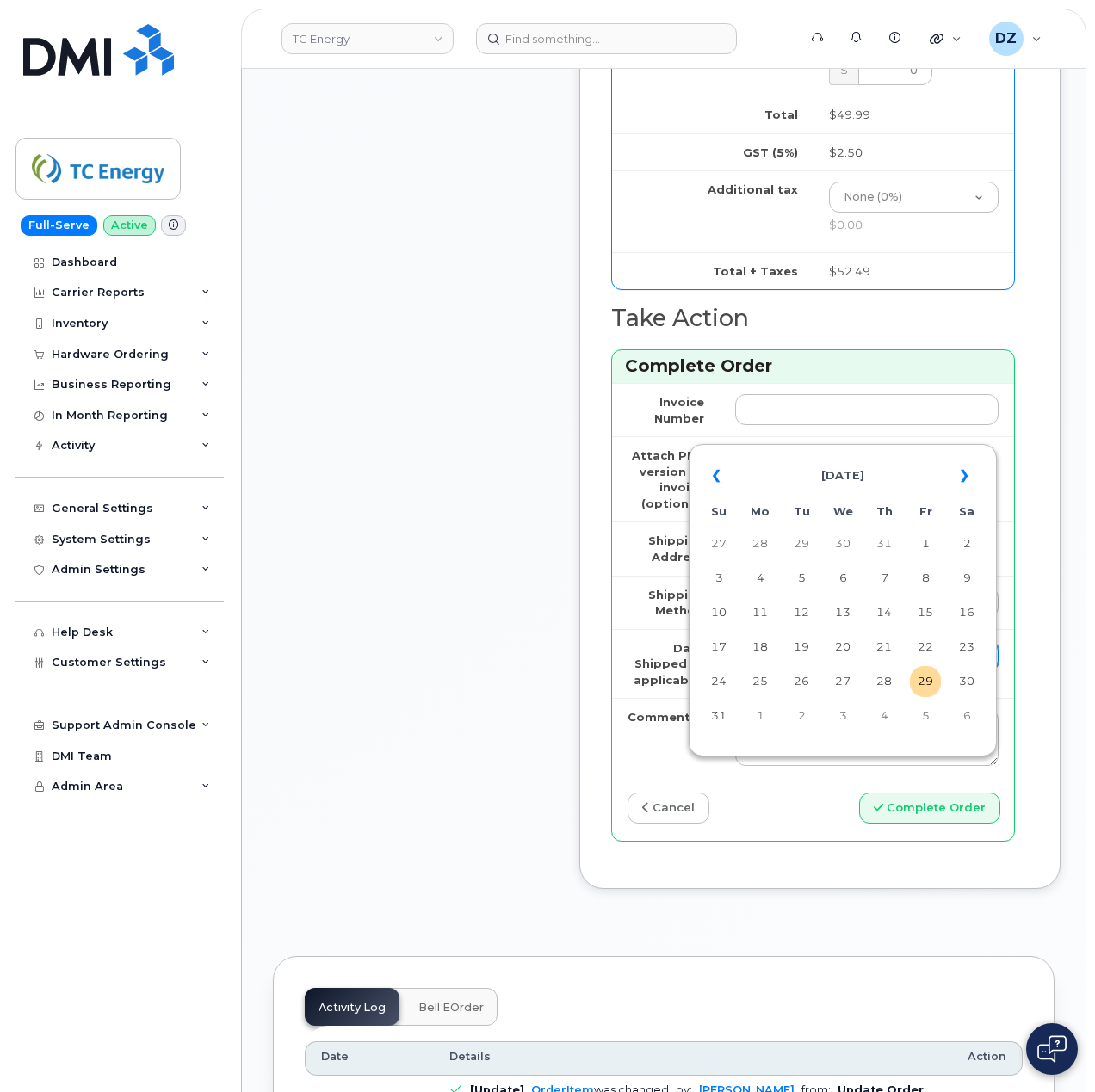
click at [846, 671] on input "Date Shipped (if applicable)" at bounding box center [867, 655] width 264 height 31
click at [806, 651] on td "19" at bounding box center [801, 647] width 31 height 31
type input "[DATE]"
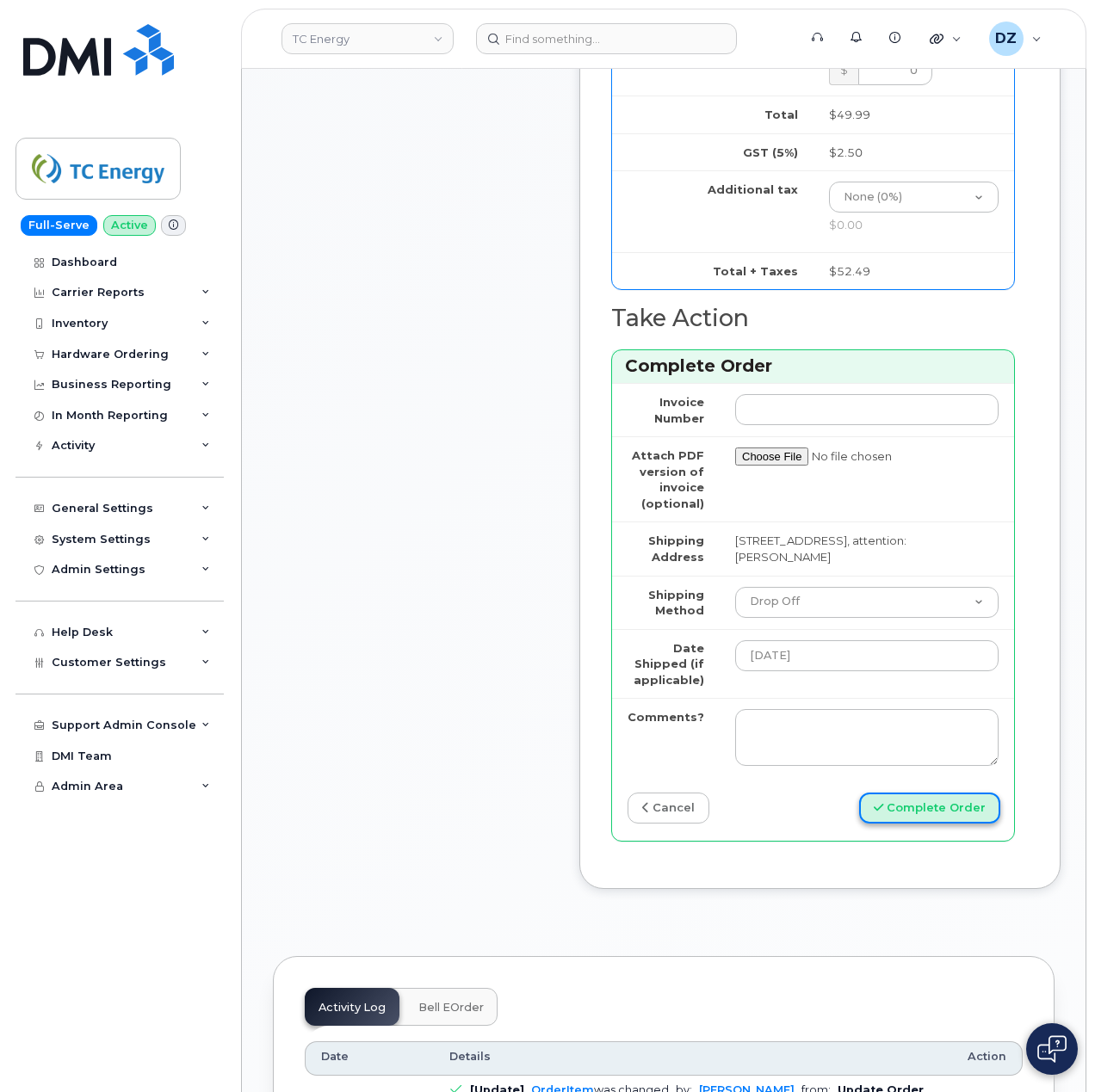
click at [960, 825] on button "Complete Order" at bounding box center [929, 809] width 141 height 32
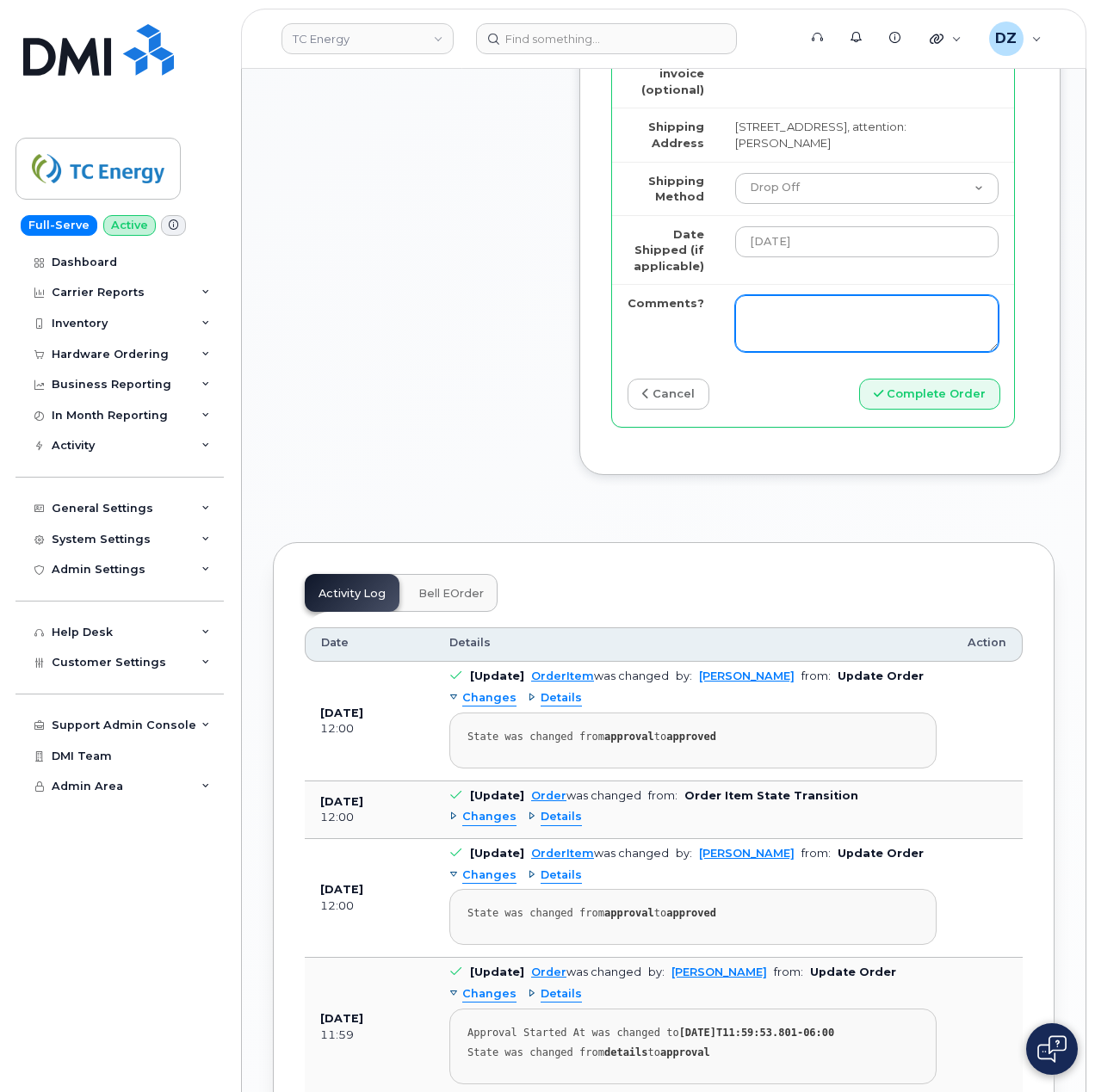
scroll to position [2026, 0]
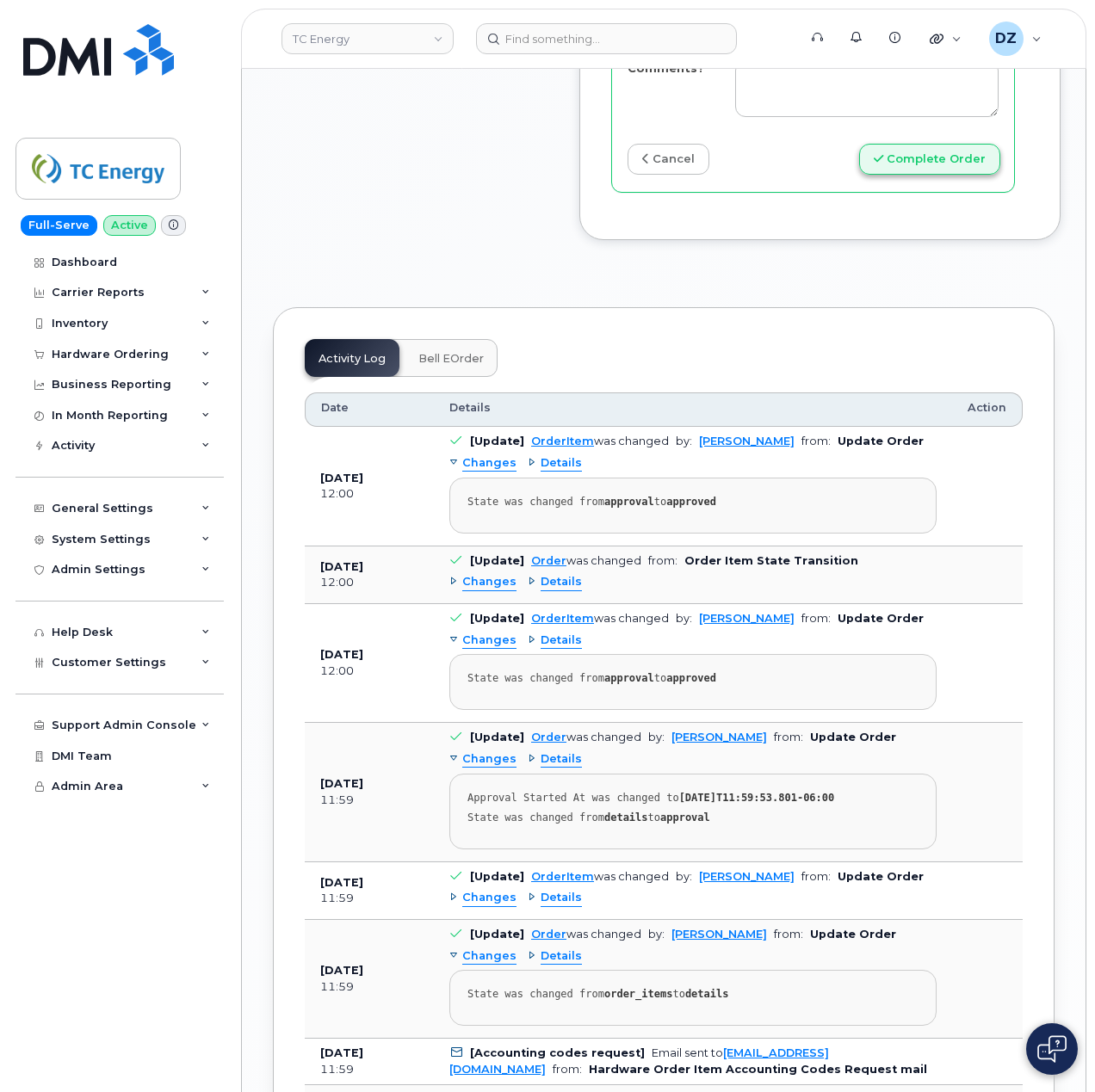
type input "7318191784"
click at [954, 175] on button "Complete Order" at bounding box center [929, 160] width 141 height 32
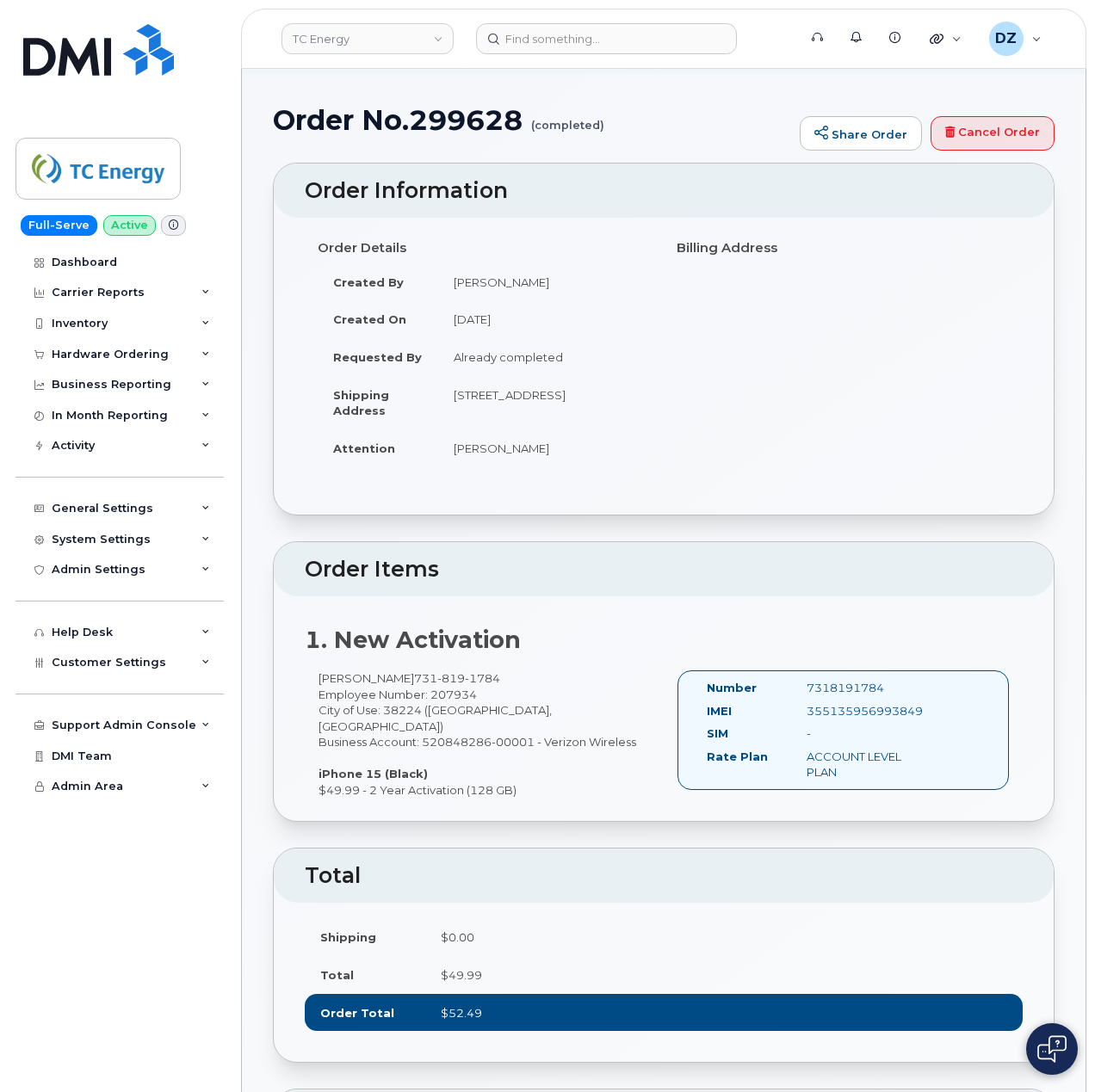
scroll to position [115, 0]
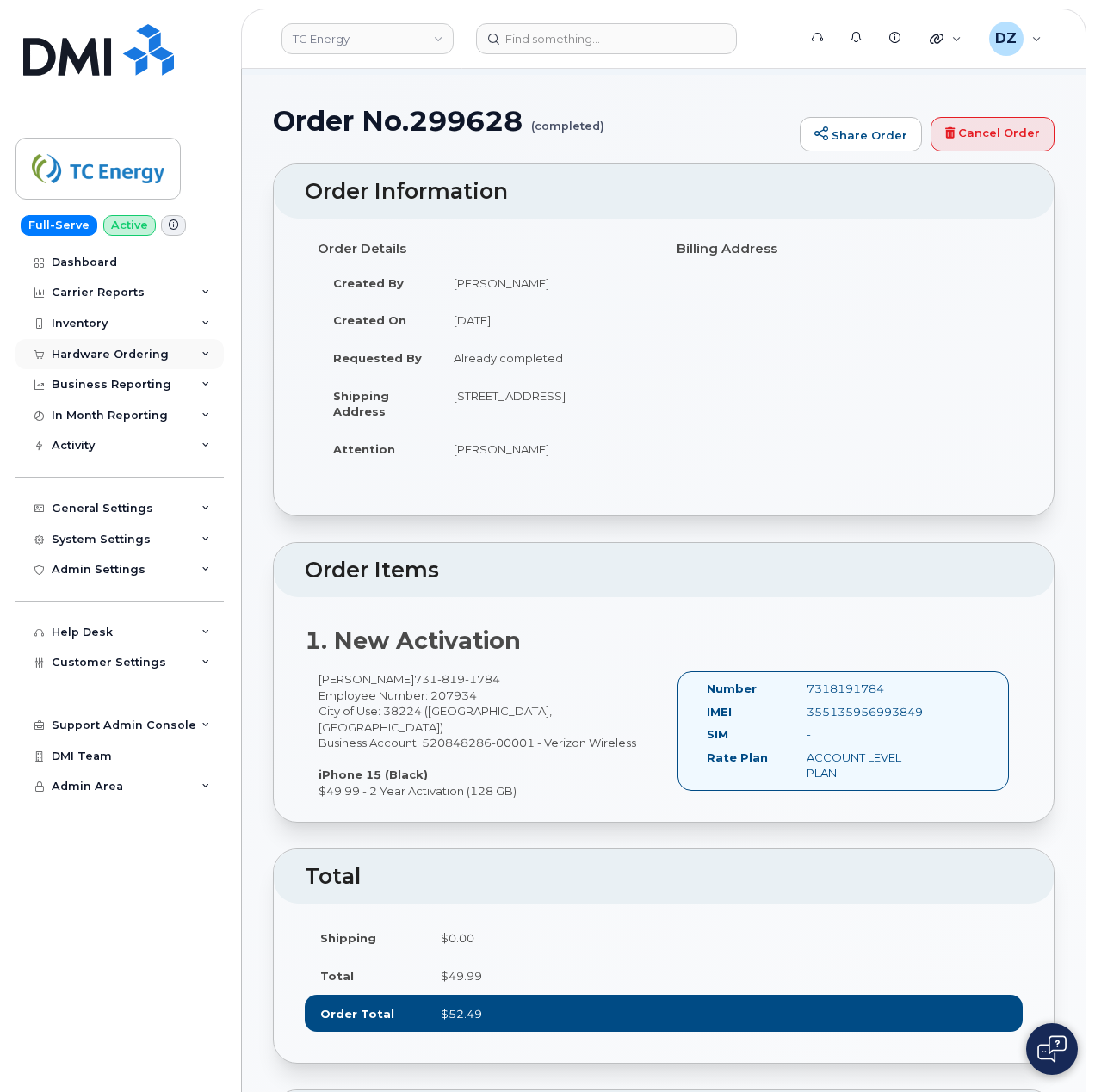
click at [175, 361] on div "Hardware Ordering" at bounding box center [119, 354] width 208 height 31
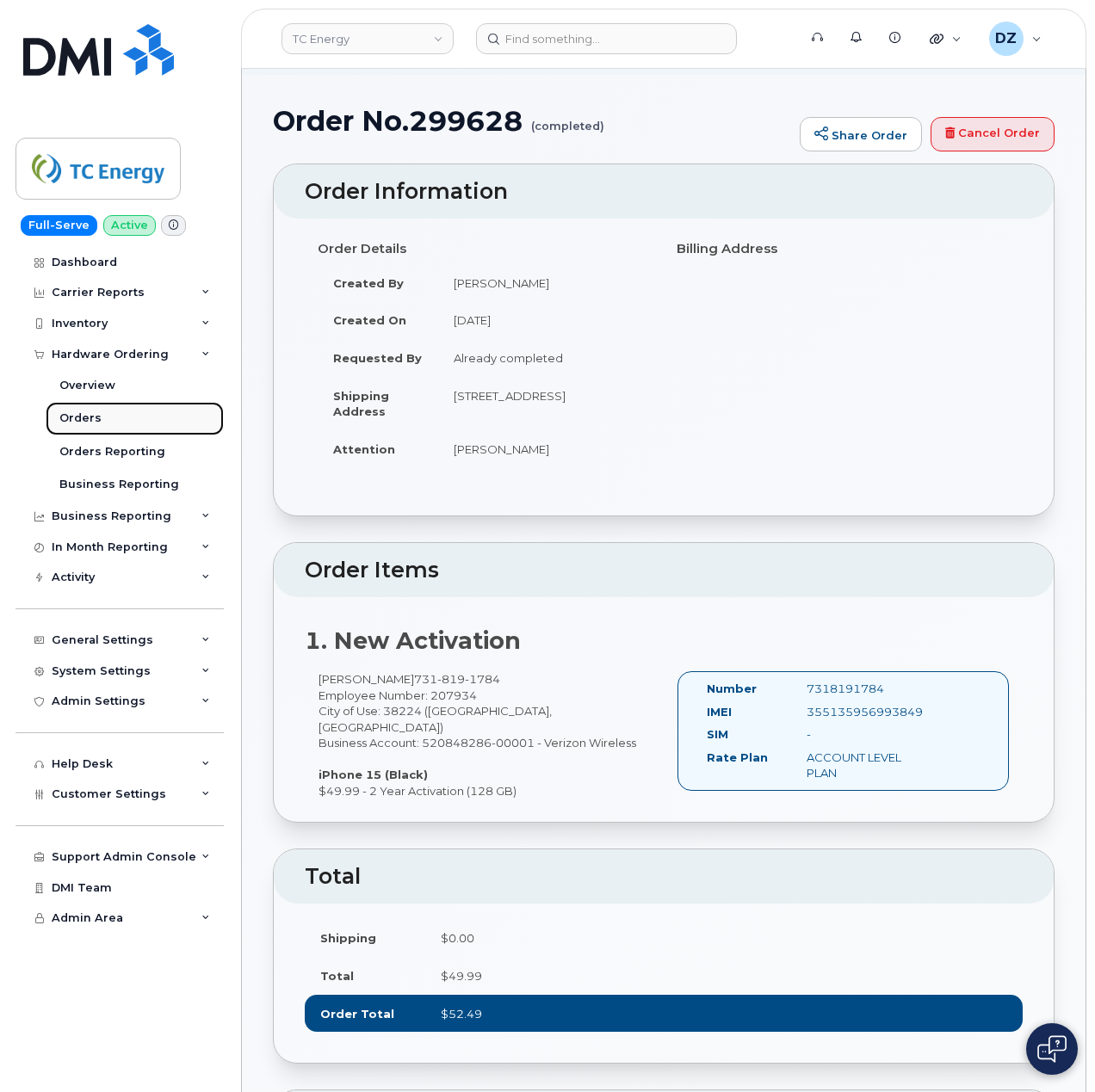
click at [143, 421] on link "Orders" at bounding box center [134, 418] width 178 height 33
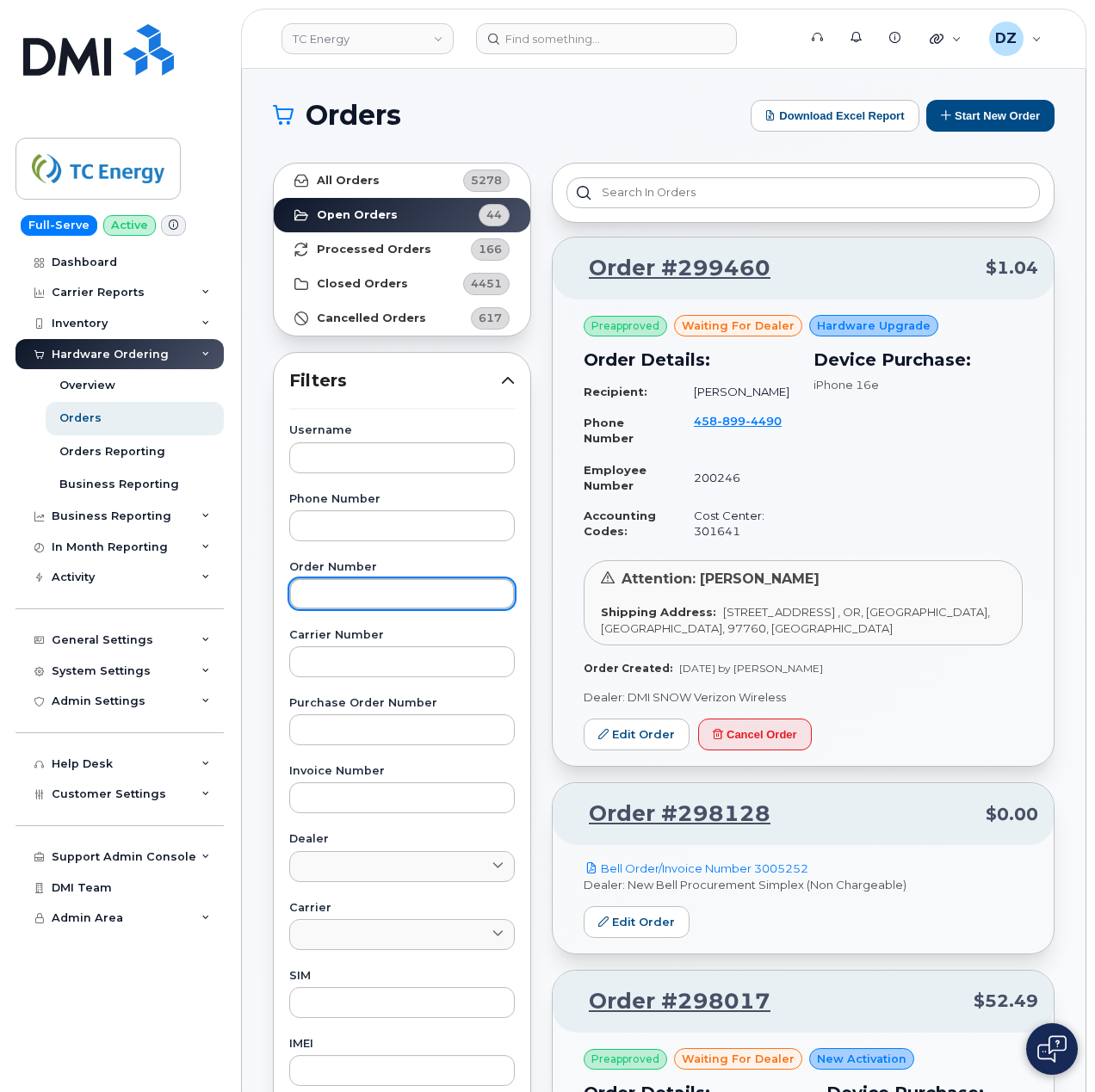
click at [395, 593] on input "text" at bounding box center [401, 593] width 225 height 31
paste input "298636"
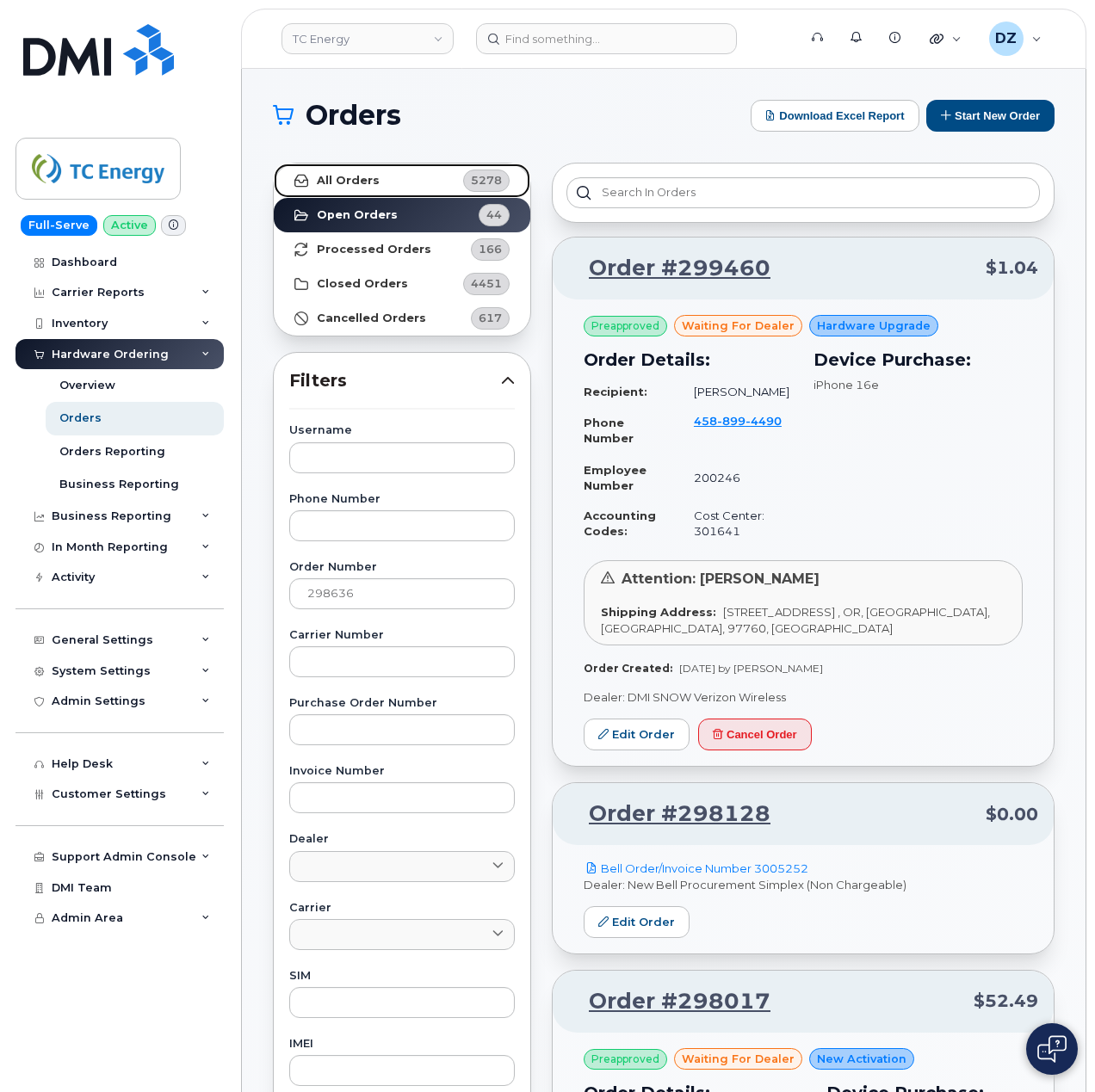
click at [395, 174] on link "All Orders 5278" at bounding box center [402, 181] width 256 height 35
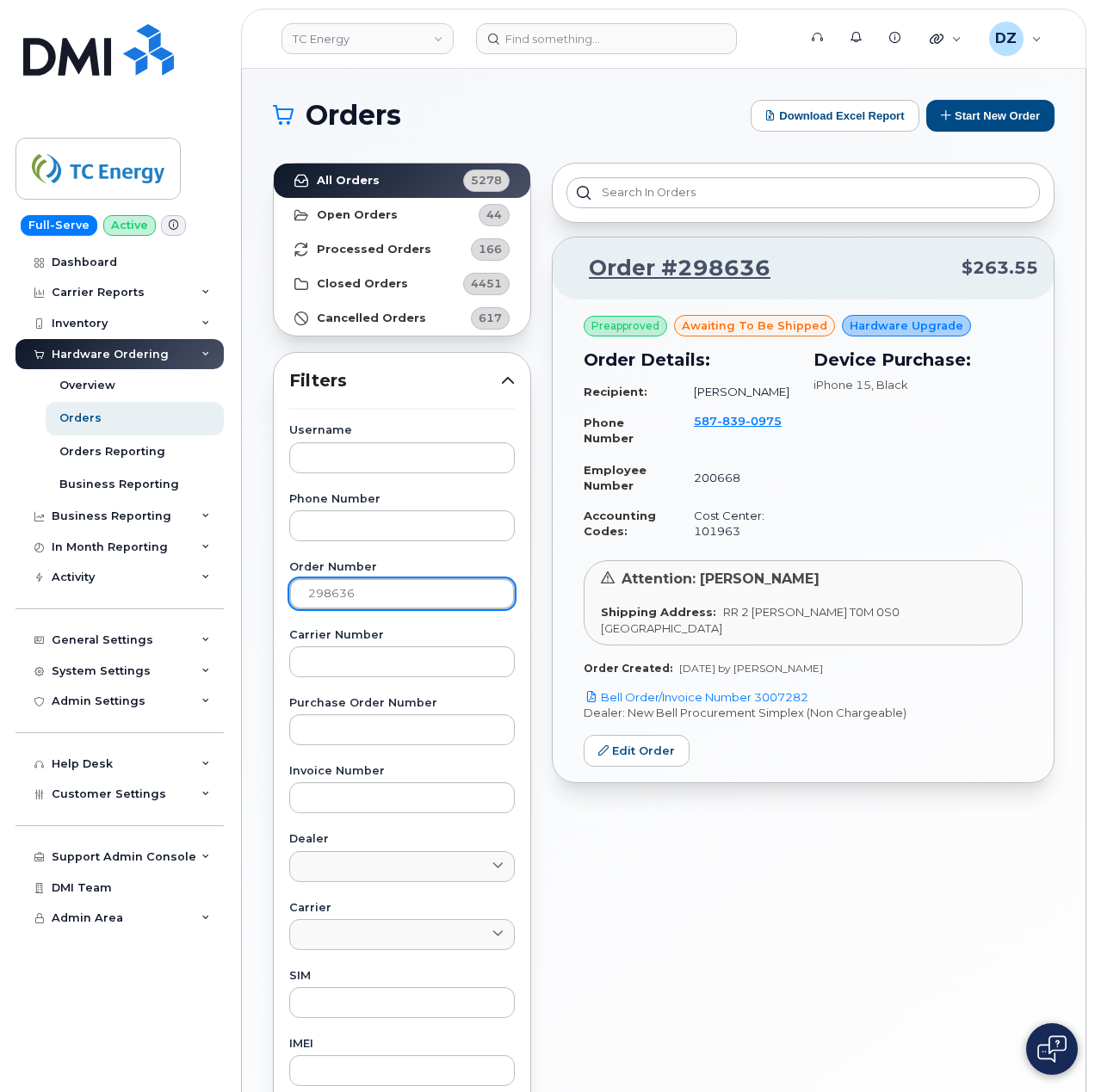
click at [383, 589] on input "298636" at bounding box center [401, 593] width 225 height 31
paste input "9460"
click at [395, 173] on link "All Orders 5278" at bounding box center [402, 181] width 256 height 35
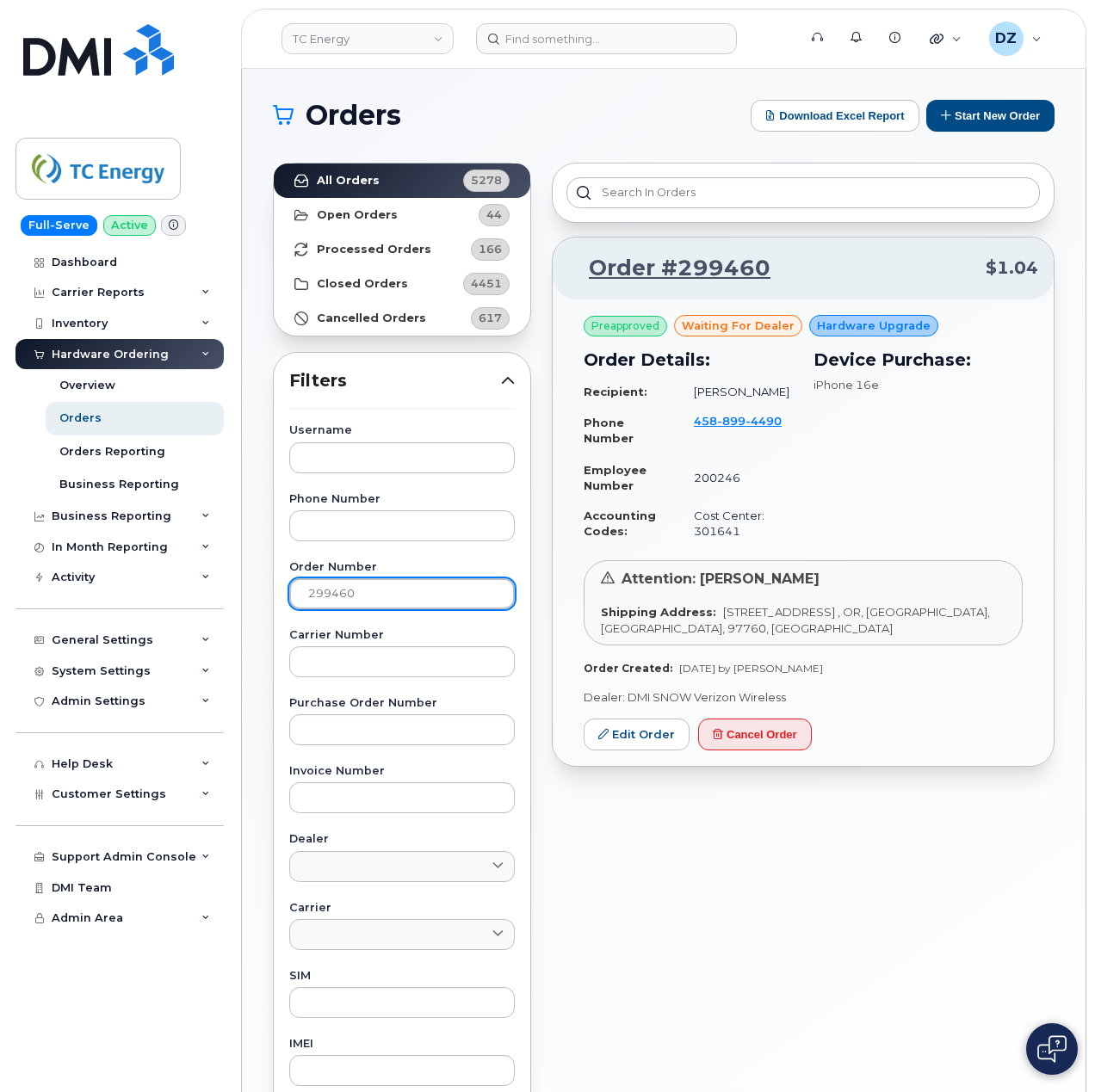
drag, startPoint x: 386, startPoint y: 601, endPoint x: 299, endPoint y: 602, distance: 87.0
click at [299, 602] on input "299460" at bounding box center [401, 593] width 225 height 31
click at [575, 104] on h1 "Orders" at bounding box center [507, 115] width 469 height 27
click at [589, 115] on h1 "Orders" at bounding box center [507, 115] width 469 height 27
click at [382, 602] on input "299460" at bounding box center [401, 593] width 225 height 31
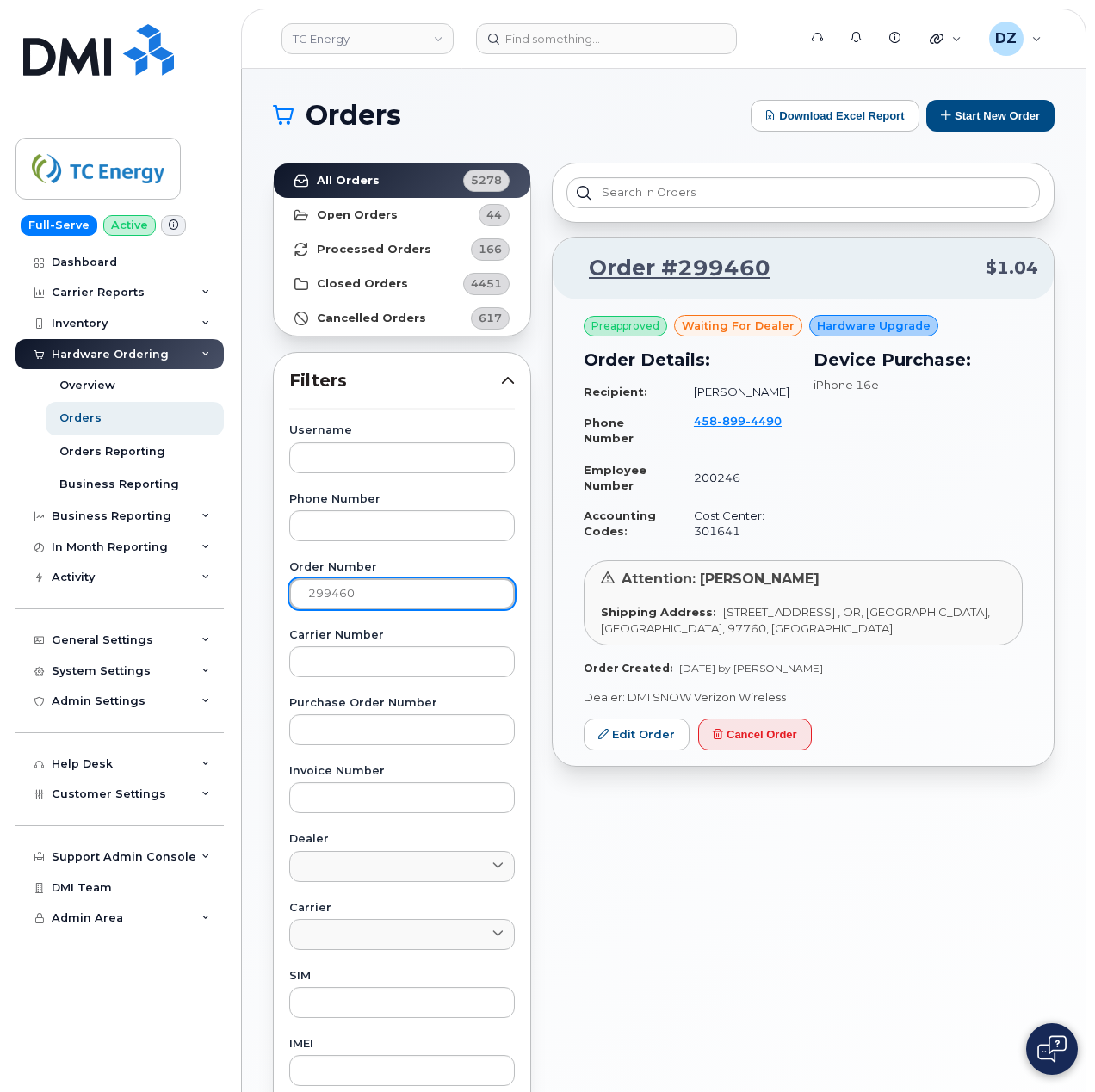
click at [382, 602] on input "299460" at bounding box center [401, 593] width 225 height 31
paste input "8636"
type input "298636"
click at [379, 174] on link "All Orders 5278" at bounding box center [402, 181] width 256 height 35
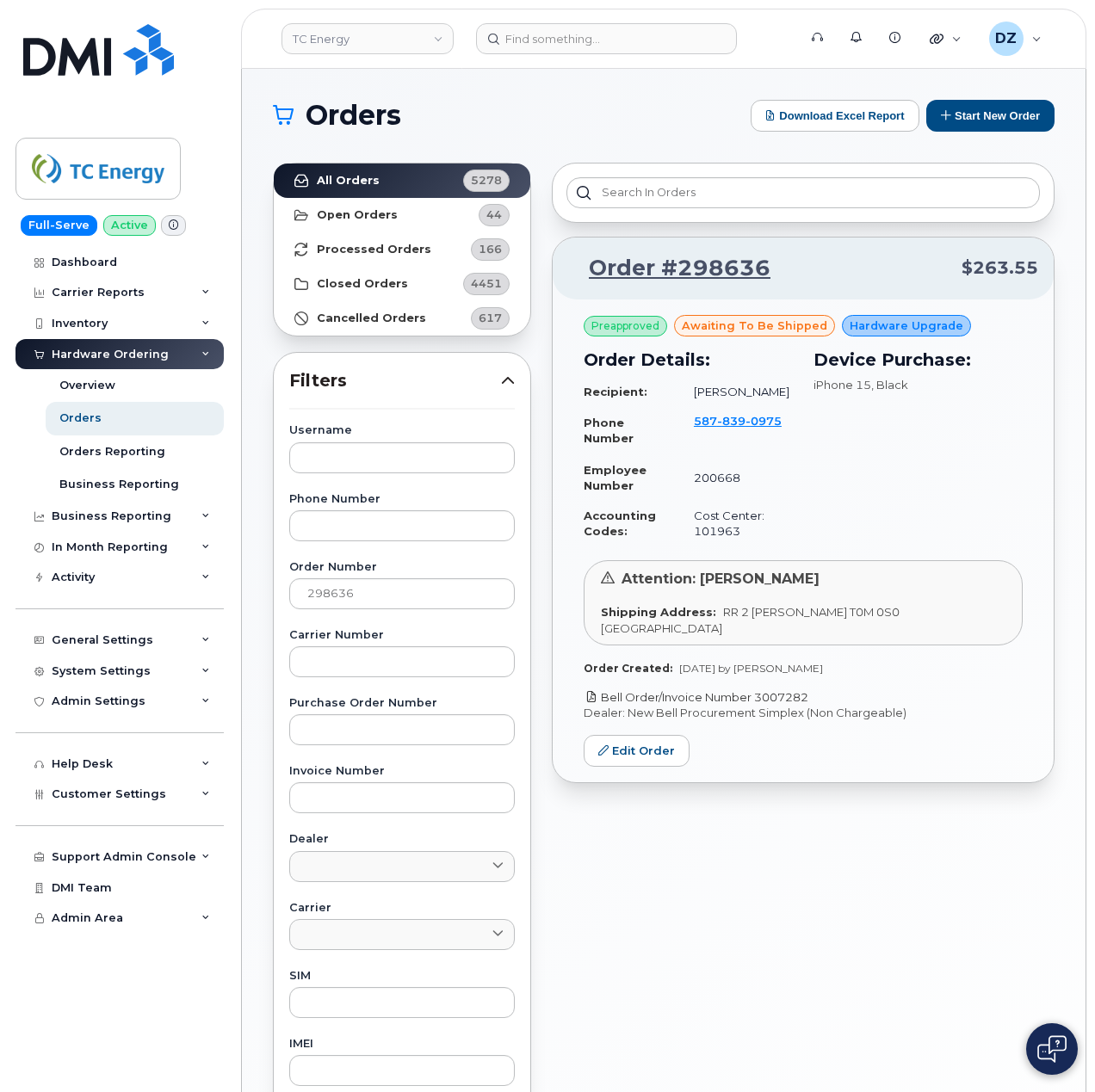
drag, startPoint x: 831, startPoint y: 683, endPoint x: 759, endPoint y: 686, distance: 72.1
click at [759, 689] on p "Bell Order/Invoice Number 3007282" at bounding box center [803, 697] width 439 height 16
copy link "3007282"
click at [649, 735] on link "Edit Order" at bounding box center [636, 751] width 105 height 32
